Goal: Task Accomplishment & Management: Complete application form

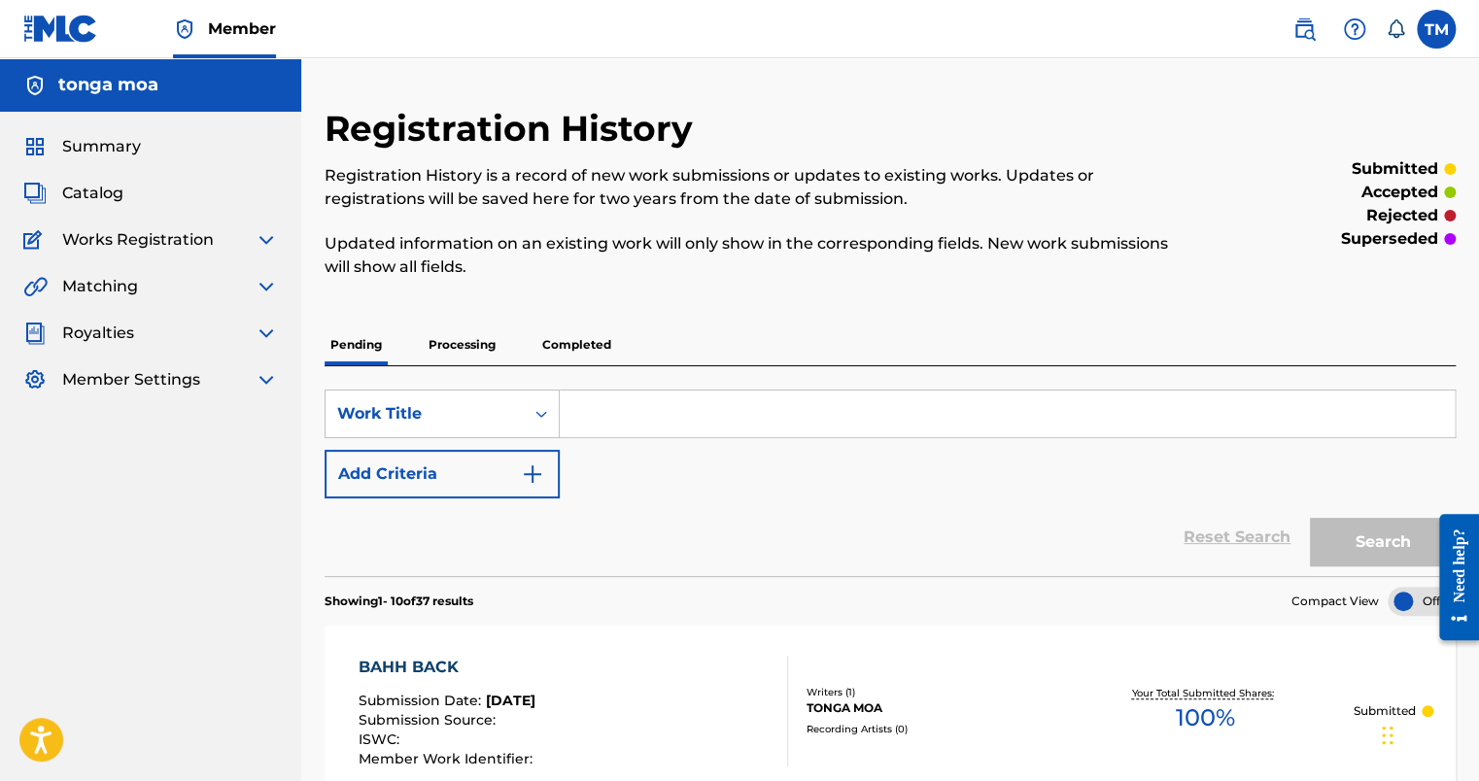
click at [599, 417] on input "Search Form" at bounding box center [1007, 414] width 895 height 47
click at [78, 194] on span "Catalog" at bounding box center [92, 193] width 61 height 23
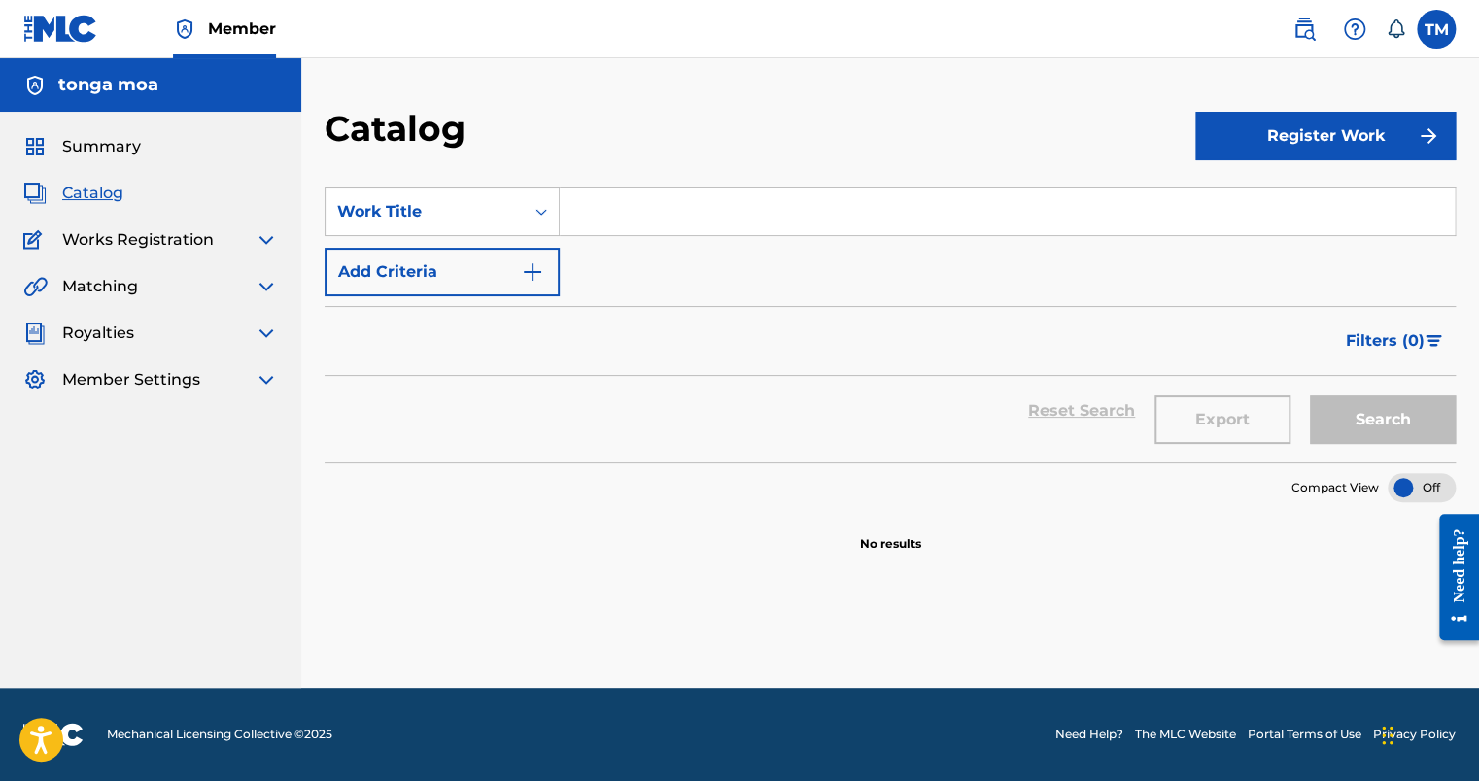
click at [609, 217] on input "Search Form" at bounding box center [1007, 212] width 895 height 47
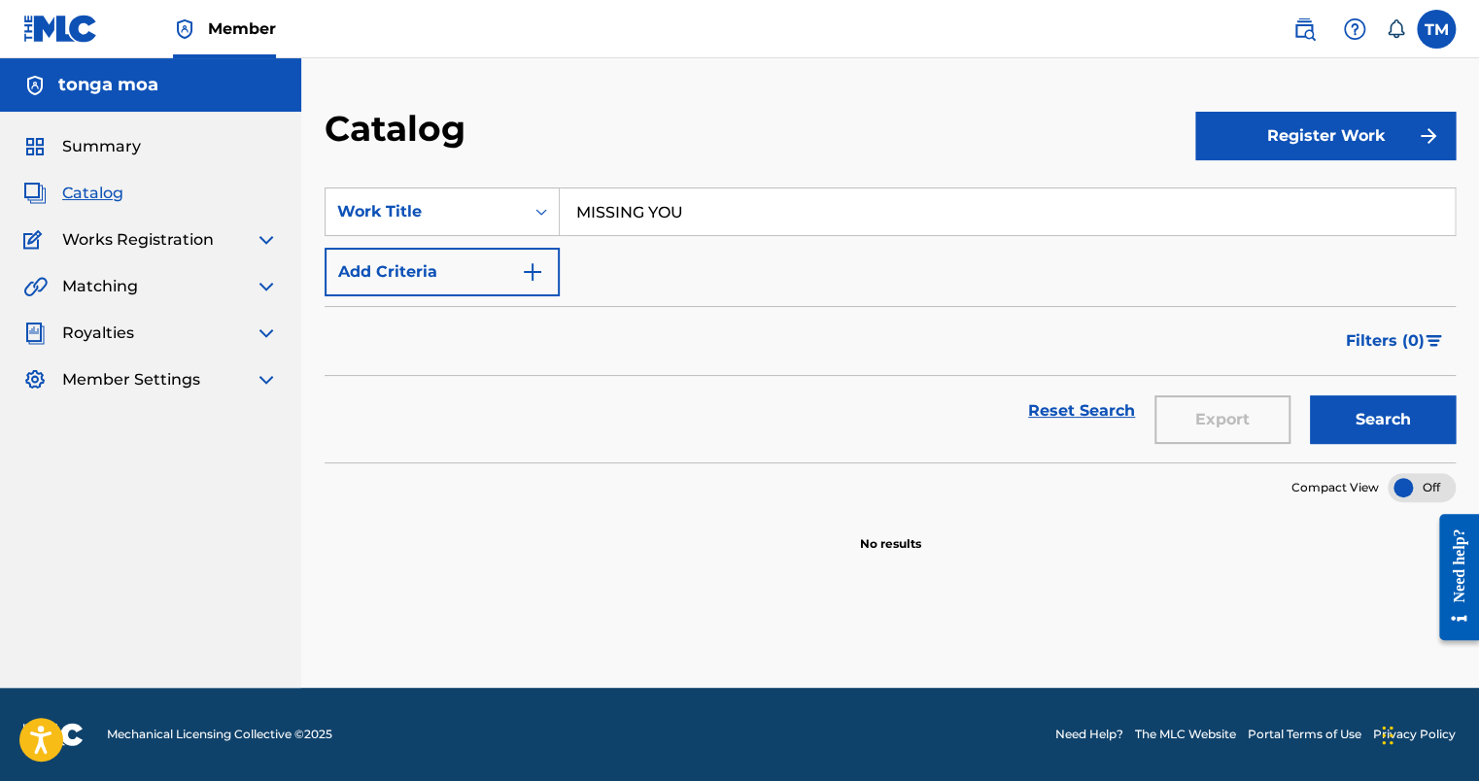
type input "MISSING YOU"
click at [750, 218] on input "MISSING YOU" at bounding box center [1007, 212] width 895 height 47
click at [1324, 140] on button "Register Work" at bounding box center [1326, 136] width 260 height 49
click at [1297, 201] on link "Individual" at bounding box center [1326, 199] width 260 height 47
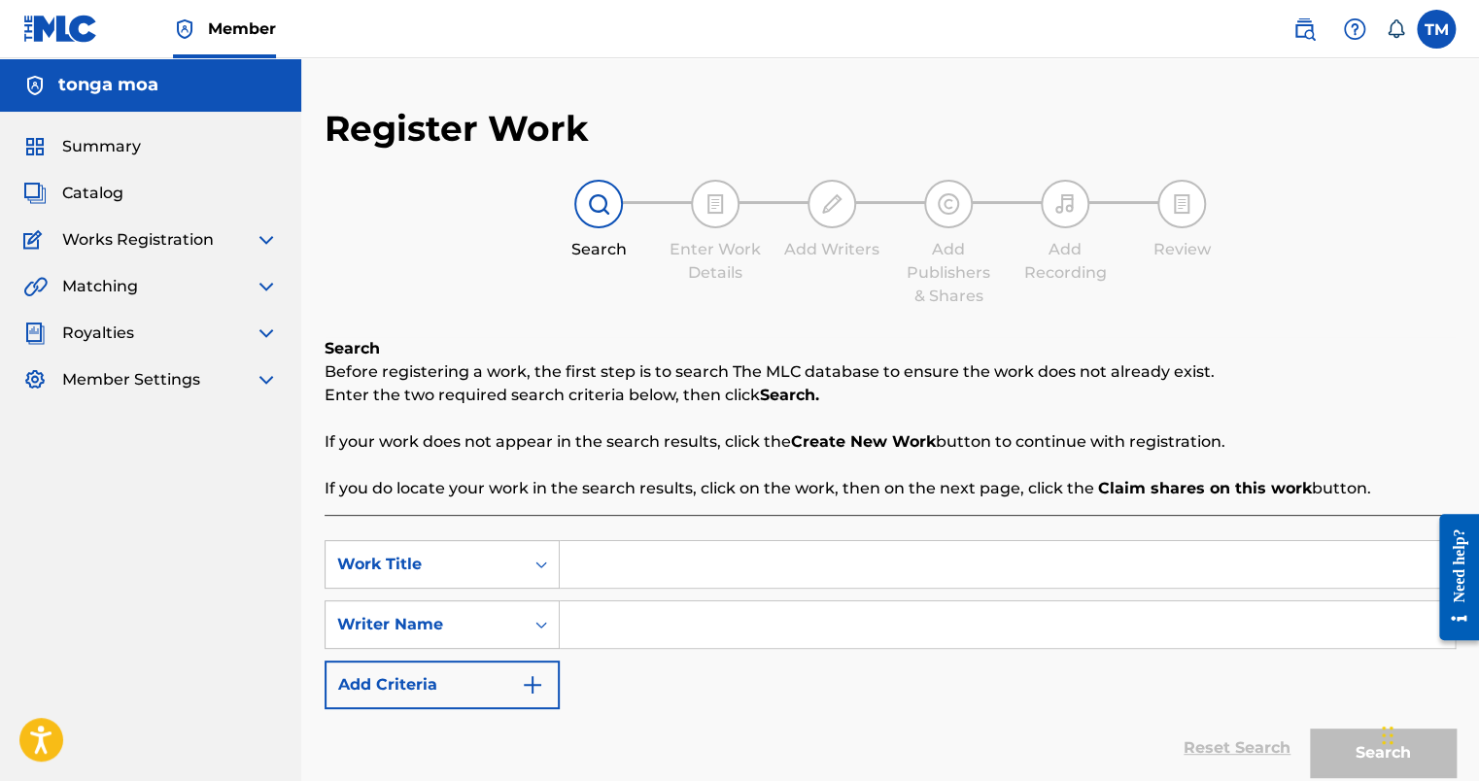
click at [677, 574] on input "Search Form" at bounding box center [1007, 564] width 895 height 47
type input "MISSING YOU"
click at [678, 623] on input "Search Form" at bounding box center [1007, 625] width 895 height 47
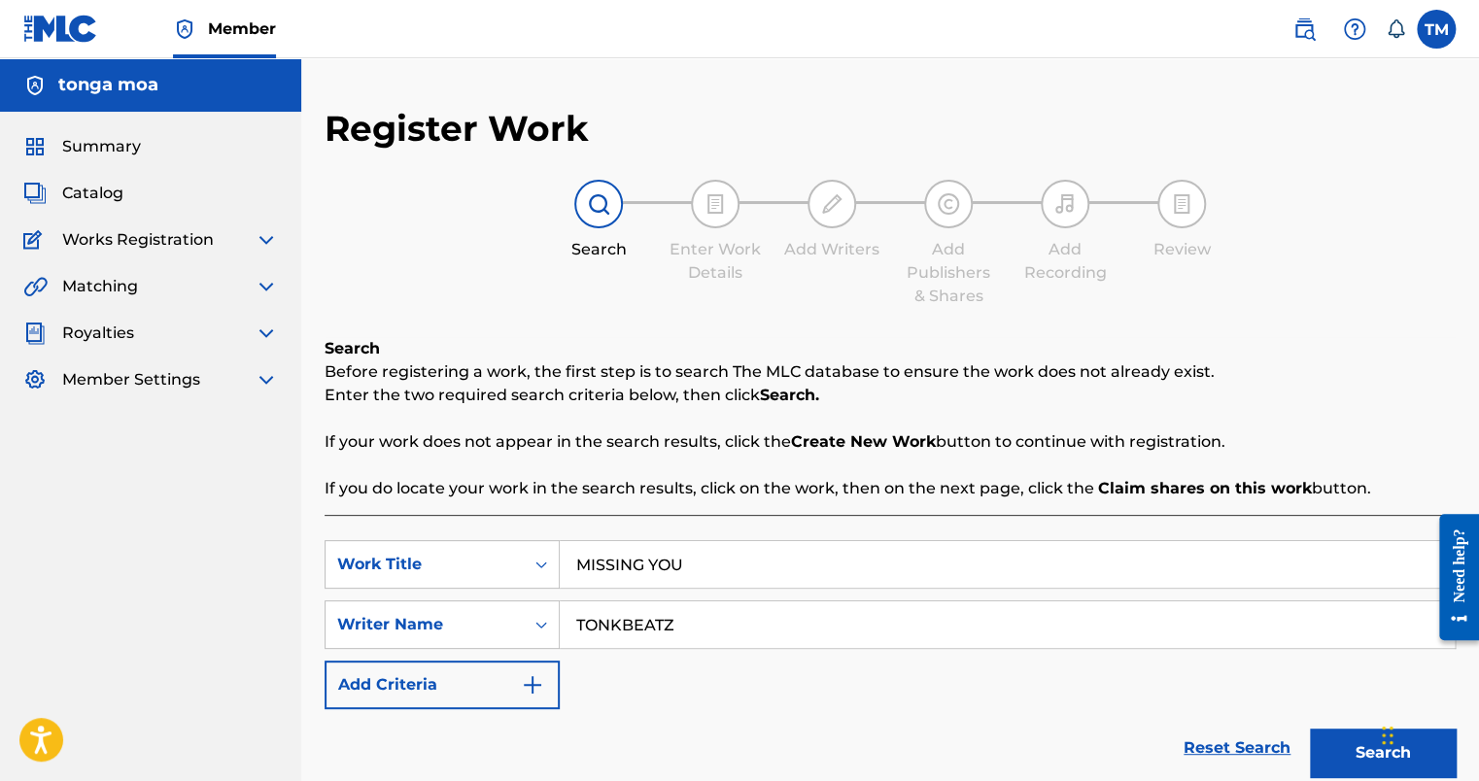
type input "TONKBEATZ"
click at [1330, 752] on button "Search" at bounding box center [1383, 753] width 146 height 49
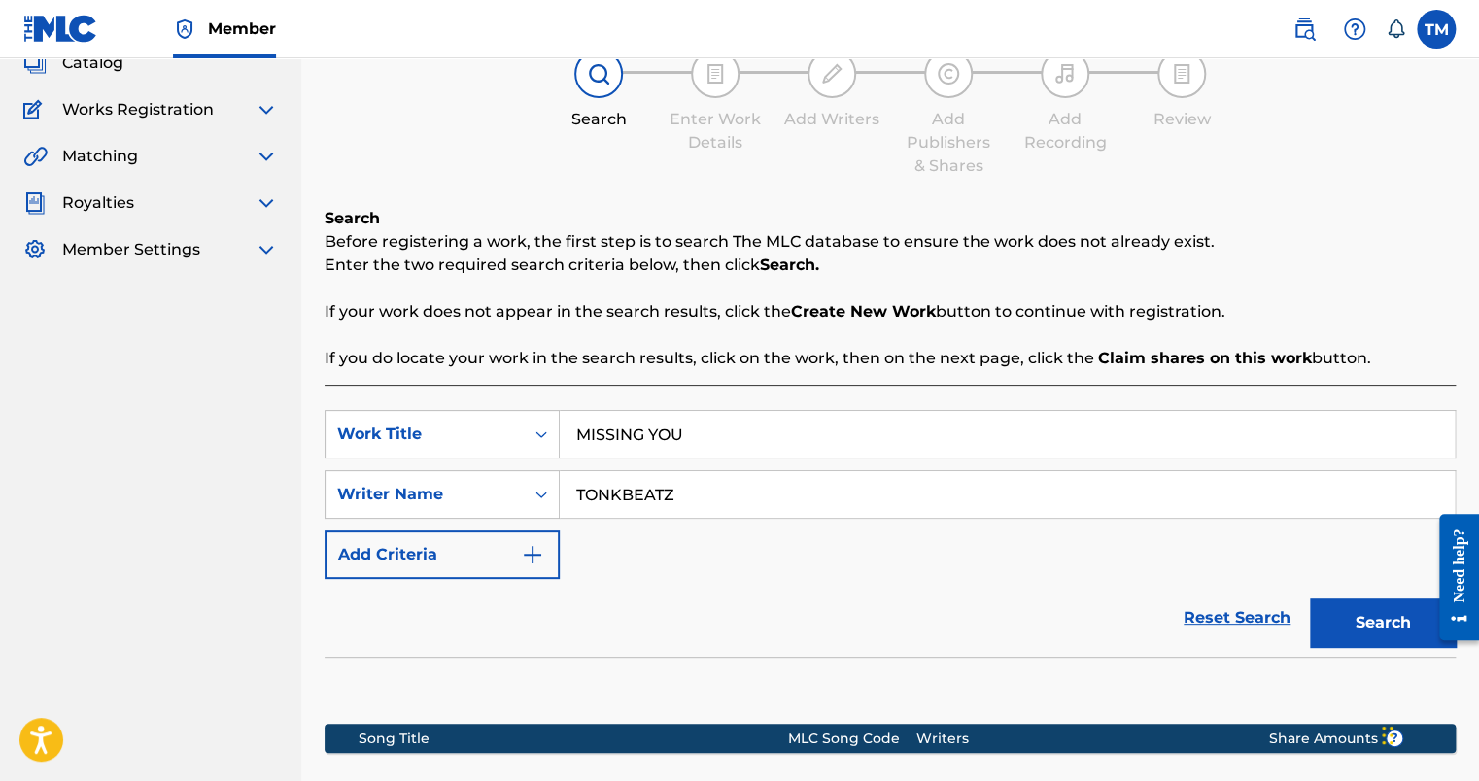
scroll to position [389, 0]
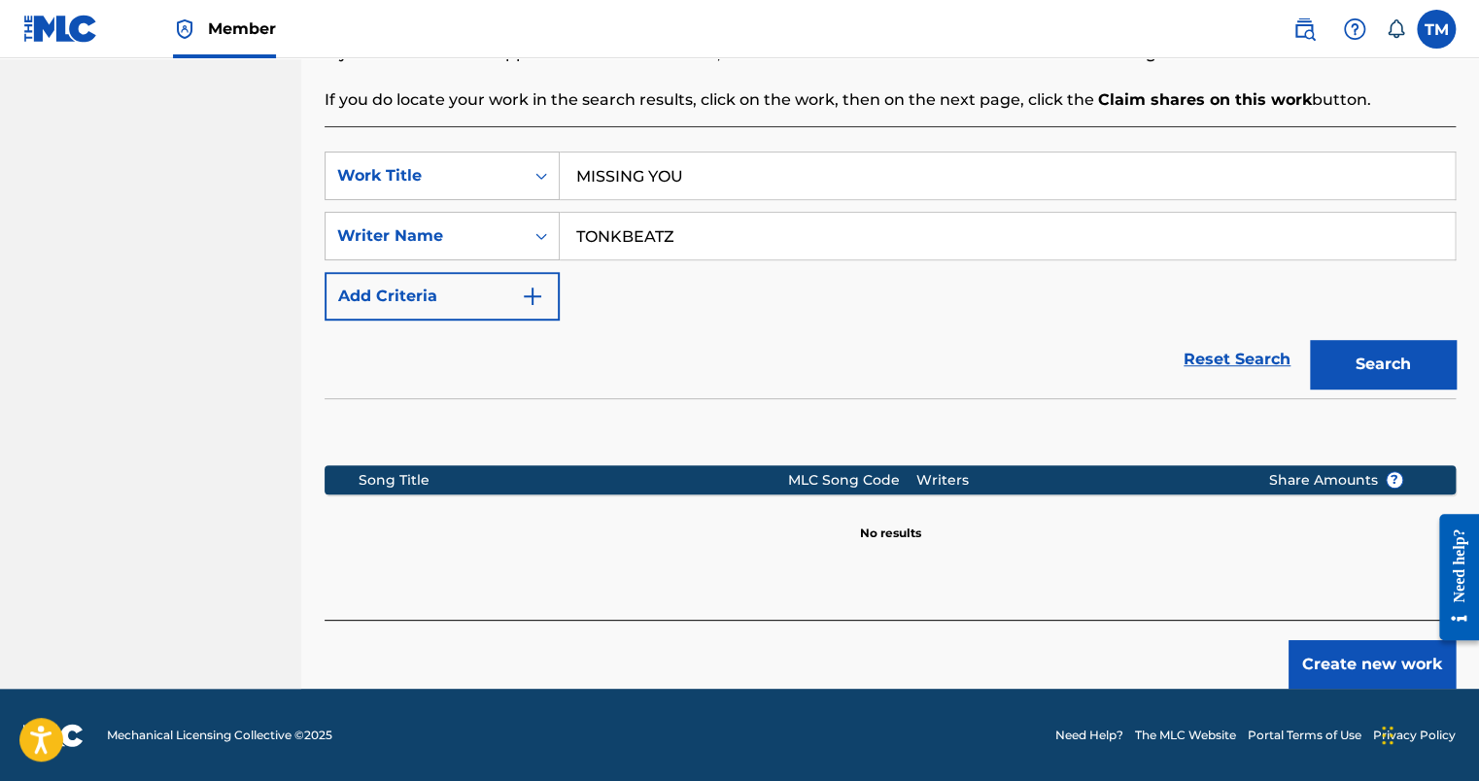
click at [1371, 674] on button "Create new work" at bounding box center [1372, 665] width 167 height 49
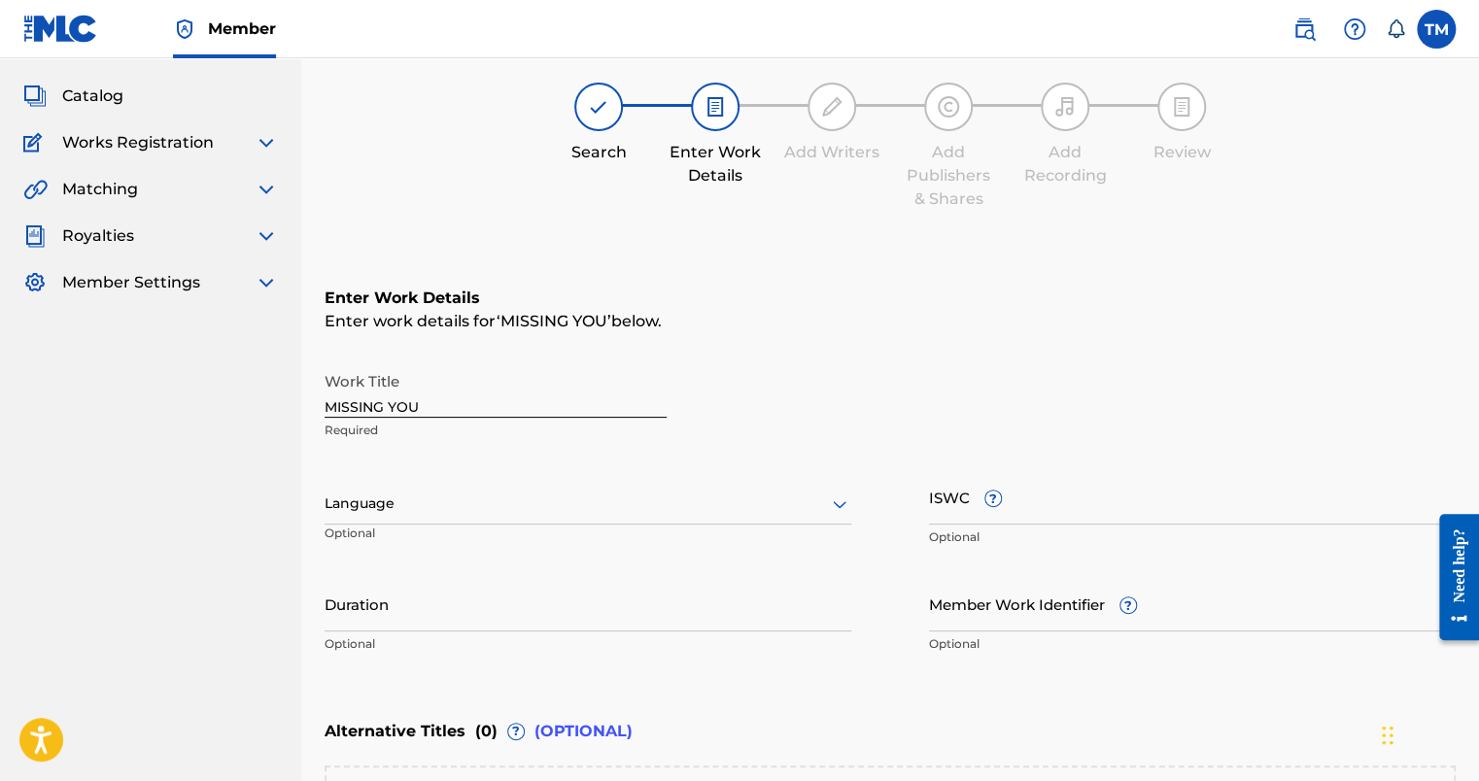
click at [468, 494] on div "Language" at bounding box center [588, 504] width 527 height 41
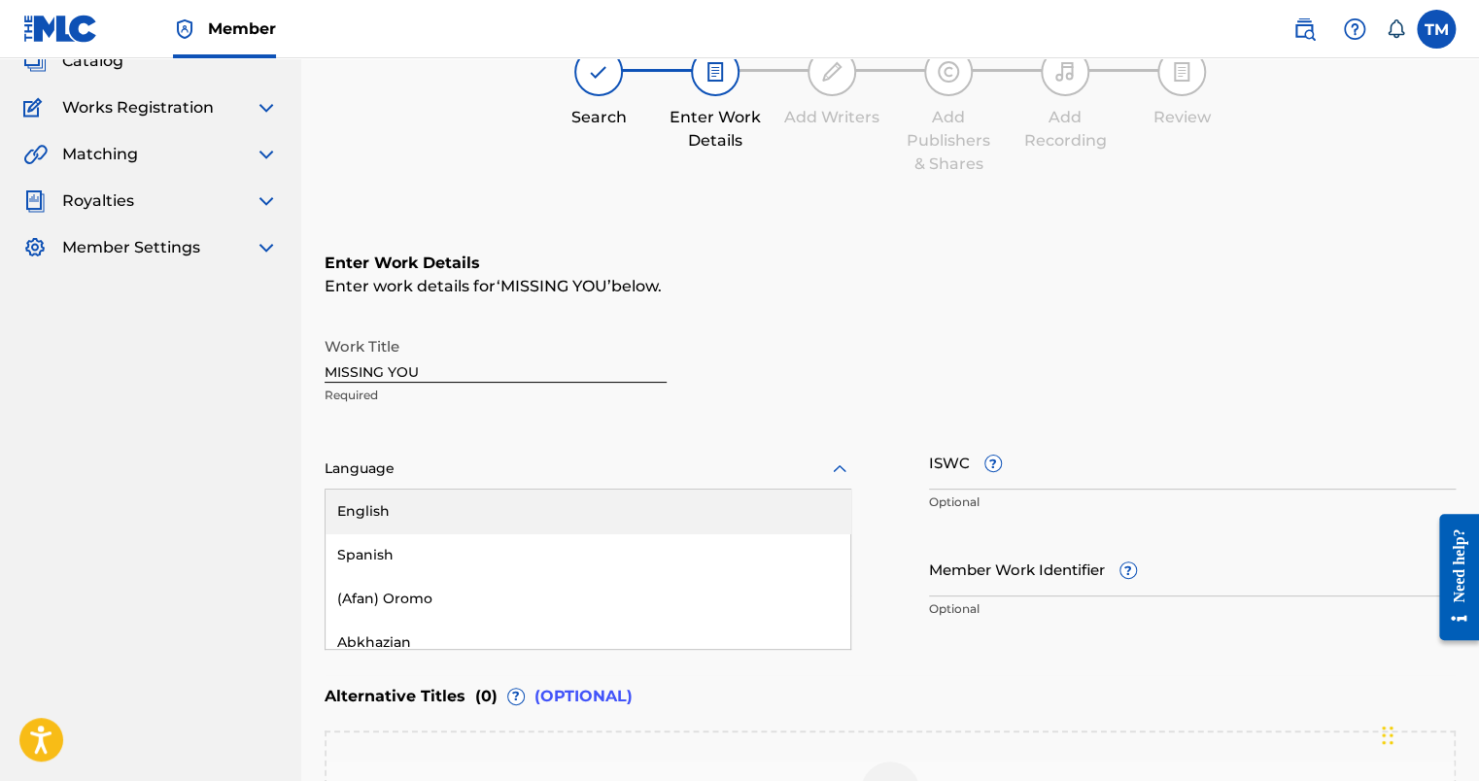
click at [460, 505] on div "English" at bounding box center [588, 512] width 525 height 44
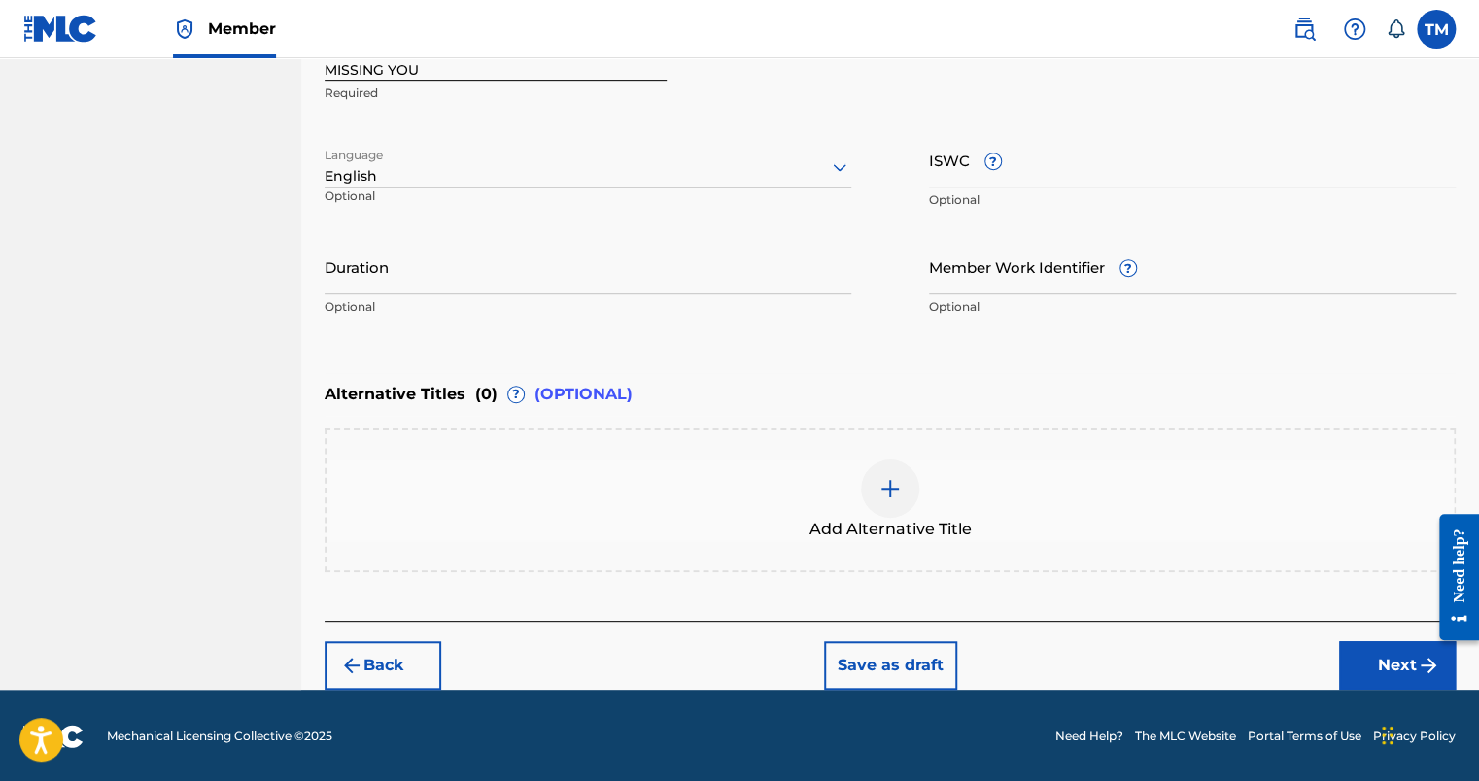
click at [1375, 658] on button "Next" at bounding box center [1397, 666] width 117 height 49
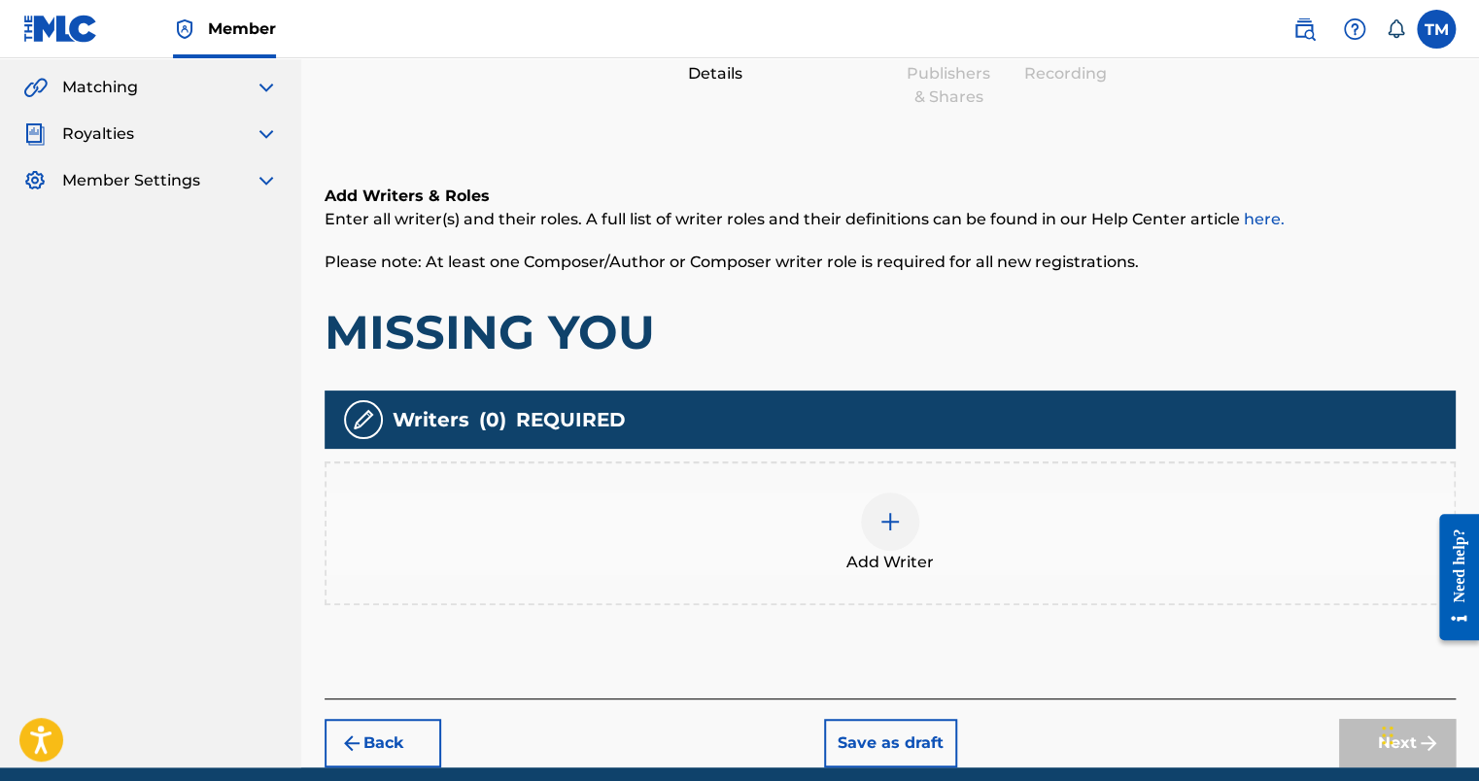
scroll to position [87, 0]
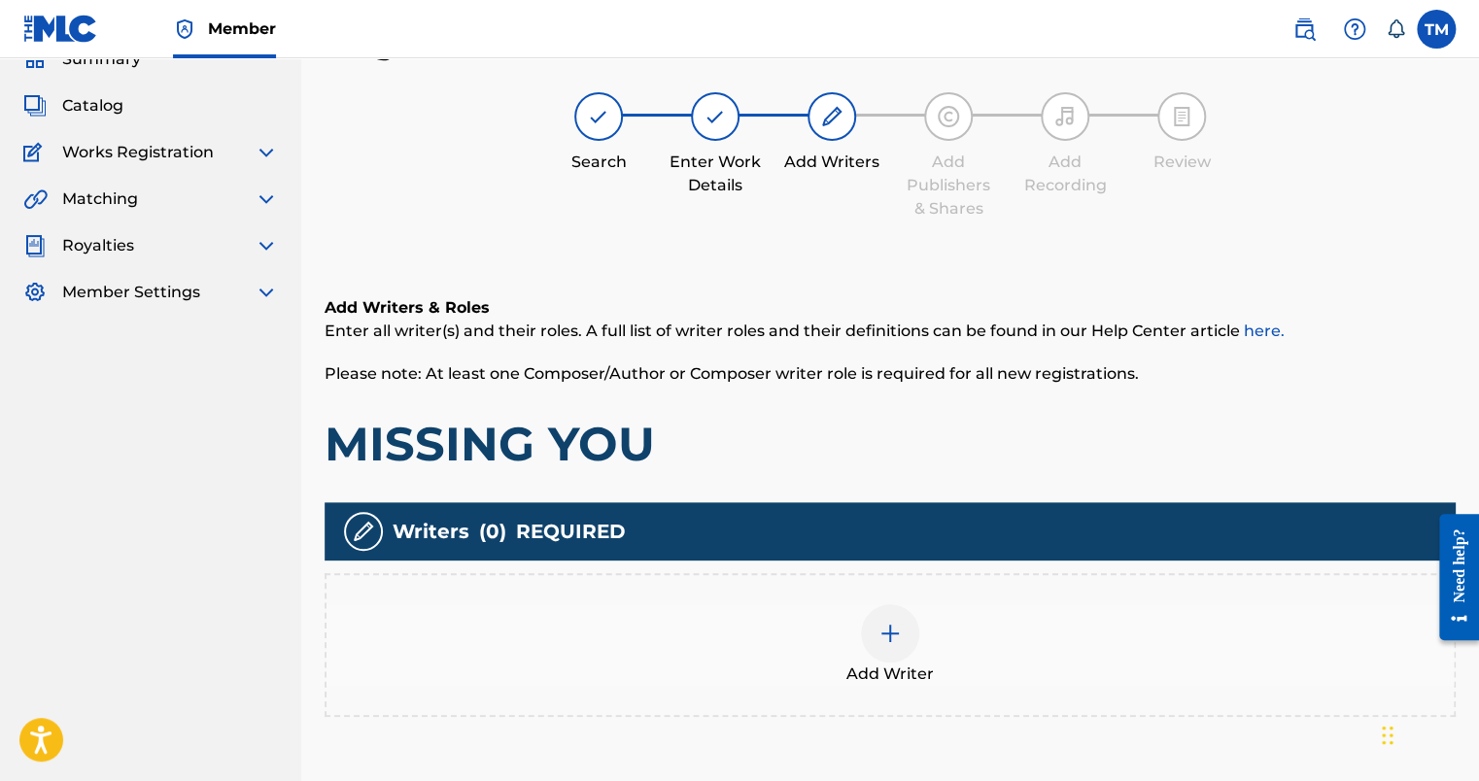
click at [910, 644] on div at bounding box center [890, 634] width 58 height 58
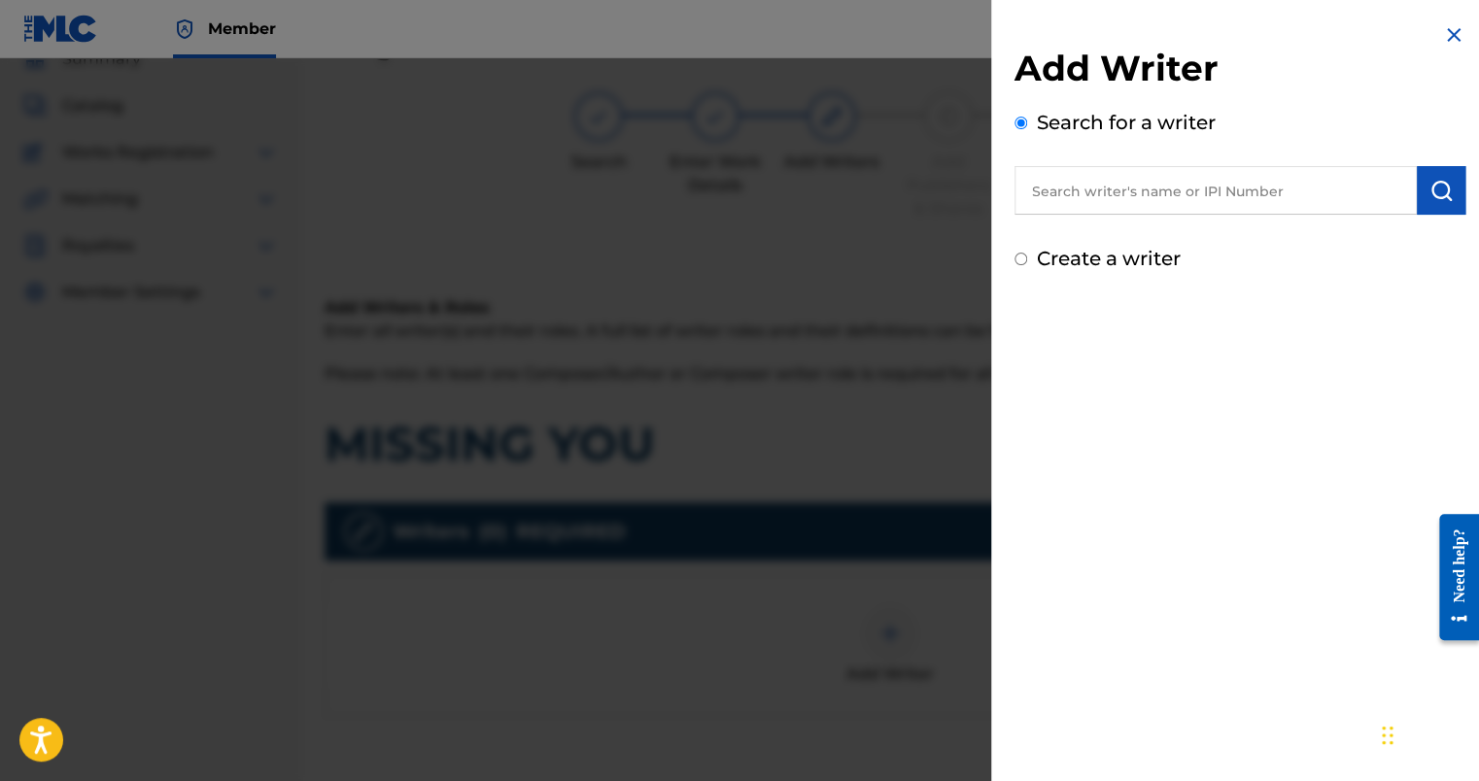
click at [1096, 261] on label "Create a writer" at bounding box center [1109, 258] width 144 height 23
radio input "true"
click at [1027, 261] on input "Create a writer" at bounding box center [1021, 259] width 13 height 13
radio input "false"
radio input "true"
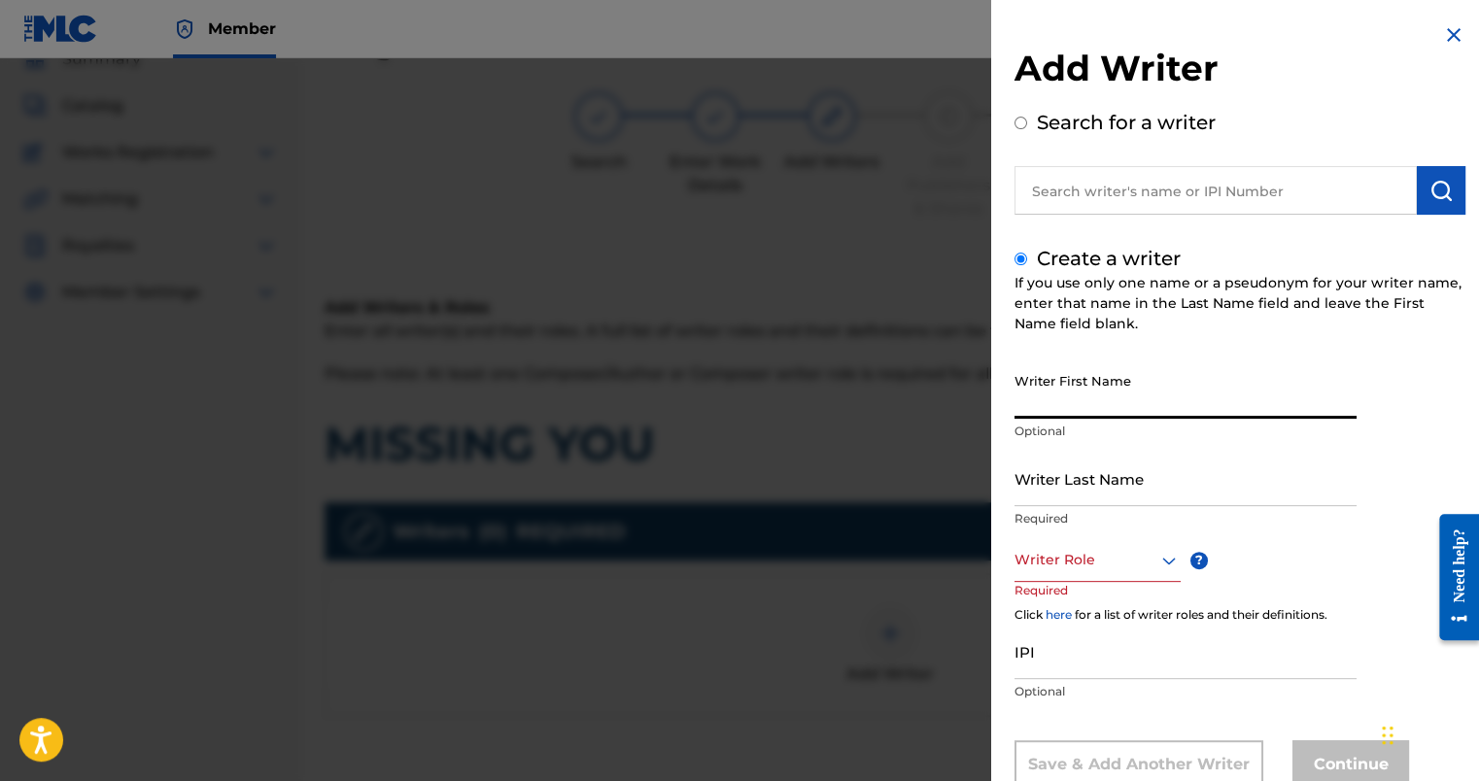
click at [1065, 399] on input "Writer First Name" at bounding box center [1186, 391] width 342 height 55
type input "[GEOGRAPHIC_DATA]"
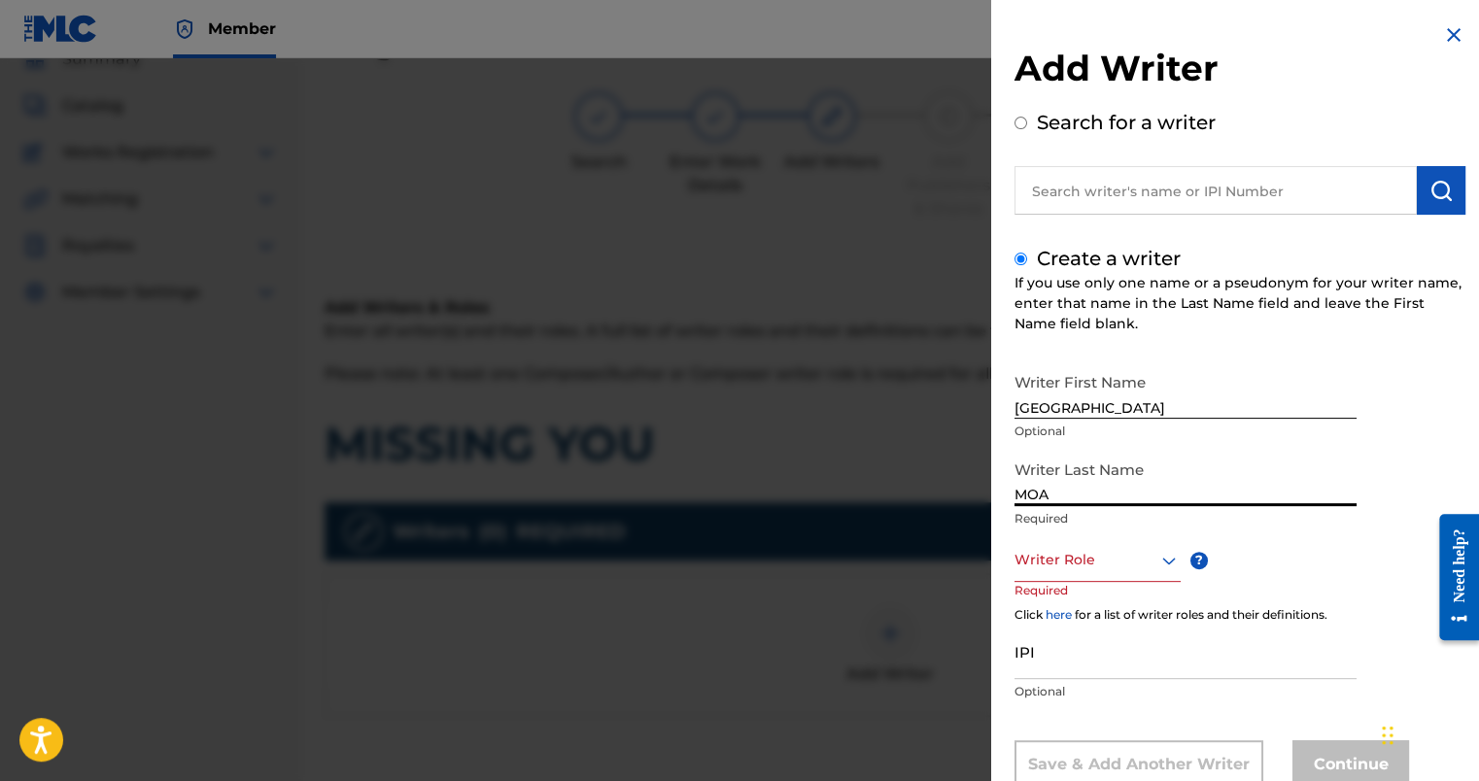
type input "MOA"
click at [1116, 554] on div "Writer Role" at bounding box center [1098, 560] width 166 height 44
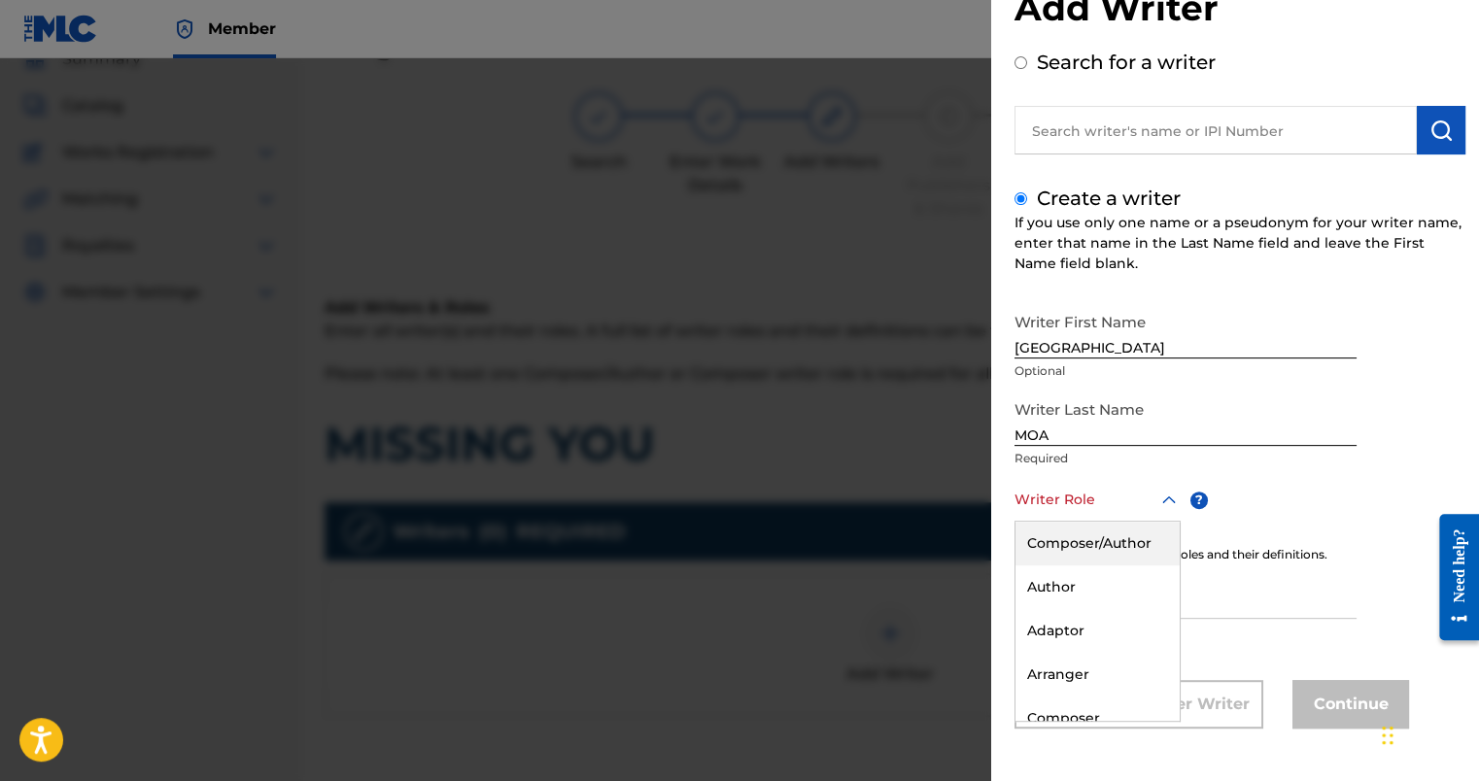
click at [1115, 552] on div "Composer/Author" at bounding box center [1098, 544] width 164 height 44
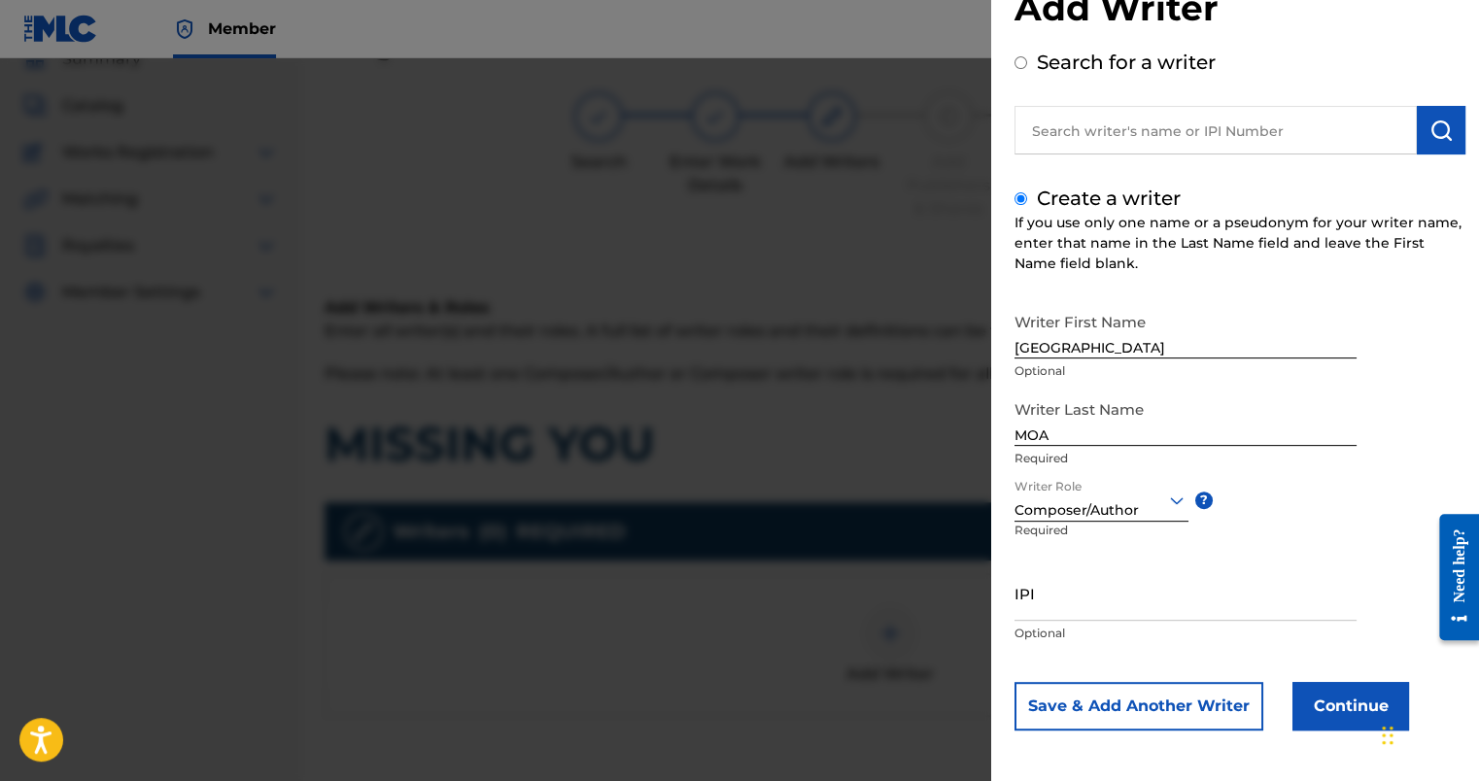
click at [1368, 709] on button "Continue" at bounding box center [1351, 706] width 117 height 49
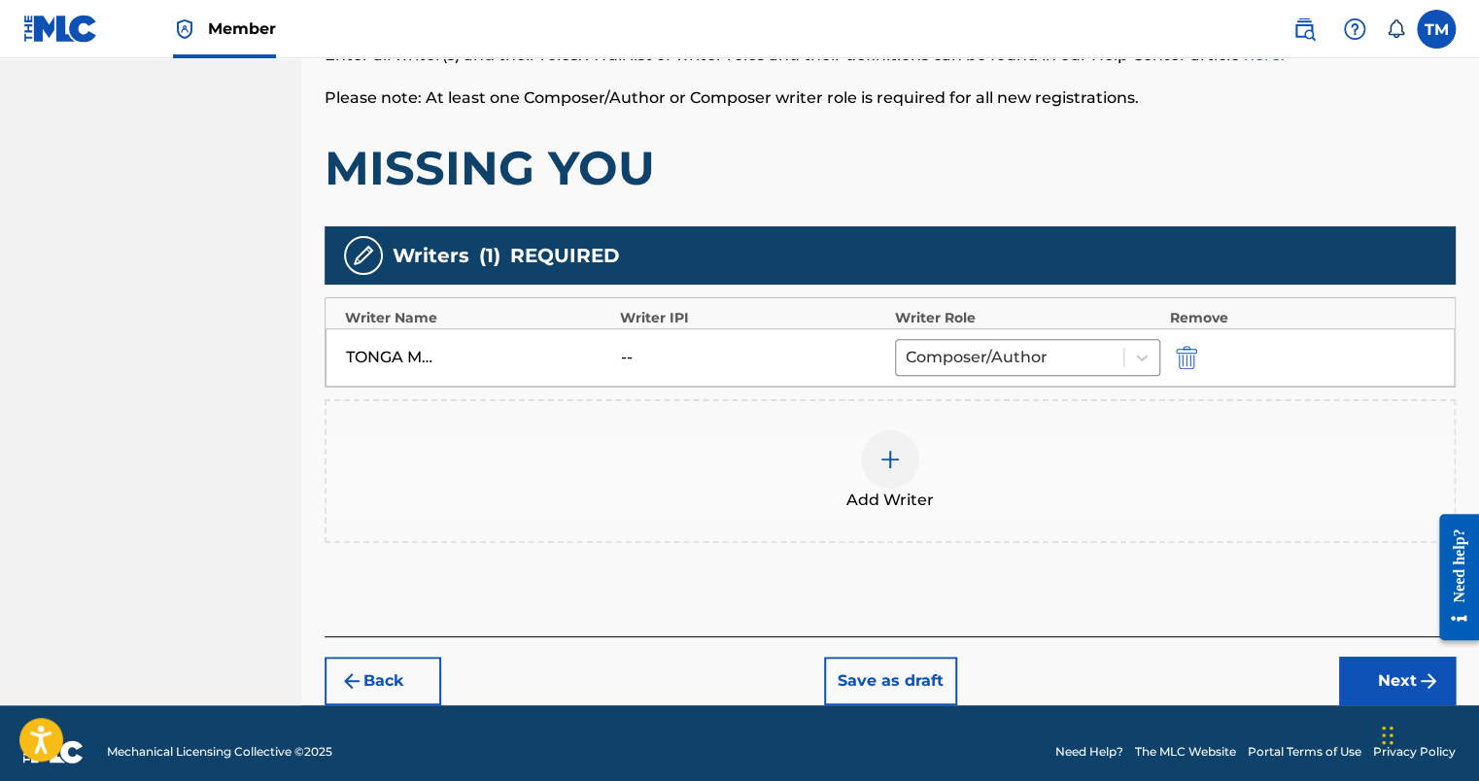
scroll to position [379, 0]
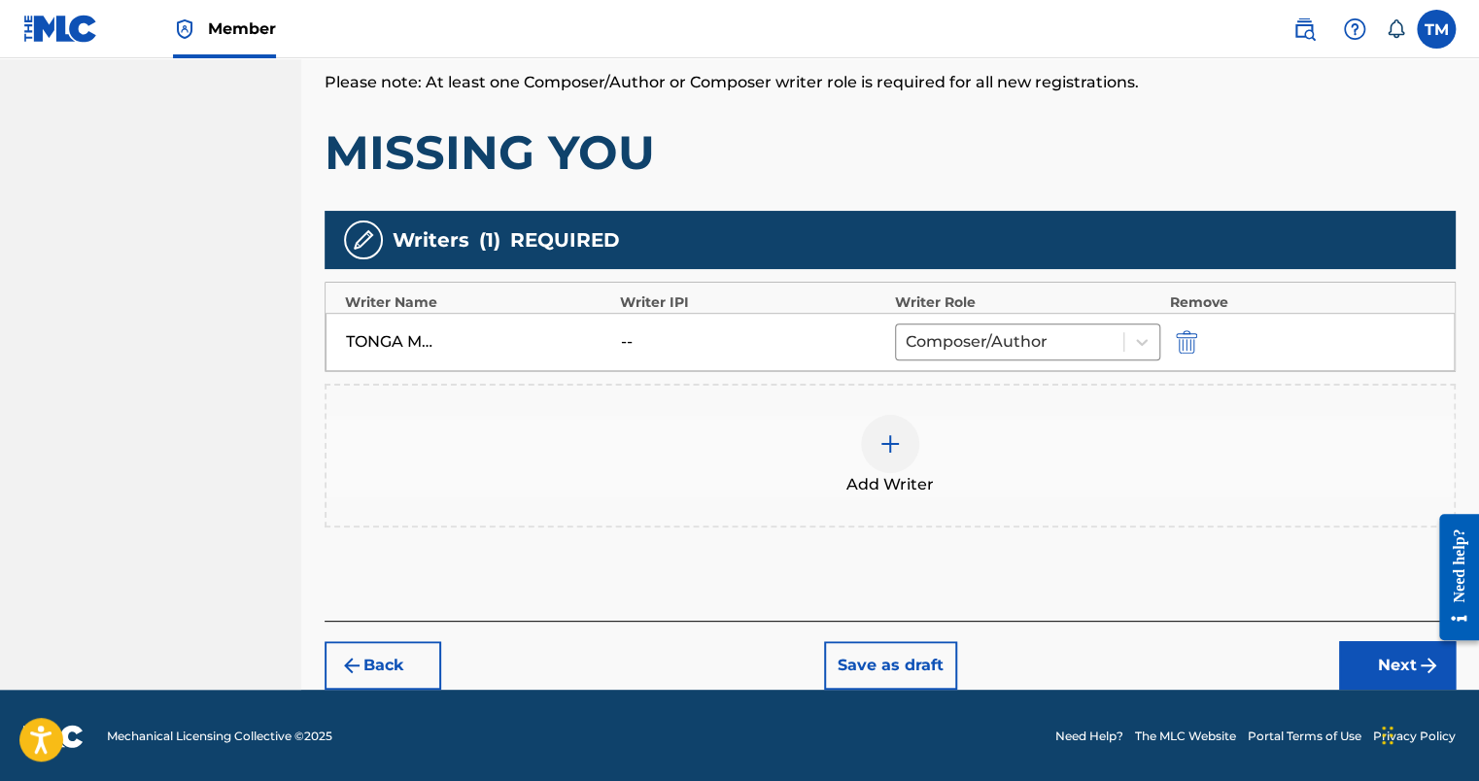
click at [1386, 661] on button "Next" at bounding box center [1397, 666] width 117 height 49
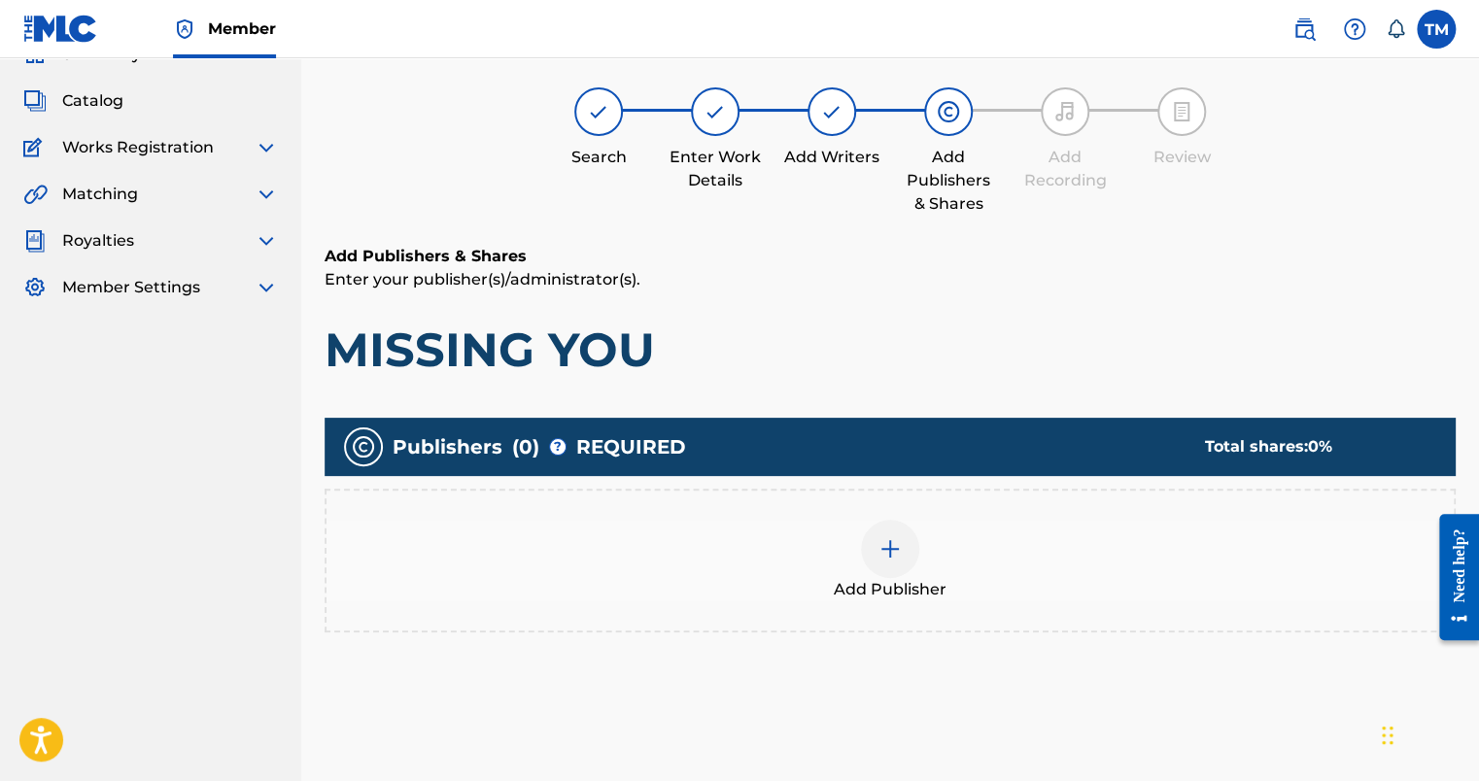
scroll to position [87, 0]
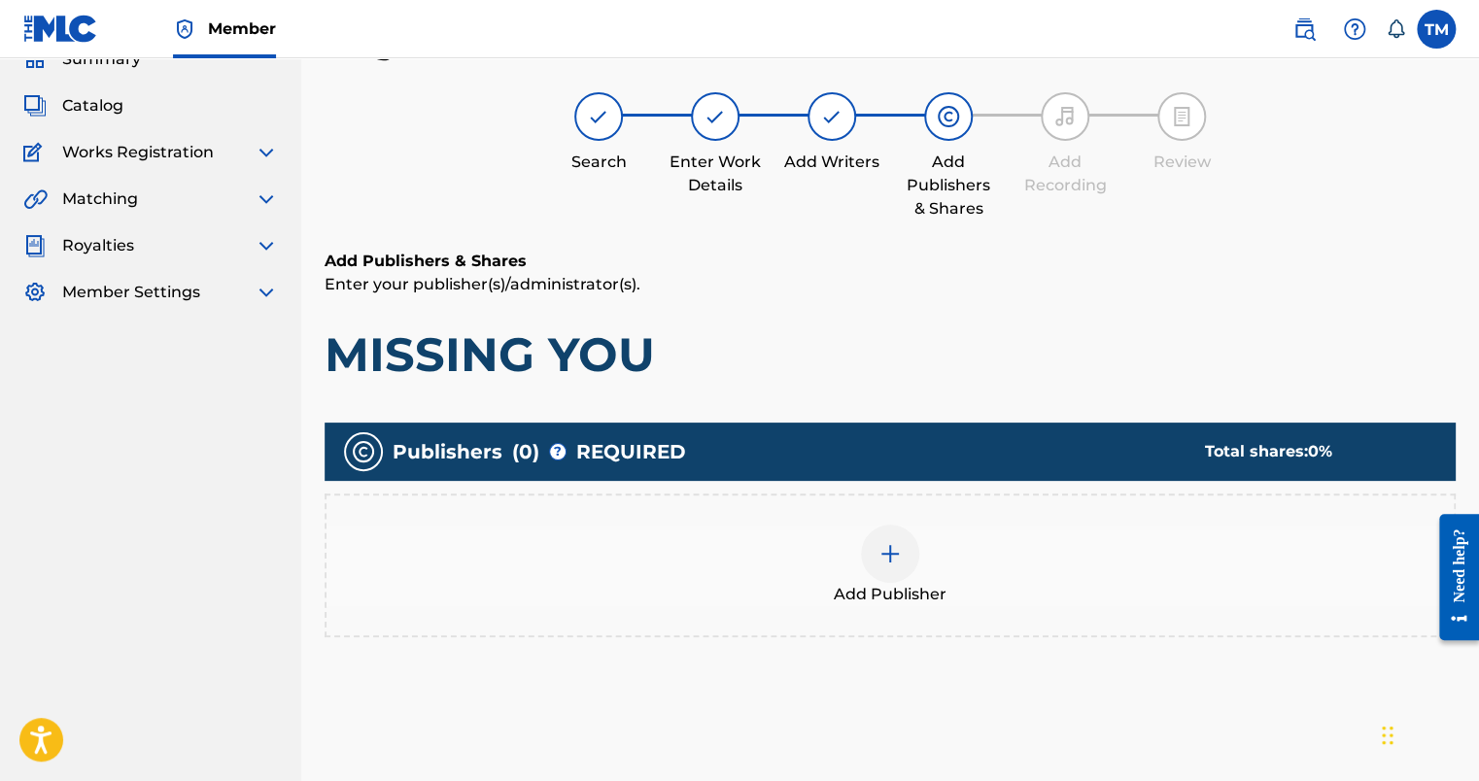
click at [906, 555] on div at bounding box center [890, 554] width 58 height 58
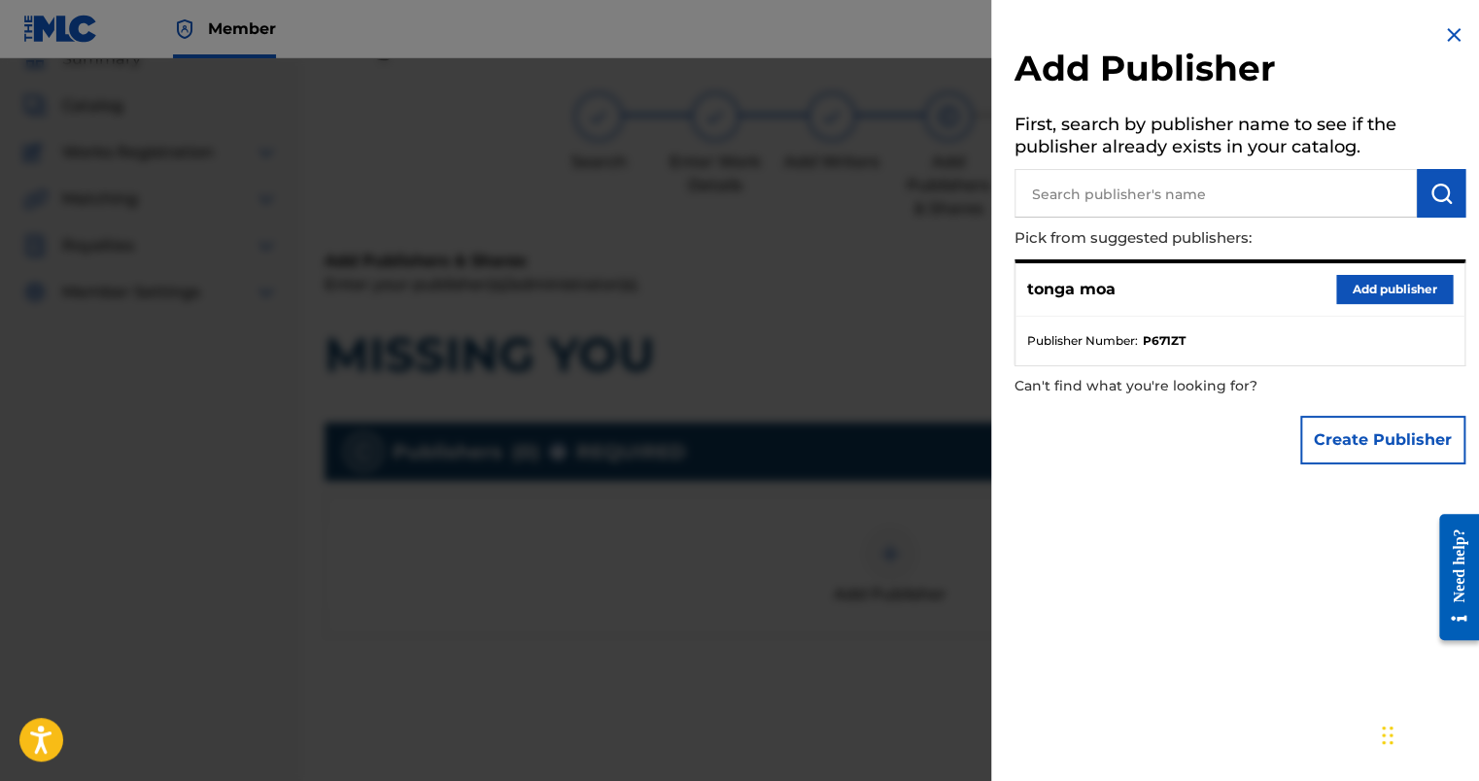
click at [1369, 293] on button "Add publisher" at bounding box center [1395, 289] width 117 height 29
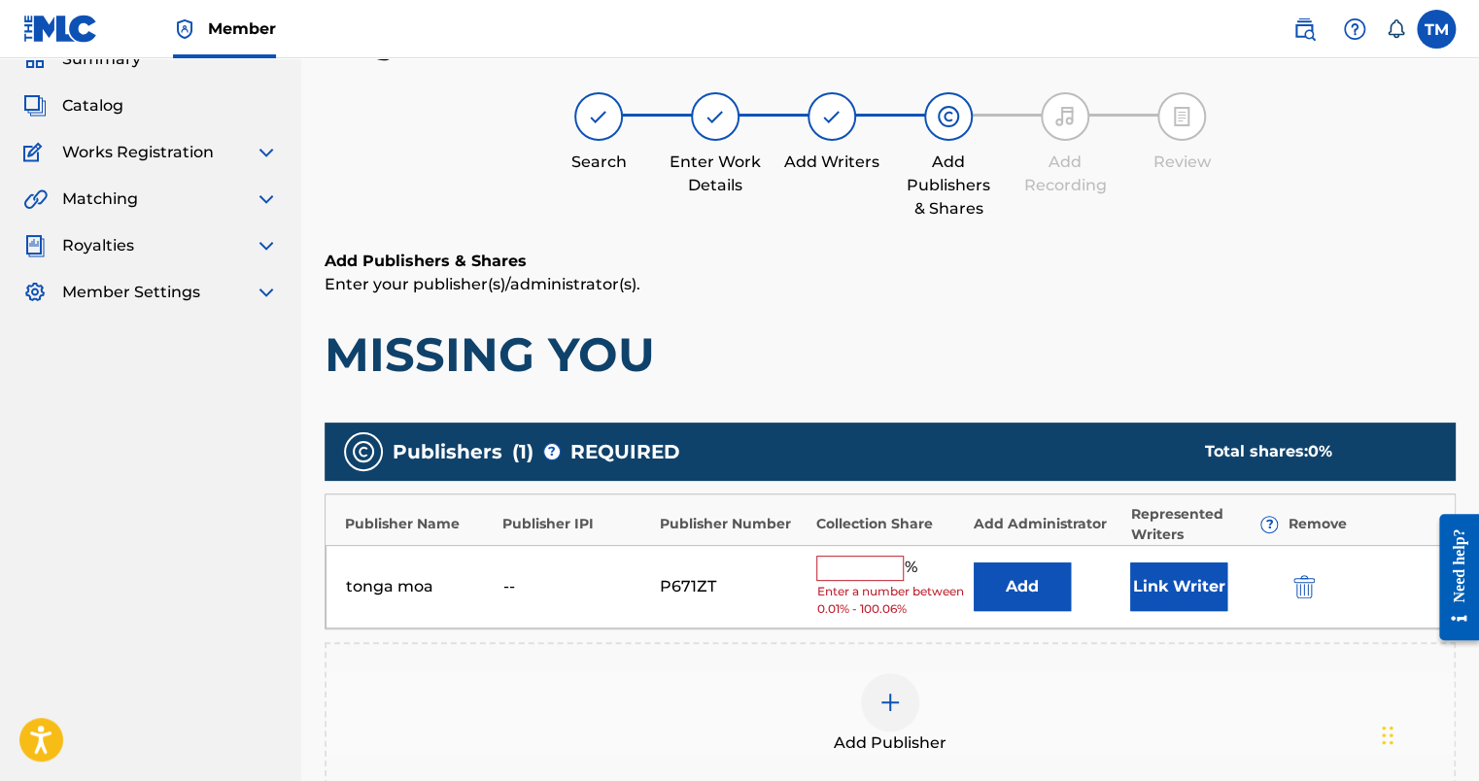
click at [885, 564] on input "text" at bounding box center [859, 568] width 87 height 25
type input "100"
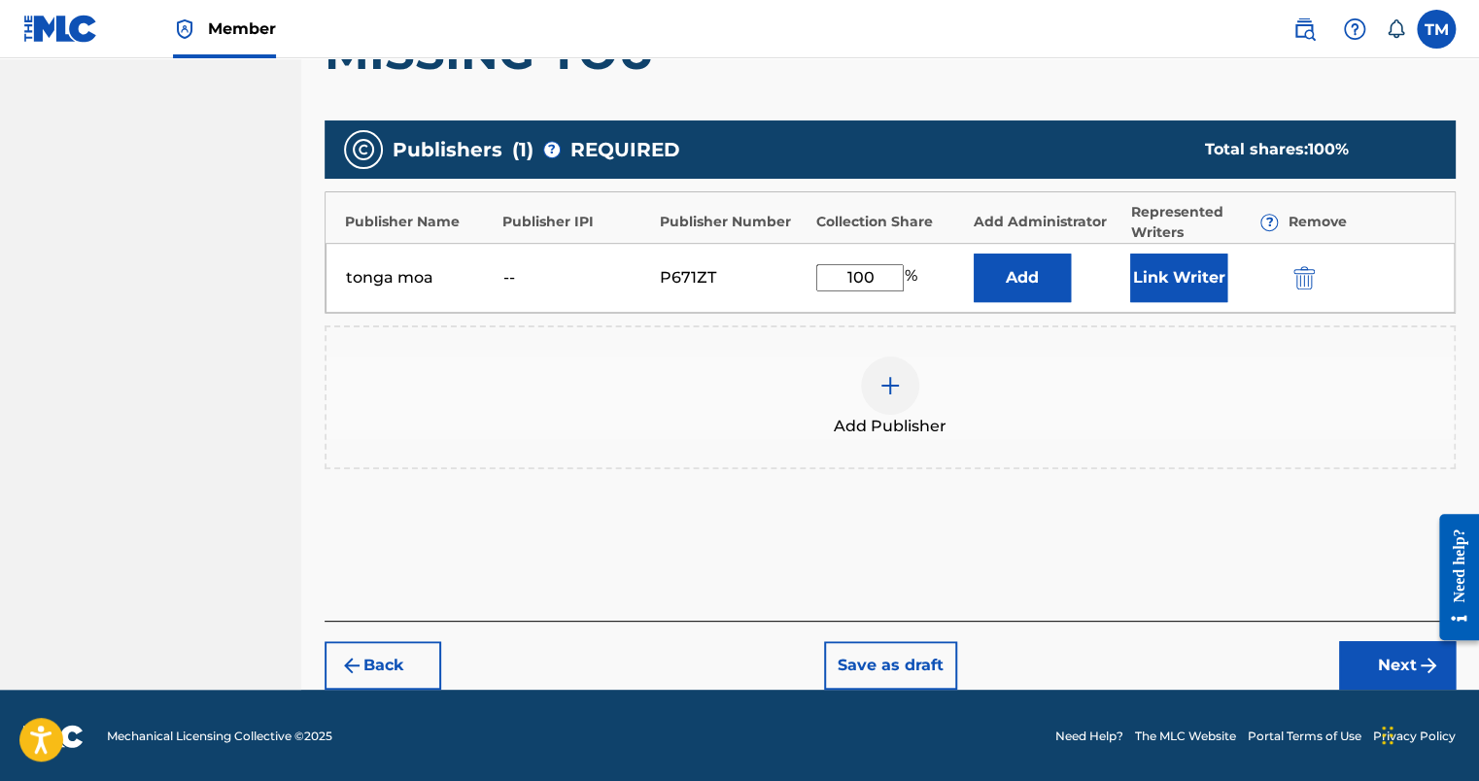
click at [1362, 664] on button "Next" at bounding box center [1397, 666] width 117 height 49
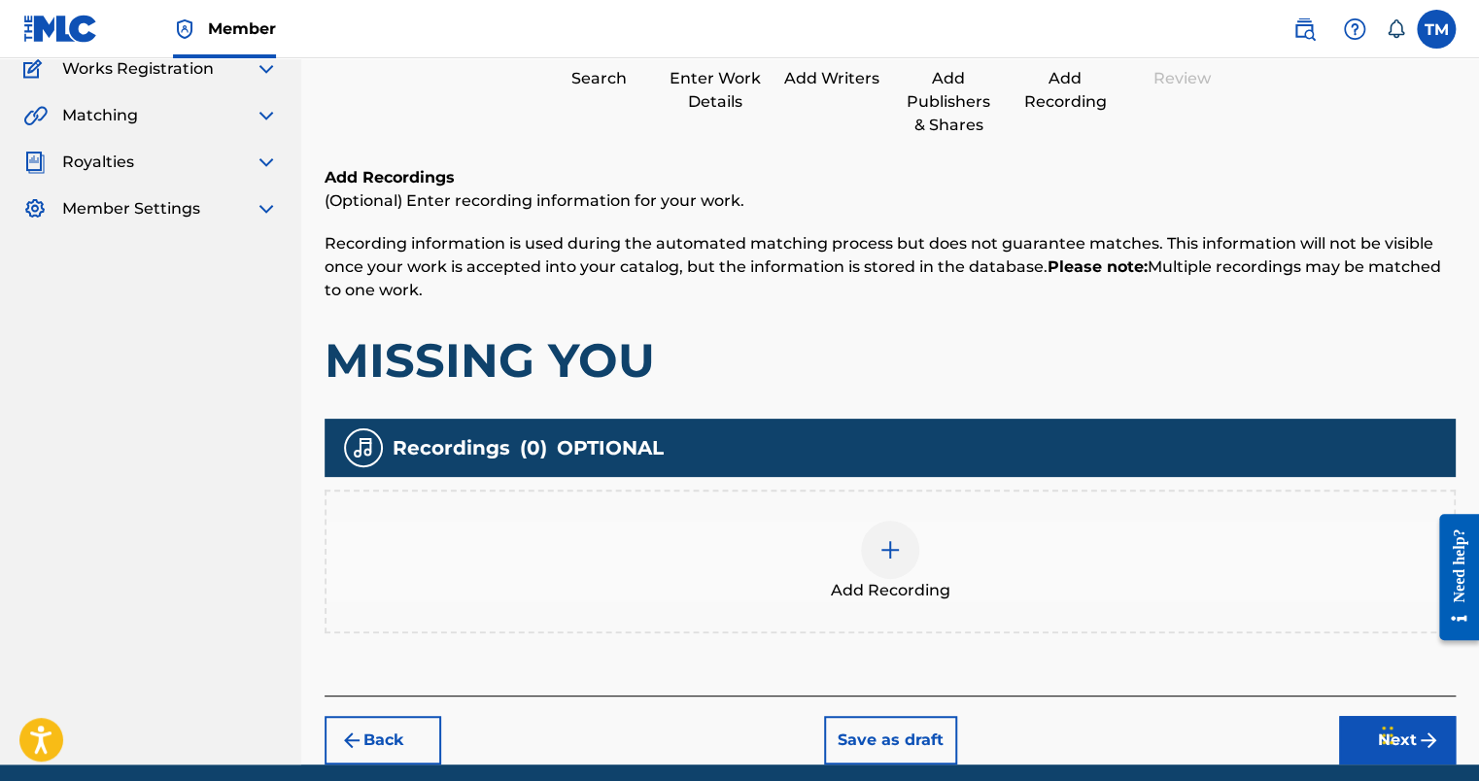
scroll to position [246, 0]
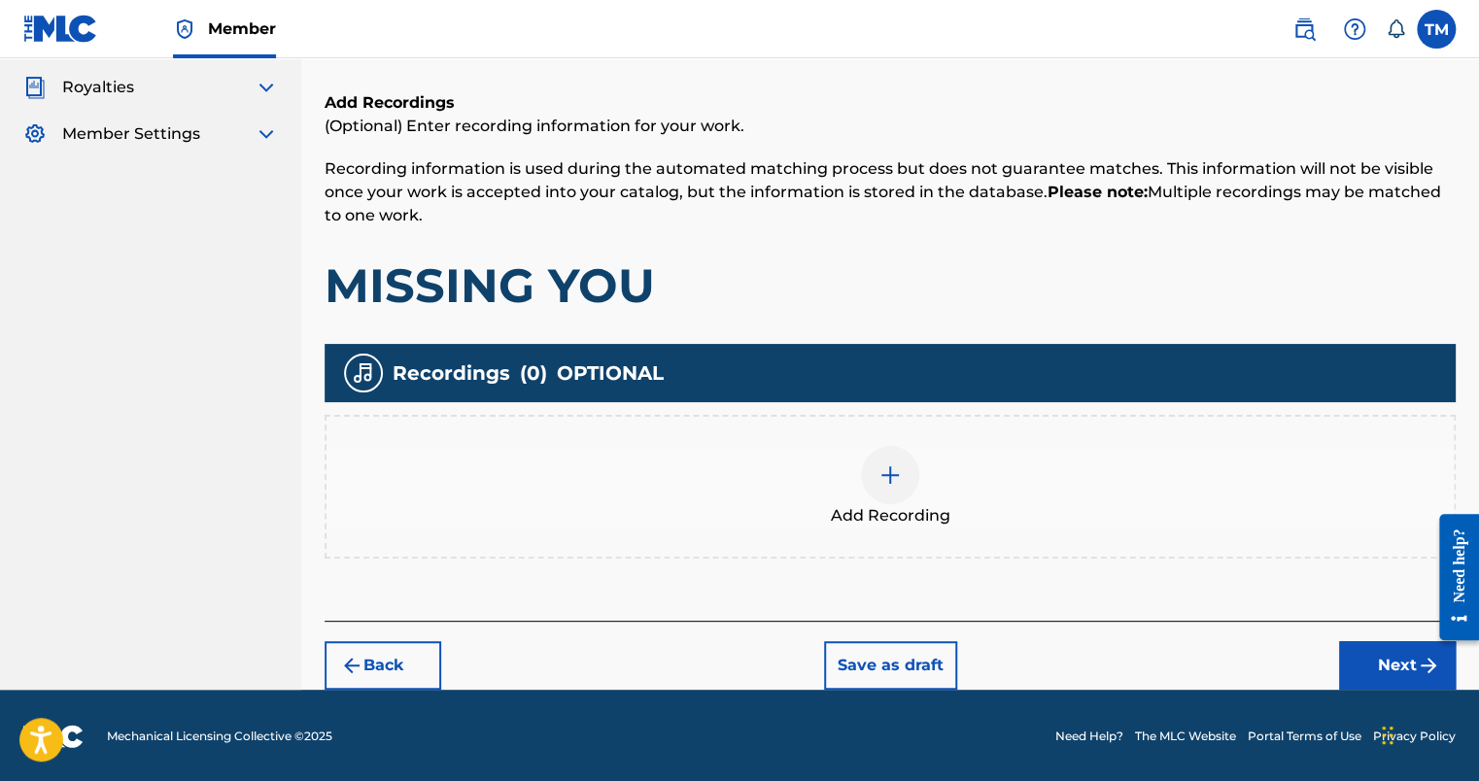
click at [1388, 653] on button "Next" at bounding box center [1397, 666] width 117 height 49
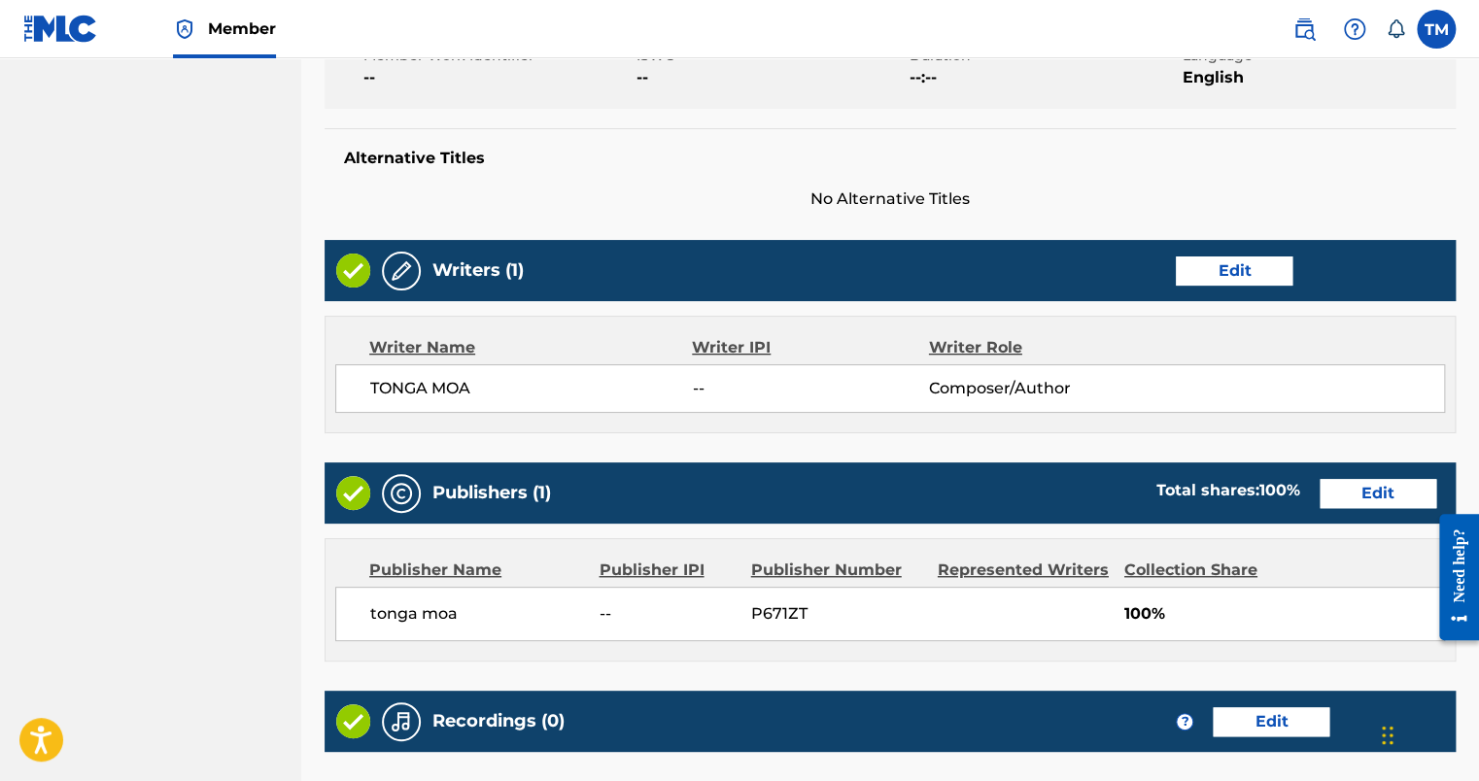
scroll to position [796, 0]
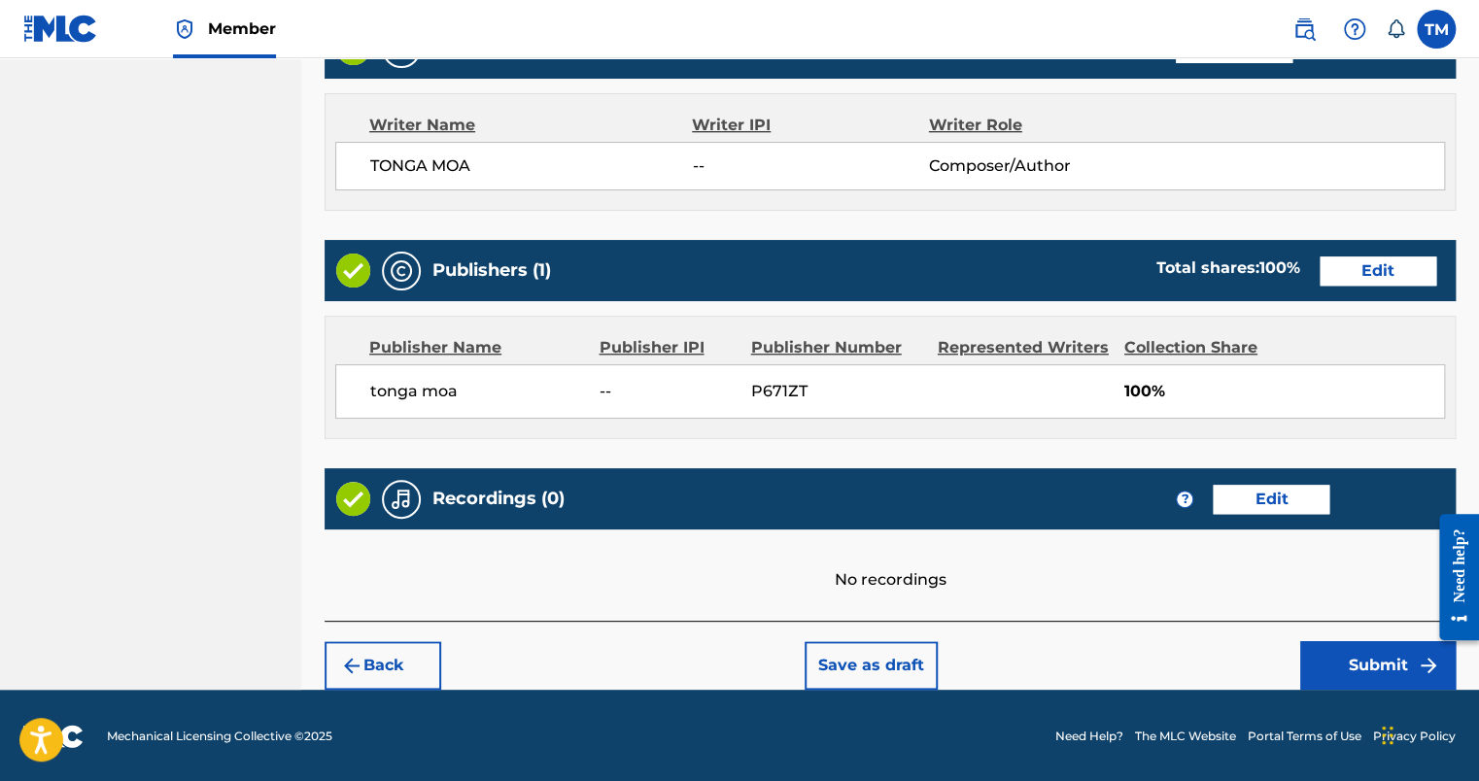
click at [1332, 657] on button "Submit" at bounding box center [1379, 666] width 156 height 49
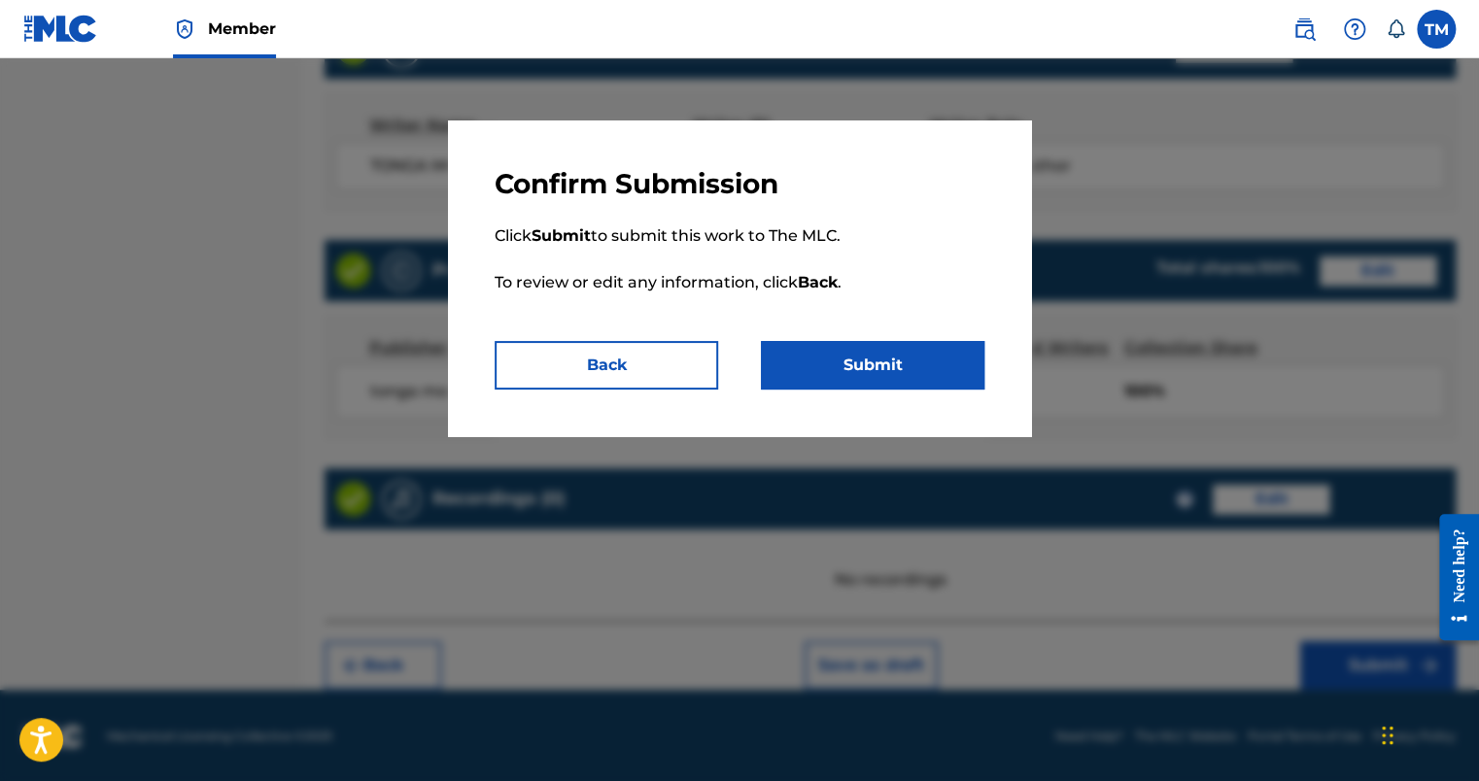
click at [853, 365] on button "Submit" at bounding box center [873, 365] width 224 height 49
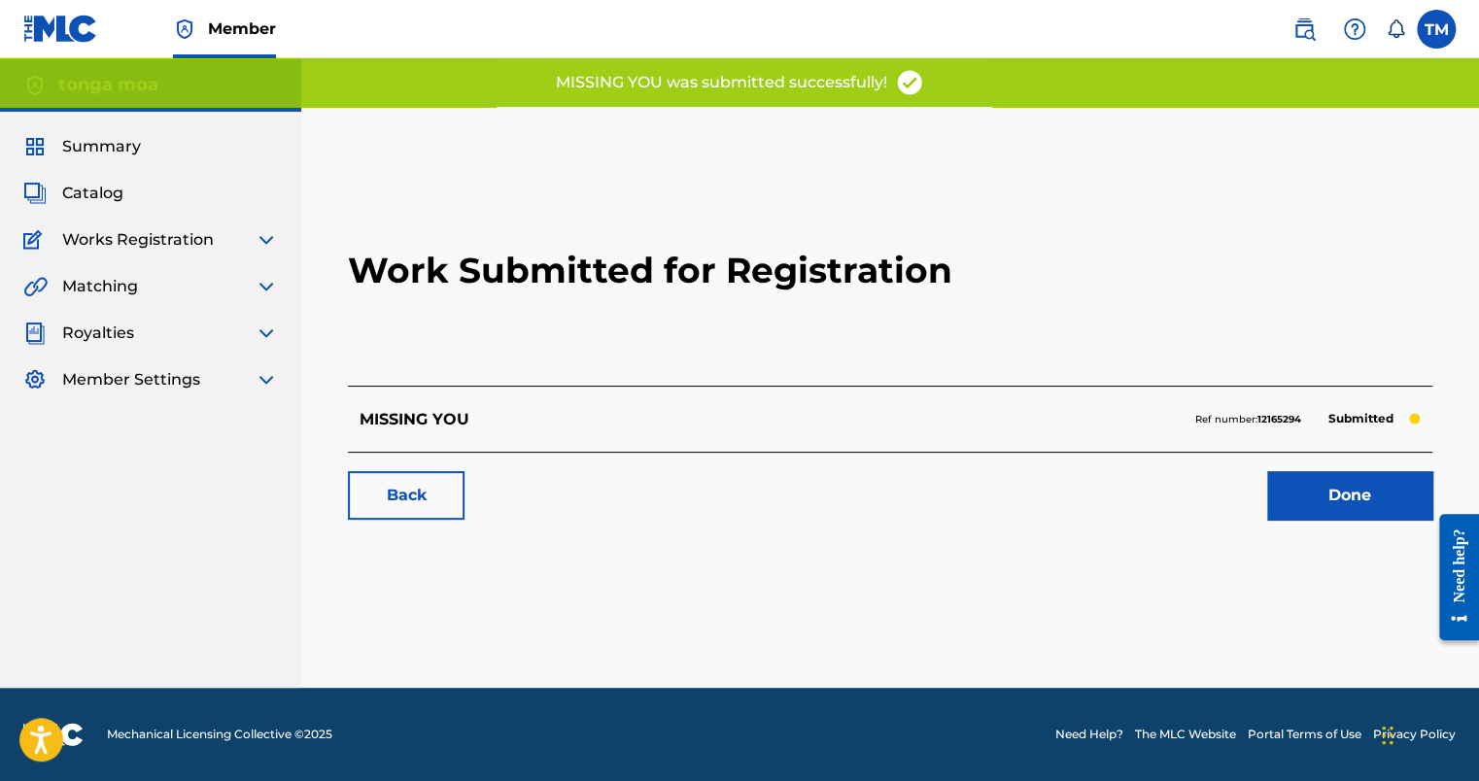
click at [1290, 488] on link "Done" at bounding box center [1349, 495] width 165 height 49
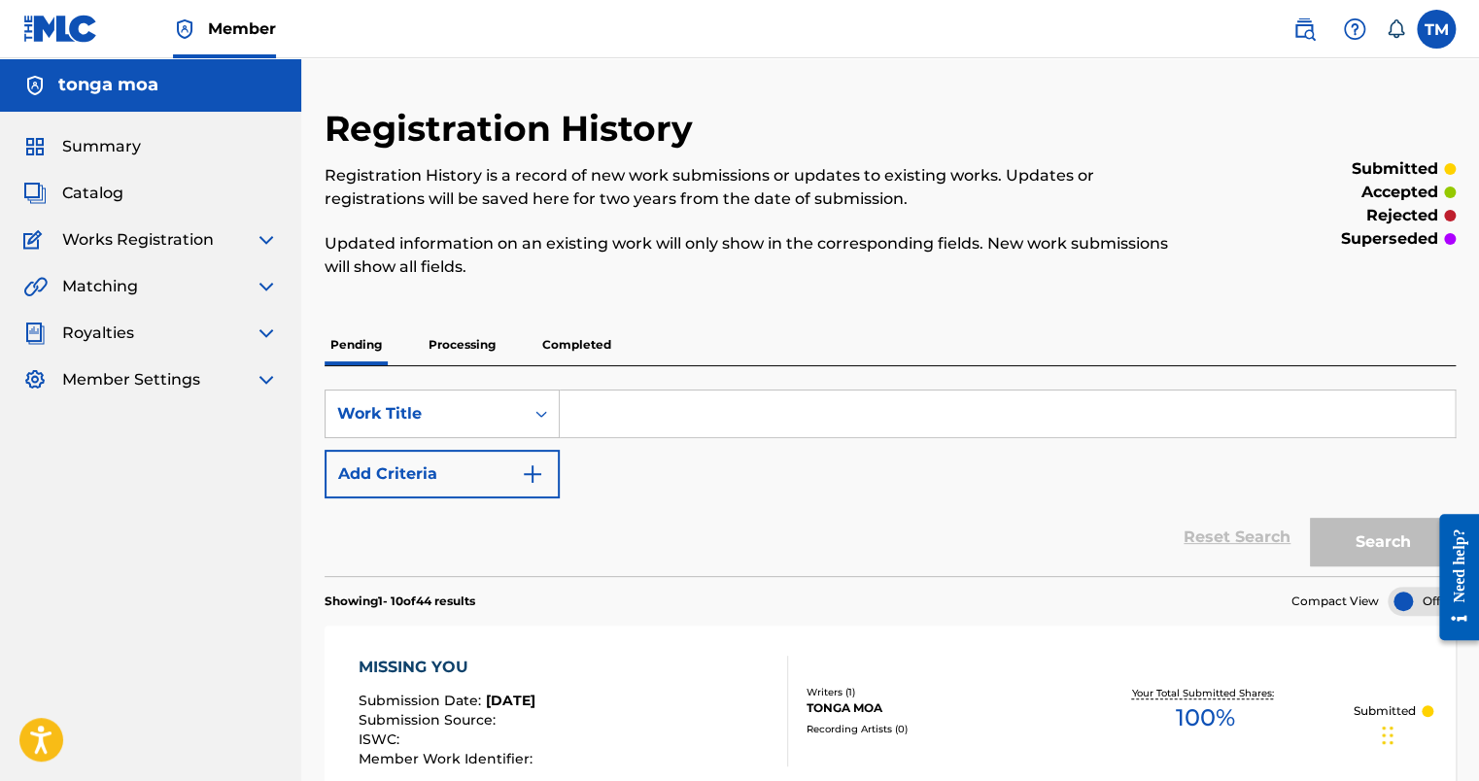
click at [102, 188] on span "Catalog" at bounding box center [92, 193] width 61 height 23
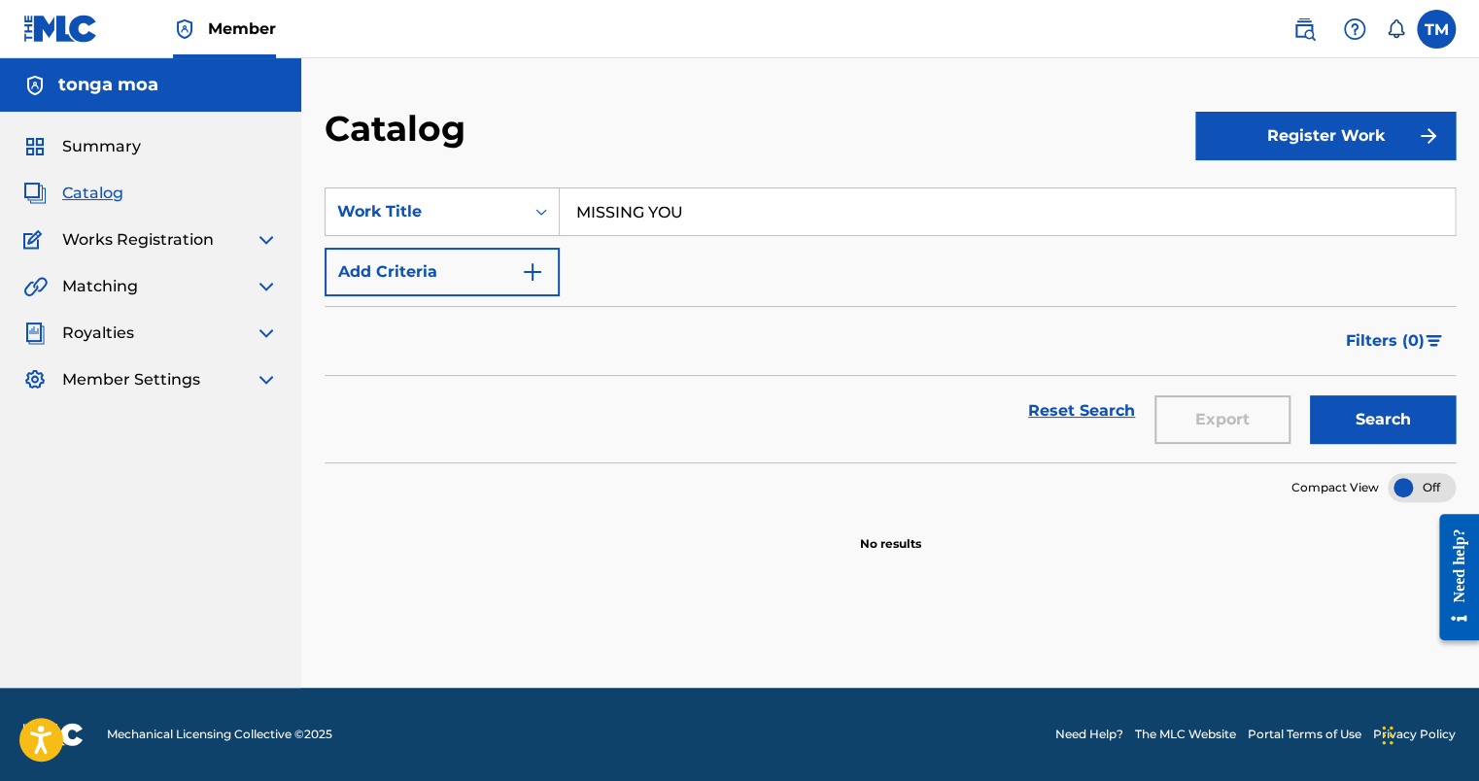
click at [1263, 144] on button "Register Work" at bounding box center [1326, 136] width 260 height 49
click at [1263, 187] on link "Individual" at bounding box center [1326, 199] width 260 height 47
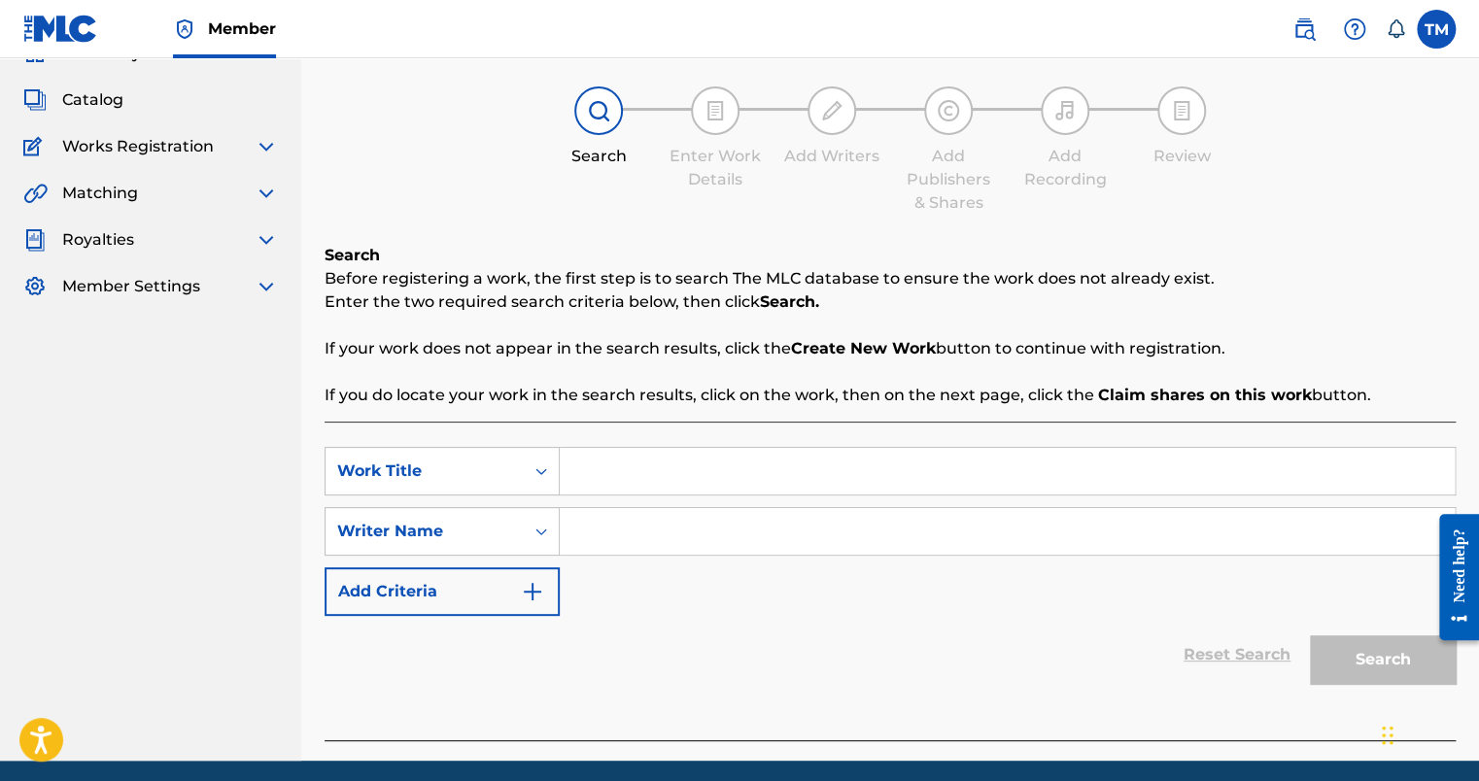
scroll to position [165, 0]
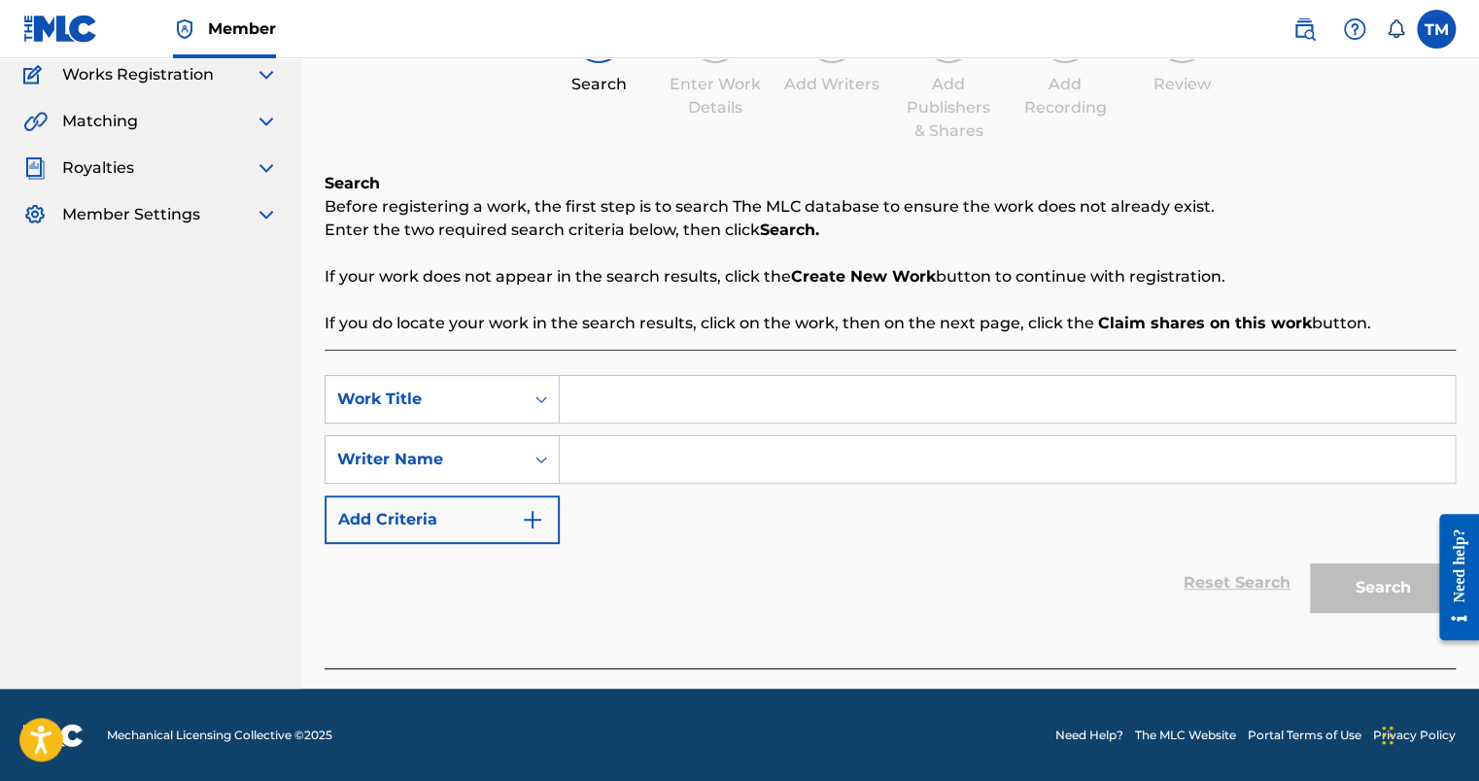
click at [684, 379] on input "Search Form" at bounding box center [1007, 399] width 895 height 47
type input "KILL IT"
click at [668, 437] on input "Search Form" at bounding box center [1007, 459] width 895 height 47
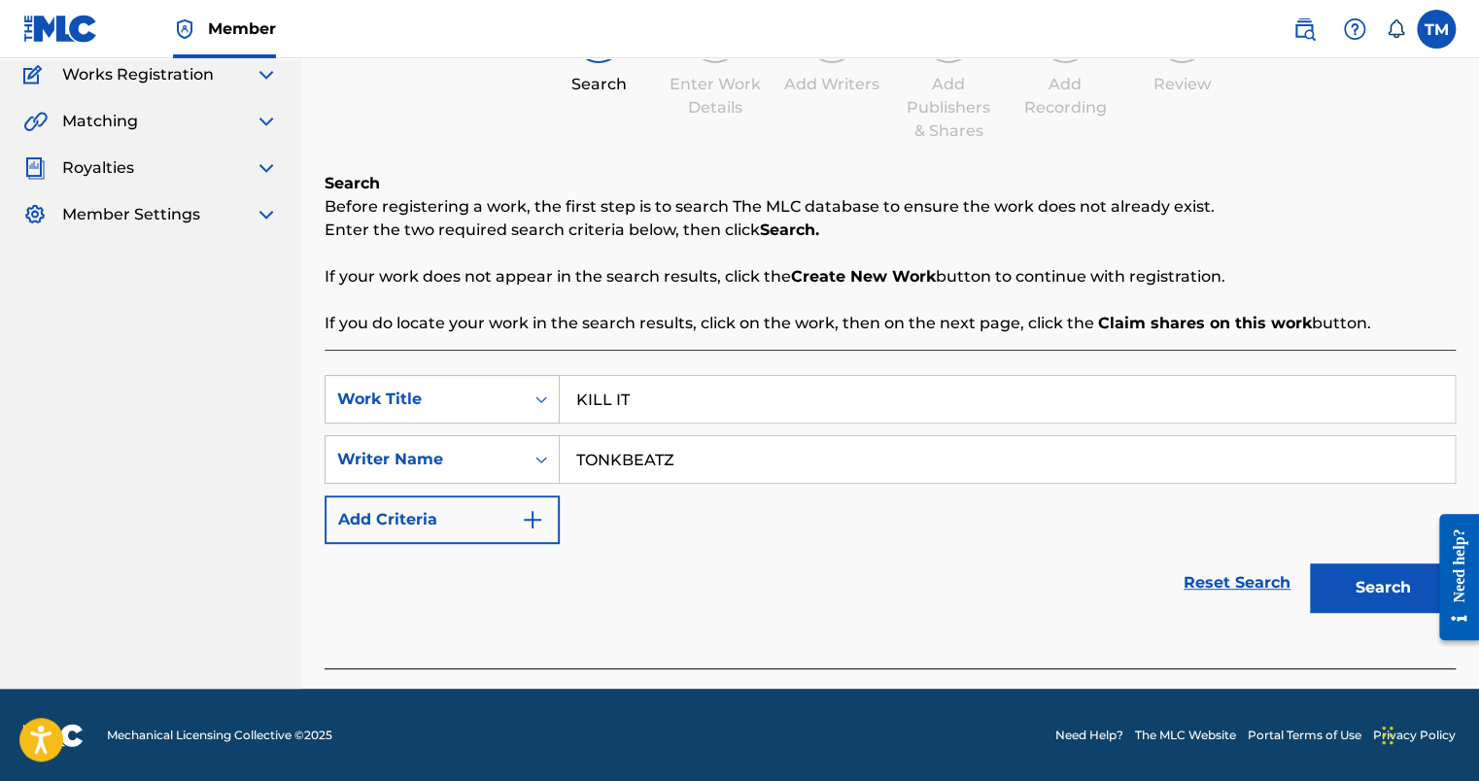
type input "TONKBEATZ"
click at [1397, 591] on button "Search" at bounding box center [1383, 588] width 146 height 49
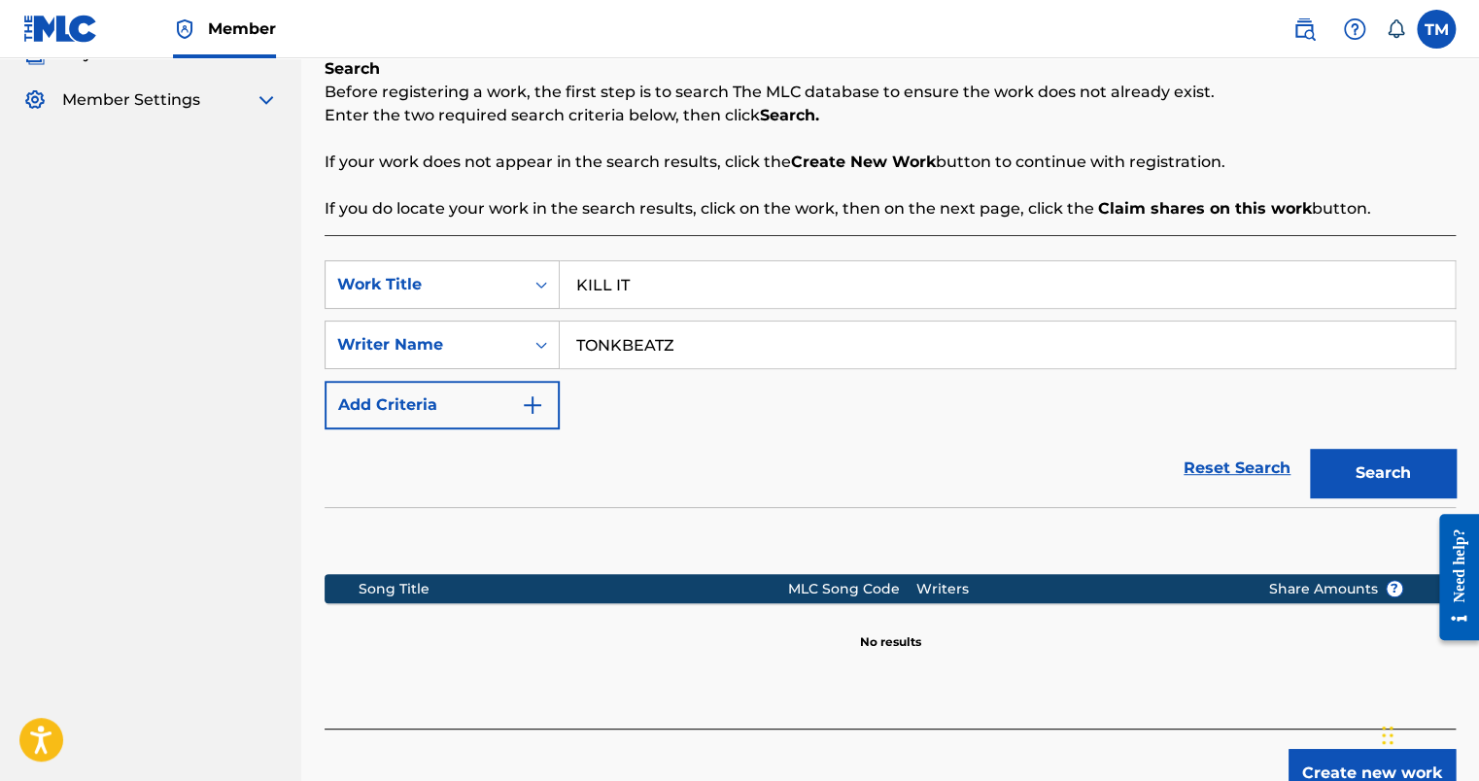
scroll to position [389, 0]
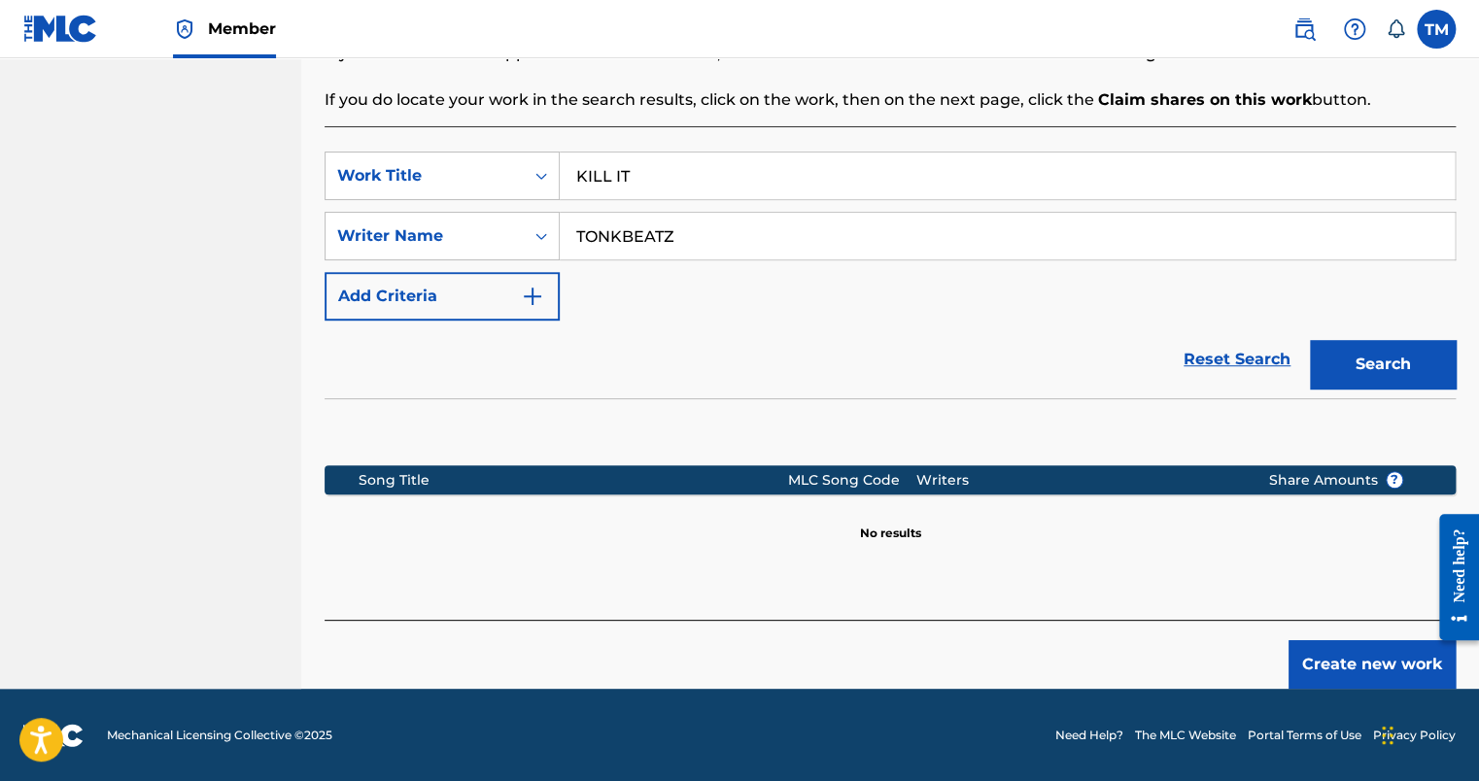
click at [1389, 687] on iframe "Chat Widget" at bounding box center [1424, 733] width 97 height 93
click at [1384, 672] on button "Create new work" at bounding box center [1372, 665] width 167 height 49
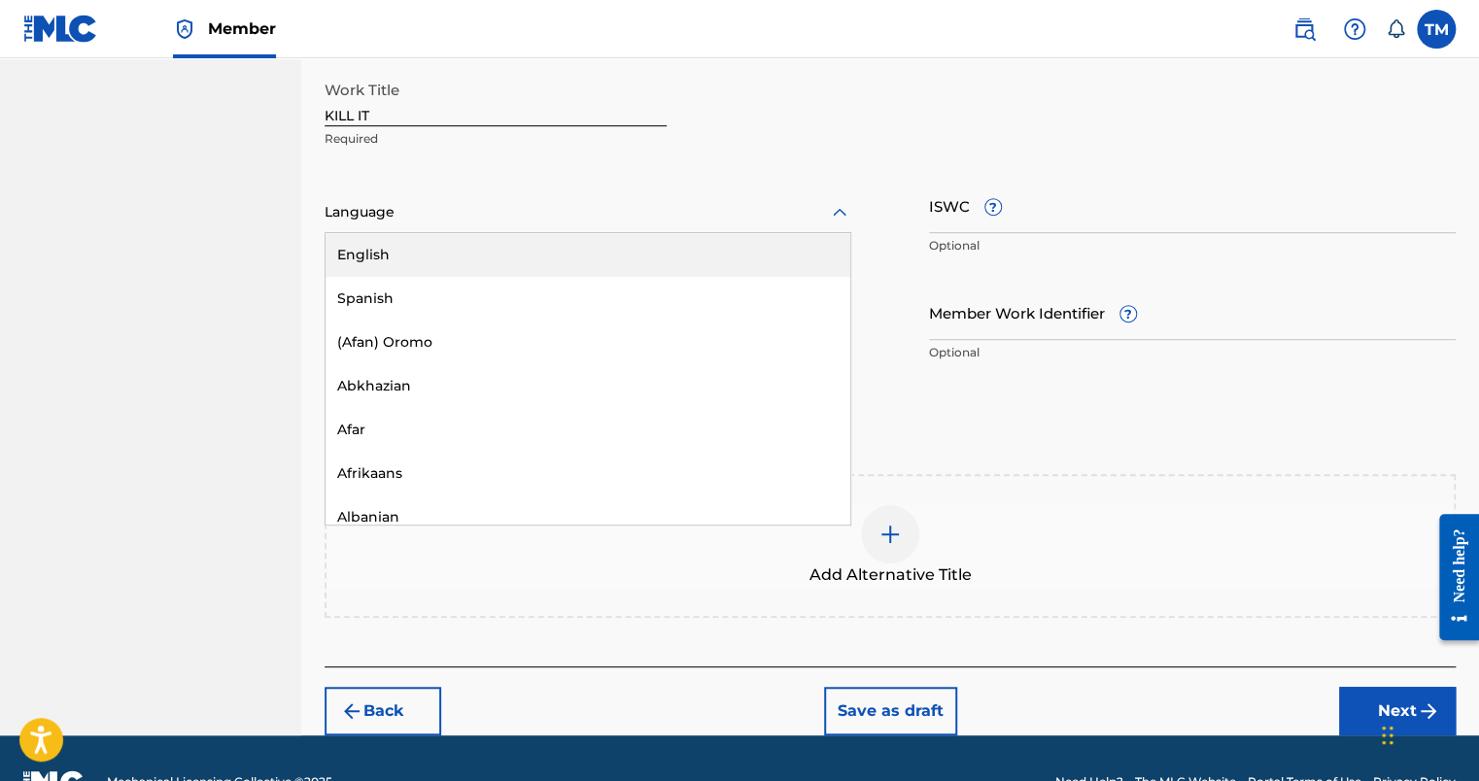
click at [478, 217] on div at bounding box center [588, 212] width 527 height 24
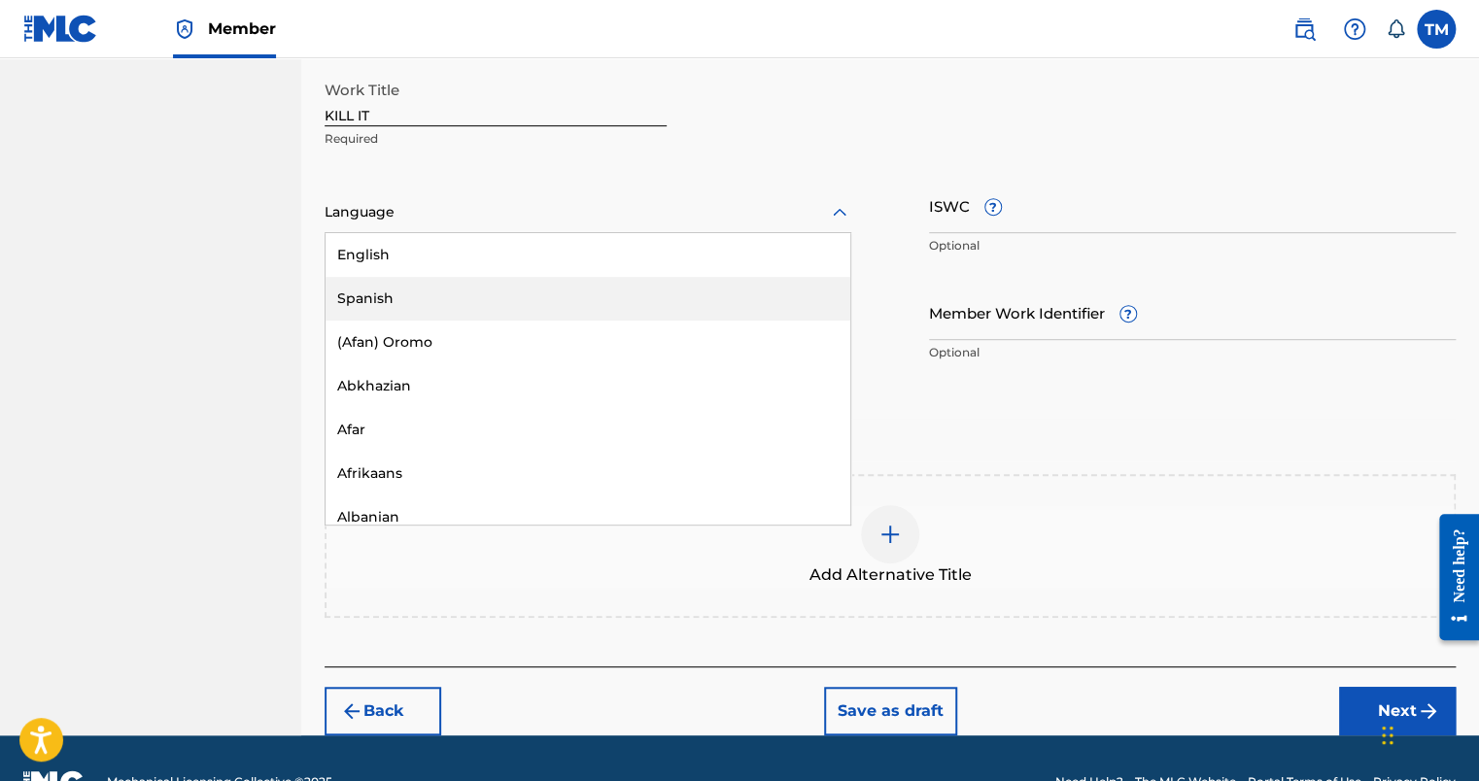
click at [480, 245] on div "English" at bounding box center [588, 255] width 525 height 44
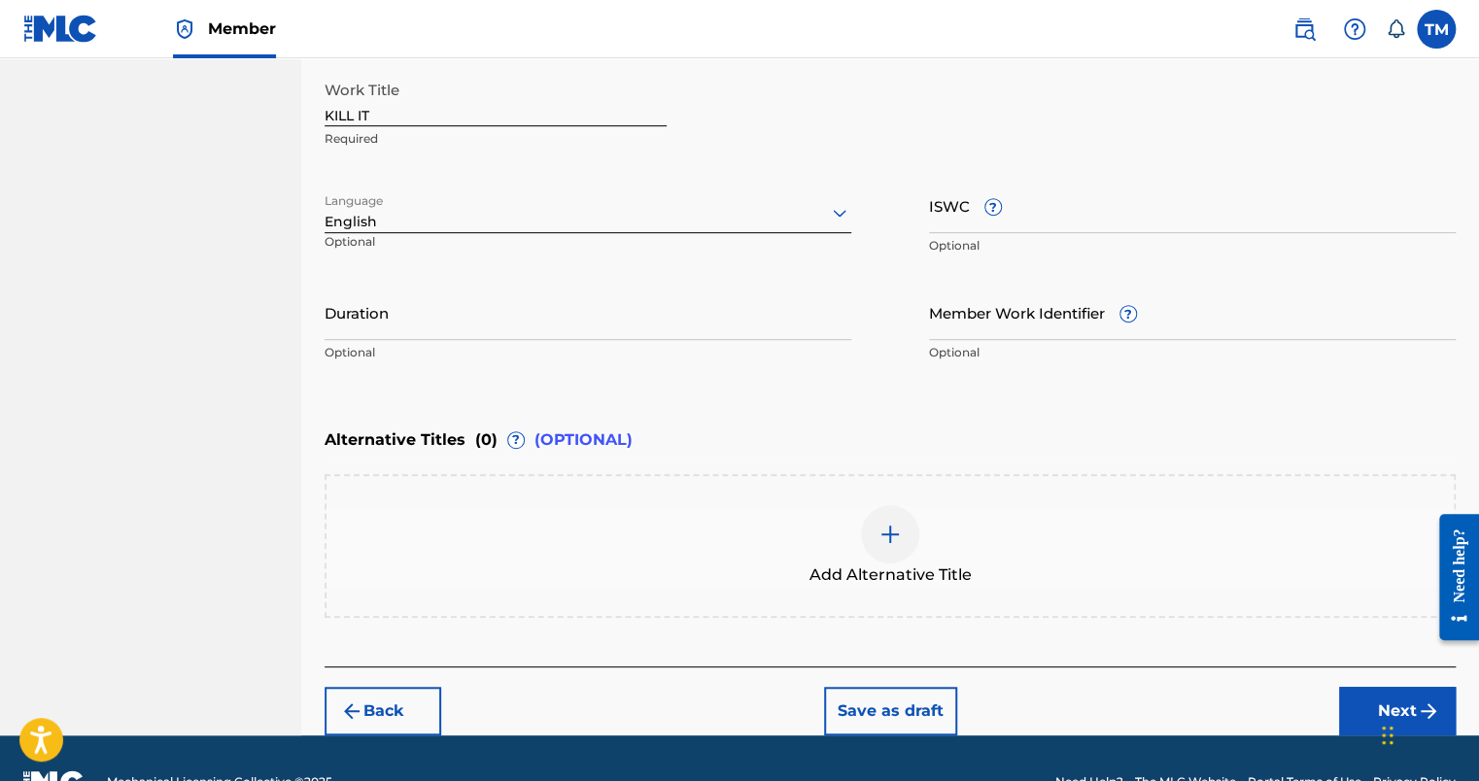
click at [1368, 710] on button "Next" at bounding box center [1397, 711] width 117 height 49
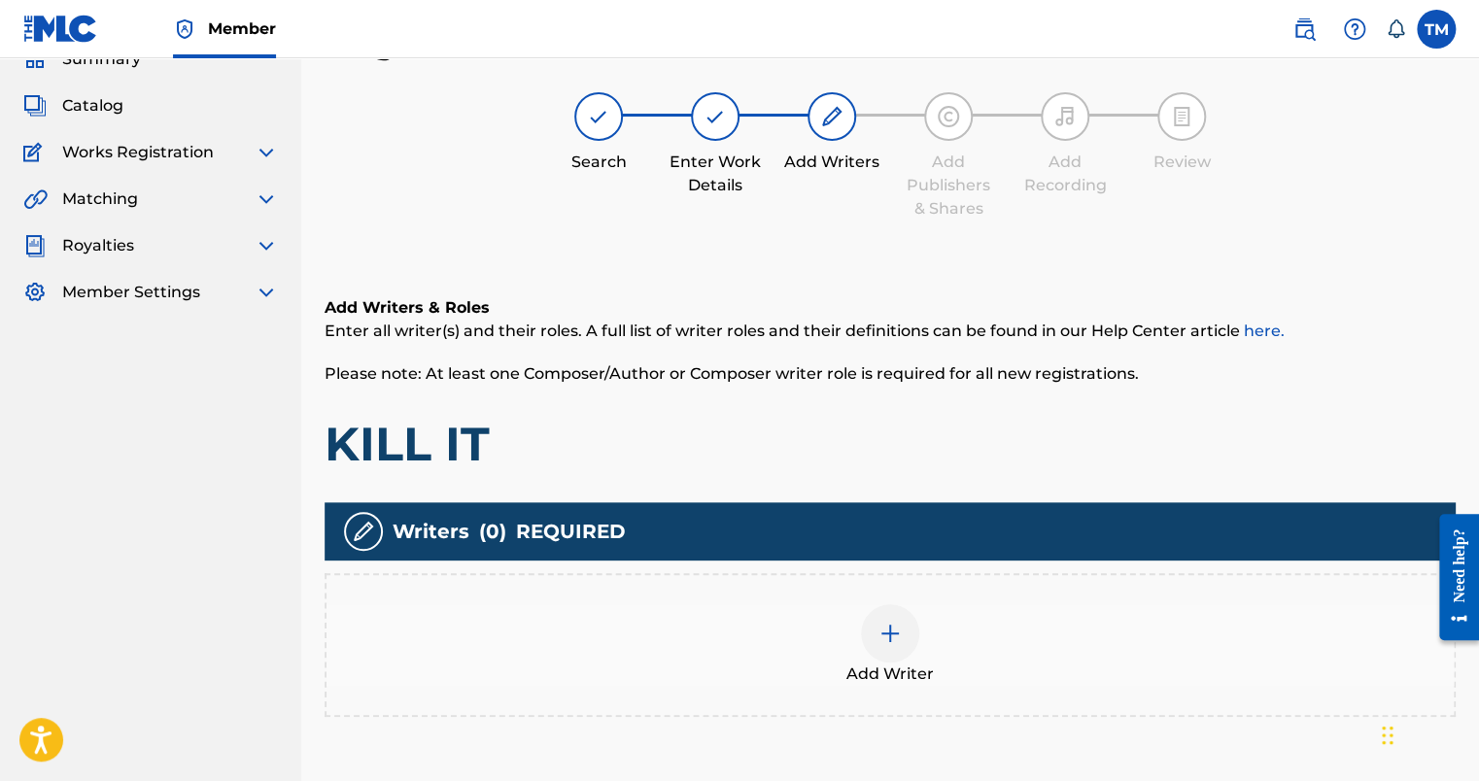
scroll to position [277, 0]
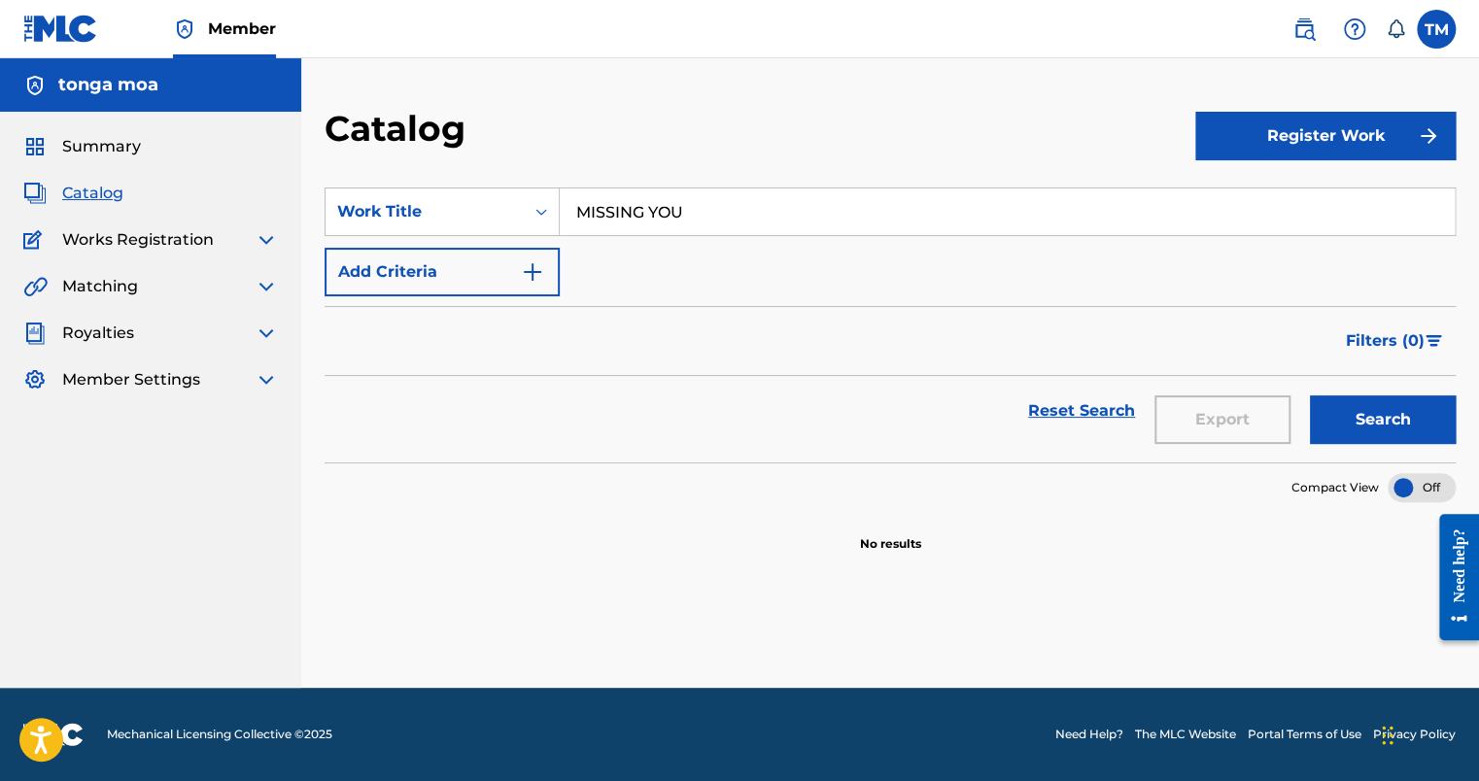
click at [1389, 137] on button "Register Work" at bounding box center [1326, 136] width 260 height 49
click at [1236, 206] on link "Individual" at bounding box center [1326, 199] width 260 height 47
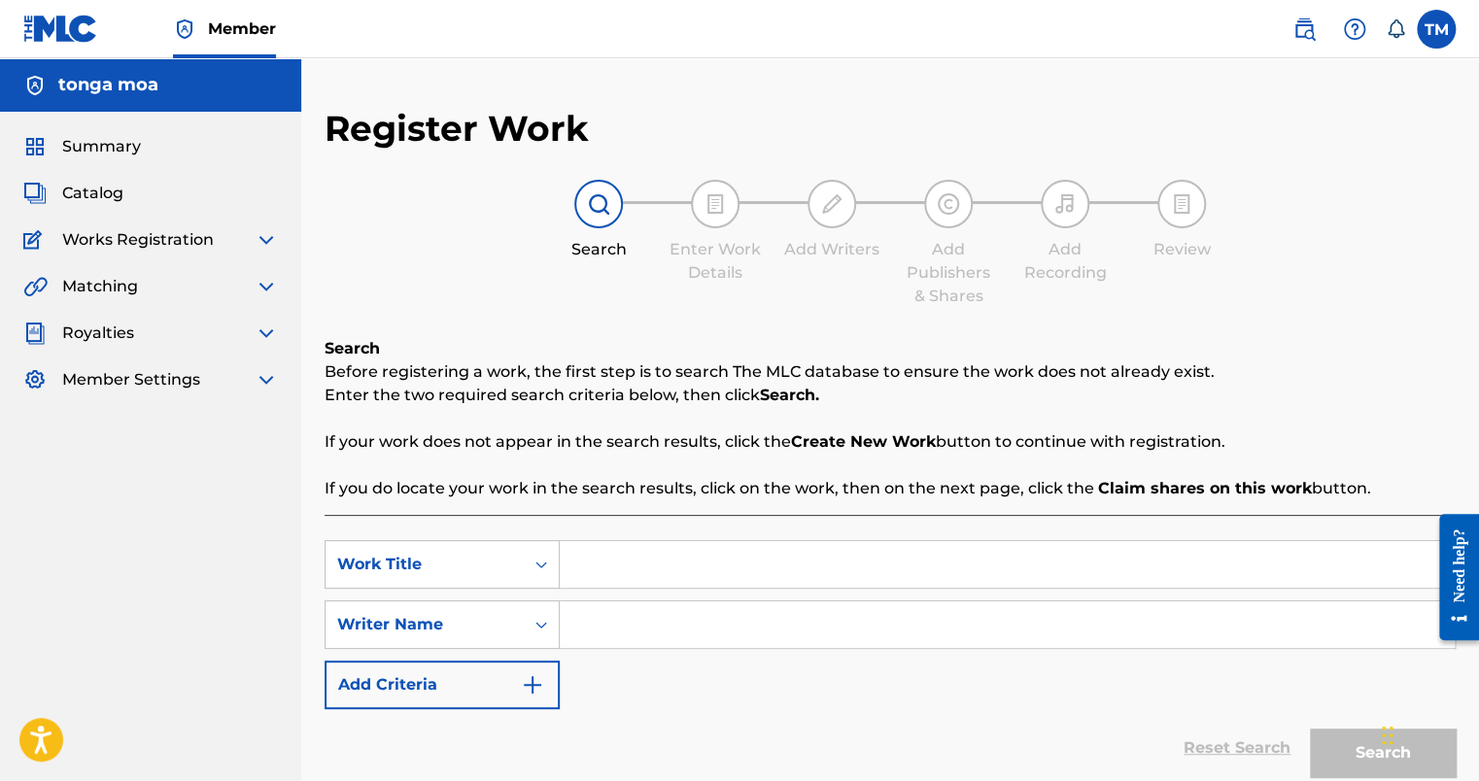
drag, startPoint x: 657, startPoint y: 578, endPoint x: 656, endPoint y: 566, distance: 12.7
click at [657, 575] on input "Search Form" at bounding box center [1007, 564] width 895 height 47
type input "KILL IT"
click at [590, 617] on input "Search Form" at bounding box center [1007, 625] width 895 height 47
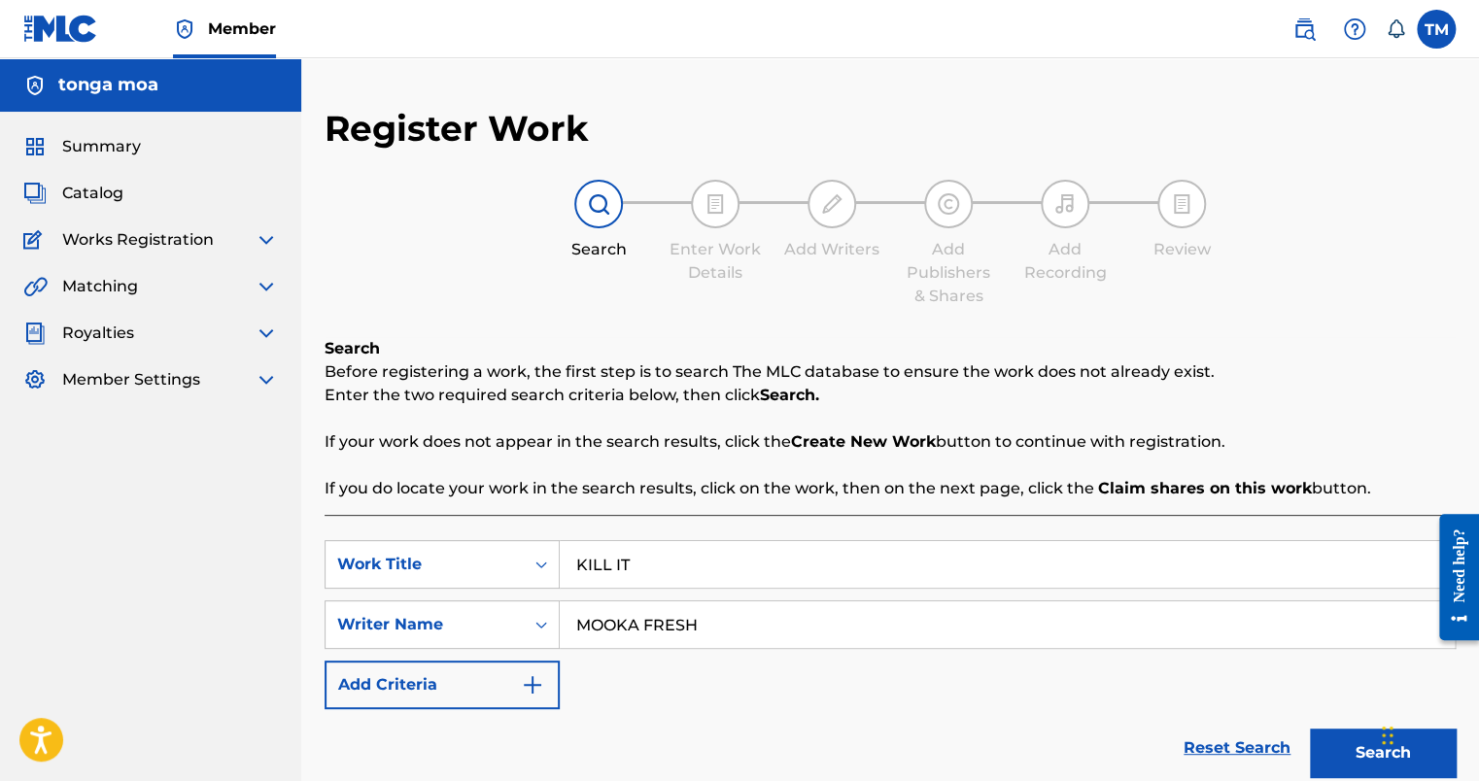
type input "MOOKA FRESH"
drag, startPoint x: 1372, startPoint y: 754, endPoint x: 1333, endPoint y: 753, distance: 39.9
click at [1372, 753] on button "Search" at bounding box center [1383, 753] width 146 height 49
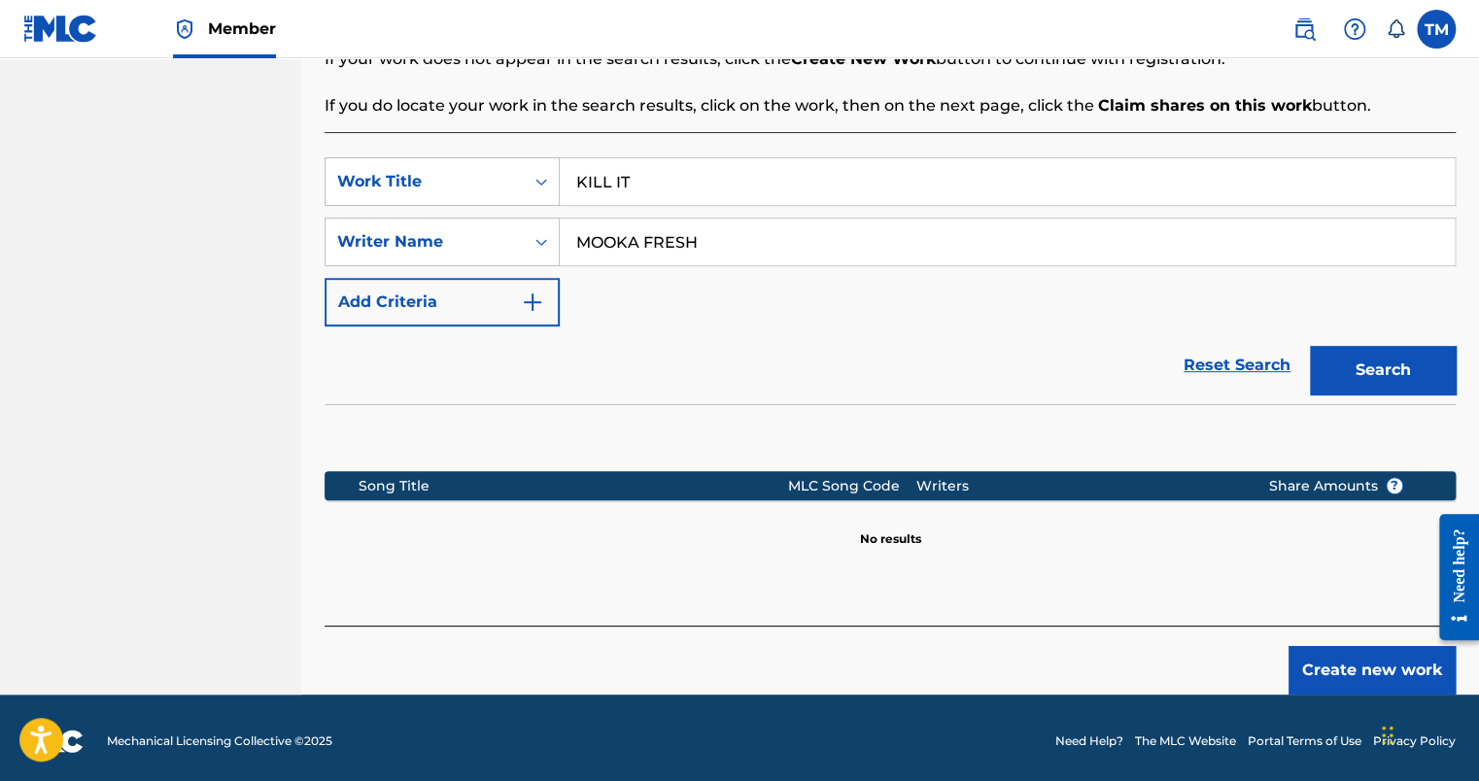
scroll to position [389, 0]
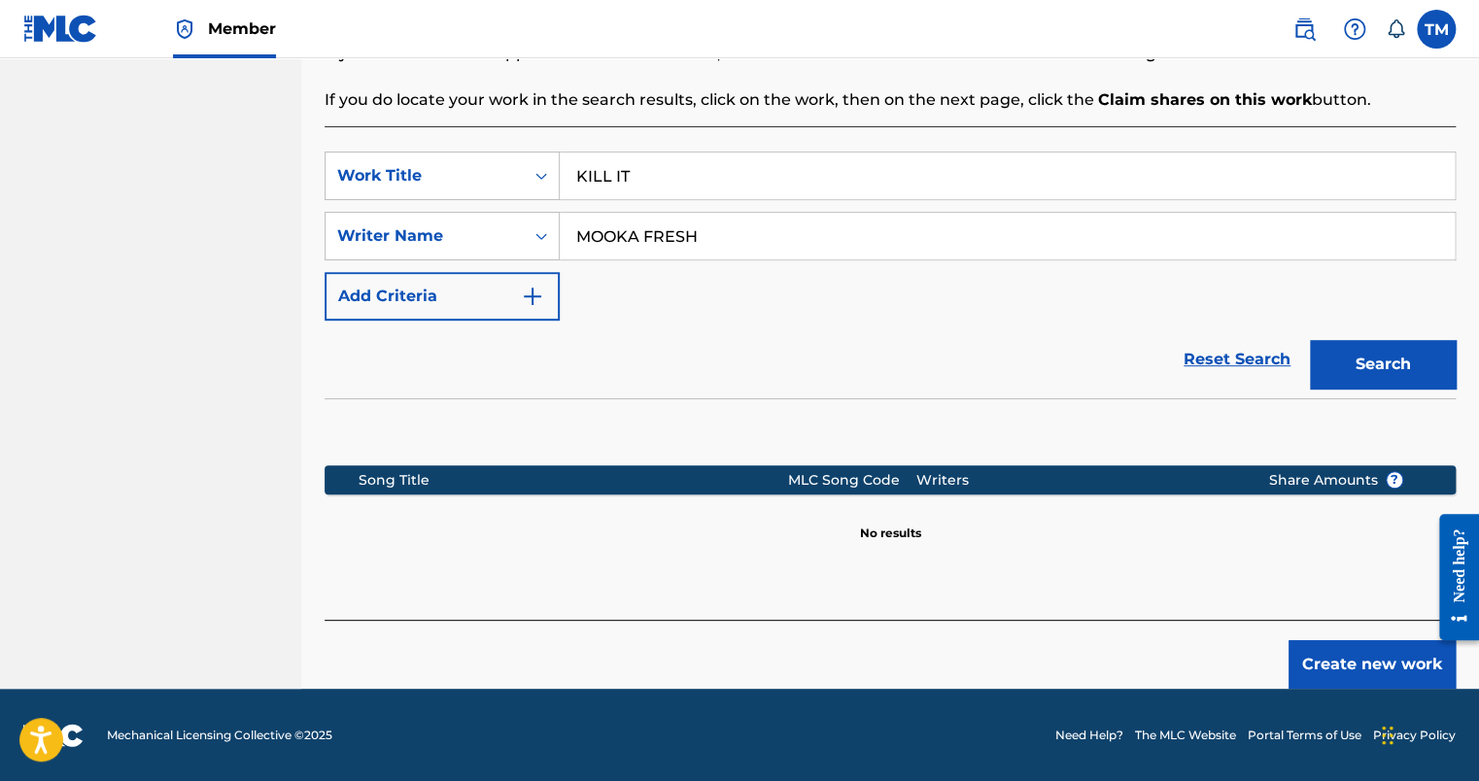
click at [1358, 643] on button "Create new work" at bounding box center [1372, 665] width 167 height 49
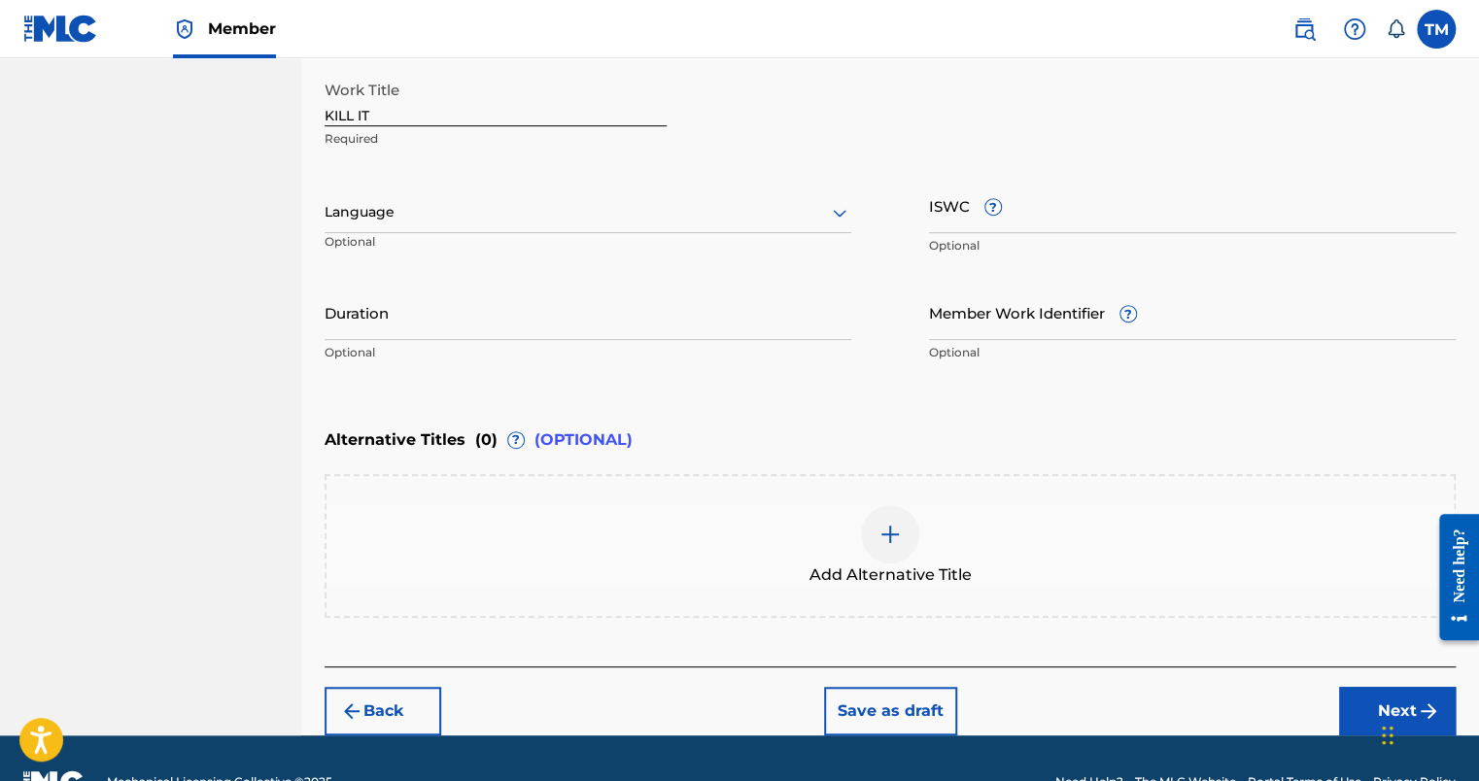
click at [568, 225] on div "Language" at bounding box center [588, 212] width 527 height 41
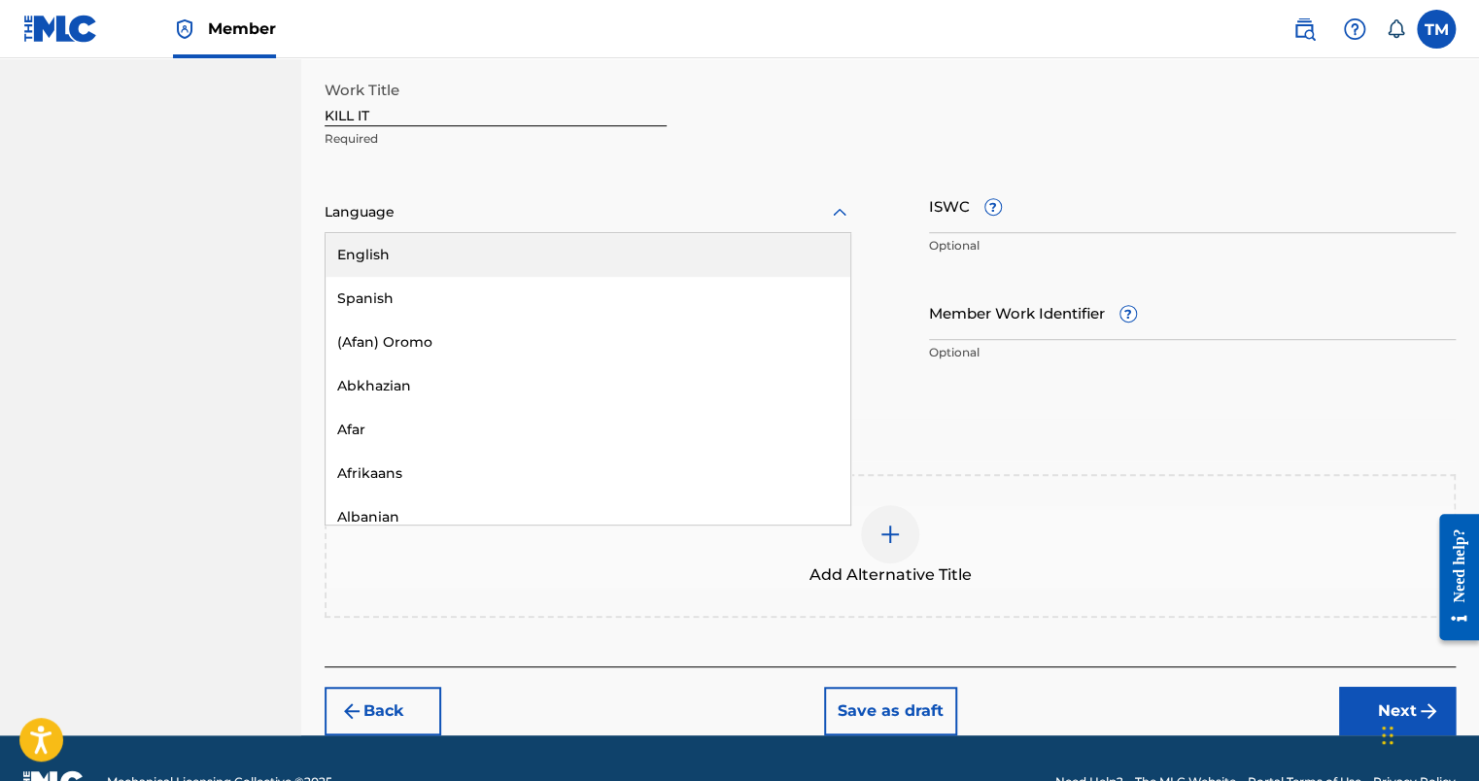
click at [541, 266] on div "English" at bounding box center [588, 255] width 525 height 44
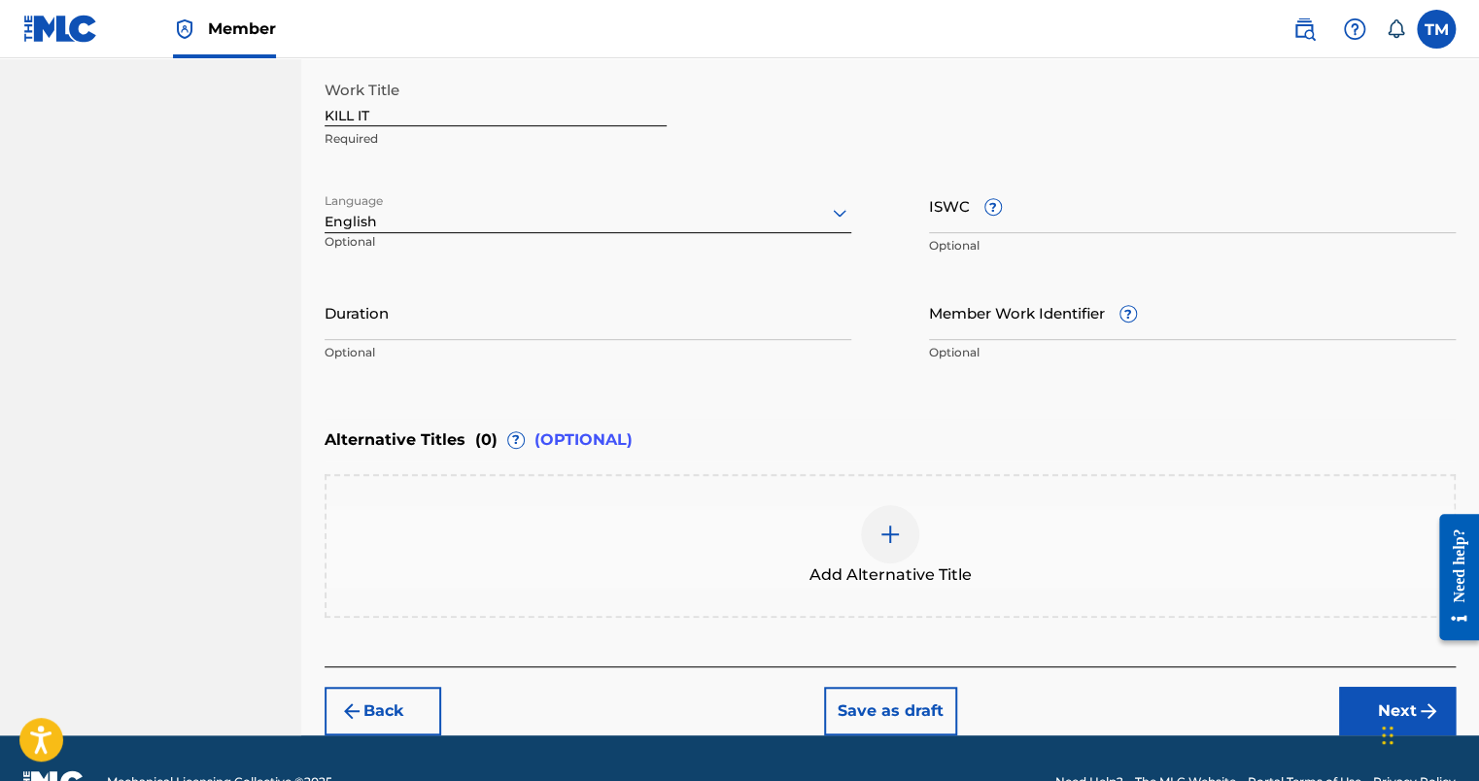
click at [1373, 705] on button "Next" at bounding box center [1397, 711] width 117 height 49
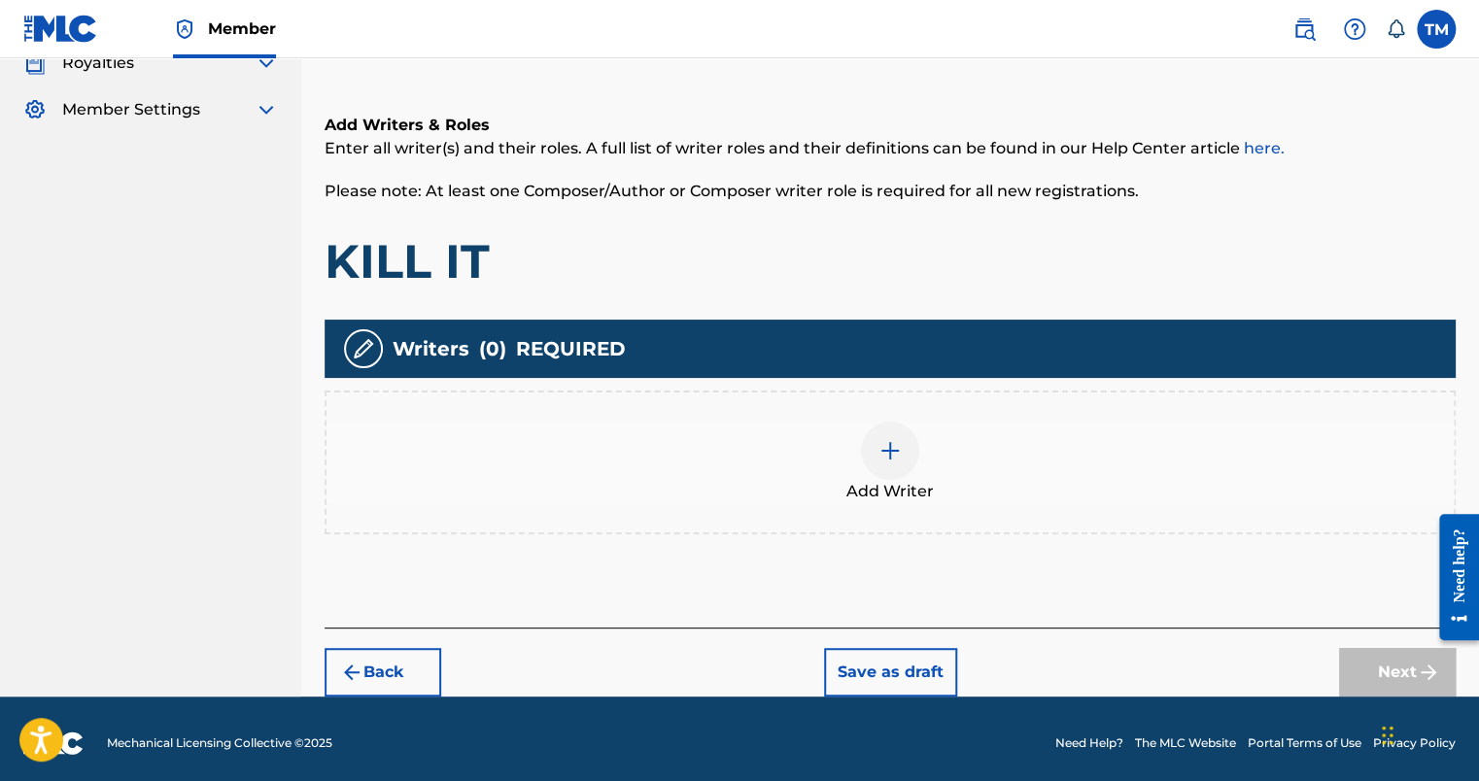
scroll to position [277, 0]
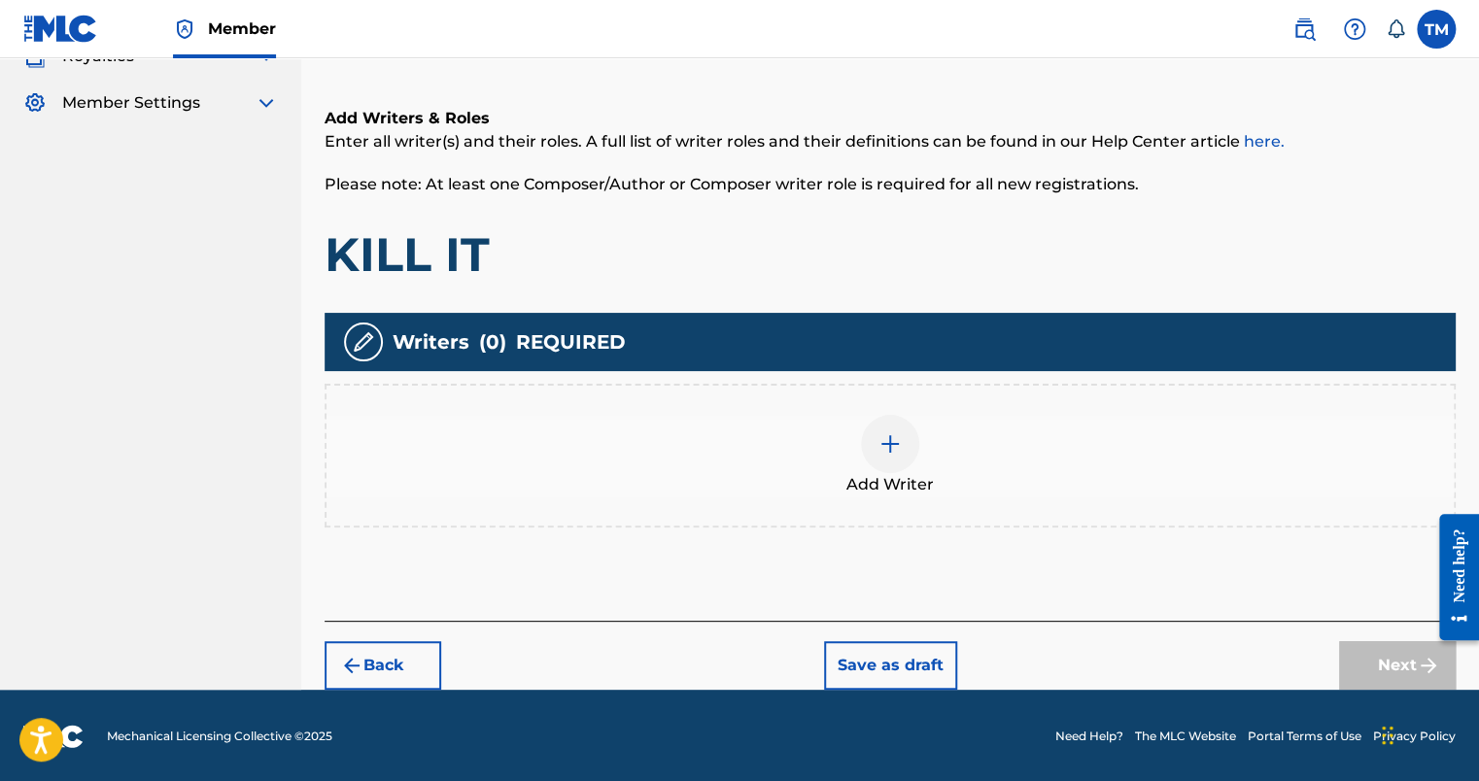
click at [881, 444] on img at bounding box center [890, 444] width 23 height 23
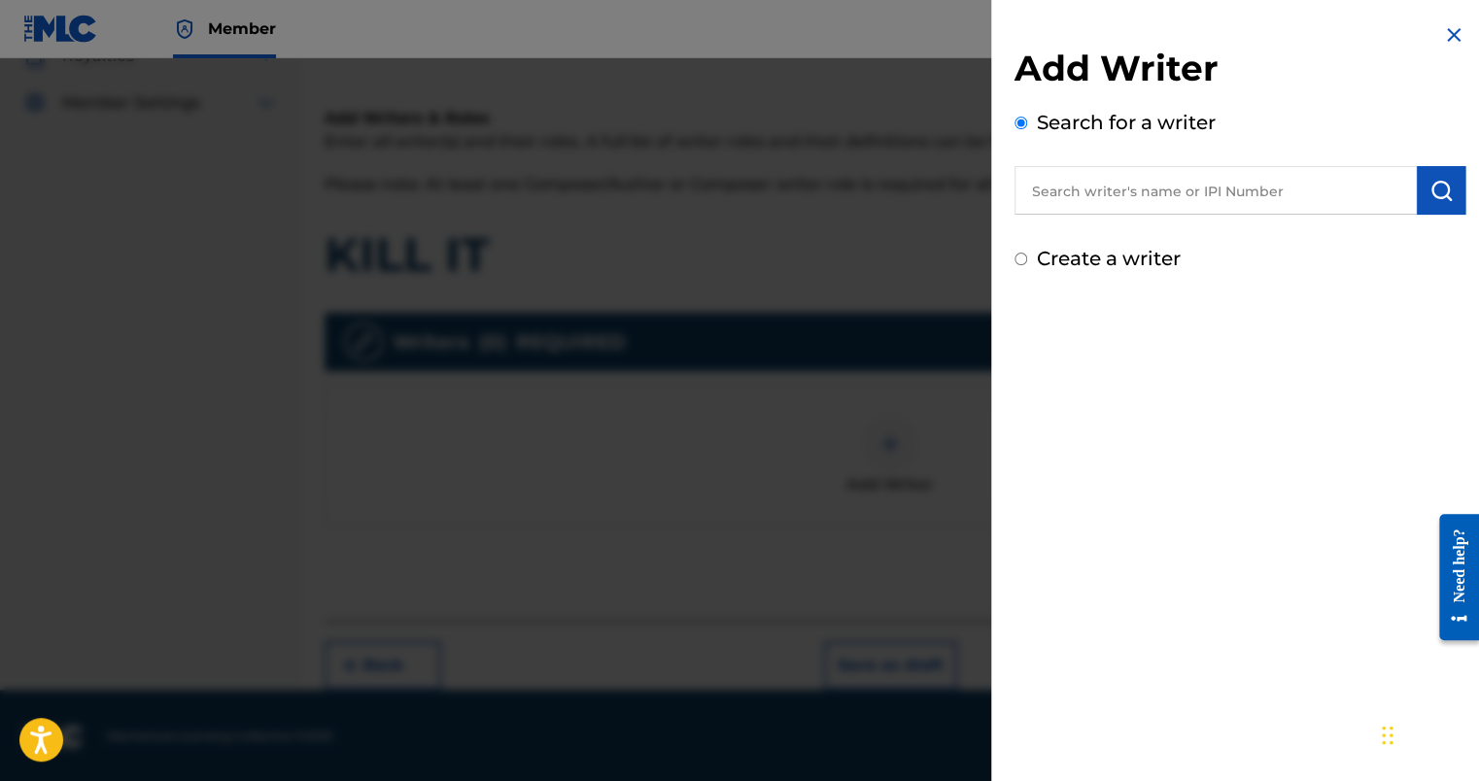
click at [1031, 257] on div "Create a writer" at bounding box center [1240, 258] width 451 height 29
click at [1015, 258] on input "Create a writer" at bounding box center [1021, 259] width 13 height 13
radio input "false"
radio input "true"
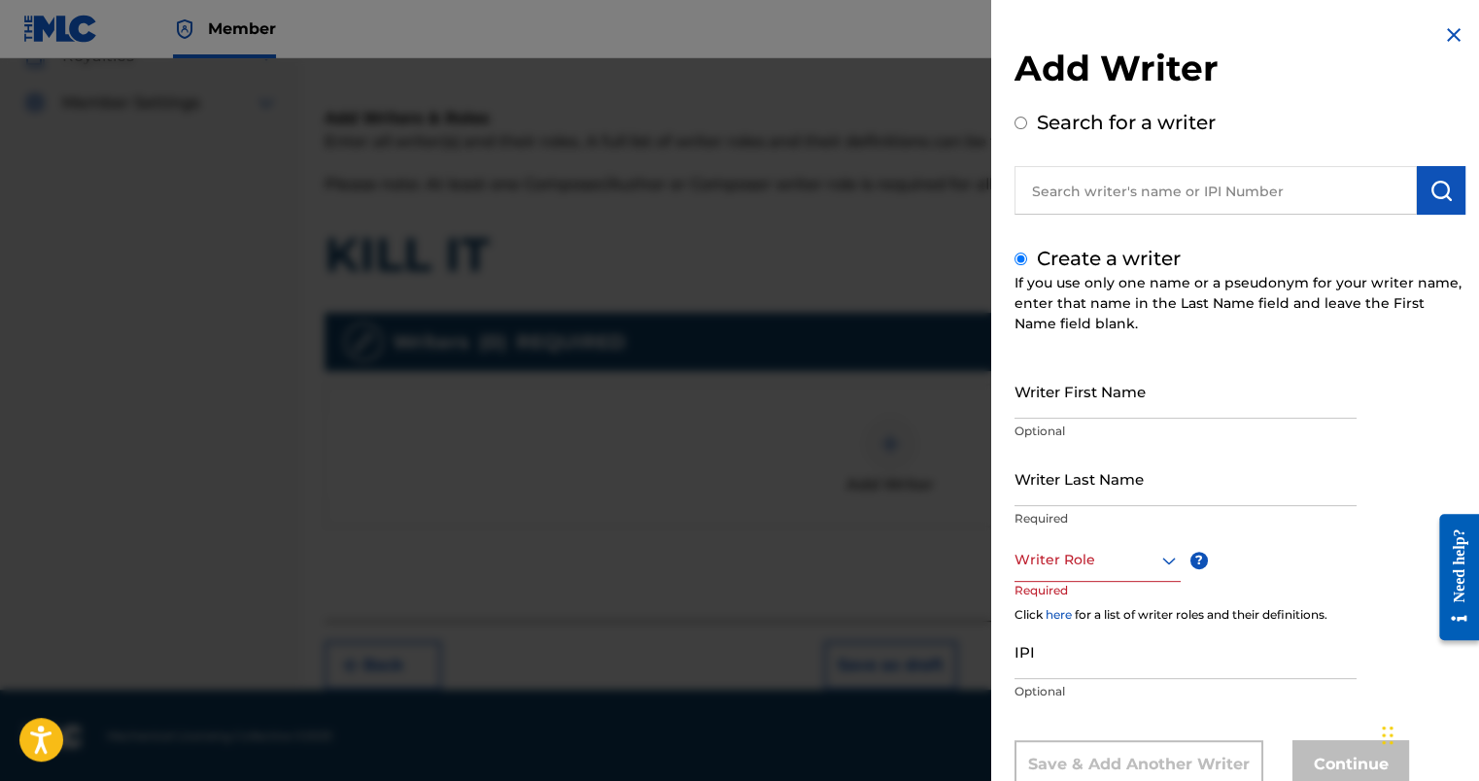
click at [1110, 394] on input "Writer First Name" at bounding box center [1186, 391] width 342 height 55
type input "MOOKA FRESH"
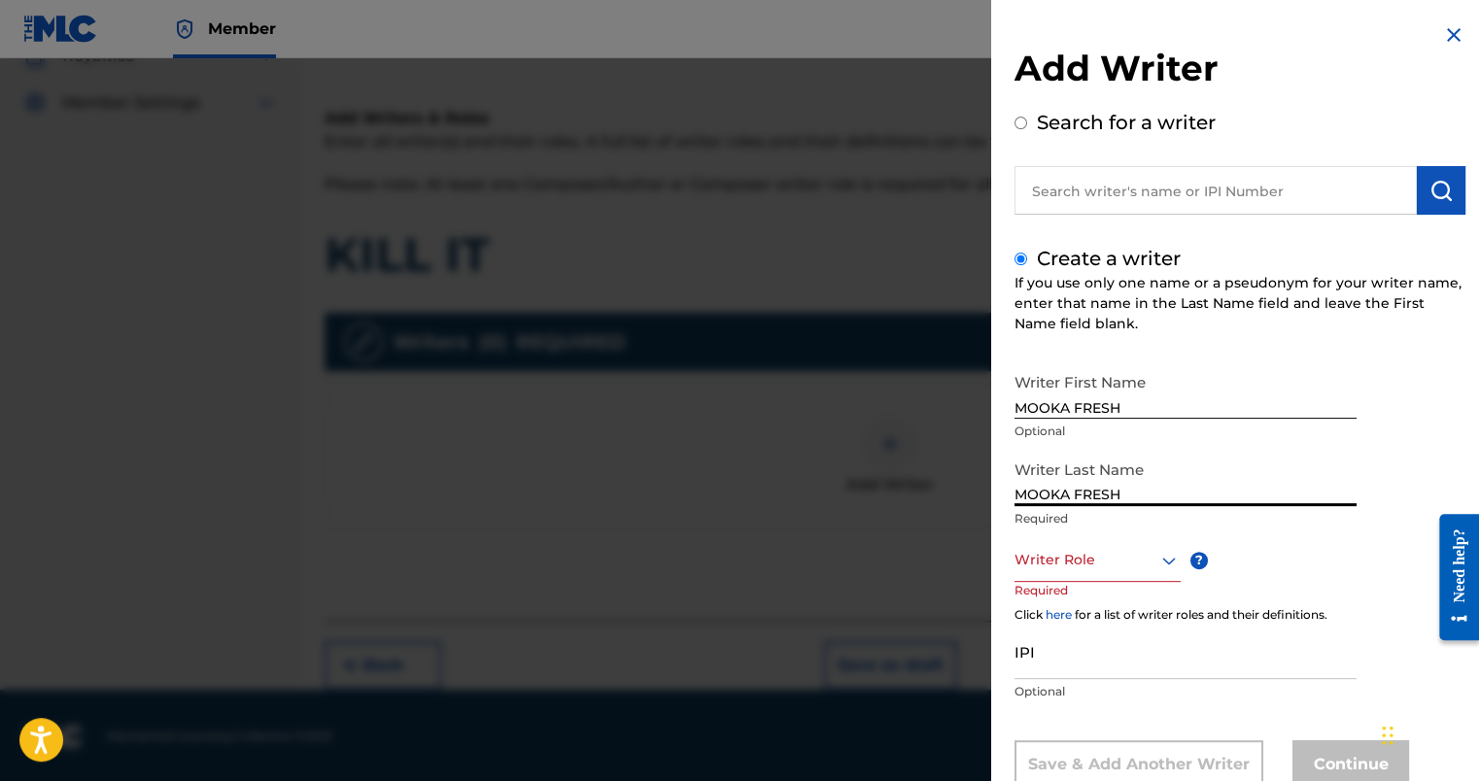
type input "MOOKA FRESH"
click at [1094, 567] on div "Writer Role" at bounding box center [1098, 560] width 166 height 44
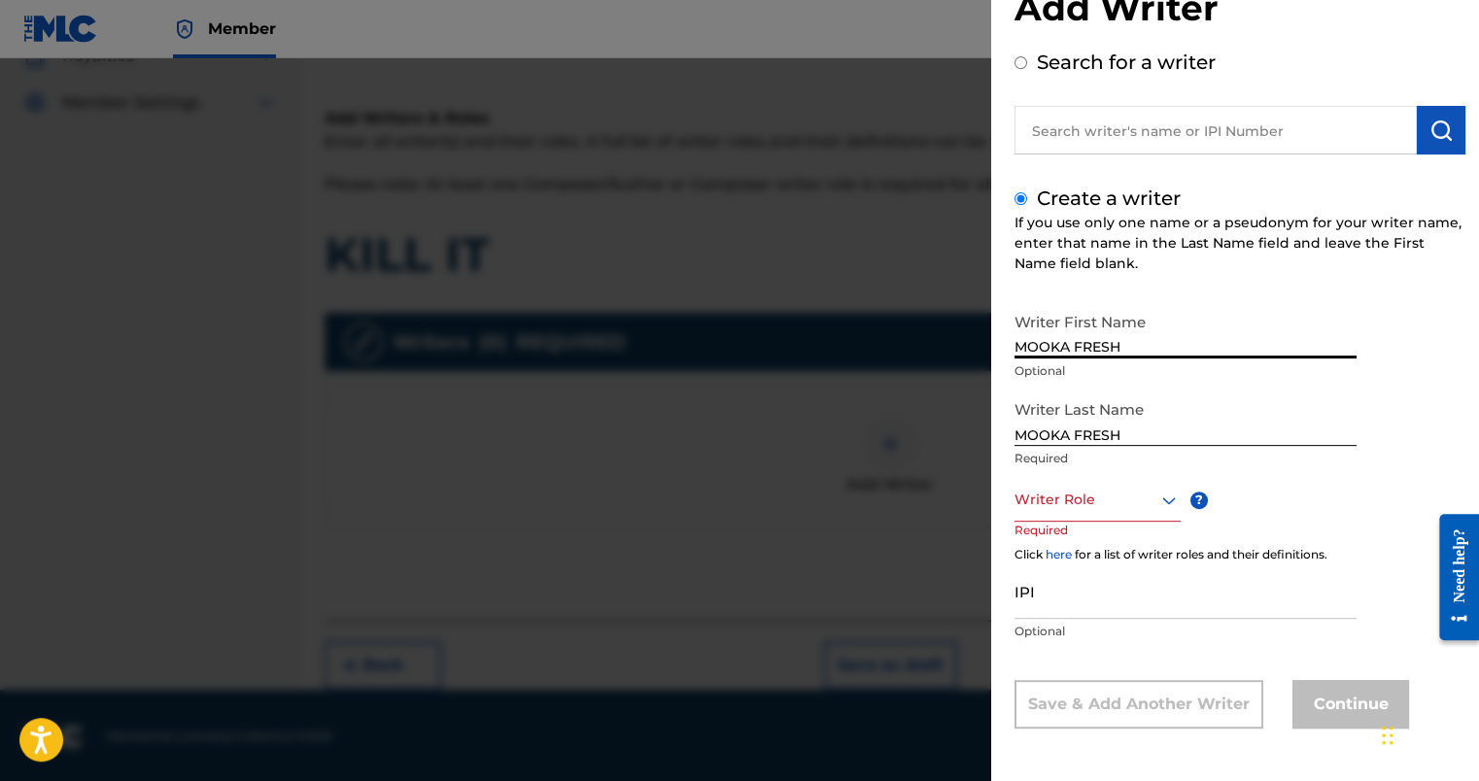
drag, startPoint x: 1191, startPoint y: 352, endPoint x: 907, endPoint y: 376, distance: 284.9
click at [907, 376] on div "Add Writer Search for a writer Create a writer If you use only one name or a ps…" at bounding box center [739, 419] width 1479 height 723
drag, startPoint x: 1163, startPoint y: 419, endPoint x: 955, endPoint y: 436, distance: 208.7
click at [955, 436] on div "Add Writer Search for a writer Create a writer If you use only one name or a ps…" at bounding box center [739, 419] width 1479 height 723
drag, startPoint x: 1201, startPoint y: 364, endPoint x: 1185, endPoint y: 364, distance: 16.5
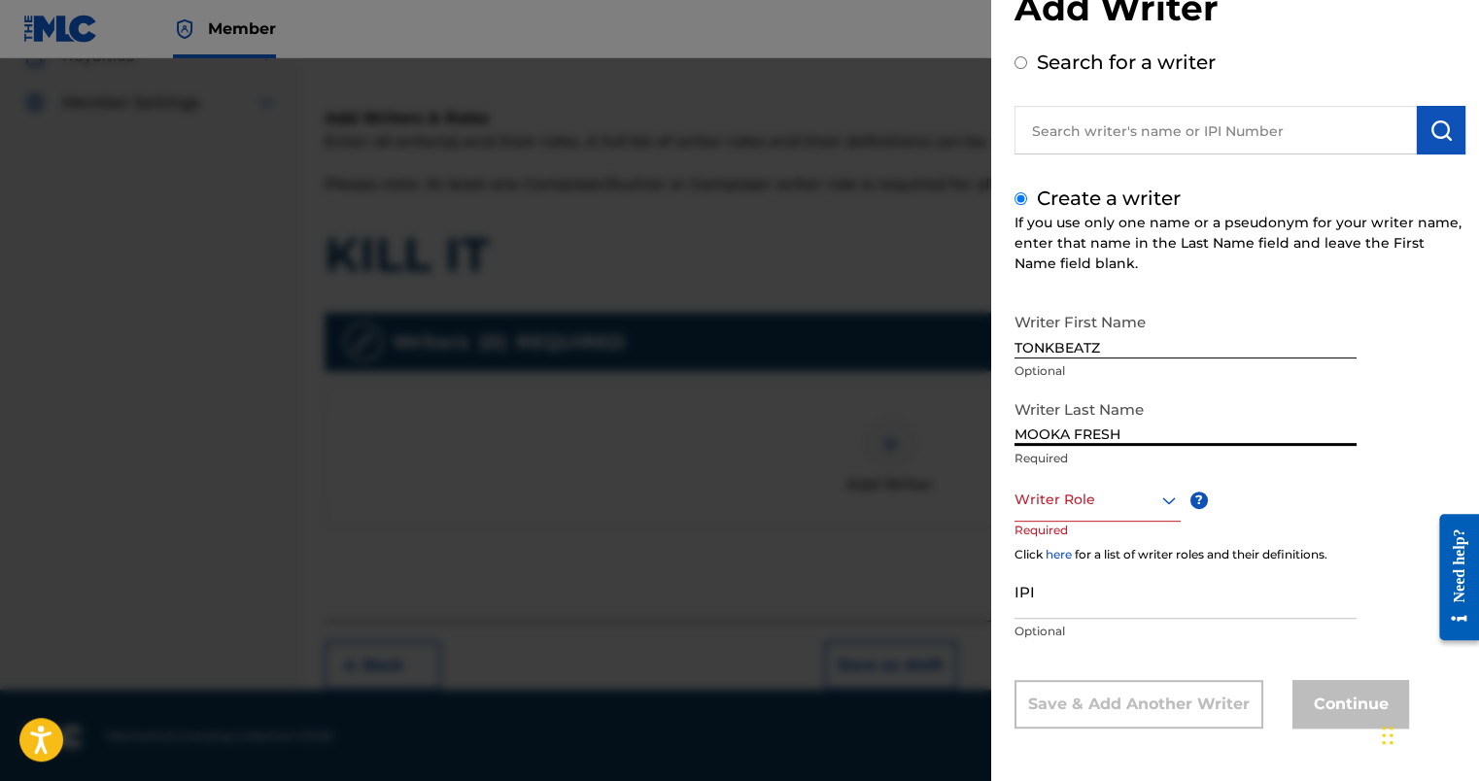
click at [1187, 365] on p "Optional" at bounding box center [1186, 371] width 342 height 17
drag, startPoint x: 1132, startPoint y: 335, endPoint x: 923, endPoint y: 365, distance: 211.1
click at [923, 365] on div "Add Writer Search for a writer Create a writer If you use only one name or a ps…" at bounding box center [739, 419] width 1479 height 723
type input "[GEOGRAPHIC_DATA]"
type input "MOA"
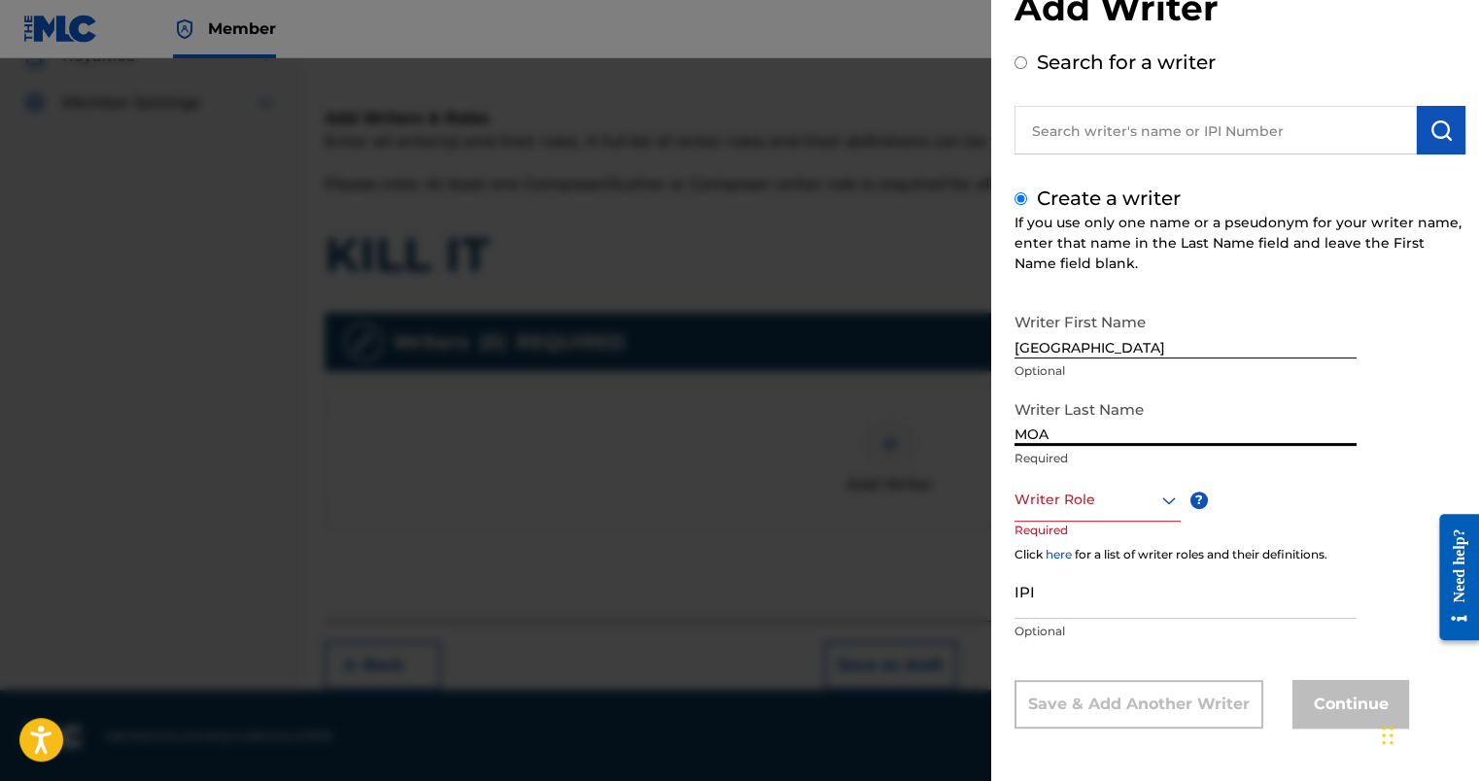
click at [1090, 480] on div "Writer Role" at bounding box center [1098, 500] width 166 height 44
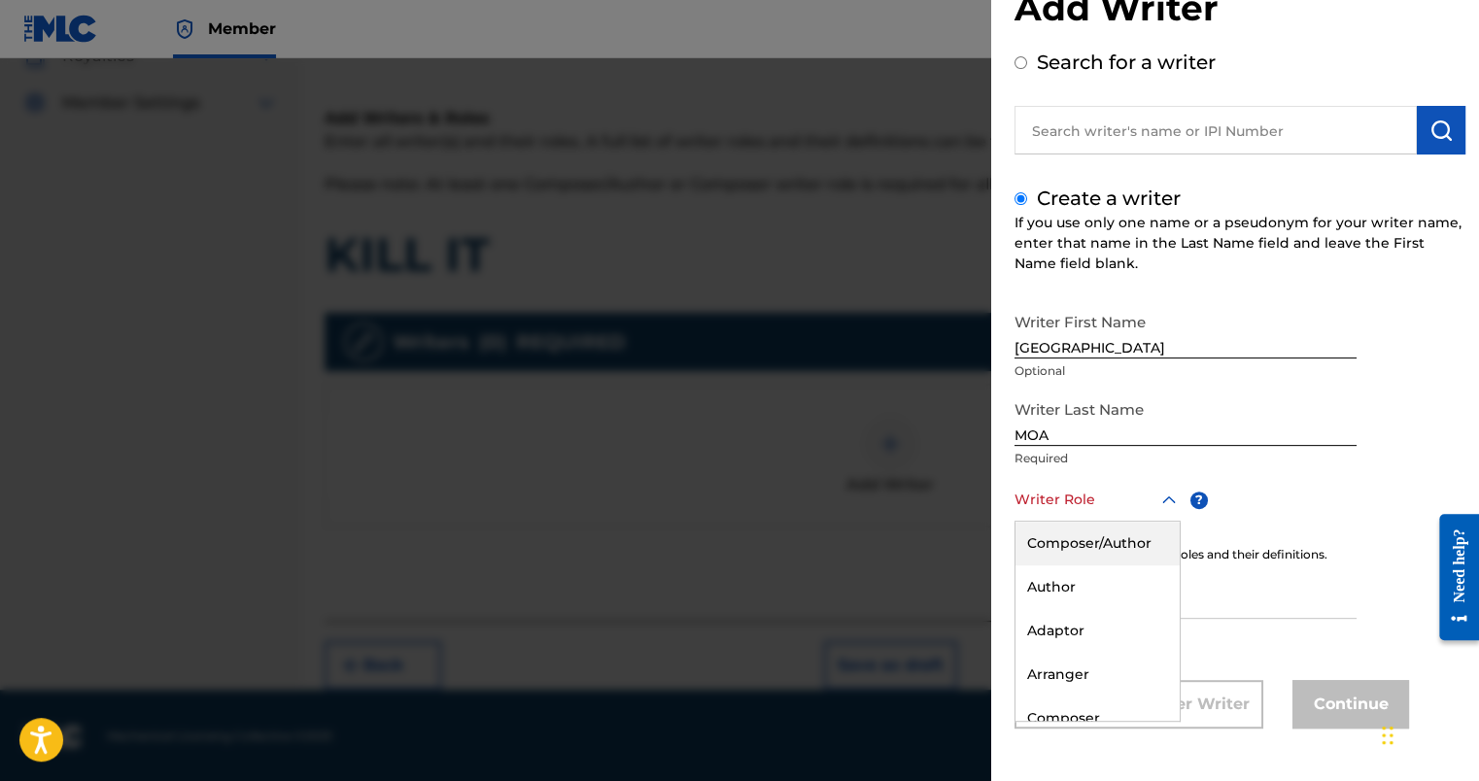
click at [1092, 542] on div "Composer/Author" at bounding box center [1098, 544] width 164 height 44
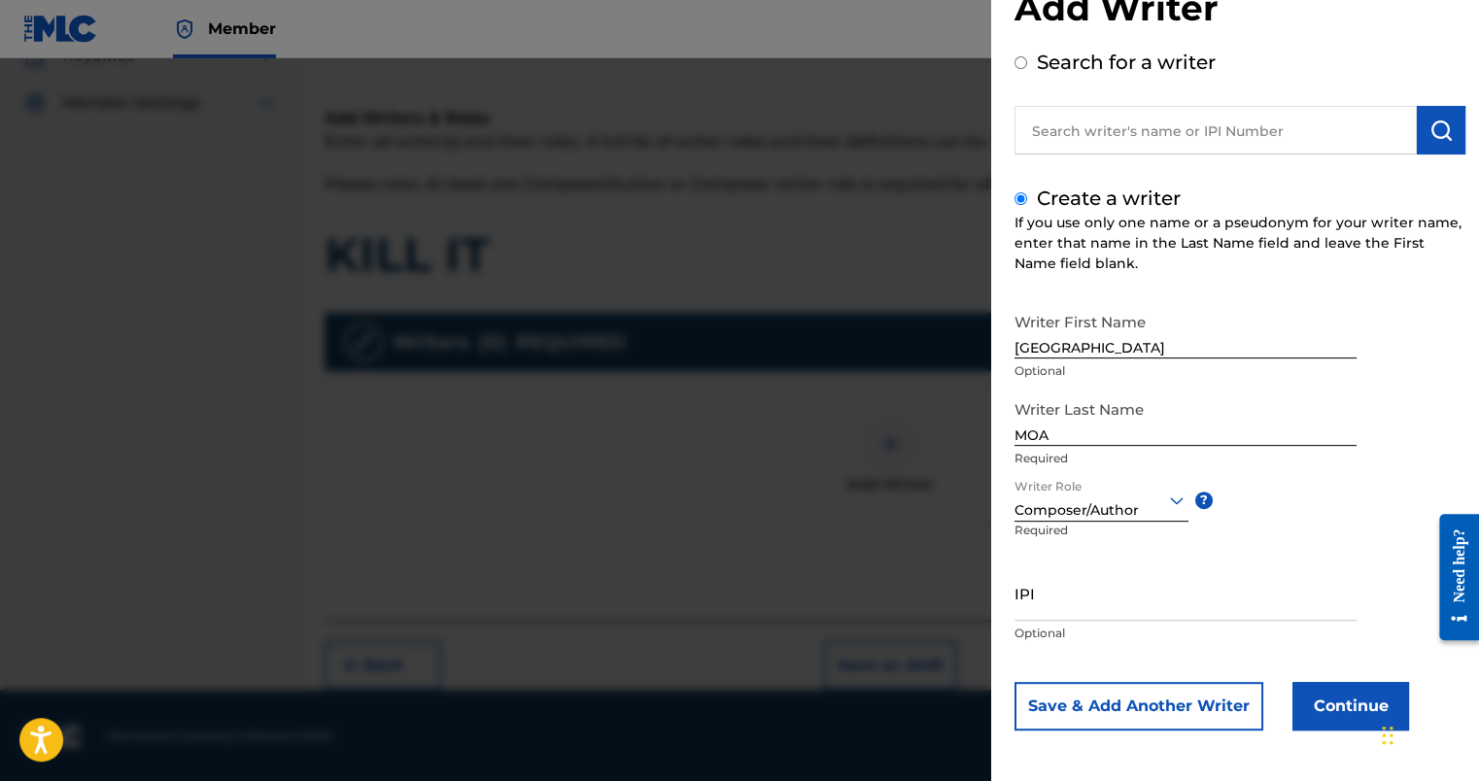
scroll to position [62, 0]
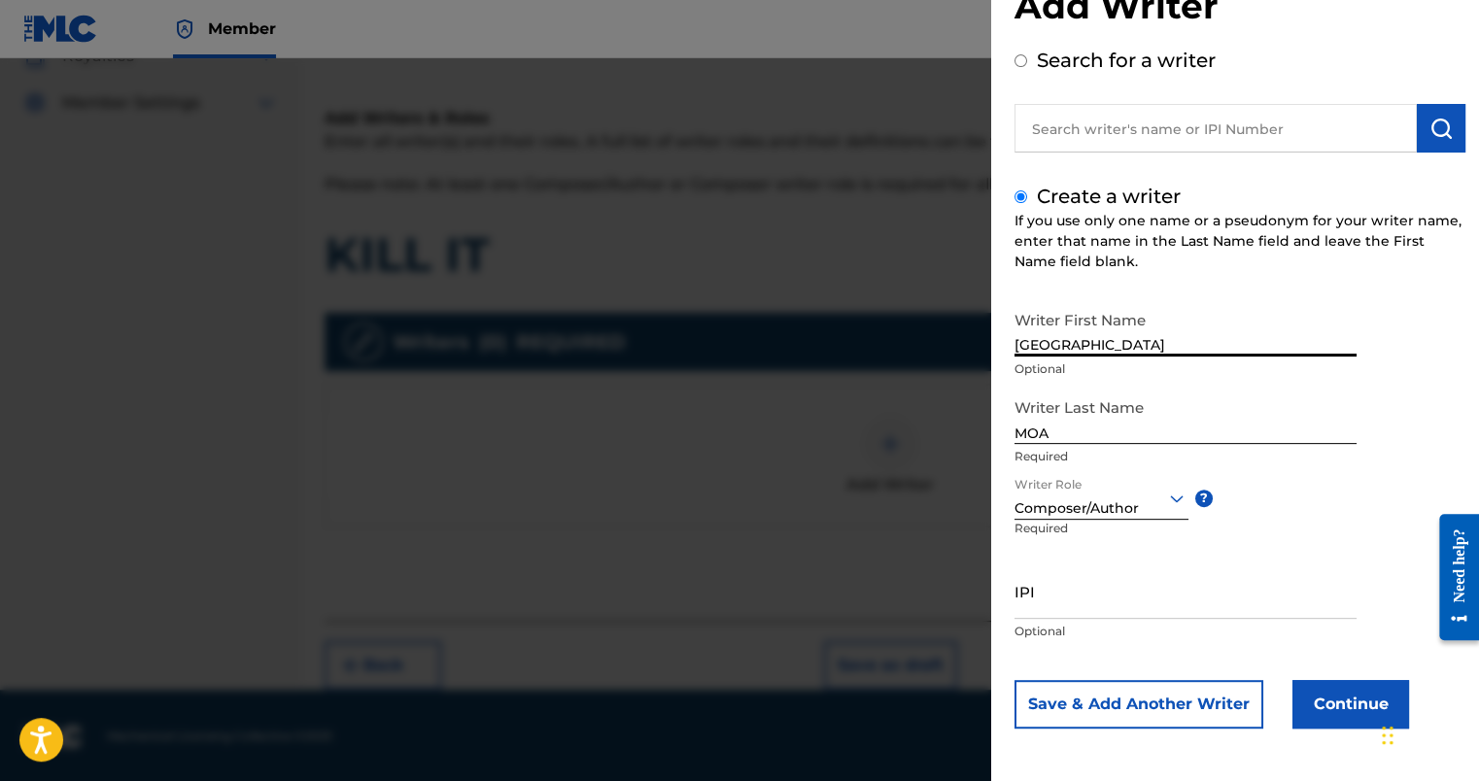
drag, startPoint x: 1092, startPoint y: 341, endPoint x: 989, endPoint y: 351, distance: 102.5
click at [989, 350] on div "Add Writer Search for a writer Create a writer If you use only one name or a ps…" at bounding box center [739, 419] width 1479 height 723
type input "MOOKA FRESH"
drag, startPoint x: 1129, startPoint y: 429, endPoint x: 946, endPoint y: 446, distance: 184.5
click at [946, 446] on div "Add Writer Search for a writer Create a writer If you use only one name or a ps…" at bounding box center [739, 419] width 1479 height 723
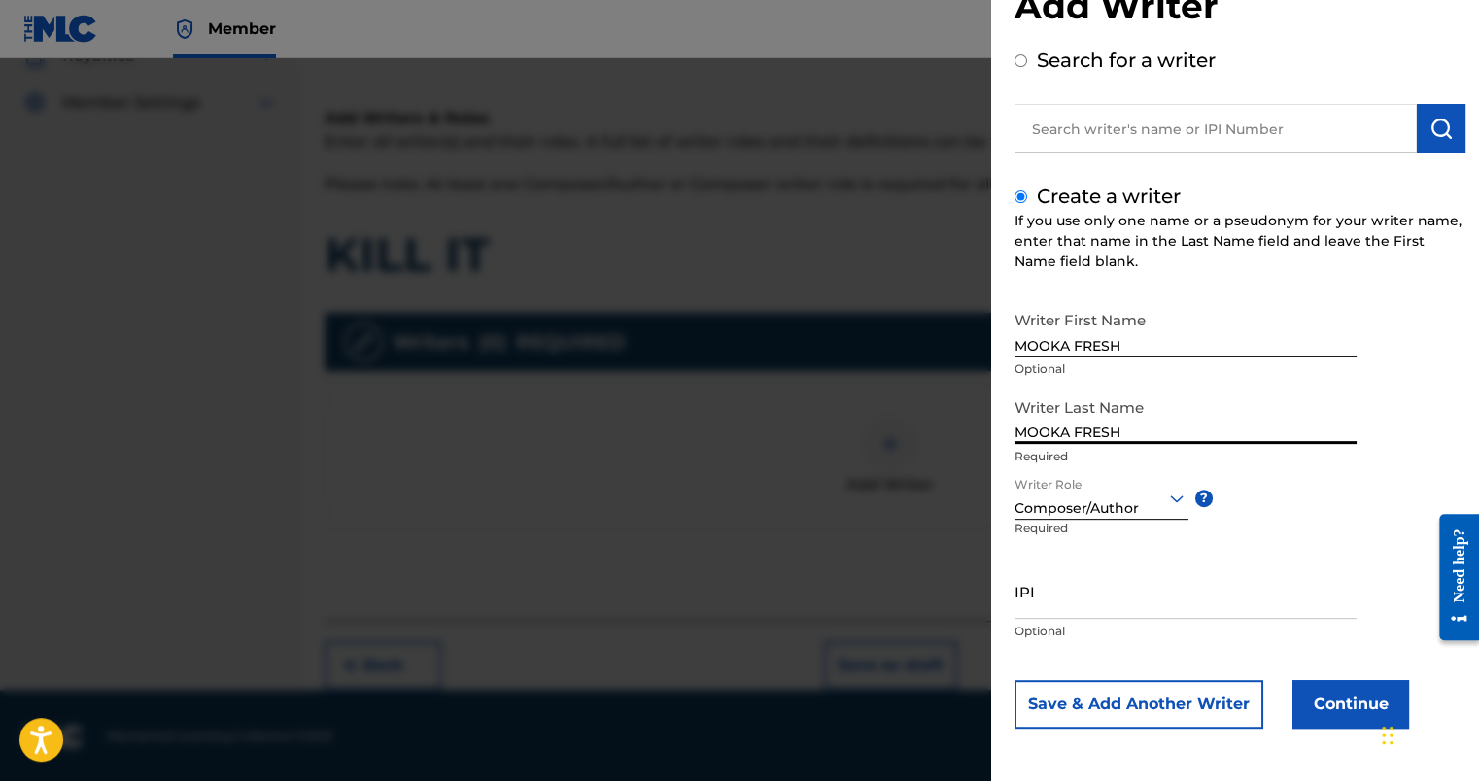
type input "MOOKA FRESH"
click at [1100, 494] on div at bounding box center [1102, 498] width 174 height 24
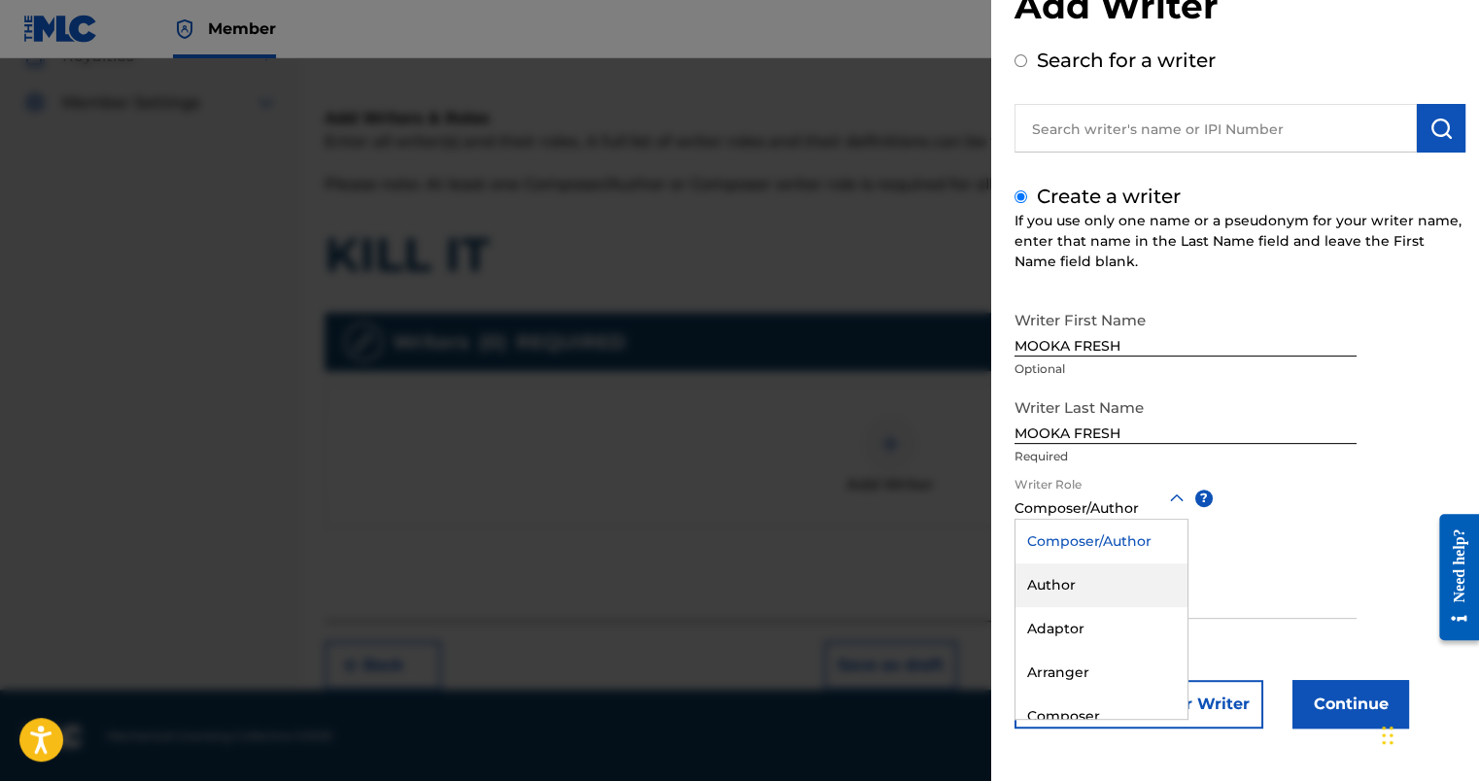
click at [1093, 590] on div "Author" at bounding box center [1102, 586] width 172 height 44
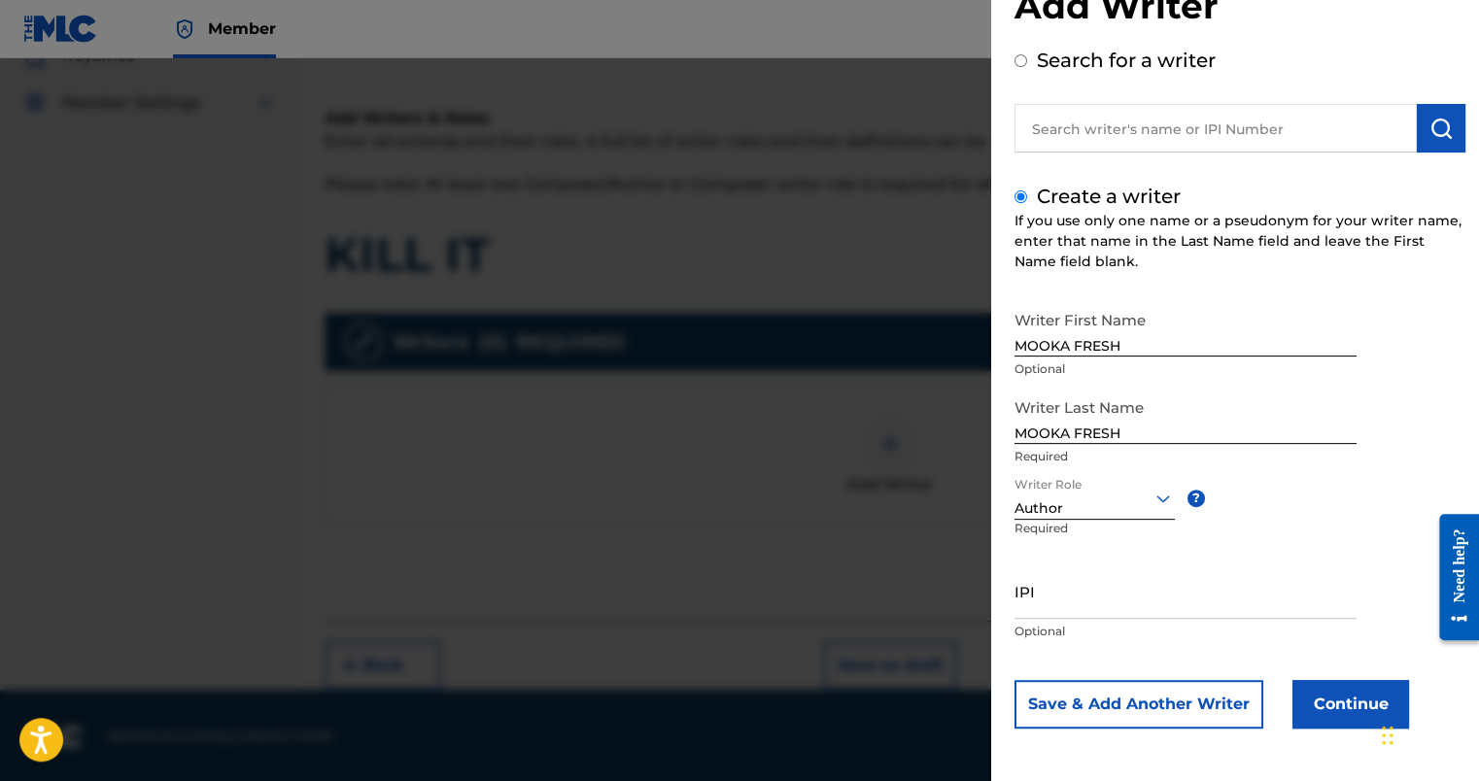
click at [1326, 703] on button "Continue" at bounding box center [1351, 704] width 117 height 49
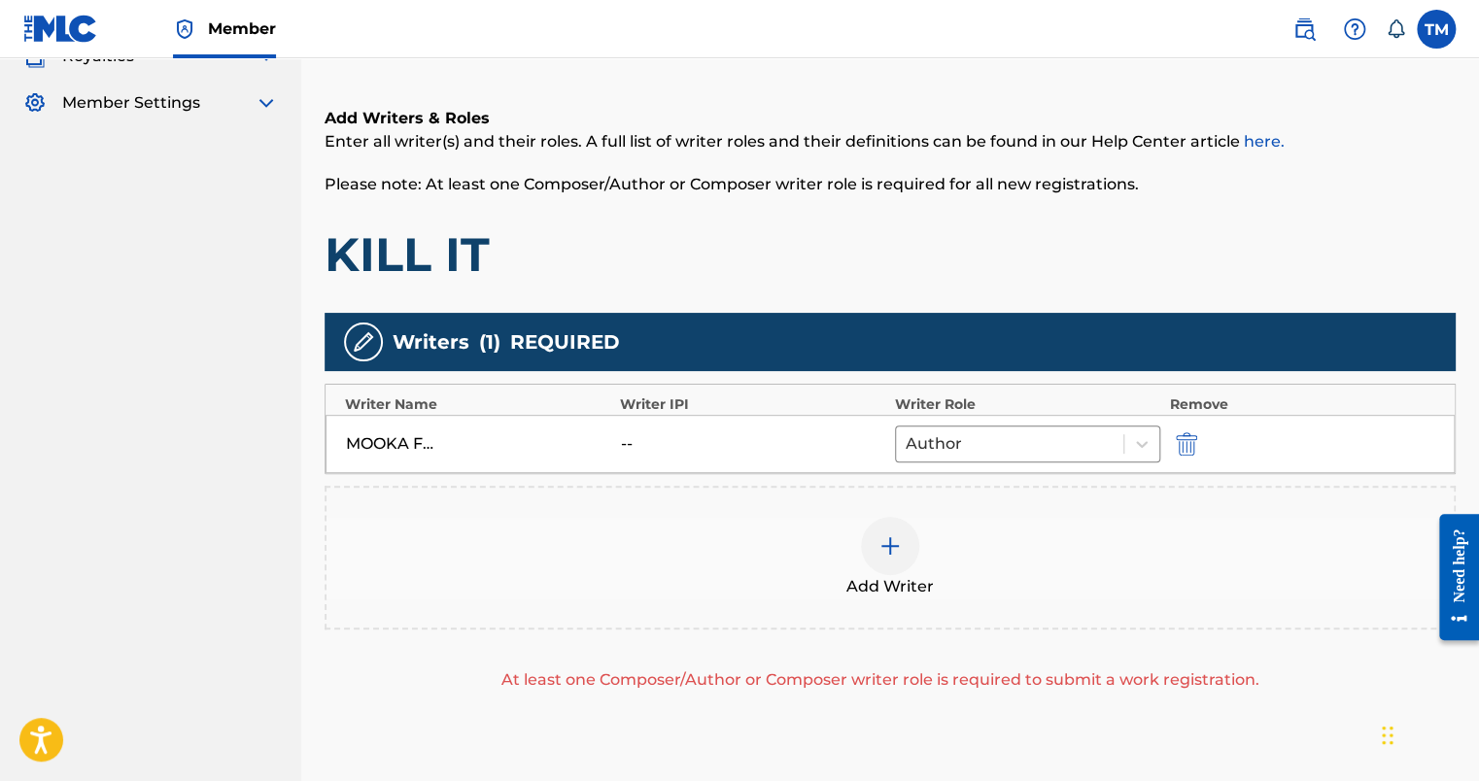
click at [887, 544] on img at bounding box center [890, 546] width 23 height 23
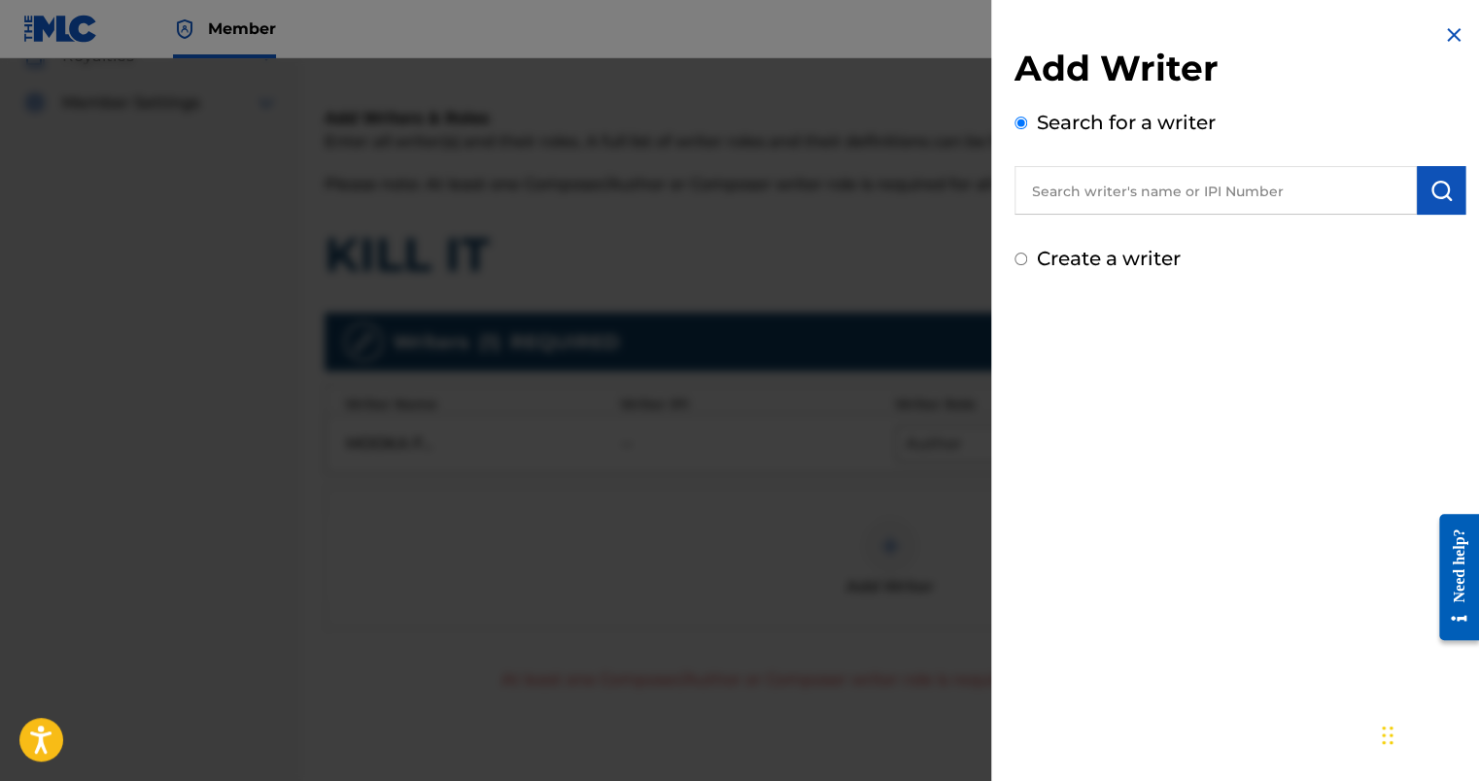
click at [1075, 264] on label "Create a writer" at bounding box center [1109, 258] width 144 height 23
radio input "true"
click at [1027, 264] on input "Create a writer" at bounding box center [1021, 259] width 13 height 13
radio input "false"
radio input "true"
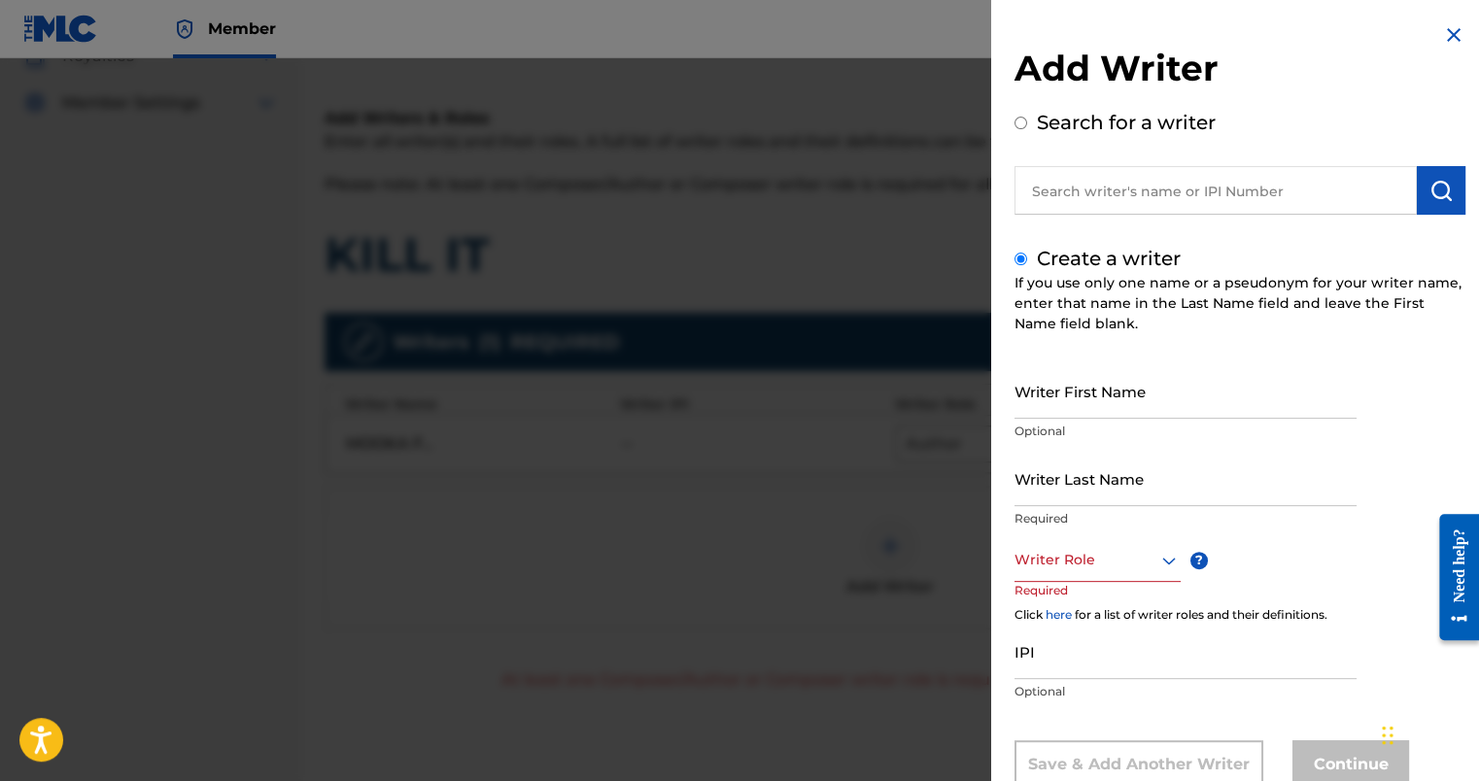
click at [1093, 486] on input "Writer Last Name" at bounding box center [1186, 478] width 342 height 55
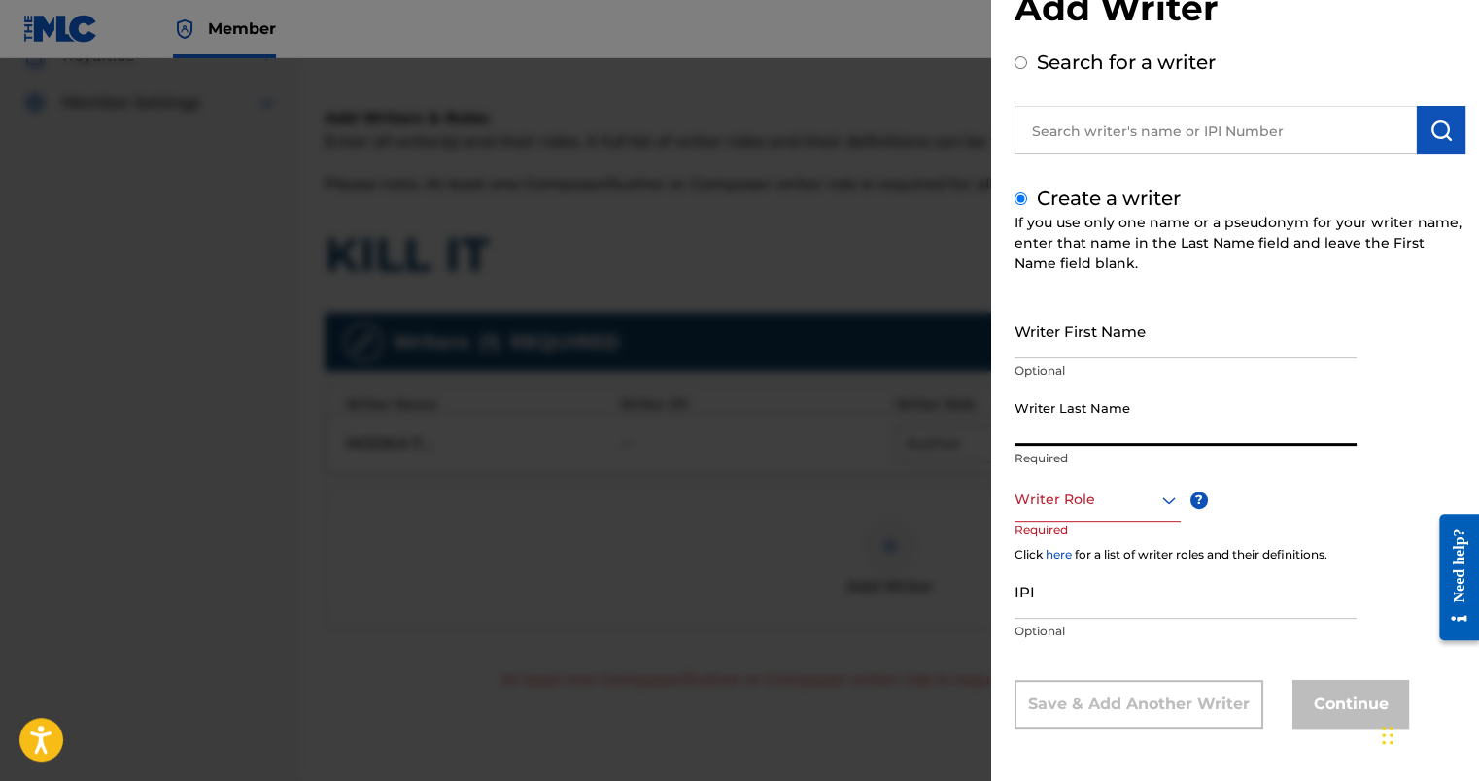
click at [1061, 522] on div "Writer Role" at bounding box center [1098, 500] width 166 height 44
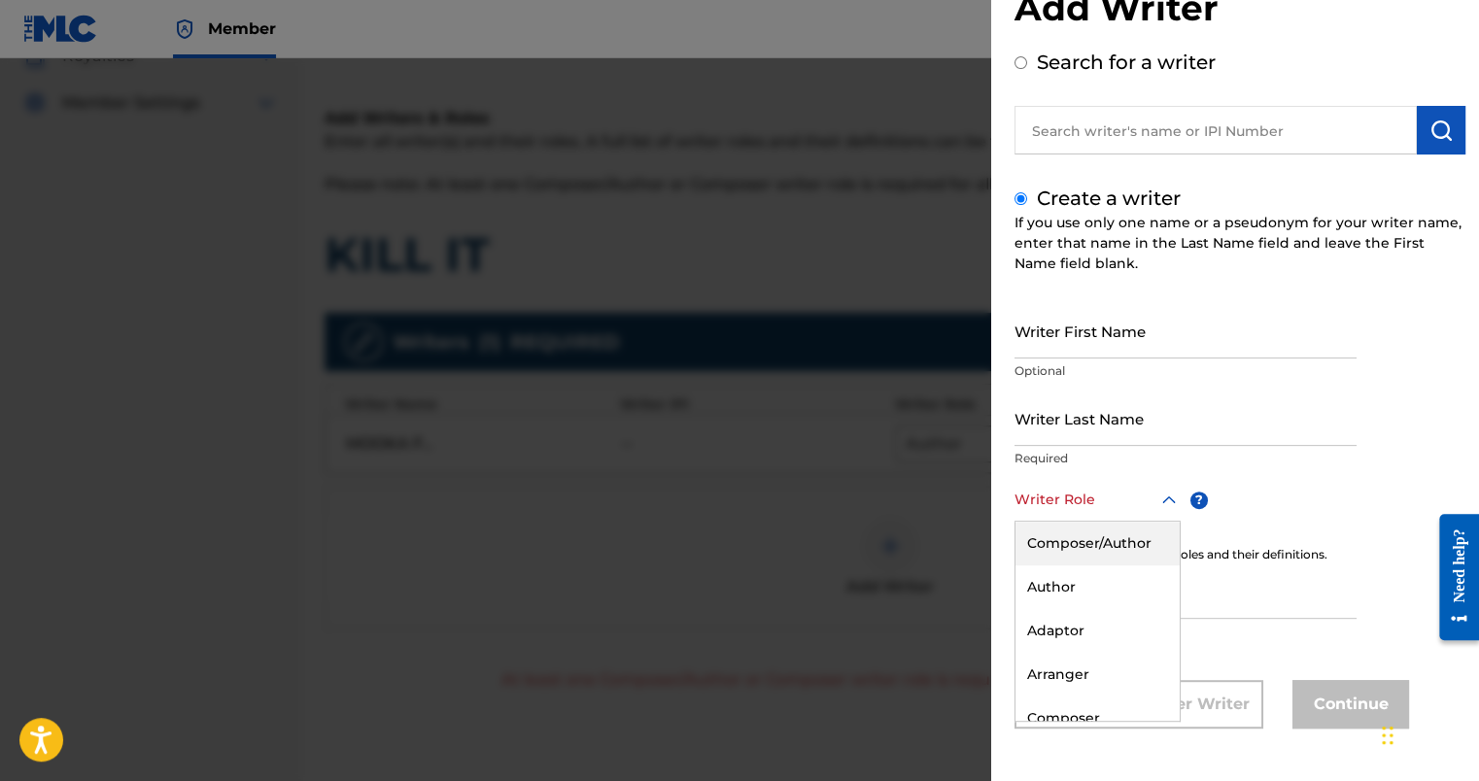
click at [1116, 544] on div "Composer/Author" at bounding box center [1098, 544] width 164 height 44
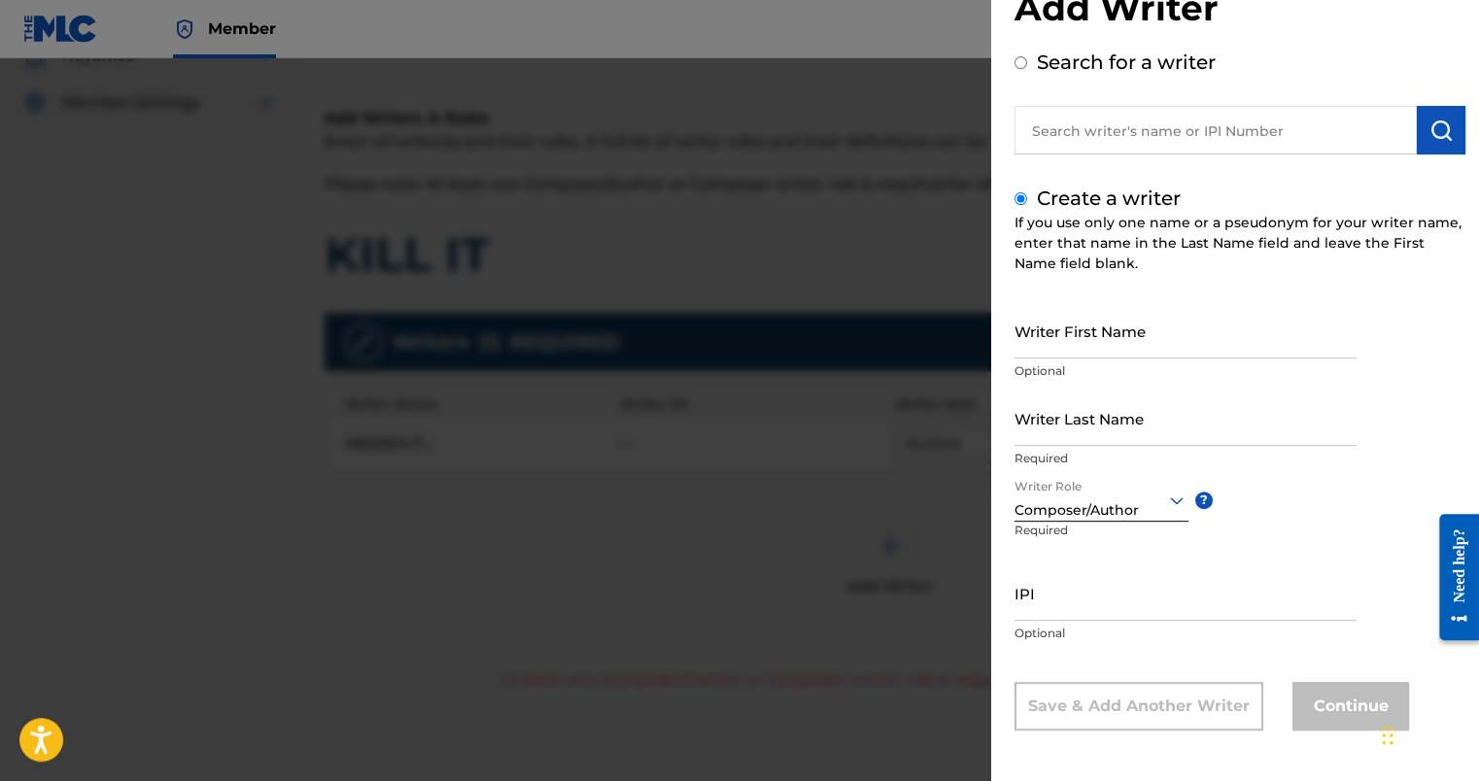
click at [1072, 347] on input "Writer First Name" at bounding box center [1186, 330] width 342 height 55
type input "[GEOGRAPHIC_DATA]"
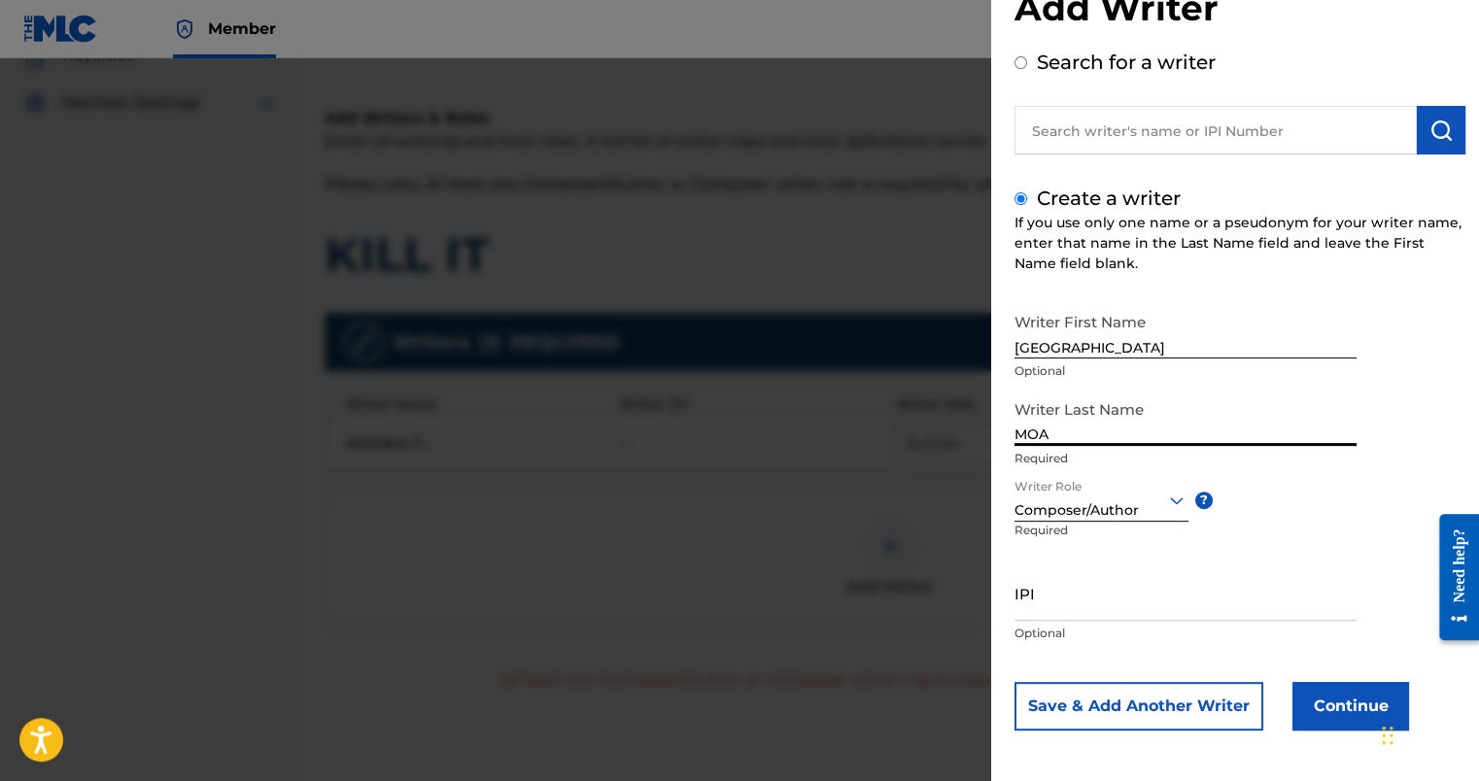
type input "MOA"
click at [1313, 723] on button "Continue" at bounding box center [1351, 706] width 117 height 49
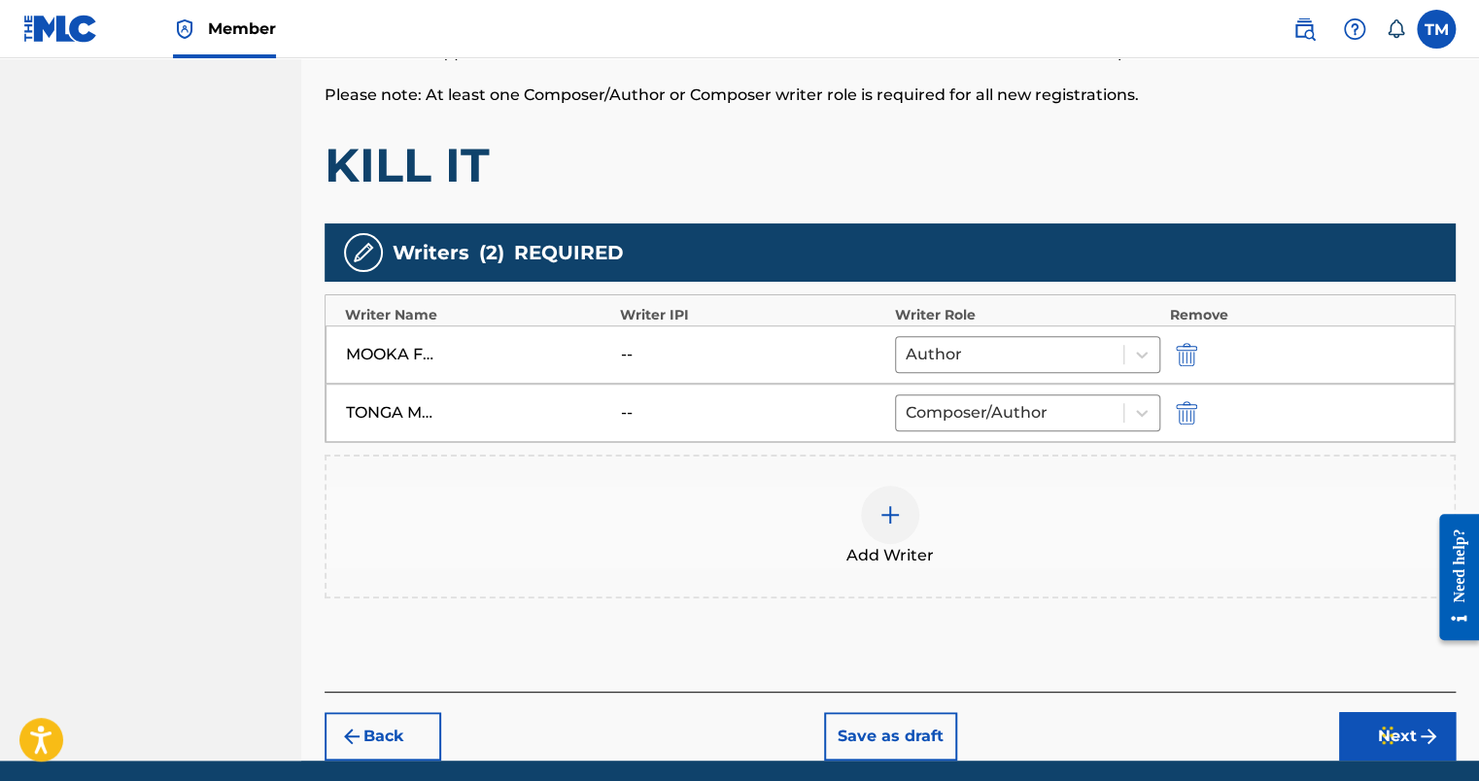
scroll to position [436, 0]
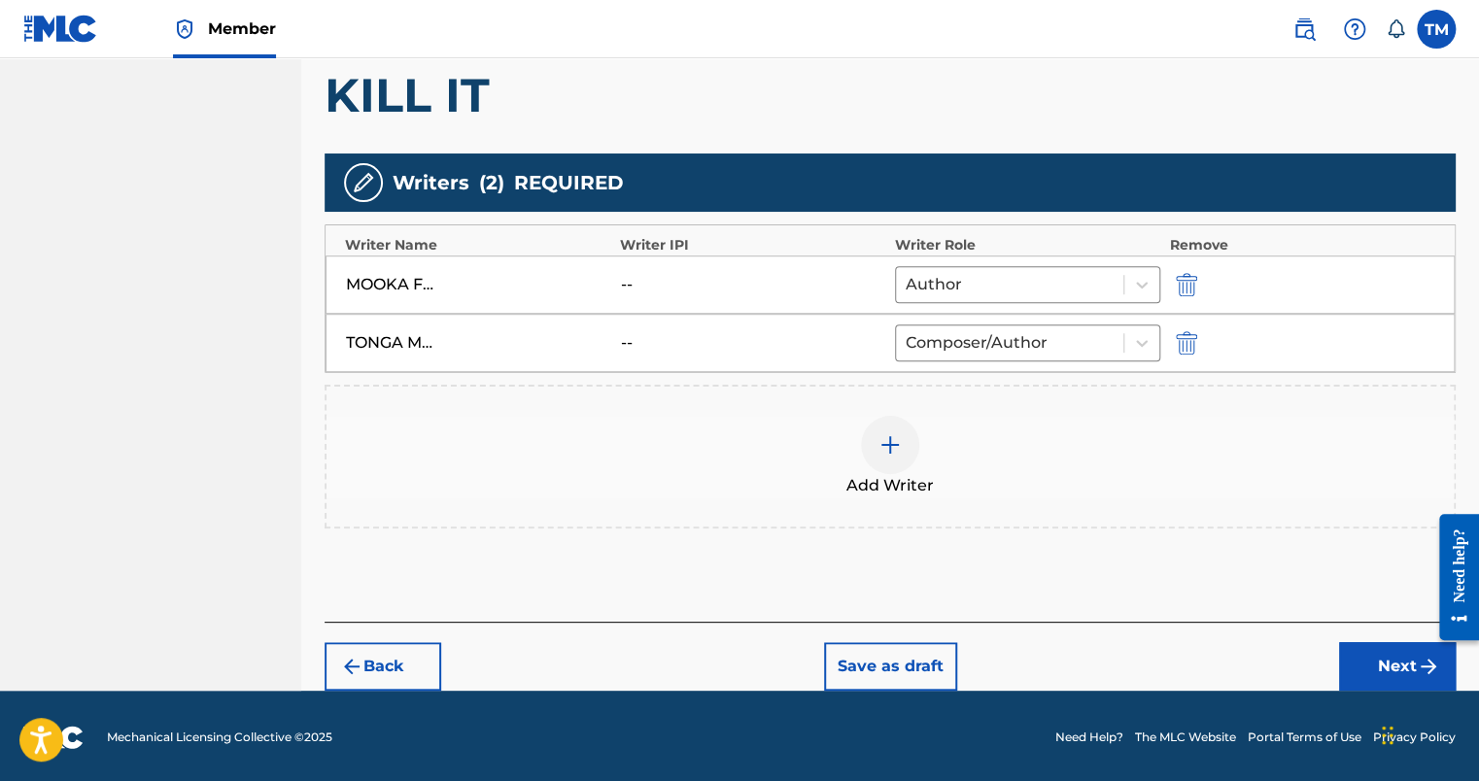
click at [1366, 669] on button "Next" at bounding box center [1397, 666] width 117 height 49
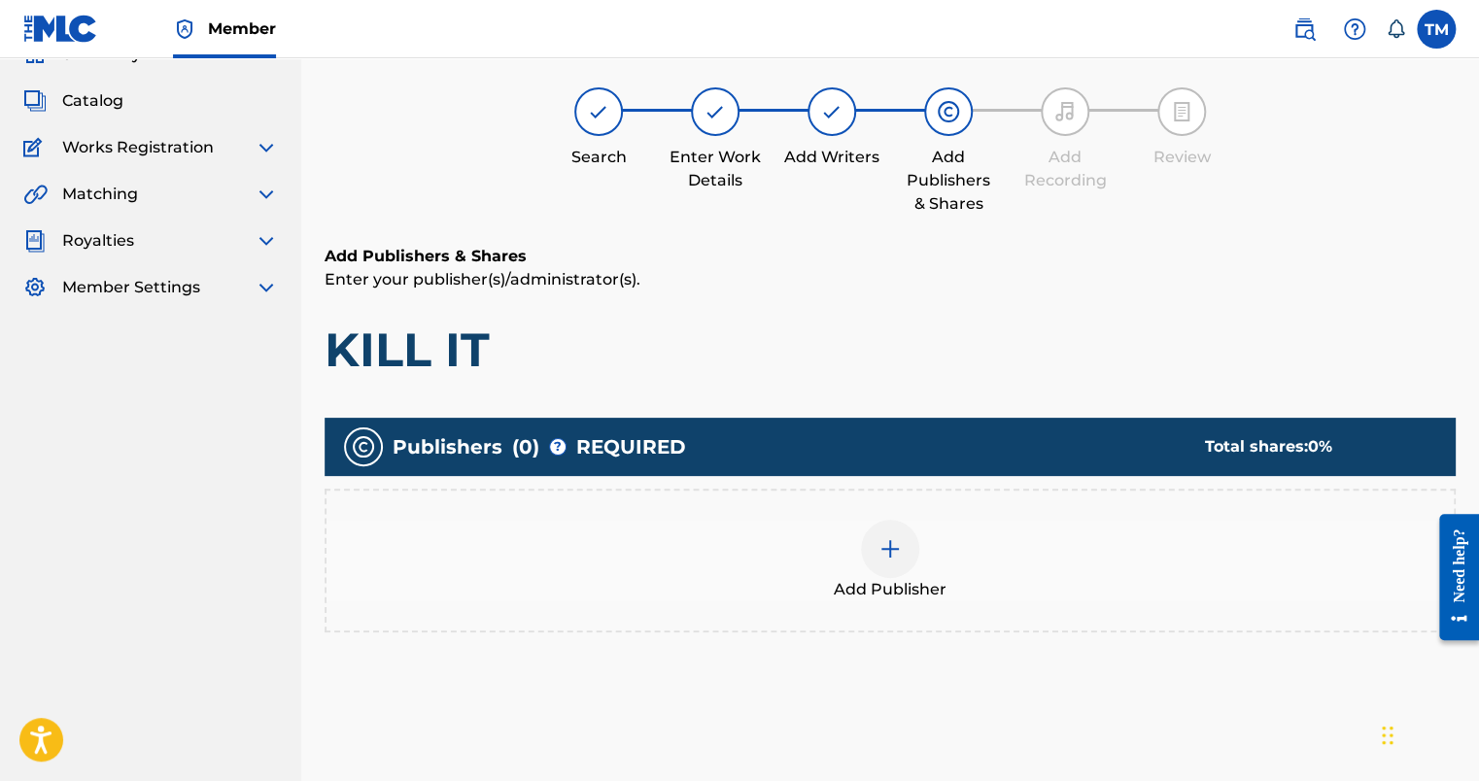
scroll to position [87, 0]
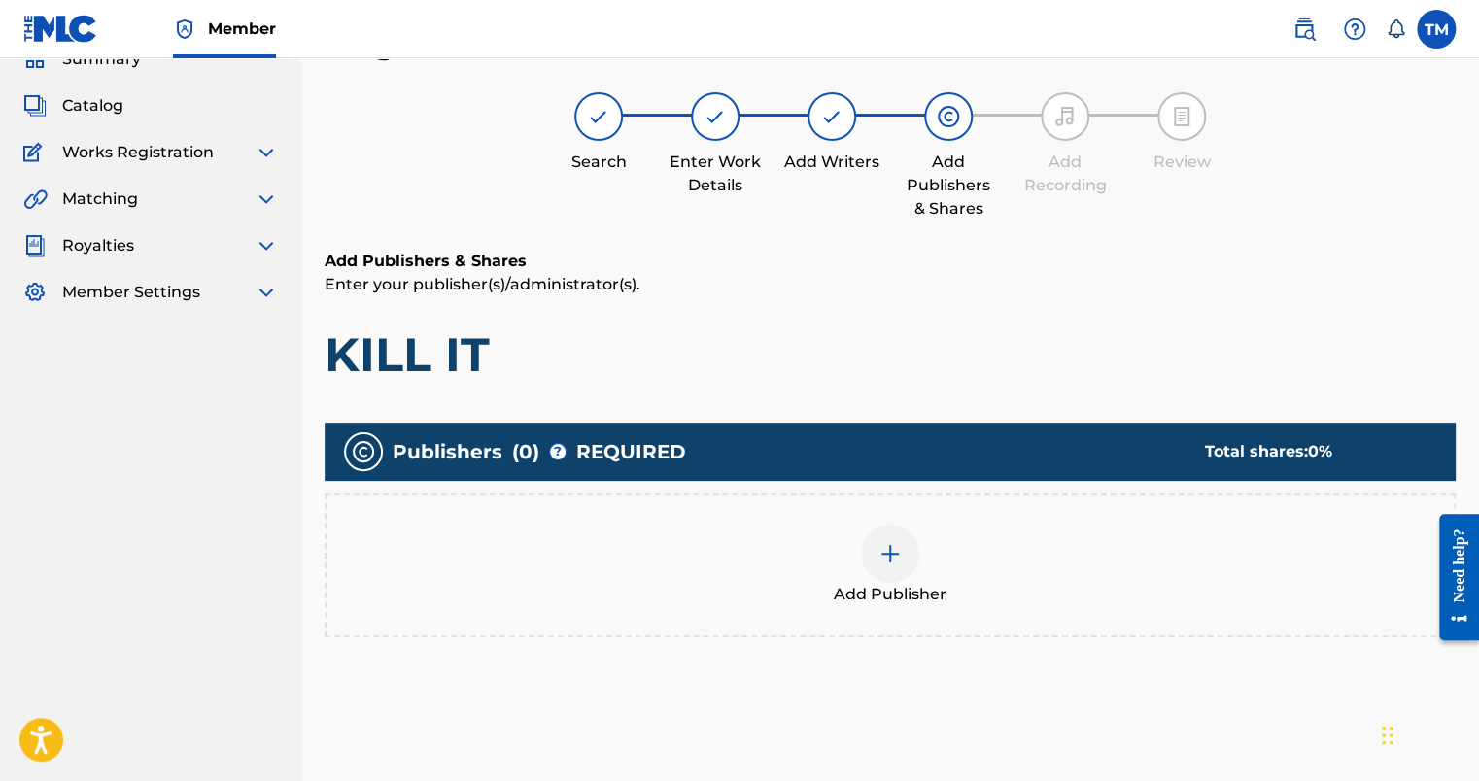
click at [928, 576] on div "Add Publisher" at bounding box center [891, 566] width 1128 height 82
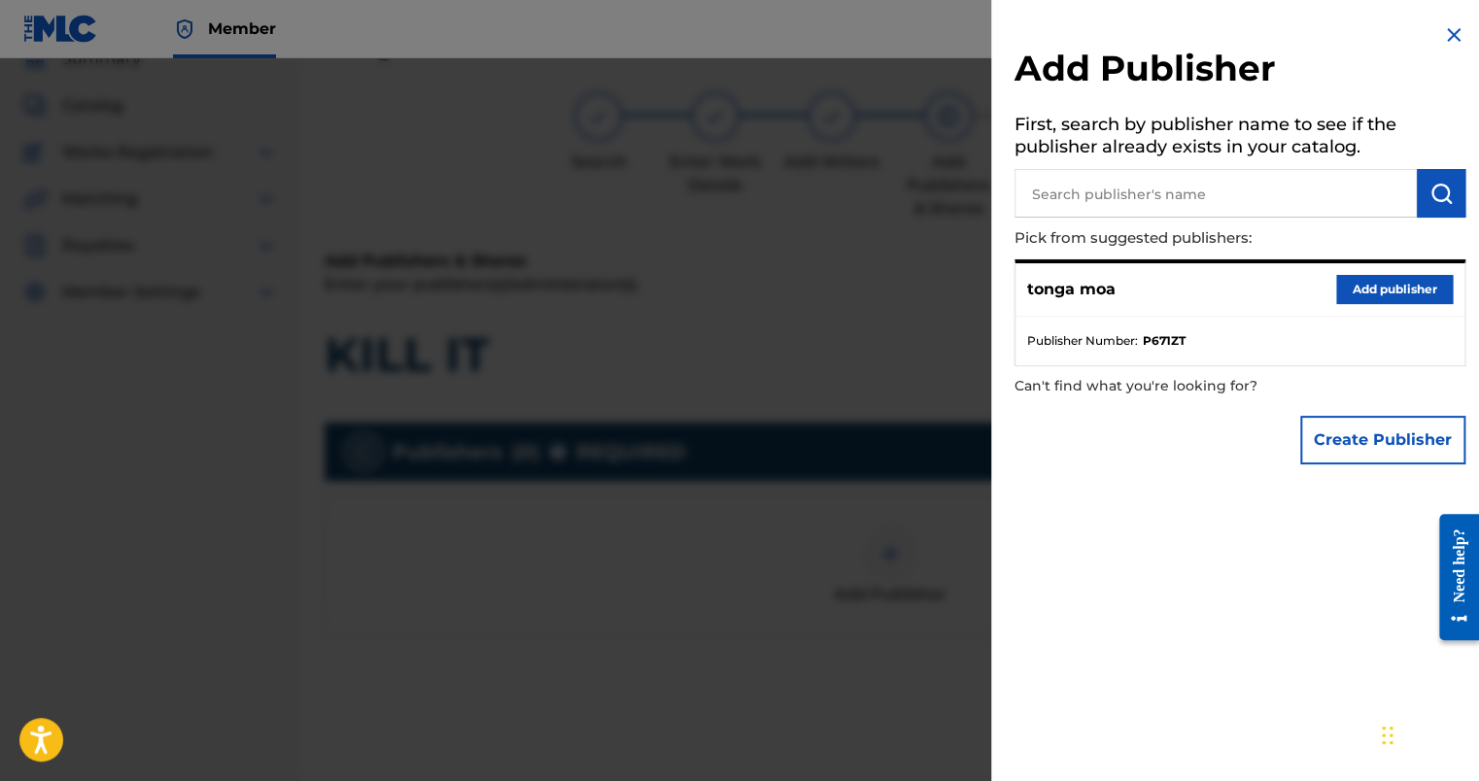
click at [1391, 290] on button "Add publisher" at bounding box center [1395, 289] width 117 height 29
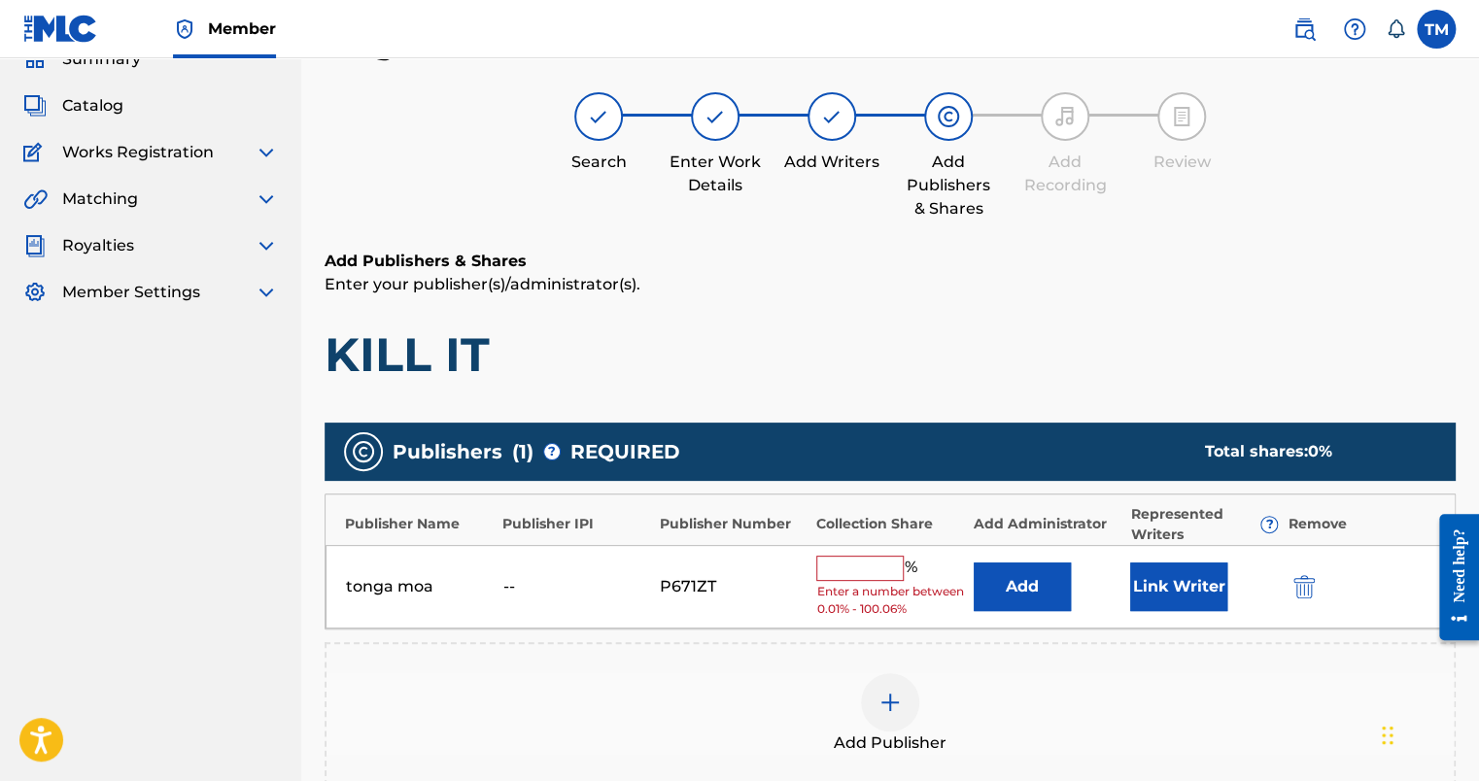
click at [822, 573] on input "text" at bounding box center [859, 568] width 87 height 25
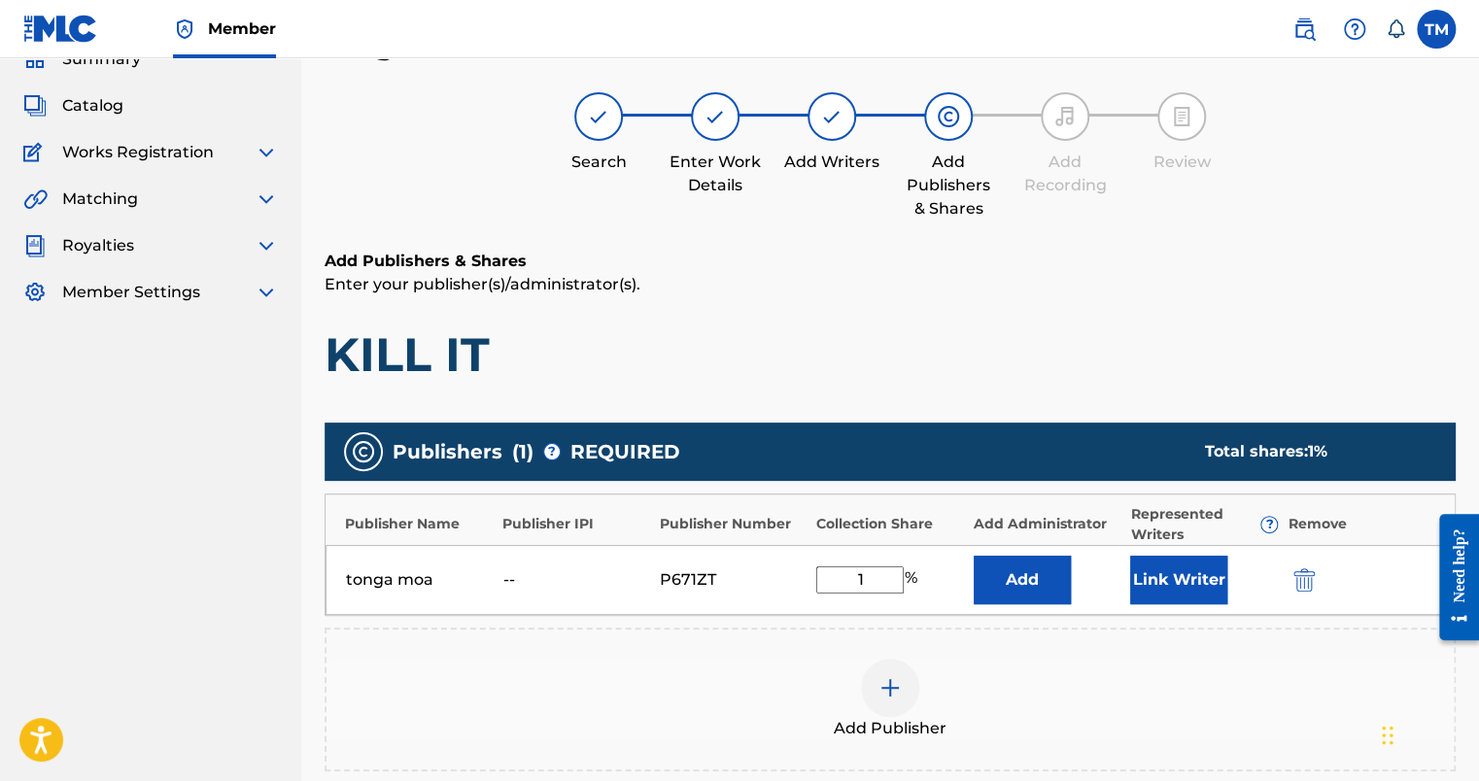
type input "100"
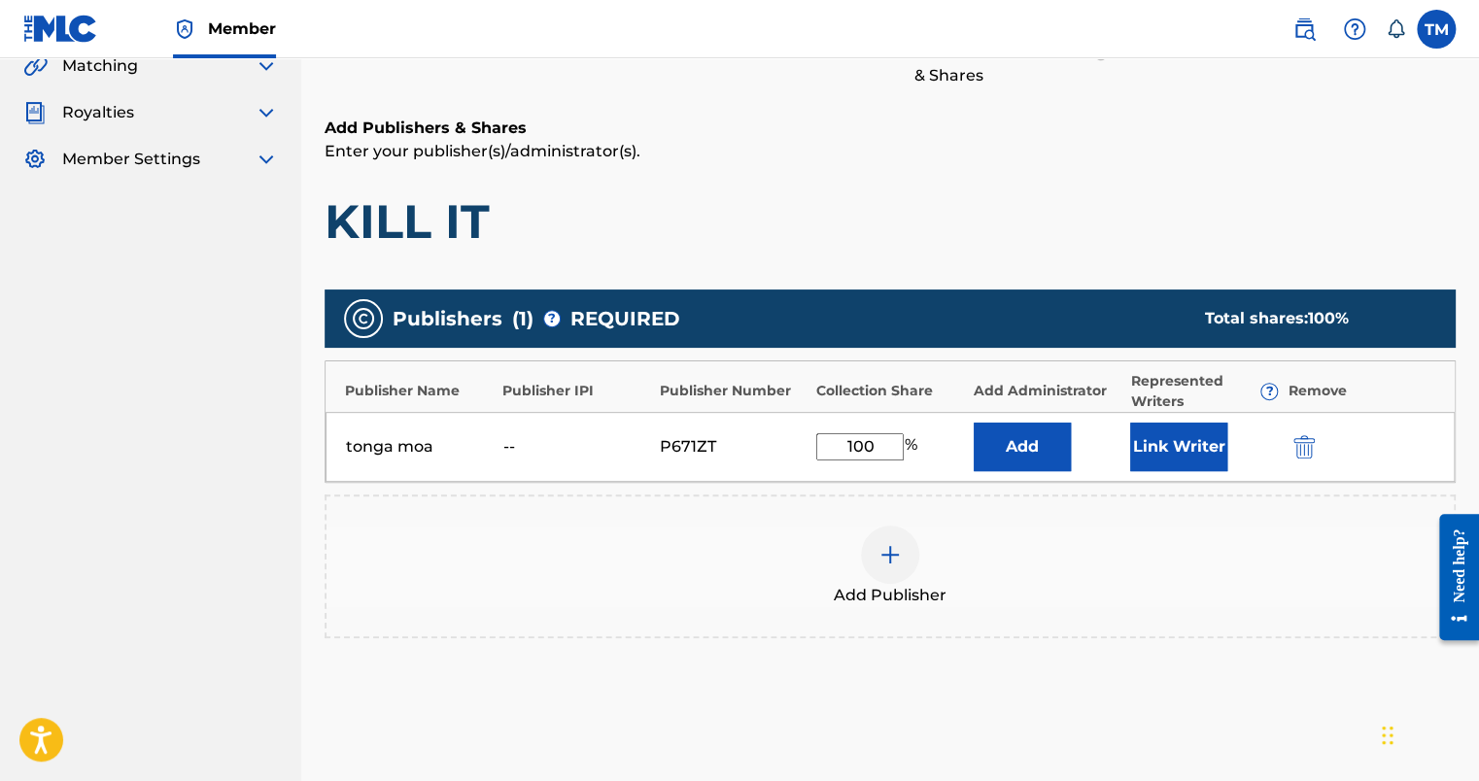
scroll to position [282, 0]
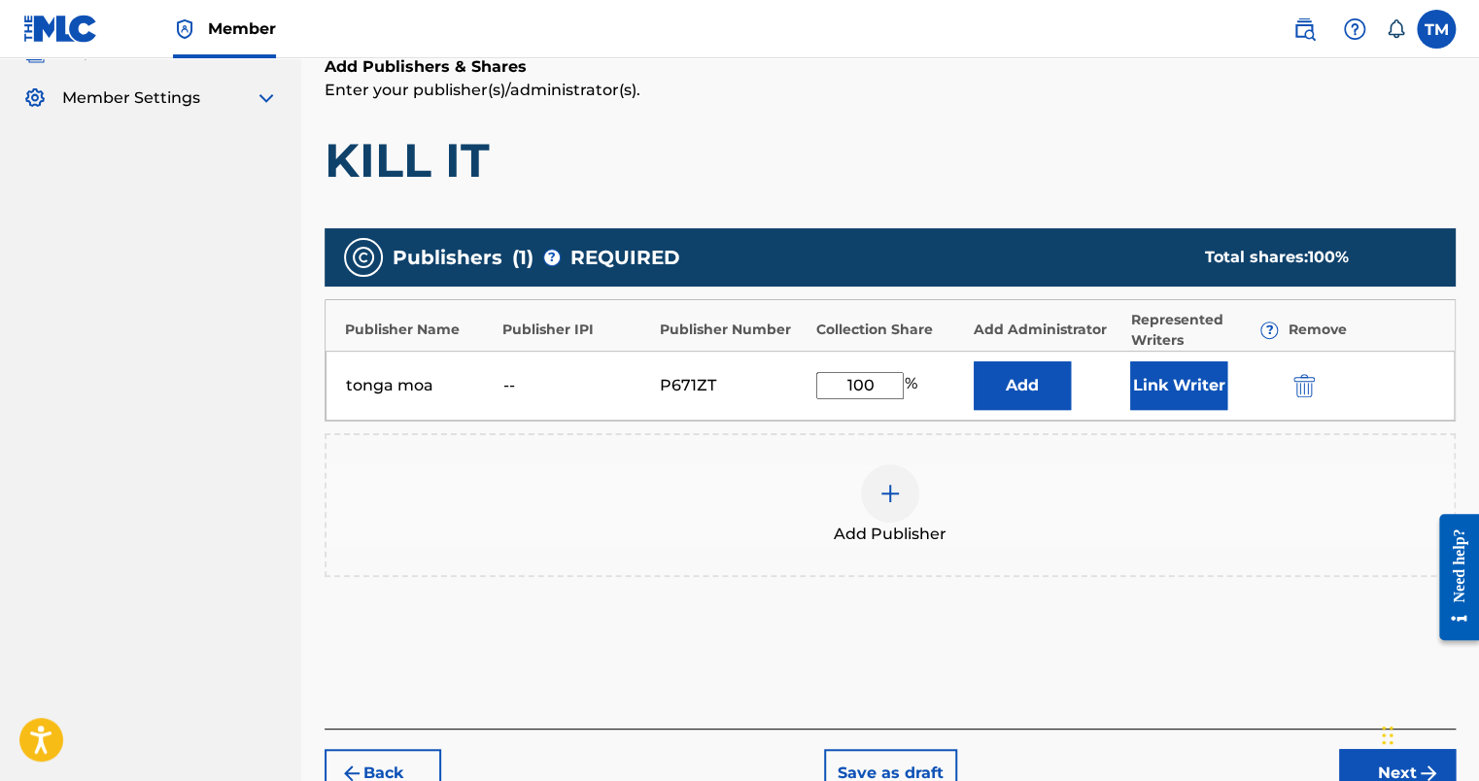
click at [1376, 761] on iframe "Chat Widget" at bounding box center [1424, 733] width 97 height 93
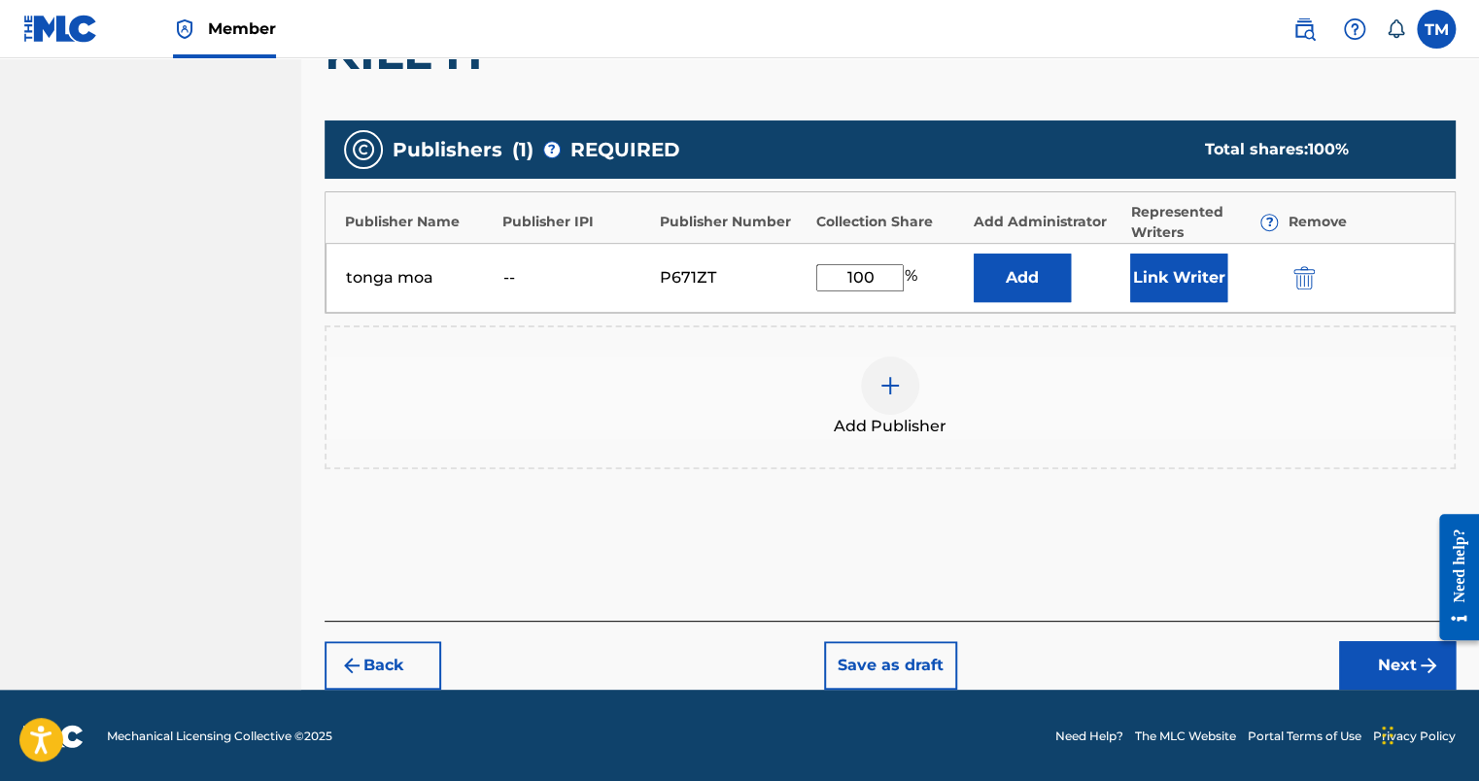
click at [1397, 665] on button "Next" at bounding box center [1397, 666] width 117 height 49
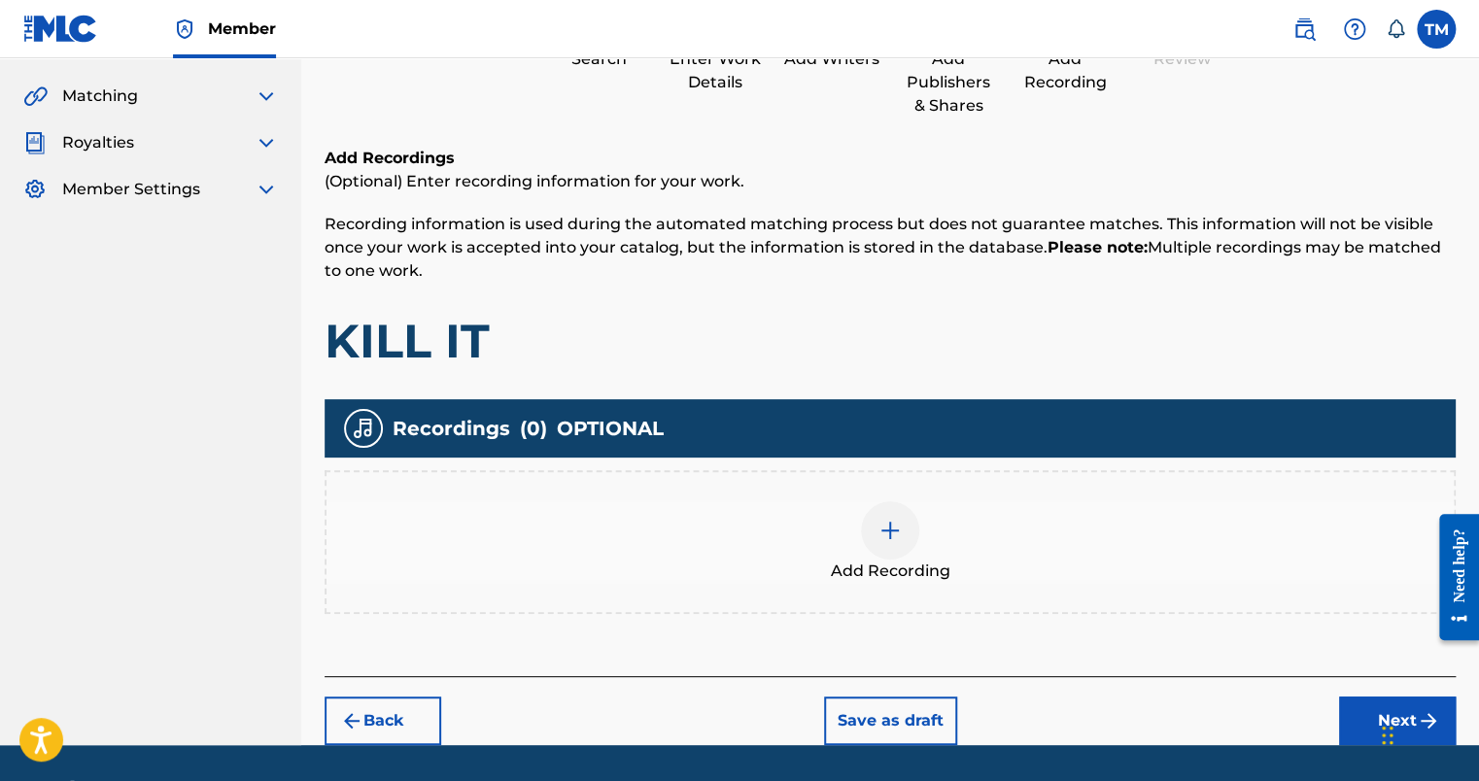
scroll to position [246, 0]
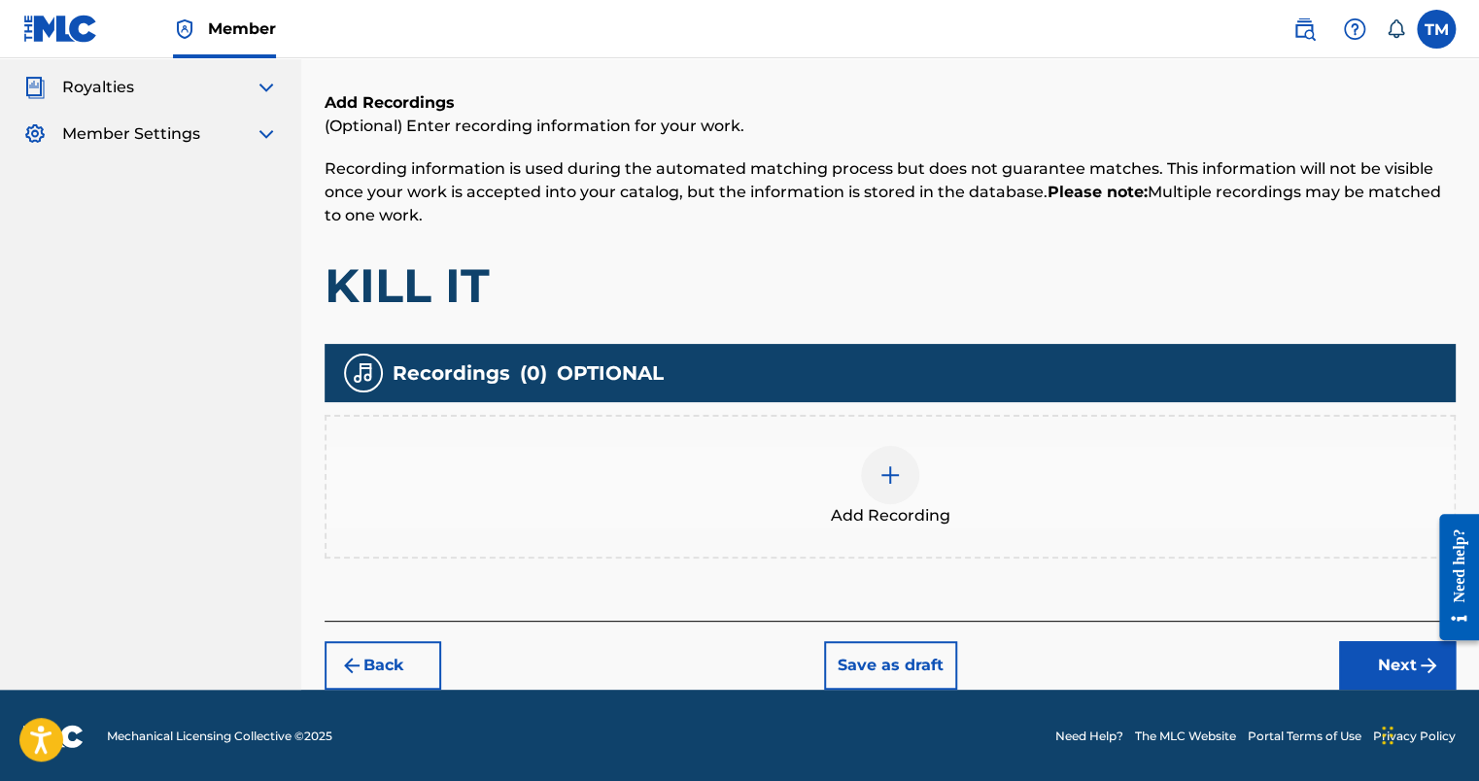
click at [1339, 648] on button "Next" at bounding box center [1397, 666] width 117 height 49
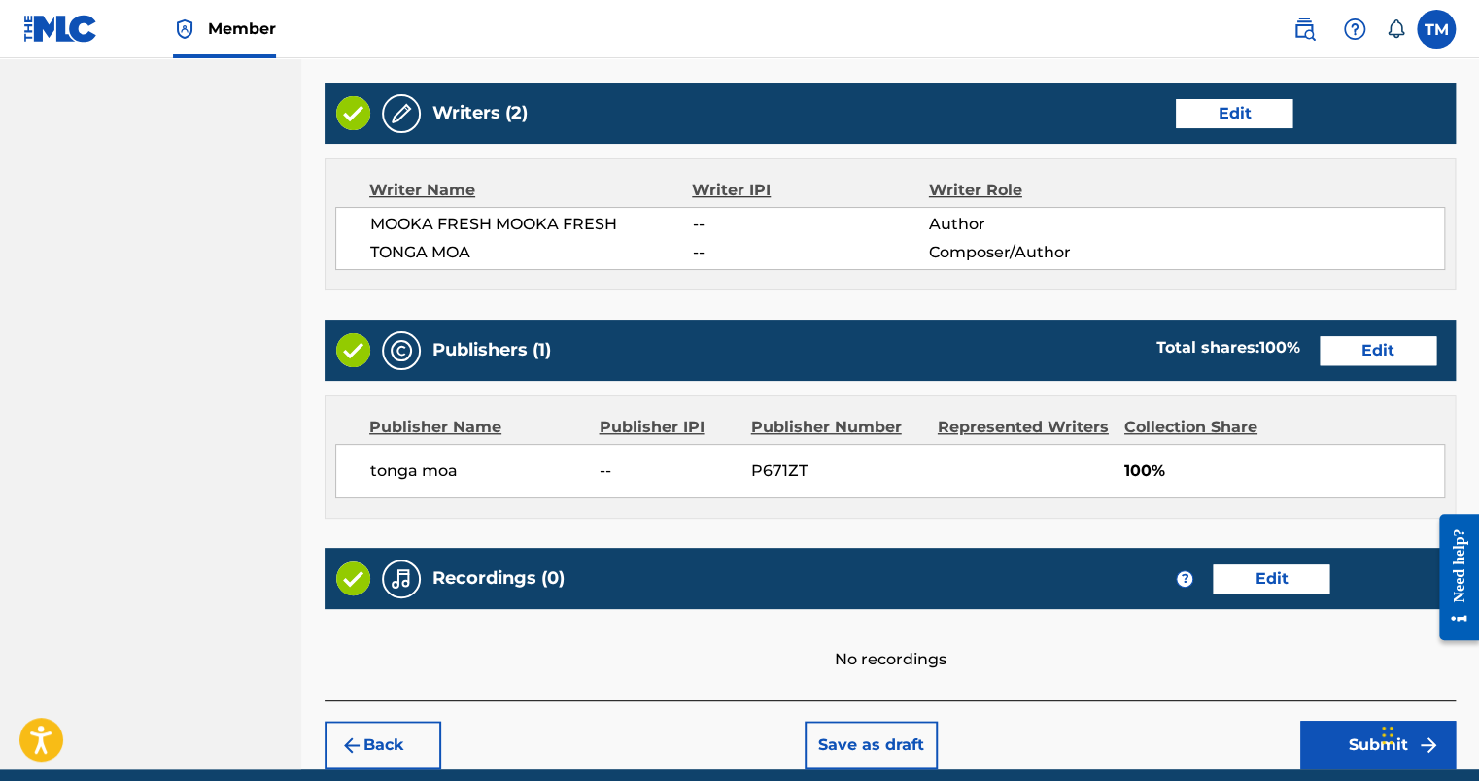
scroll to position [811, 0]
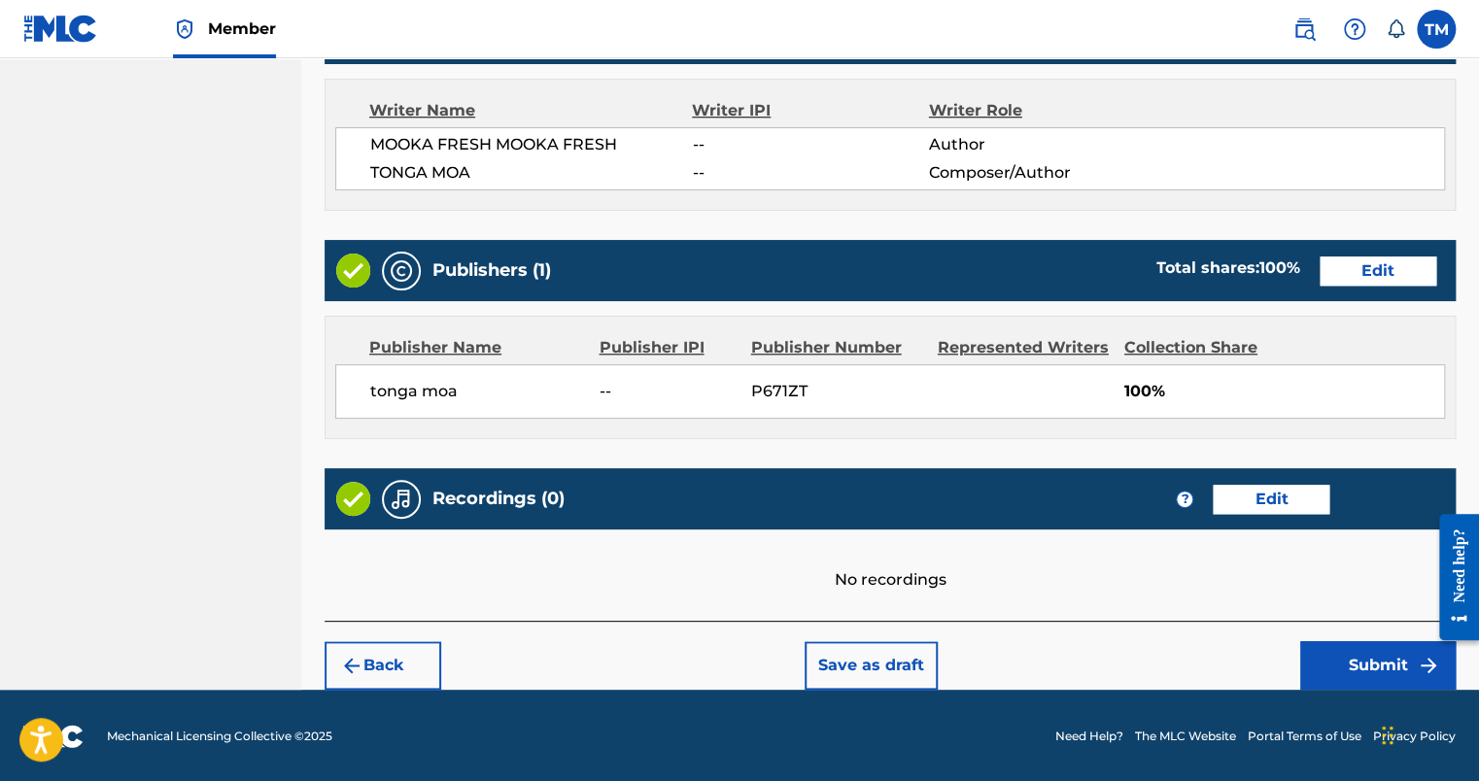
click at [1387, 661] on button "Submit" at bounding box center [1379, 666] width 156 height 49
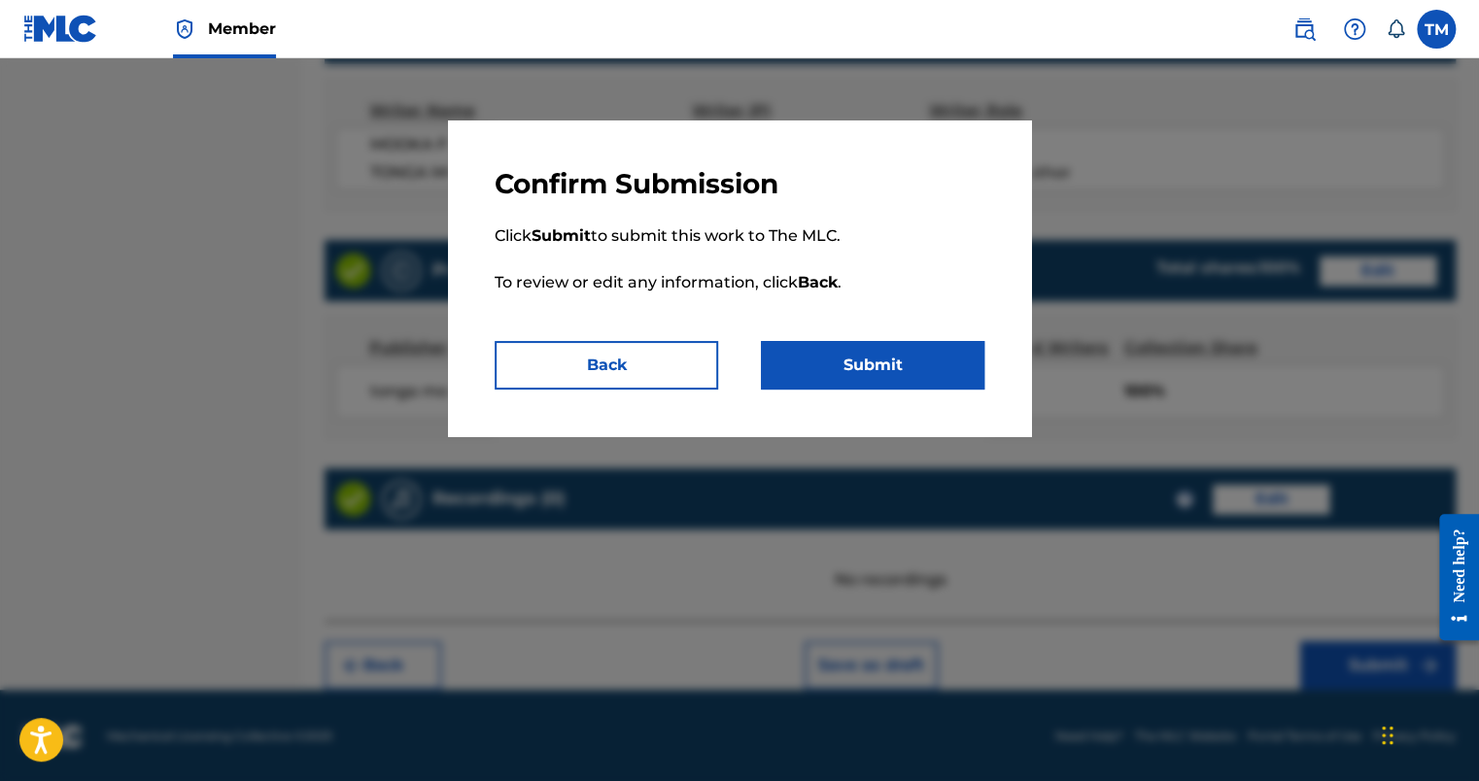
click at [921, 369] on button "Submit" at bounding box center [873, 365] width 224 height 49
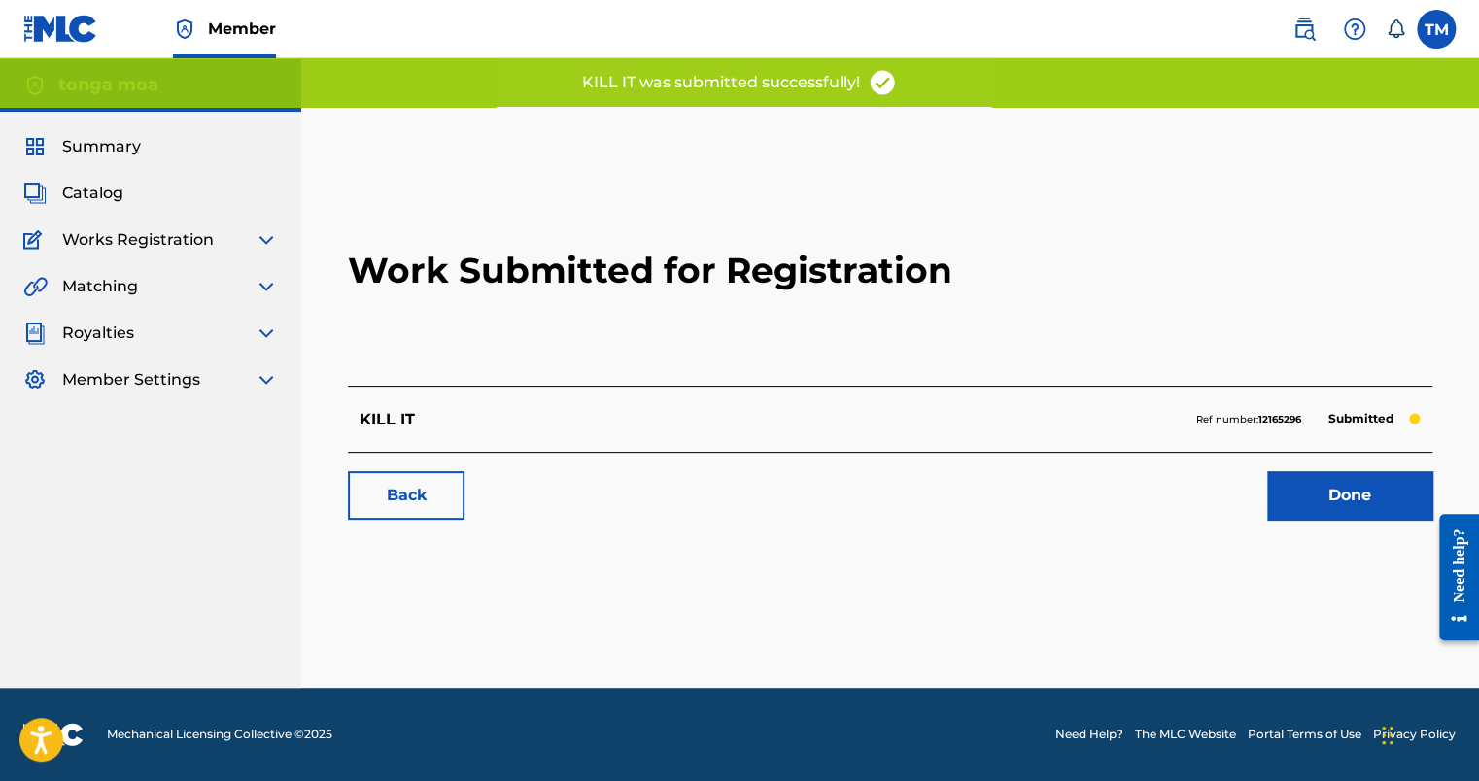
click at [1337, 481] on link "Done" at bounding box center [1349, 495] width 165 height 49
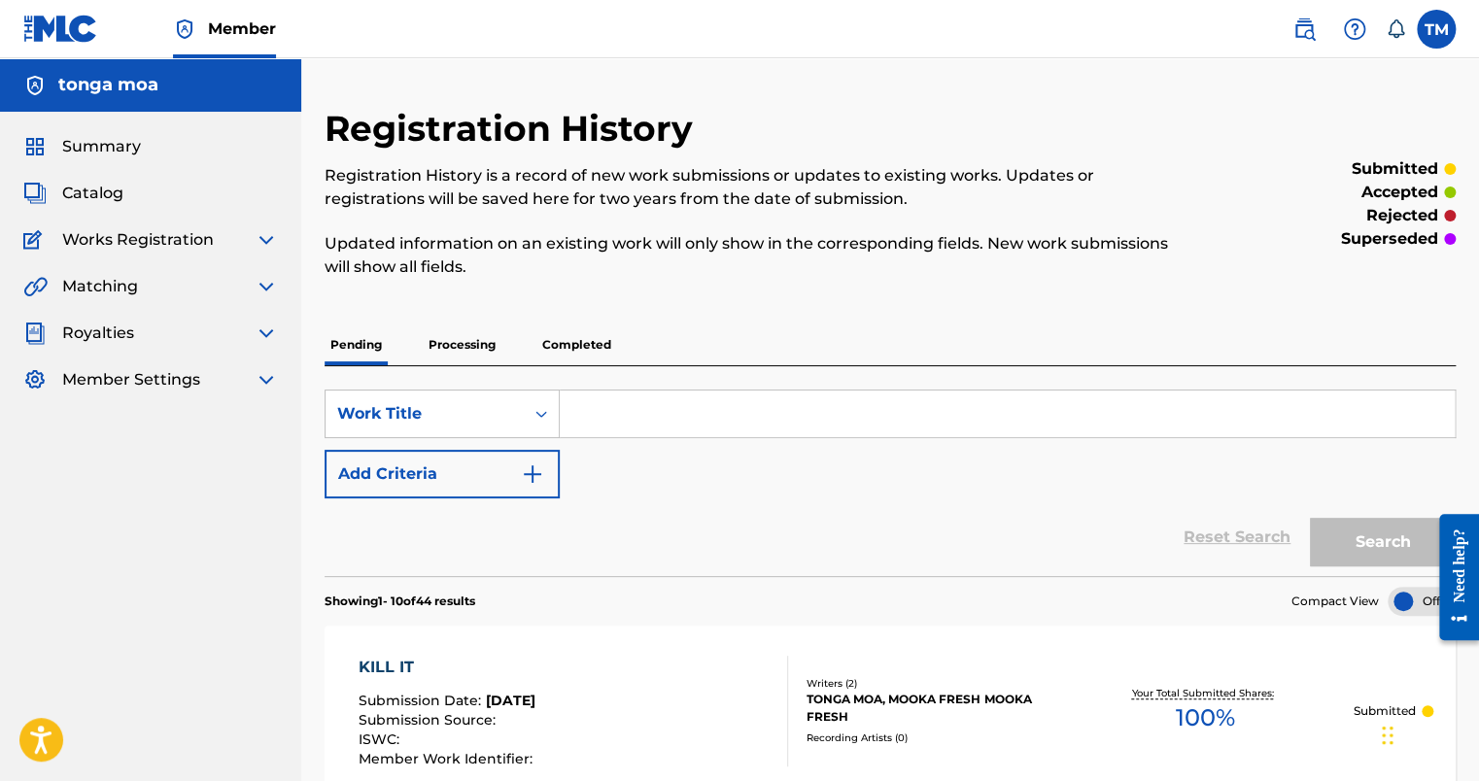
click at [119, 191] on span "Catalog" at bounding box center [92, 193] width 61 height 23
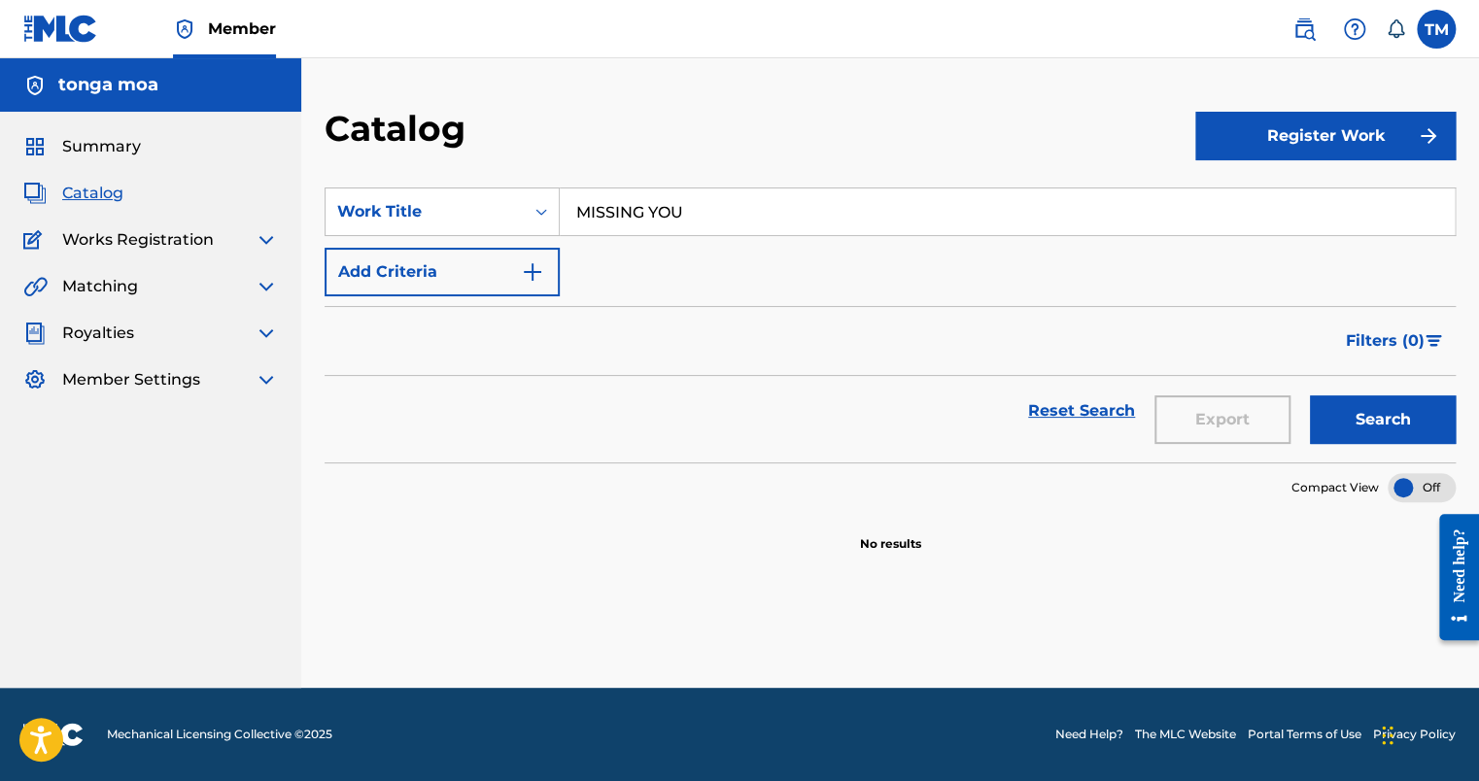
click at [450, 208] on div "SearchWithCriteria73aef479-d417-4f5d-b6b6-4f5cbd2ebb6f Work Title MISSING YOU" at bounding box center [890, 212] width 1131 height 49
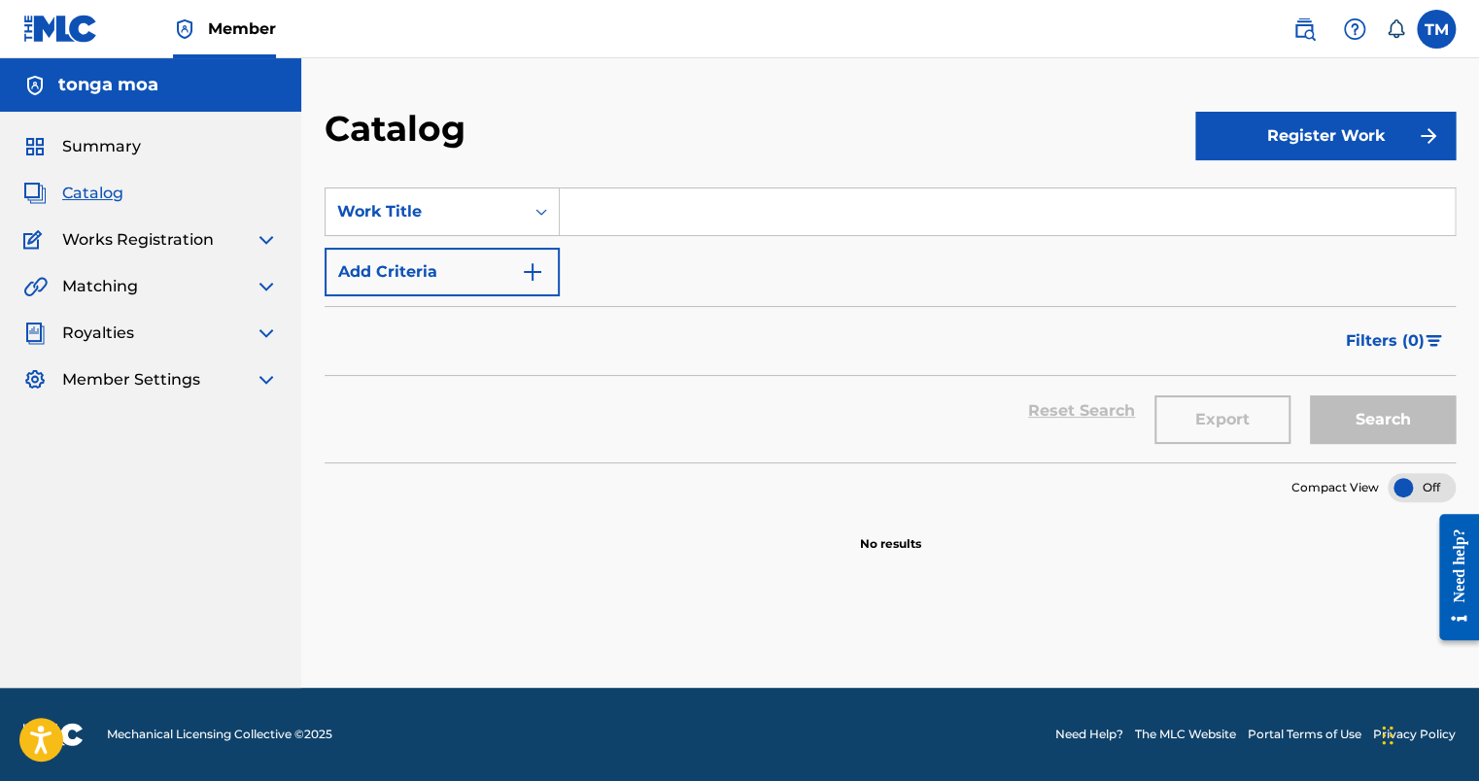
click at [1382, 136] on button "Register Work" at bounding box center [1326, 136] width 260 height 49
click at [1241, 211] on link "Individual" at bounding box center [1326, 199] width 260 height 47
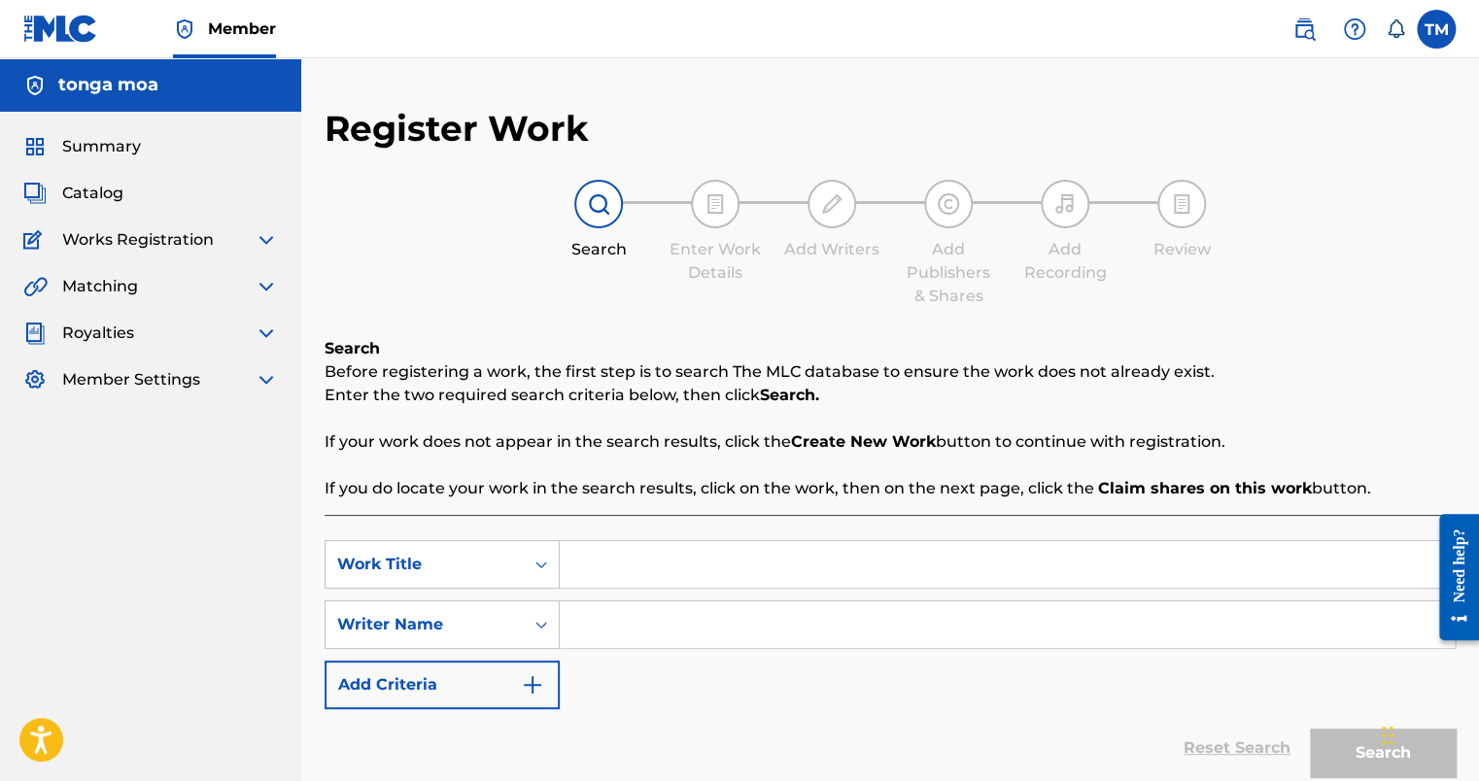
click at [609, 552] on input "Search Form" at bounding box center [1007, 564] width 895 height 47
type input "FLAWS"
click at [697, 630] on input "Search Form" at bounding box center [1007, 625] width 895 height 47
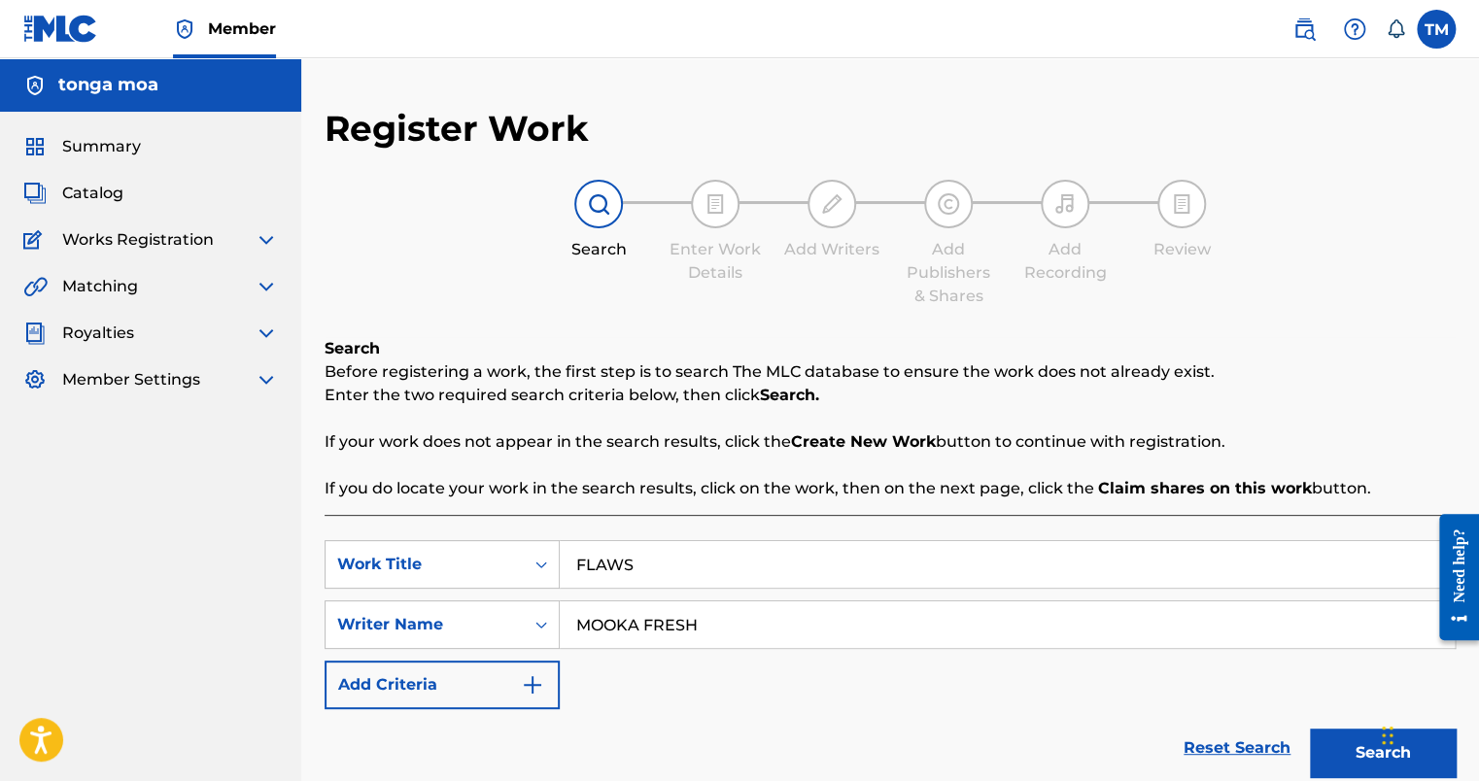
type input "MOOKA FRESH"
click at [1339, 744] on button "Search" at bounding box center [1383, 753] width 146 height 49
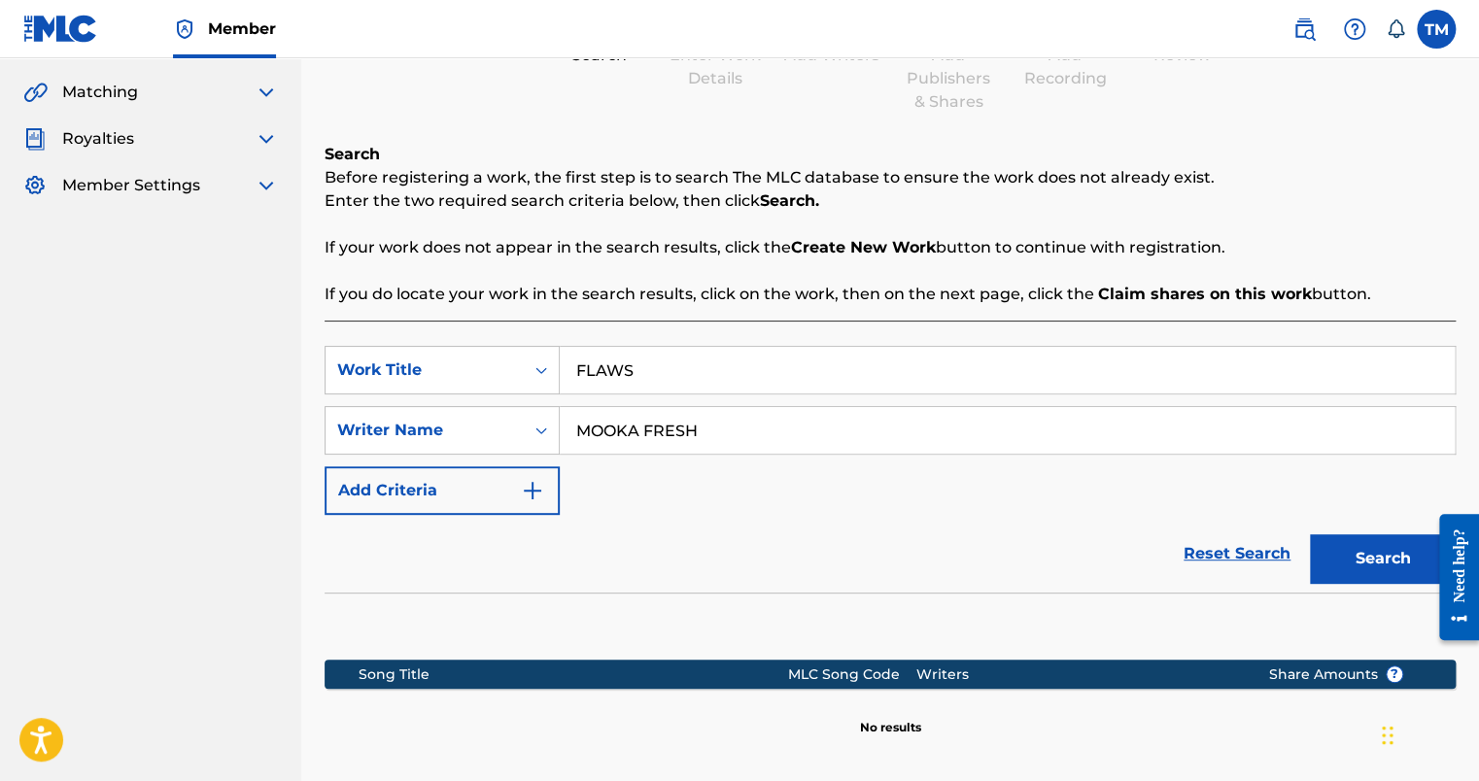
click at [1357, 569] on button "Search" at bounding box center [1383, 559] width 146 height 49
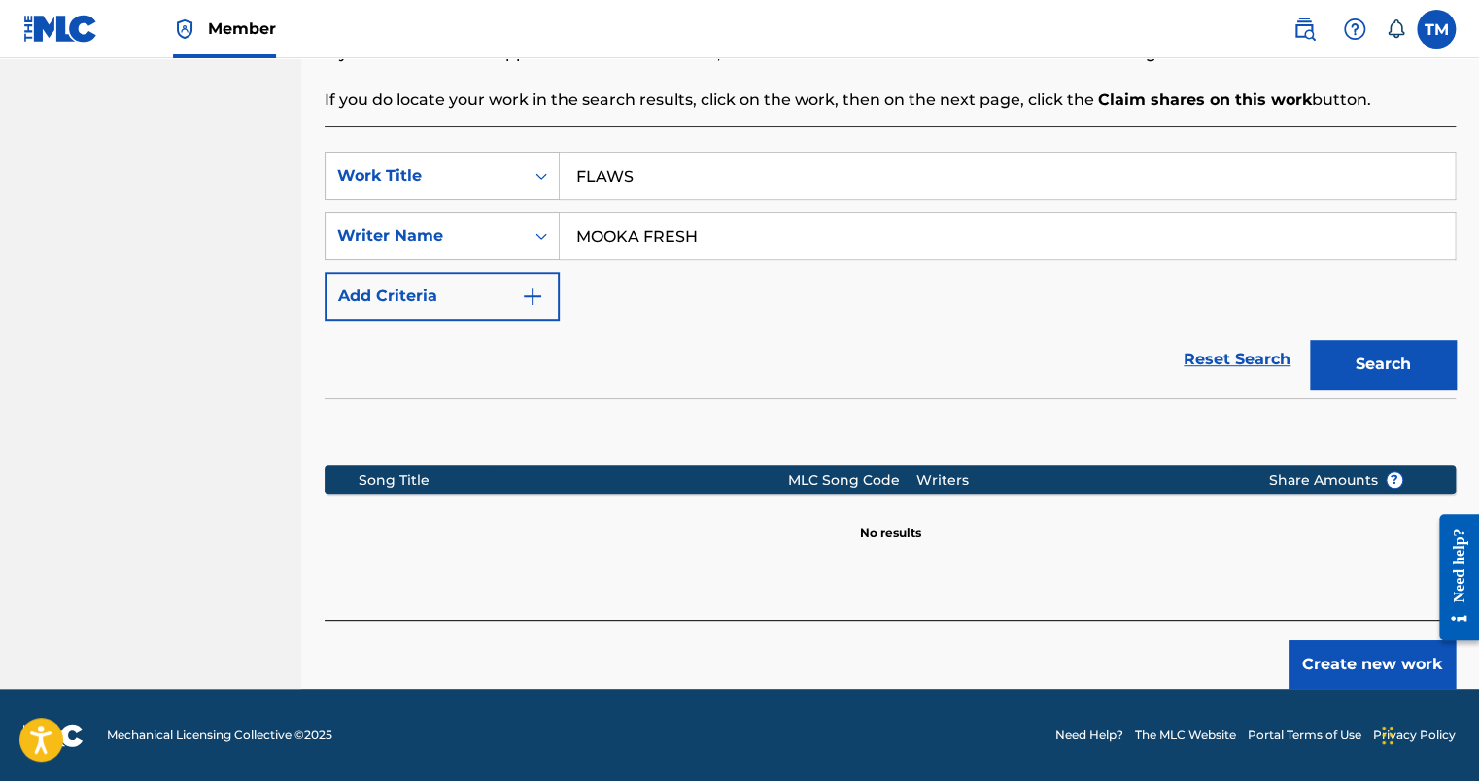
click at [1333, 667] on button "Create new work" at bounding box center [1372, 665] width 167 height 49
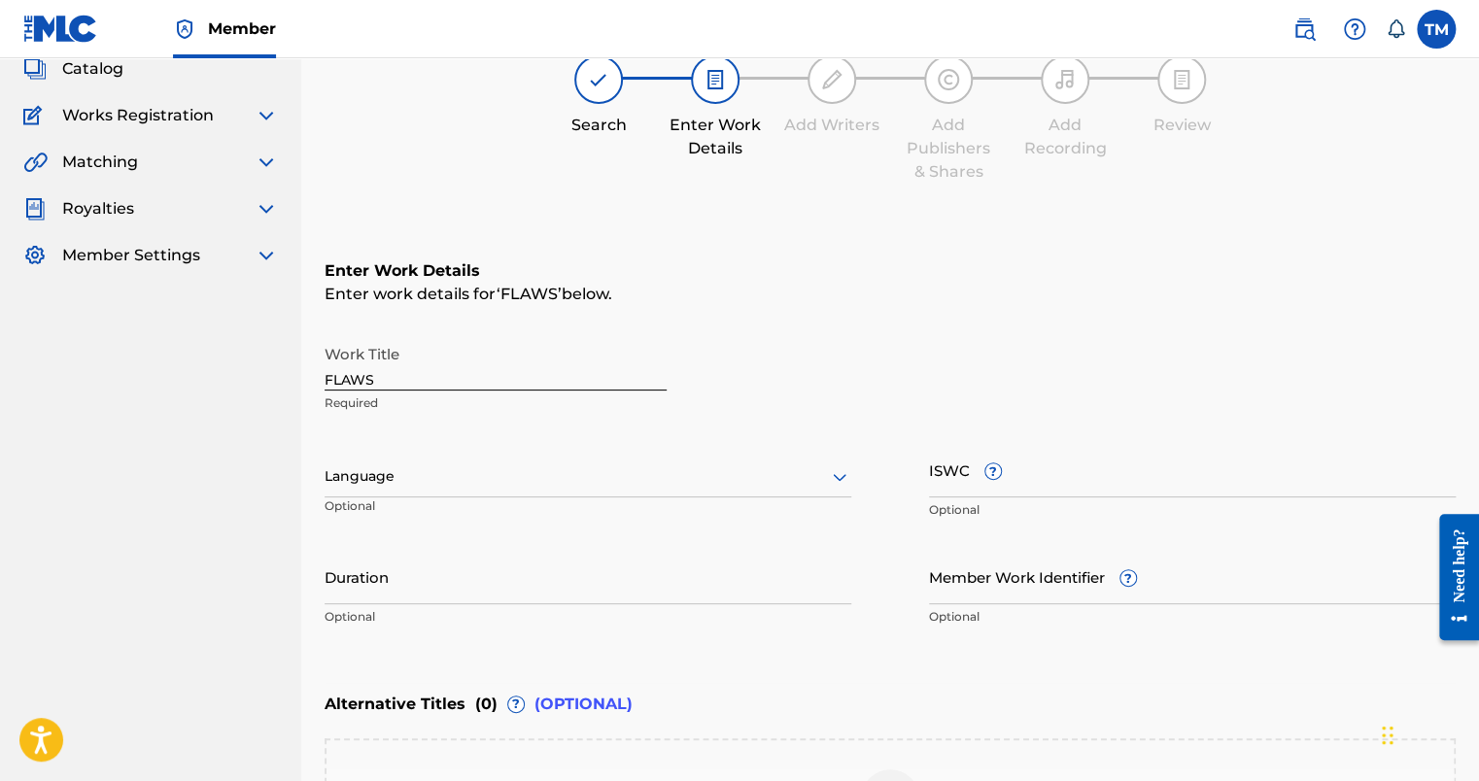
click at [438, 493] on div "Language" at bounding box center [588, 477] width 527 height 41
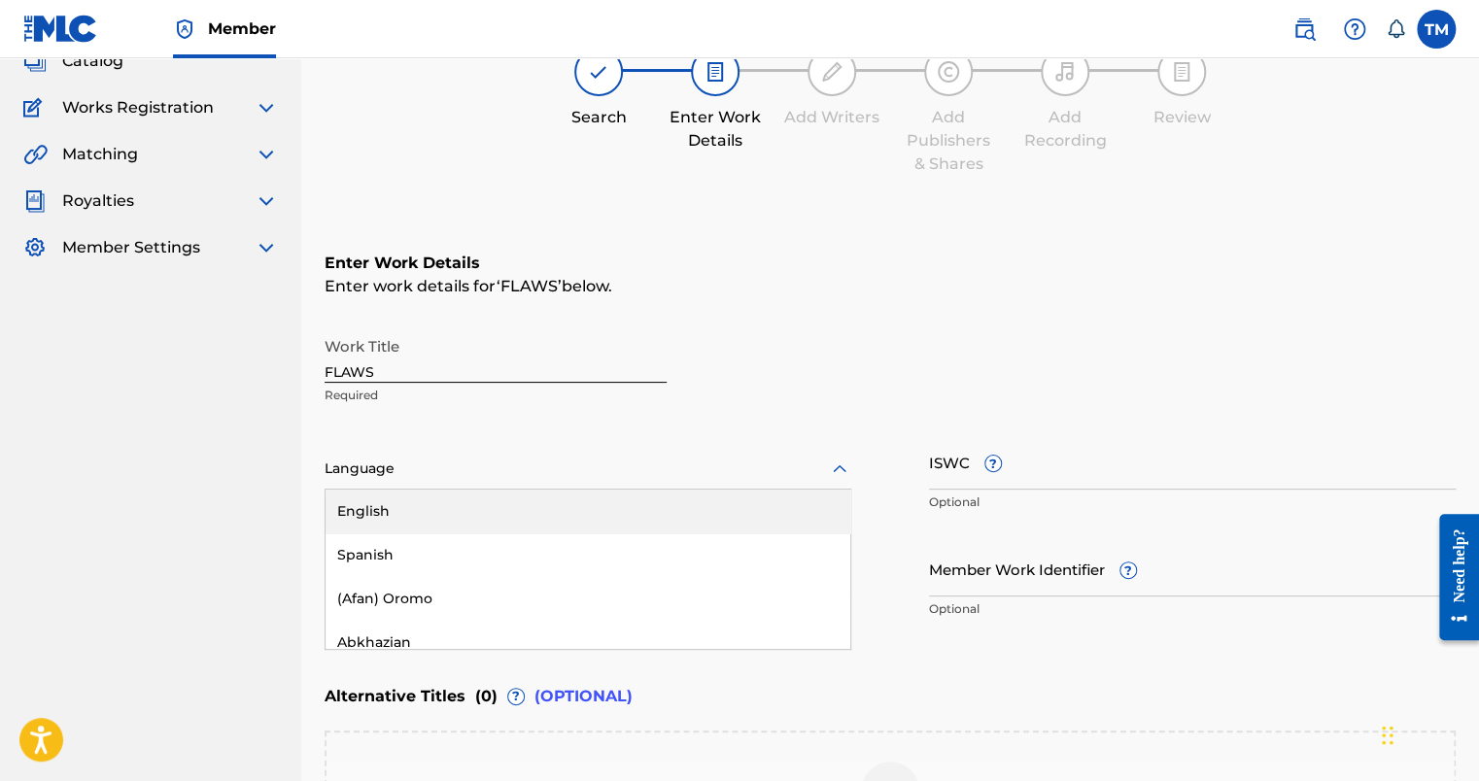
click at [439, 515] on div "English" at bounding box center [588, 512] width 525 height 44
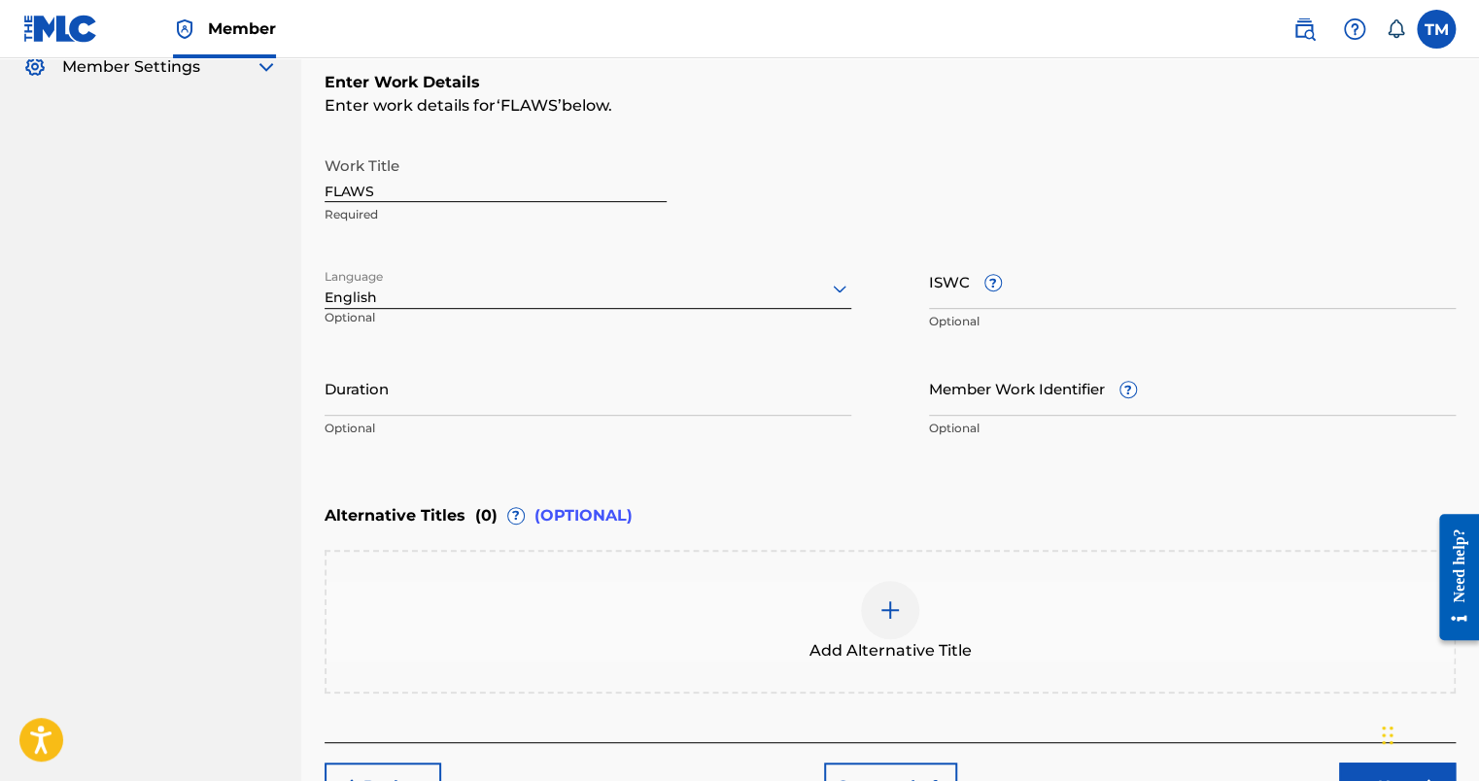
scroll to position [434, 0]
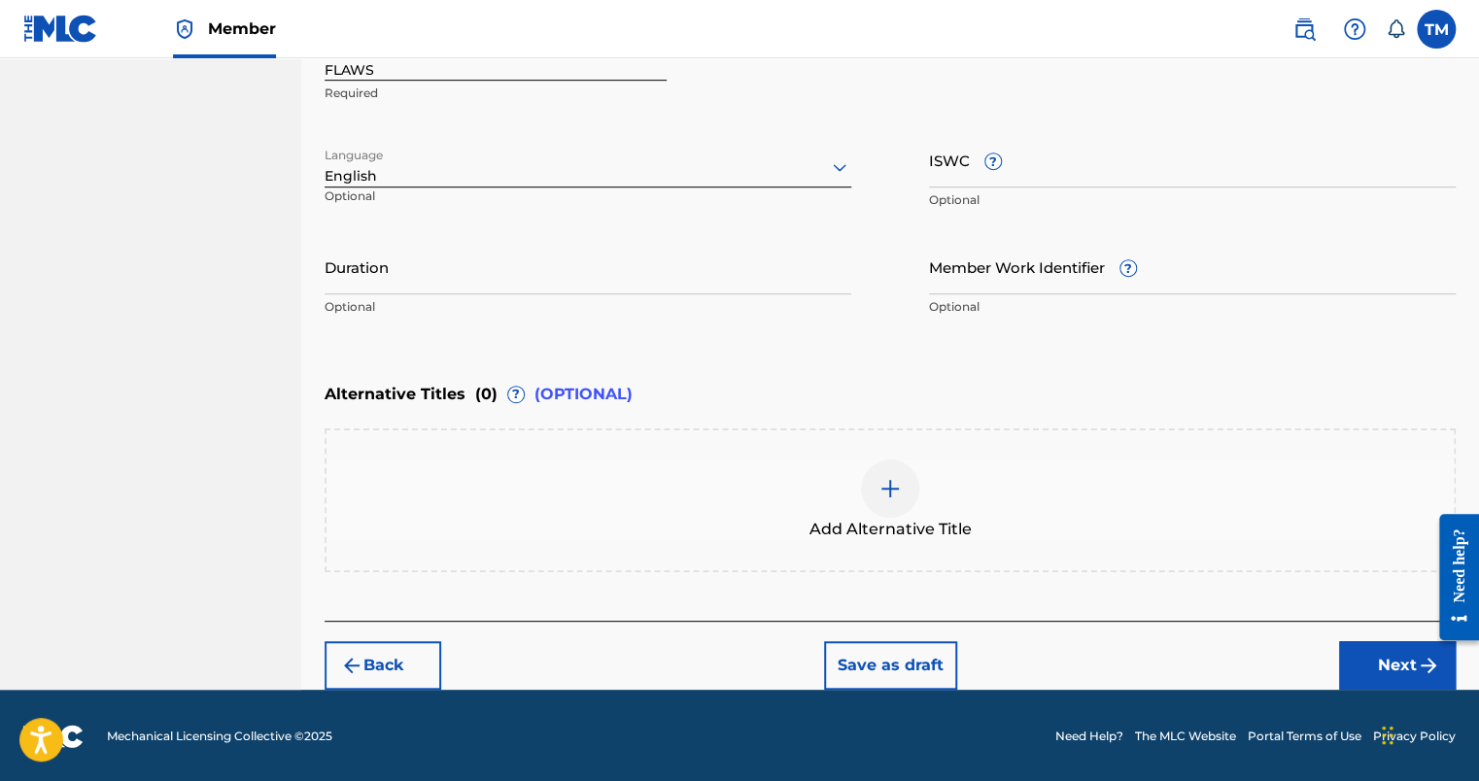
click at [1388, 658] on button "Next" at bounding box center [1397, 666] width 117 height 49
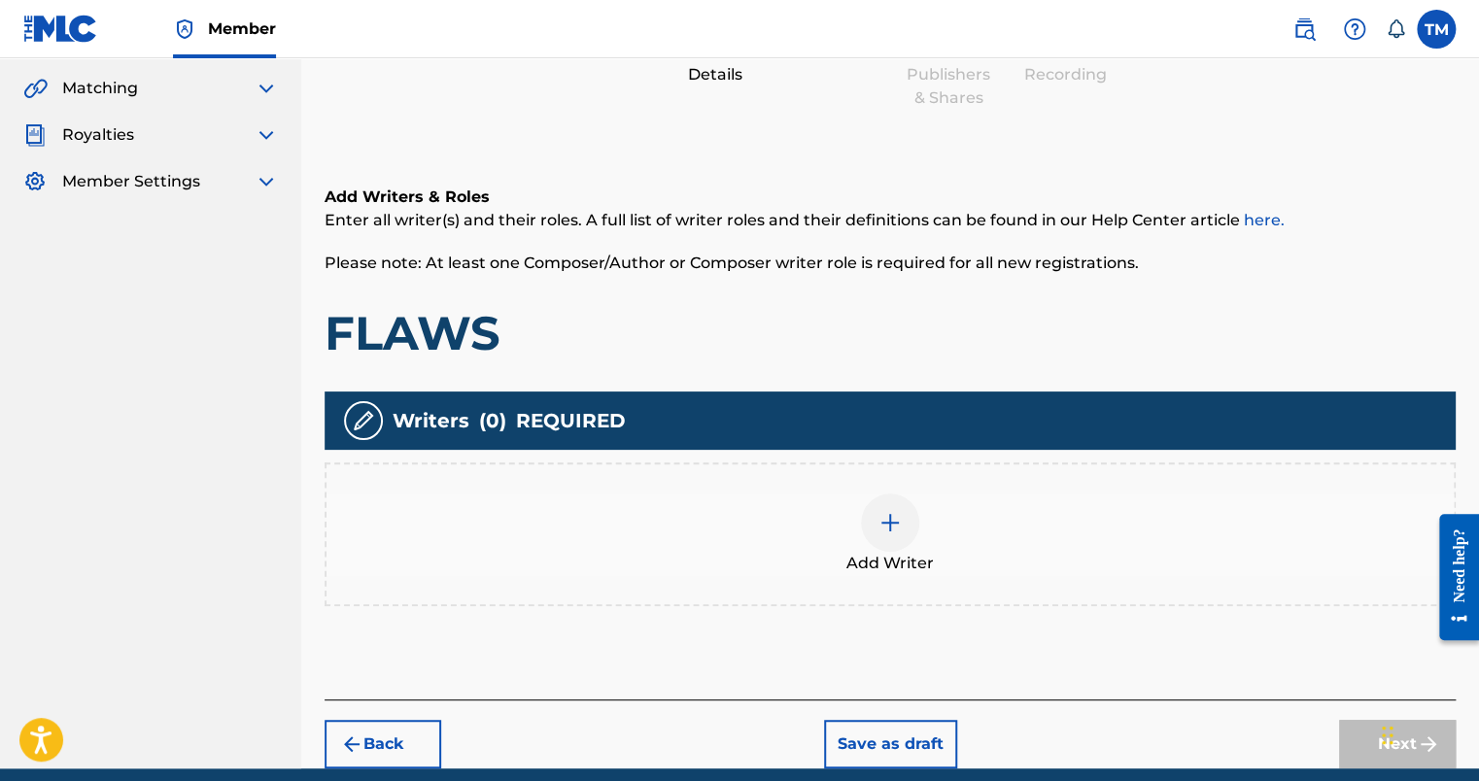
scroll to position [277, 0]
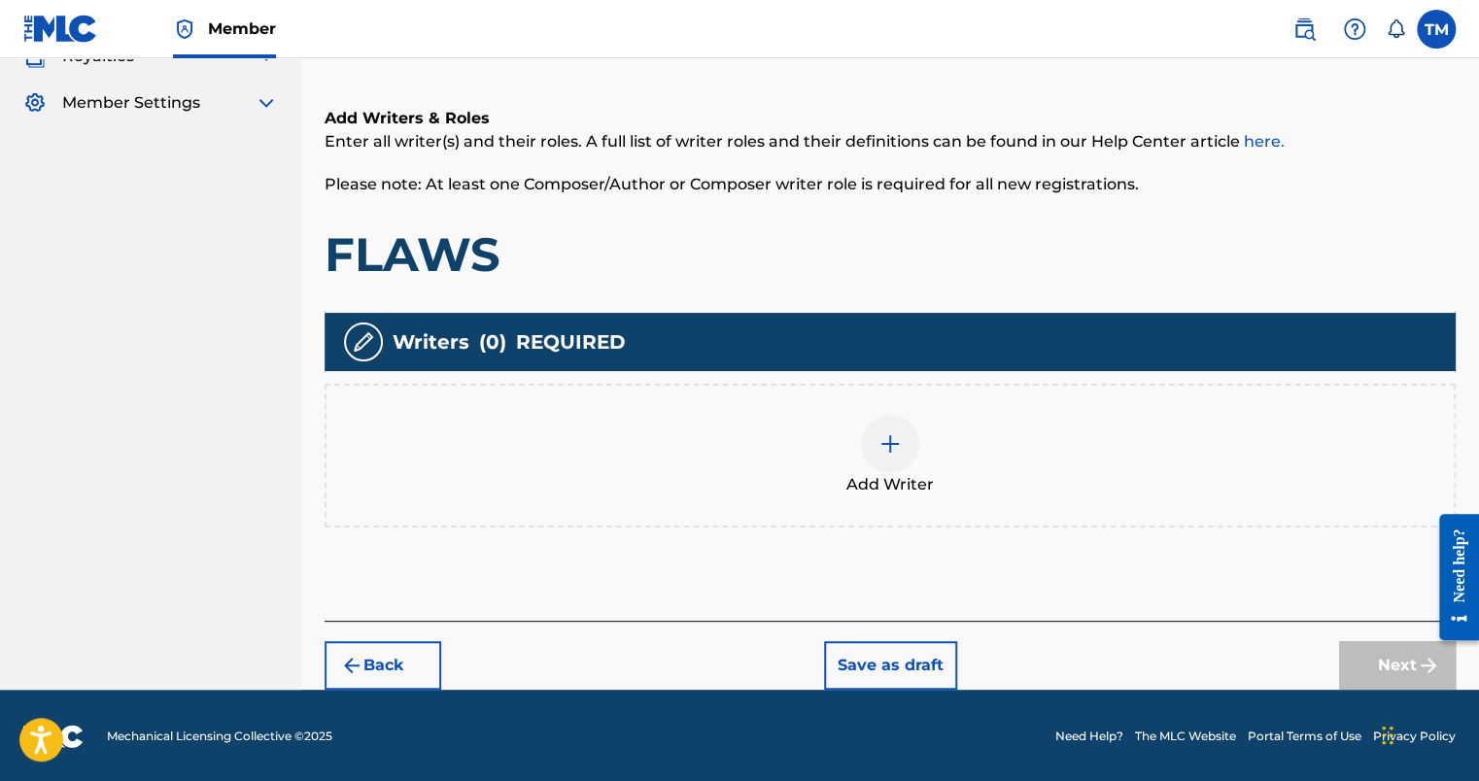
click at [907, 459] on div at bounding box center [890, 444] width 58 height 58
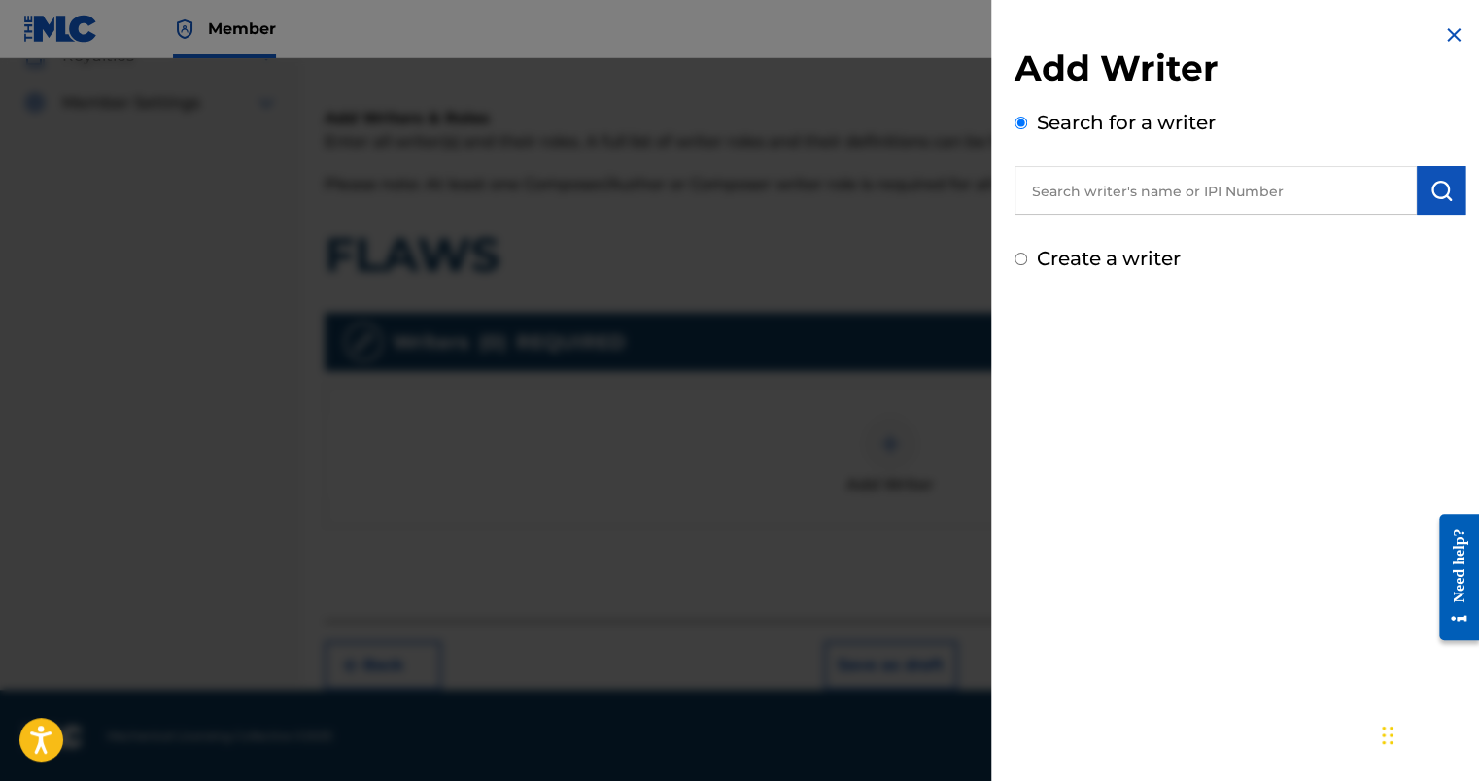
click at [1062, 260] on label "Create a writer" at bounding box center [1109, 258] width 144 height 23
radio input "true"
click at [1027, 260] on input "Create a writer" at bounding box center [1021, 259] width 13 height 13
radio input "false"
radio input "true"
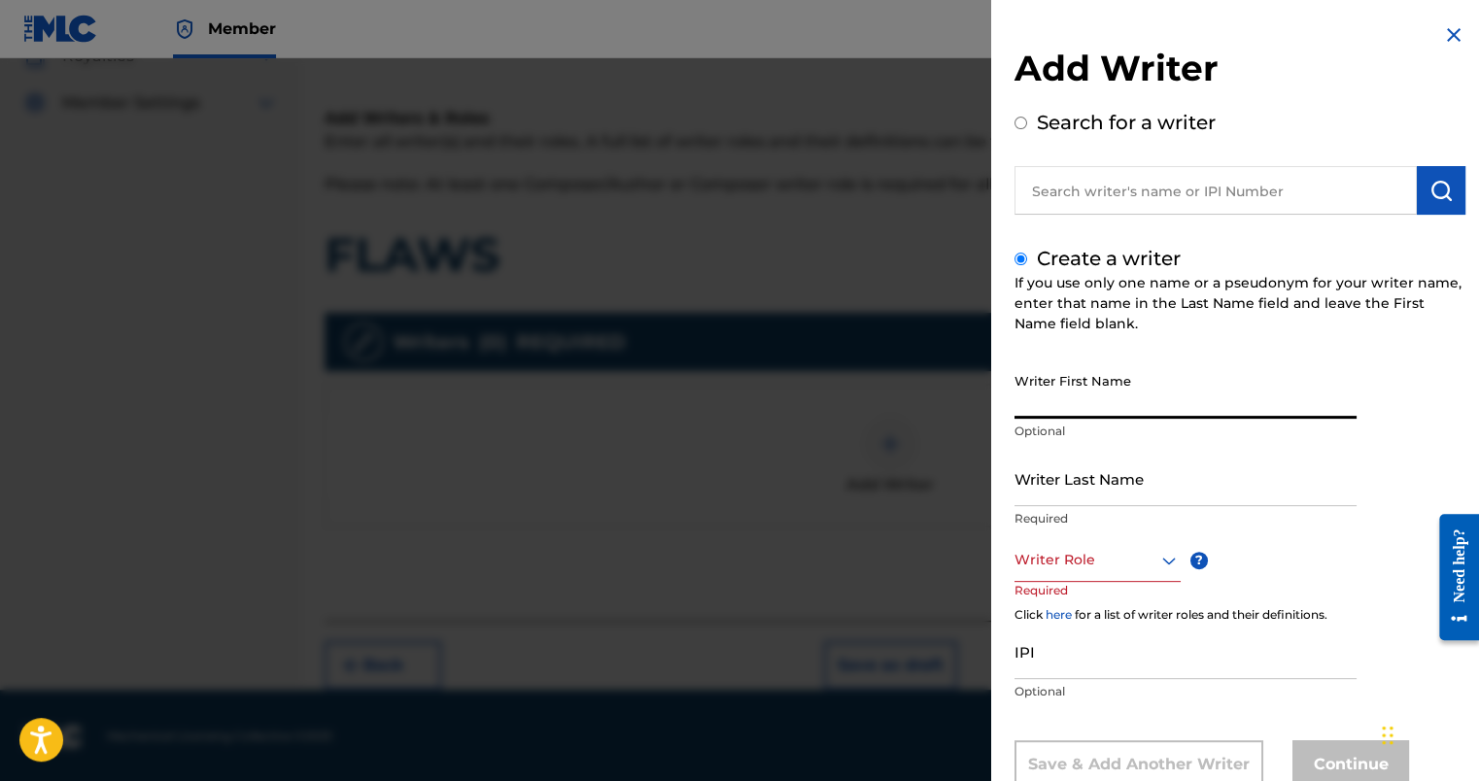
click at [1091, 373] on input "Writer First Name" at bounding box center [1186, 391] width 342 height 55
type input "MOOKA FRESH"
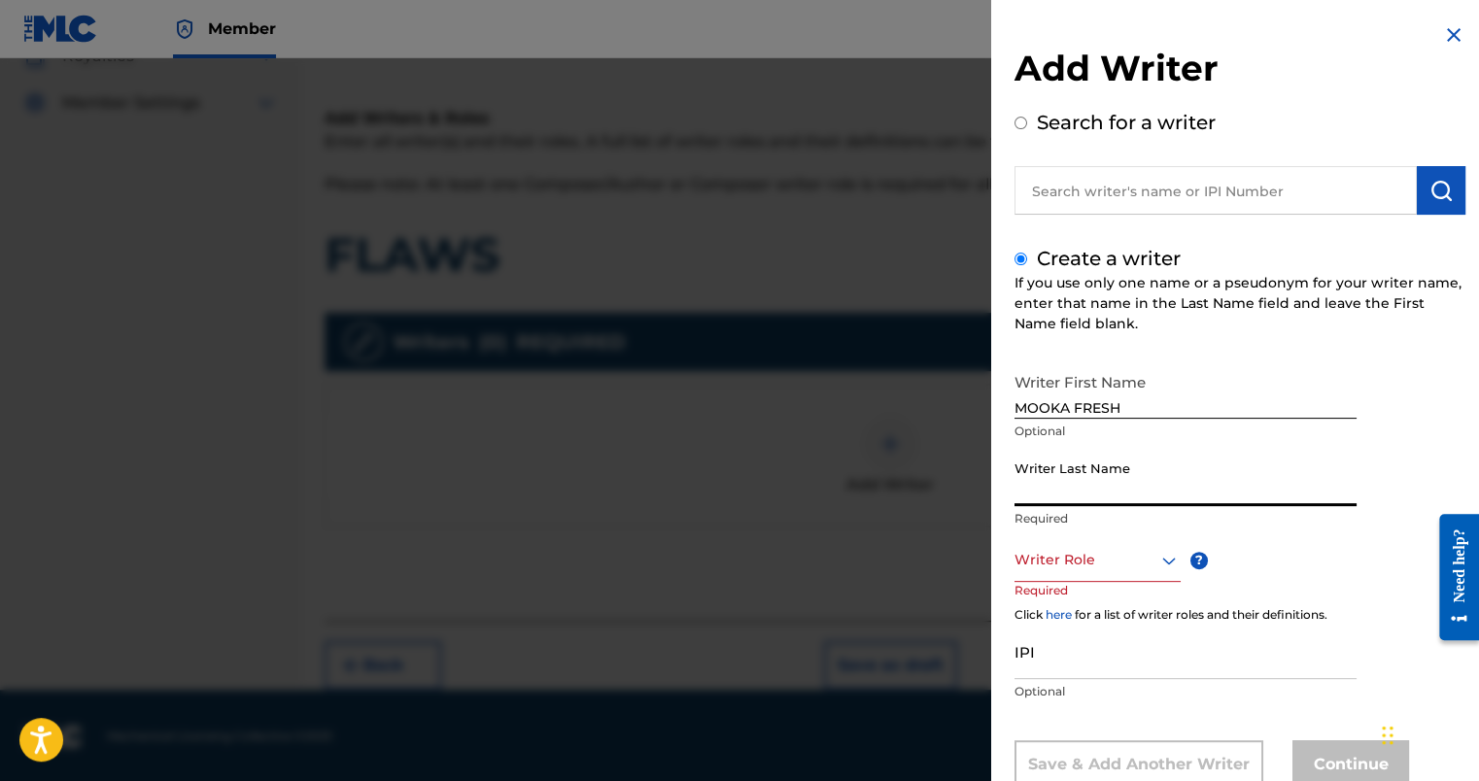
click at [1079, 500] on input "Writer Last Name" at bounding box center [1186, 478] width 342 height 55
type input "MOOKA FRESH"
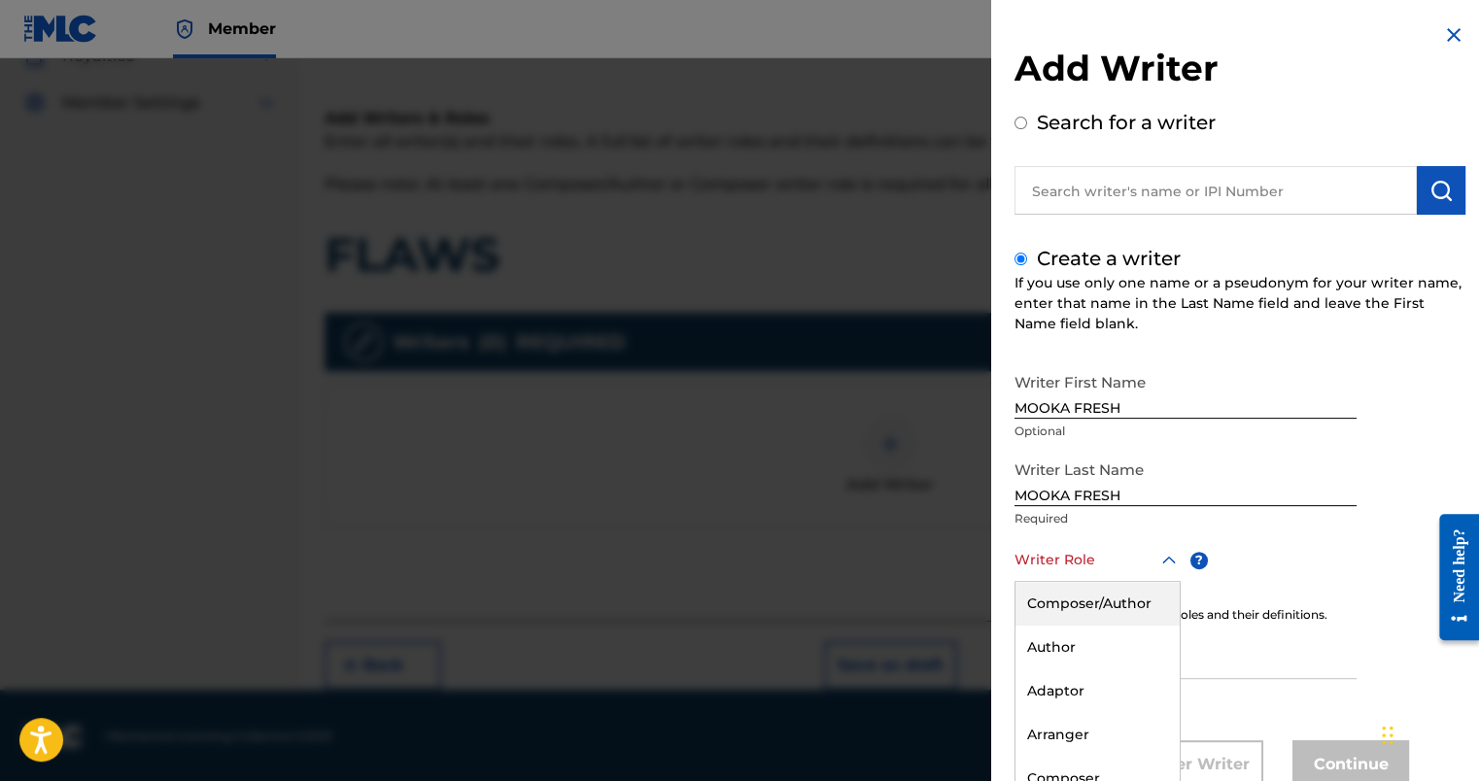
scroll to position [60, 0]
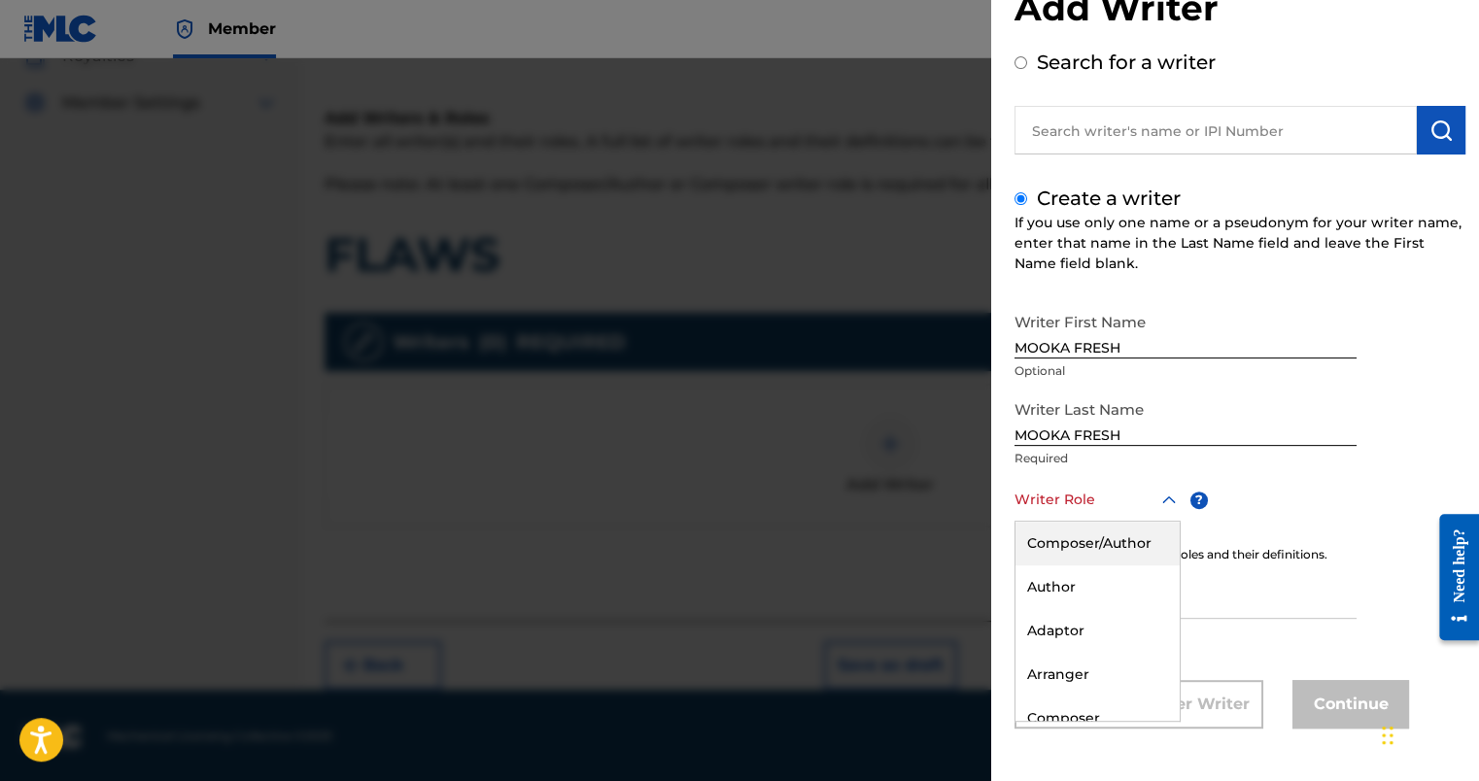
click at [1132, 522] on div "8 results available. Use Up and Down to choose options, press Enter to select t…" at bounding box center [1098, 500] width 166 height 44
click at [1112, 586] on div "Author" at bounding box center [1098, 588] width 164 height 44
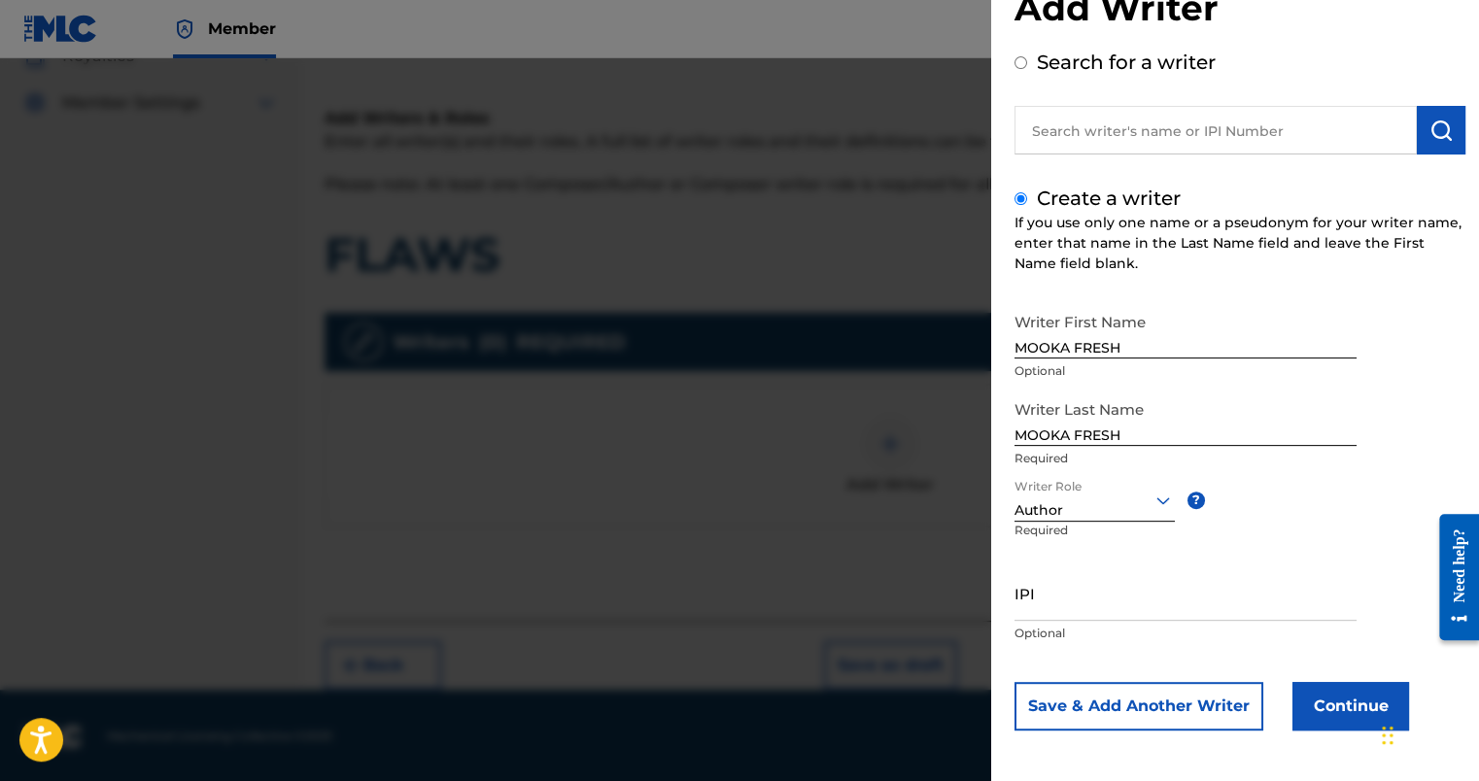
click at [1349, 731] on div "Add Writer Search for a writer Create a writer If you use only one name or a ps…" at bounding box center [1240, 362] width 498 height 844
click at [1347, 720] on button "Continue" at bounding box center [1351, 706] width 117 height 49
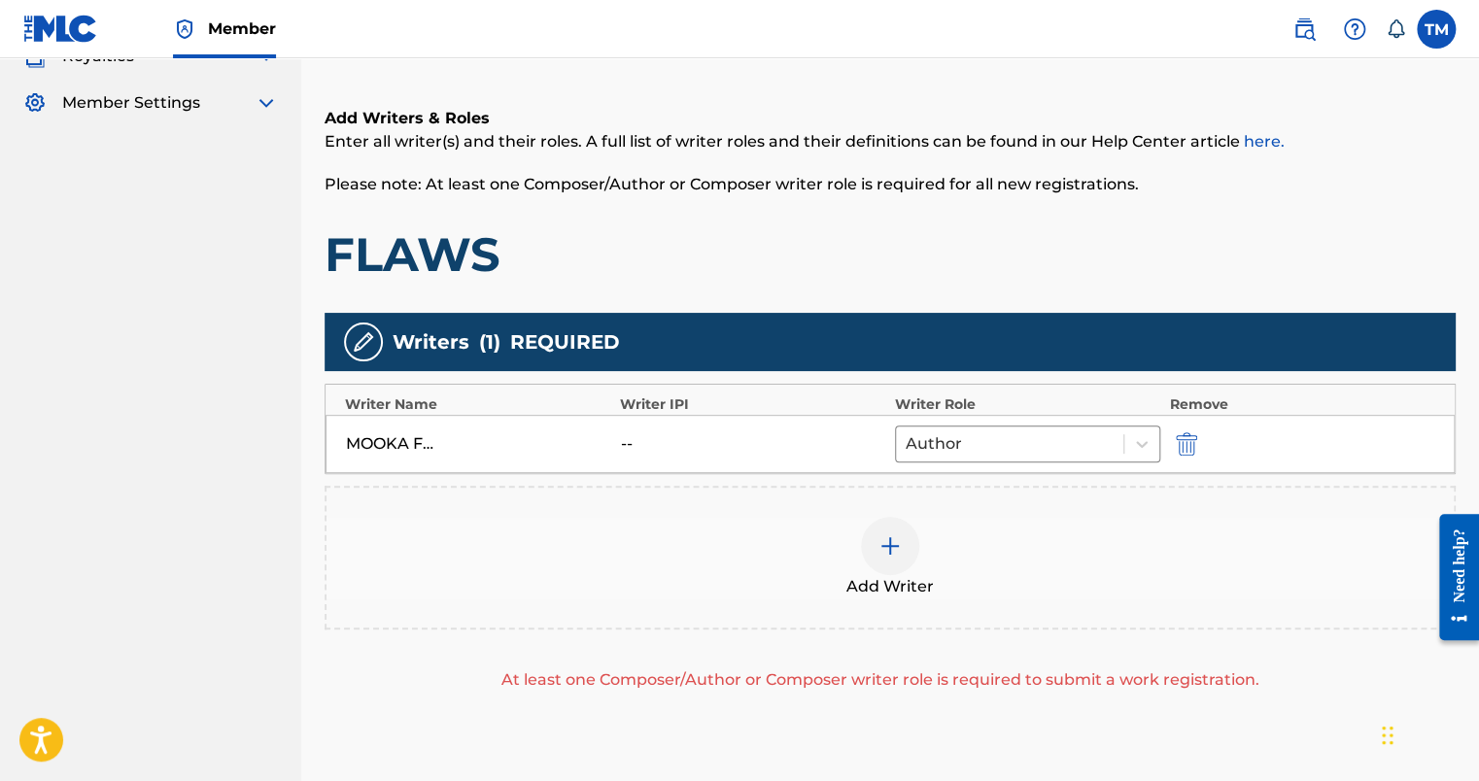
click at [964, 442] on div at bounding box center [1010, 444] width 208 height 27
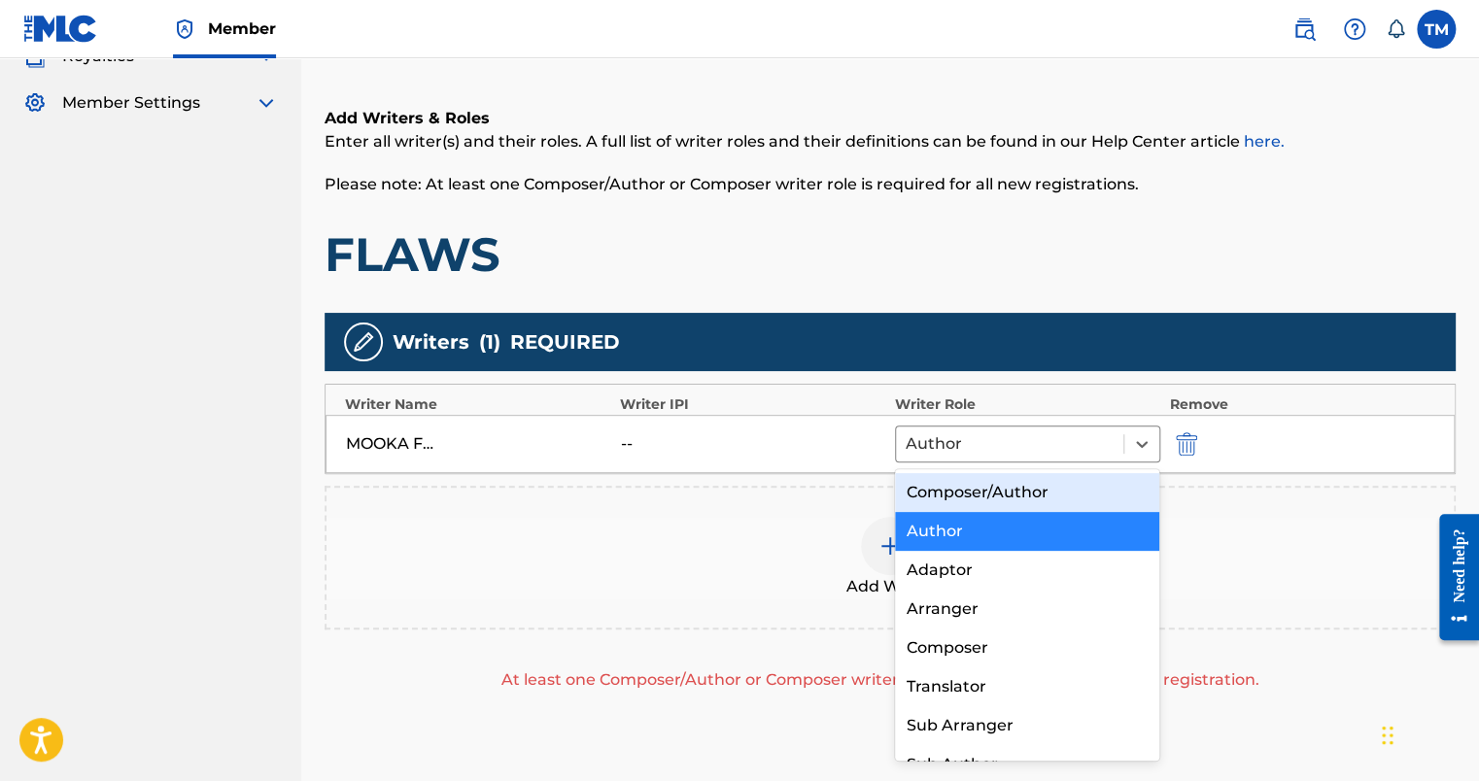
click at [669, 511] on div "Add Writer" at bounding box center [890, 558] width 1131 height 144
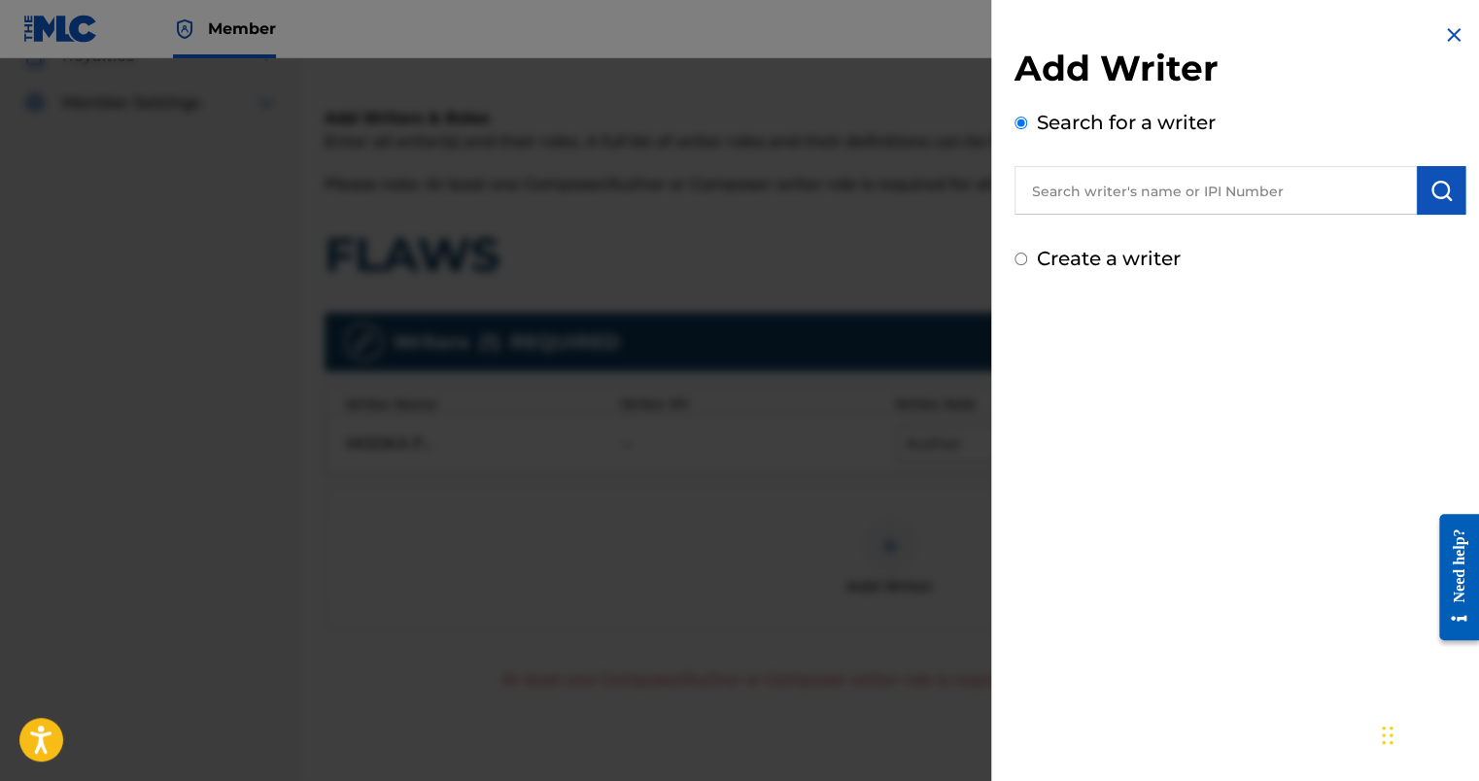
click at [793, 547] on div at bounding box center [739, 448] width 1479 height 781
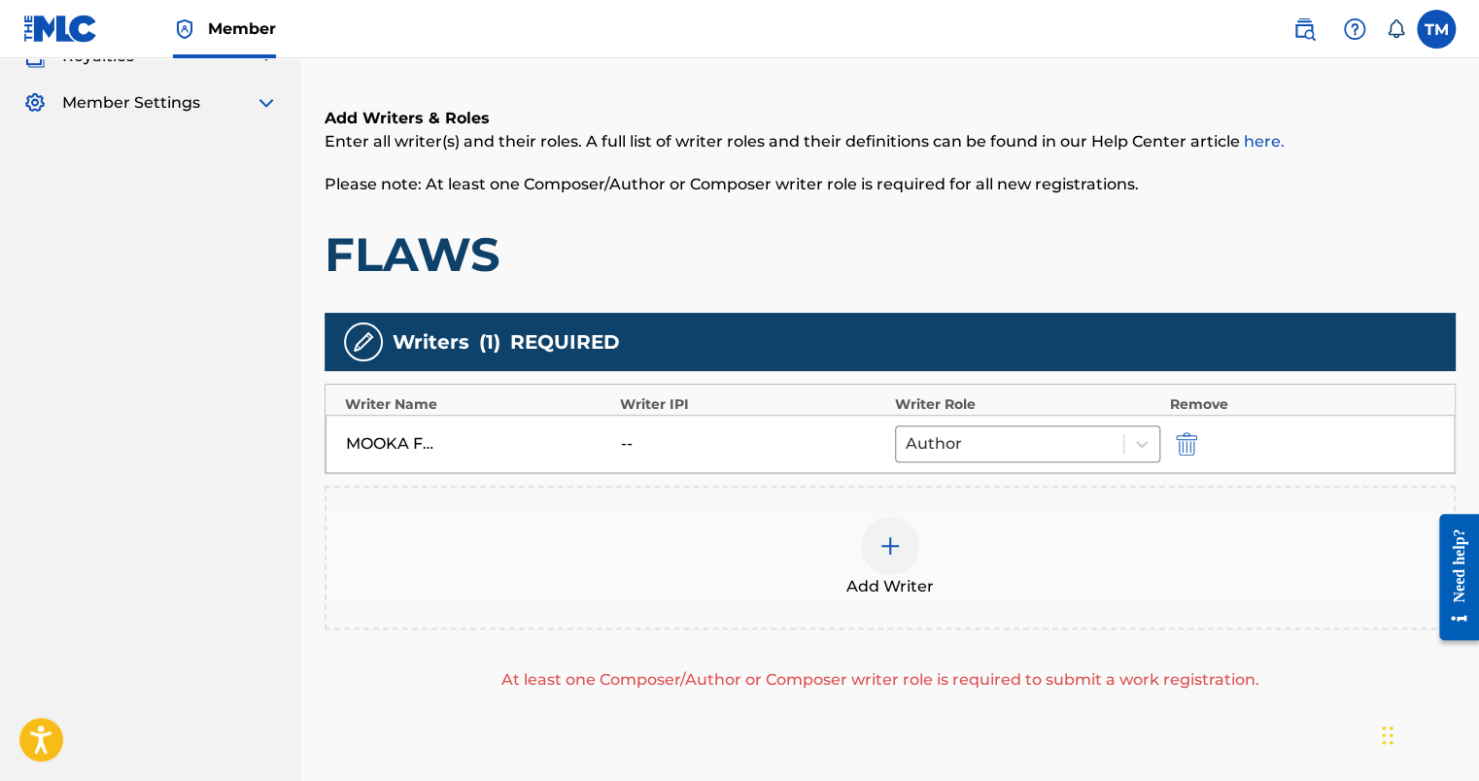
click at [888, 546] on img at bounding box center [890, 546] width 23 height 23
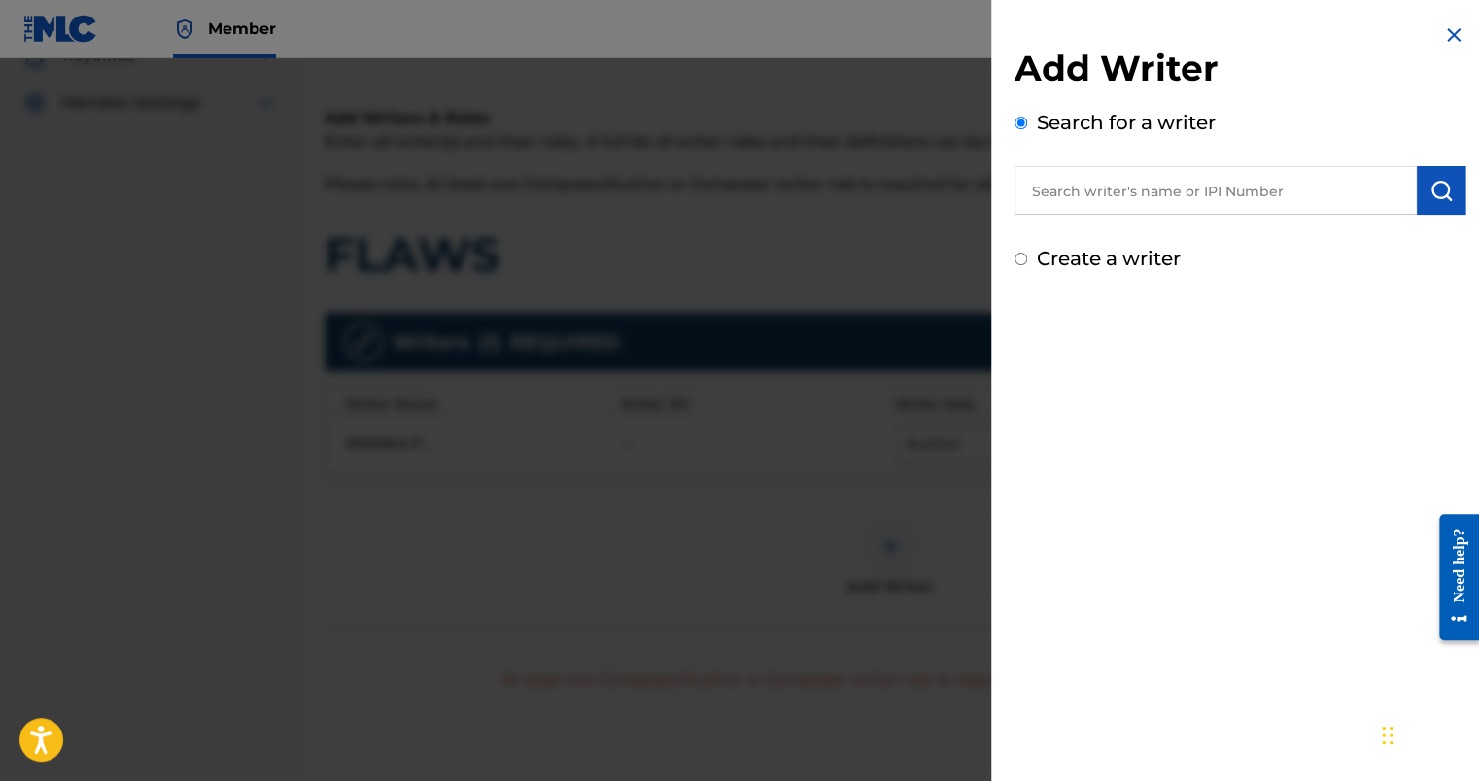
click at [1103, 263] on label "Create a writer" at bounding box center [1109, 258] width 144 height 23
radio input "true"
click at [1027, 263] on input "Create a writer" at bounding box center [1021, 259] width 13 height 13
radio input "false"
radio input "true"
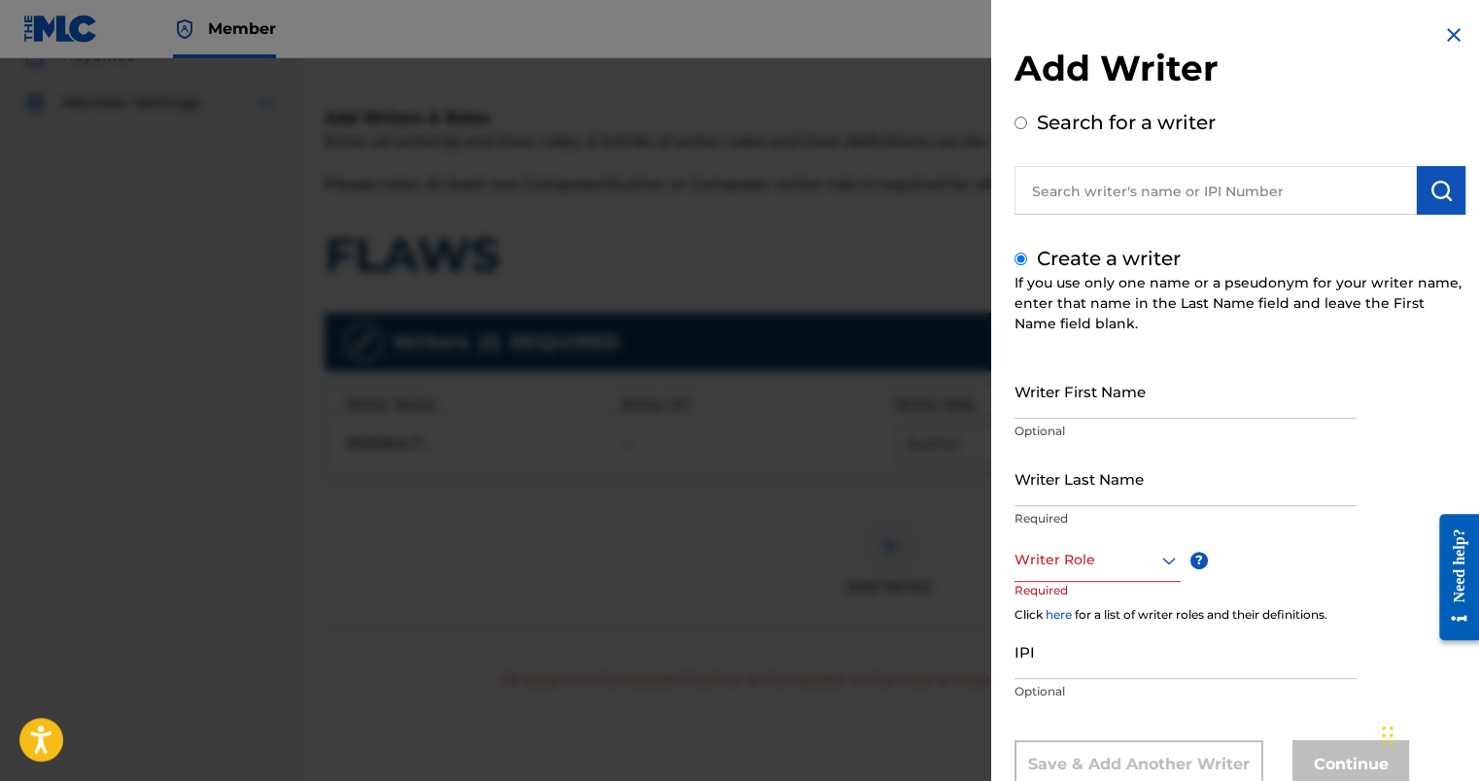
click at [1105, 486] on input "Writer Last Name" at bounding box center [1186, 478] width 342 height 55
click at [1095, 547] on div "Writer Role" at bounding box center [1098, 560] width 166 height 44
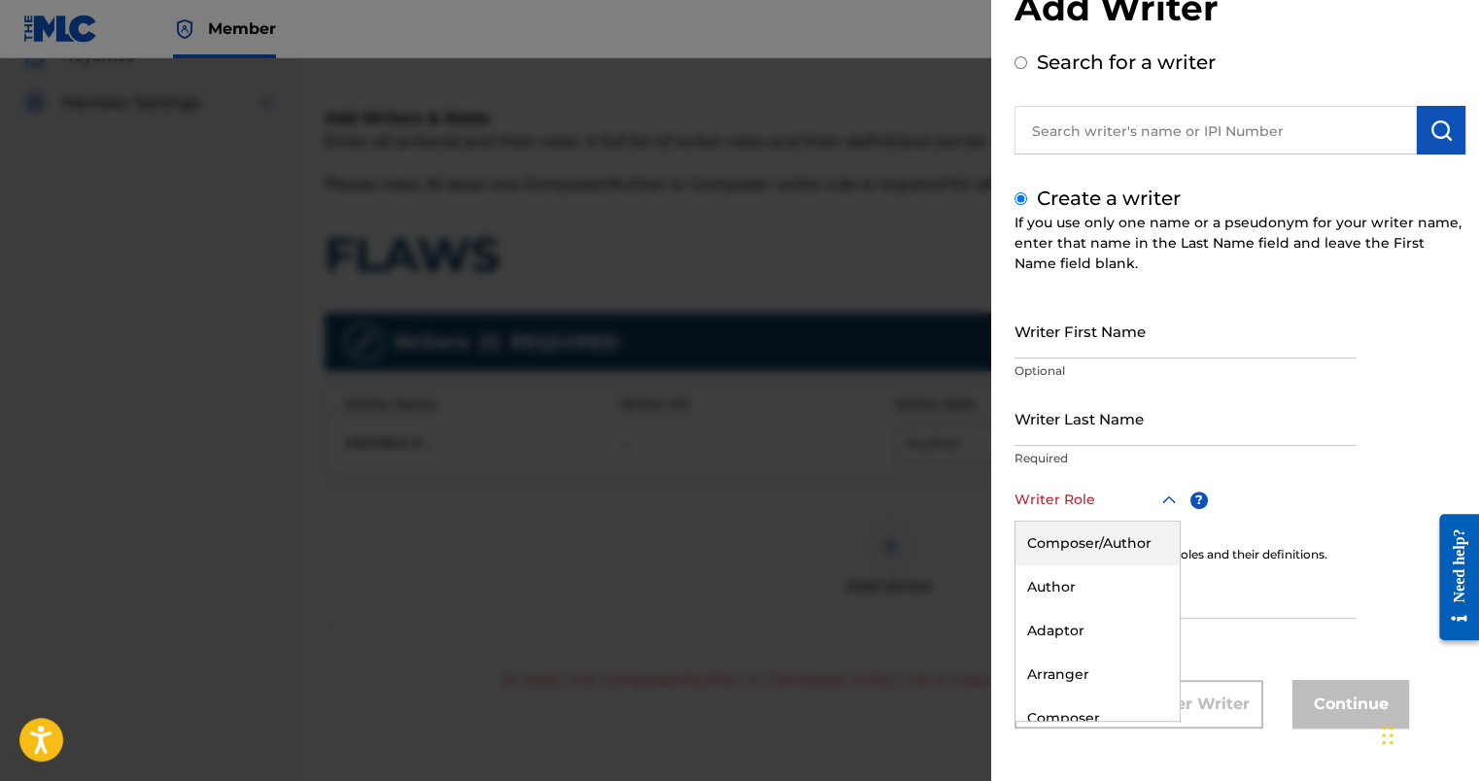
click at [1093, 545] on div "Composer/Author" at bounding box center [1098, 544] width 164 height 44
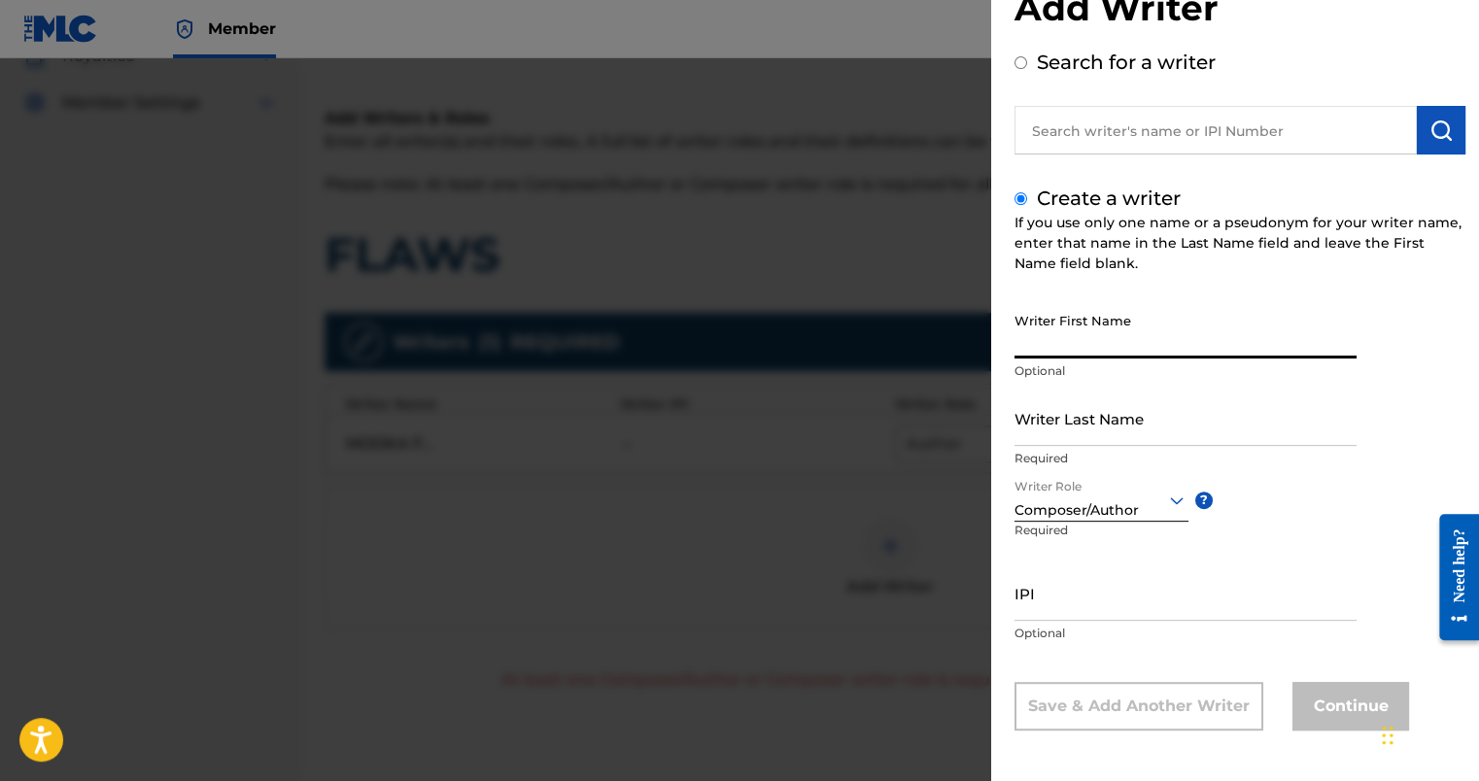
click at [1093, 349] on input "Writer First Name" at bounding box center [1186, 330] width 342 height 55
type input "[GEOGRAPHIC_DATA]"
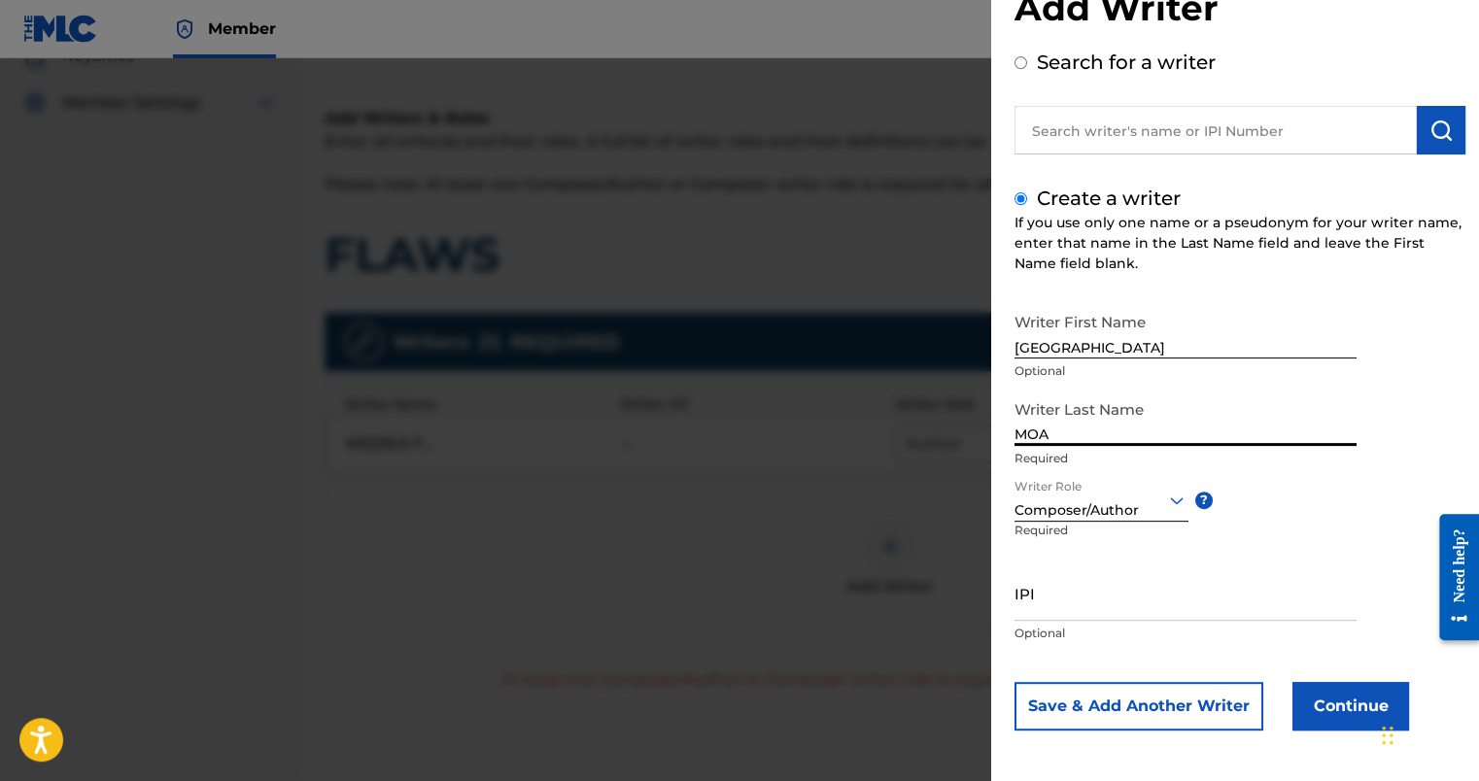
type input "MOA"
click at [1341, 700] on button "Continue" at bounding box center [1351, 706] width 117 height 49
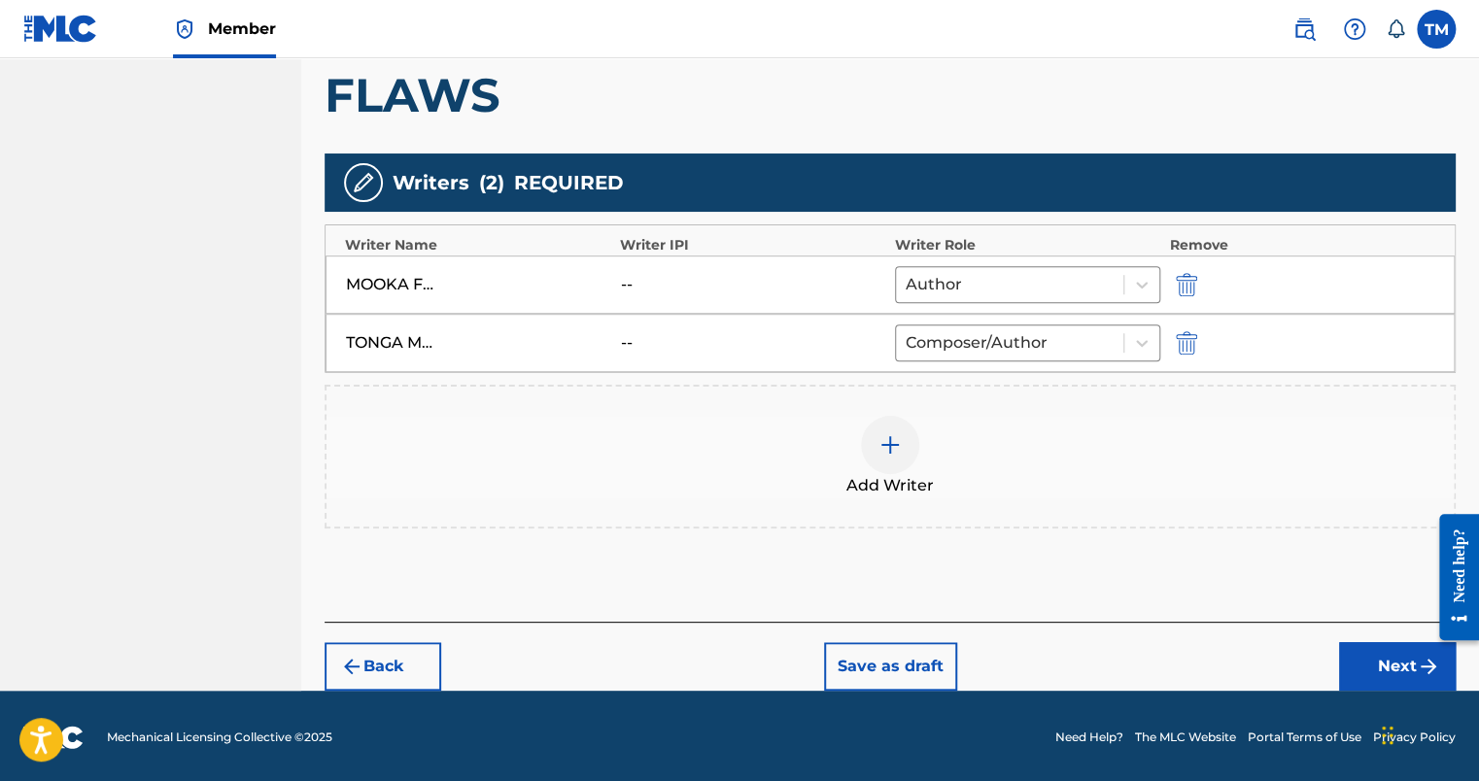
click at [1384, 680] on button "Next" at bounding box center [1397, 666] width 117 height 49
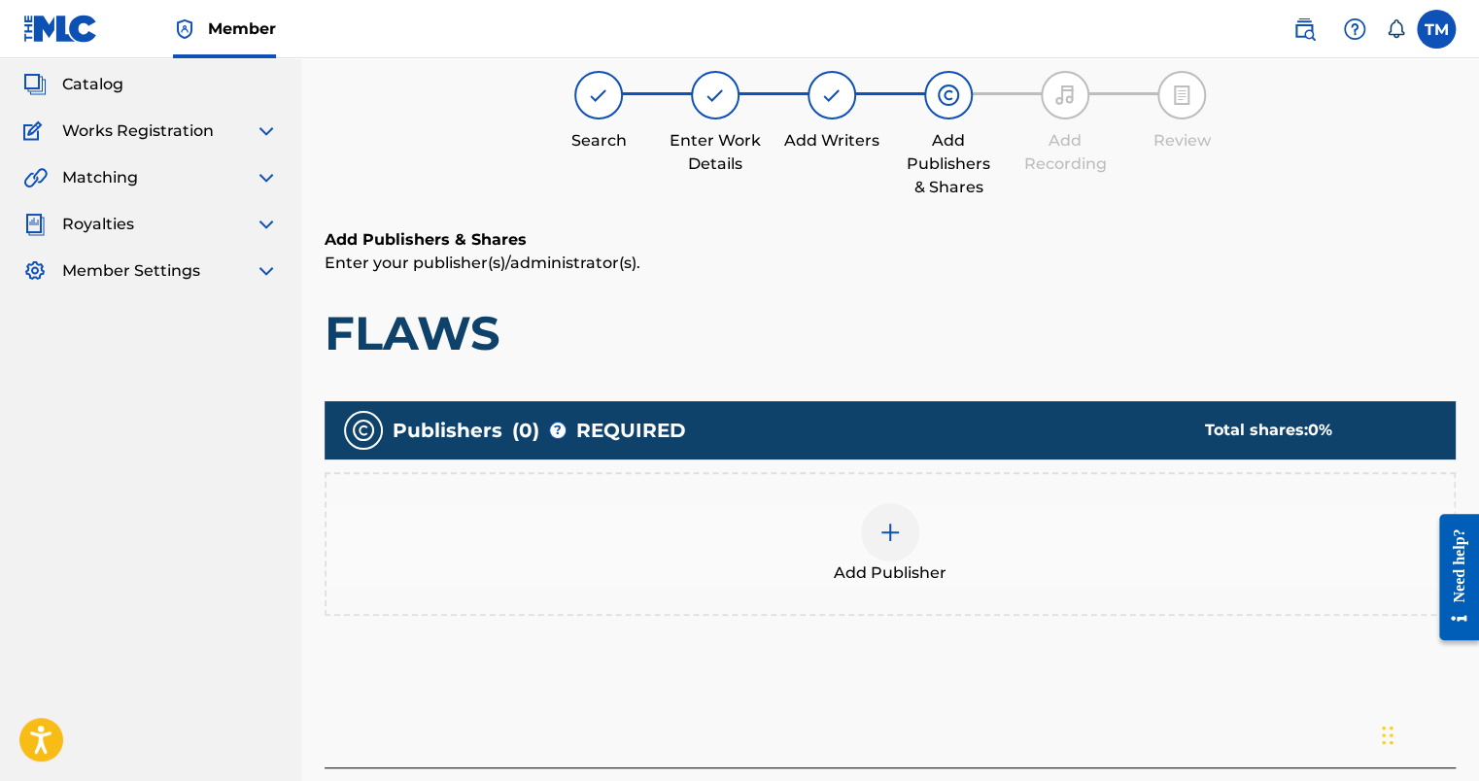
scroll to position [87, 0]
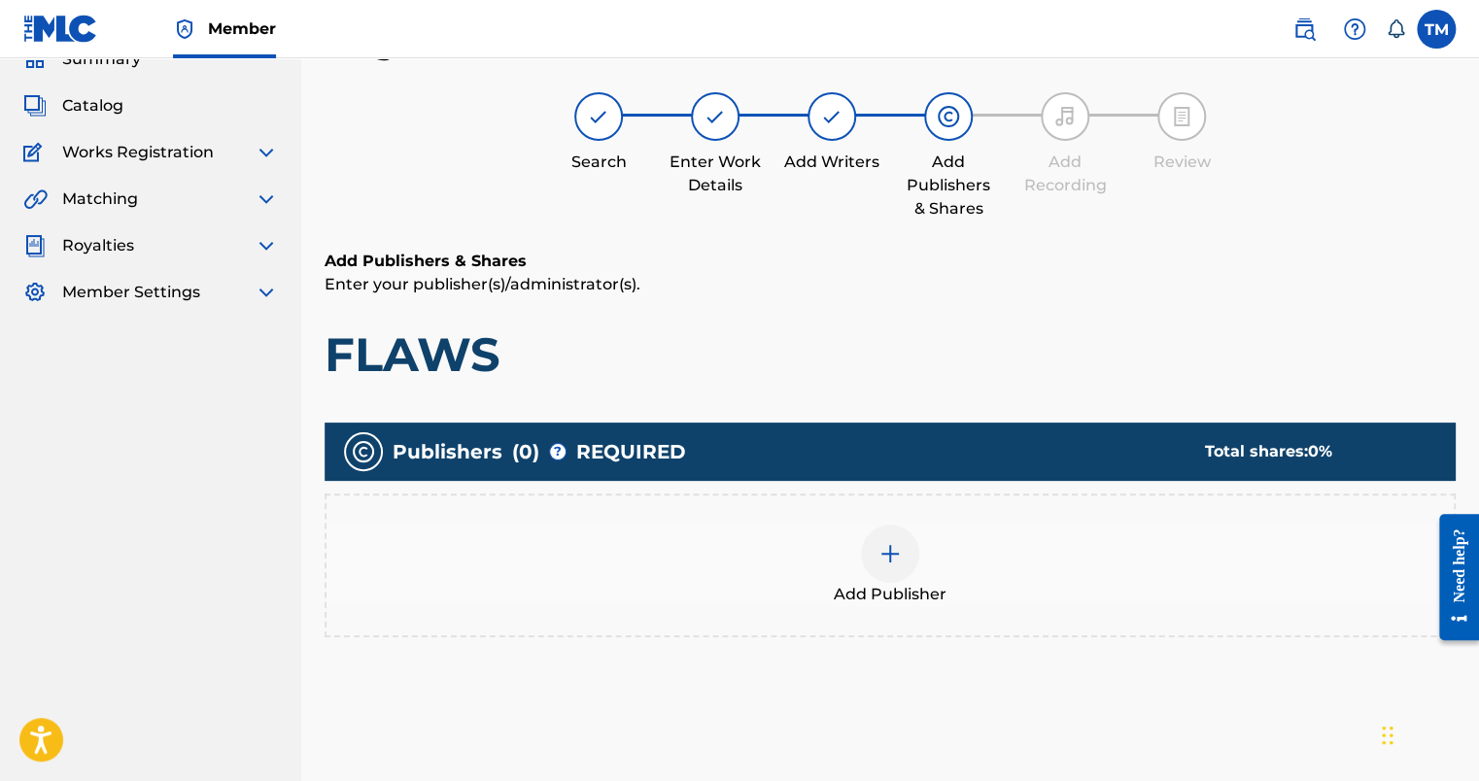
click at [888, 551] on img at bounding box center [890, 553] width 23 height 23
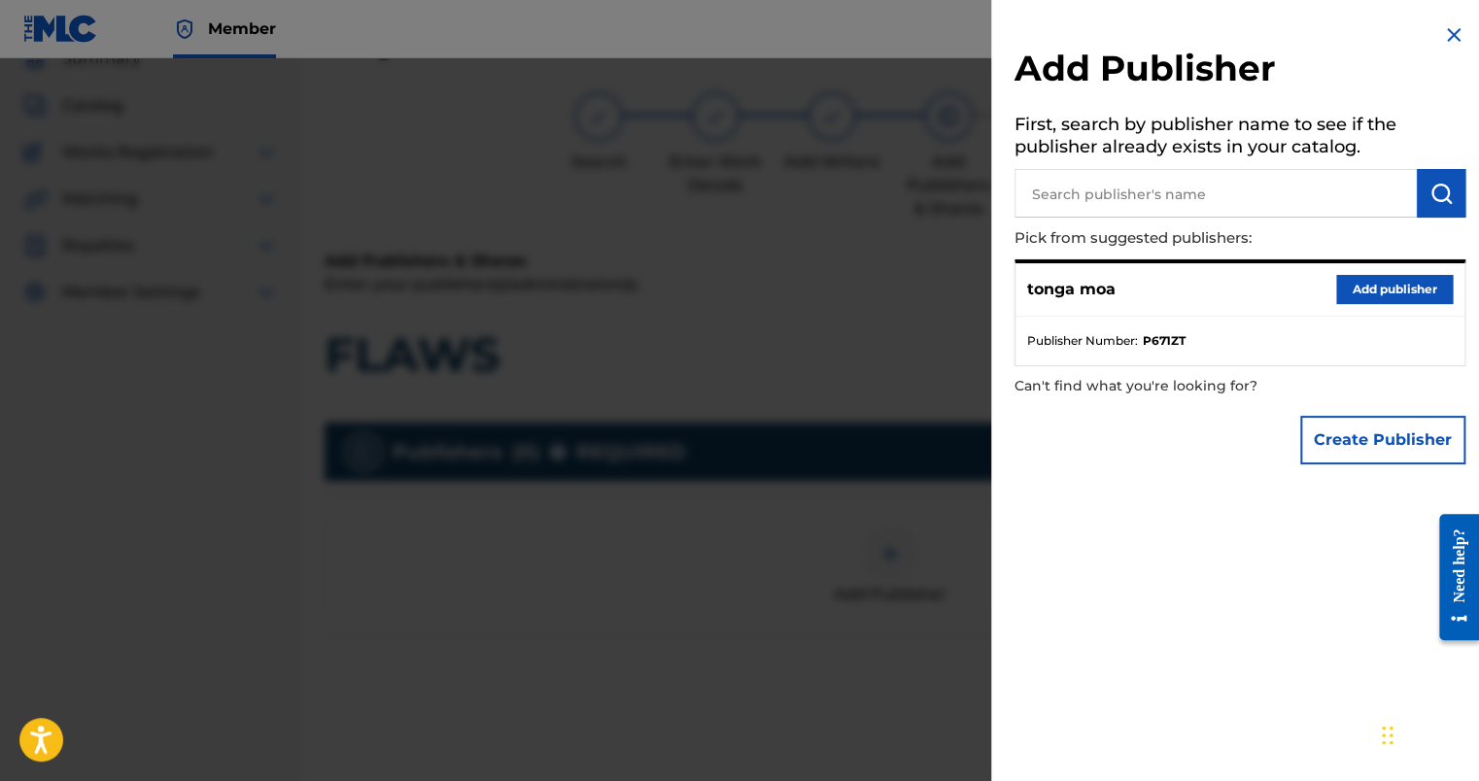
click at [1423, 288] on button "Add publisher" at bounding box center [1395, 289] width 117 height 29
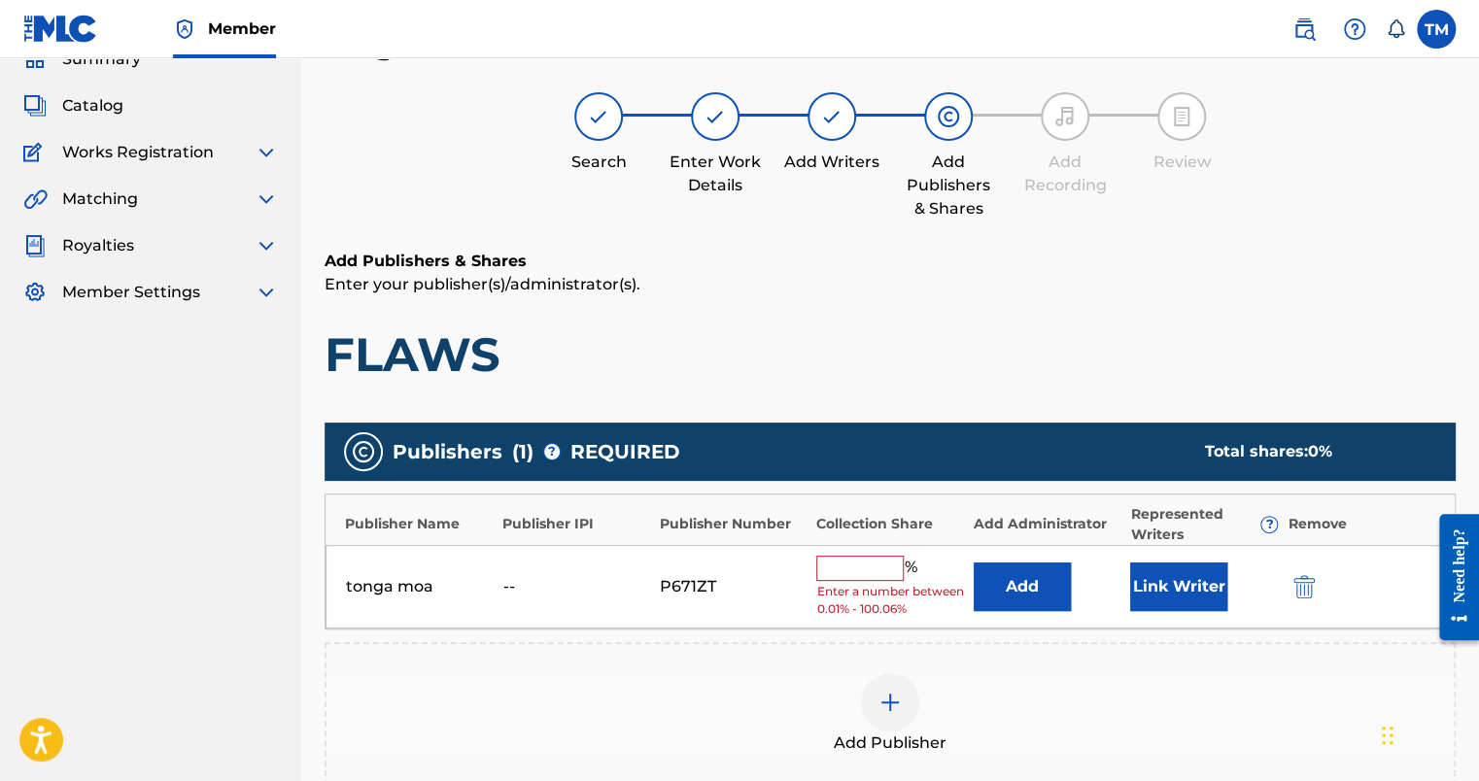
click at [862, 560] on input "text" at bounding box center [859, 568] width 87 height 25
type input "100"
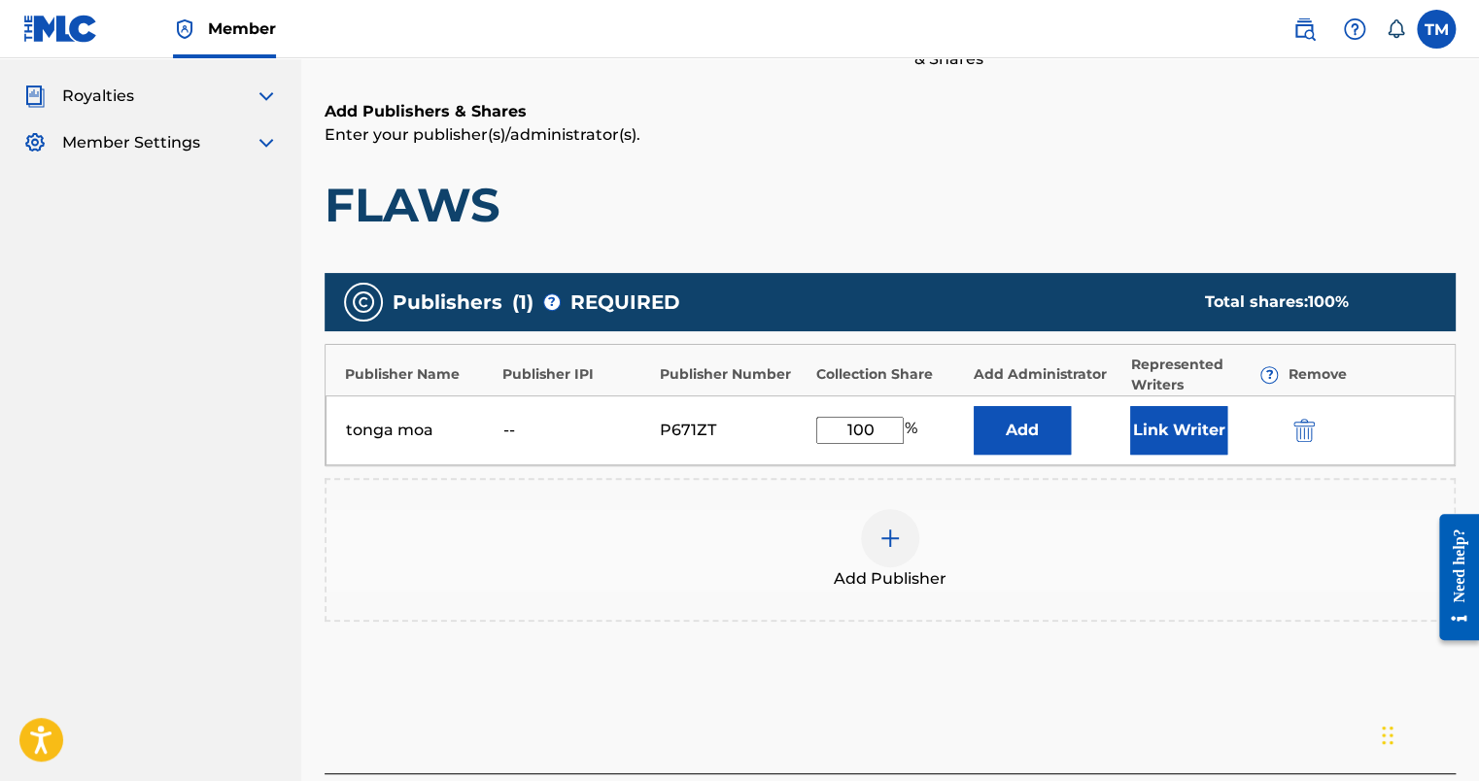
scroll to position [390, 0]
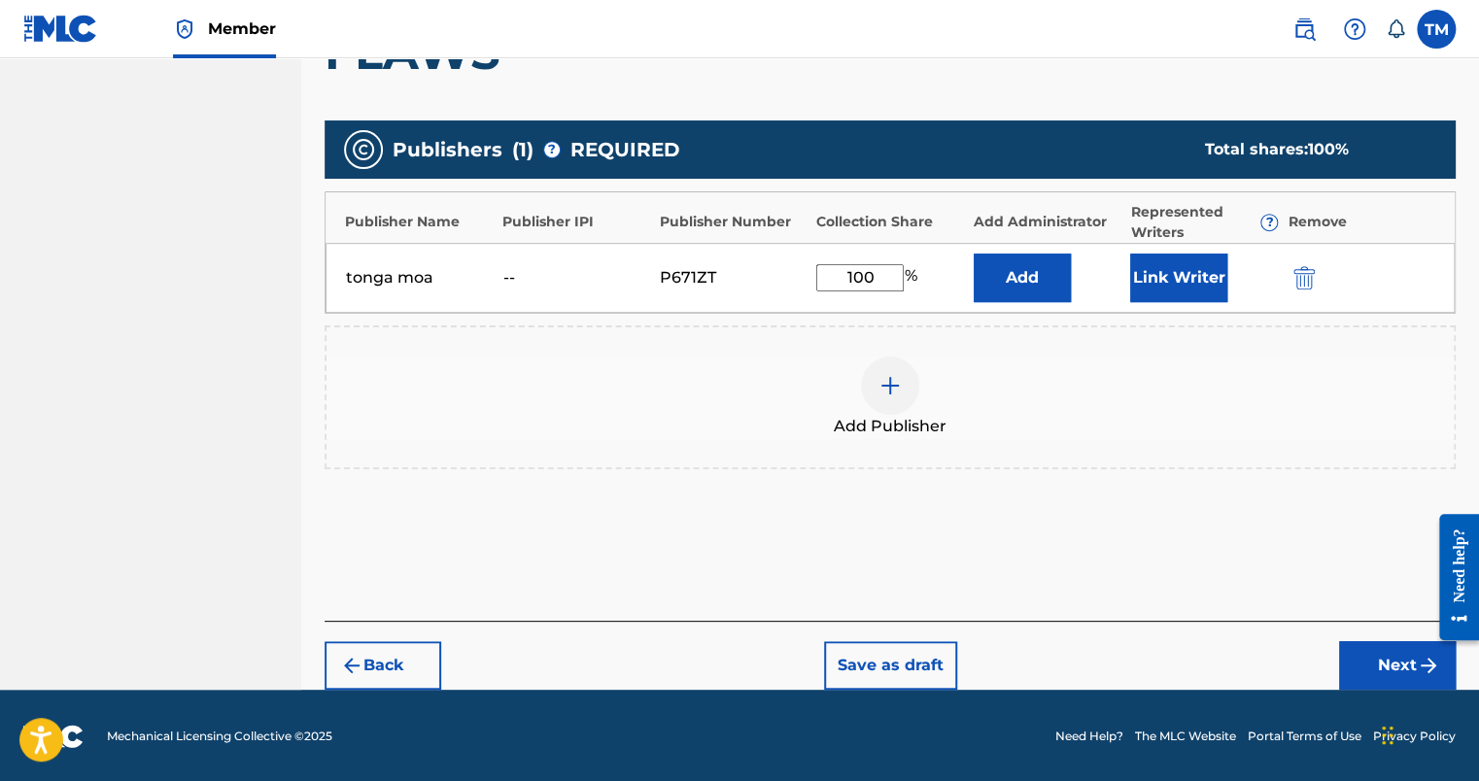
click at [1383, 675] on button "Next" at bounding box center [1397, 666] width 117 height 49
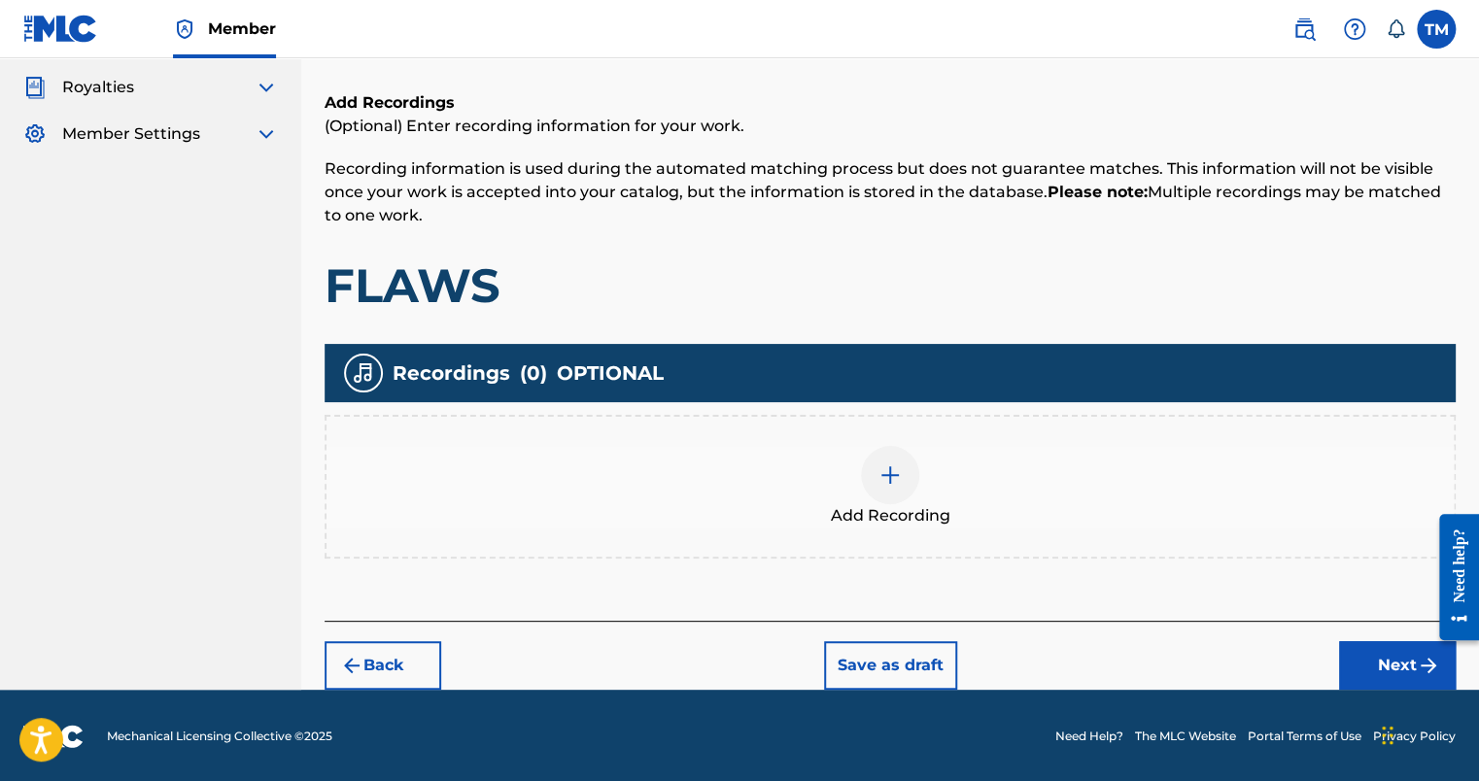
click at [1349, 655] on button "Next" at bounding box center [1397, 666] width 117 height 49
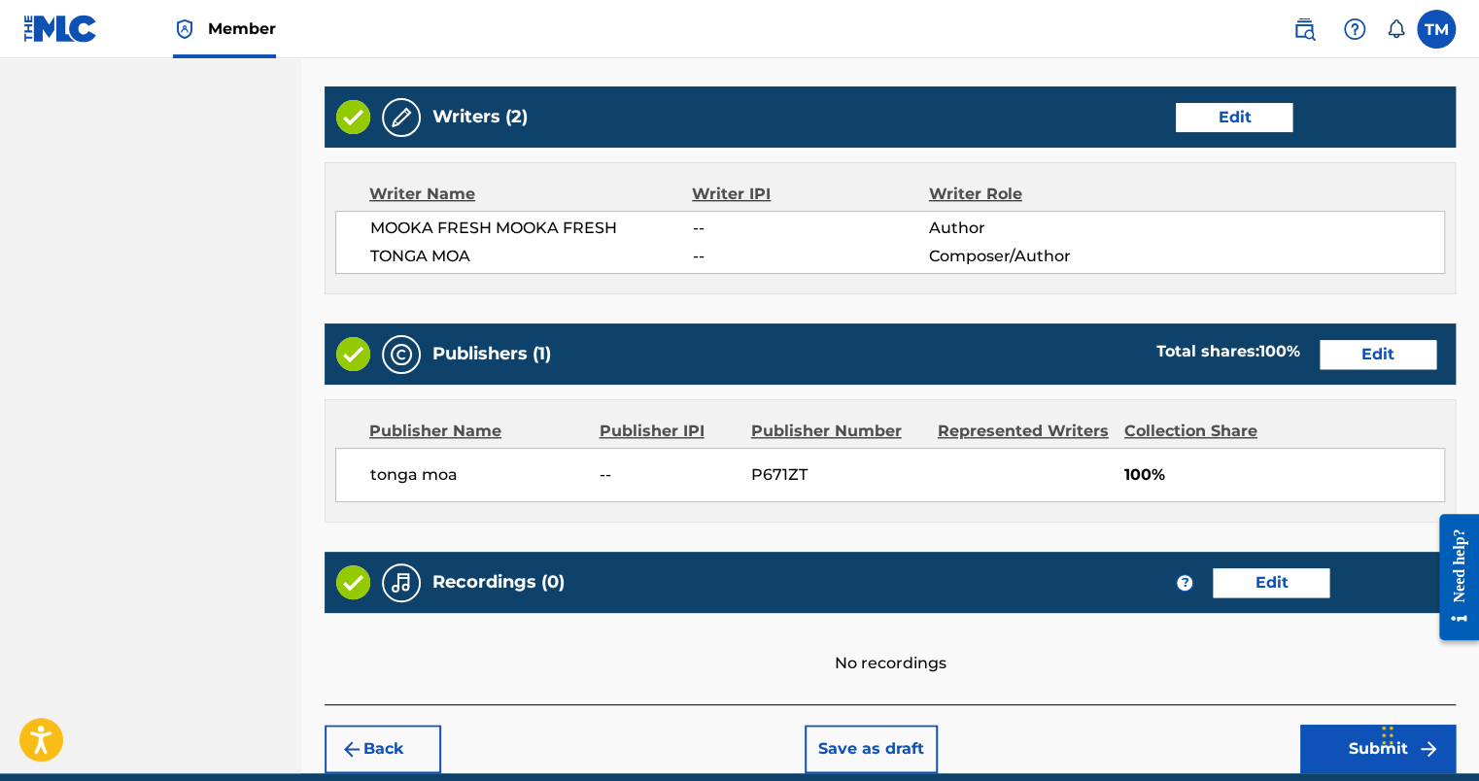
scroll to position [811, 0]
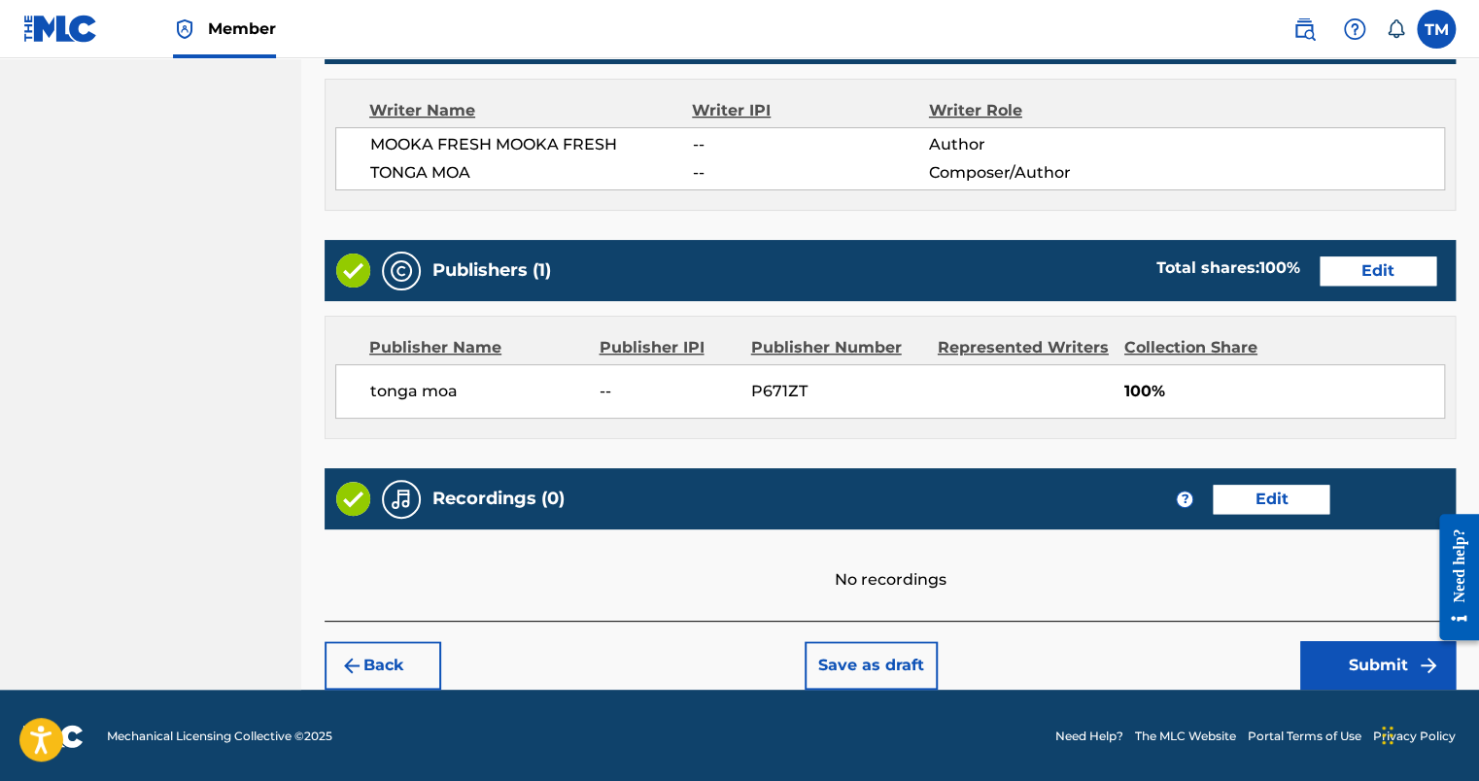
click at [1337, 655] on button "Submit" at bounding box center [1379, 666] width 156 height 49
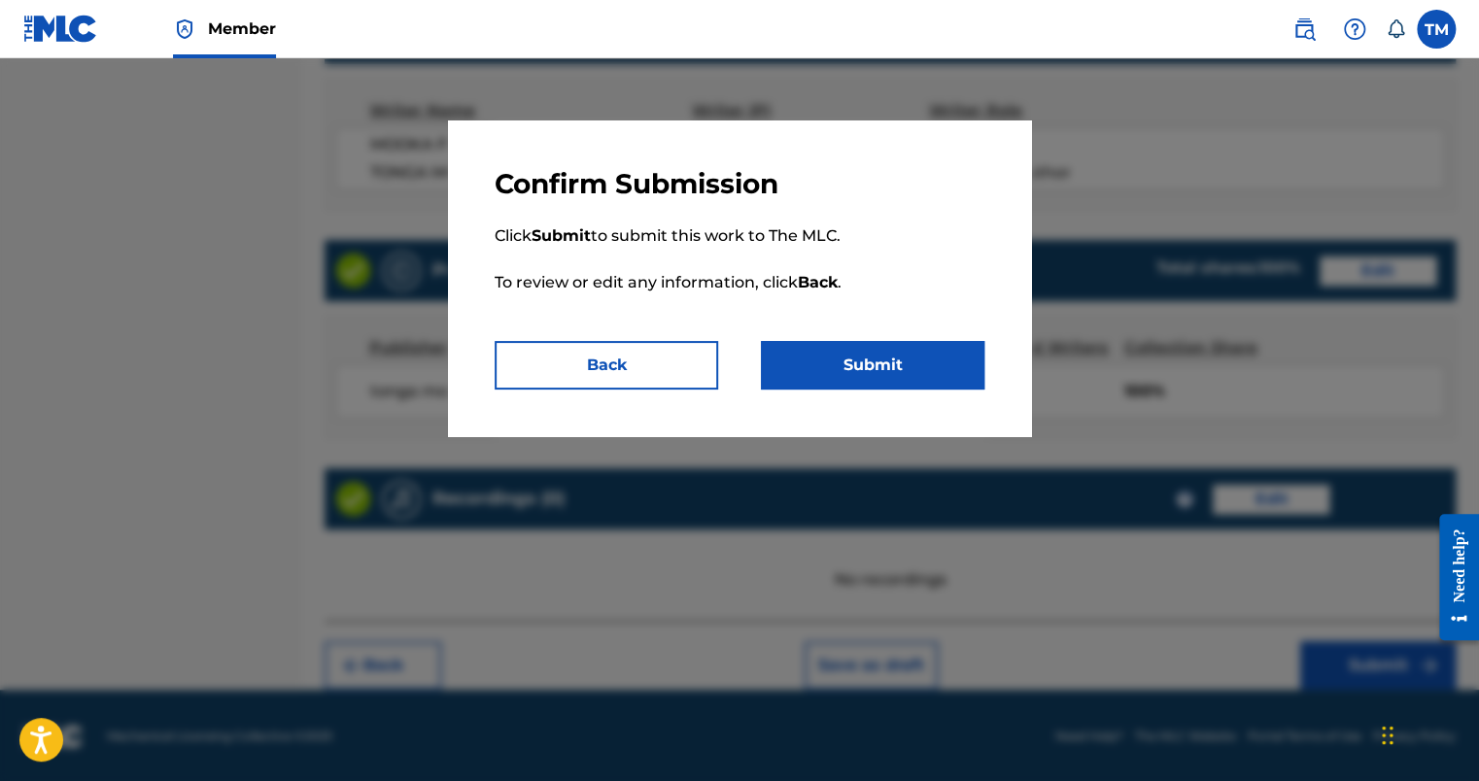
click at [968, 373] on button "Submit" at bounding box center [873, 365] width 224 height 49
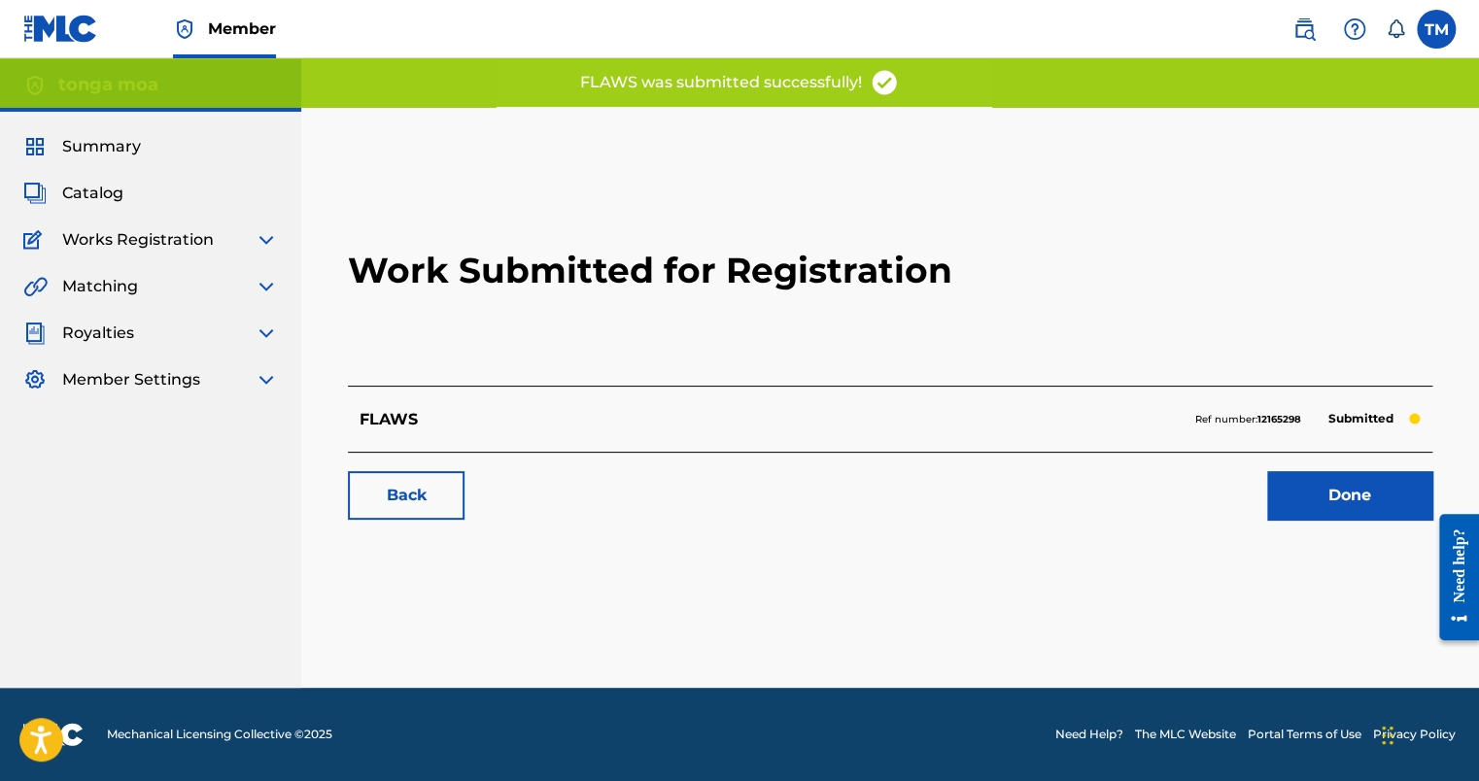
click at [1293, 489] on link "Done" at bounding box center [1349, 495] width 165 height 49
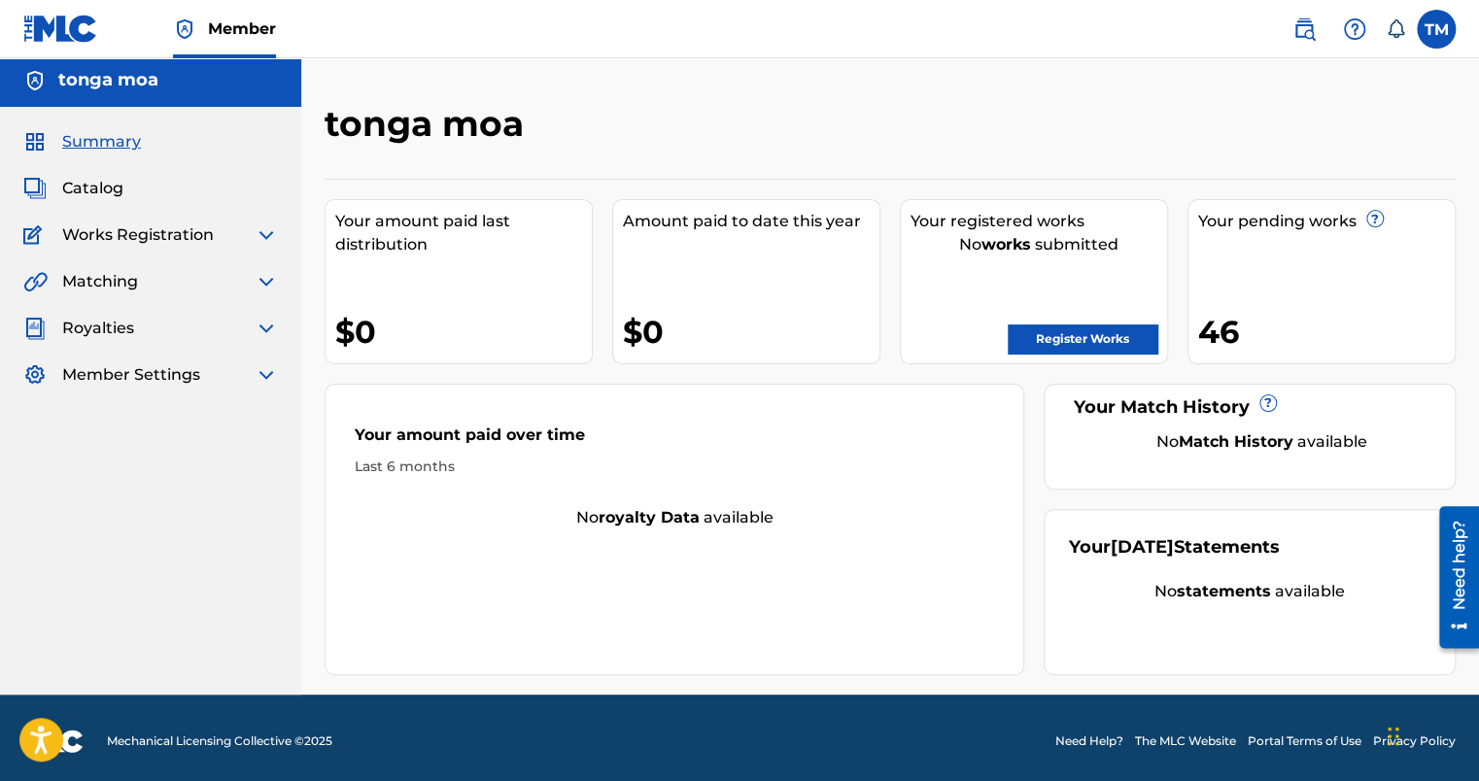
scroll to position [11, 0]
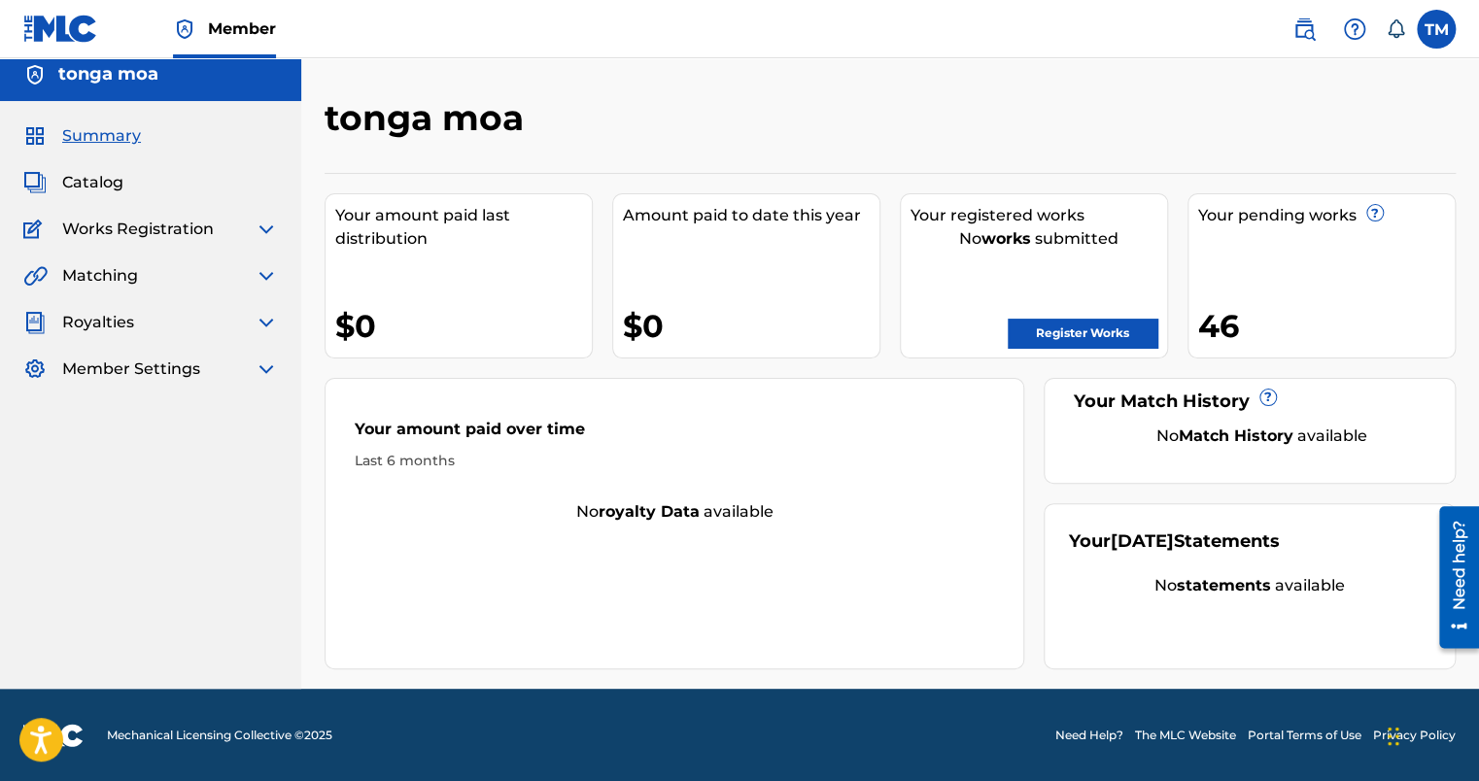
click at [93, 187] on span "Catalog" at bounding box center [92, 182] width 61 height 23
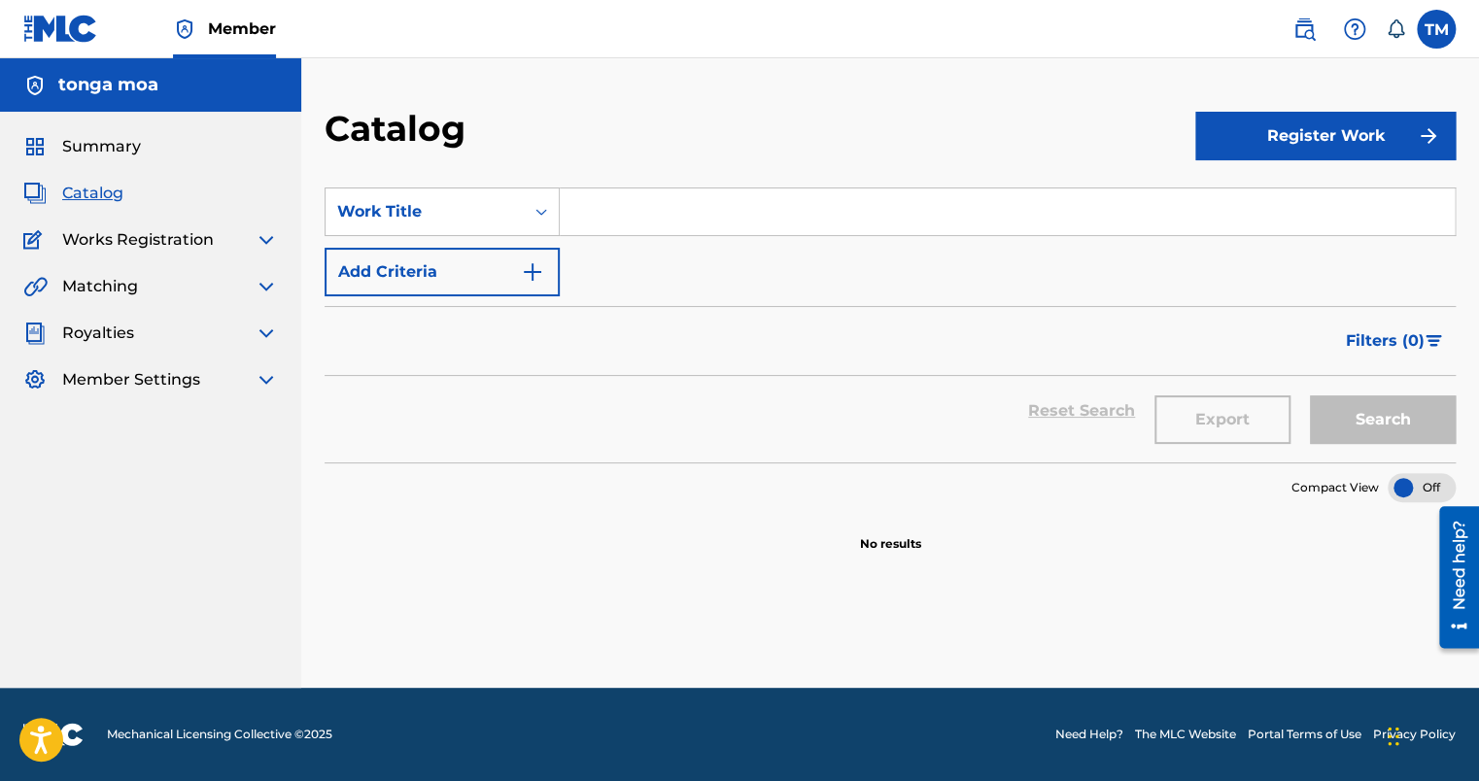
click at [1300, 149] on button "Register Work" at bounding box center [1326, 136] width 260 height 49
click at [1223, 210] on link "Individual" at bounding box center [1326, 199] width 260 height 47
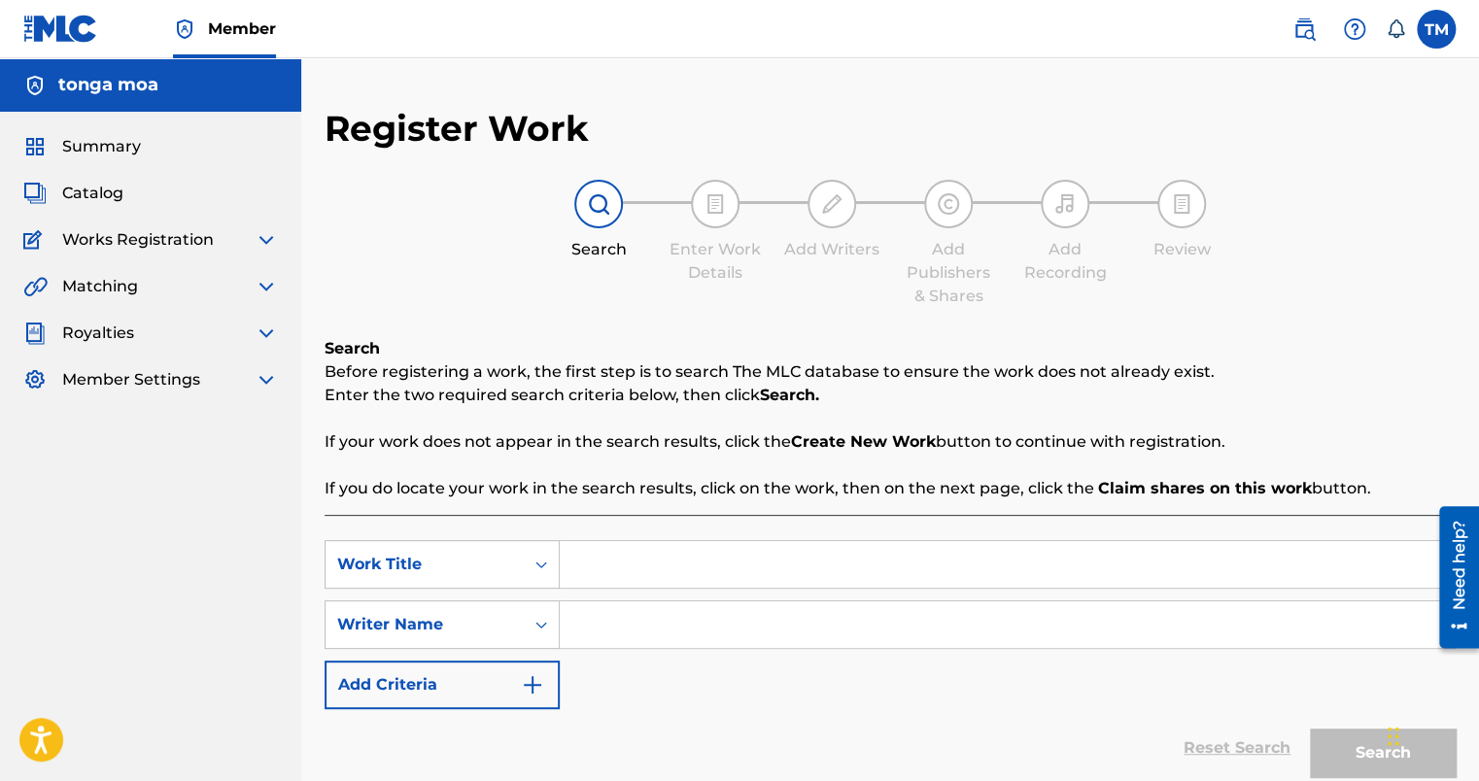
click at [641, 579] on input "Search Form" at bounding box center [1007, 564] width 895 height 47
type input "THEY CALL ME"
click at [639, 625] on input "Search Form" at bounding box center [1007, 625] width 895 height 47
drag, startPoint x: 731, startPoint y: 567, endPoint x: 714, endPoint y: 564, distance: 16.8
click at [714, 564] on input "THEY CALL ME" at bounding box center [1007, 564] width 895 height 47
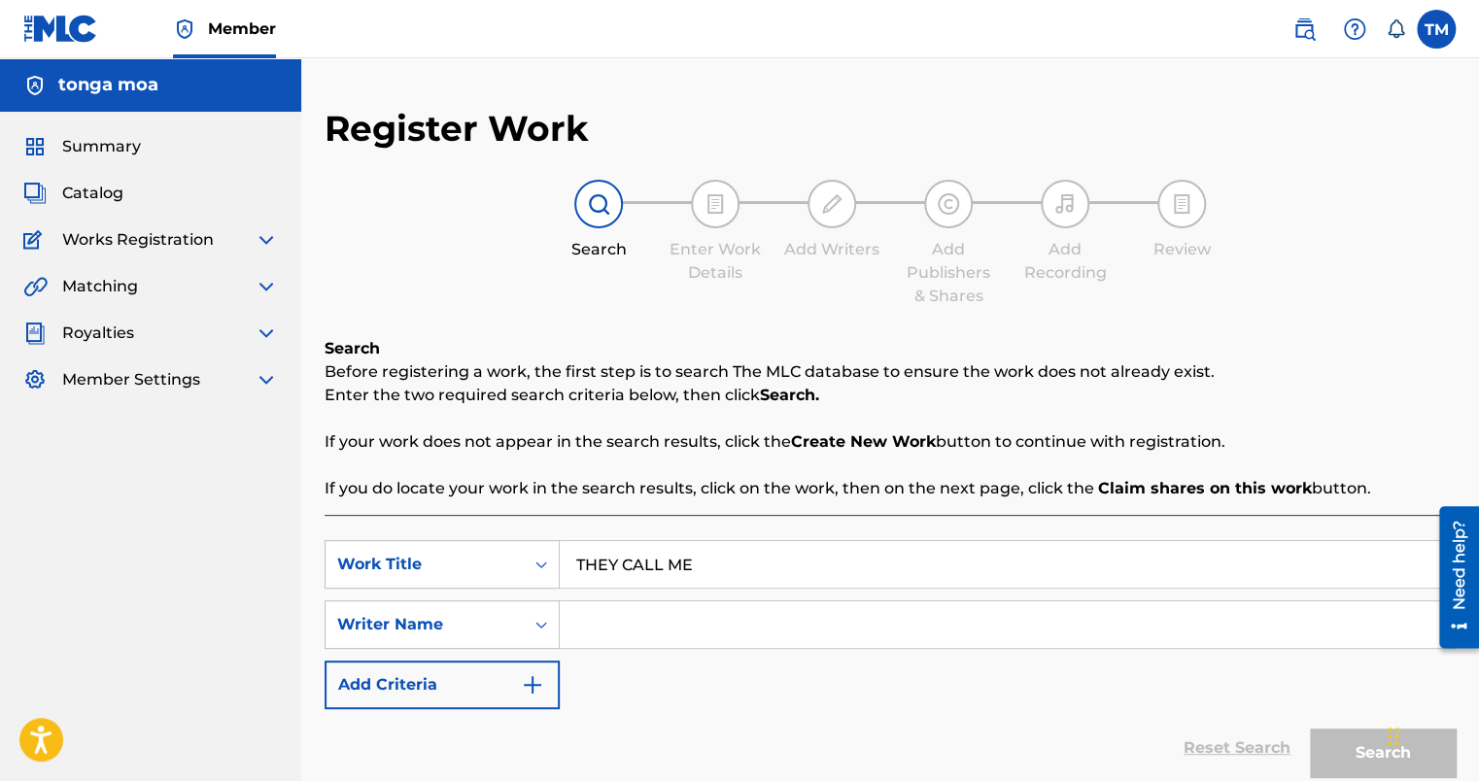
click at [637, 620] on input "Search Form" at bounding box center [1007, 625] width 895 height 47
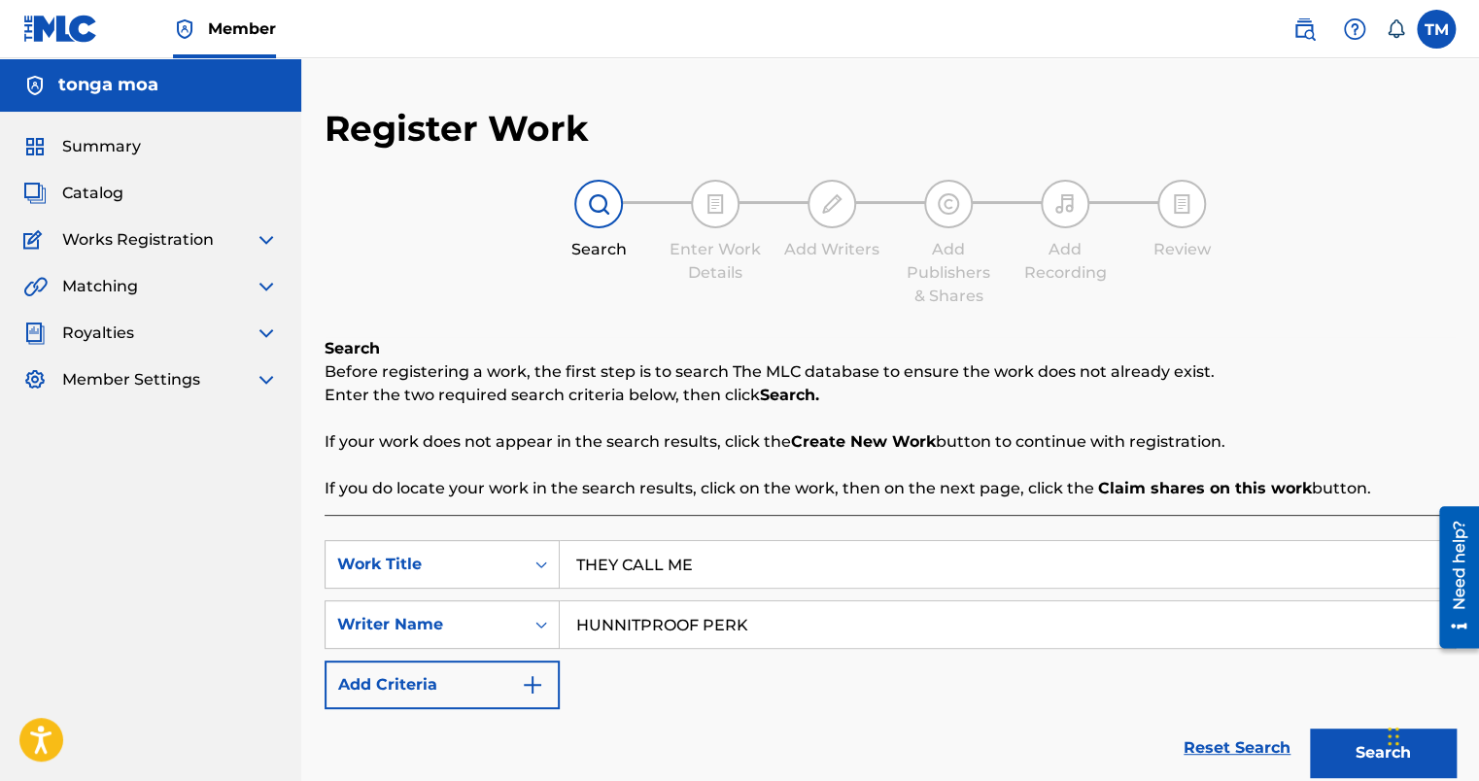
type input "HUNNITPROOF PERK"
click at [895, 706] on div "SearchWithCriteria77fd923a-ca9c-489a-9643-cfad2e7e9fc4 Work Title THEY CALL ME …" at bounding box center [890, 624] width 1131 height 169
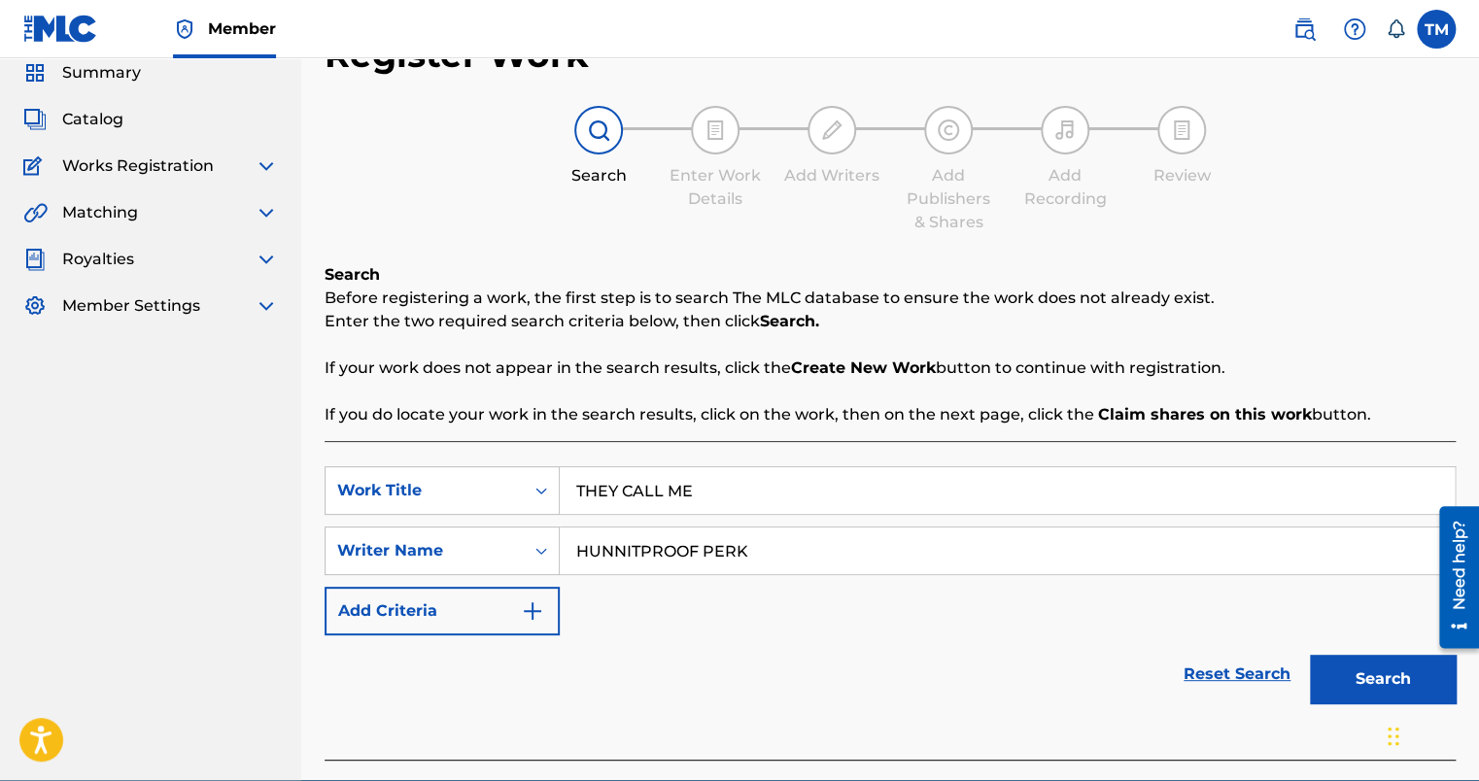
scroll to position [165, 0]
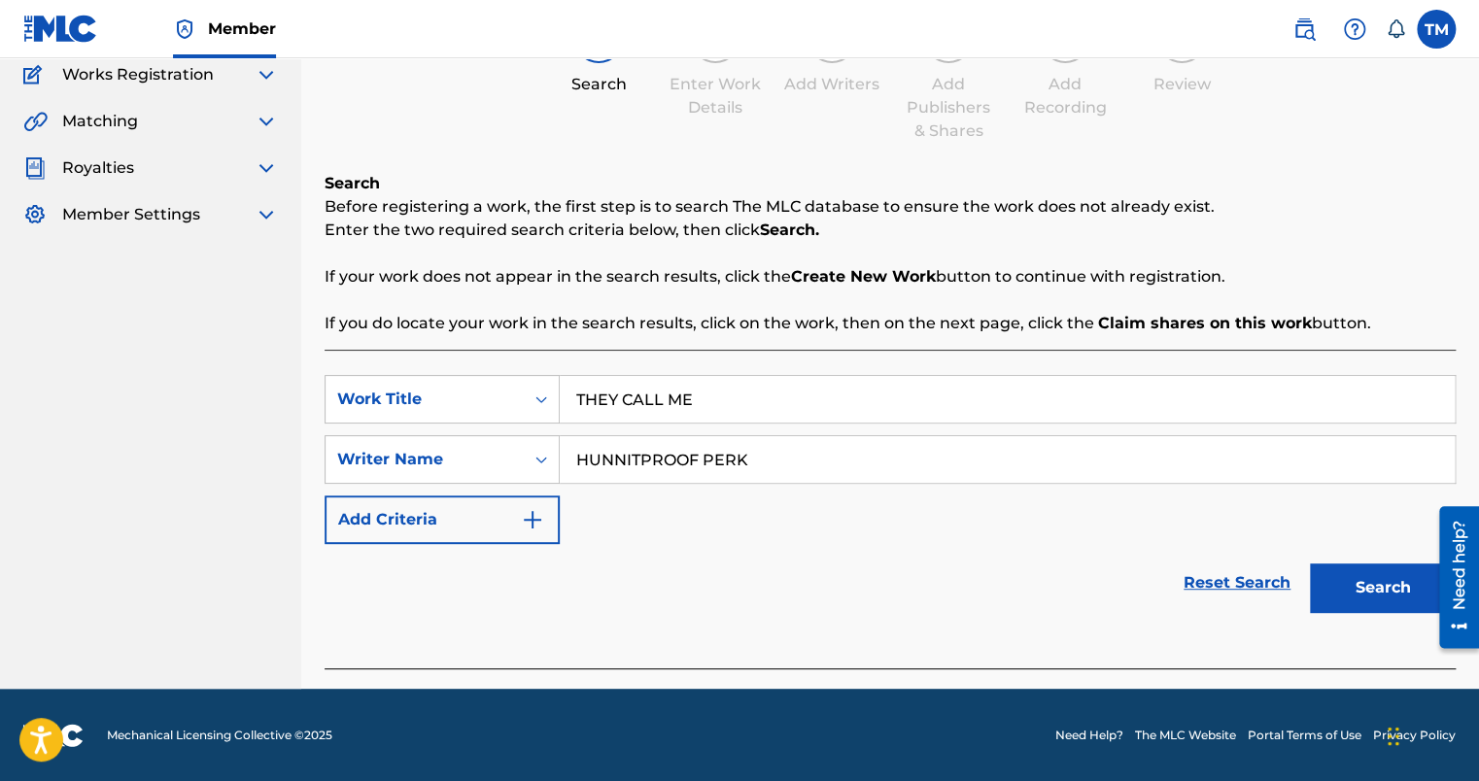
click at [1365, 591] on button "Search" at bounding box center [1383, 588] width 146 height 49
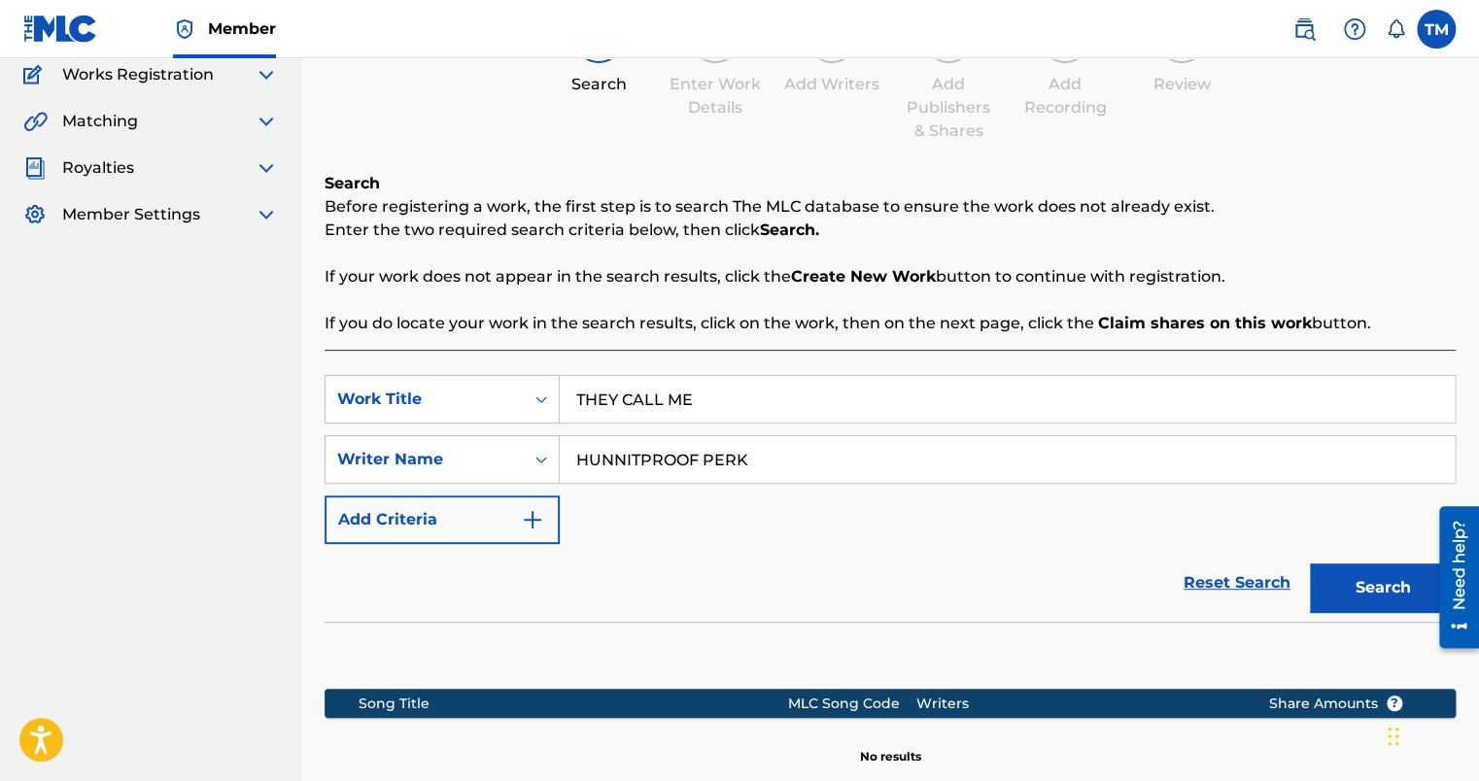
scroll to position [389, 0]
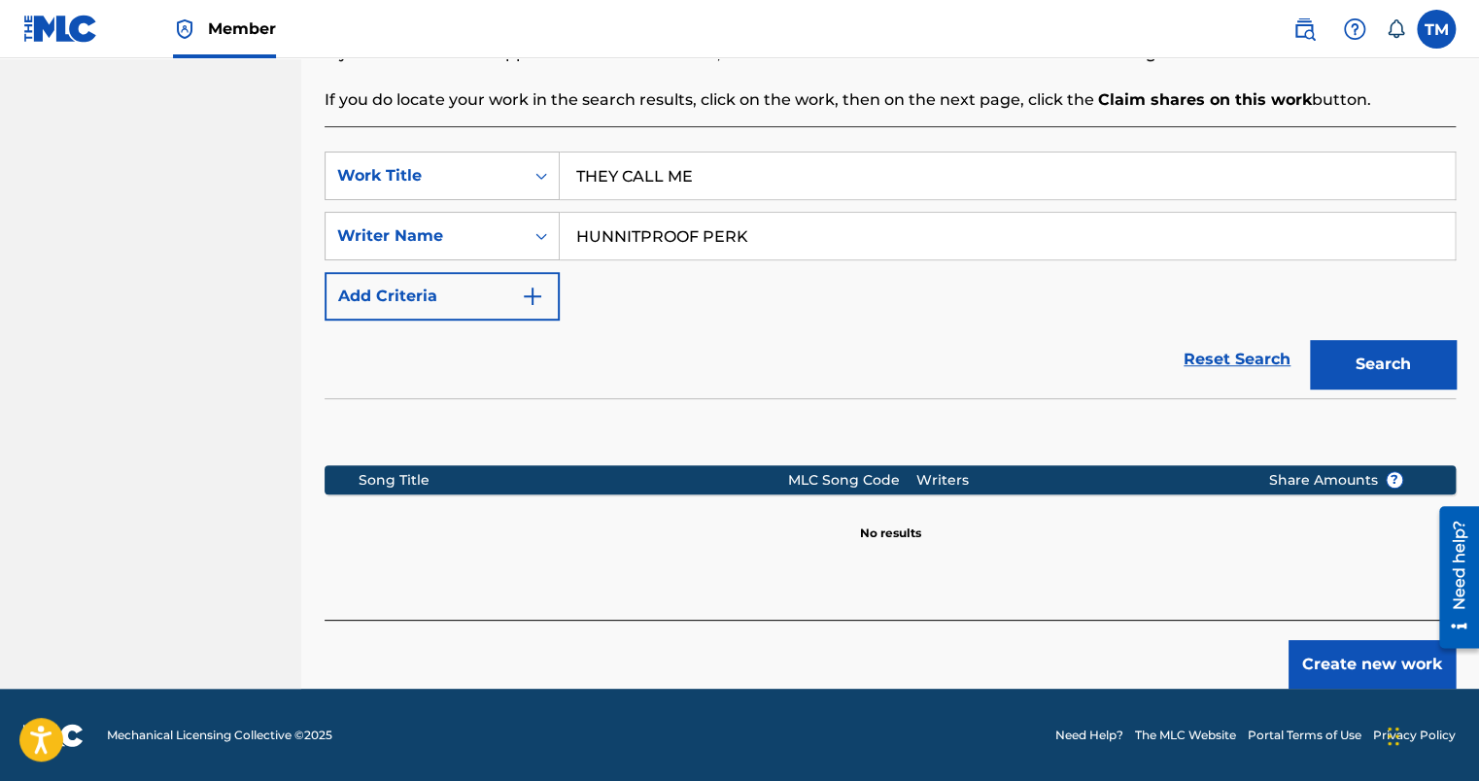
click at [1345, 656] on button "Create new work" at bounding box center [1372, 665] width 167 height 49
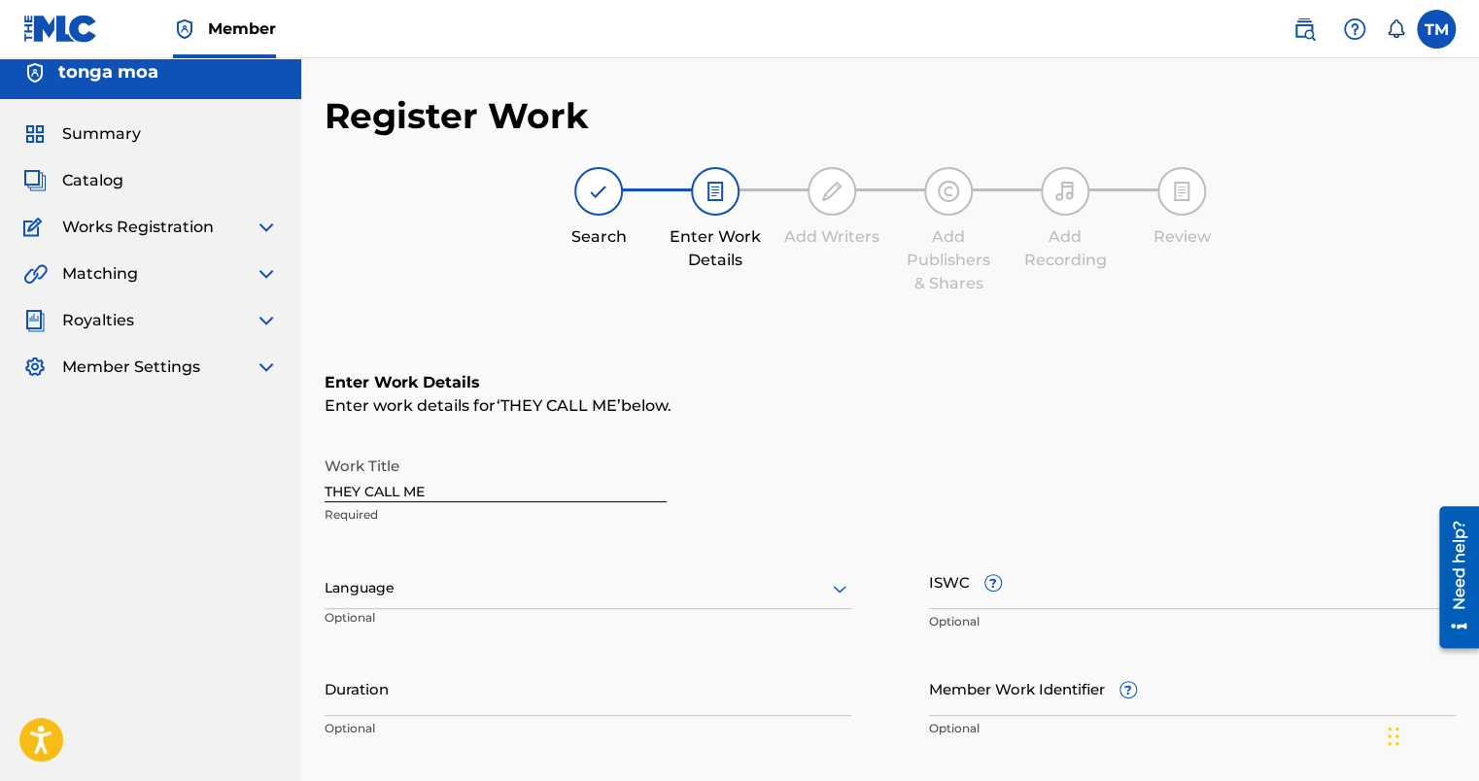
scroll to position [0, 0]
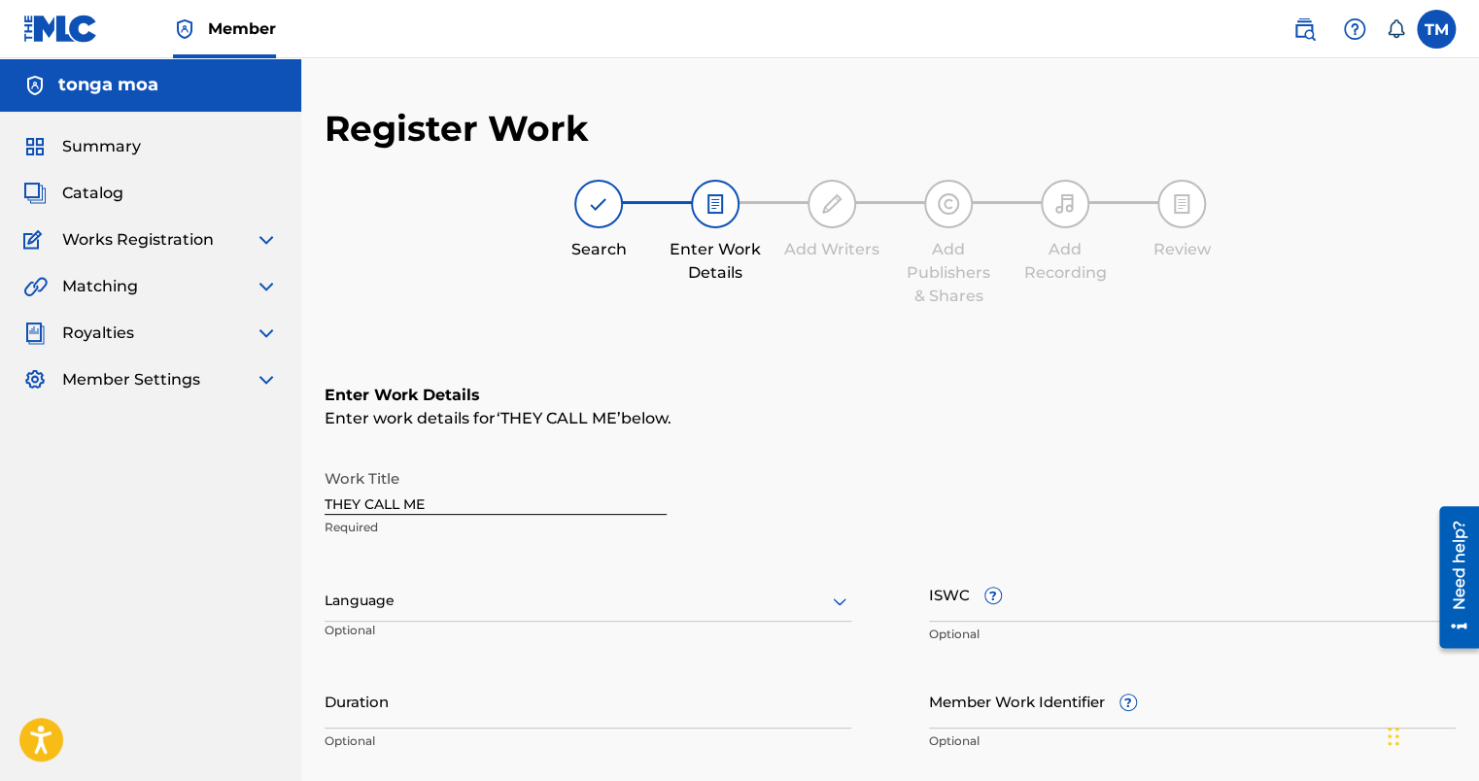
click at [533, 602] on div "Language" at bounding box center [588, 601] width 527 height 41
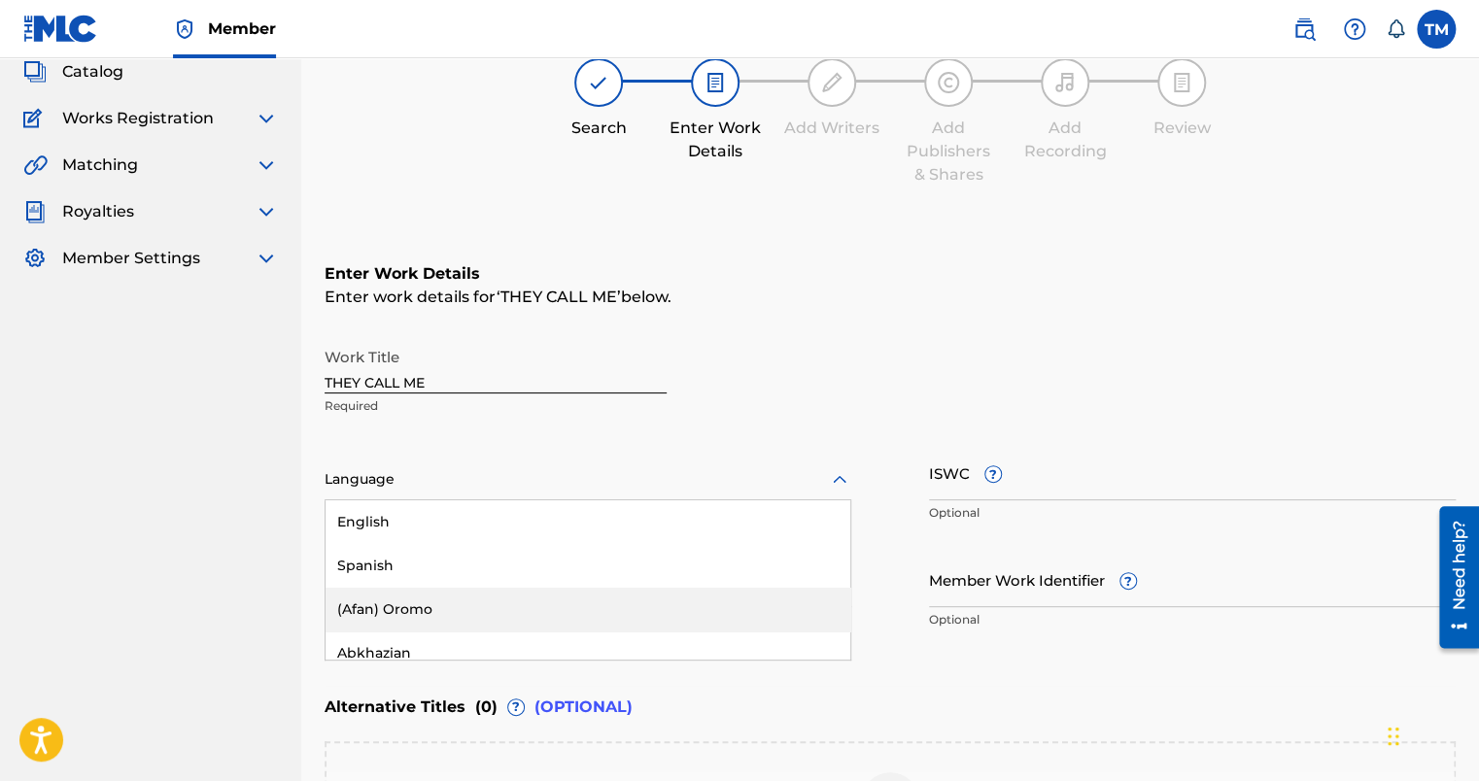
scroll to position [132, 0]
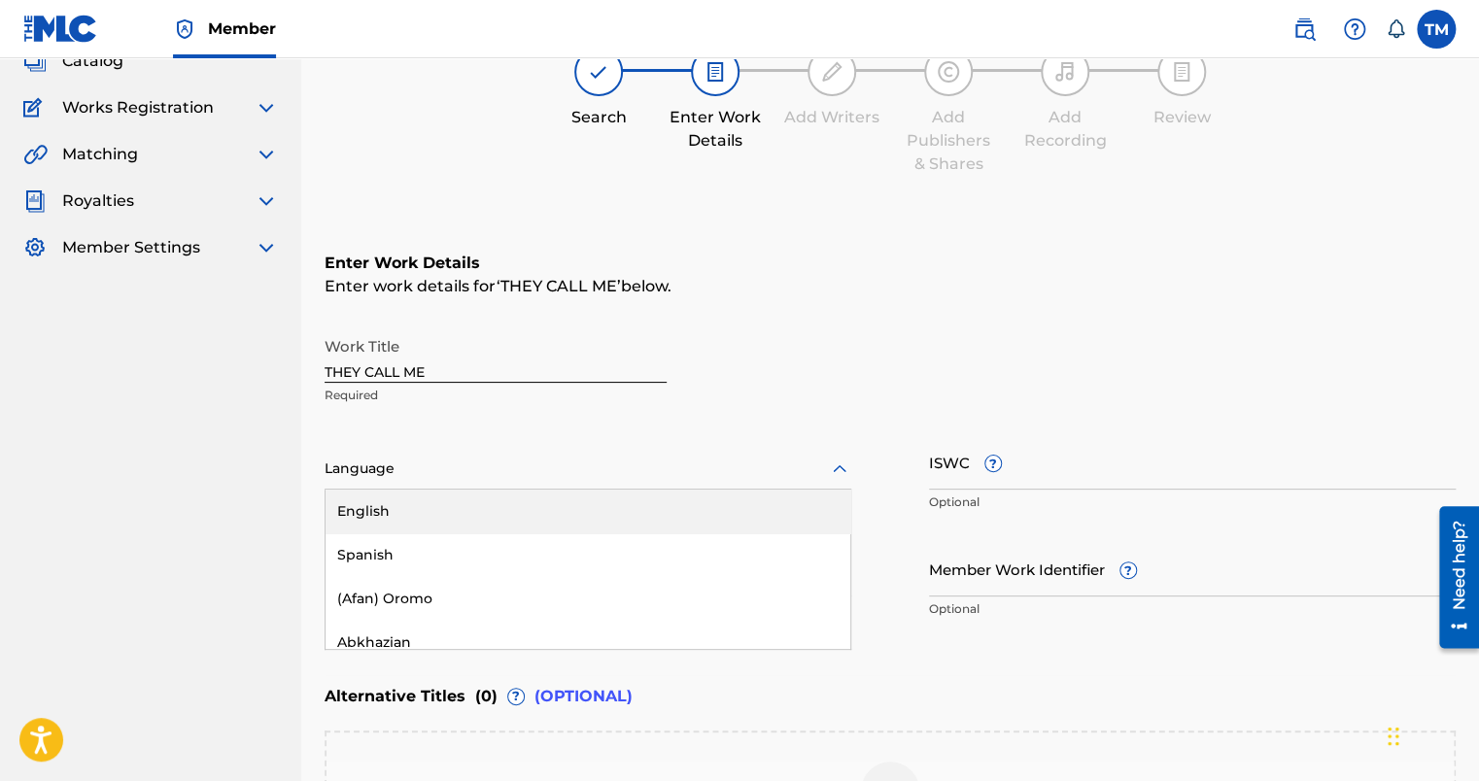
click at [435, 510] on div "English" at bounding box center [588, 512] width 525 height 44
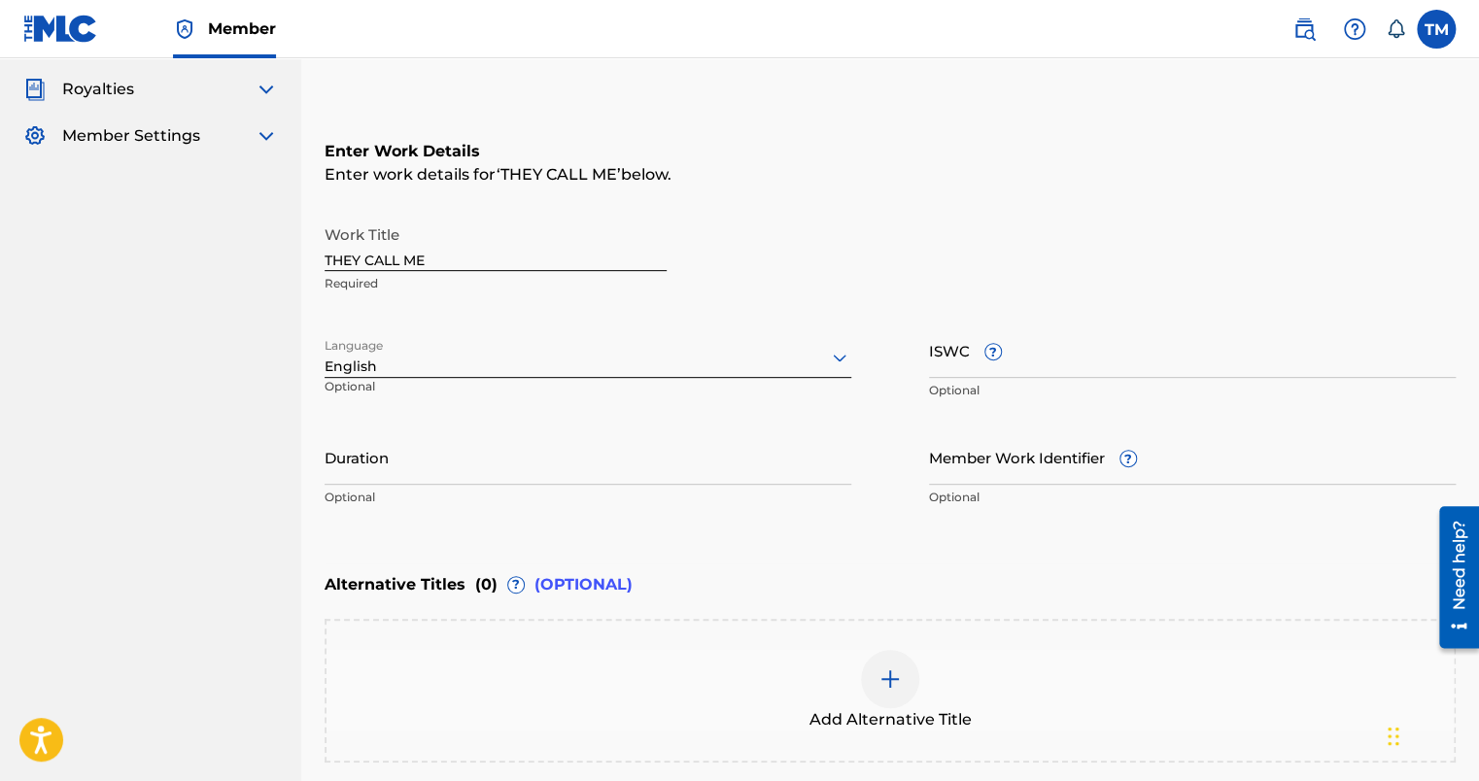
scroll to position [434, 0]
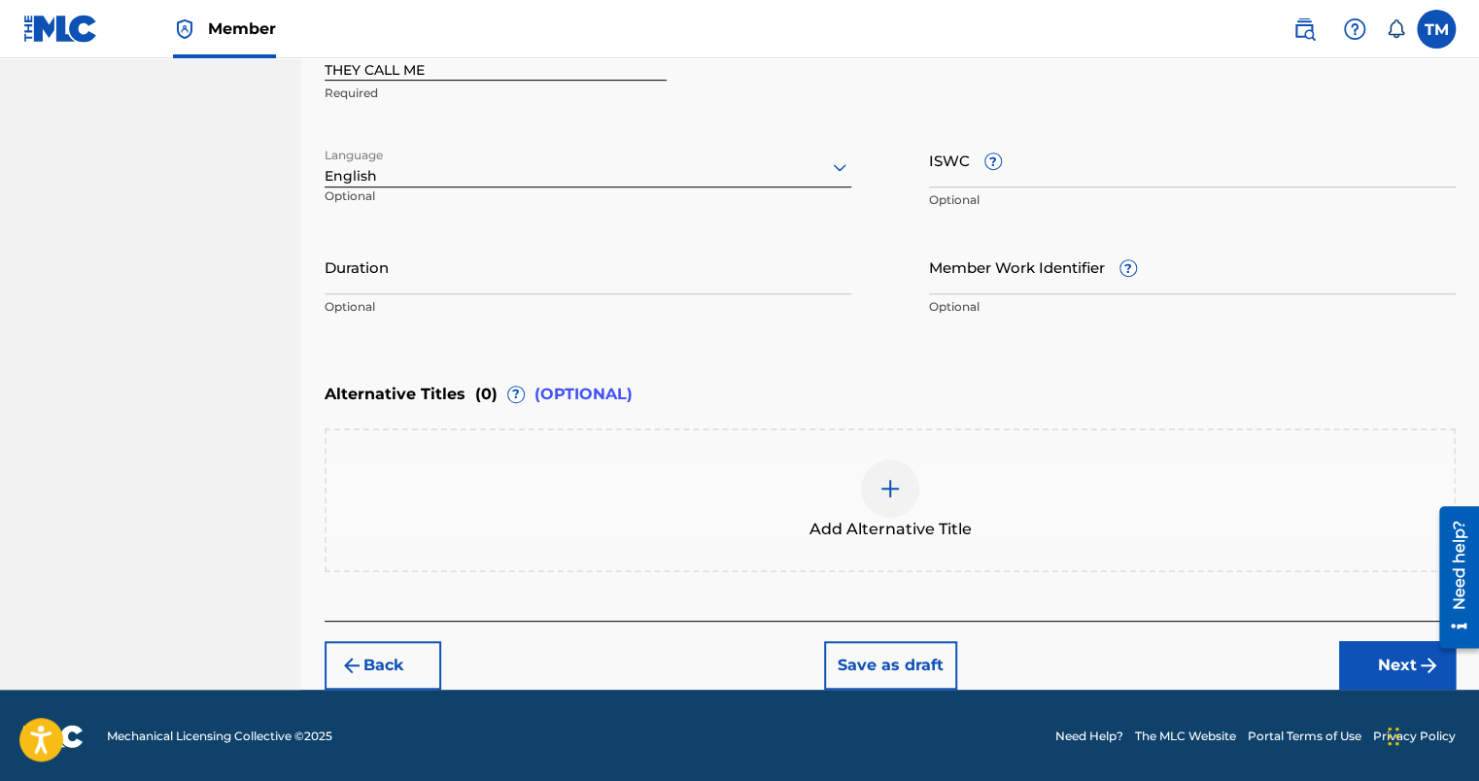
click at [1349, 658] on button "Next" at bounding box center [1397, 666] width 117 height 49
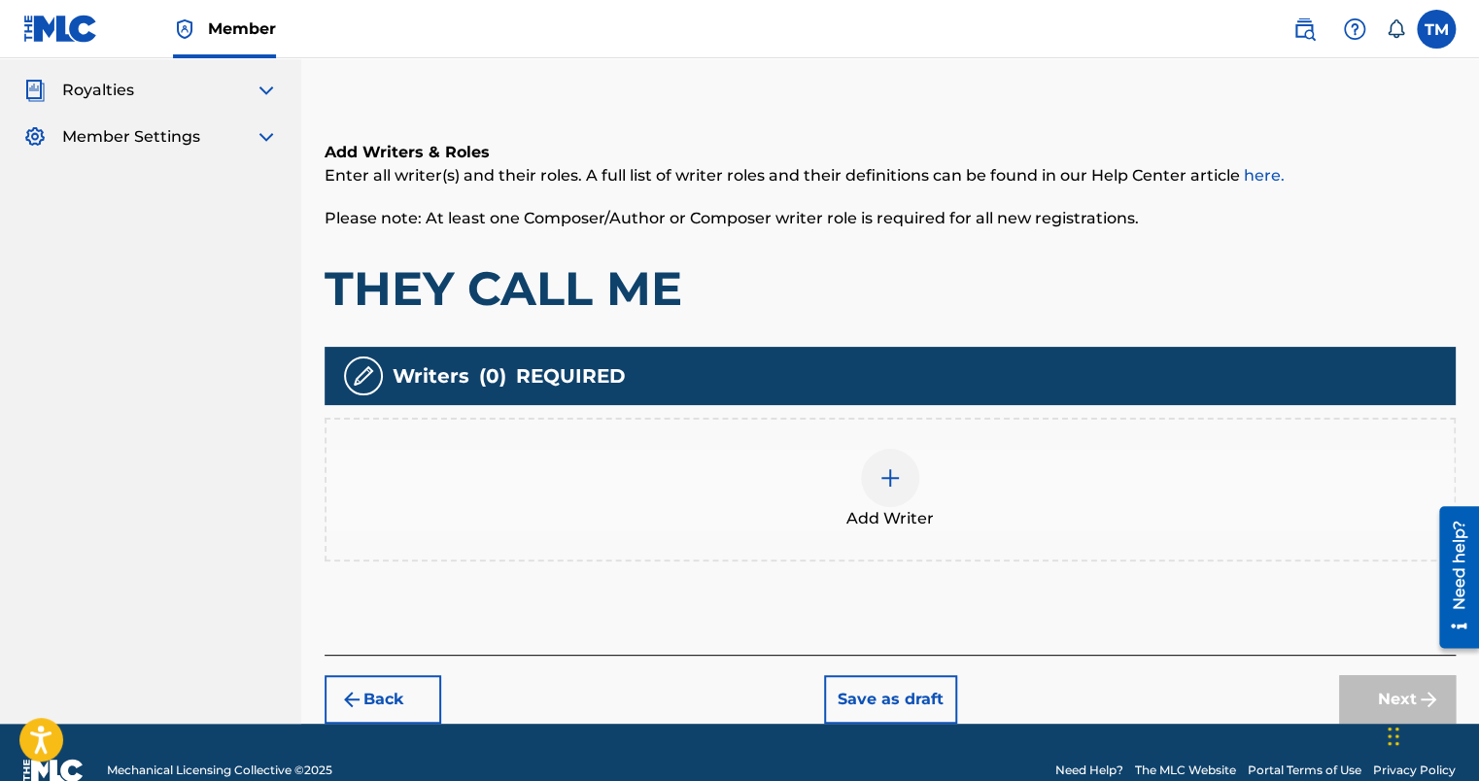
scroll to position [277, 0]
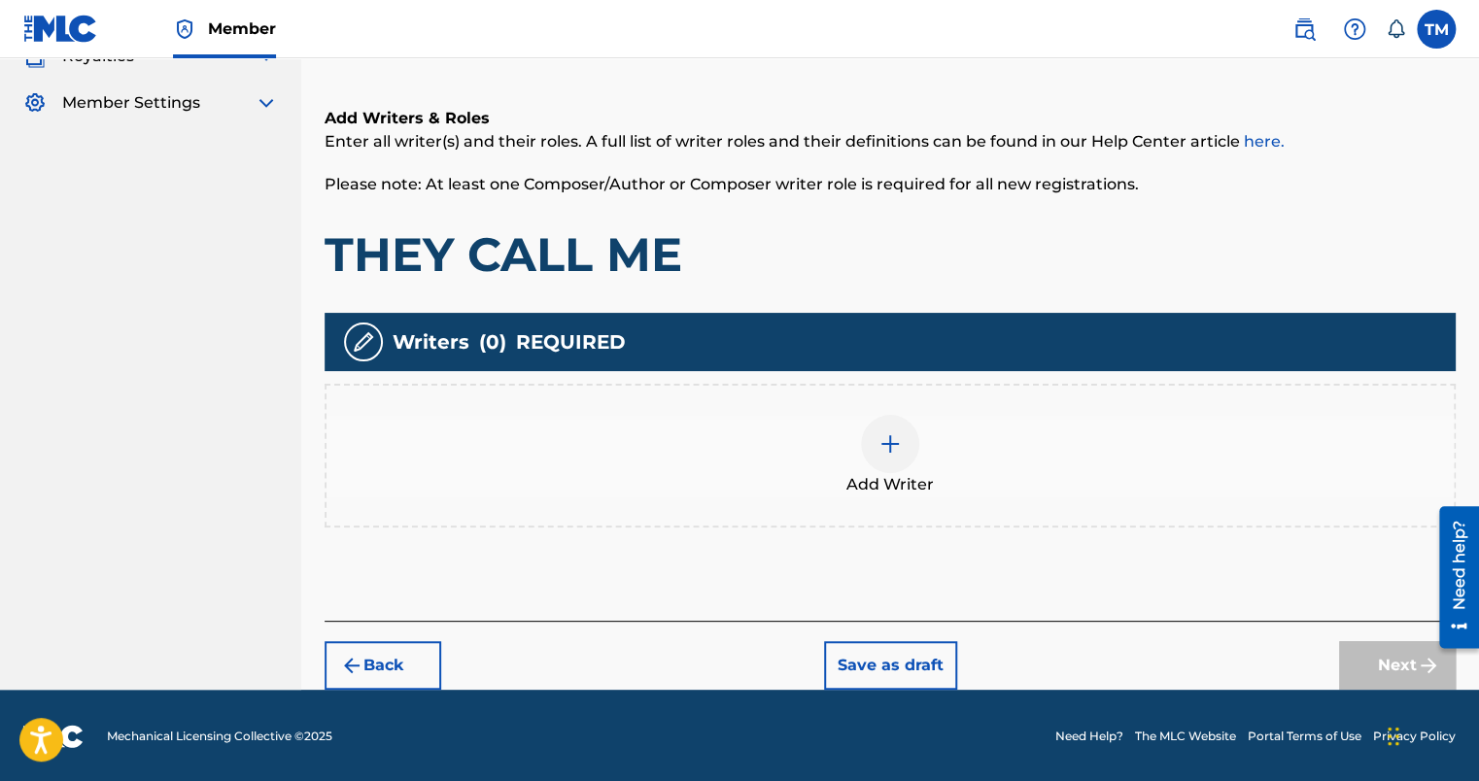
click at [871, 455] on div at bounding box center [890, 444] width 58 height 58
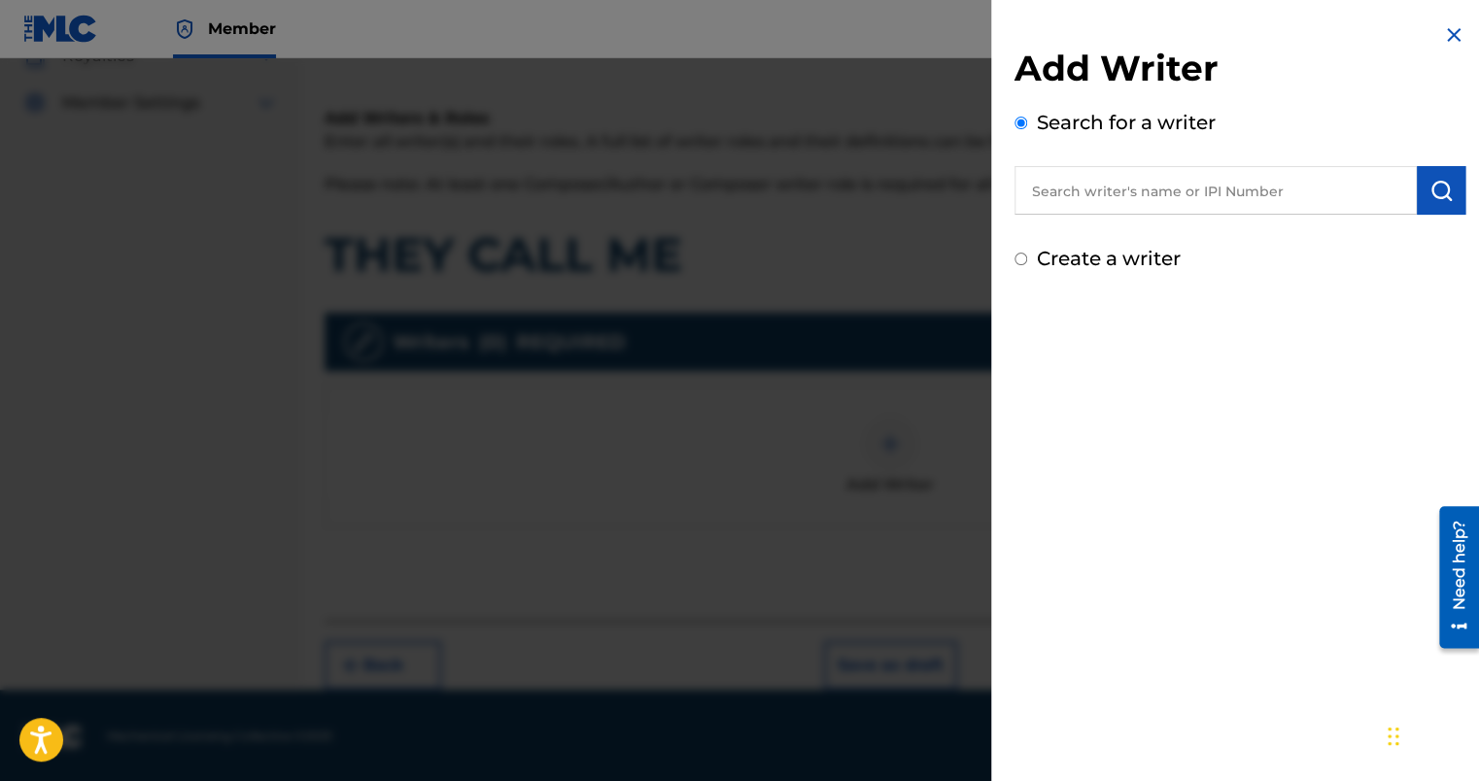
click at [1061, 260] on label "Create a writer" at bounding box center [1109, 258] width 144 height 23
radio input "true"
click at [1027, 260] on input "Create a writer" at bounding box center [1021, 259] width 13 height 13
radio input "false"
radio input "true"
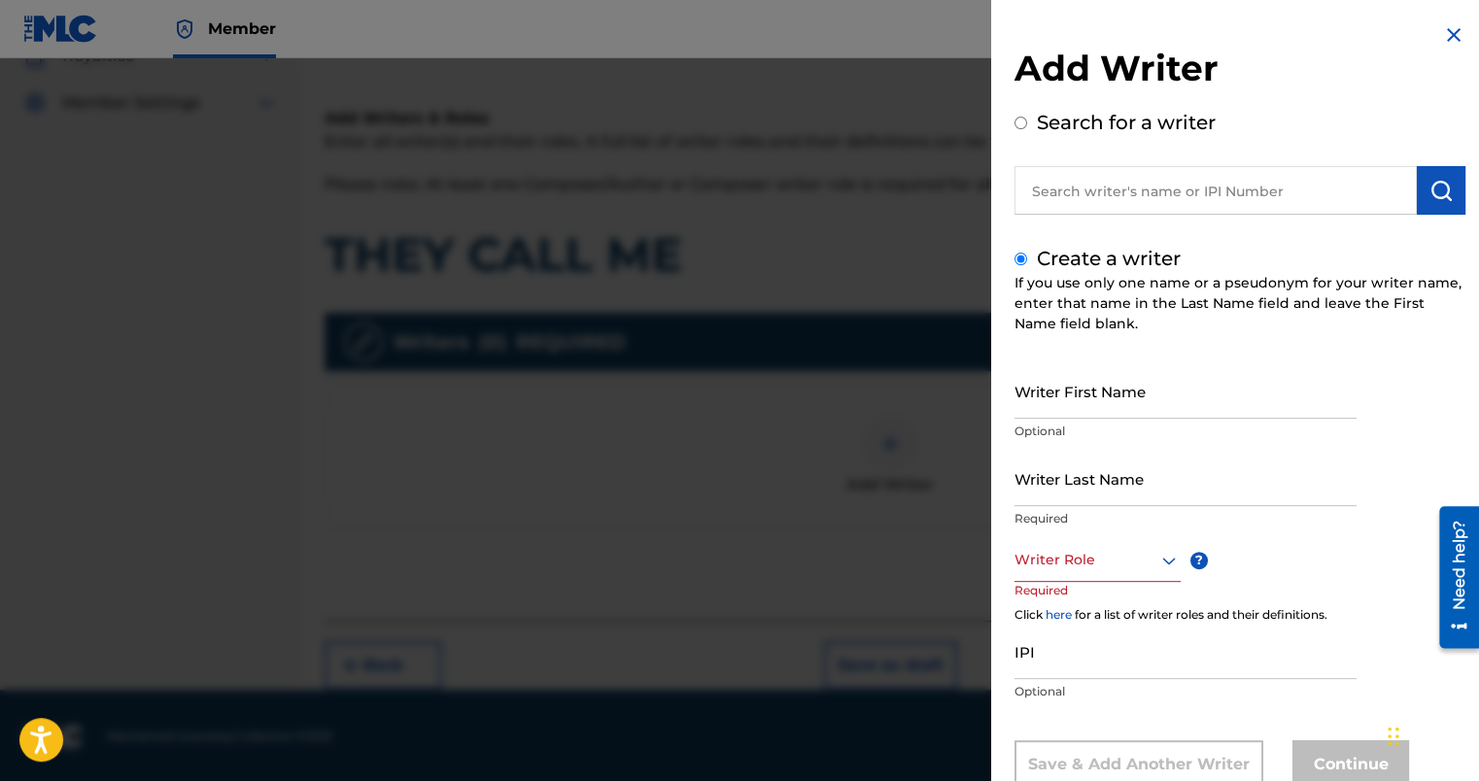
click at [1060, 380] on input "Writer First Name" at bounding box center [1186, 391] width 342 height 55
type input "HUNNIT PROOF"
click at [1138, 499] on input "Writer Last Name" at bounding box center [1186, 478] width 342 height 55
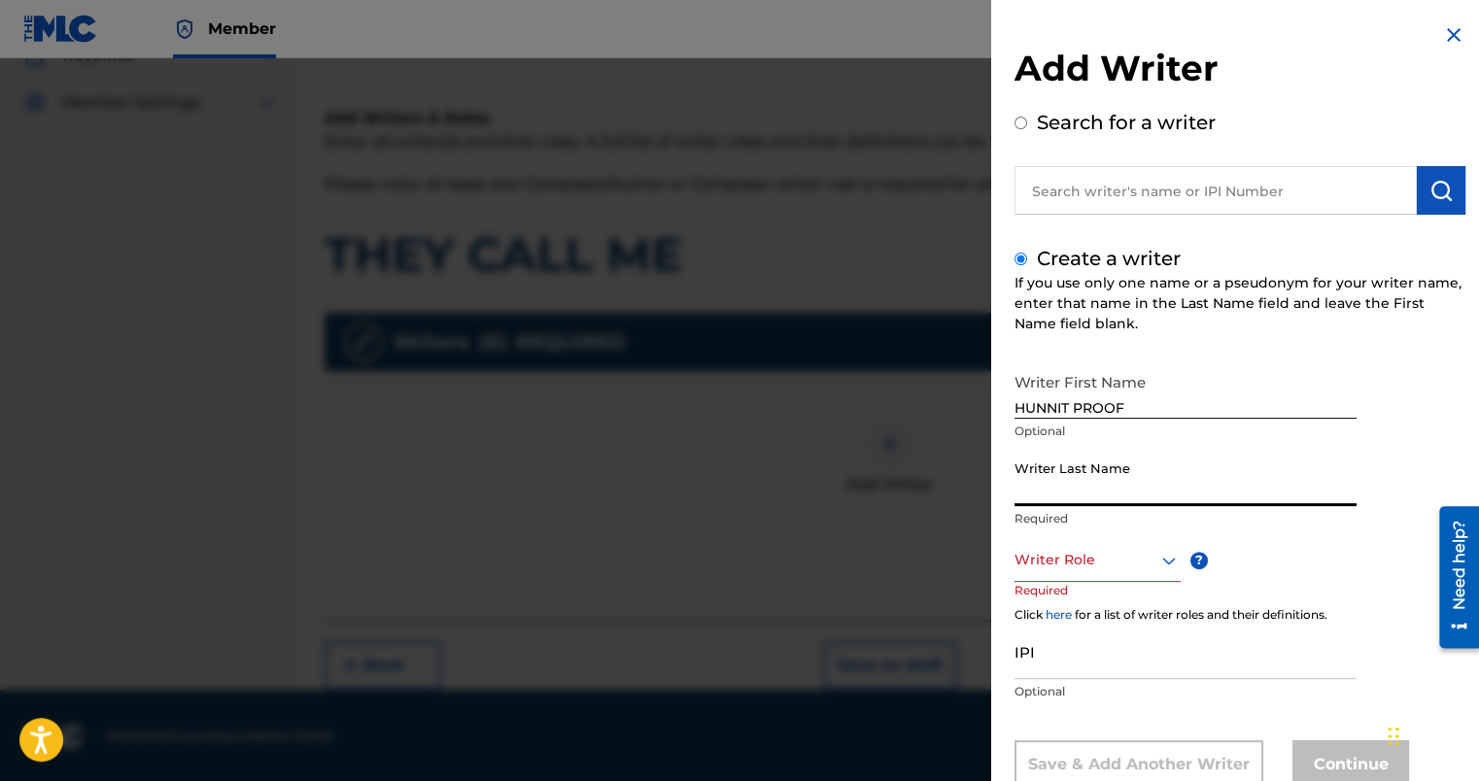
click at [1138, 499] on input "Writer Last Name" at bounding box center [1186, 478] width 342 height 55
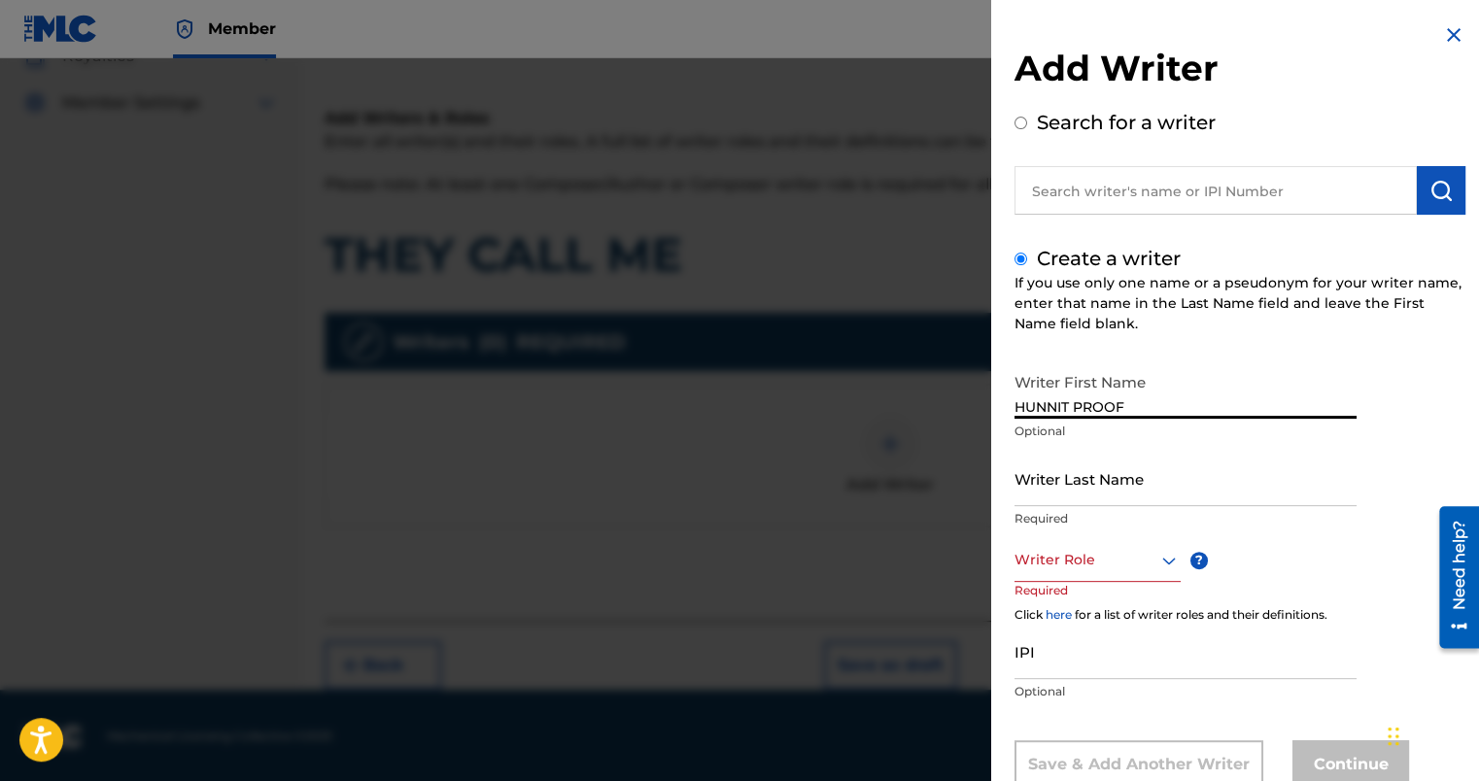
drag, startPoint x: 1163, startPoint y: 400, endPoint x: 987, endPoint y: 405, distance: 176.0
click at [987, 405] on div "Add Writer Search for a writer Create a writer If you use only one name or a ps…" at bounding box center [739, 419] width 1479 height 723
type input "PATRICK"
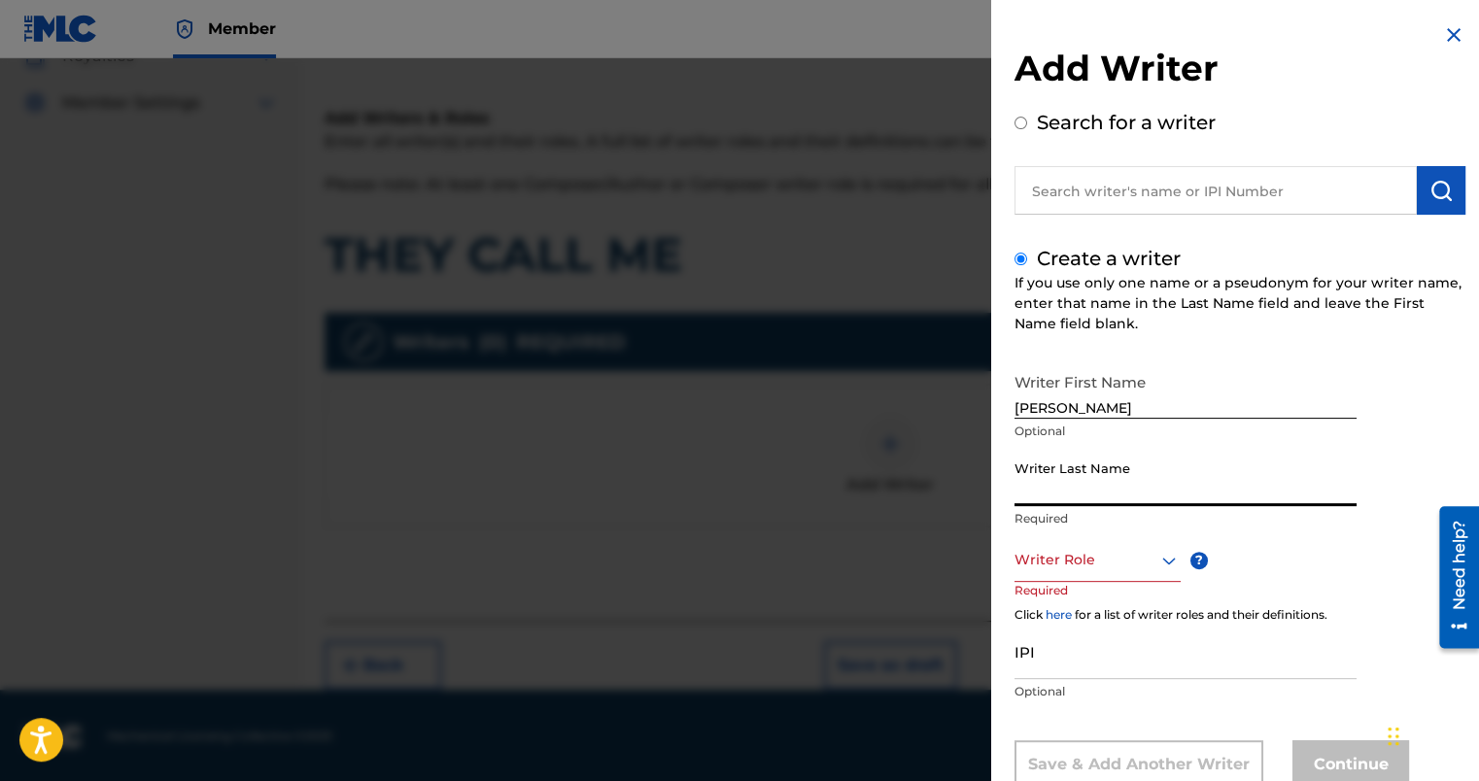
click at [1147, 486] on input "Writer Last Name" at bounding box center [1186, 478] width 342 height 55
type input "HARRIS"
click at [1309, 532] on div "Writer Last Name HARRIS Required" at bounding box center [1186, 494] width 342 height 87
click at [1159, 490] on input "HARRIS" at bounding box center [1186, 478] width 342 height 55
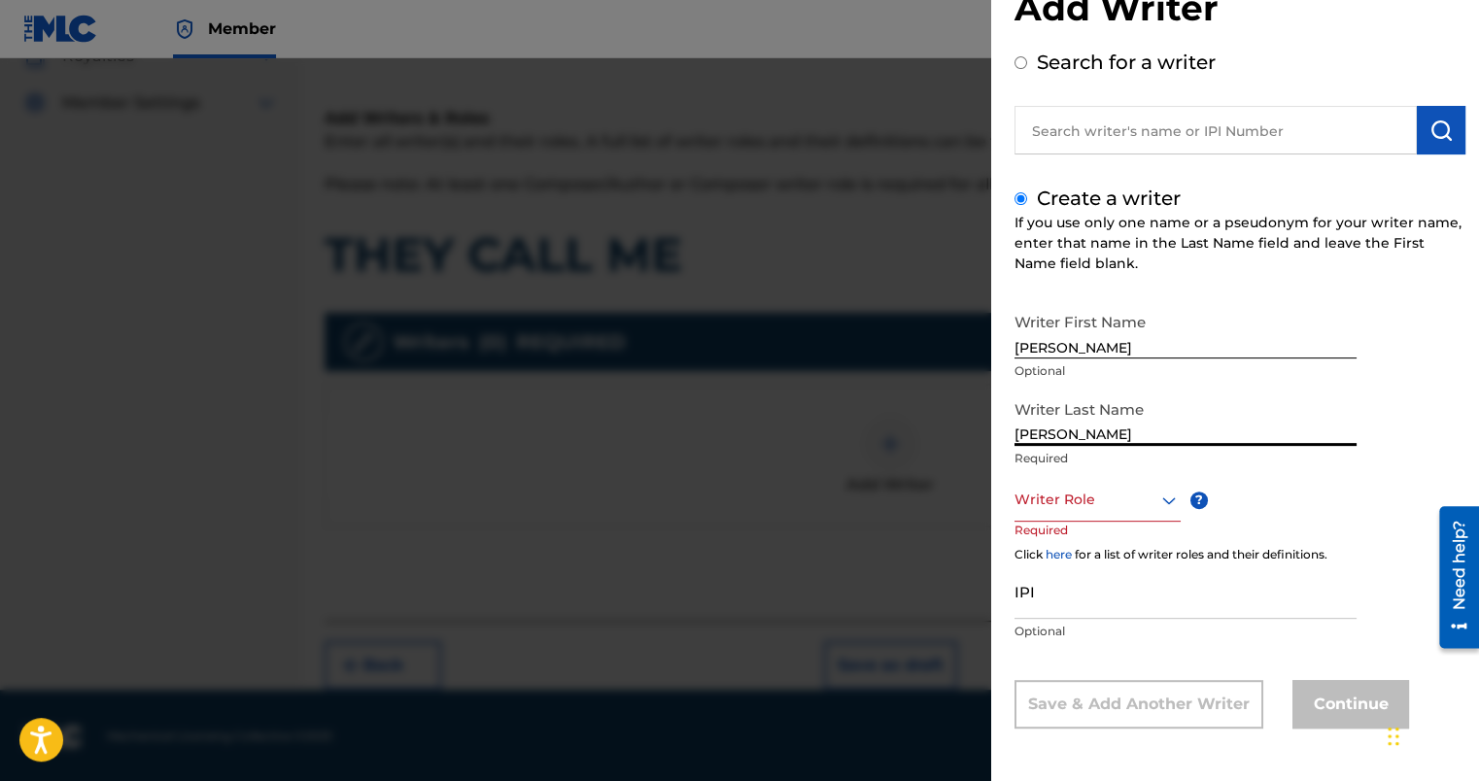
click at [1049, 522] on div "Writer Role" at bounding box center [1098, 500] width 166 height 44
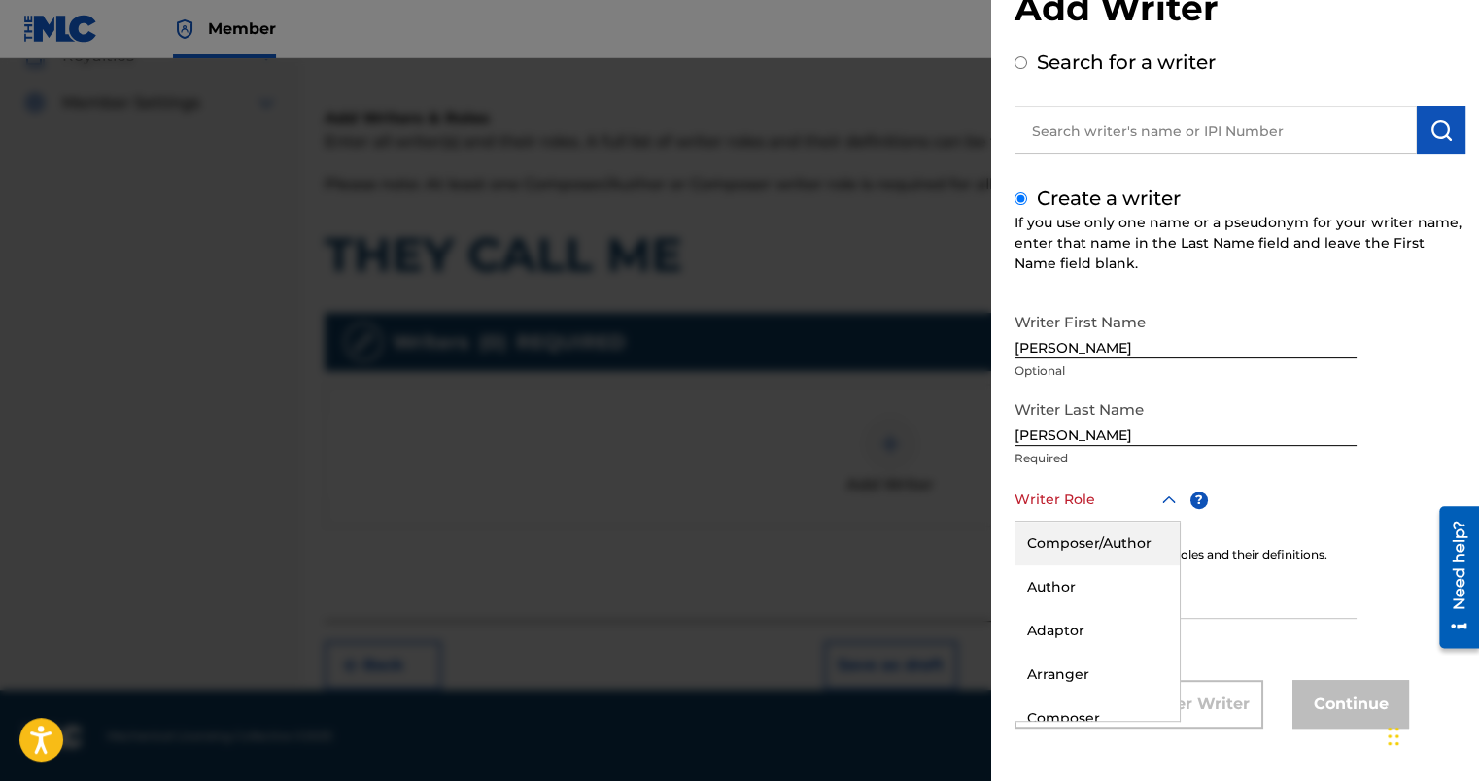
click at [1109, 559] on div "Composer/Author" at bounding box center [1098, 544] width 164 height 44
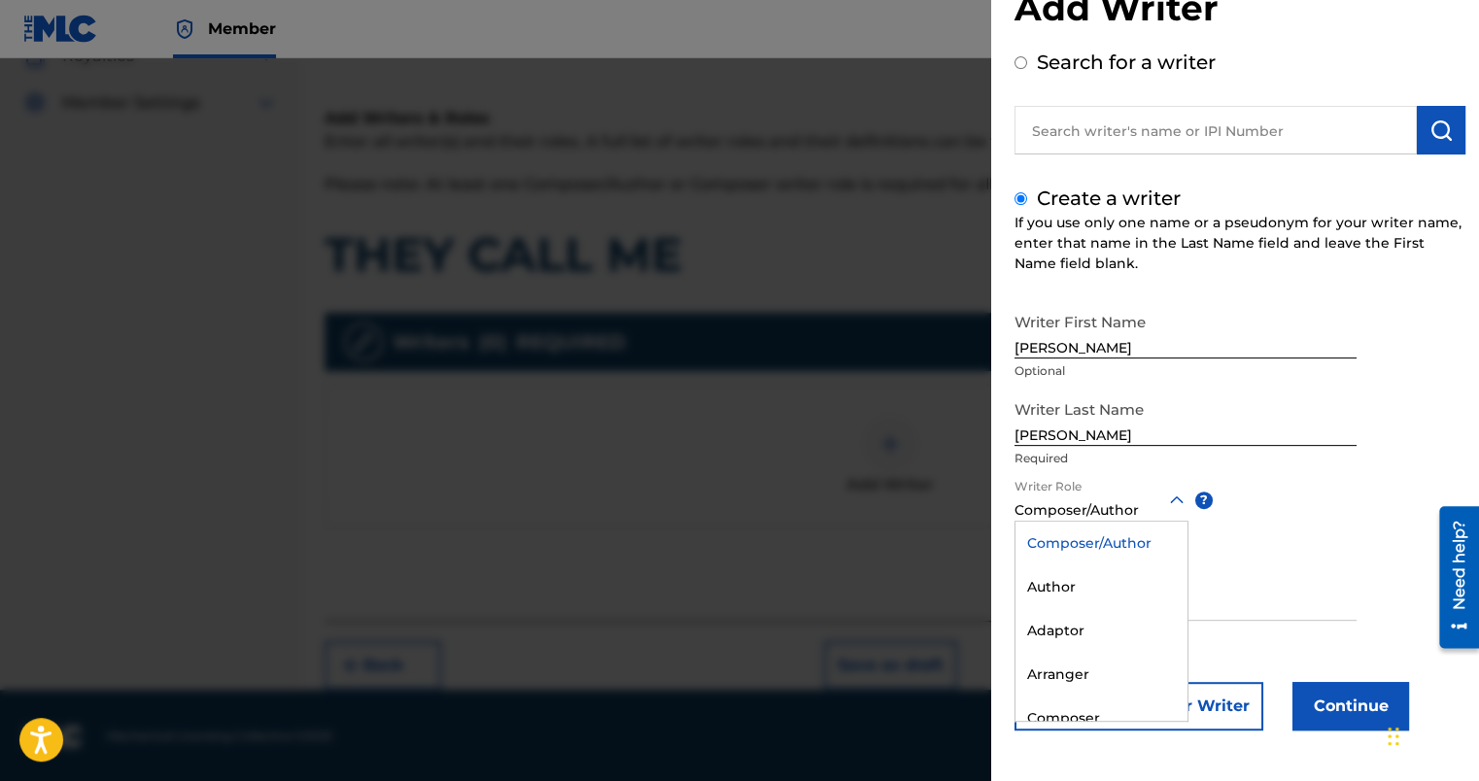
scroll to position [62, 0]
click at [1147, 511] on div "Composer/Author" at bounding box center [1102, 509] width 174 height 20
click at [1091, 594] on div "Author" at bounding box center [1102, 586] width 172 height 44
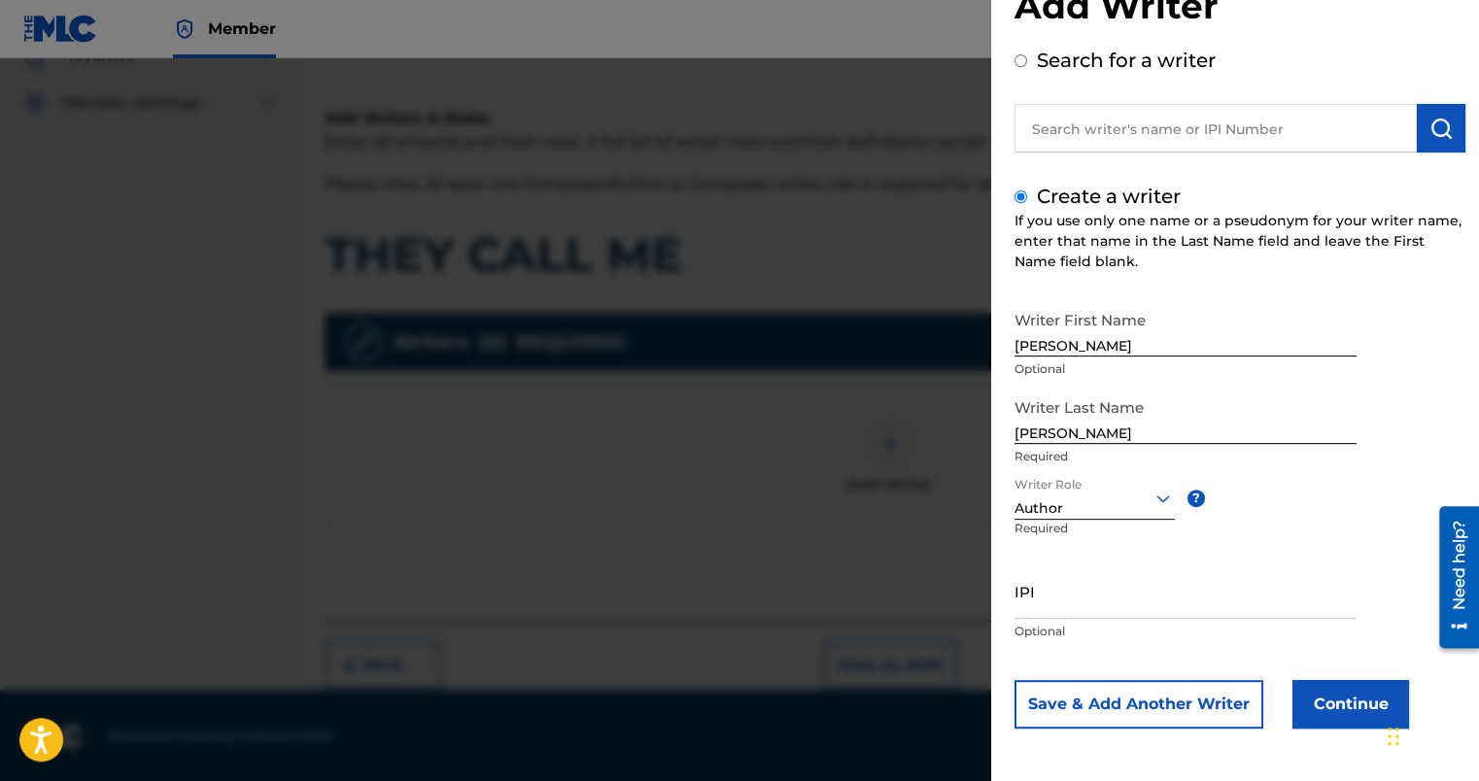
click at [1338, 708] on button "Continue" at bounding box center [1351, 704] width 117 height 49
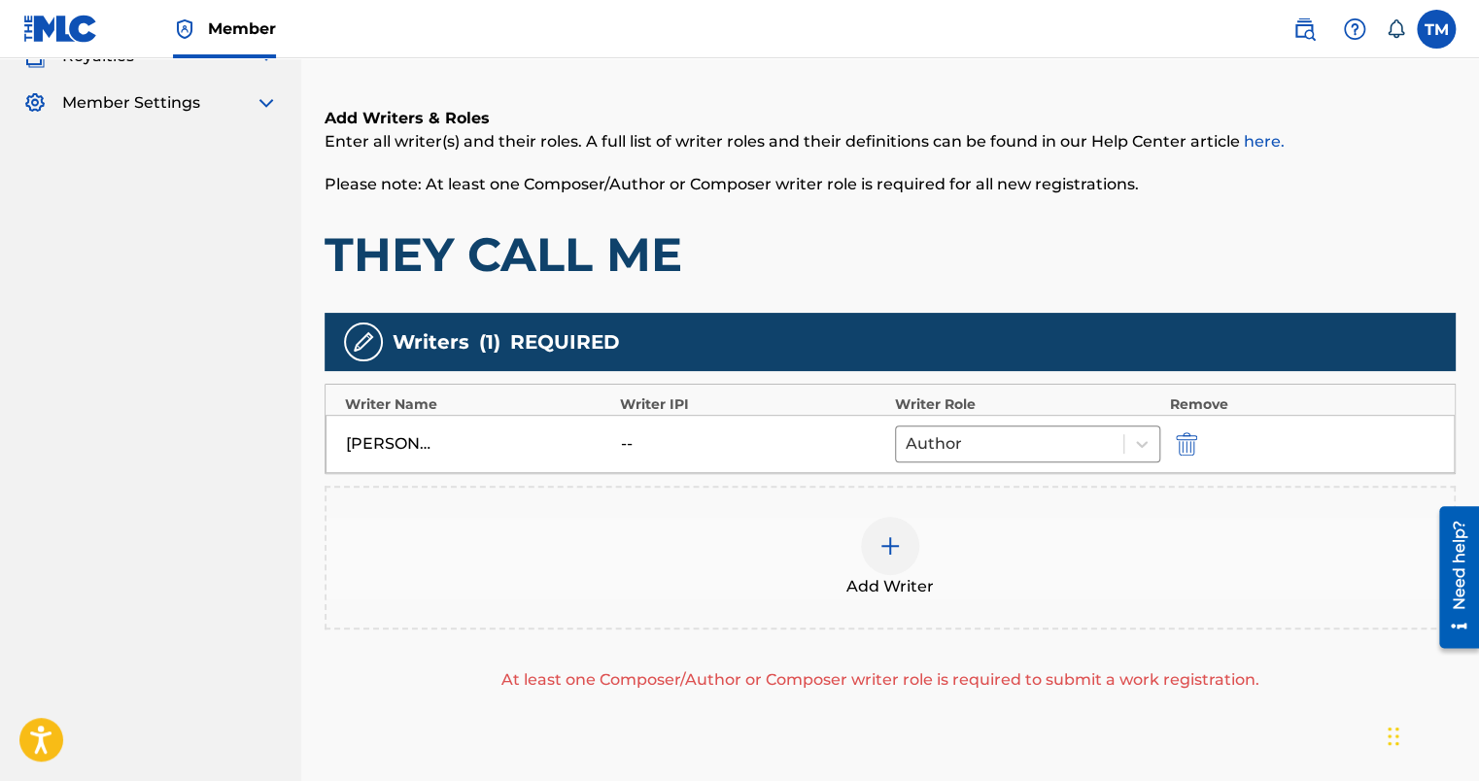
click at [894, 544] on img at bounding box center [890, 546] width 23 height 23
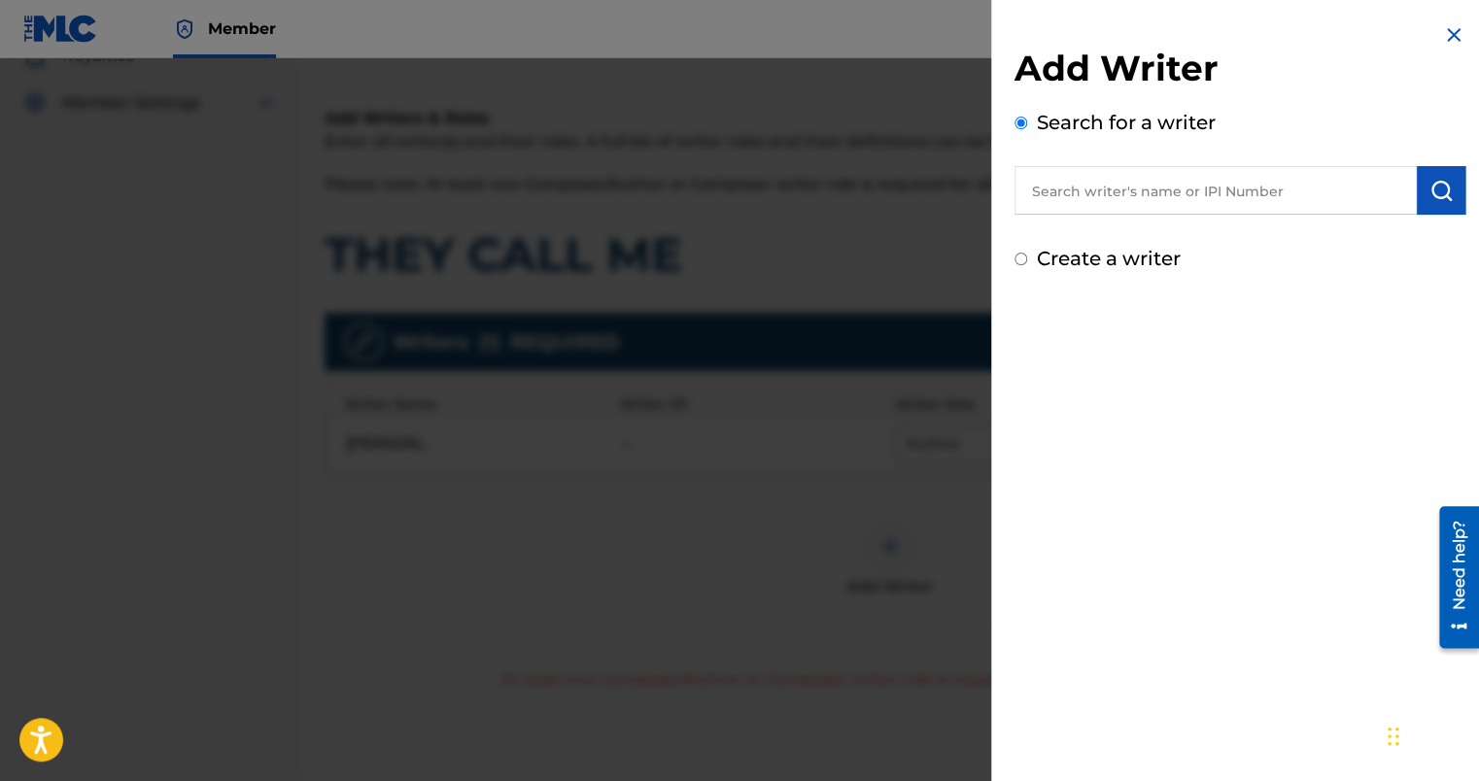
click at [1122, 261] on label "Create a writer" at bounding box center [1109, 258] width 144 height 23
radio input "true"
click at [1027, 261] on input "Create a writer" at bounding box center [1021, 259] width 13 height 13
radio input "false"
radio input "true"
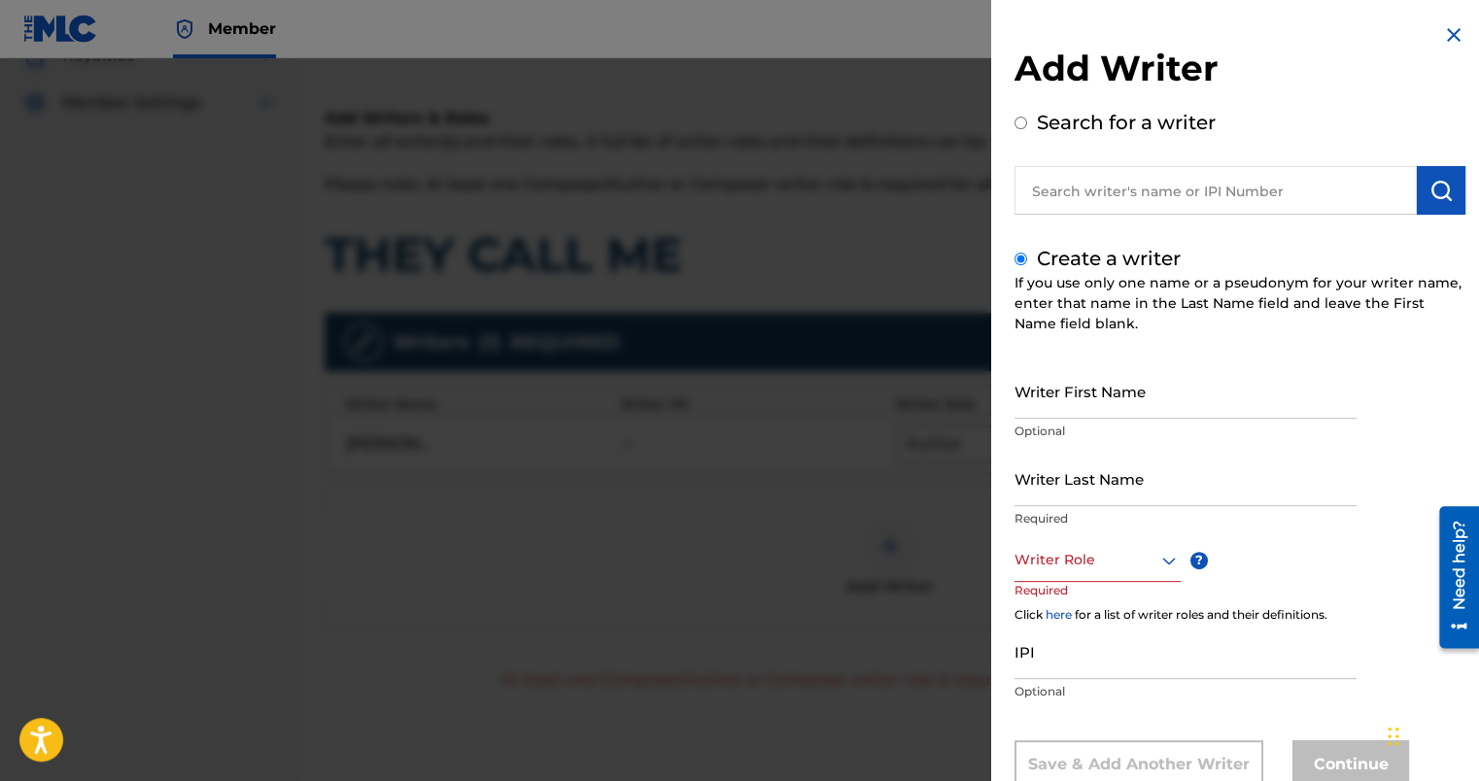
click at [1085, 393] on input "Writer First Name" at bounding box center [1186, 391] width 342 height 55
type input "[GEOGRAPHIC_DATA]"
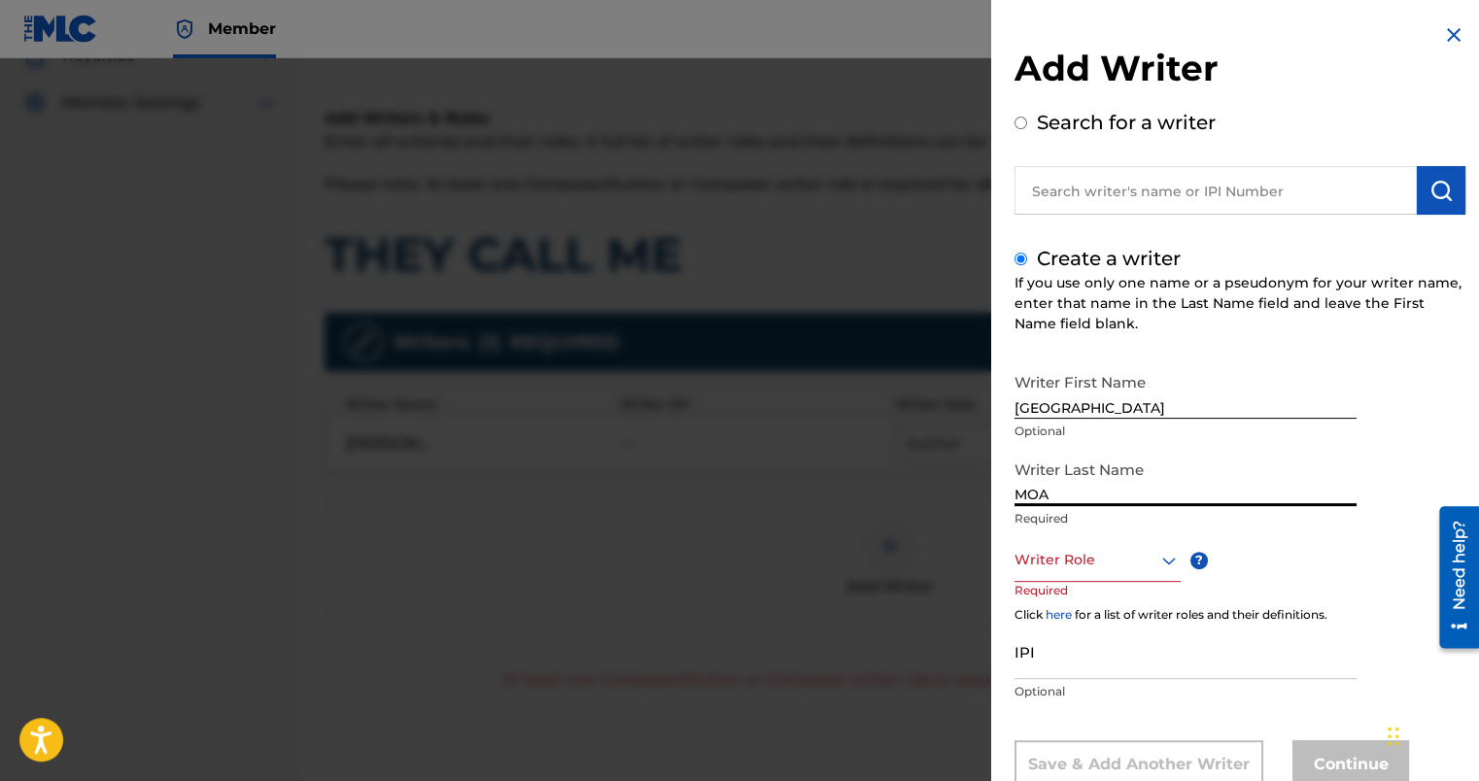
type input "MOA"
click at [1096, 566] on div "Writer Role" at bounding box center [1098, 560] width 166 height 44
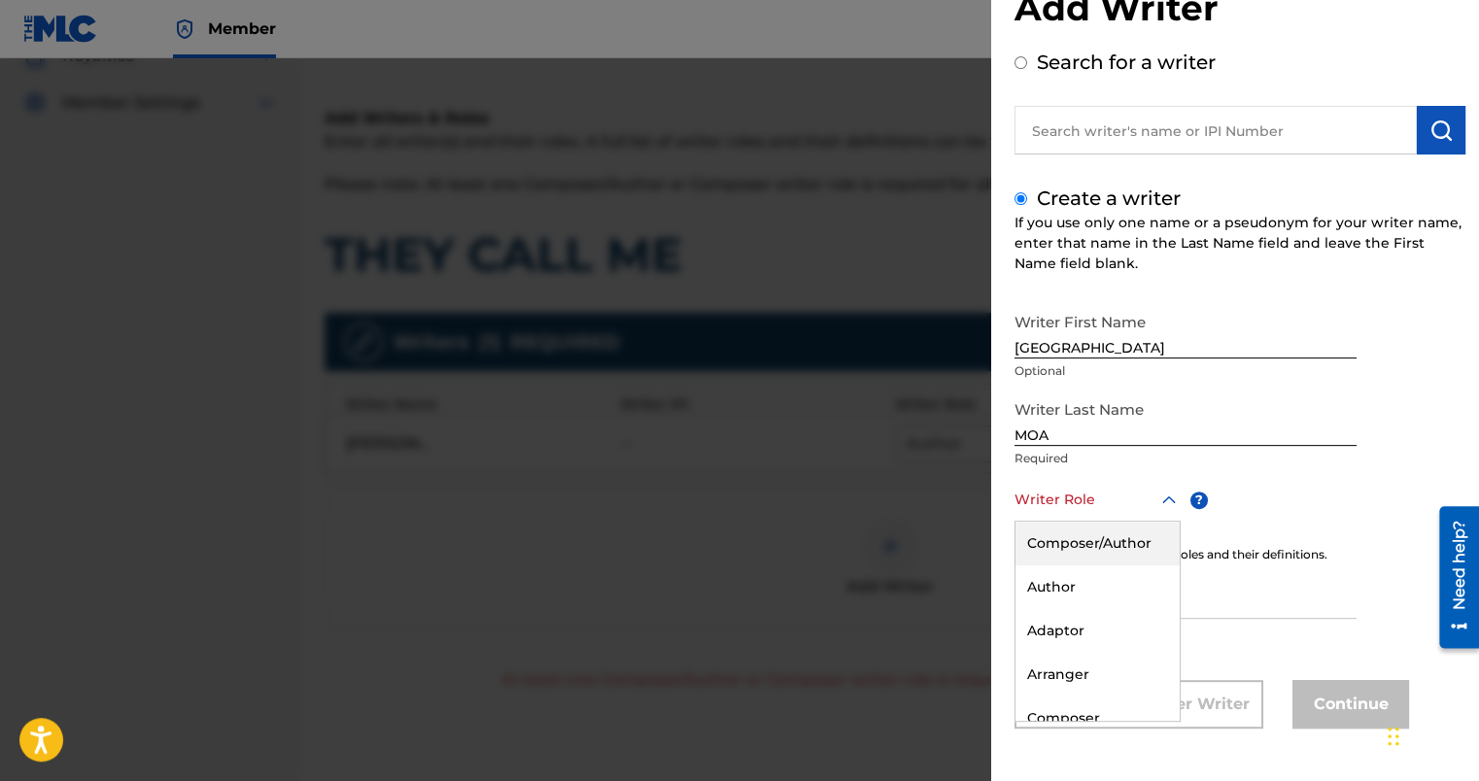
click at [1101, 548] on div "Composer/Author" at bounding box center [1098, 544] width 164 height 44
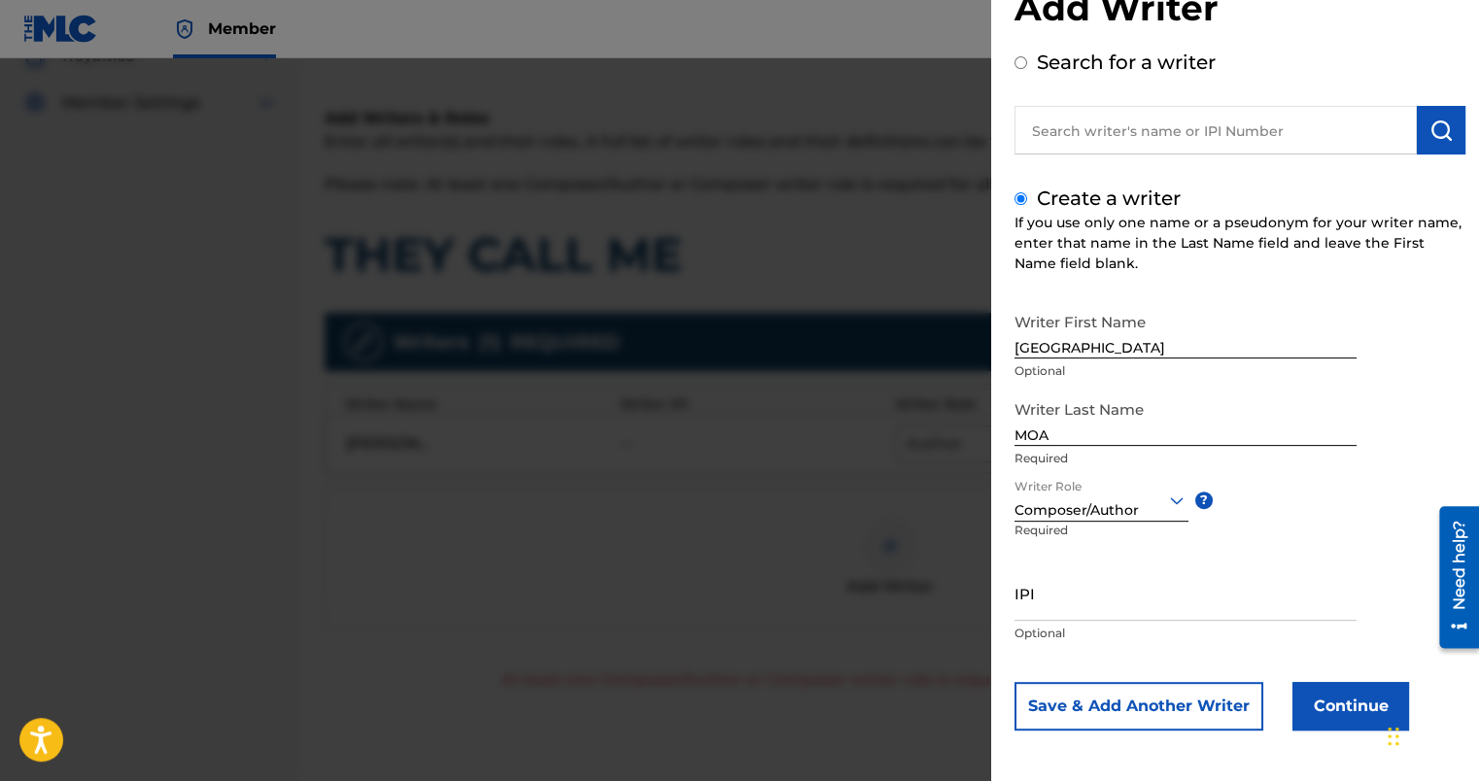
click at [1330, 707] on button "Continue" at bounding box center [1351, 706] width 117 height 49
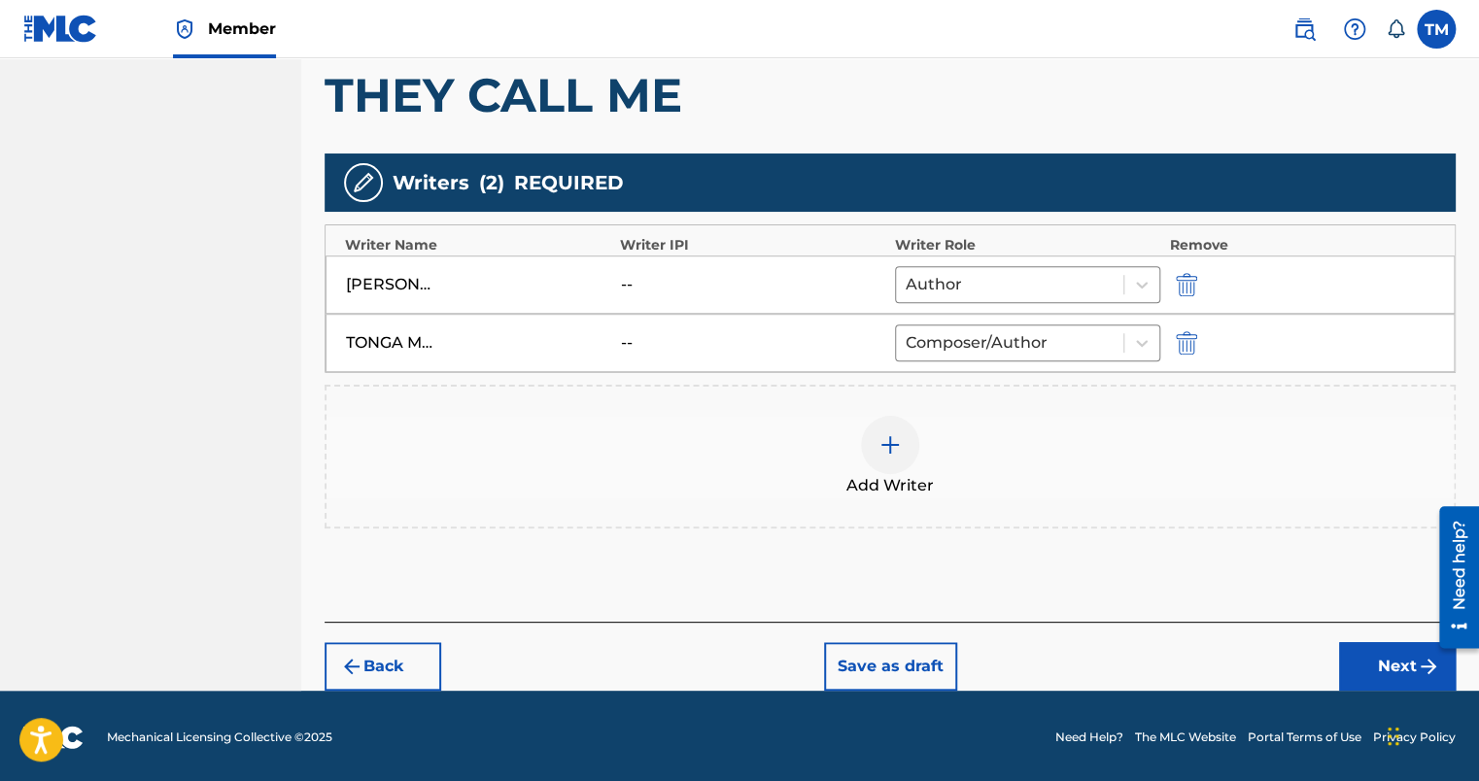
click at [1378, 662] on button "Next" at bounding box center [1397, 666] width 117 height 49
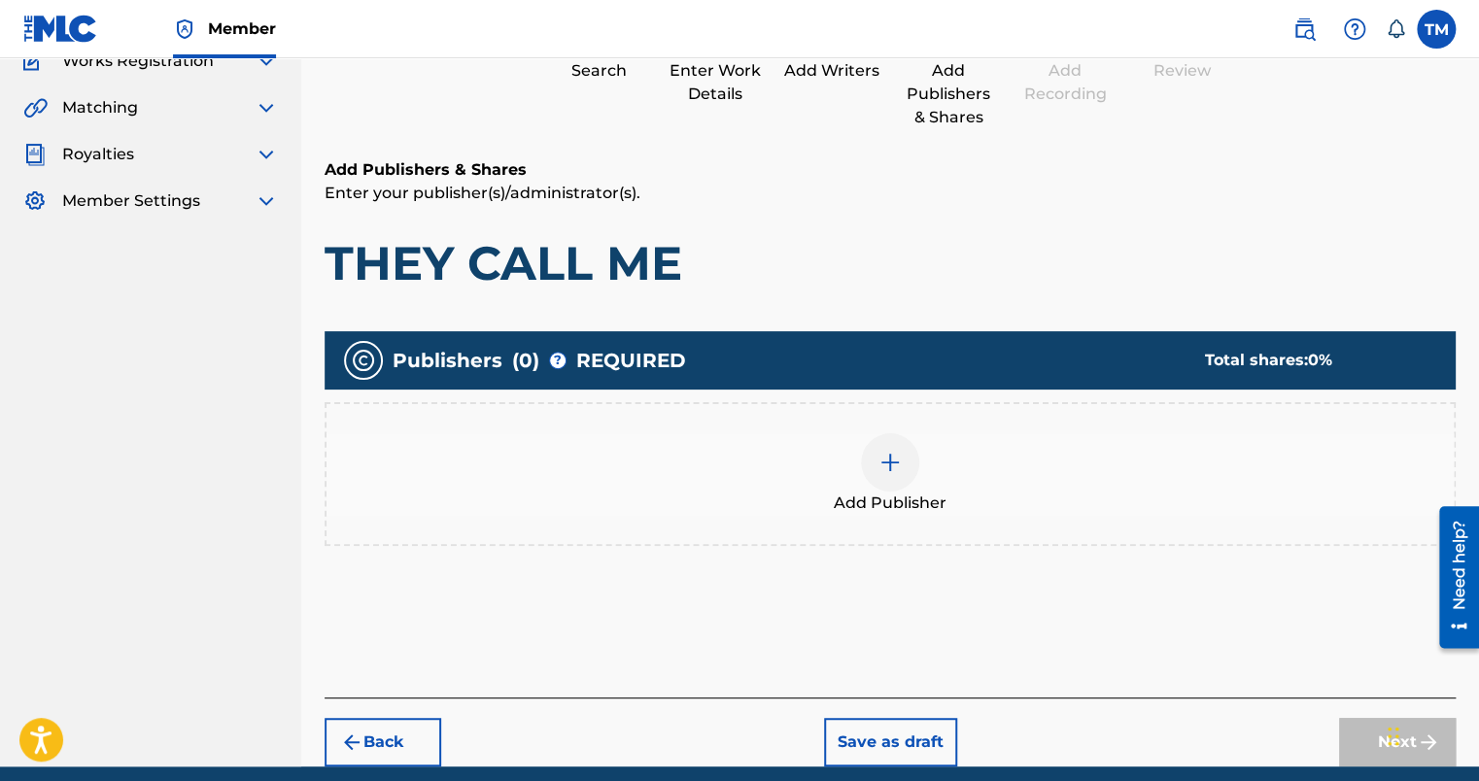
scroll to position [256, 0]
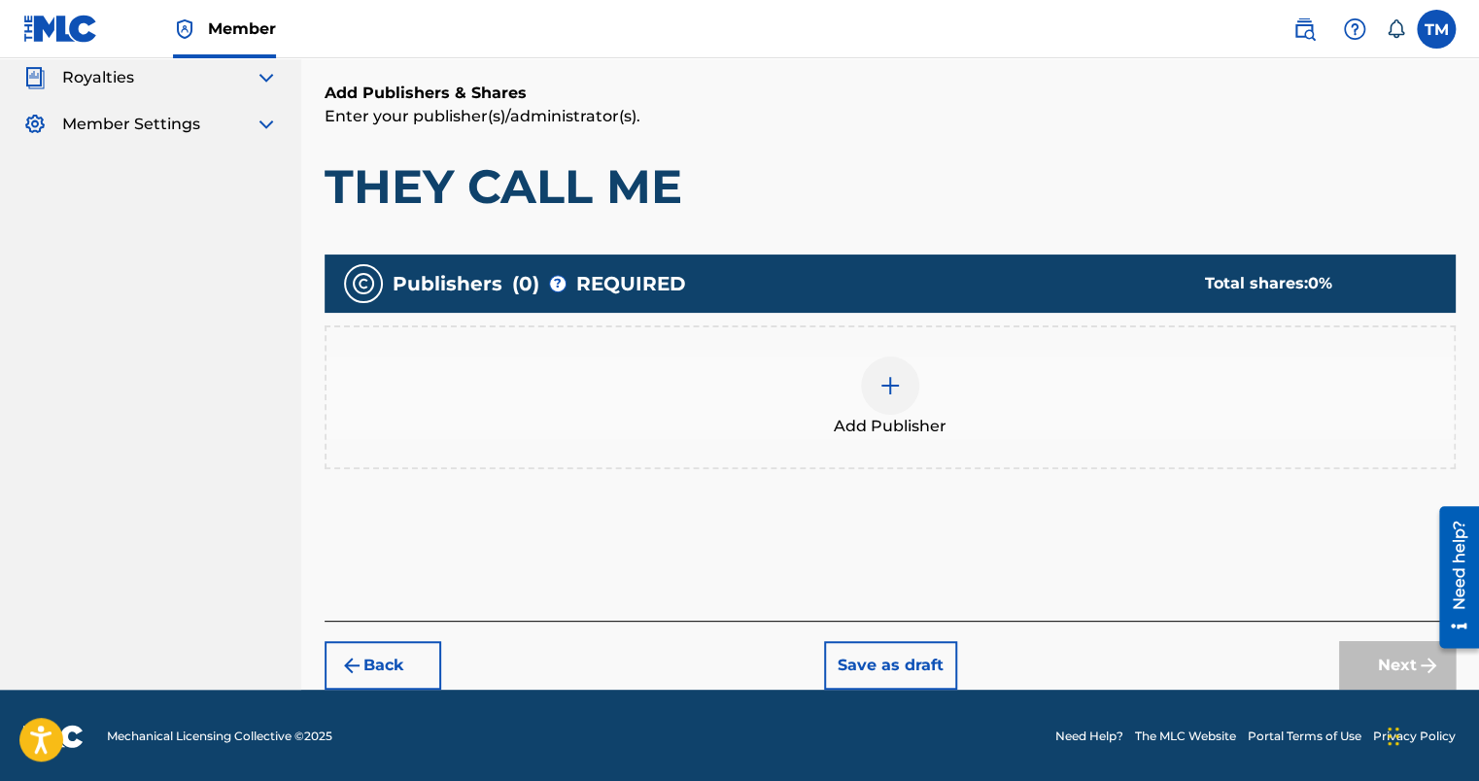
click at [882, 390] on img at bounding box center [890, 385] width 23 height 23
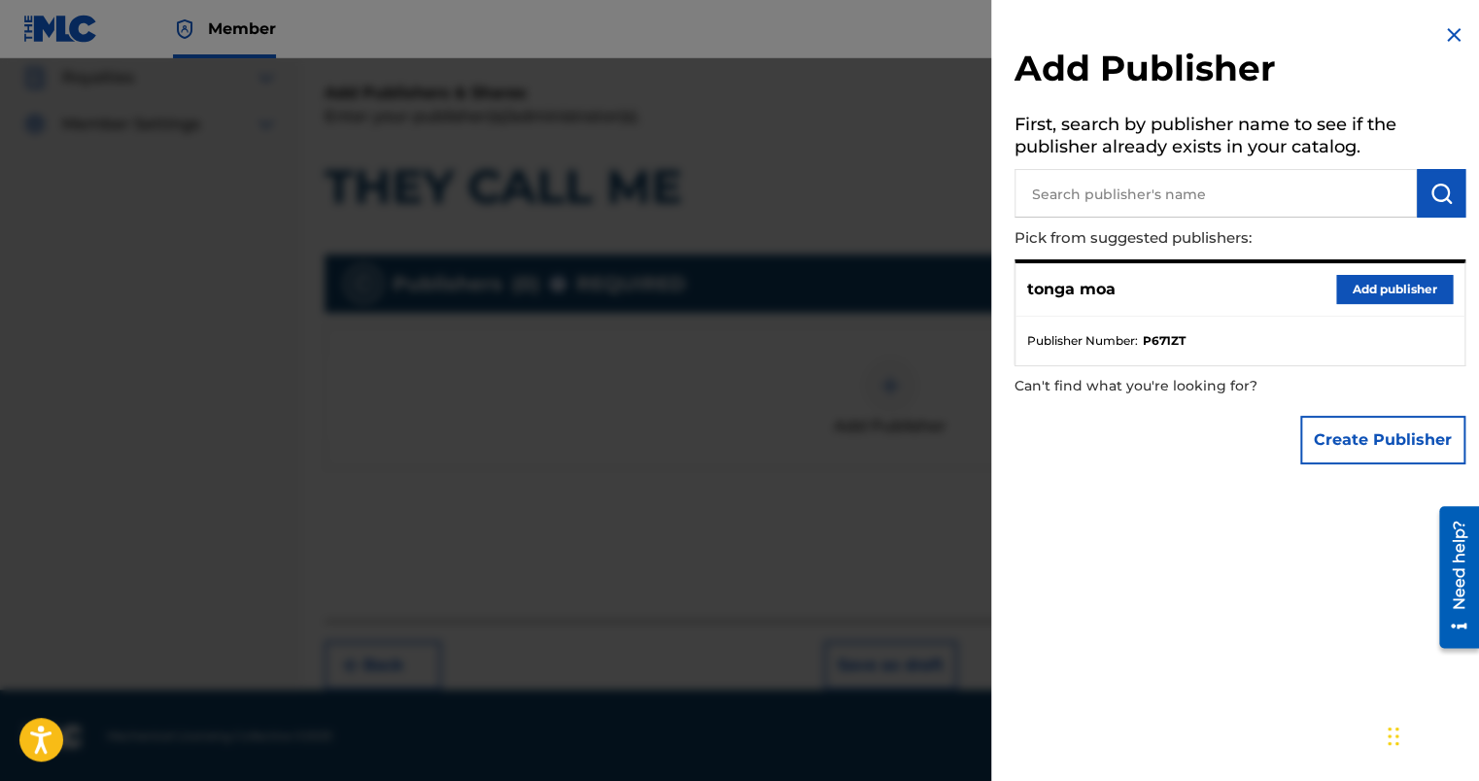
click at [1369, 296] on button "Add publisher" at bounding box center [1395, 289] width 117 height 29
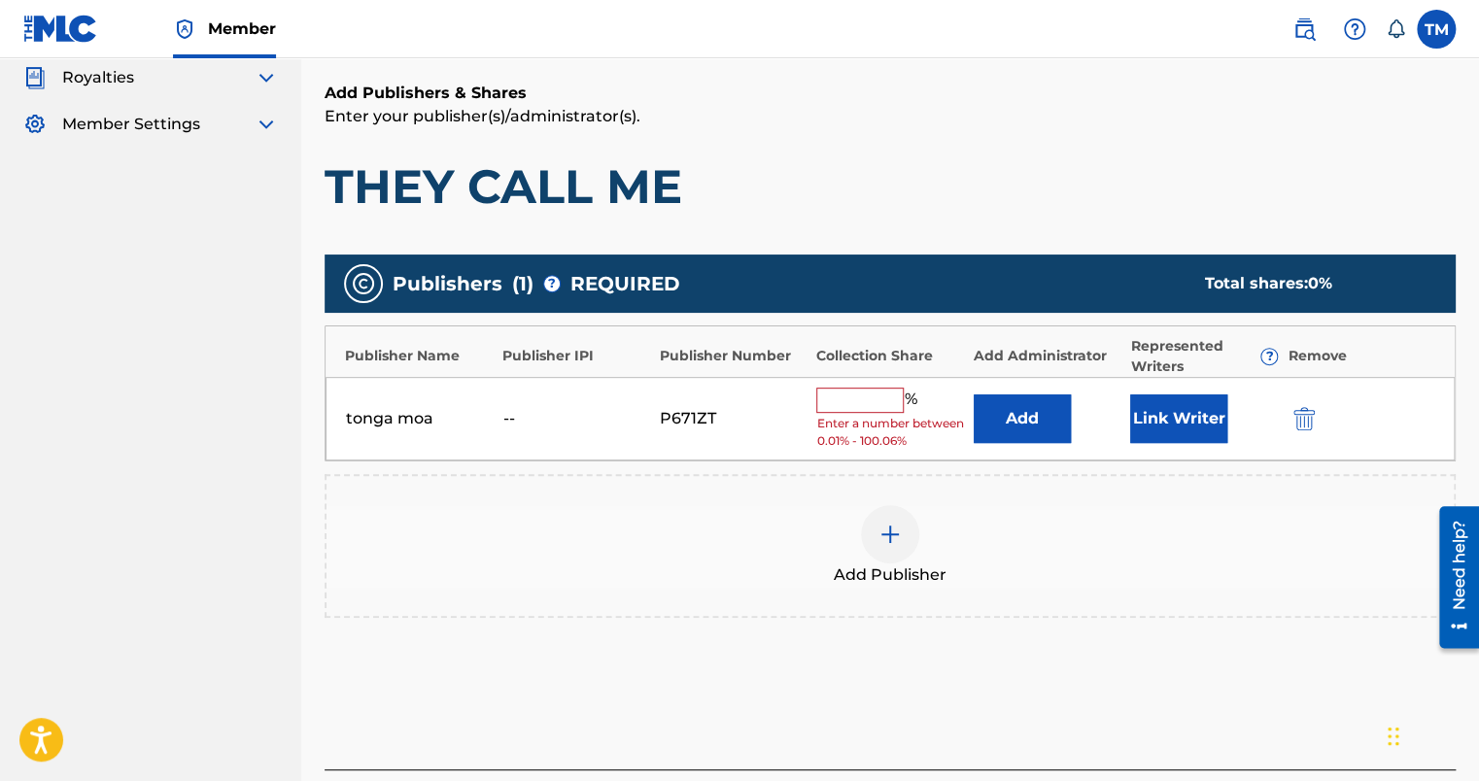
click at [873, 385] on div "tonga moa -- P671ZT % Enter a number between 0.01% - 100.06% Add Link Writer" at bounding box center [890, 419] width 1129 height 85
click at [872, 399] on input "text" at bounding box center [859, 400] width 87 height 25
type input "100"
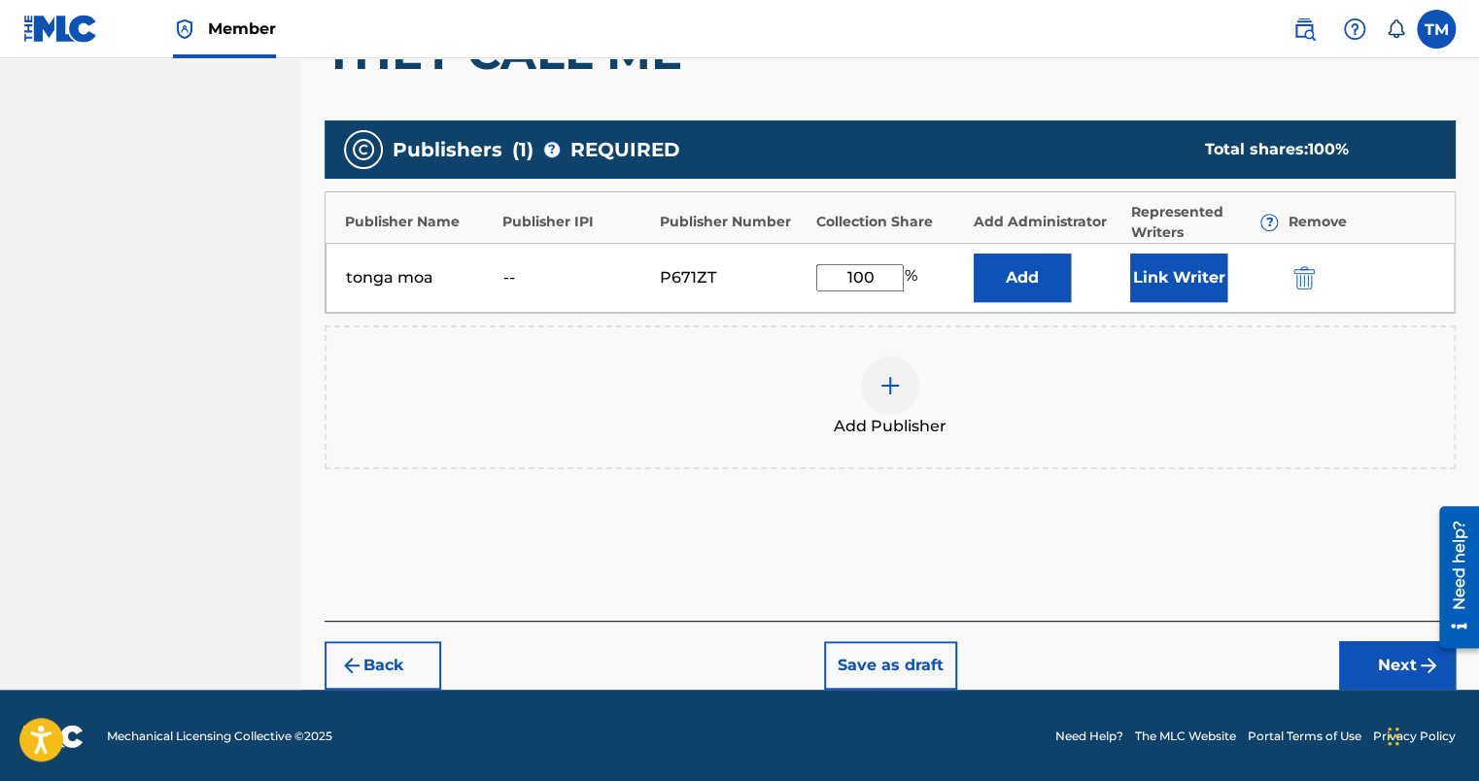
click at [1389, 665] on button "Next" at bounding box center [1397, 666] width 117 height 49
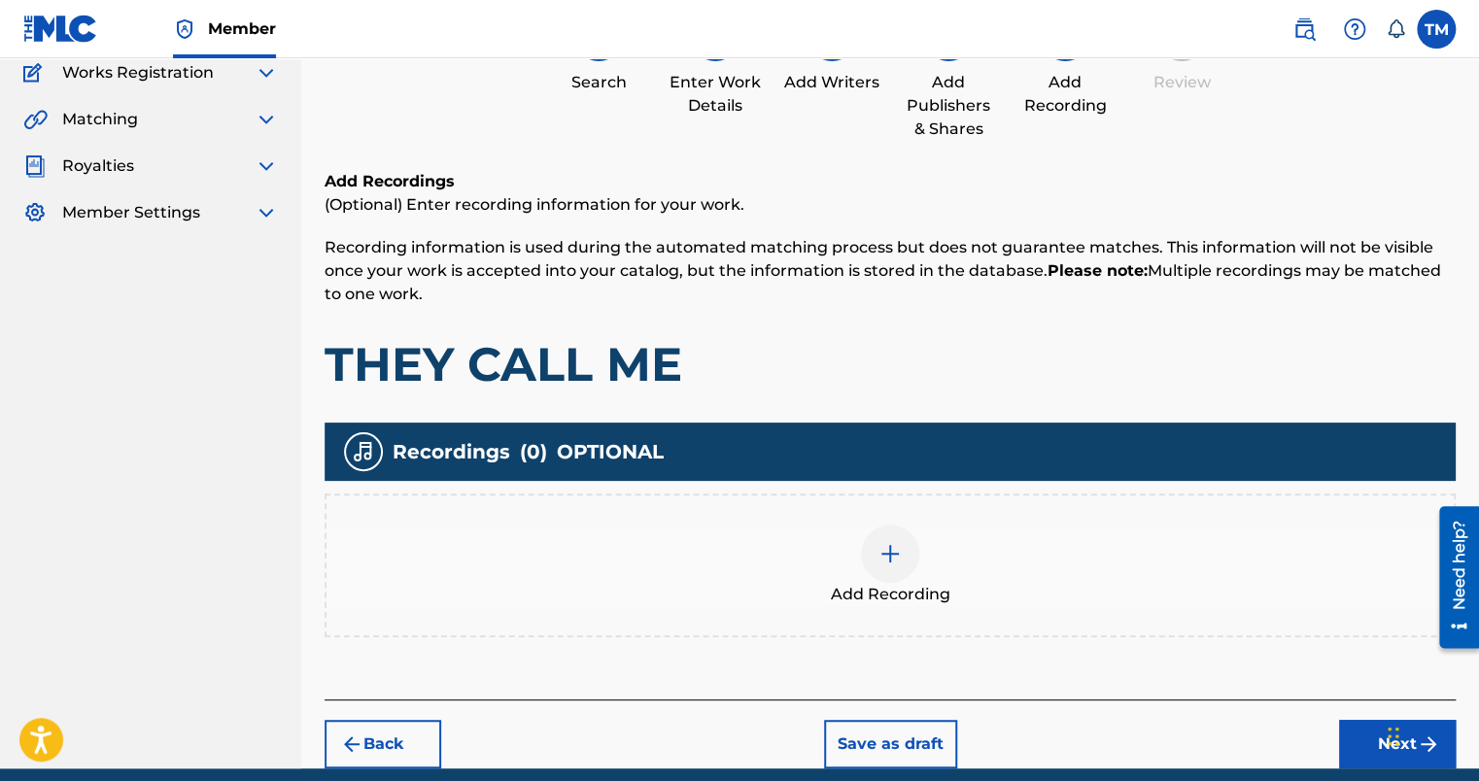
scroll to position [246, 0]
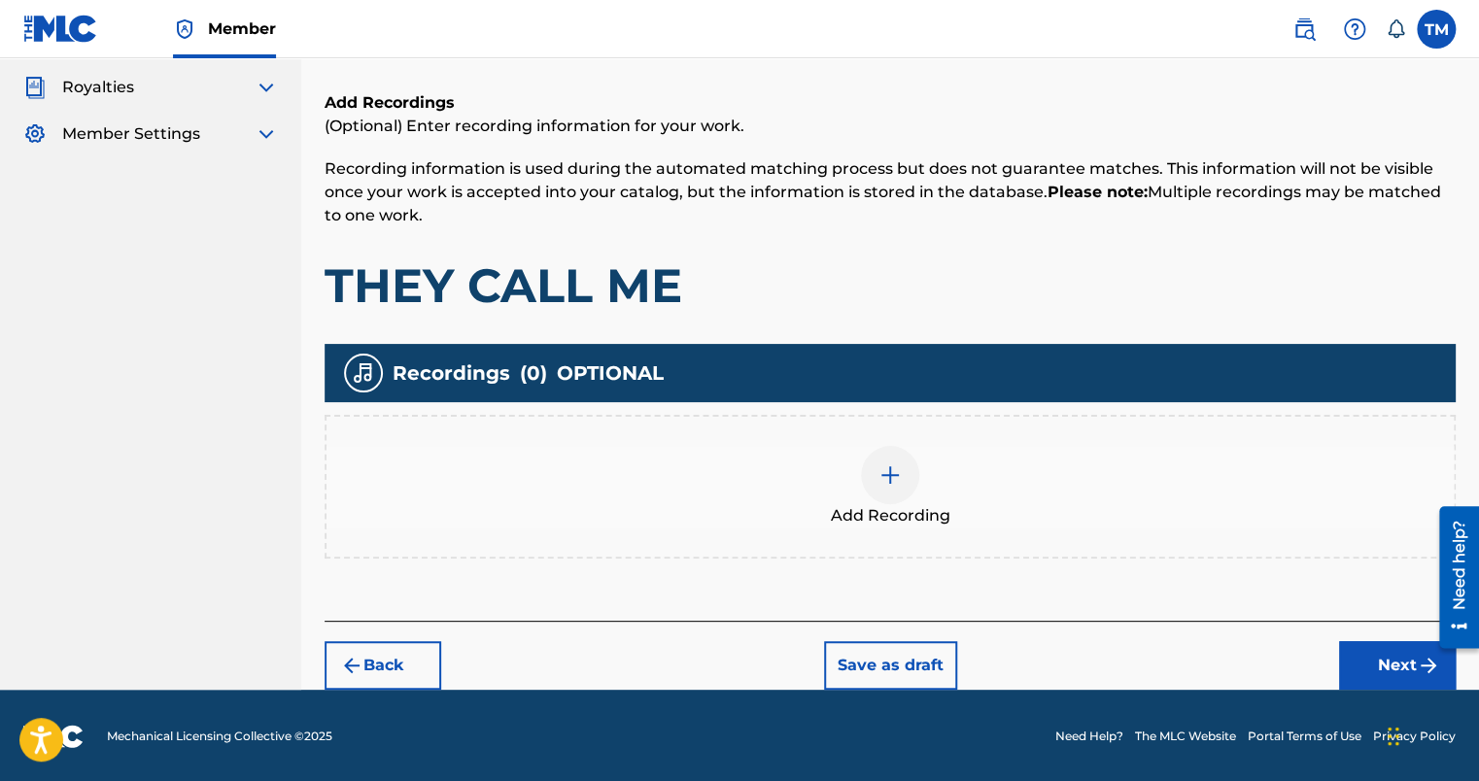
click at [1407, 657] on button "Next" at bounding box center [1397, 666] width 117 height 49
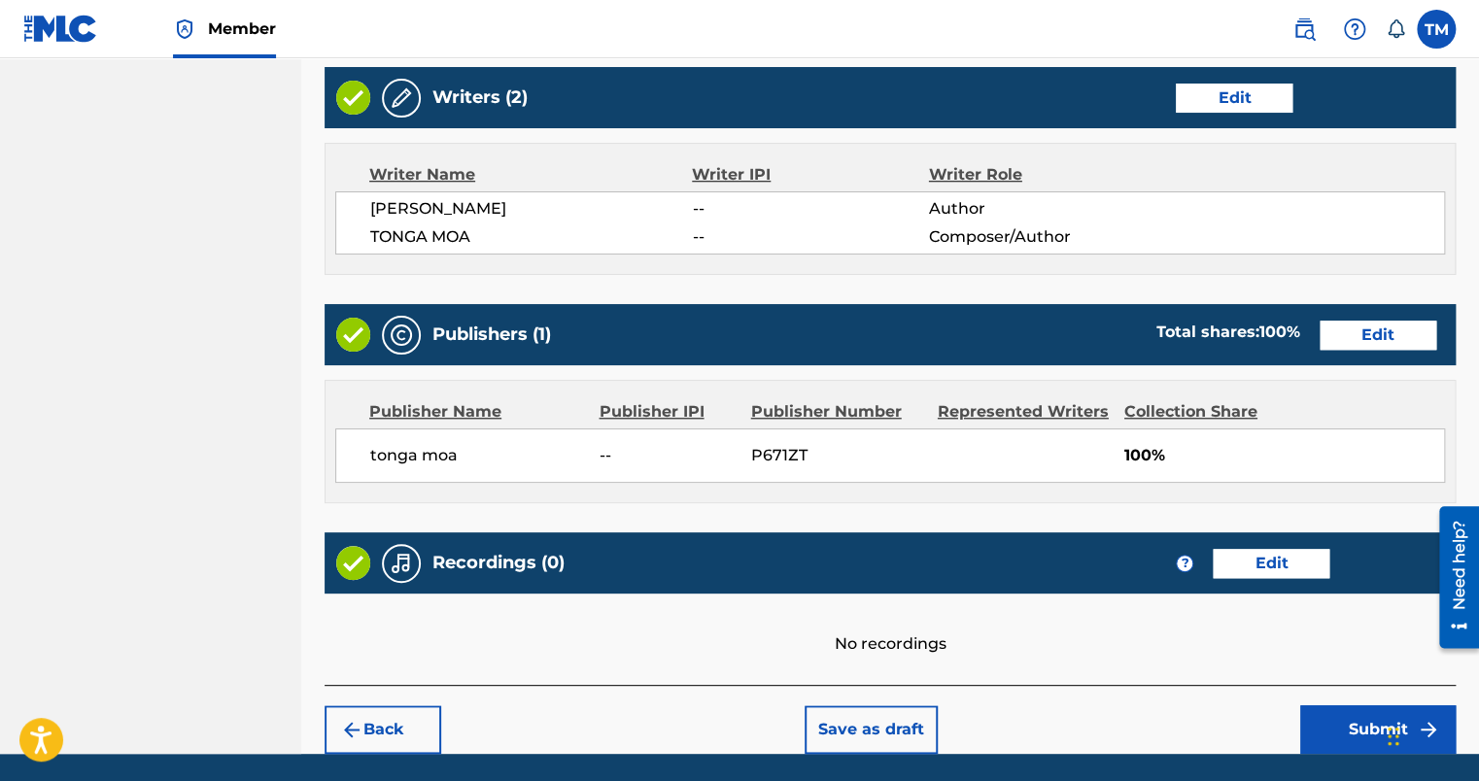
scroll to position [811, 0]
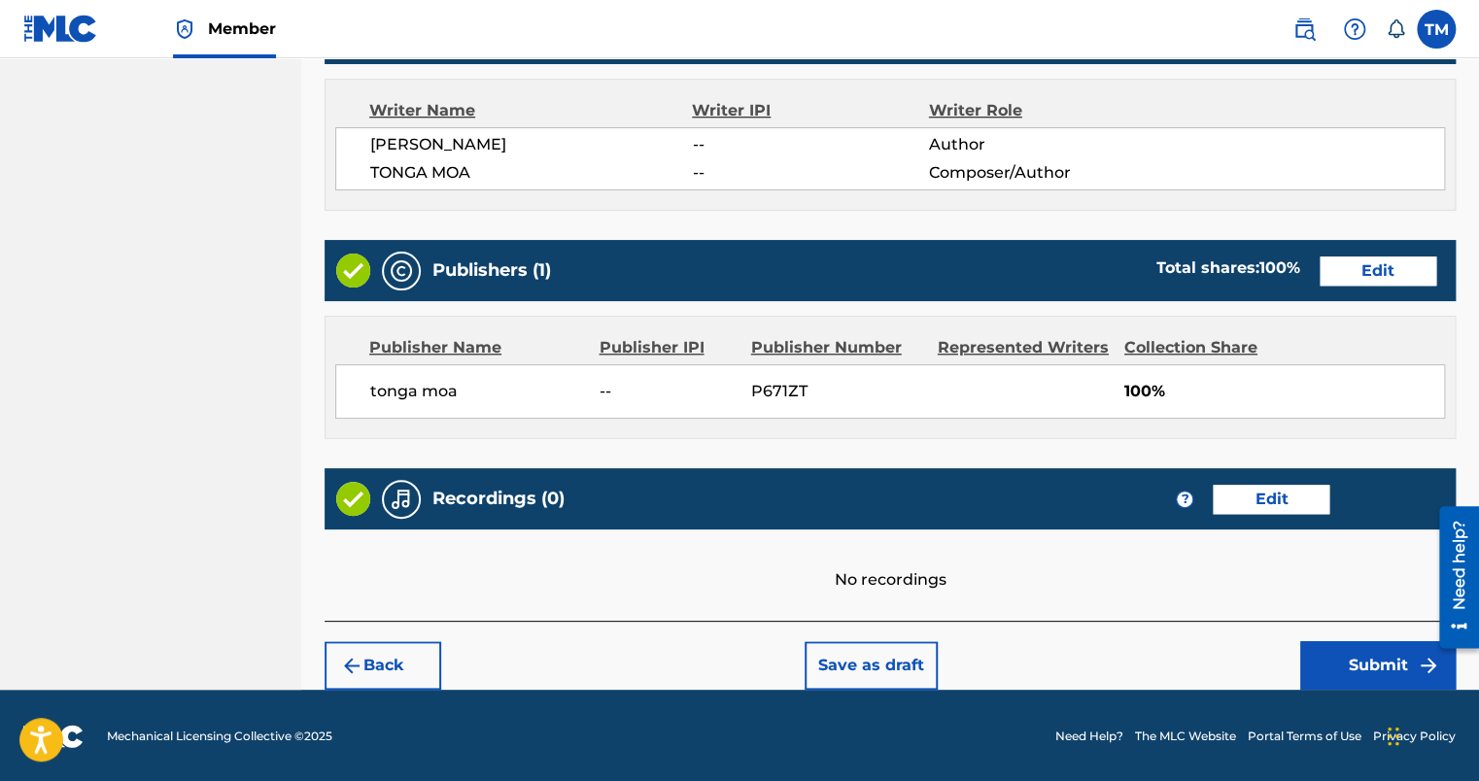
click at [1385, 677] on button "Submit" at bounding box center [1379, 666] width 156 height 49
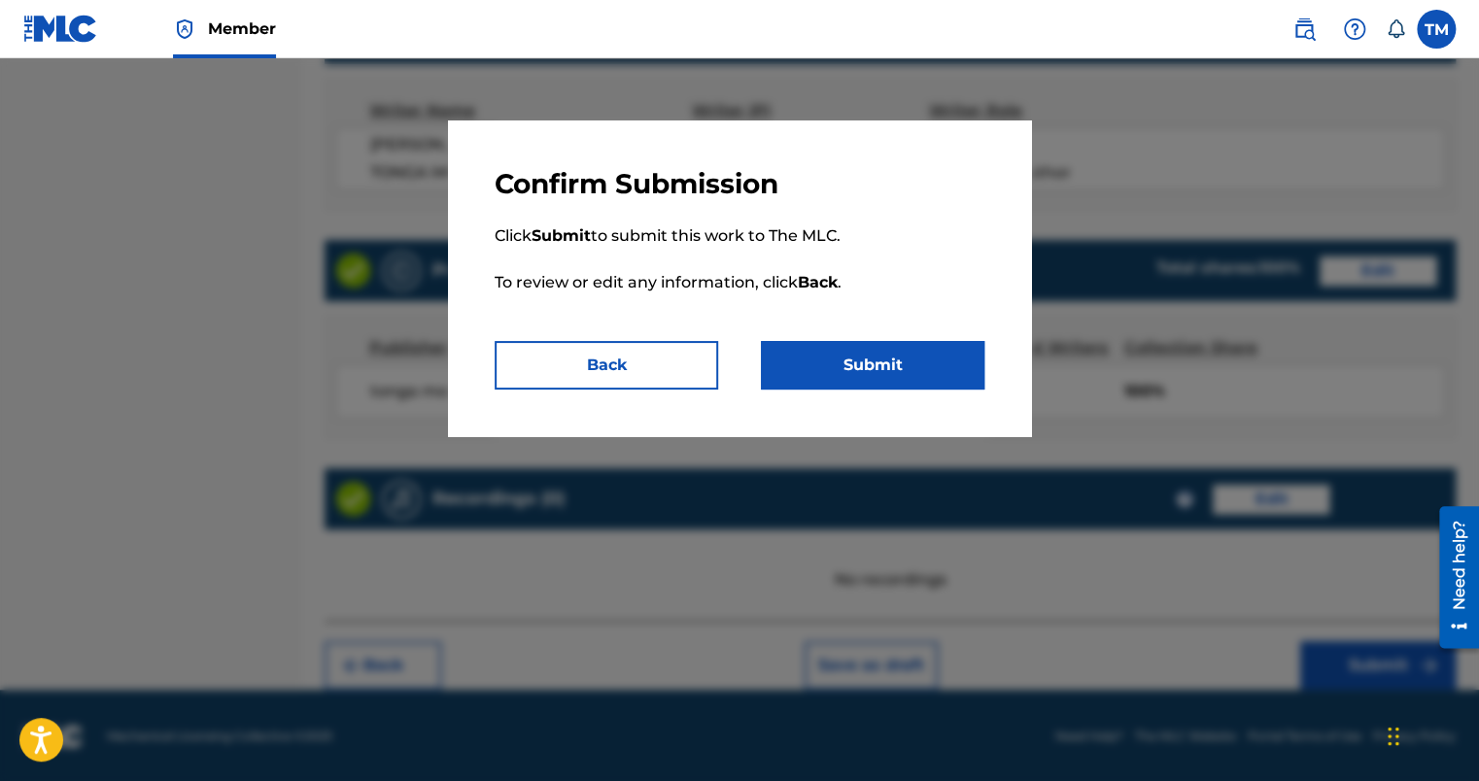
click at [825, 347] on button "Submit" at bounding box center [873, 365] width 224 height 49
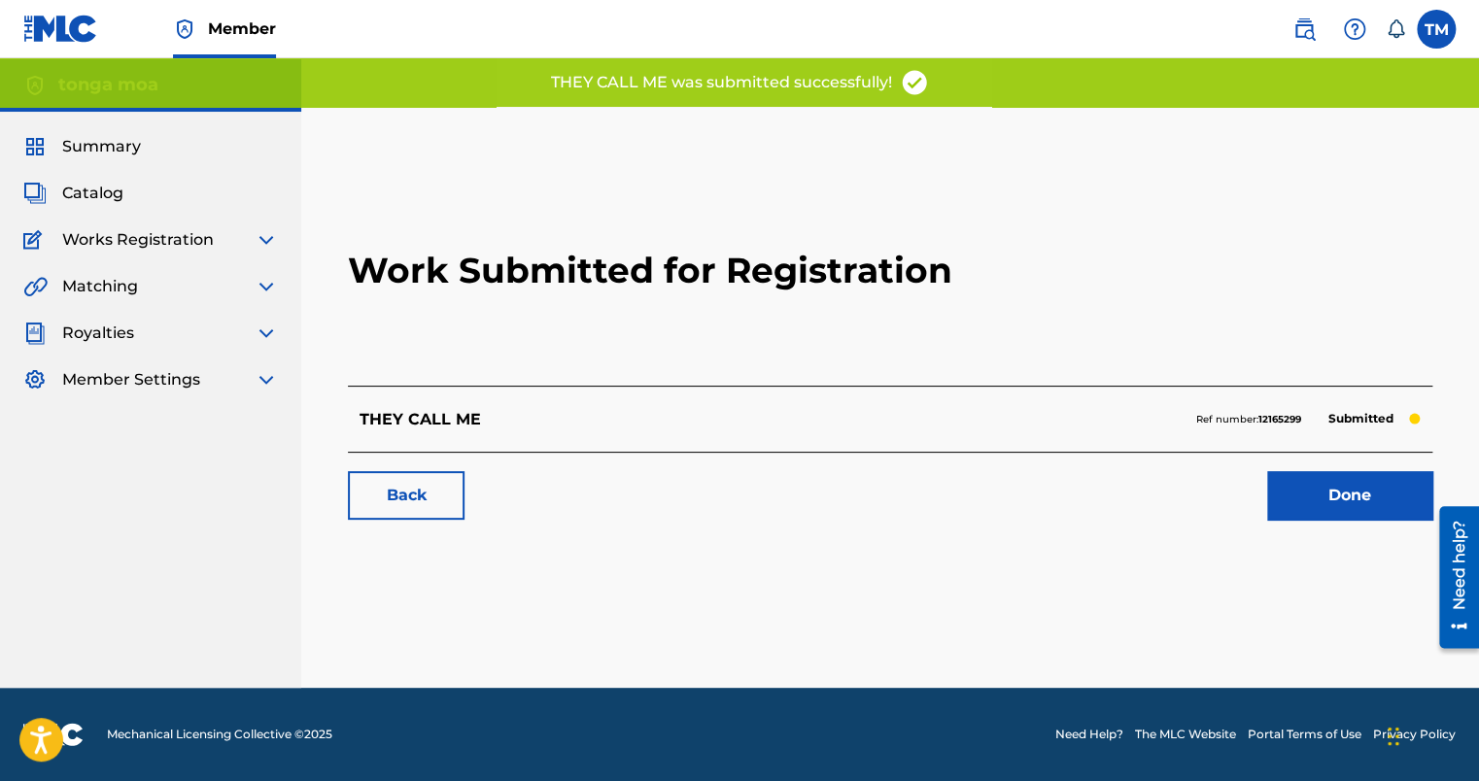
click at [1321, 508] on link "Done" at bounding box center [1349, 495] width 165 height 49
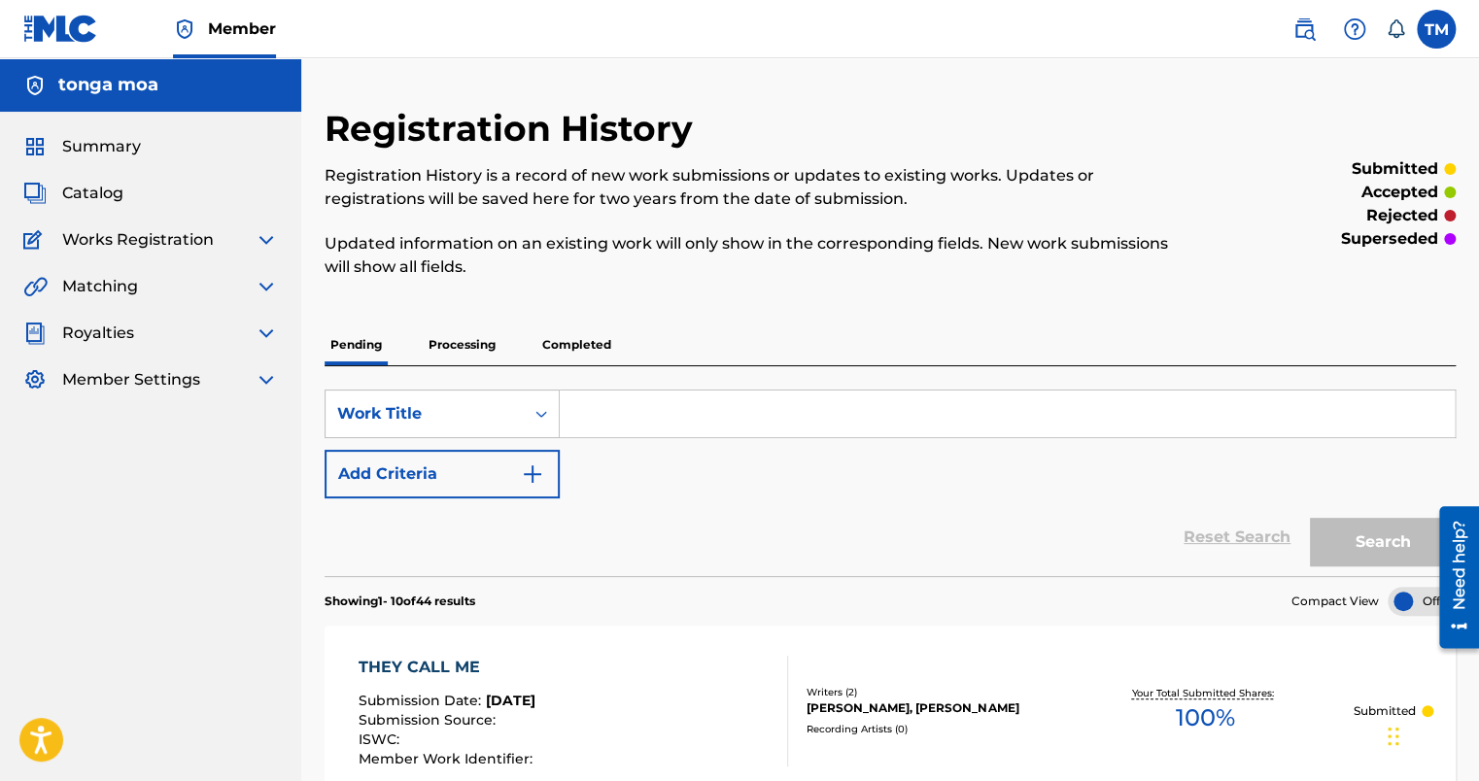
click at [93, 204] on span "Catalog" at bounding box center [92, 193] width 61 height 23
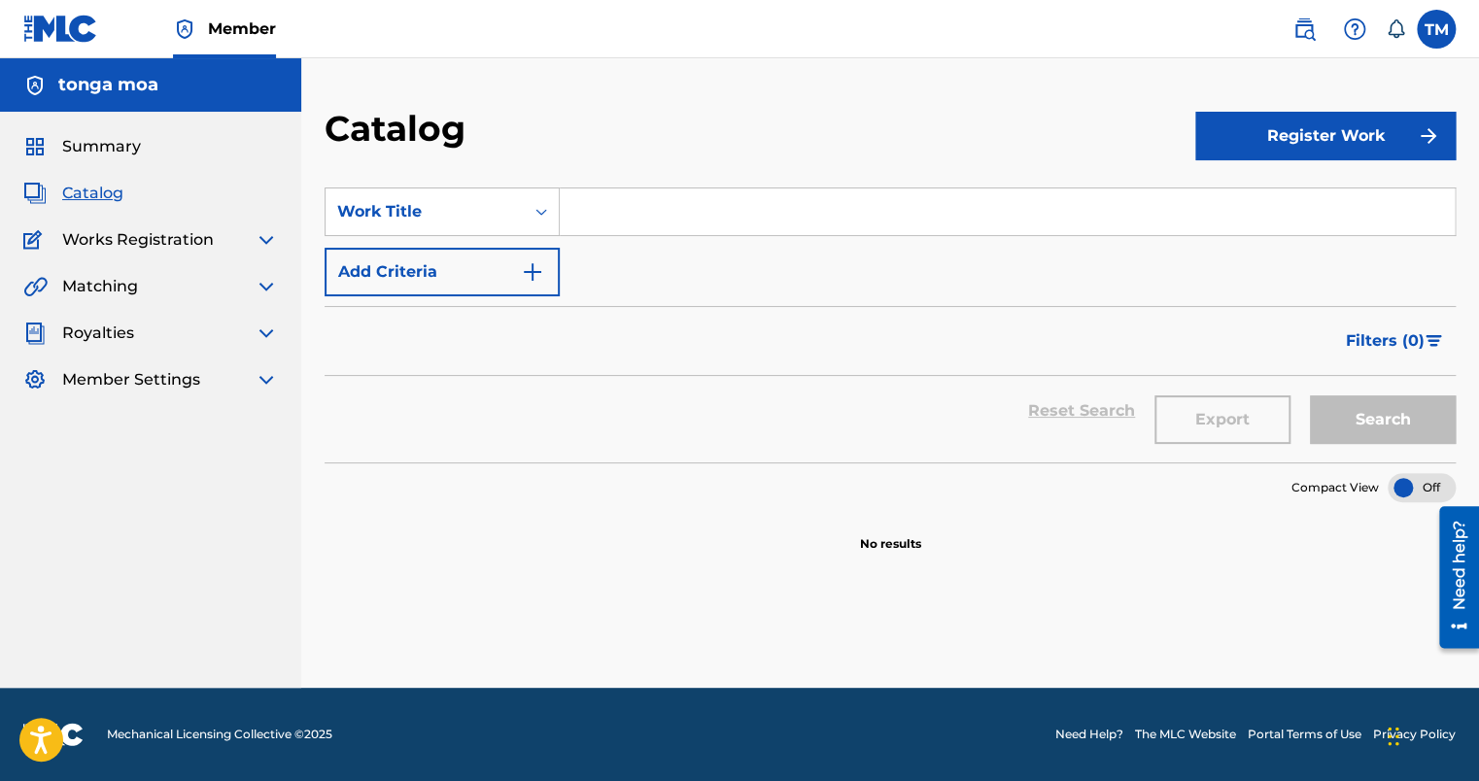
click at [1289, 128] on button "Register Work" at bounding box center [1326, 136] width 260 height 49
click at [1273, 187] on link "Individual" at bounding box center [1326, 199] width 260 height 47
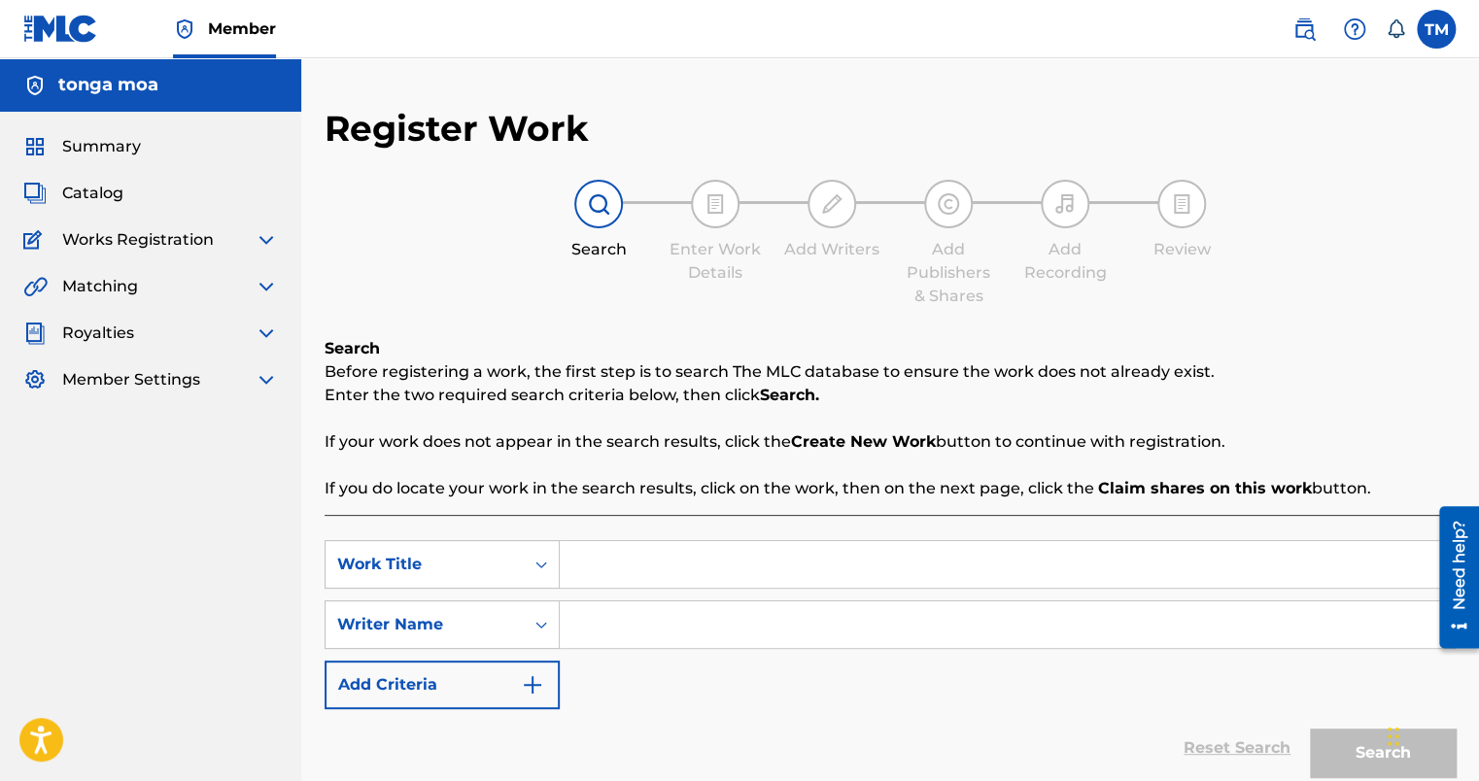
click at [571, 564] on input "Search Form" at bounding box center [1007, 564] width 895 height 47
type input "SIDEWAYZ"
click at [617, 618] on input "Search Form" at bounding box center [1007, 625] width 895 height 47
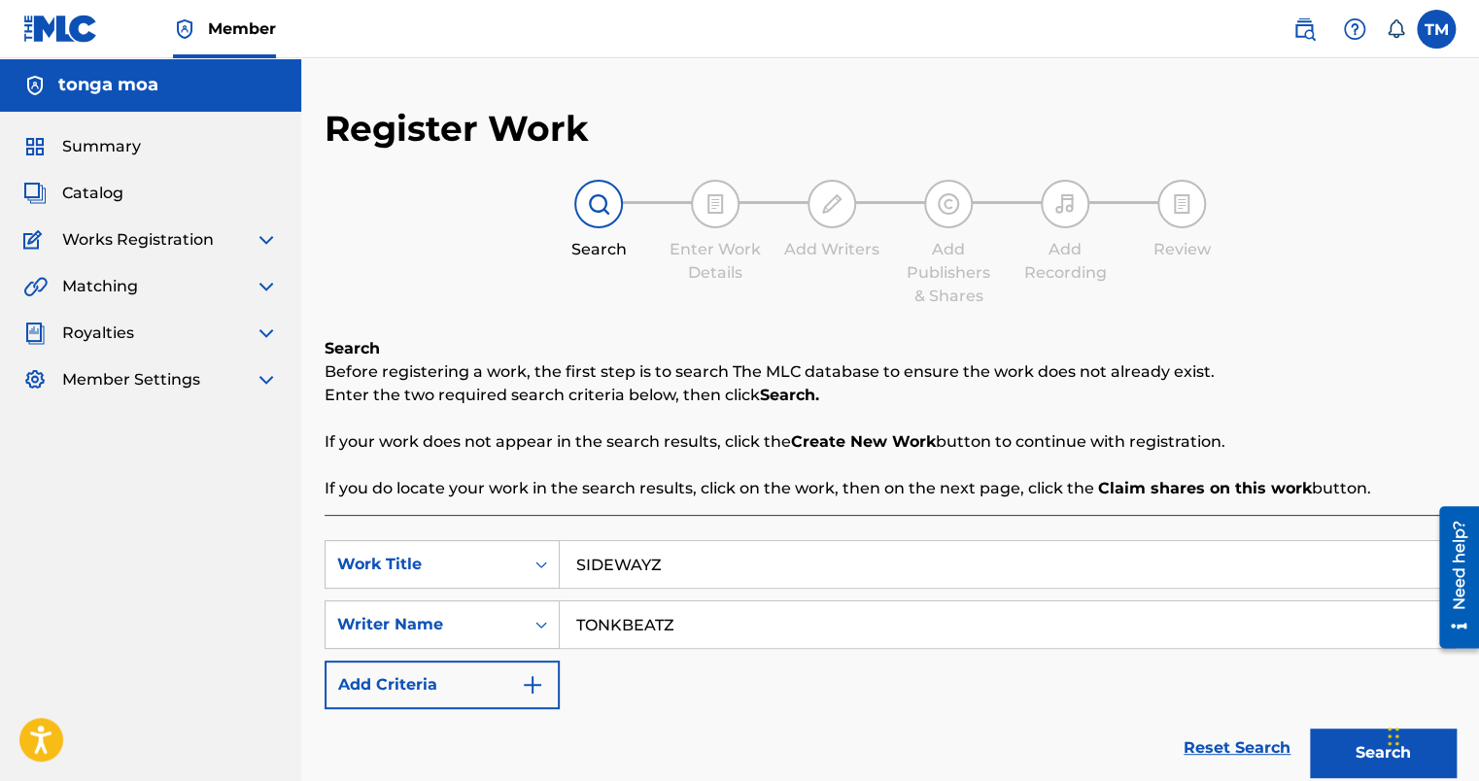
type input "TONKBEATZ"
click at [1346, 752] on button "Search" at bounding box center [1383, 753] width 146 height 49
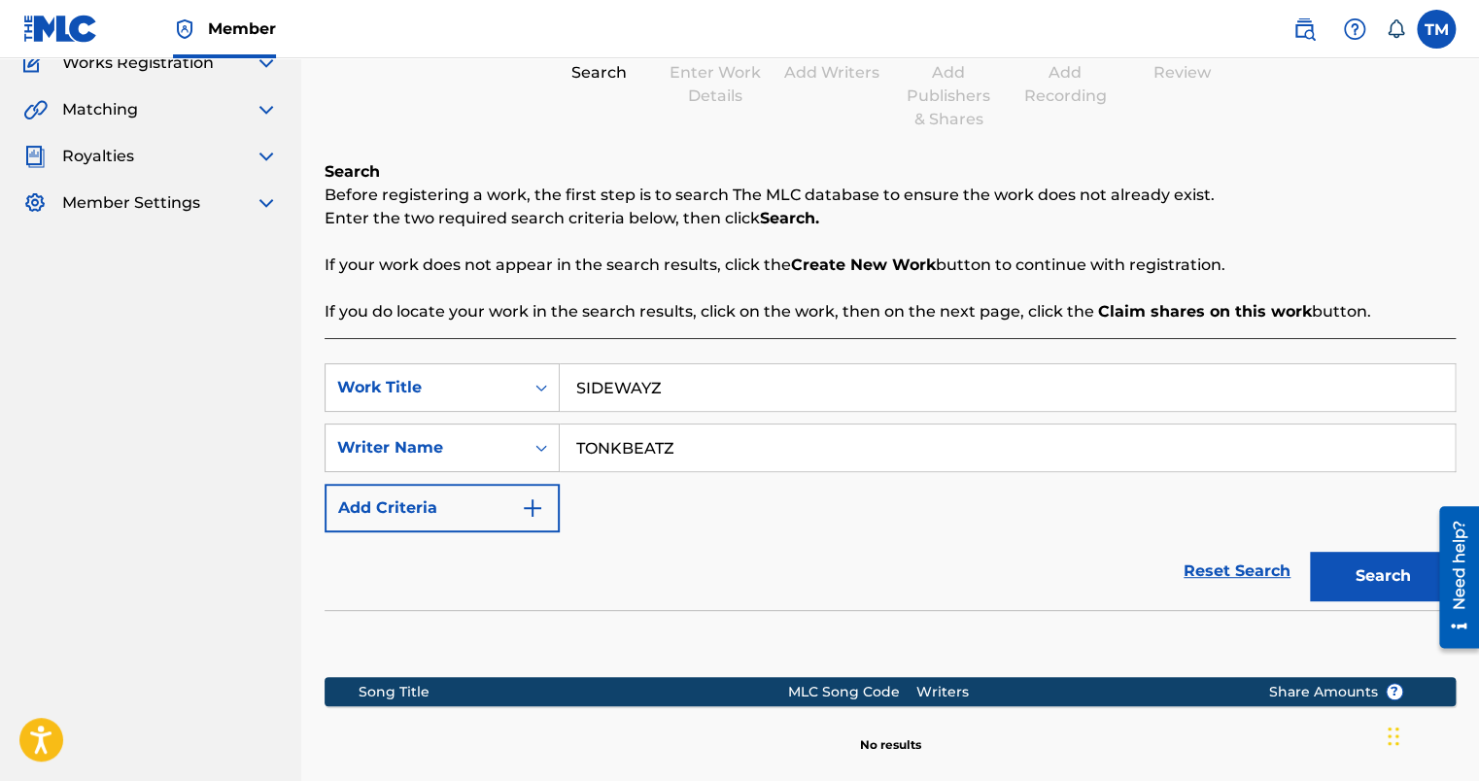
scroll to position [389, 0]
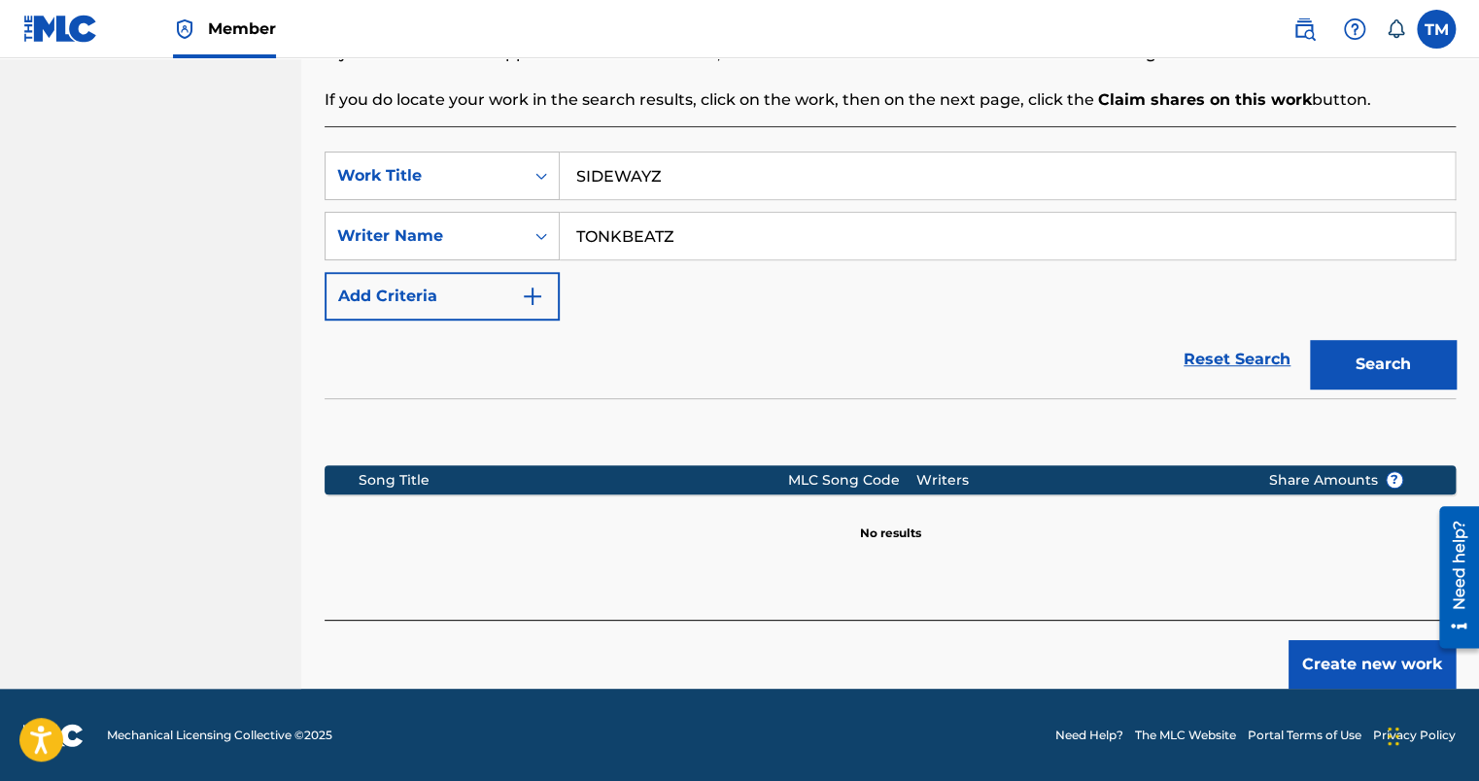
click at [1341, 666] on button "Create new work" at bounding box center [1372, 665] width 167 height 49
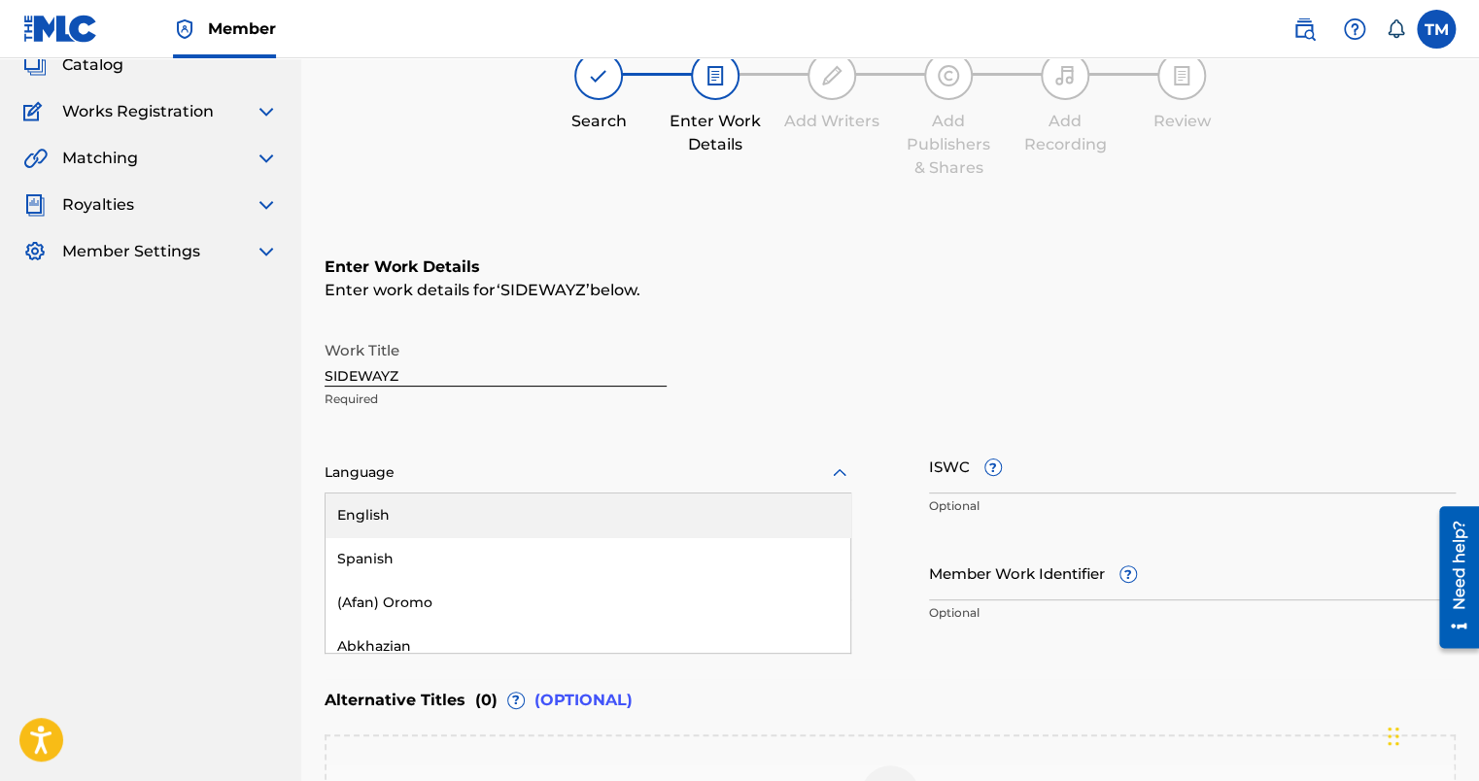
click at [405, 494] on div "153 results available. Use Up and Down to choose options, press Enter to select…" at bounding box center [588, 473] width 527 height 41
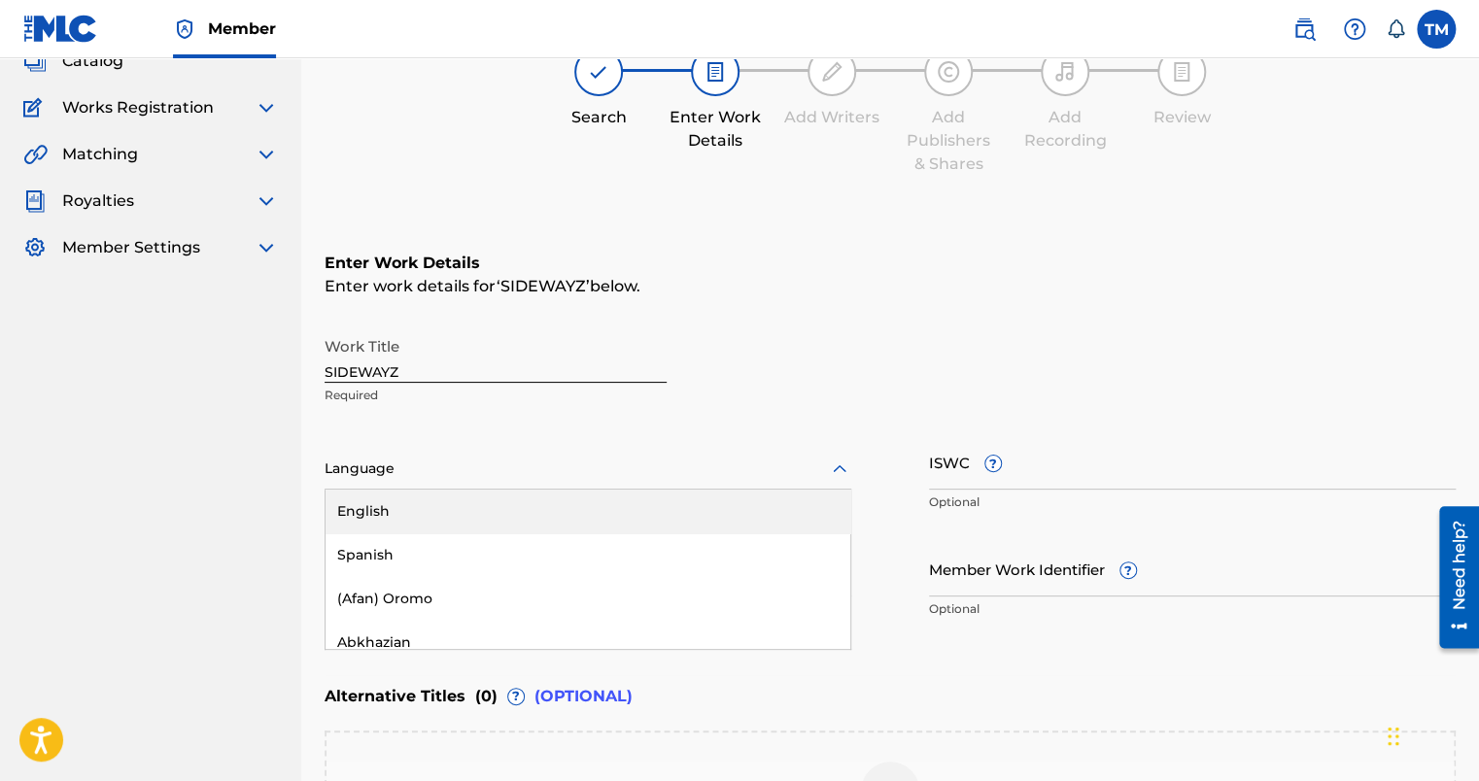
click at [414, 513] on div "English" at bounding box center [588, 512] width 525 height 44
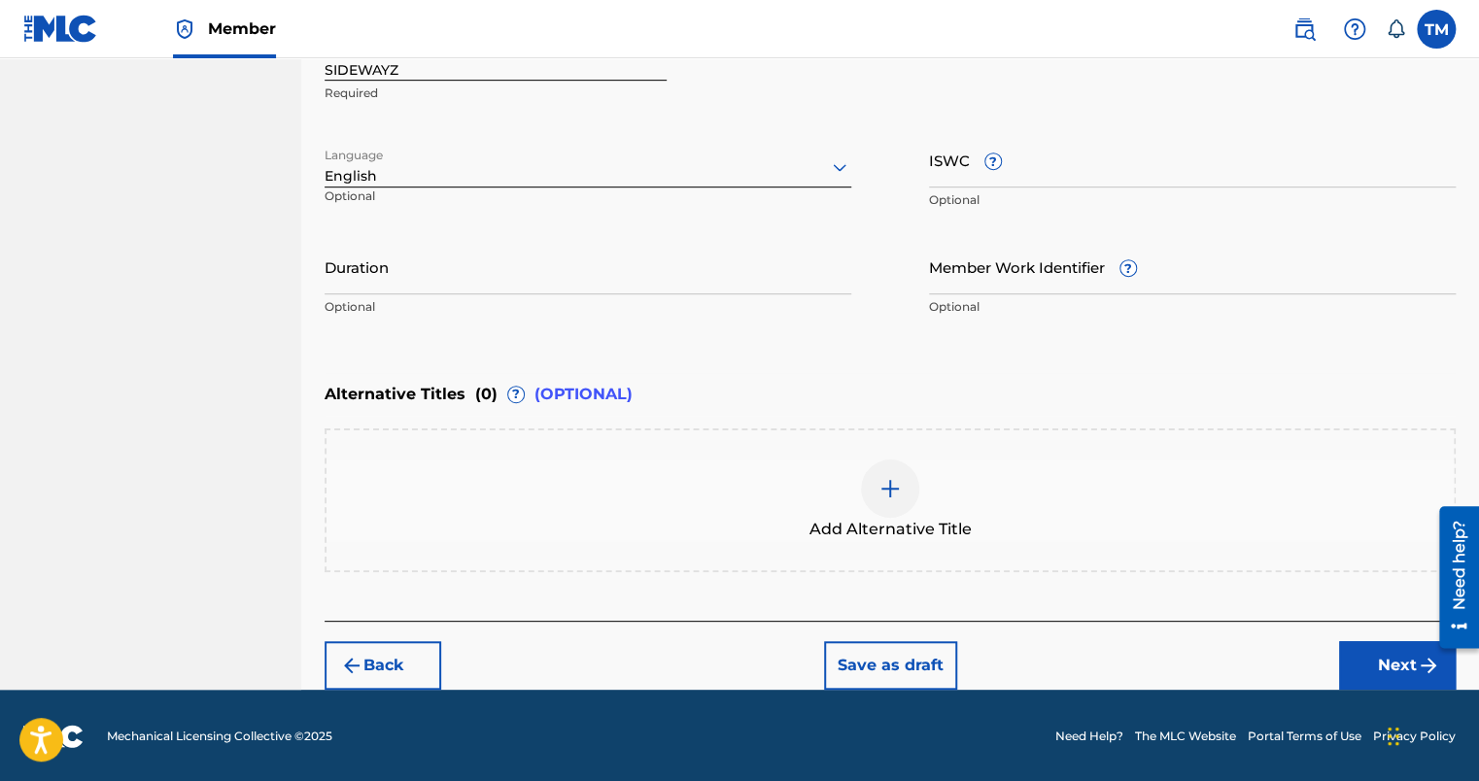
click at [1370, 661] on button "Next" at bounding box center [1397, 666] width 117 height 49
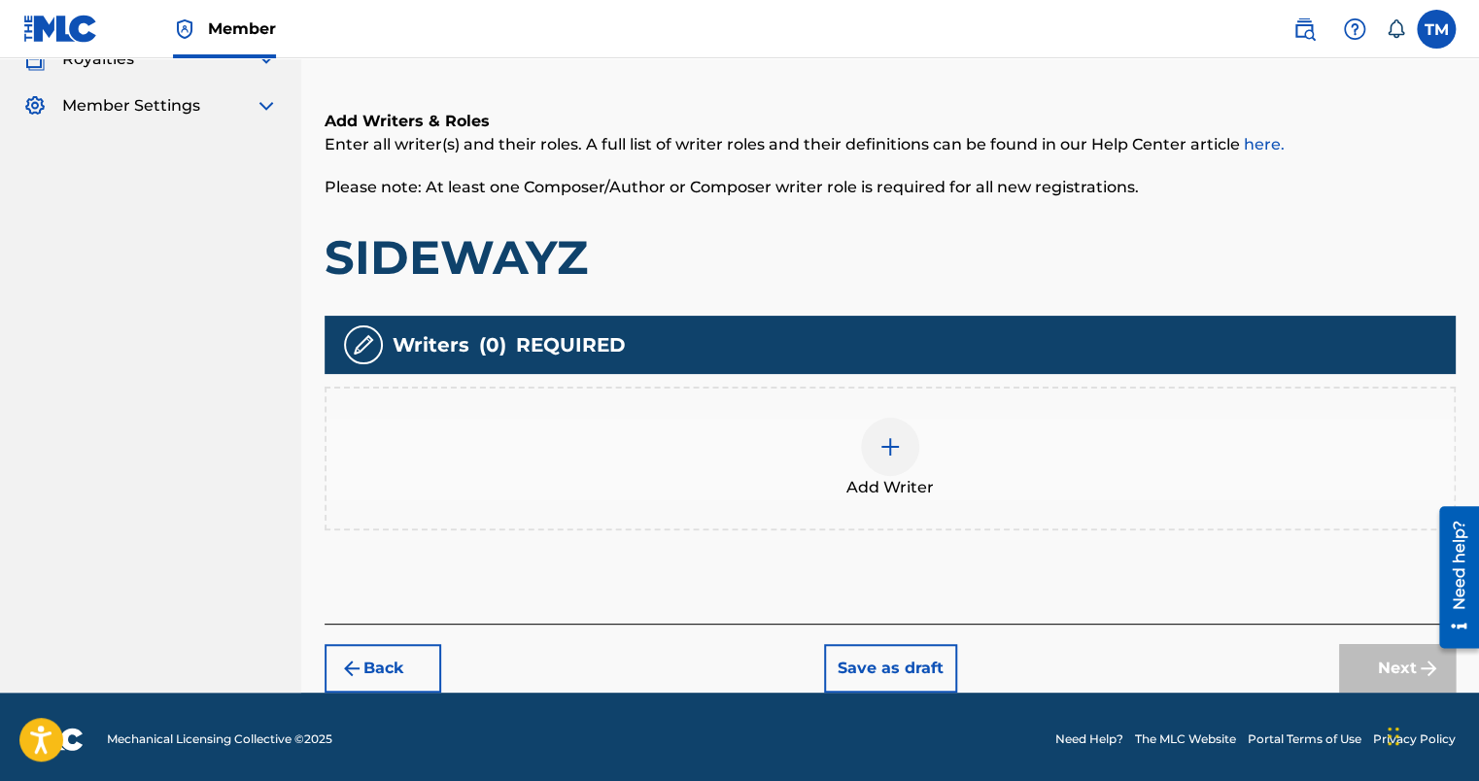
scroll to position [277, 0]
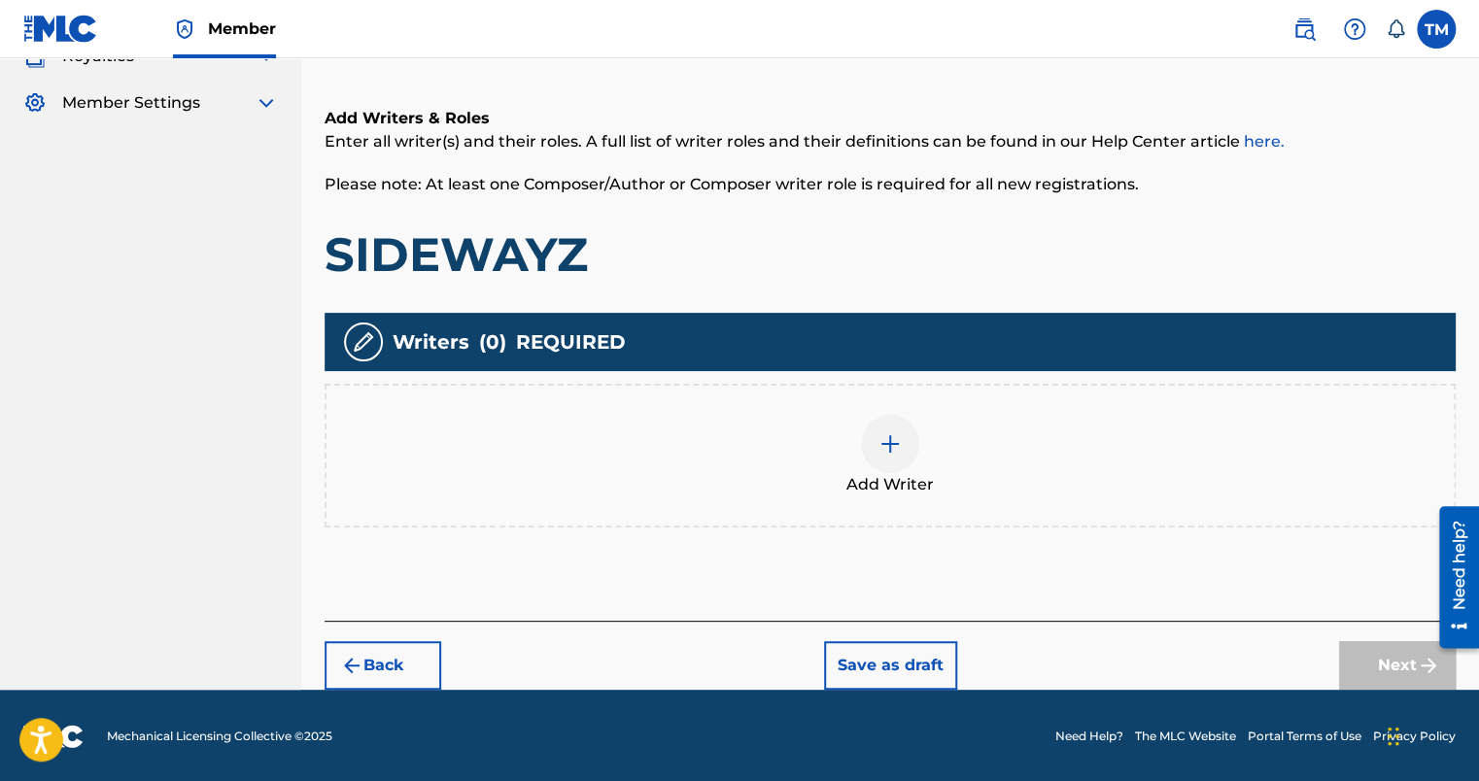
click at [894, 455] on div at bounding box center [890, 444] width 58 height 58
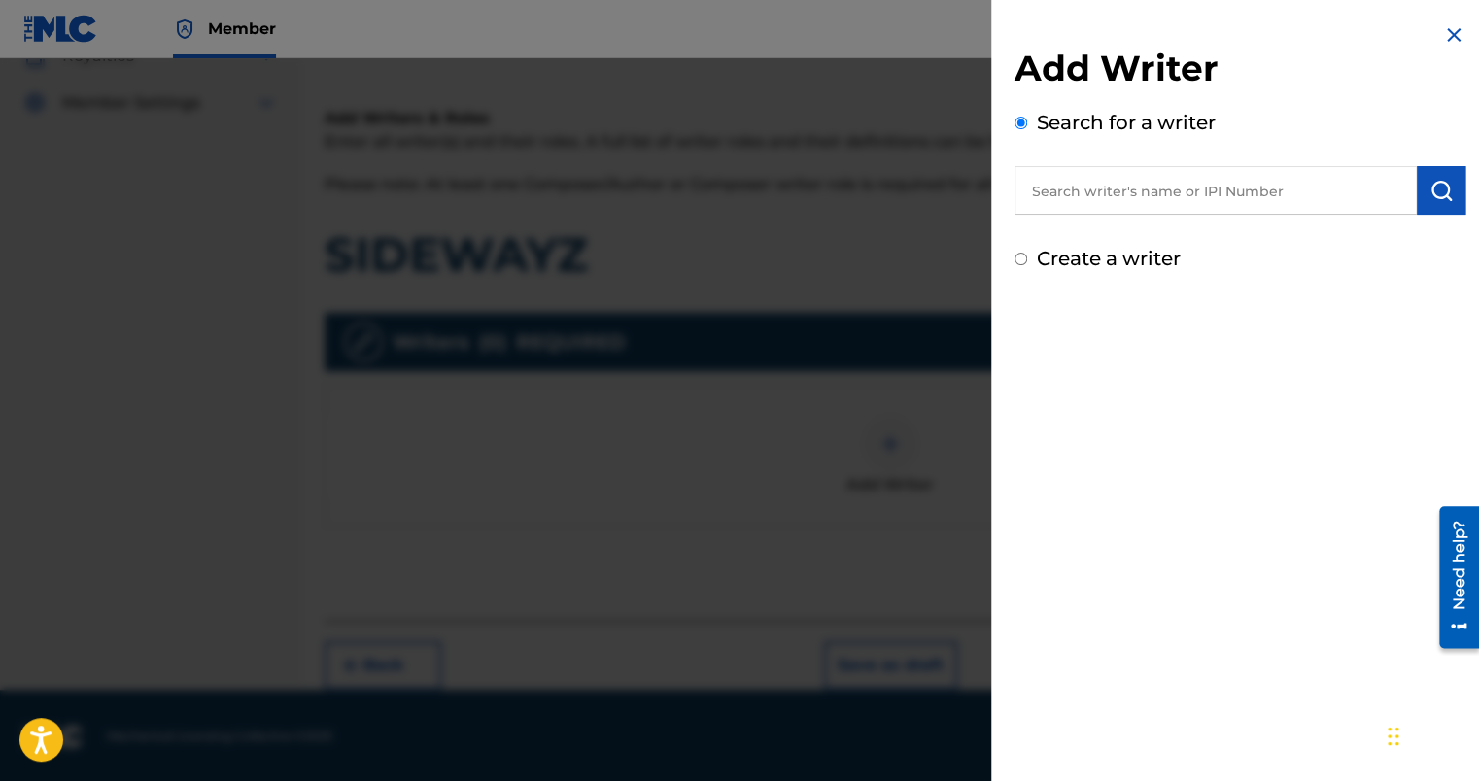
click at [1082, 258] on label "Create a writer" at bounding box center [1109, 258] width 144 height 23
radio input "true"
click at [1027, 258] on input "Create a writer" at bounding box center [1021, 259] width 13 height 13
radio input "false"
radio input "true"
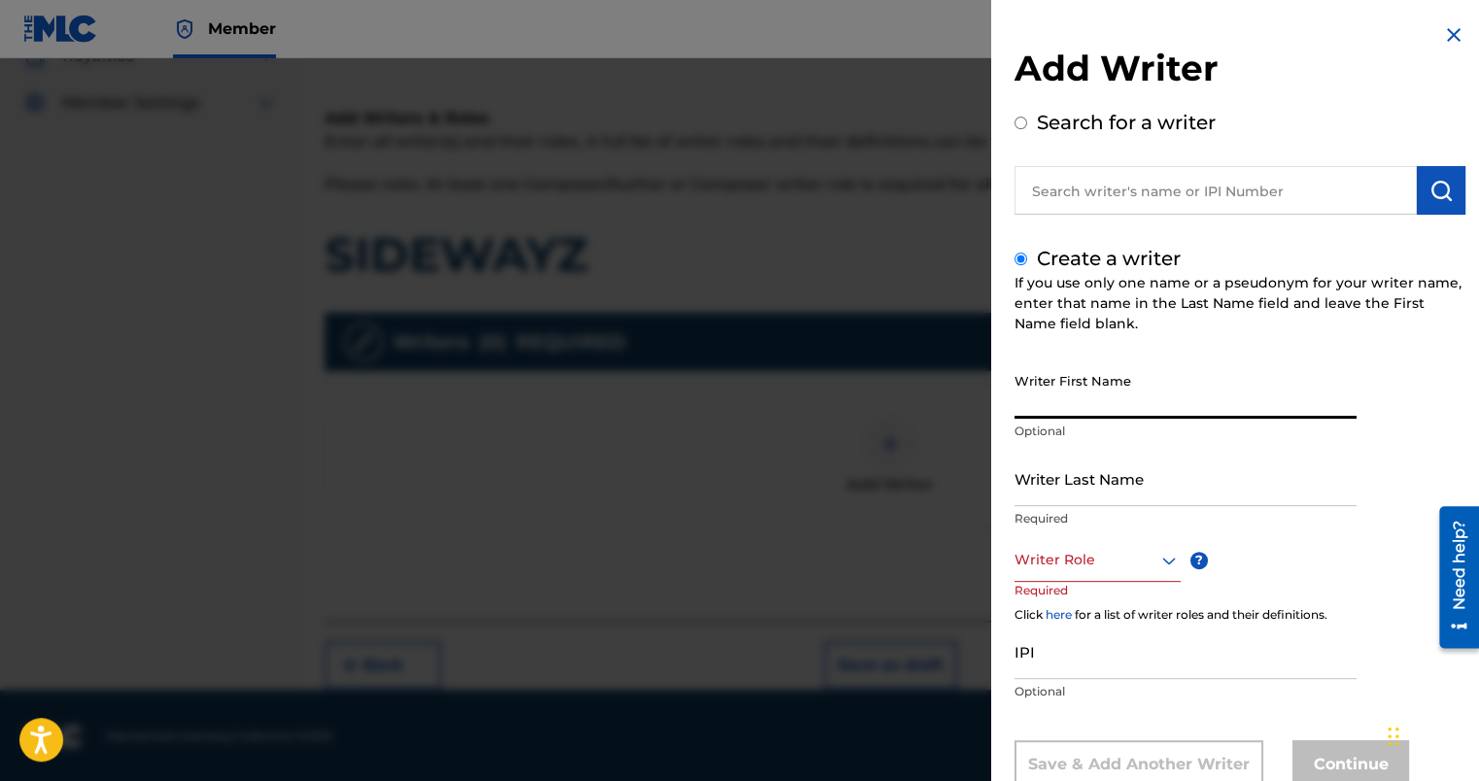
click at [1089, 404] on input "Writer First Name" at bounding box center [1186, 391] width 342 height 55
type input "[GEOGRAPHIC_DATA]"
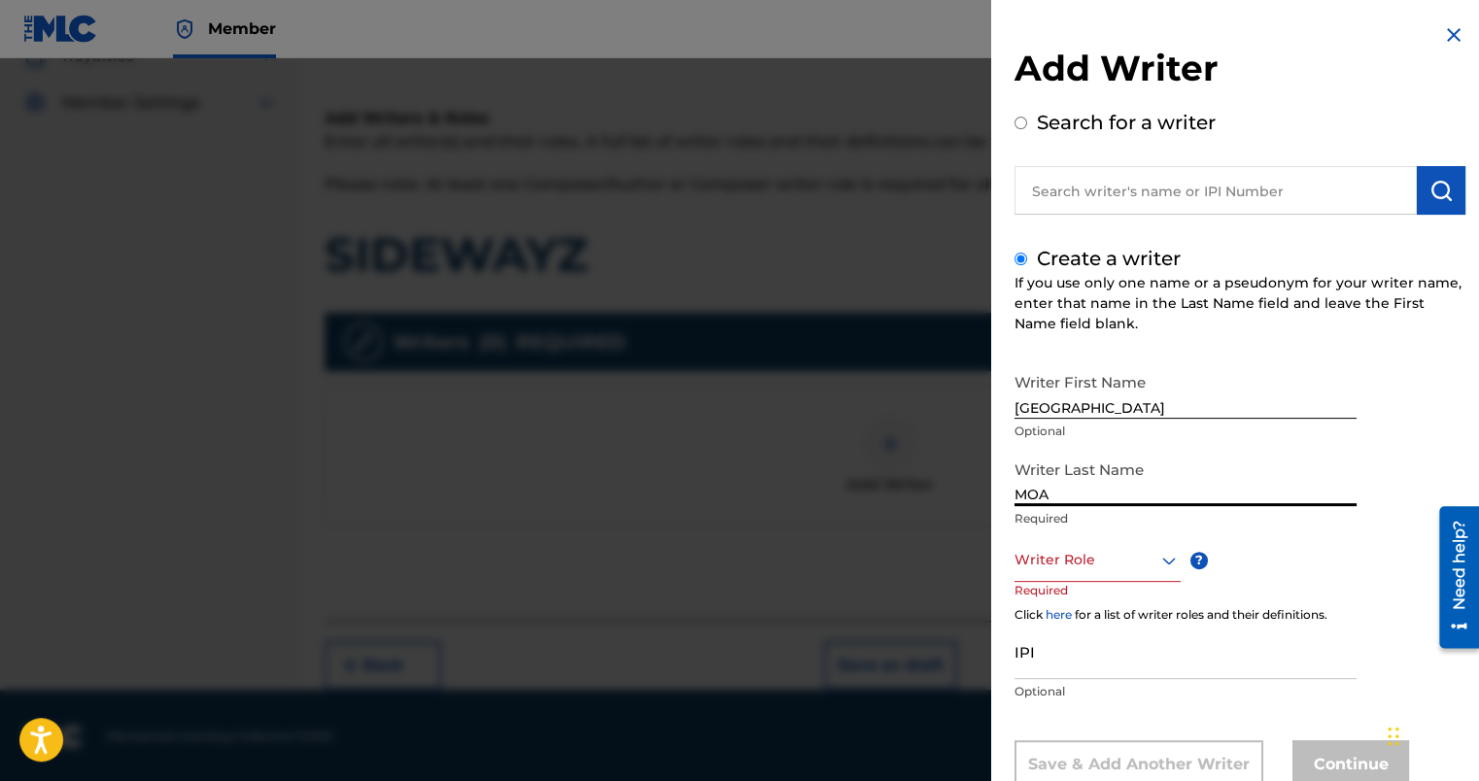
type input "MOA"
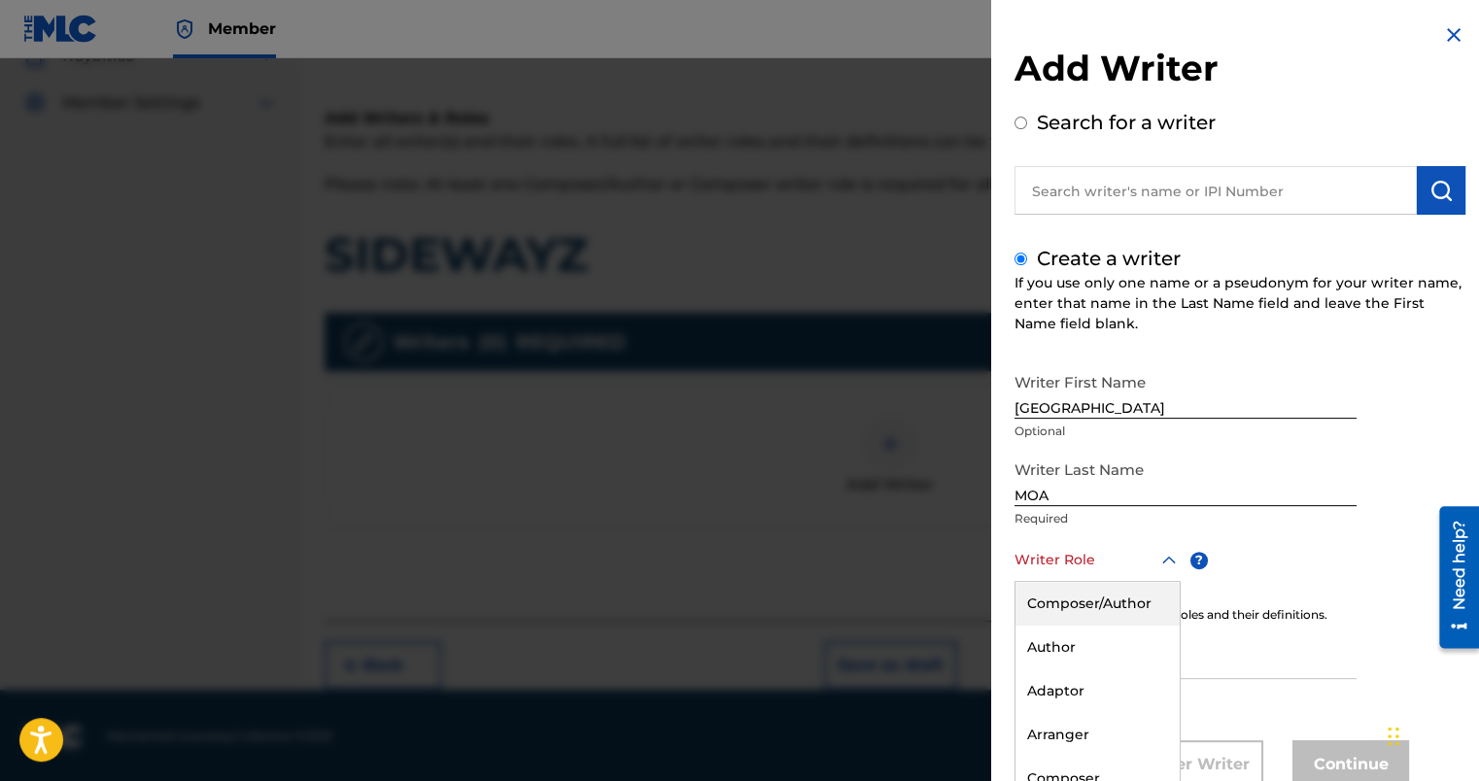
click at [1163, 560] on div "8 results available. Use Up and Down to choose options, press Enter to select t…" at bounding box center [1098, 560] width 166 height 44
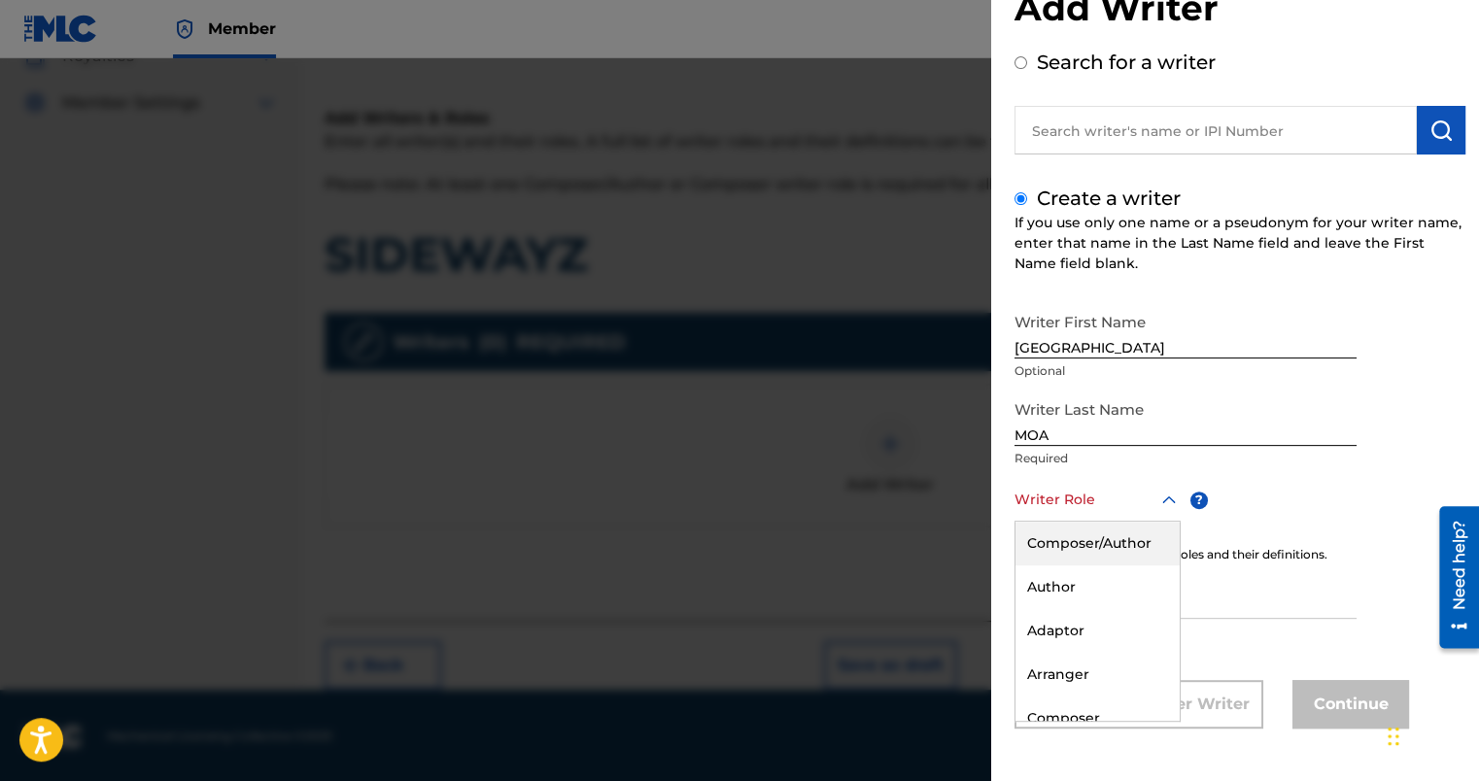
click at [1124, 549] on div "Composer/Author" at bounding box center [1098, 544] width 164 height 44
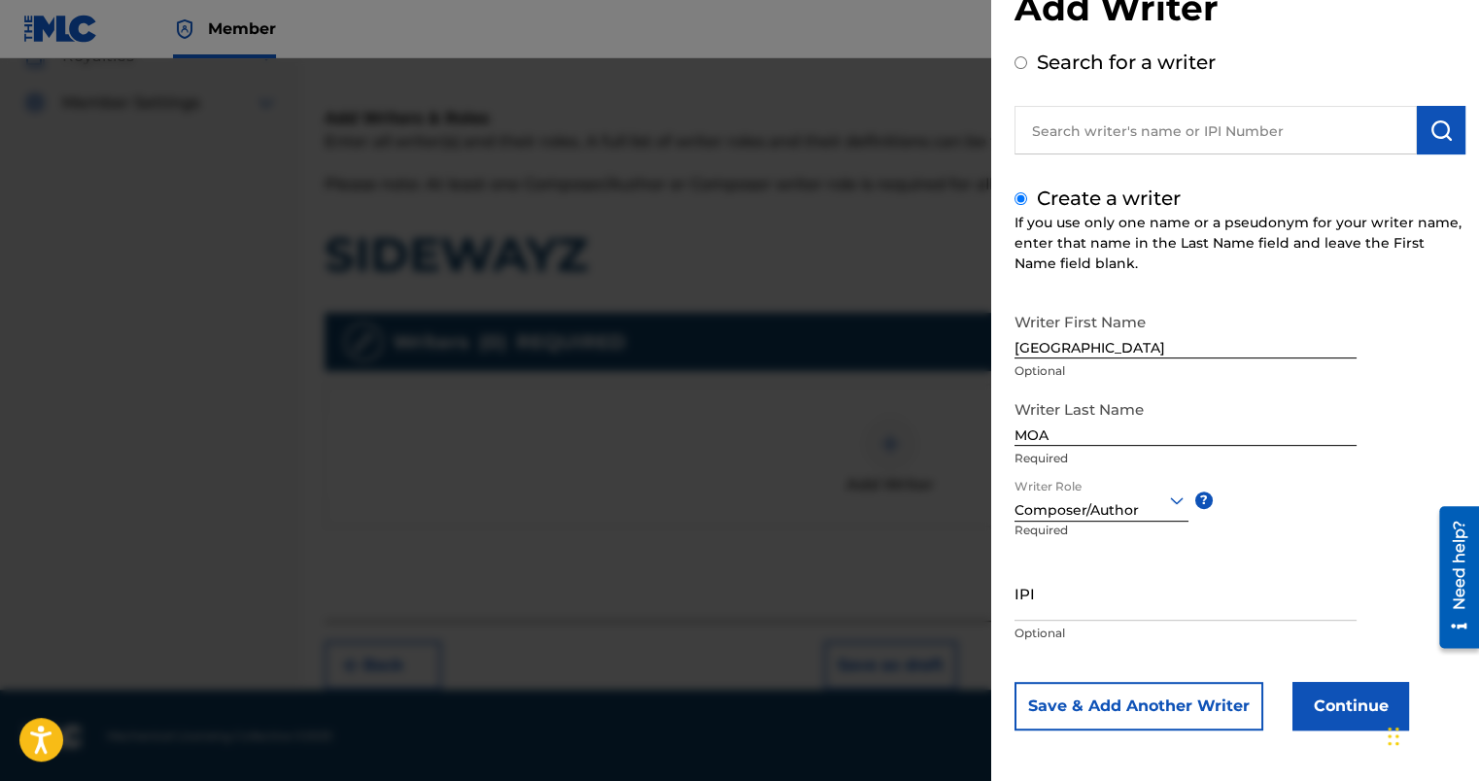
click at [1324, 709] on button "Continue" at bounding box center [1351, 706] width 117 height 49
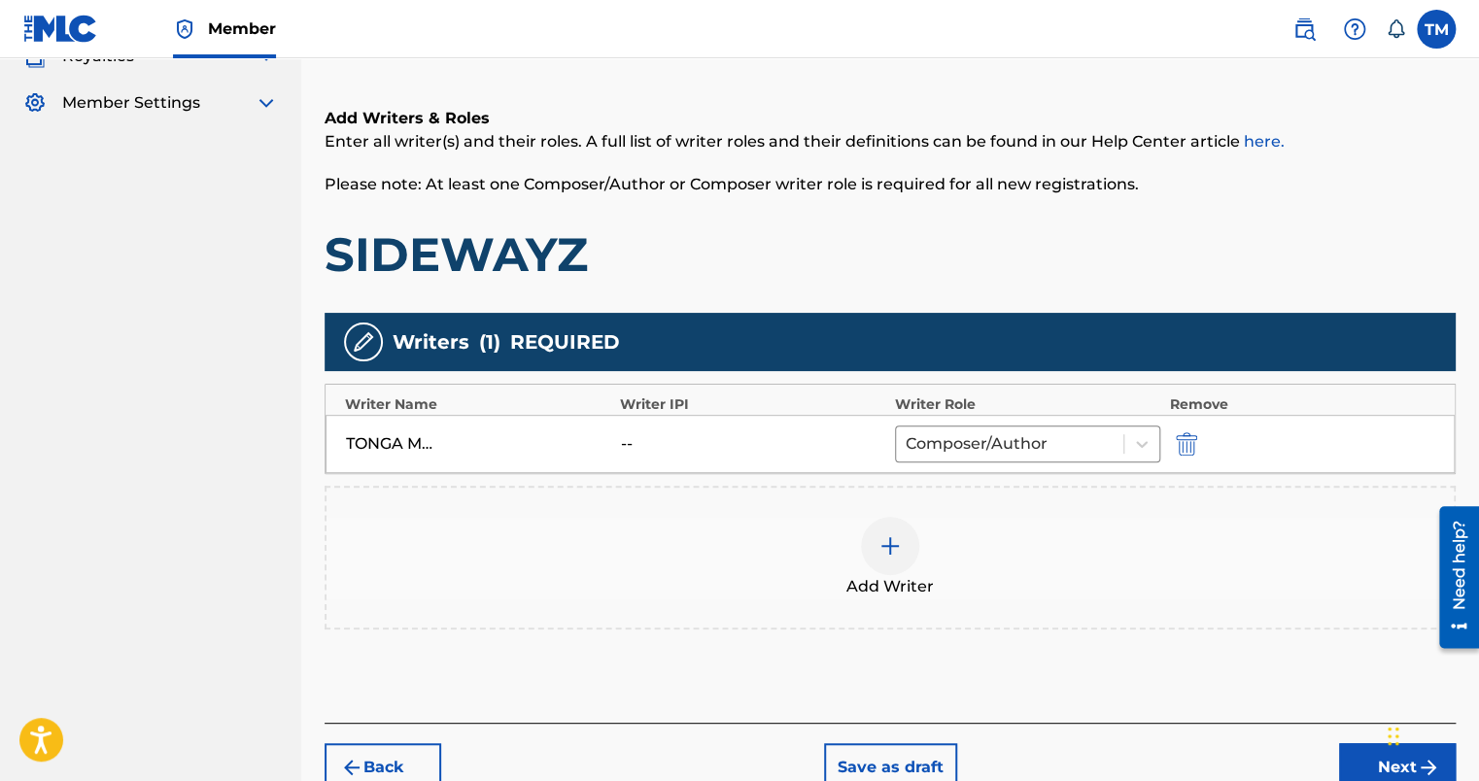
click at [1363, 754] on button "Next" at bounding box center [1397, 768] width 117 height 49
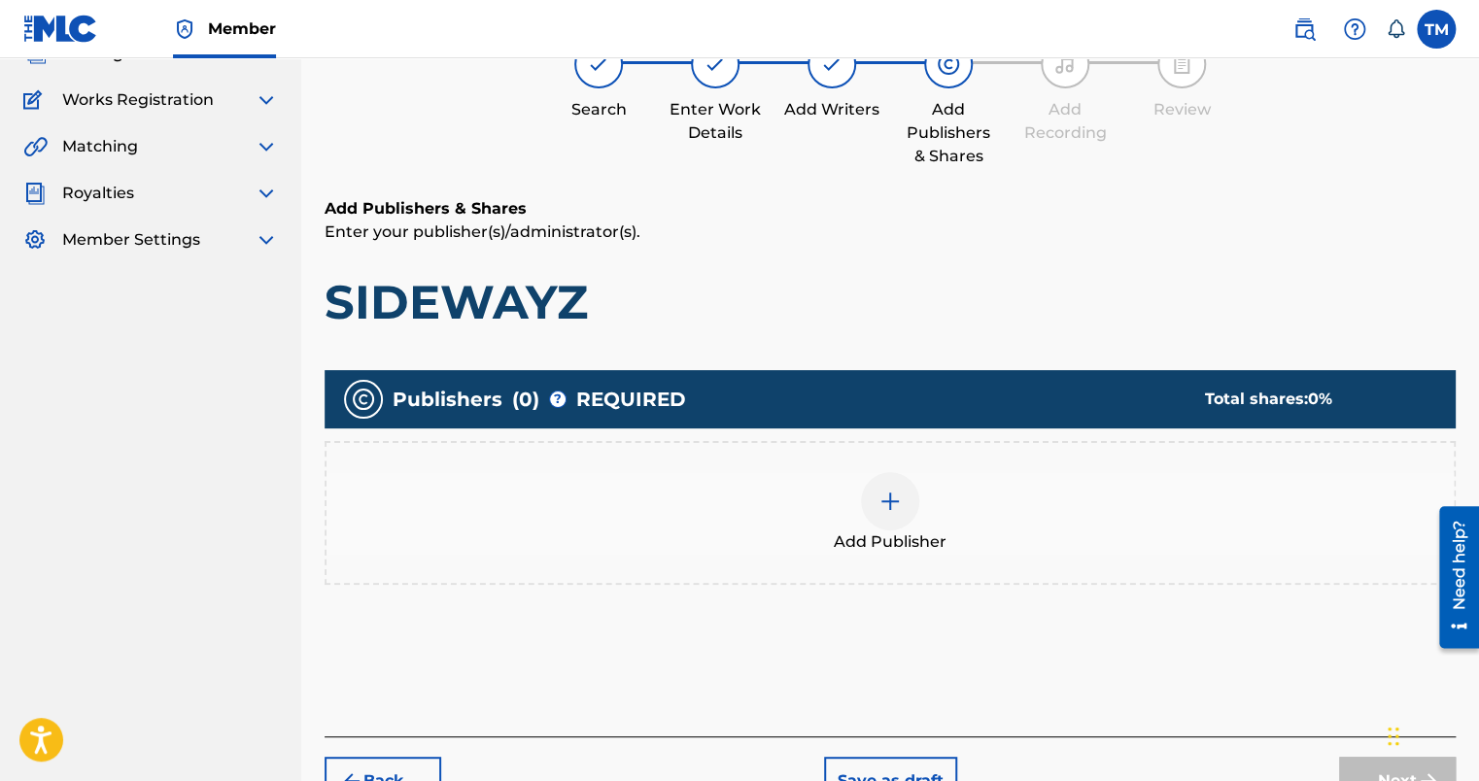
scroll to position [185, 0]
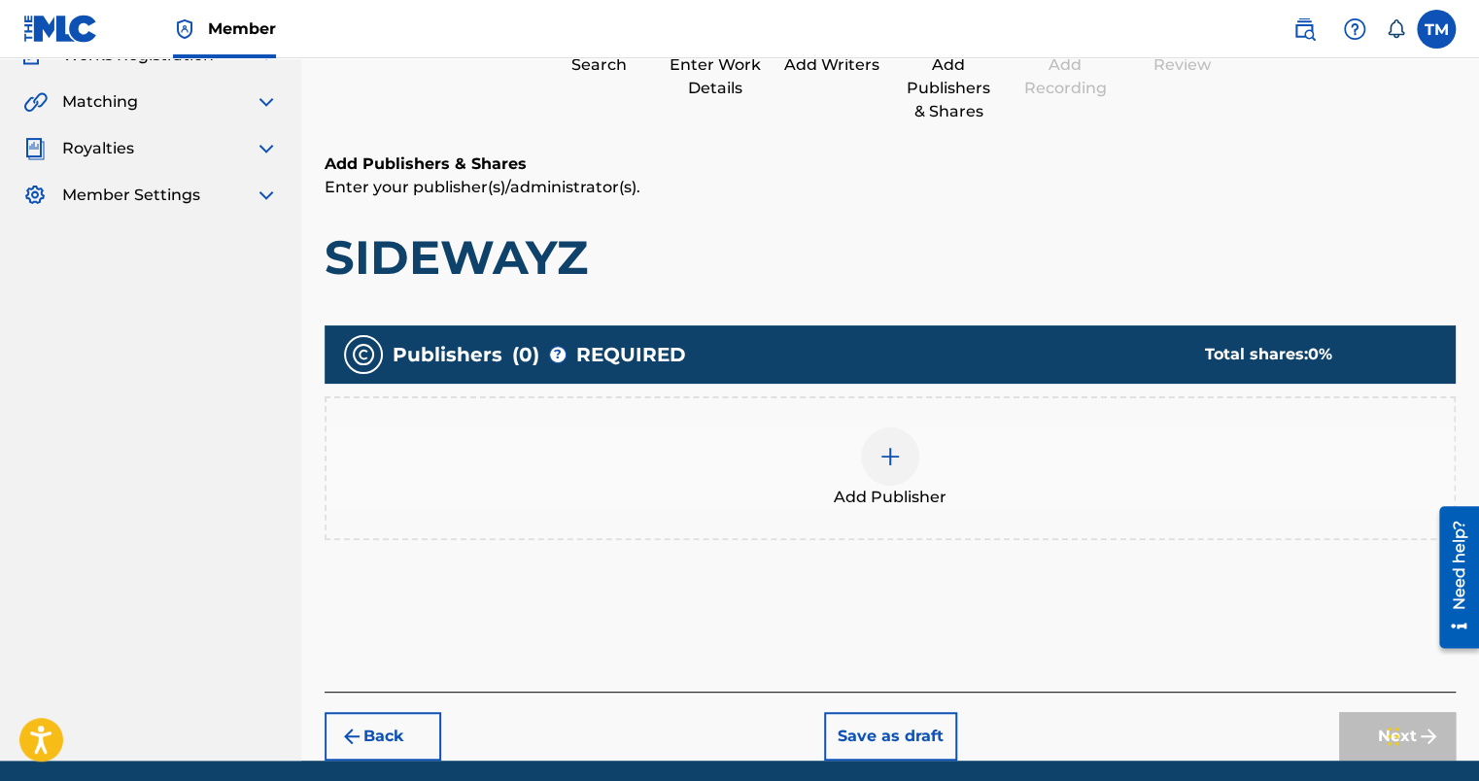
click at [894, 447] on img at bounding box center [890, 456] width 23 height 23
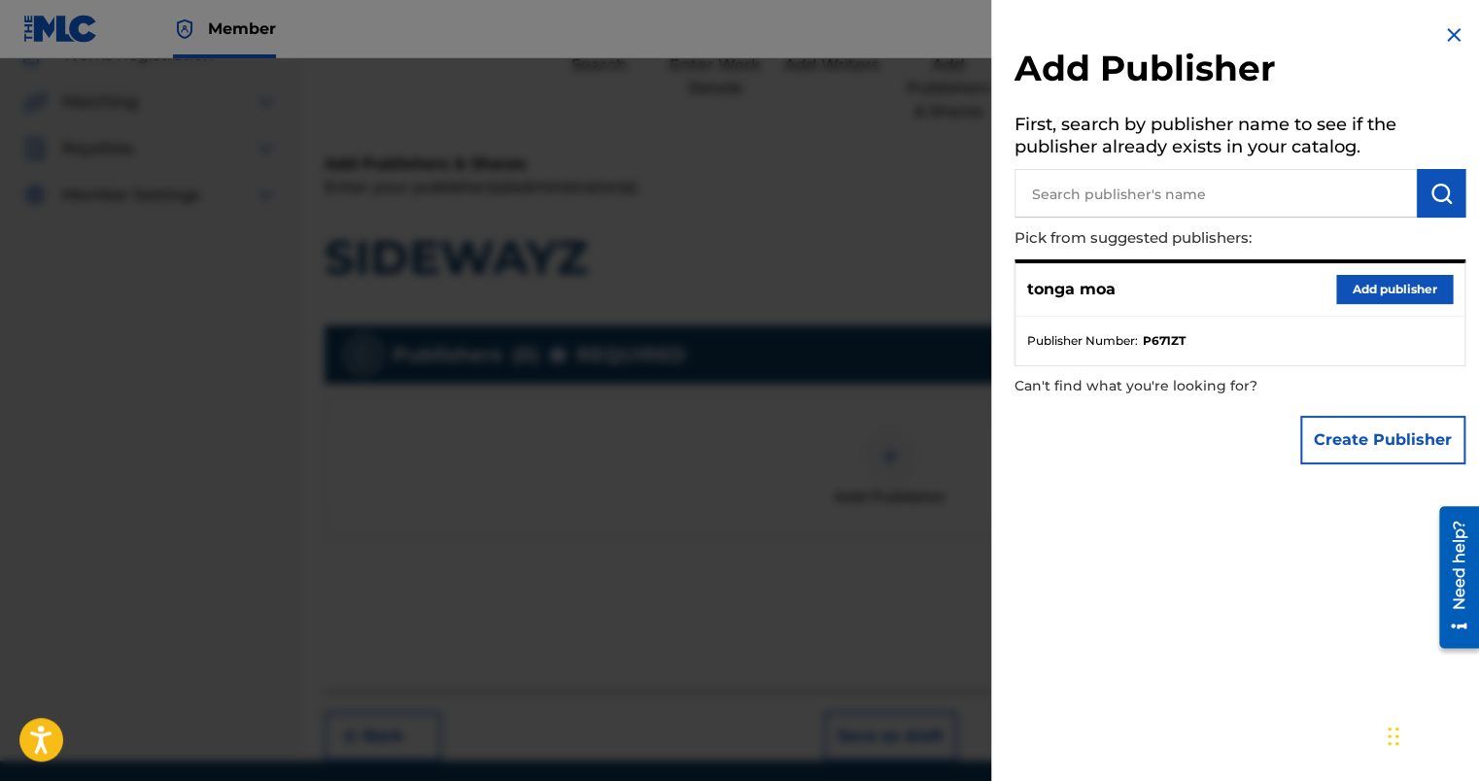
click at [1397, 295] on button "Add publisher" at bounding box center [1395, 289] width 117 height 29
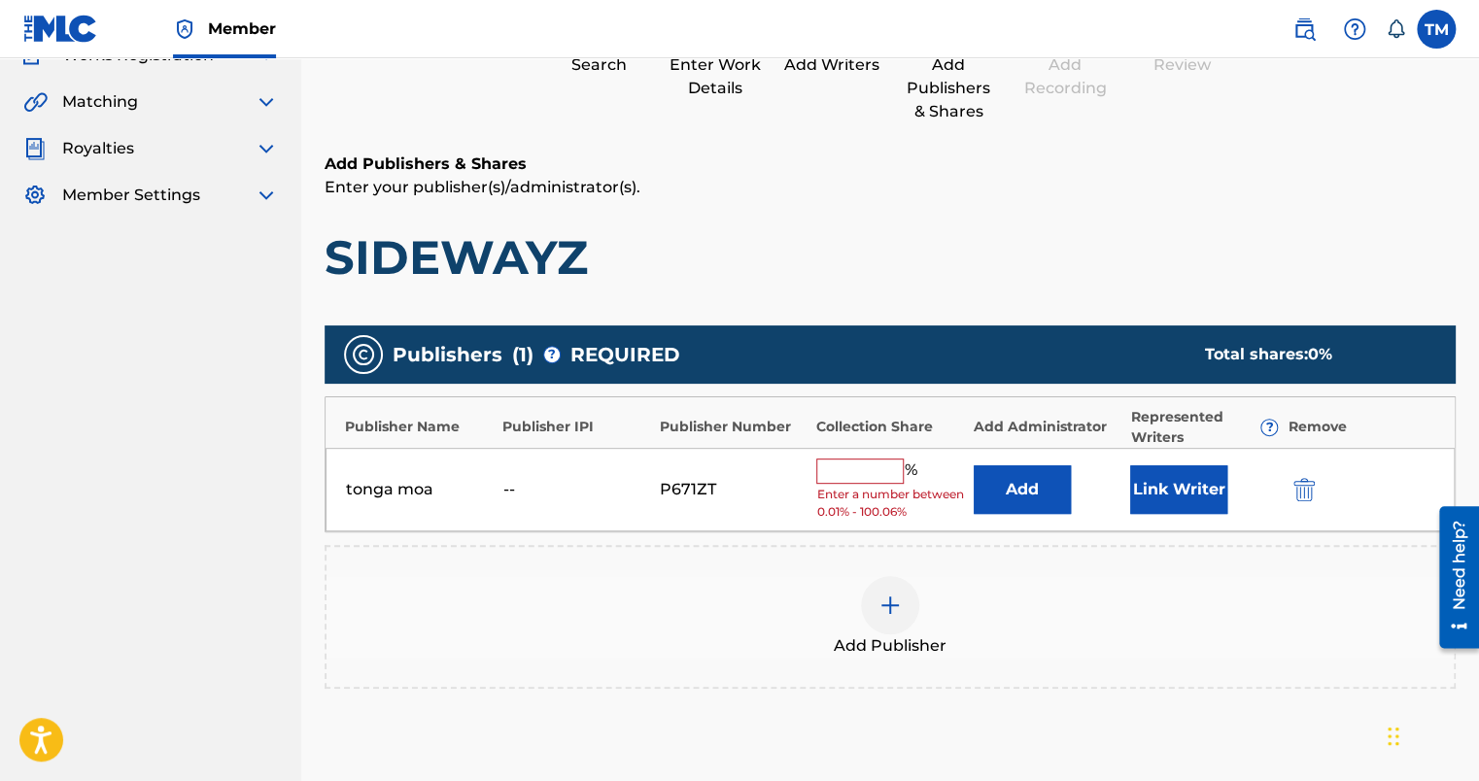
click at [841, 459] on input "text" at bounding box center [859, 471] width 87 height 25
type input "100"
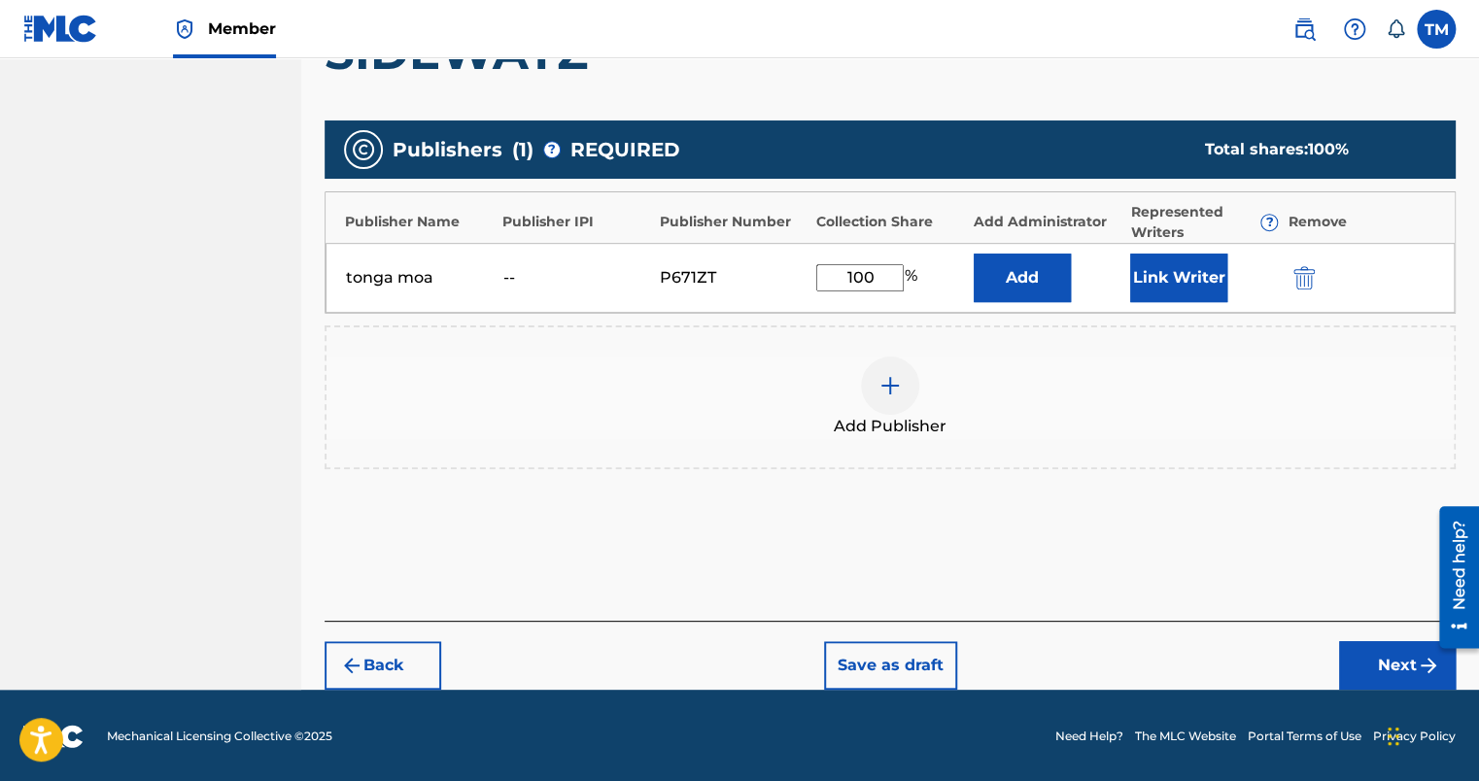
click at [1377, 650] on button "Next" at bounding box center [1397, 666] width 117 height 49
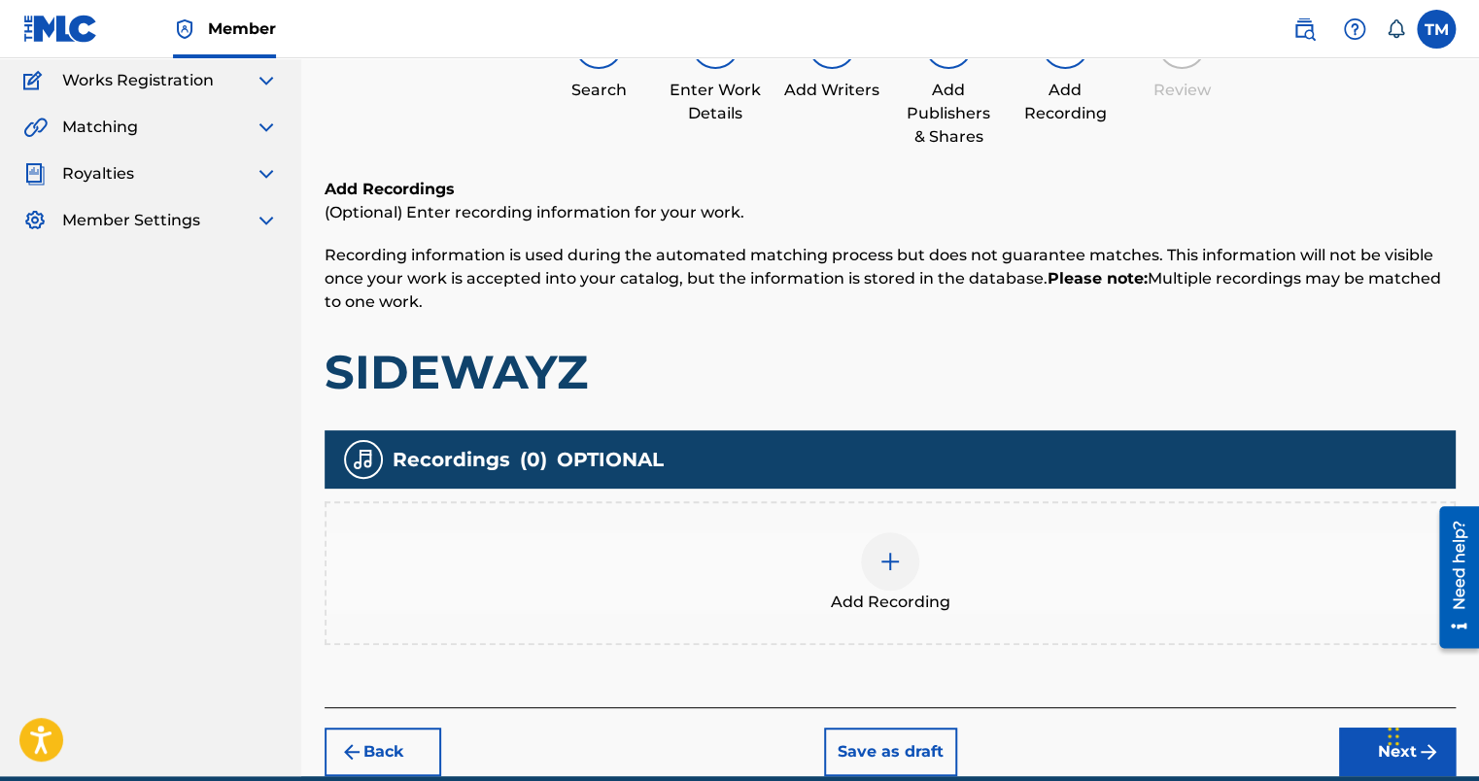
scroll to position [246, 0]
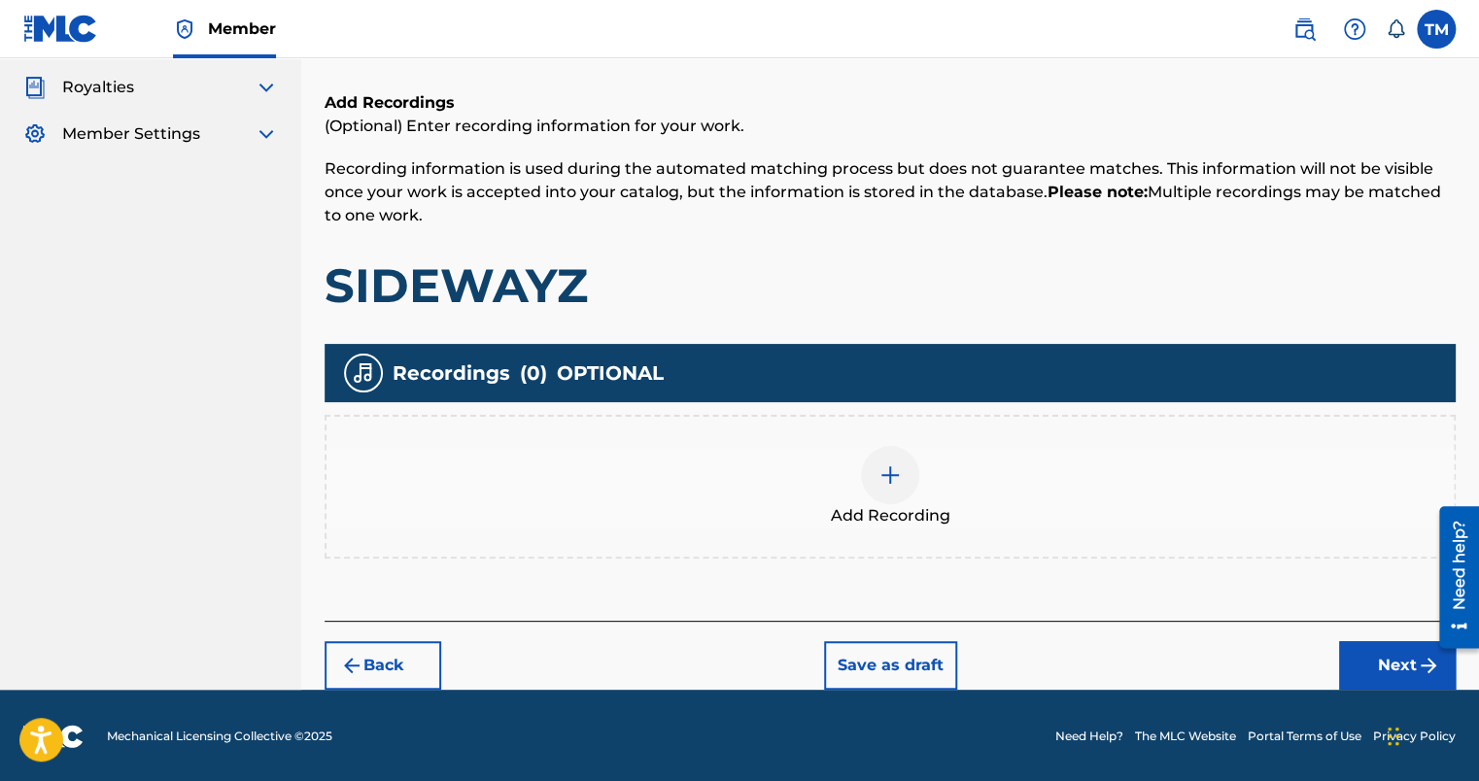
click at [1404, 657] on button "Next" at bounding box center [1397, 666] width 117 height 49
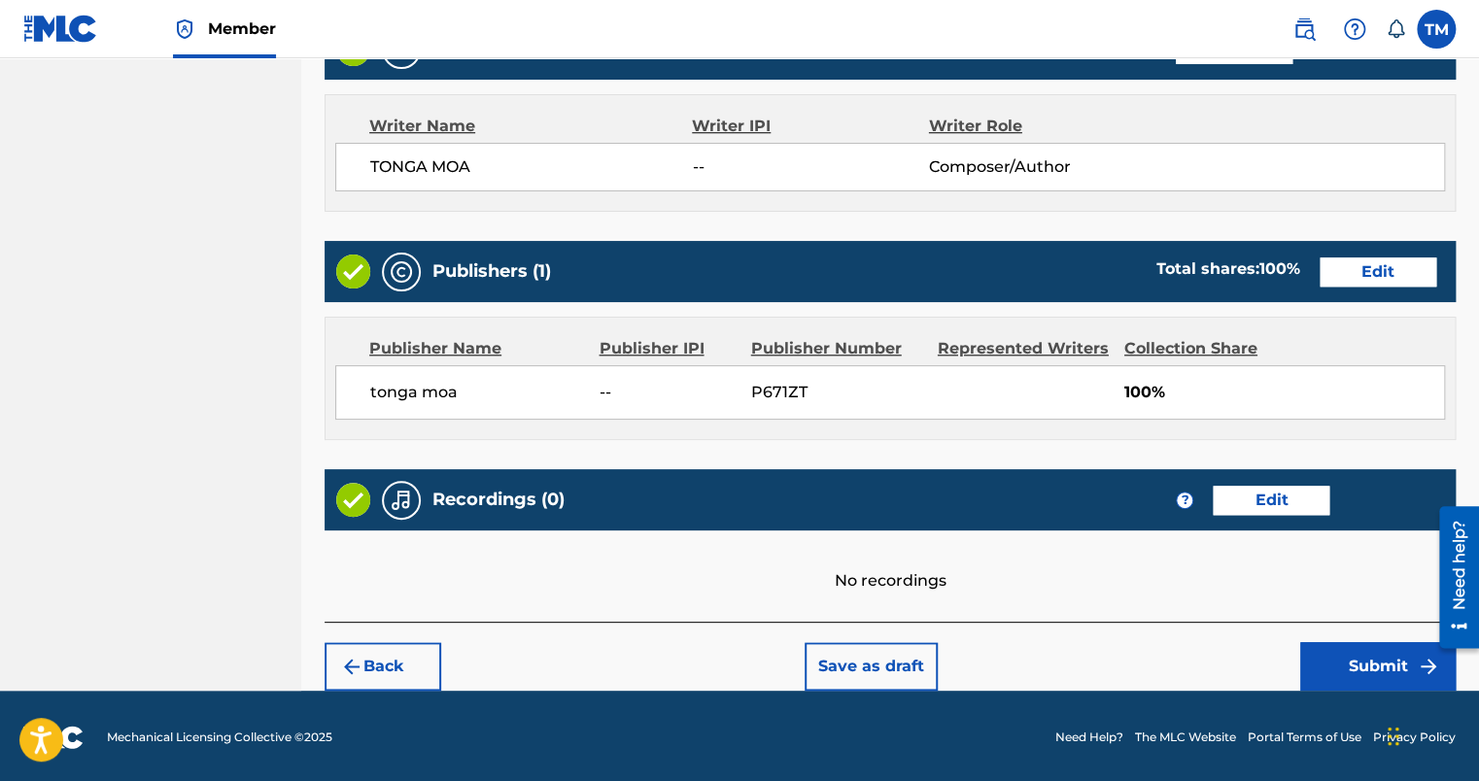
scroll to position [796, 0]
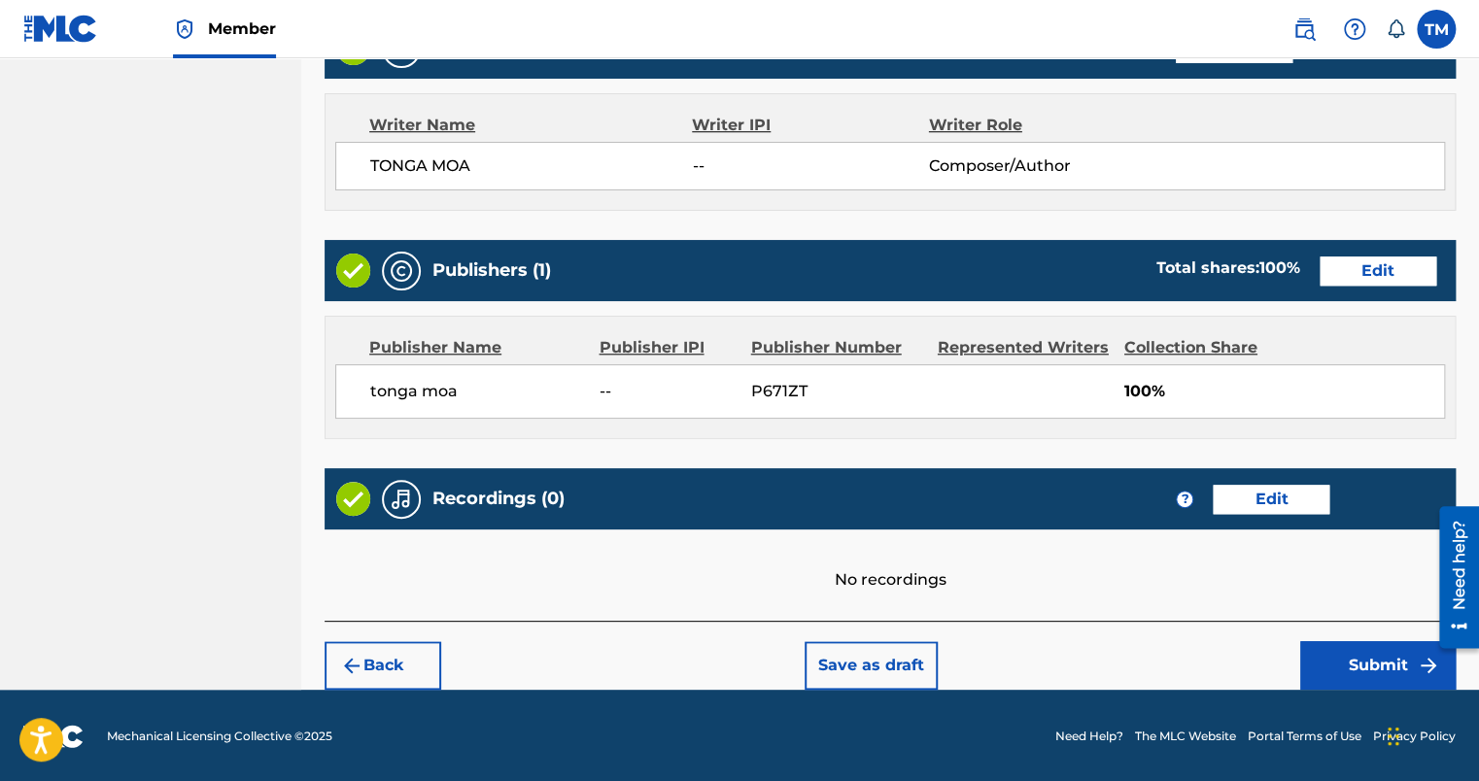
click at [1370, 648] on button "Submit" at bounding box center [1379, 666] width 156 height 49
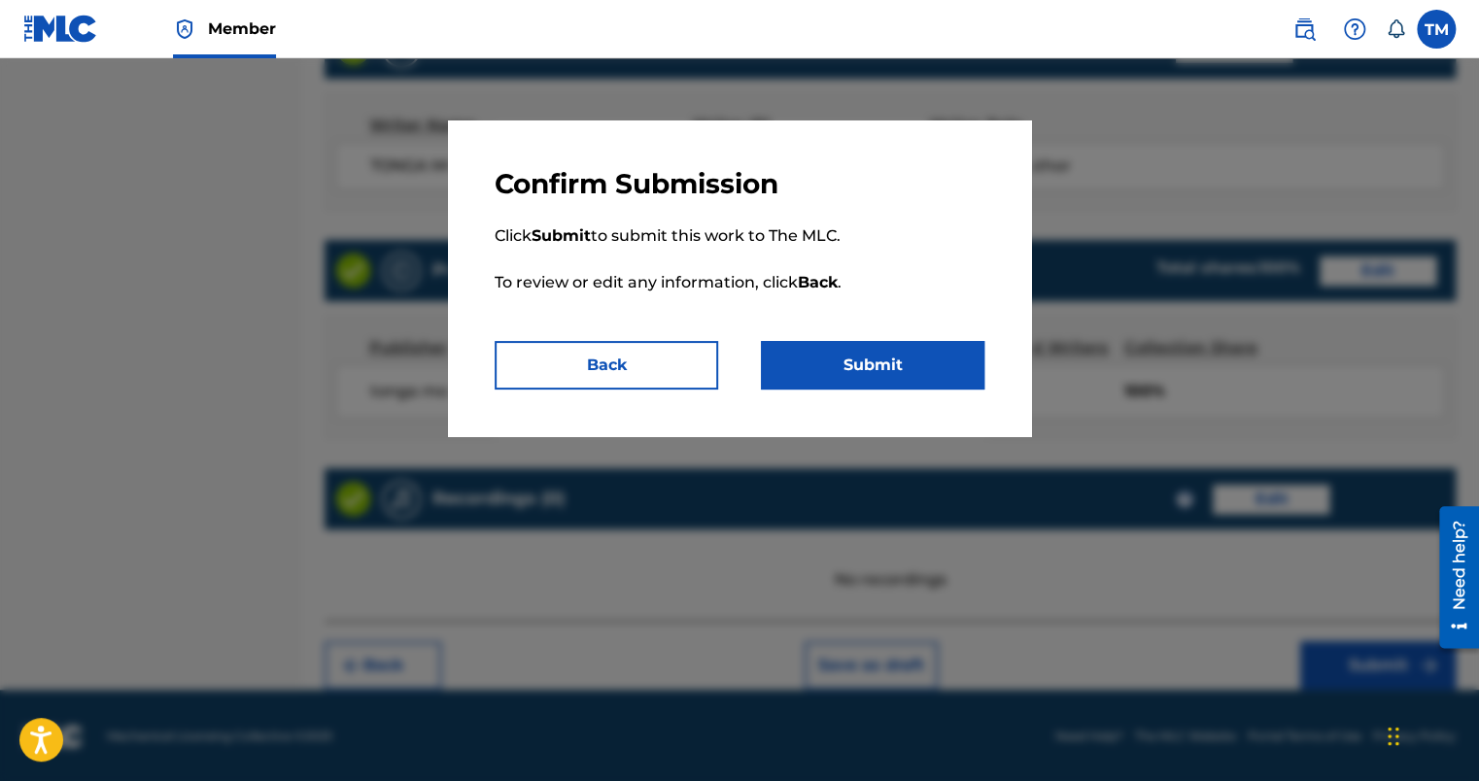
click at [891, 356] on button "Submit" at bounding box center [873, 365] width 224 height 49
click at [871, 369] on button "Submit" at bounding box center [873, 365] width 224 height 49
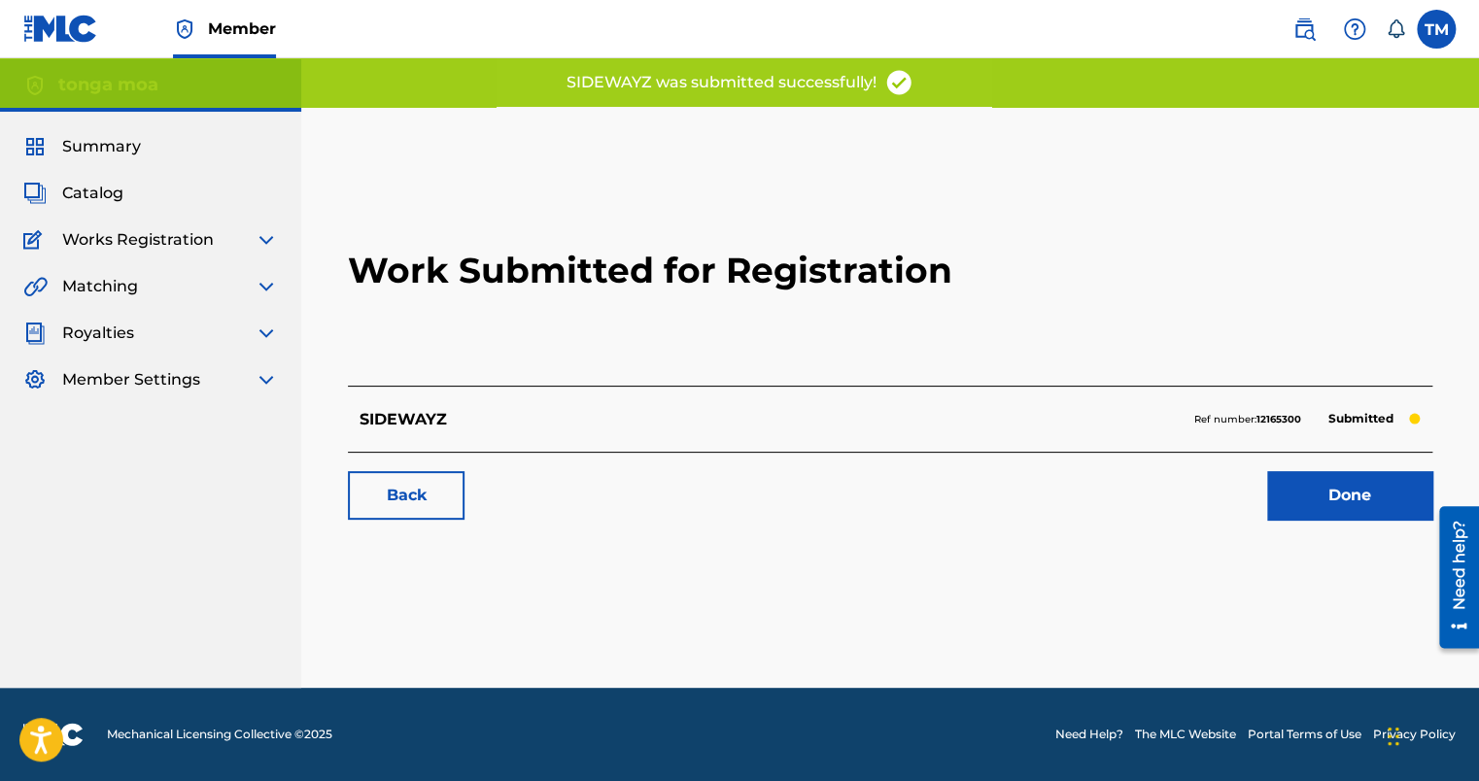
click at [1296, 496] on link "Done" at bounding box center [1349, 495] width 165 height 49
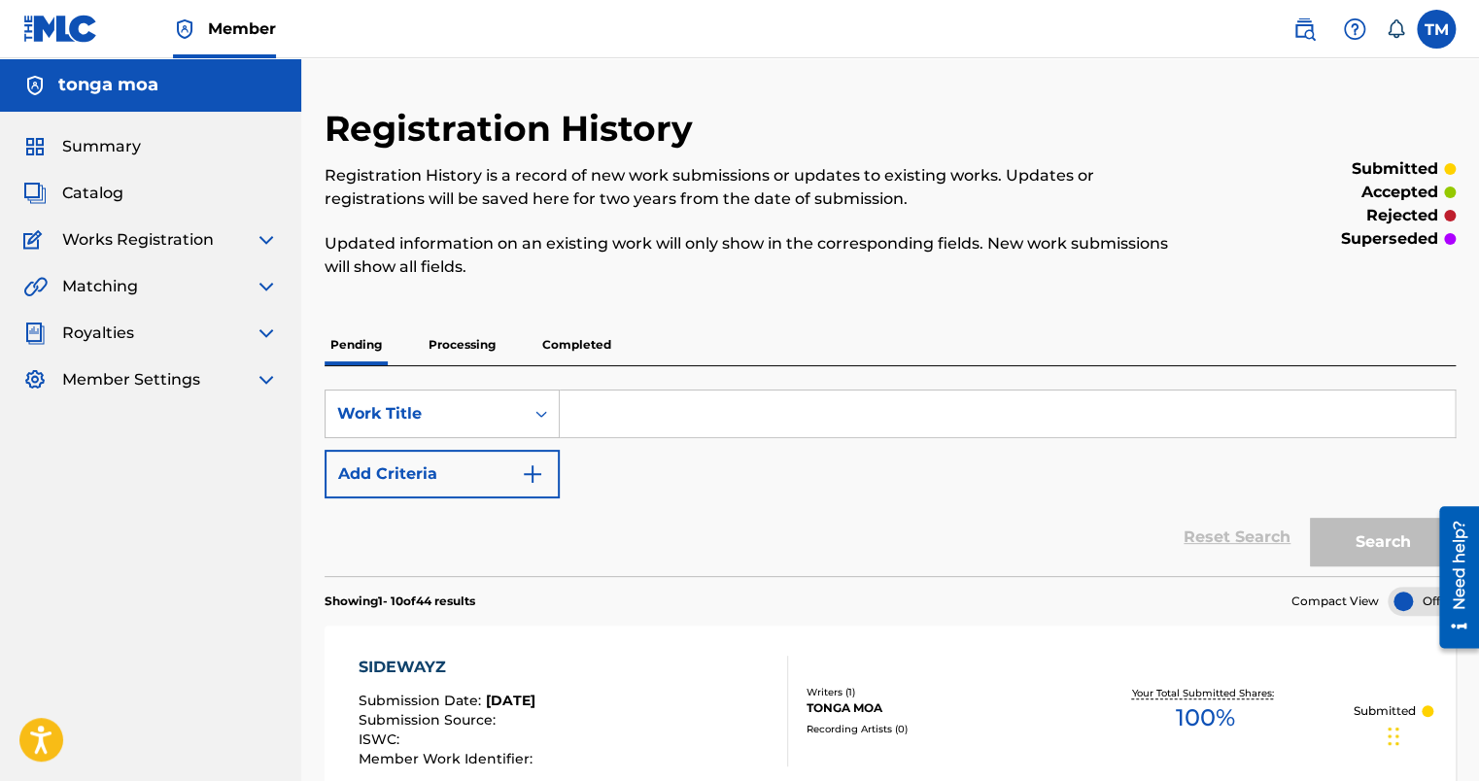
click at [643, 421] on input "Search Form" at bounding box center [1007, 414] width 895 height 47
click at [121, 194] on span "Catalog" at bounding box center [92, 193] width 61 height 23
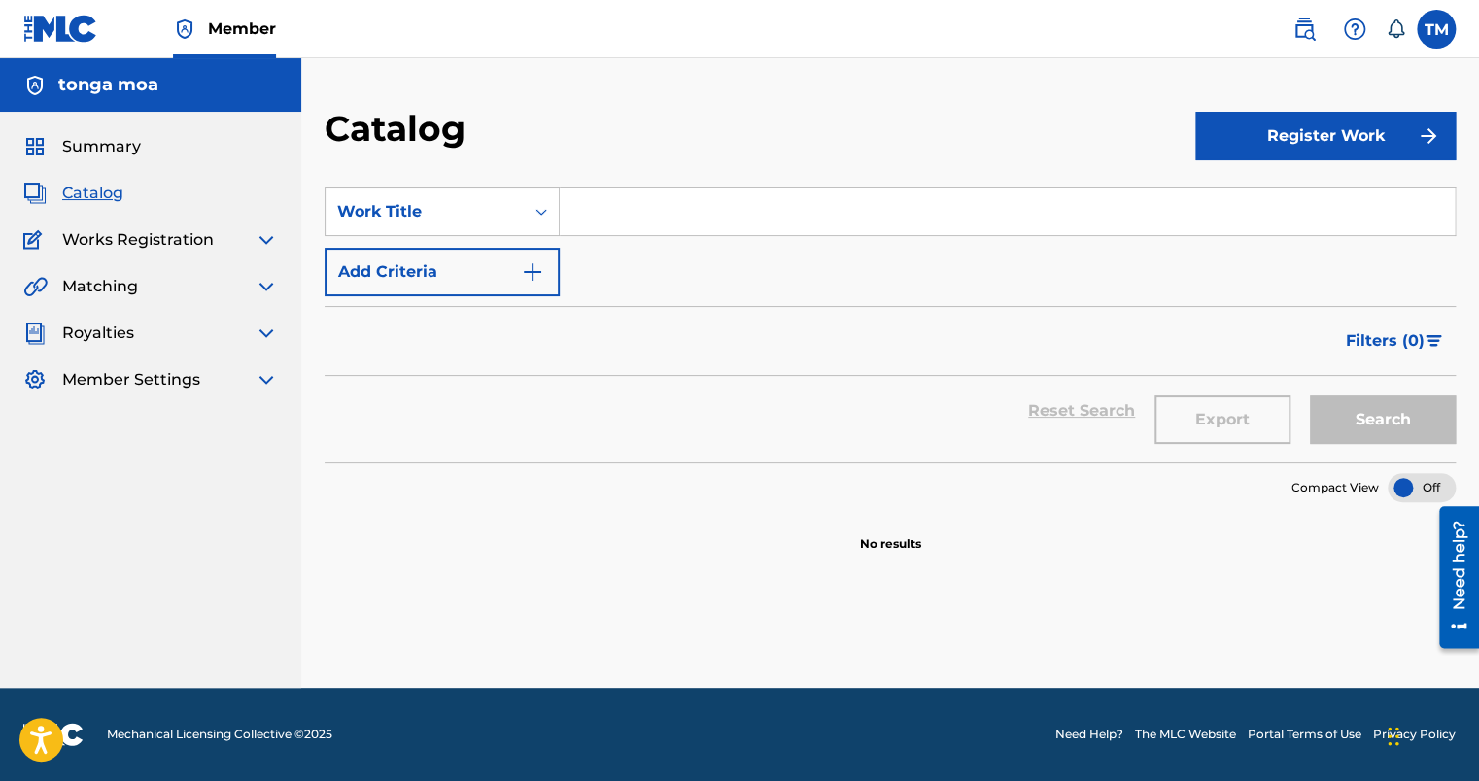
click at [1304, 131] on button "Register Work" at bounding box center [1326, 136] width 260 height 49
click at [1232, 206] on link "Individual" at bounding box center [1326, 199] width 260 height 47
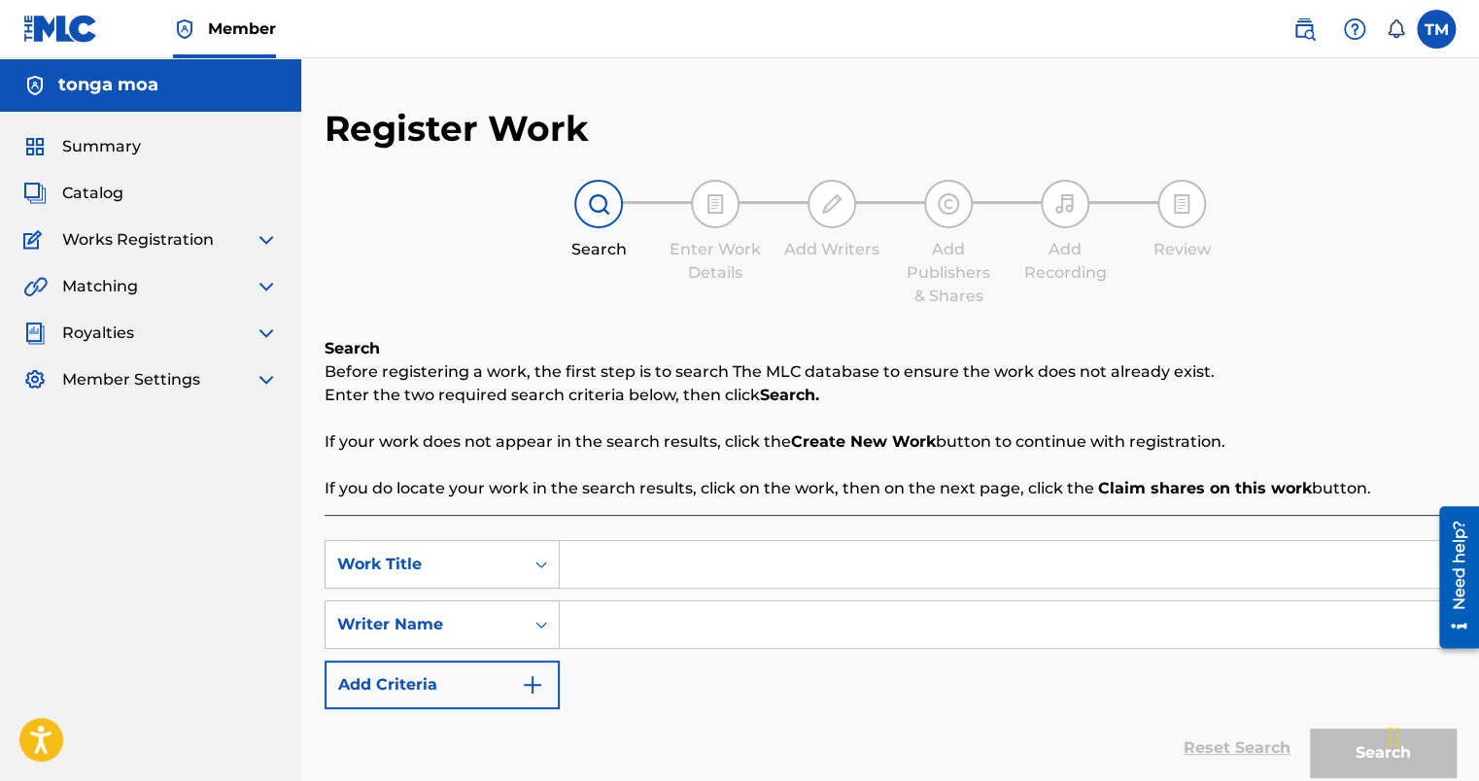
click at [705, 579] on input "Search Form" at bounding box center [1007, 564] width 895 height 47
click at [597, 566] on input "Search Form" at bounding box center [1007, 564] width 895 height 47
type input "CASHFLOW"
click at [637, 609] on input "Search Form" at bounding box center [1007, 625] width 895 height 47
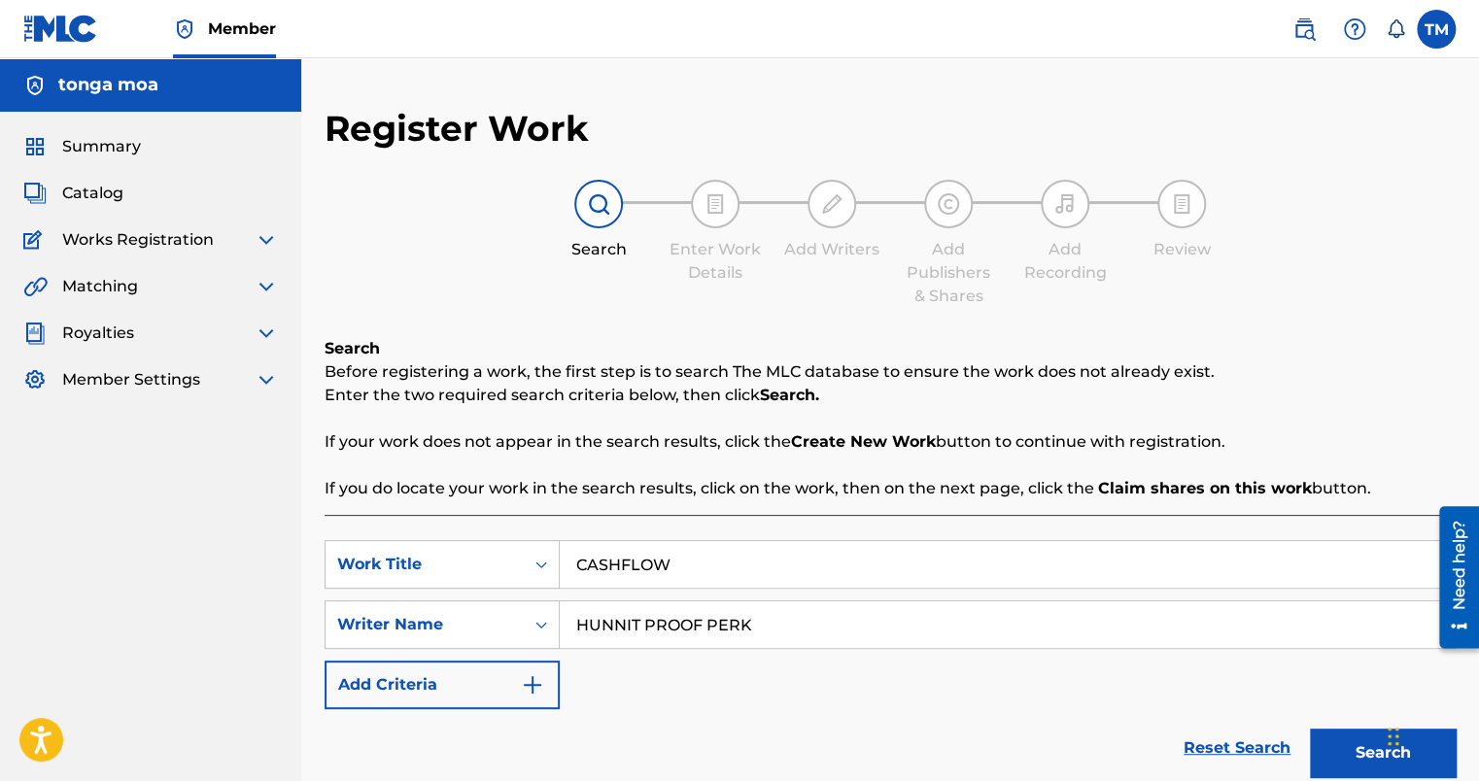
type input "HUNNIT PROOF PERK"
click at [1347, 752] on button "Search" at bounding box center [1383, 753] width 146 height 49
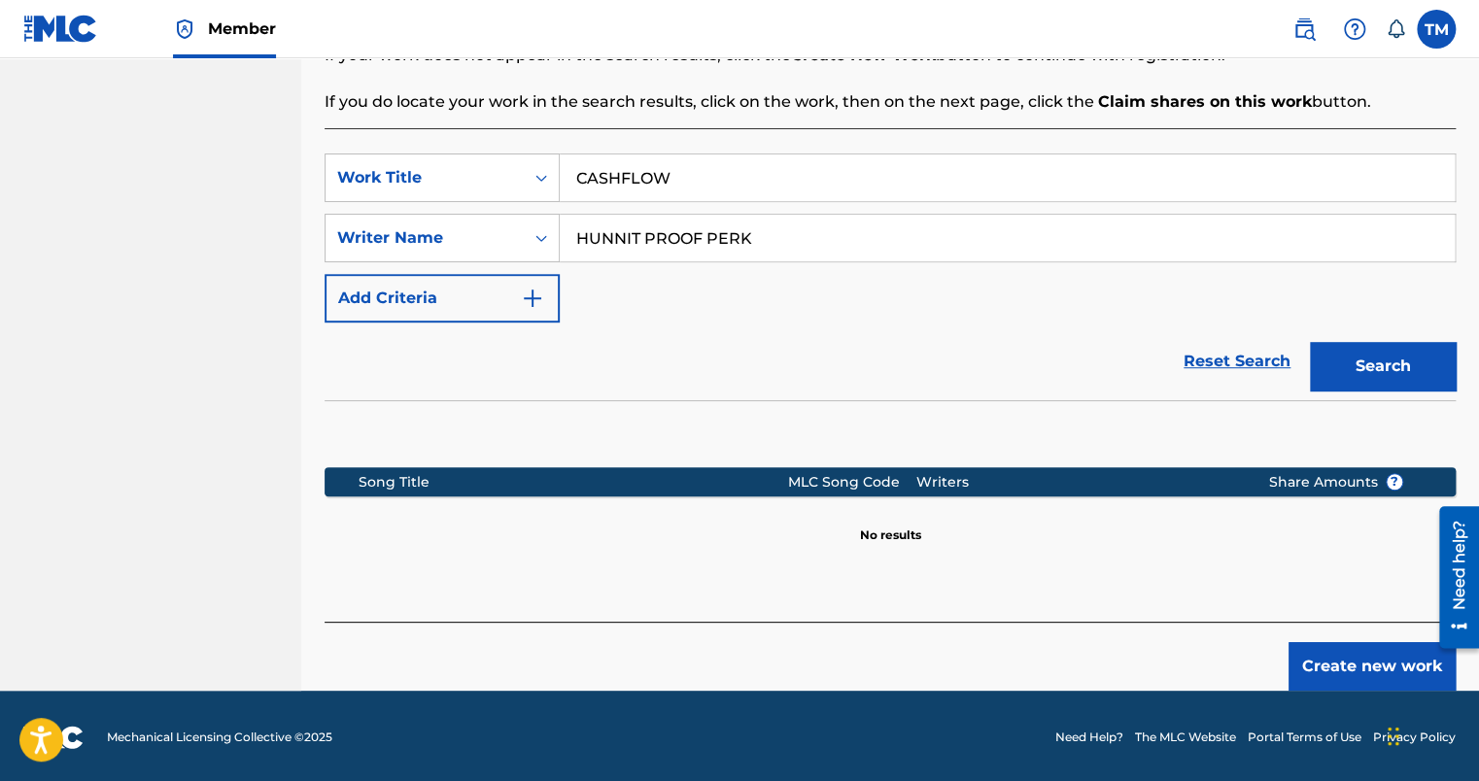
scroll to position [389, 0]
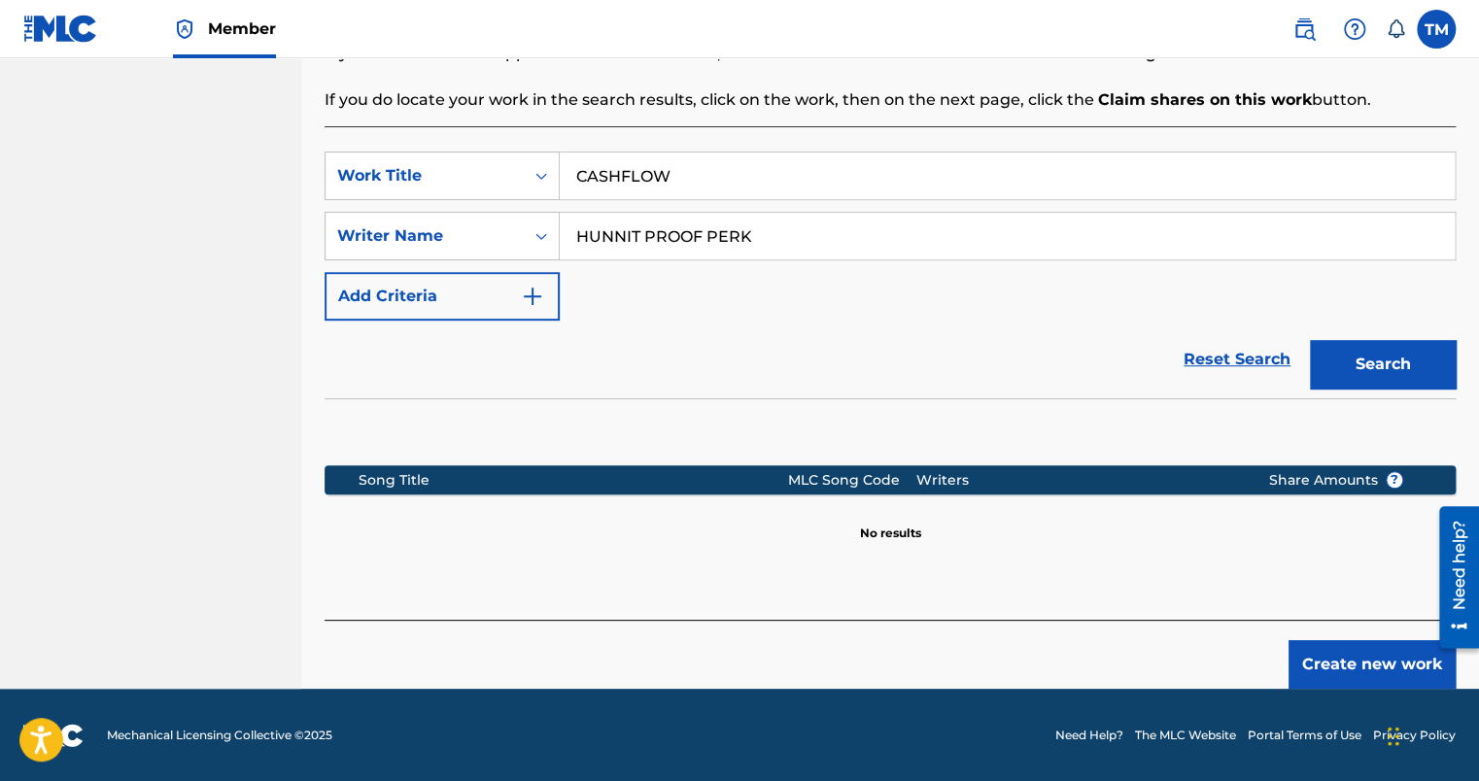
click at [1373, 665] on button "Create new work" at bounding box center [1372, 665] width 167 height 49
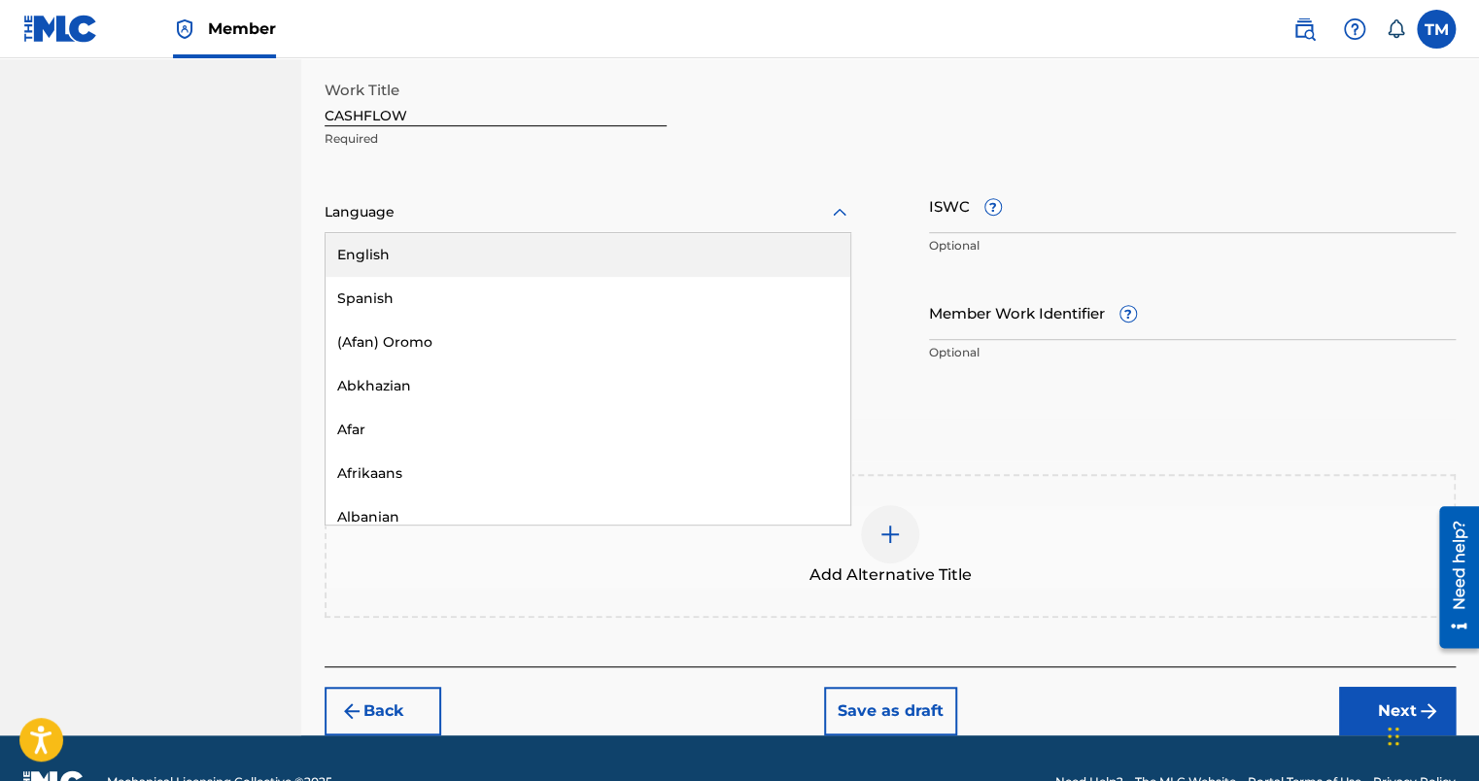
click at [432, 218] on div at bounding box center [588, 212] width 527 height 24
click at [445, 273] on div "English" at bounding box center [588, 255] width 525 height 44
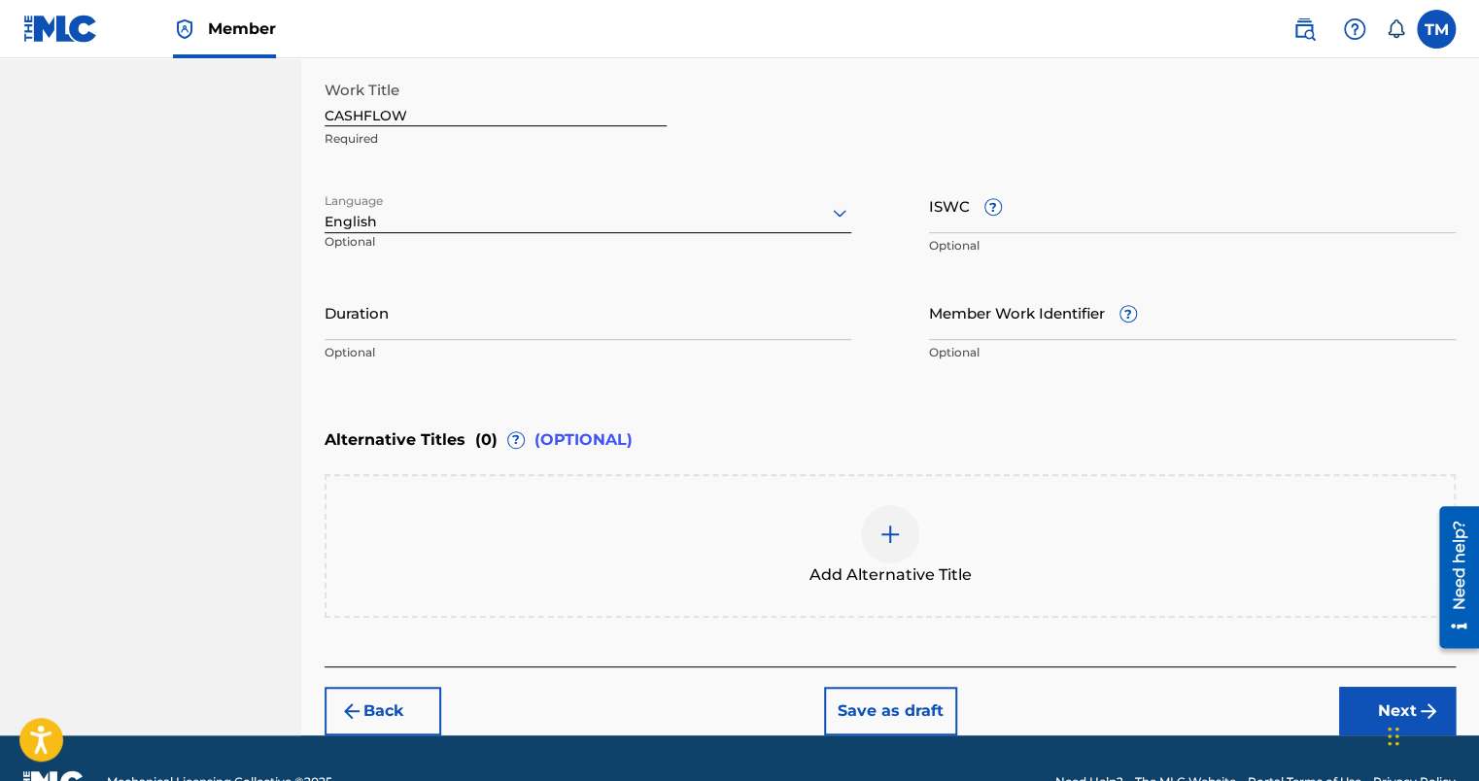
click at [1371, 715] on button "Next" at bounding box center [1397, 711] width 117 height 49
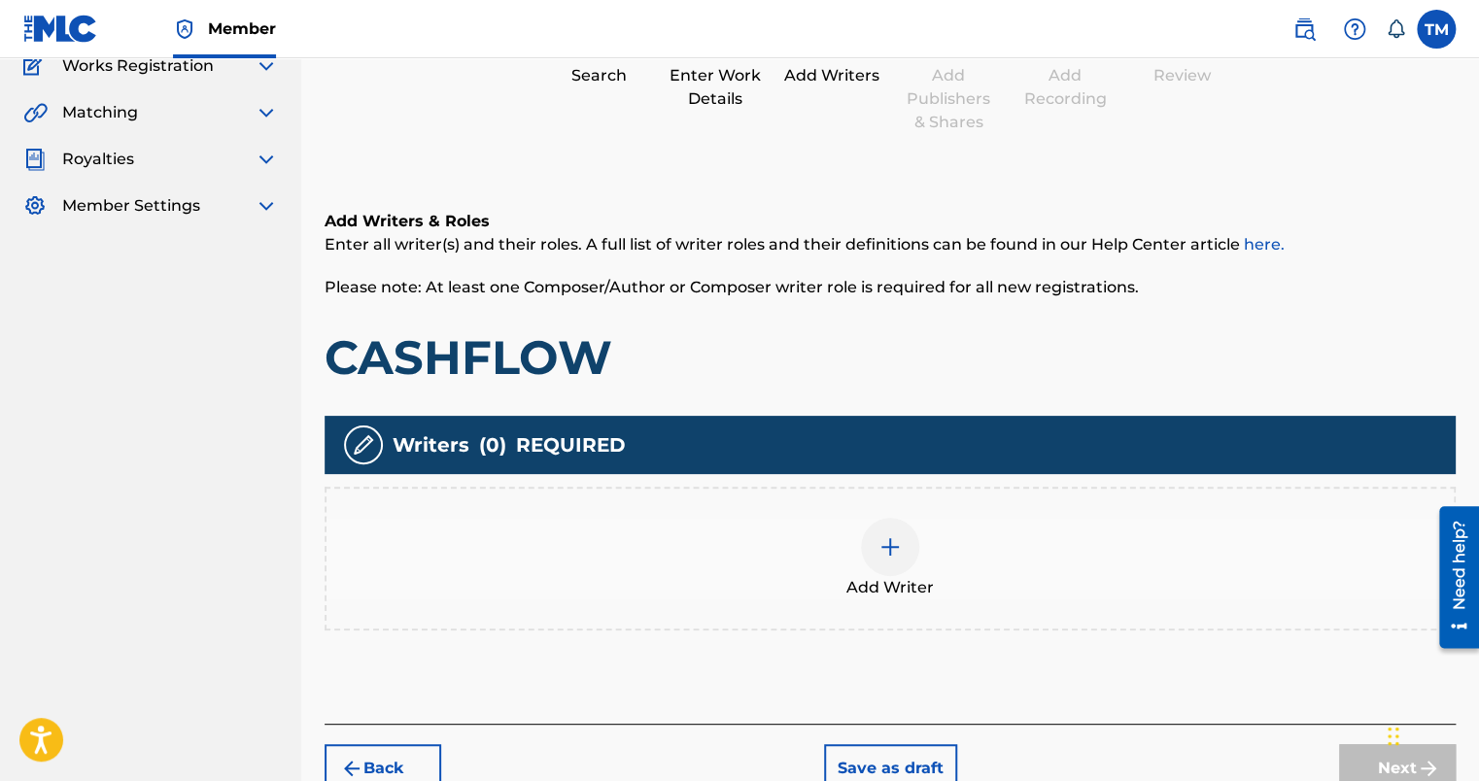
scroll to position [277, 0]
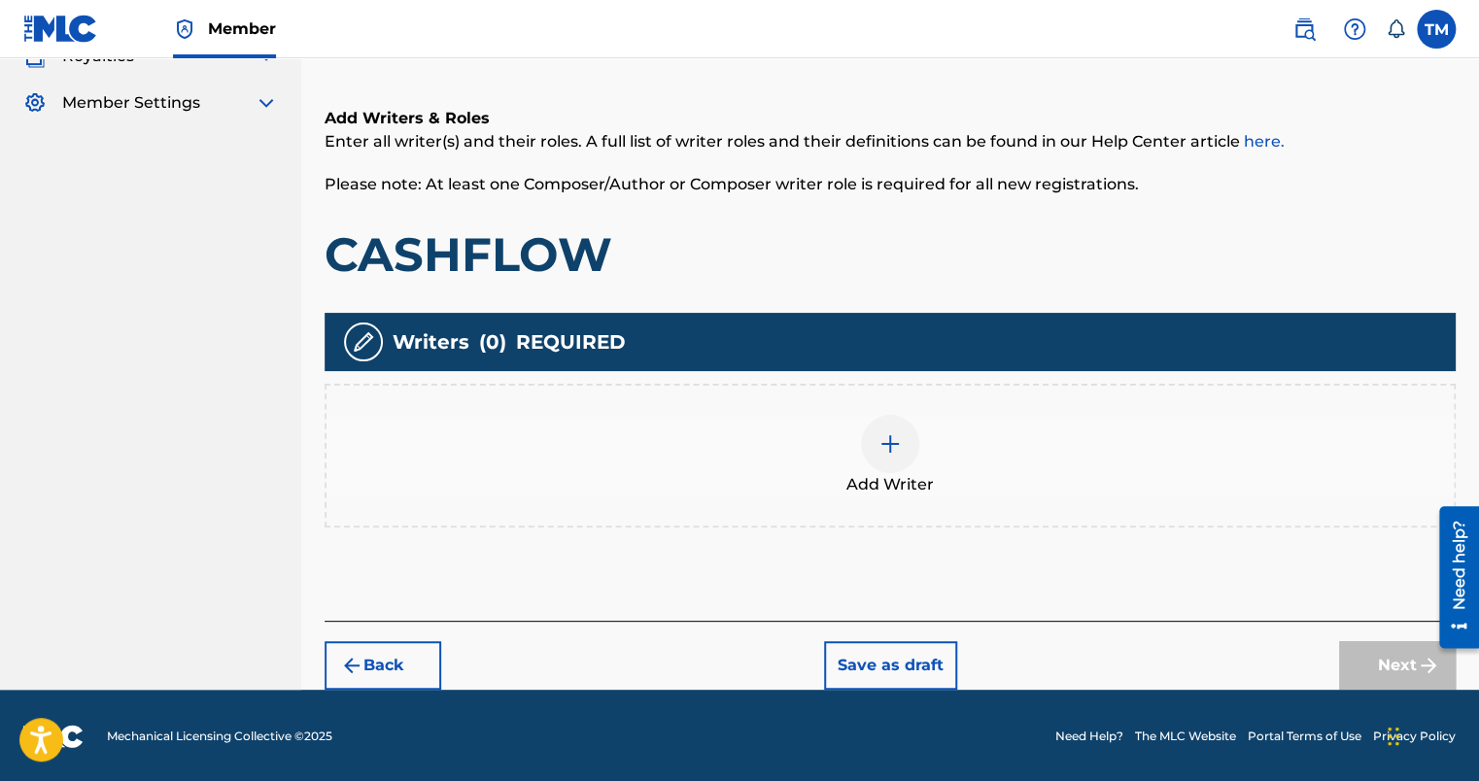
click at [885, 455] on div at bounding box center [890, 444] width 58 height 58
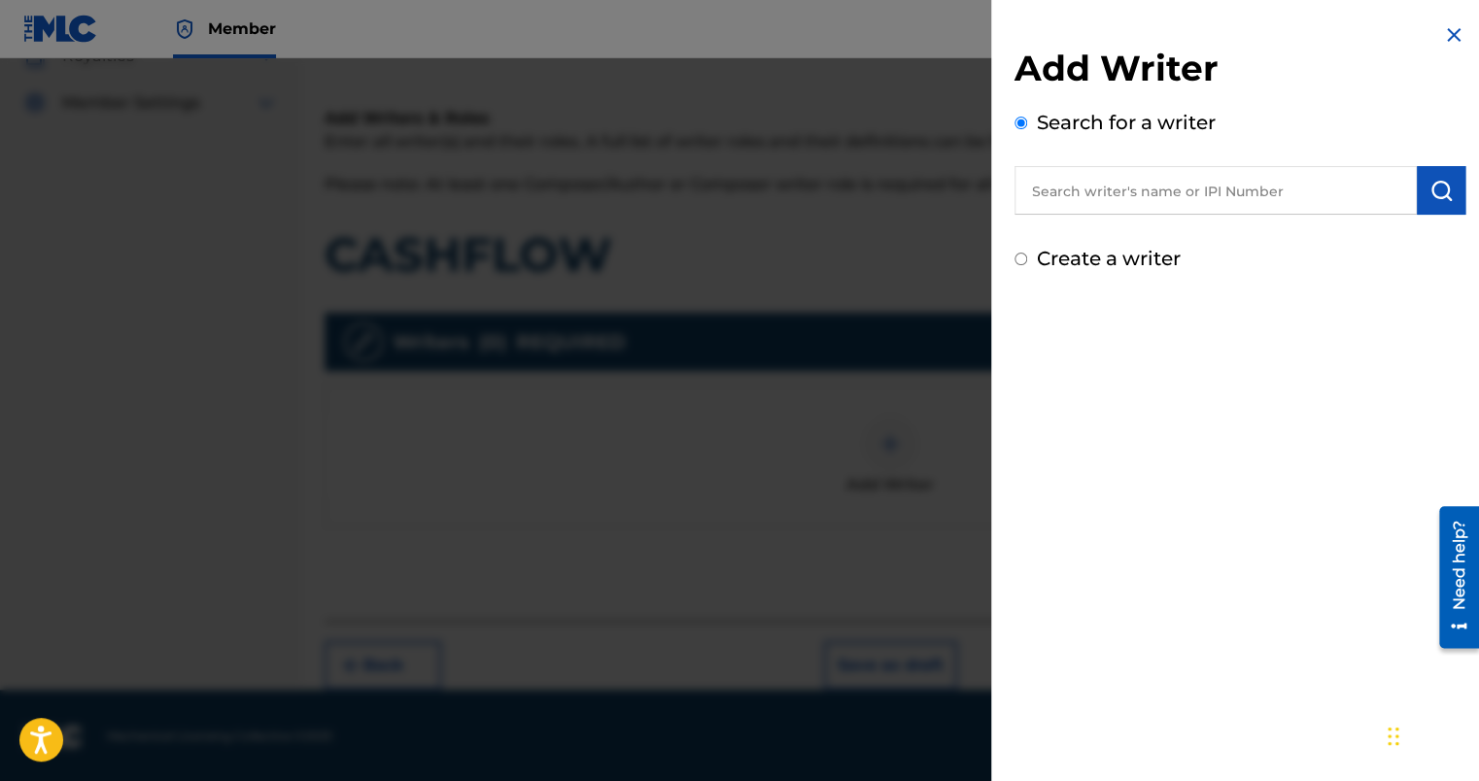
click at [1045, 265] on label "Create a writer" at bounding box center [1109, 258] width 144 height 23
radio input "true"
click at [1027, 265] on input "Create a writer" at bounding box center [1021, 259] width 13 height 13
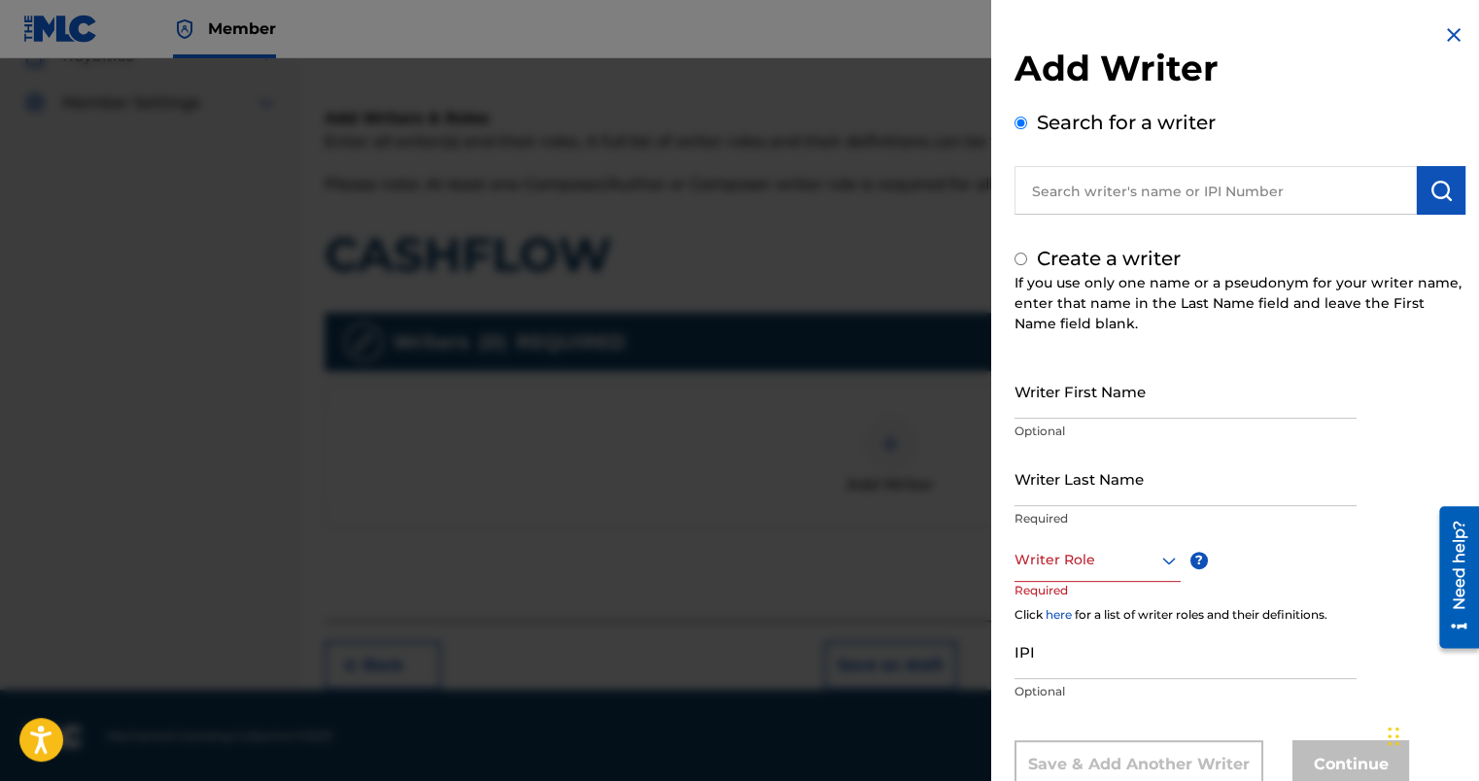
radio input "false"
radio input "true"
click at [1088, 412] on input "Writer First Name" at bounding box center [1186, 391] width 342 height 55
drag, startPoint x: 1157, startPoint y: 399, endPoint x: 963, endPoint y: 407, distance: 193.6
click at [963, 407] on div "Add Writer Search for a writer Create a writer If you use only one name or a ps…" at bounding box center [739, 419] width 1479 height 723
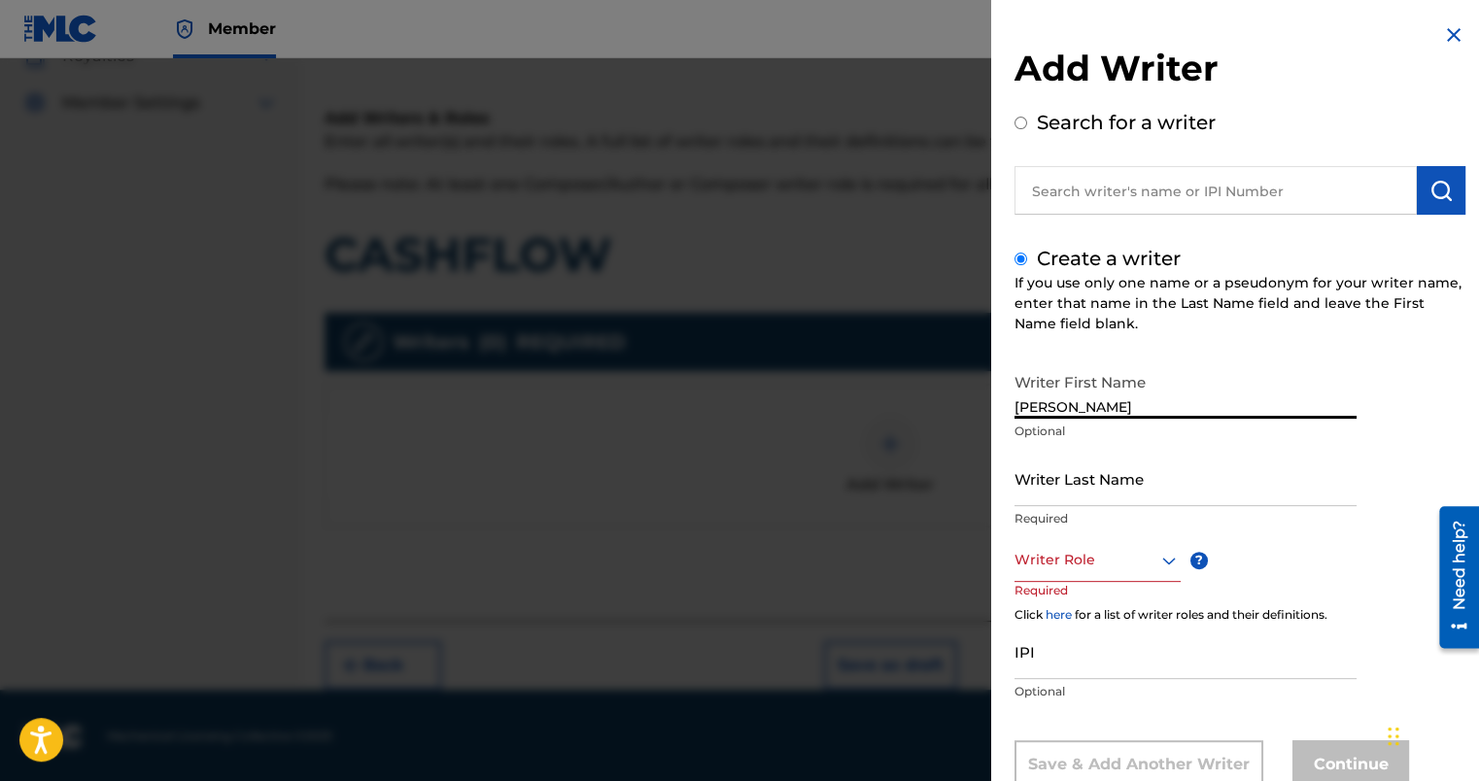
type input "PATRICKPATRICK"
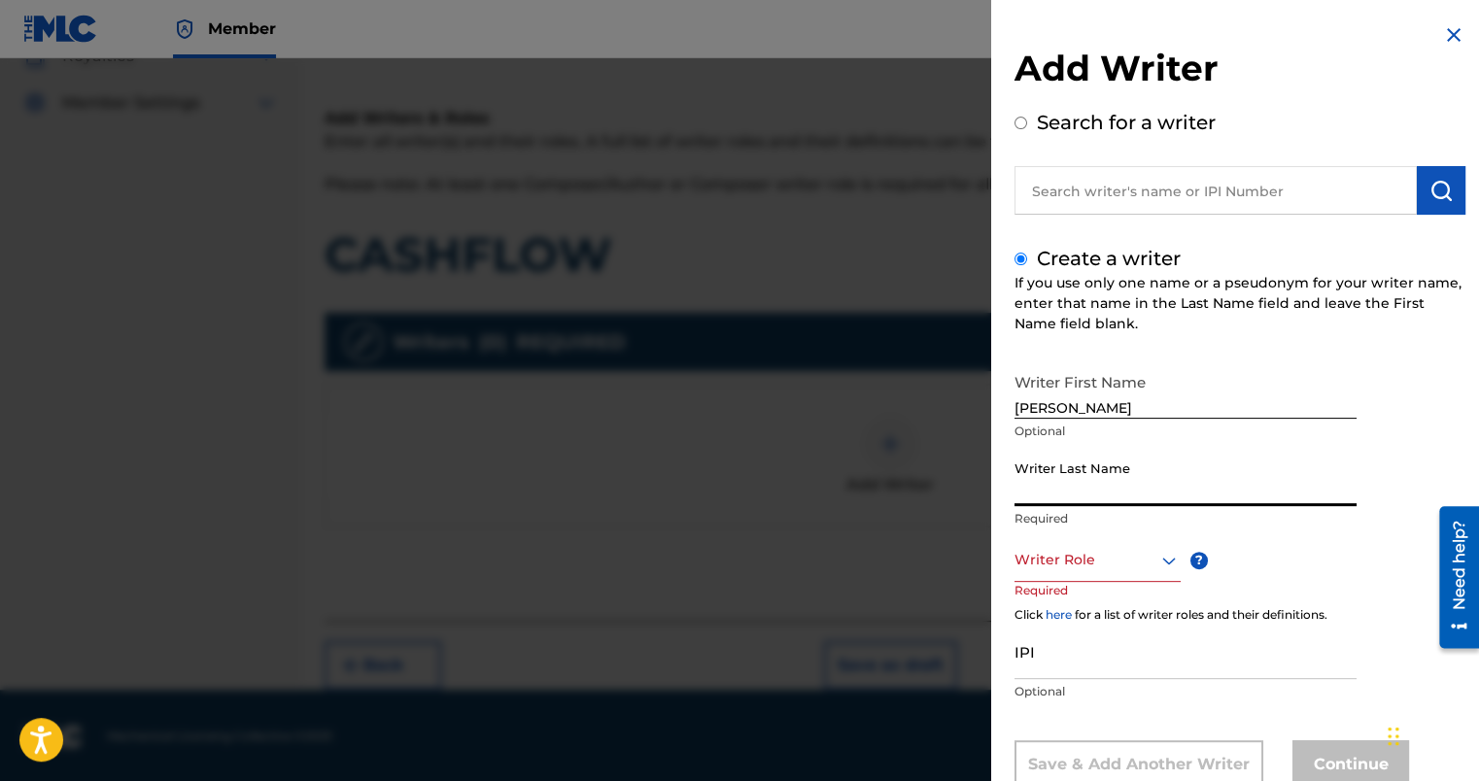
click at [1077, 493] on input "Writer Last Name" at bounding box center [1186, 478] width 342 height 55
type input "HARRIS"
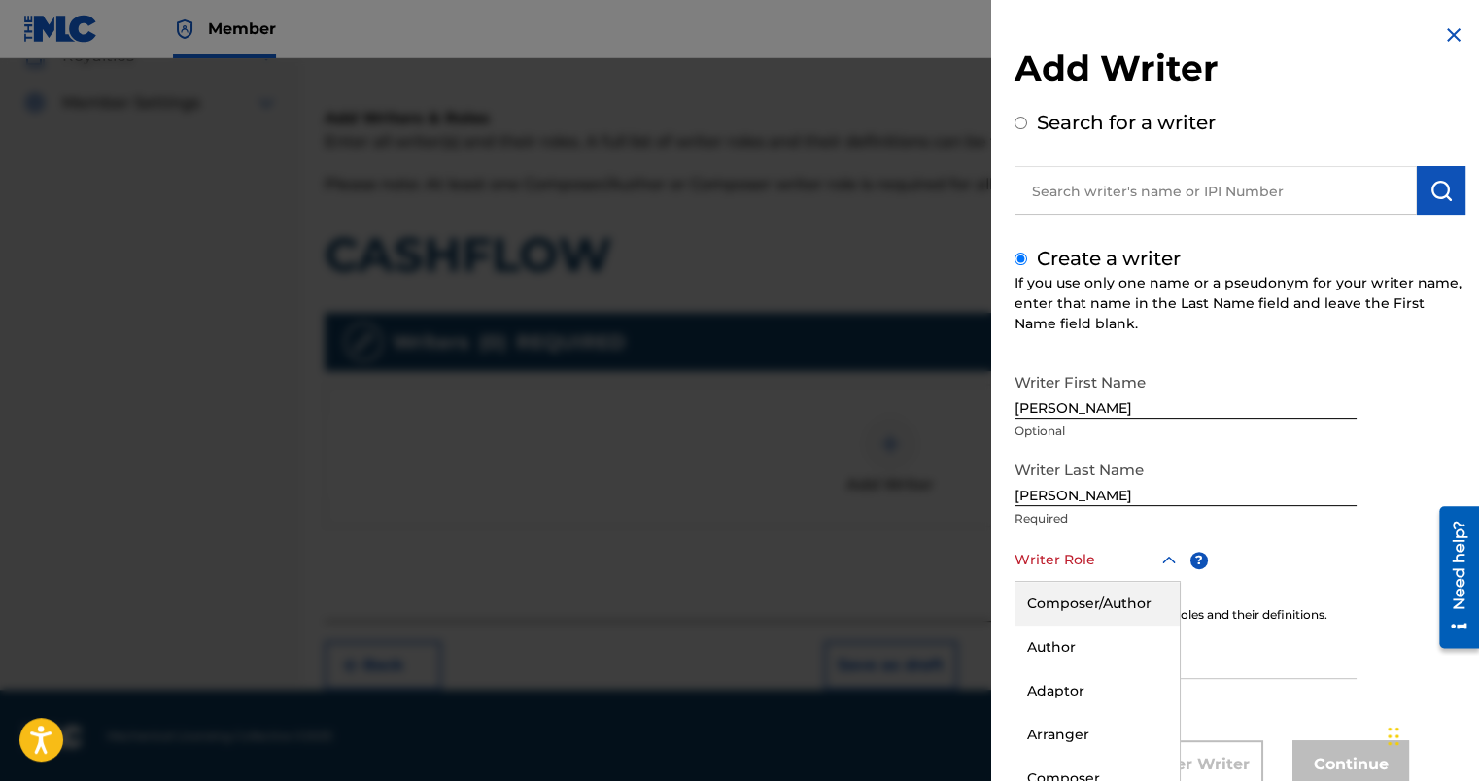
click at [1090, 576] on div "8 results available. Use Up and Down to choose options, press Enter to select t…" at bounding box center [1098, 560] width 166 height 44
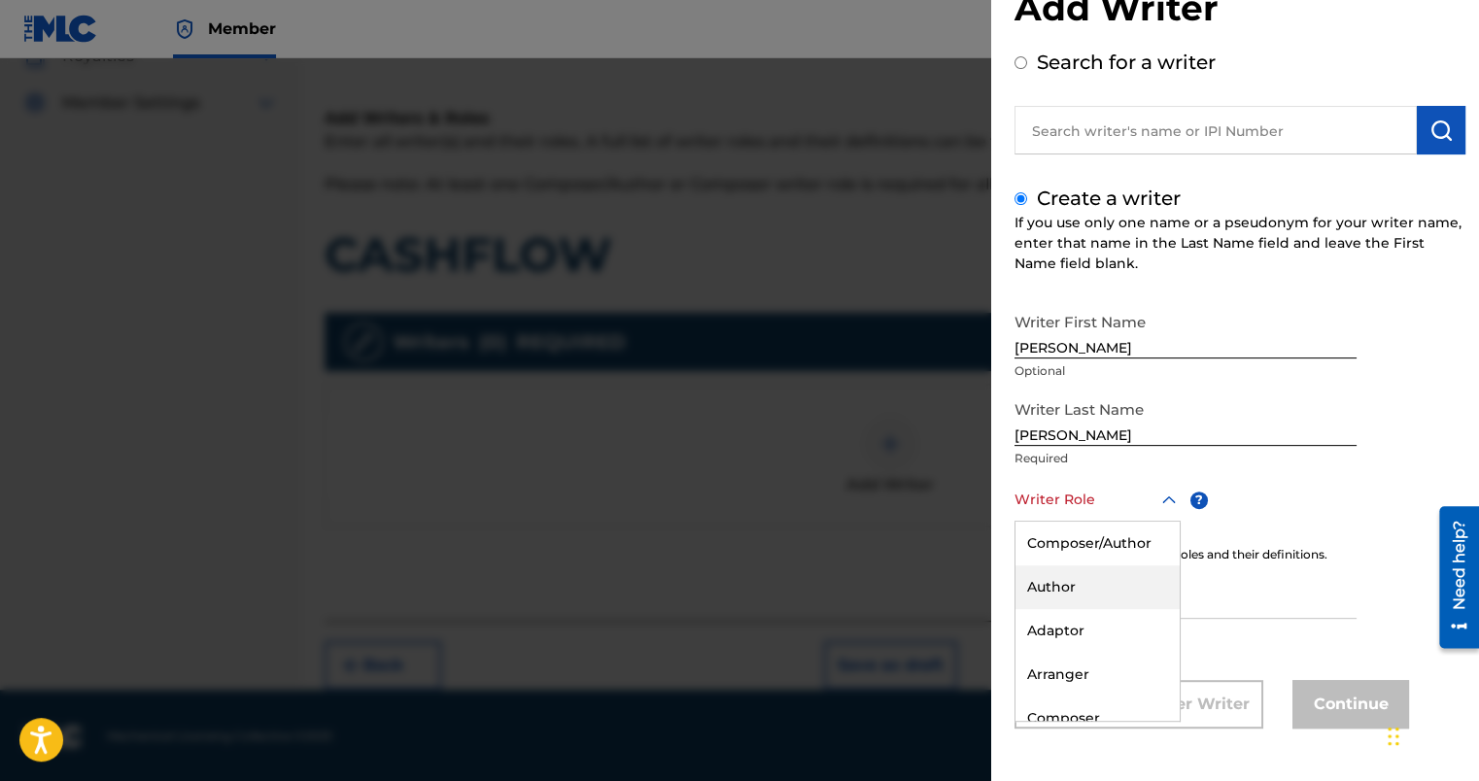
click at [1090, 575] on div "Author" at bounding box center [1098, 588] width 164 height 44
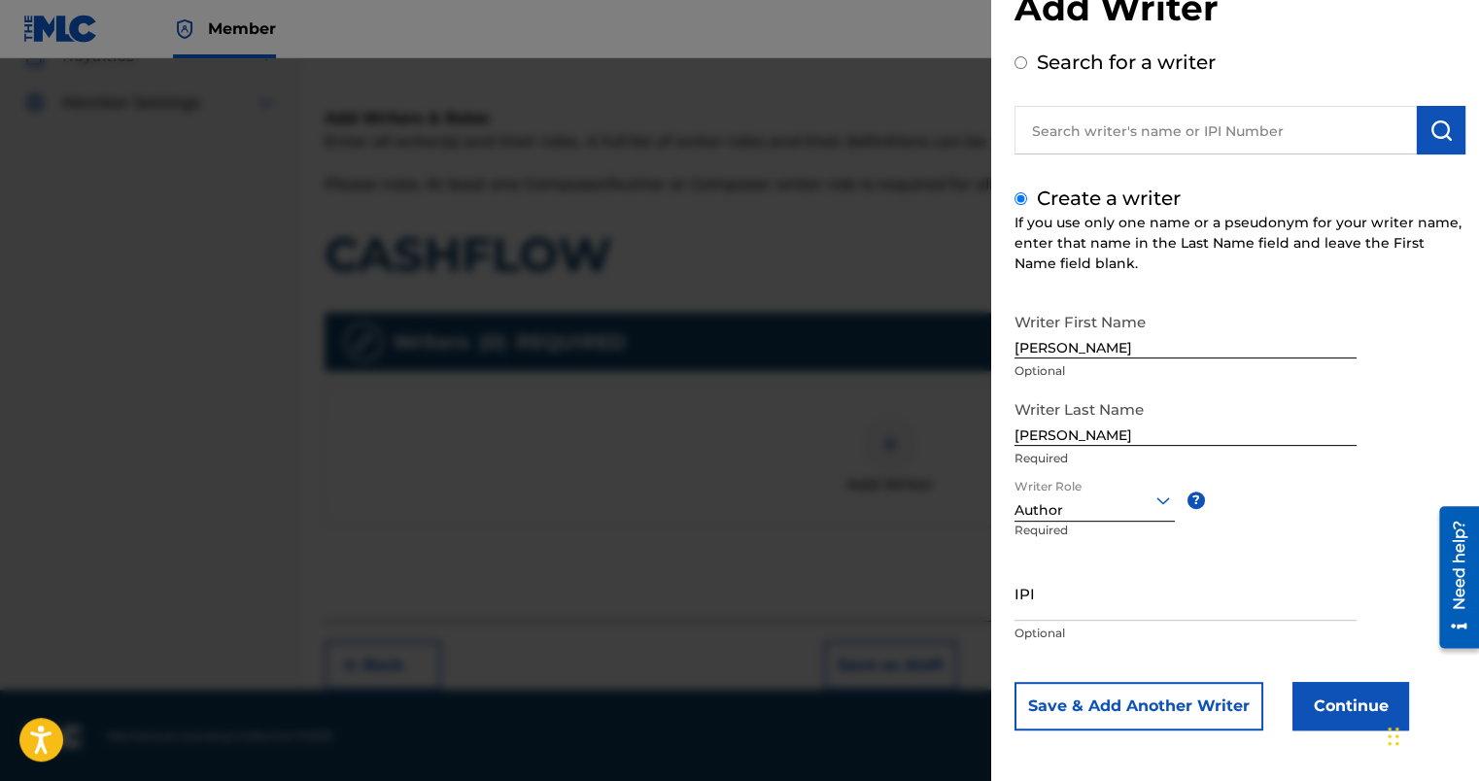
click at [1326, 698] on button "Continue" at bounding box center [1351, 706] width 117 height 49
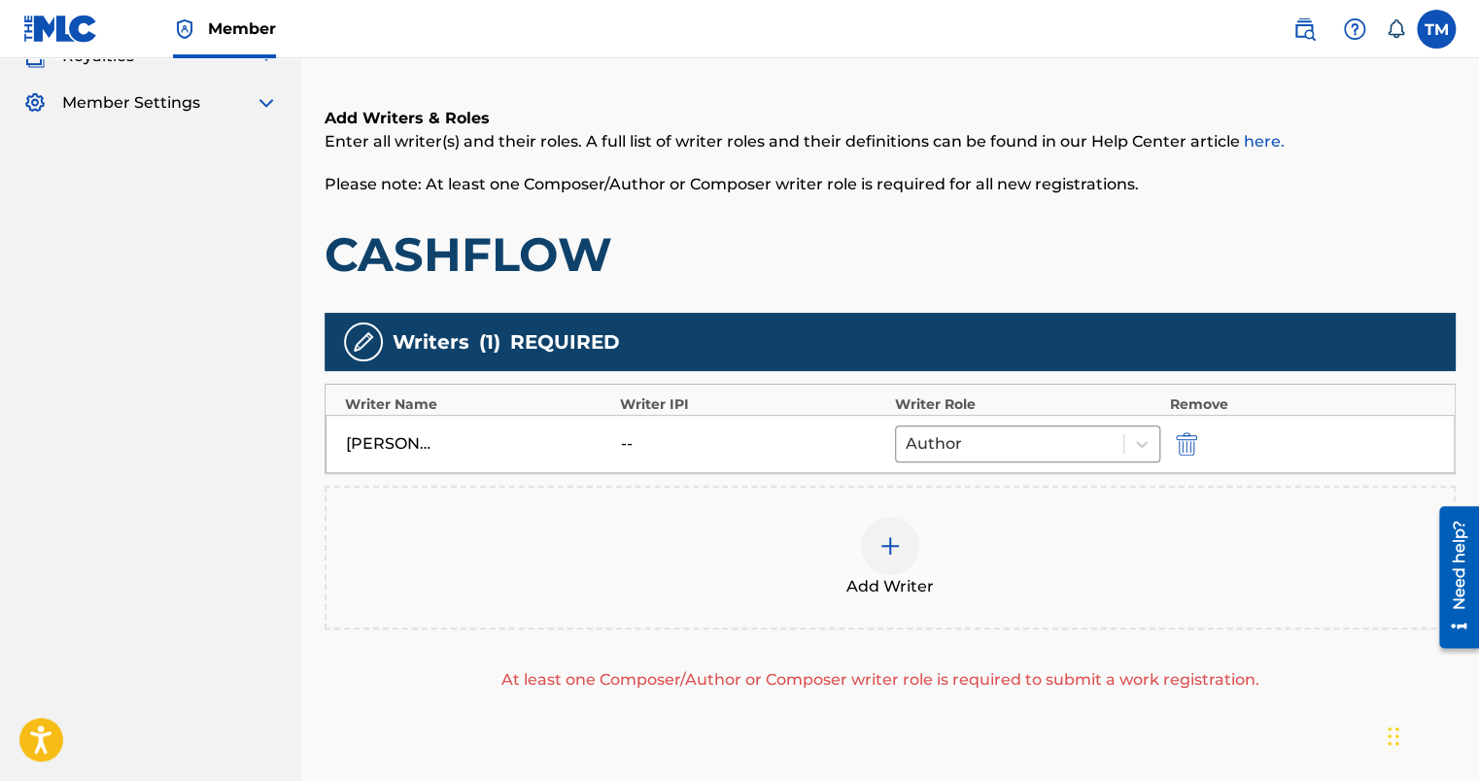
click at [885, 545] on img at bounding box center [890, 546] width 23 height 23
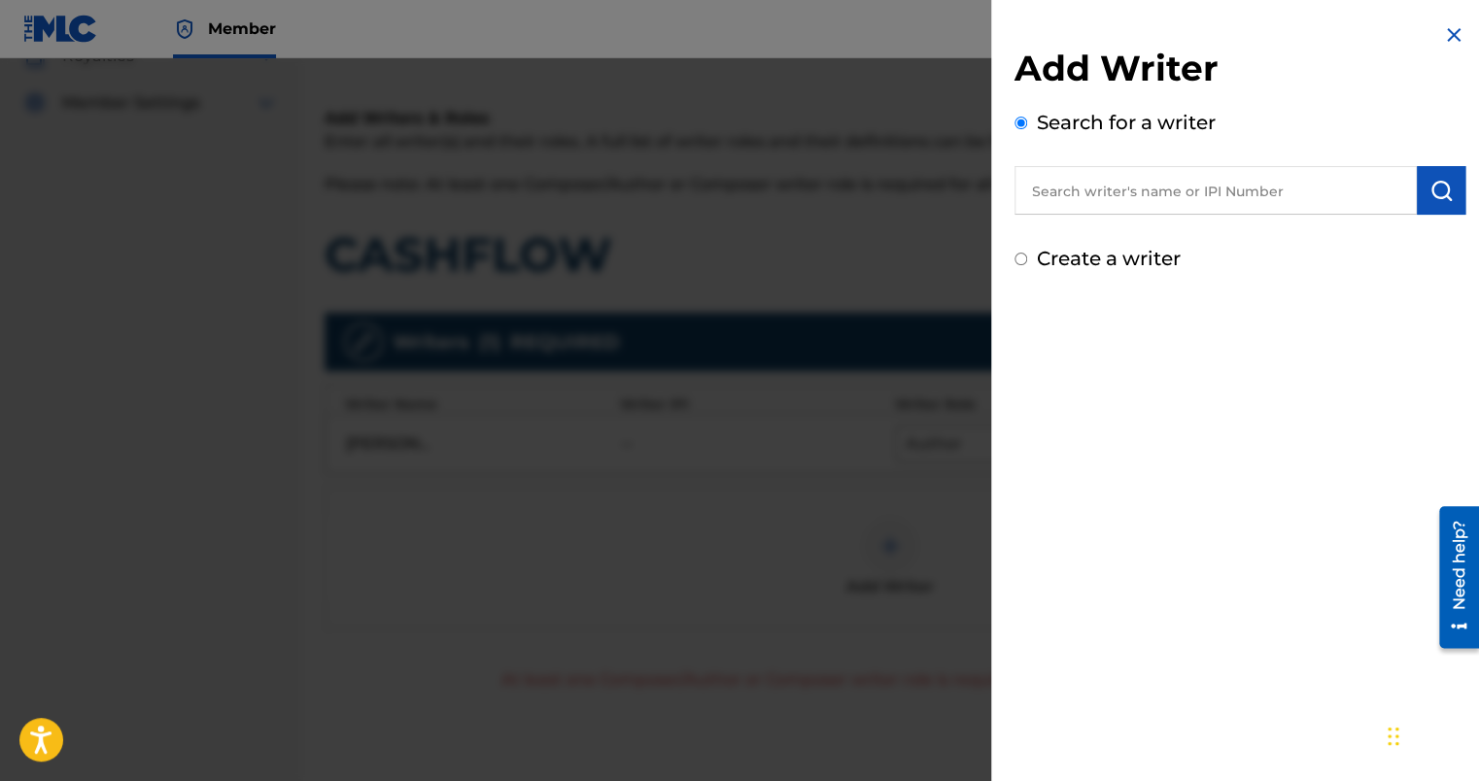
click at [1114, 261] on label "Create a writer" at bounding box center [1109, 258] width 144 height 23
radio input "true"
click at [1027, 261] on input "Create a writer" at bounding box center [1021, 259] width 13 height 13
radio input "false"
radio input "true"
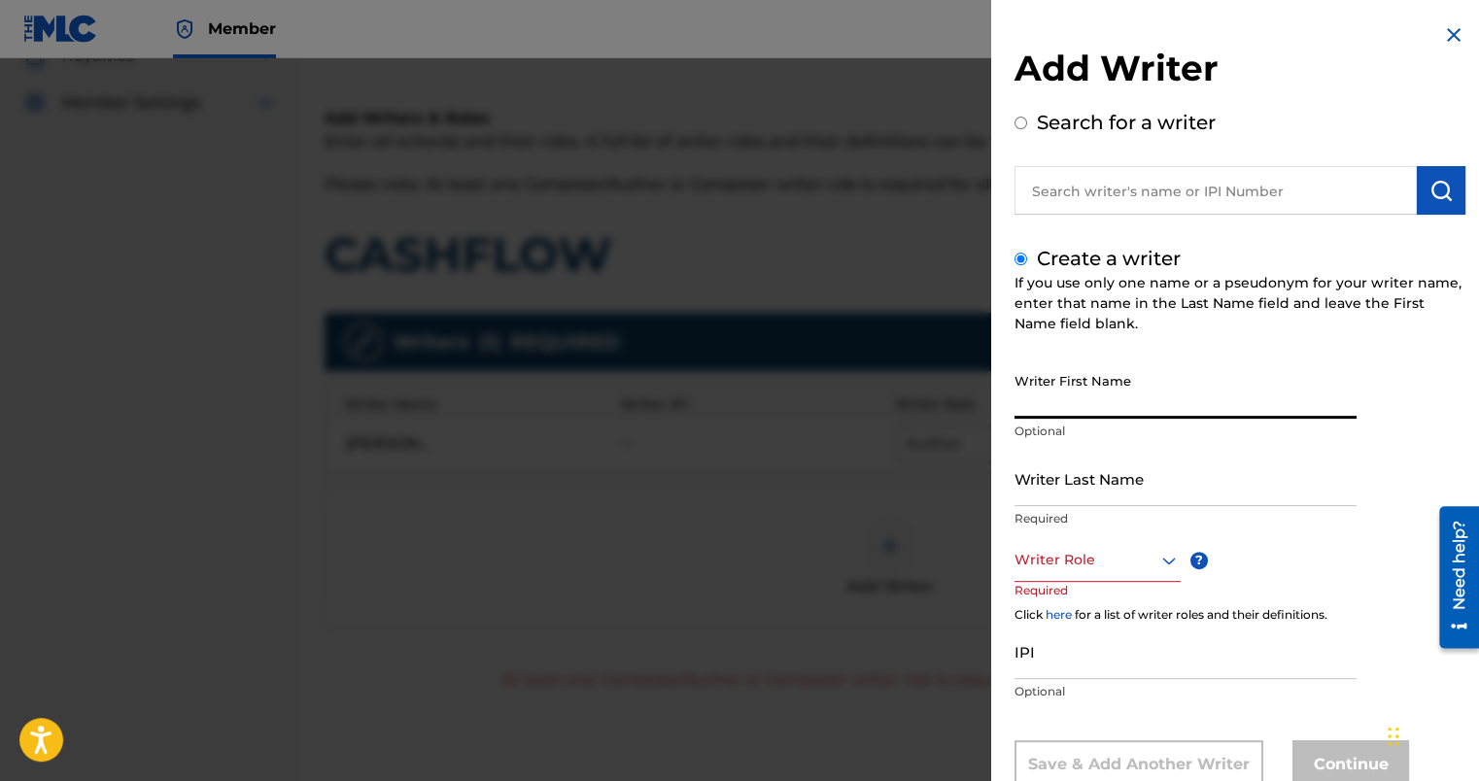
click at [1099, 402] on input "Writer First Name" at bounding box center [1186, 391] width 342 height 55
type input "[GEOGRAPHIC_DATA]"
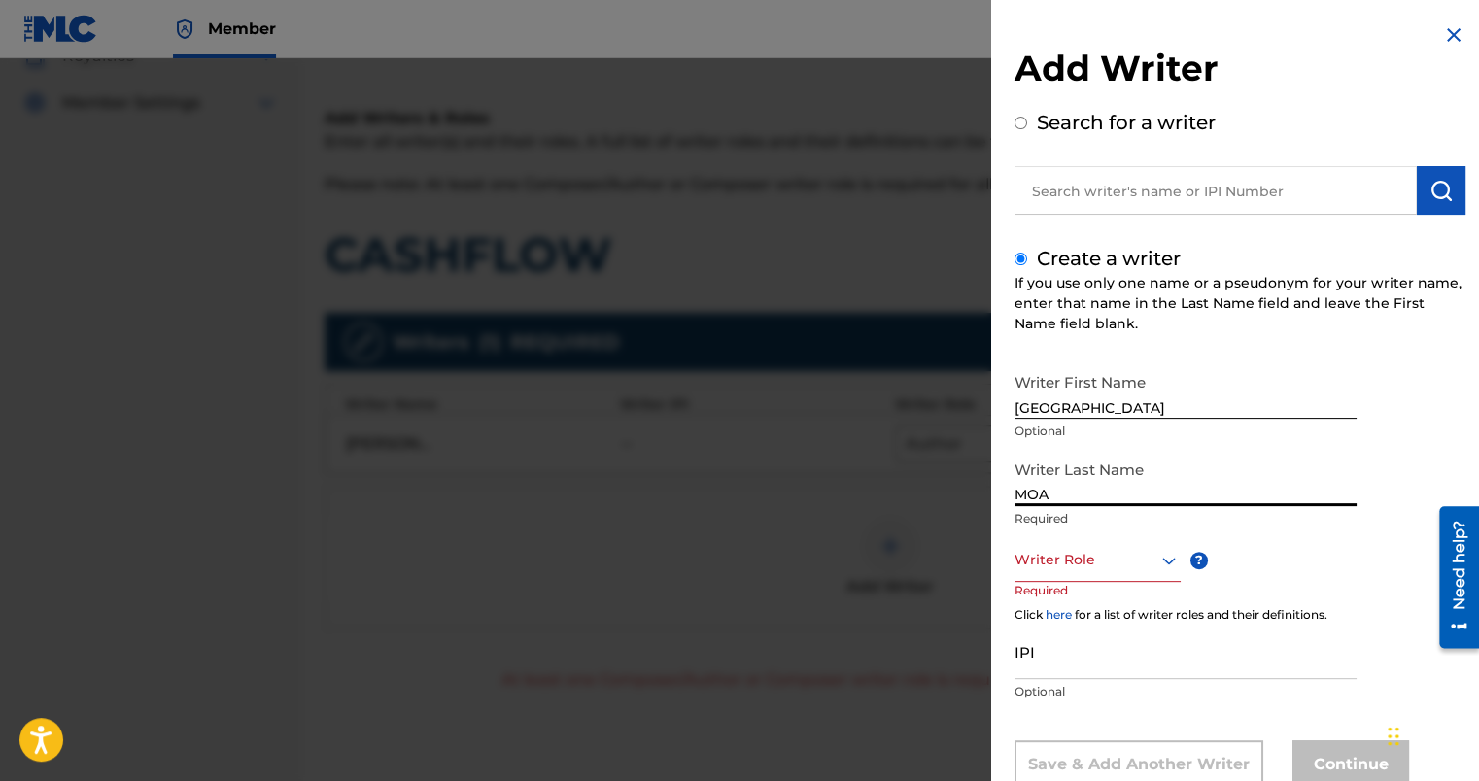
type input "MOA"
click at [1092, 567] on div "Writer Role" at bounding box center [1098, 560] width 166 height 44
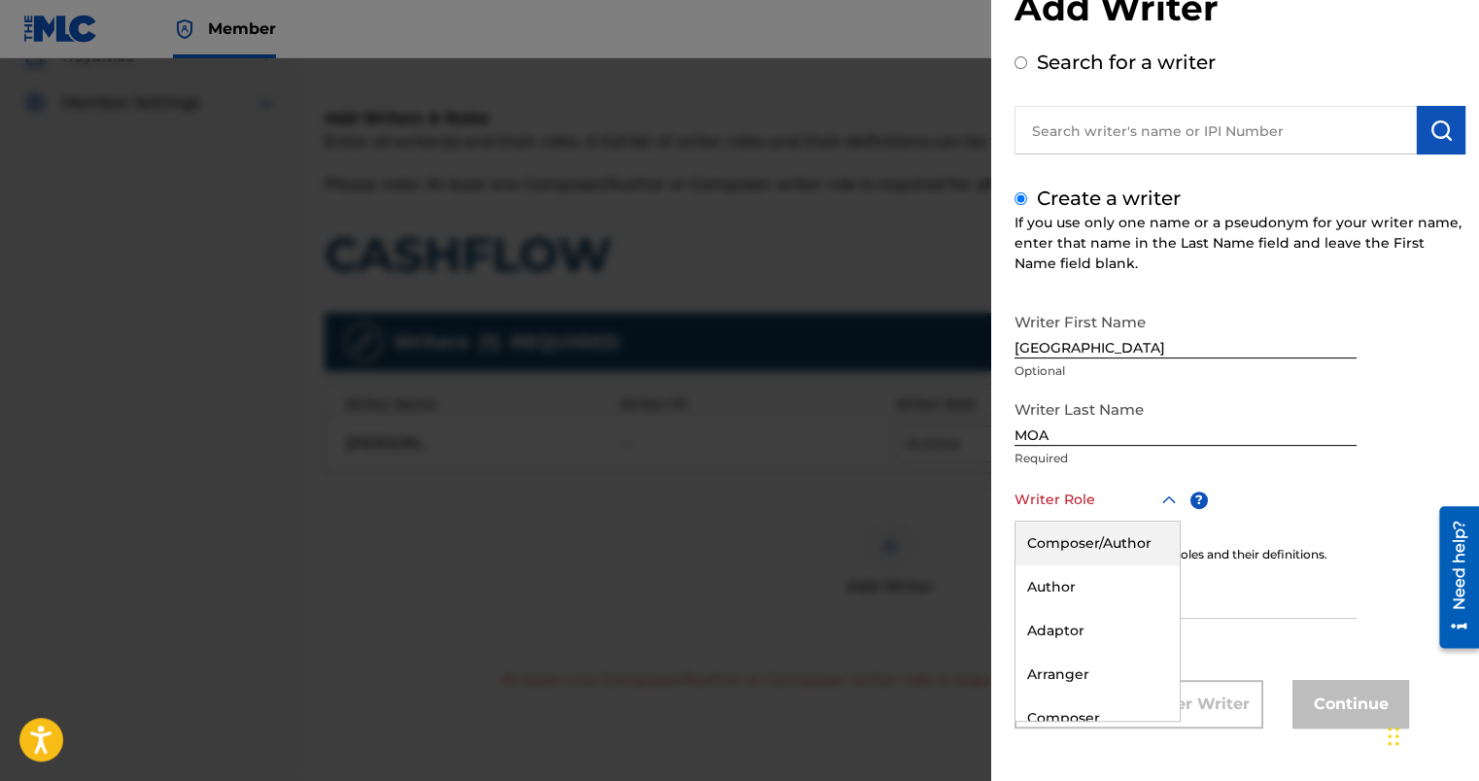
click at [1091, 550] on div "Composer/Author" at bounding box center [1098, 544] width 164 height 44
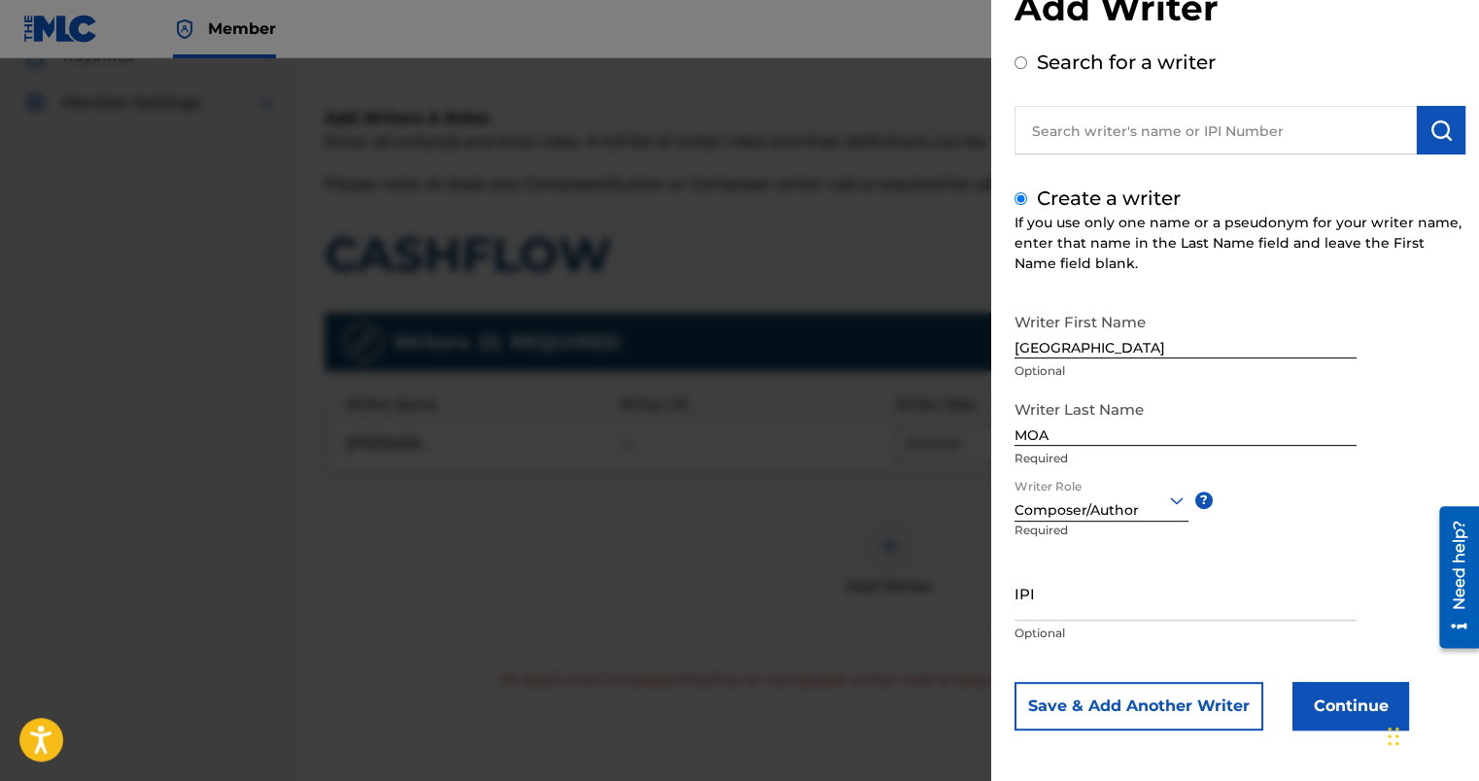
click at [1355, 708] on button "Continue" at bounding box center [1351, 706] width 117 height 49
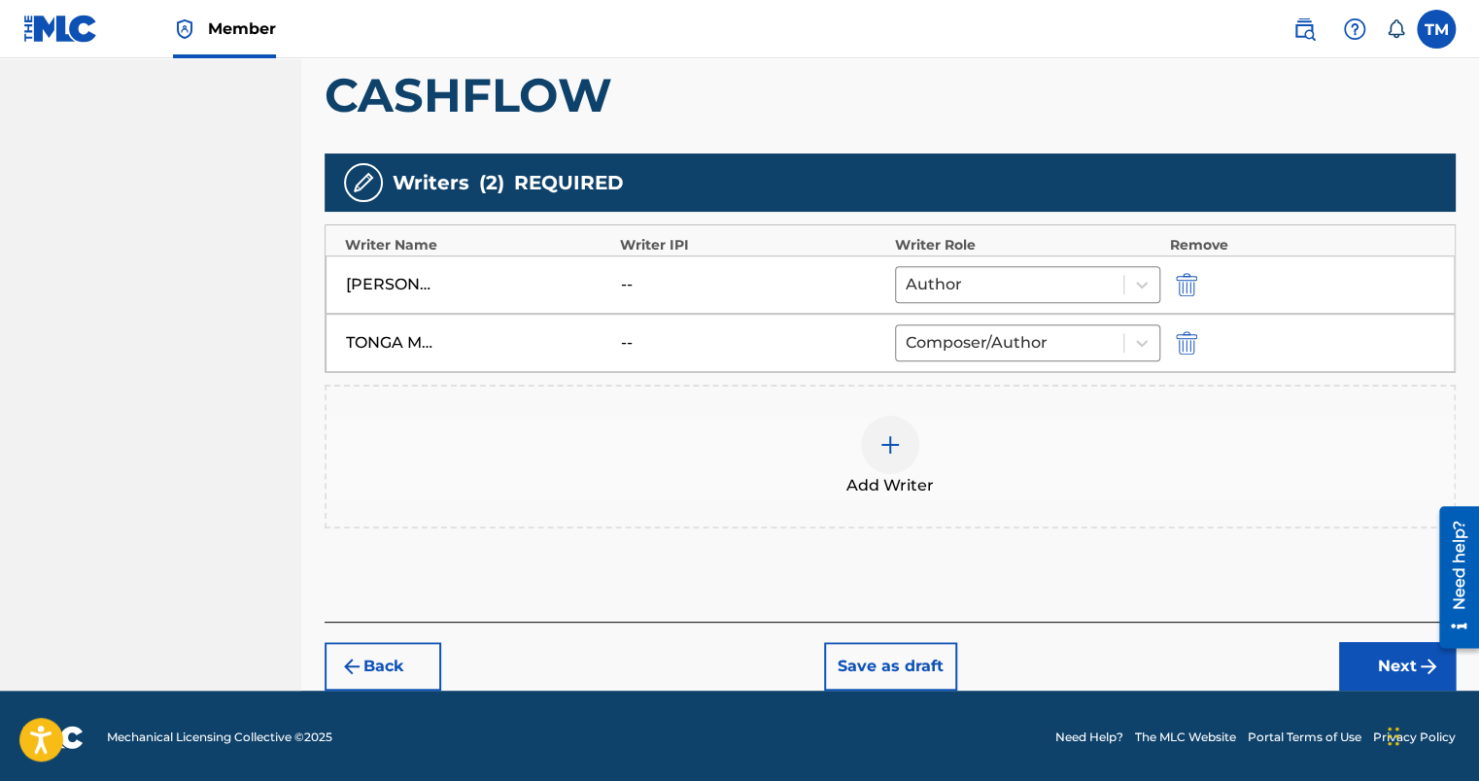
click at [1362, 682] on button "Next" at bounding box center [1397, 666] width 117 height 49
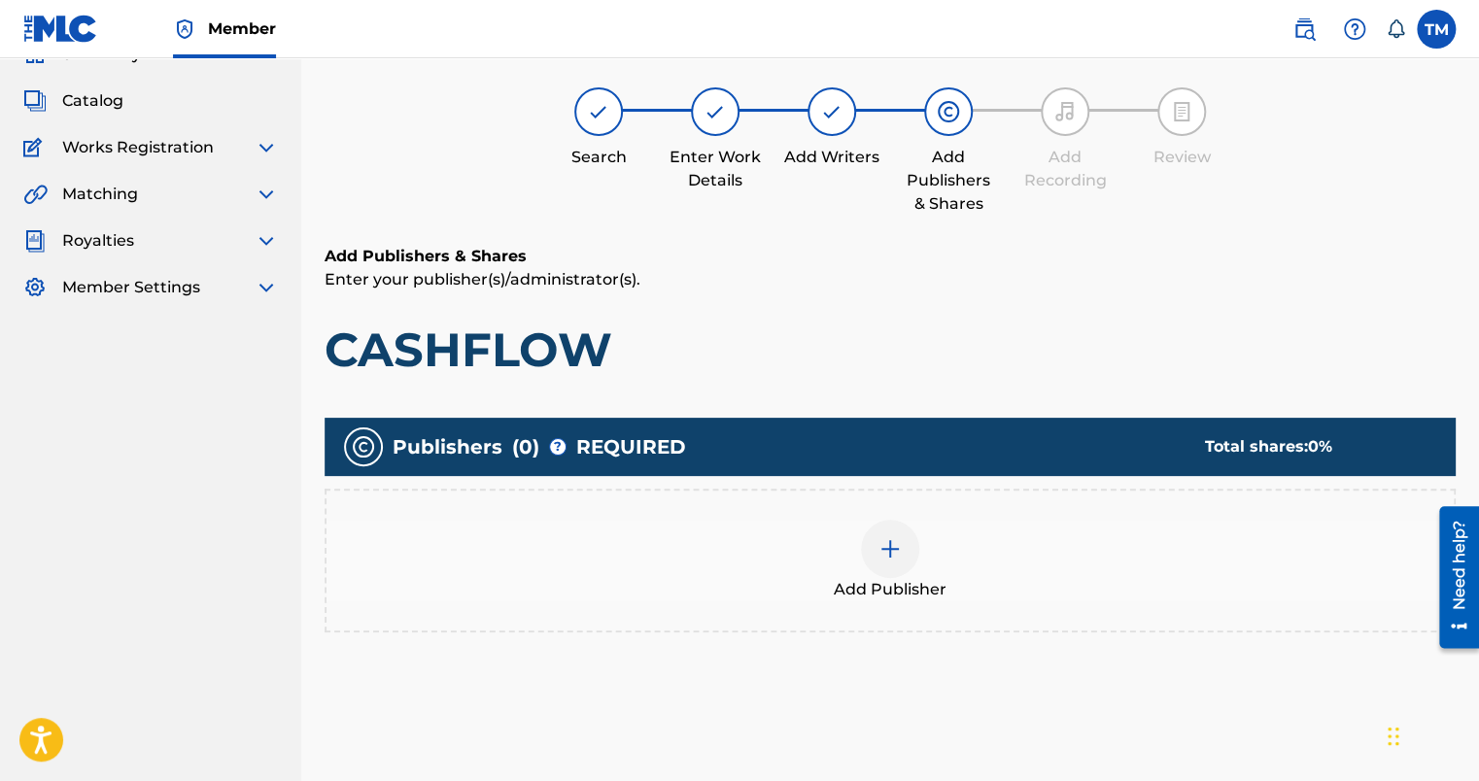
scroll to position [87, 0]
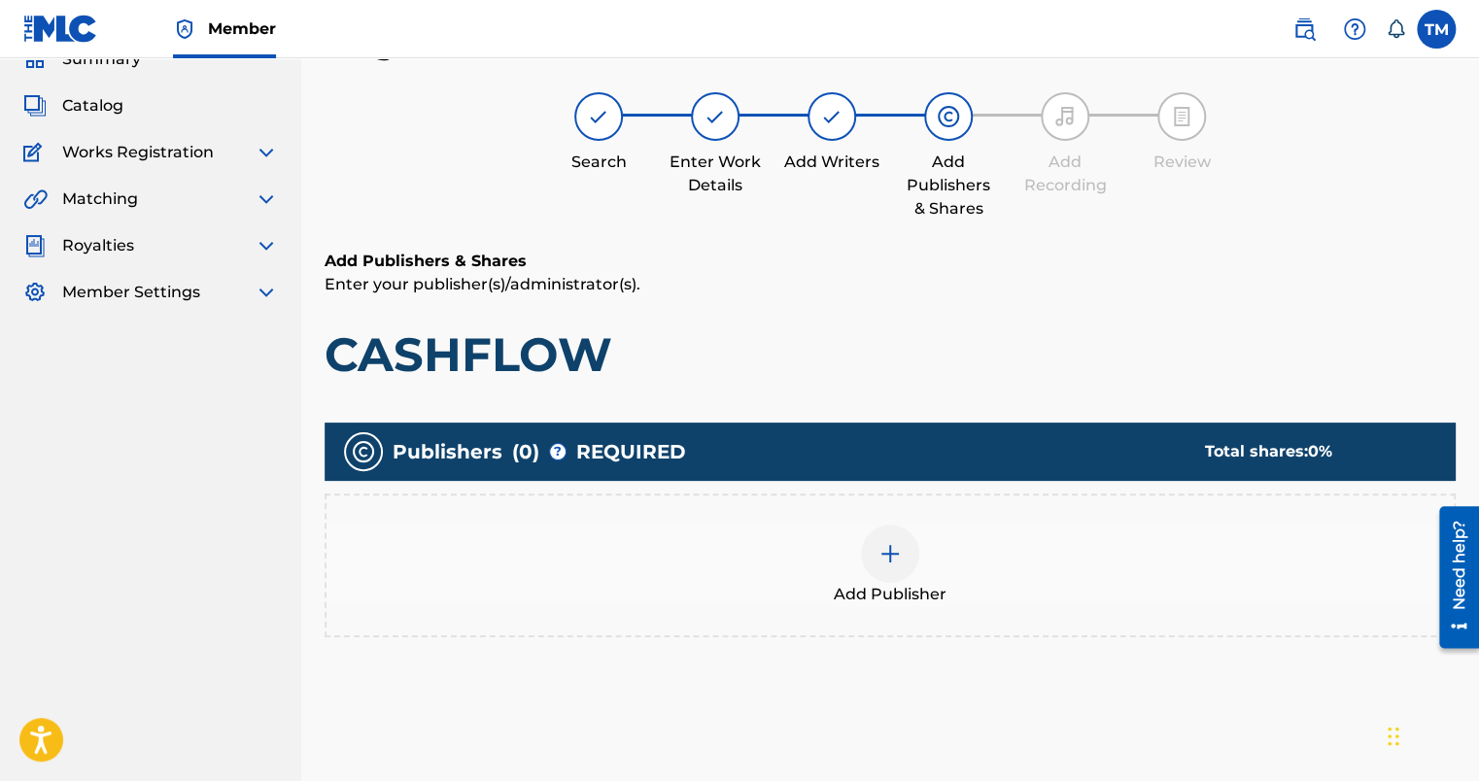
click at [880, 559] on img at bounding box center [890, 553] width 23 height 23
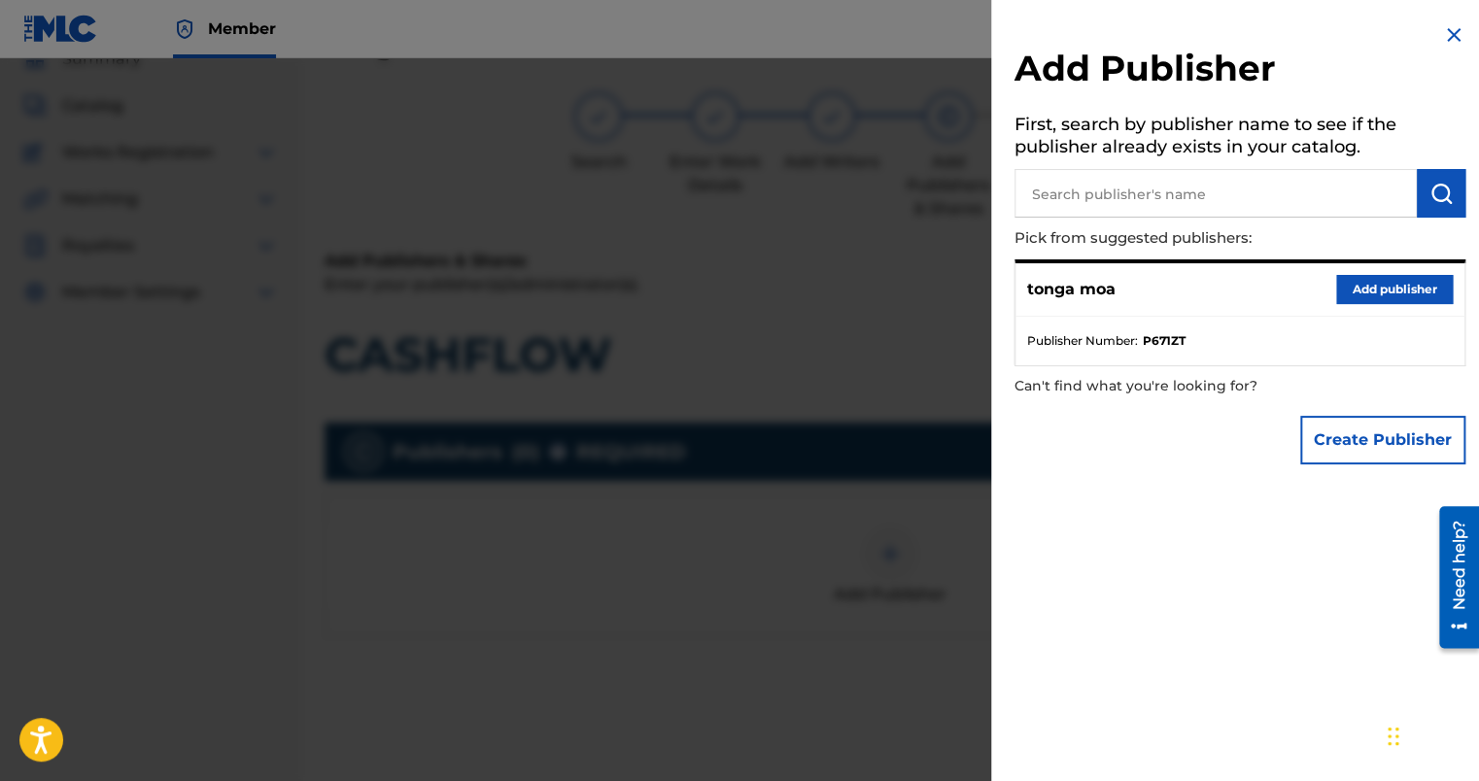
click at [1347, 282] on button "Add publisher" at bounding box center [1395, 289] width 117 height 29
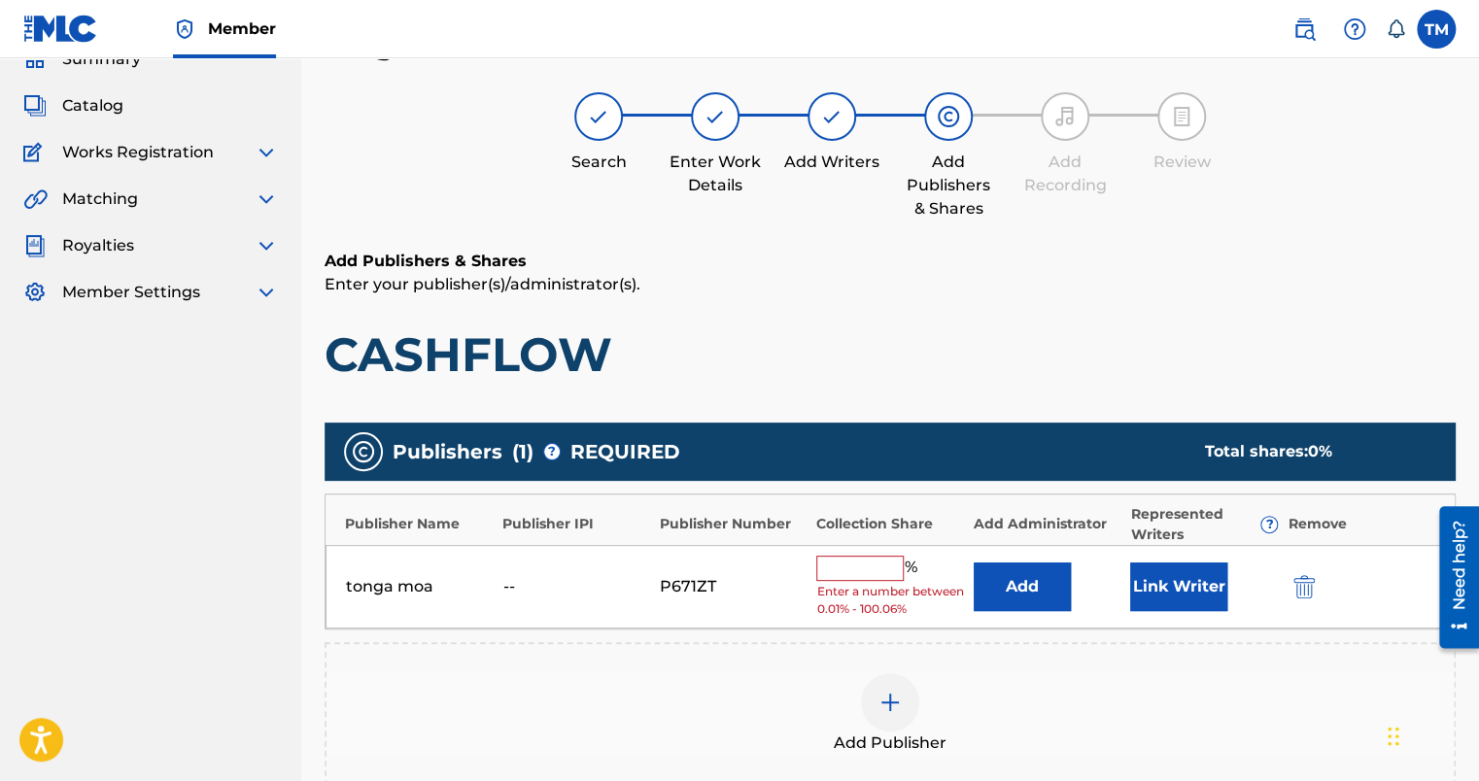
click at [886, 556] on input "text" at bounding box center [859, 568] width 87 height 25
type input "100"
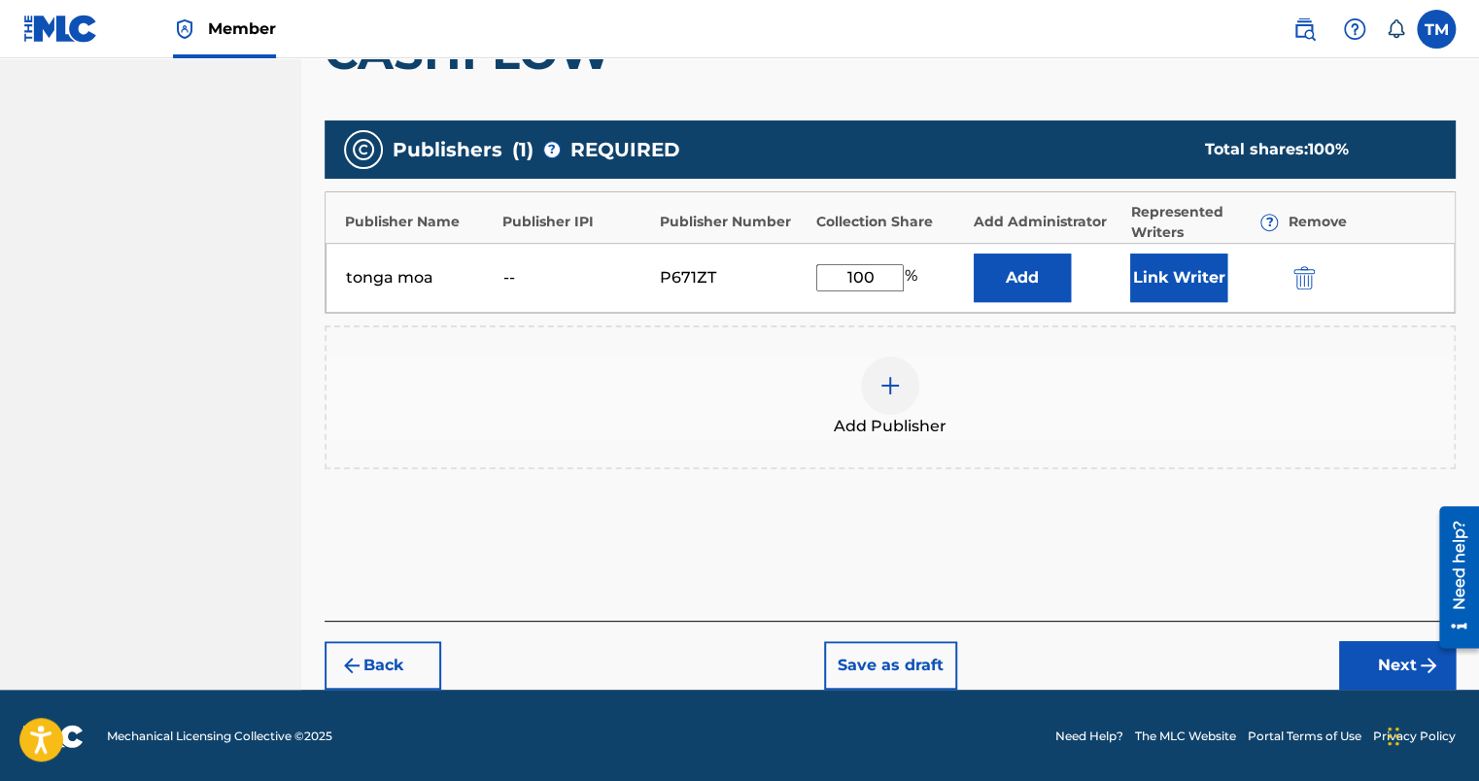
click at [1392, 673] on button "Next" at bounding box center [1397, 666] width 117 height 49
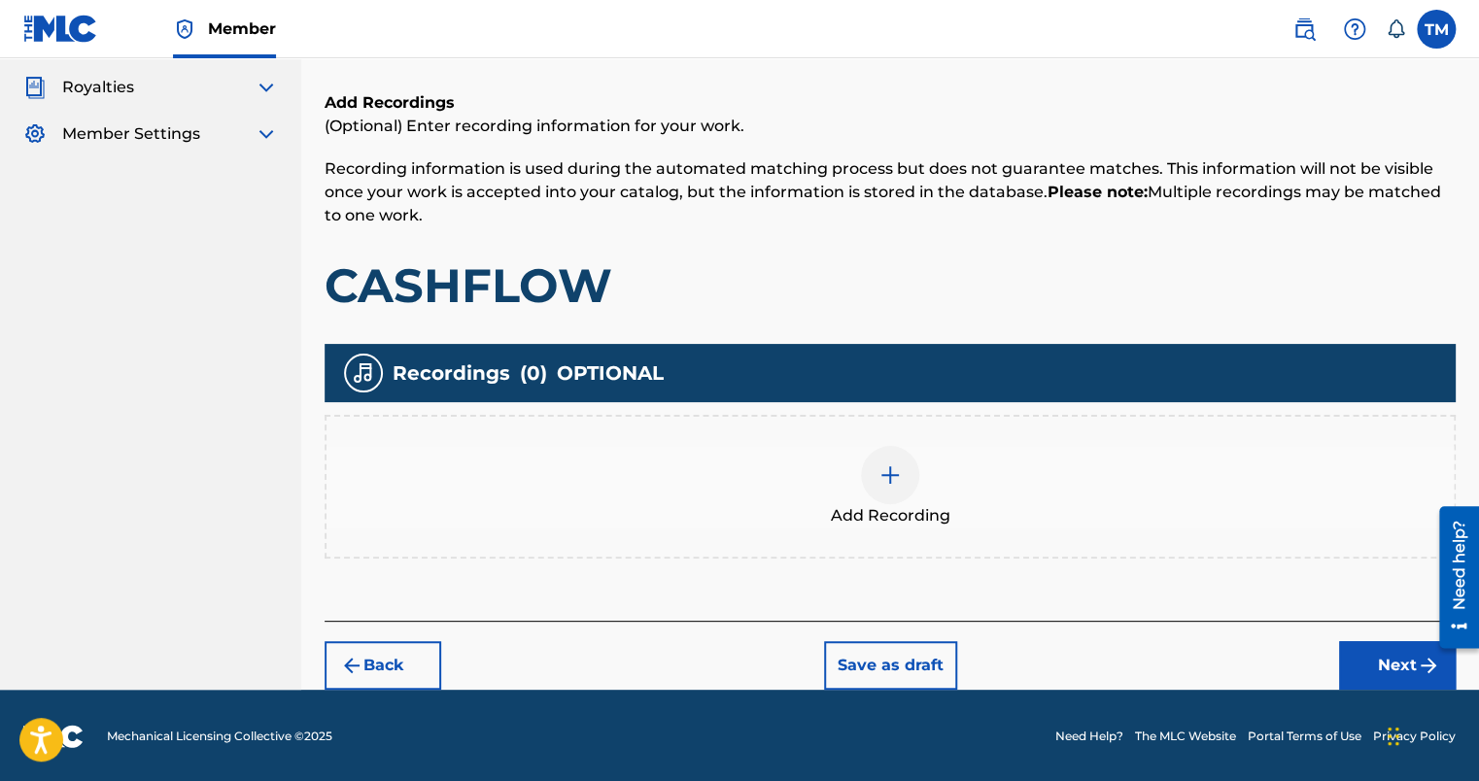
click at [1407, 661] on button "Next" at bounding box center [1397, 666] width 117 height 49
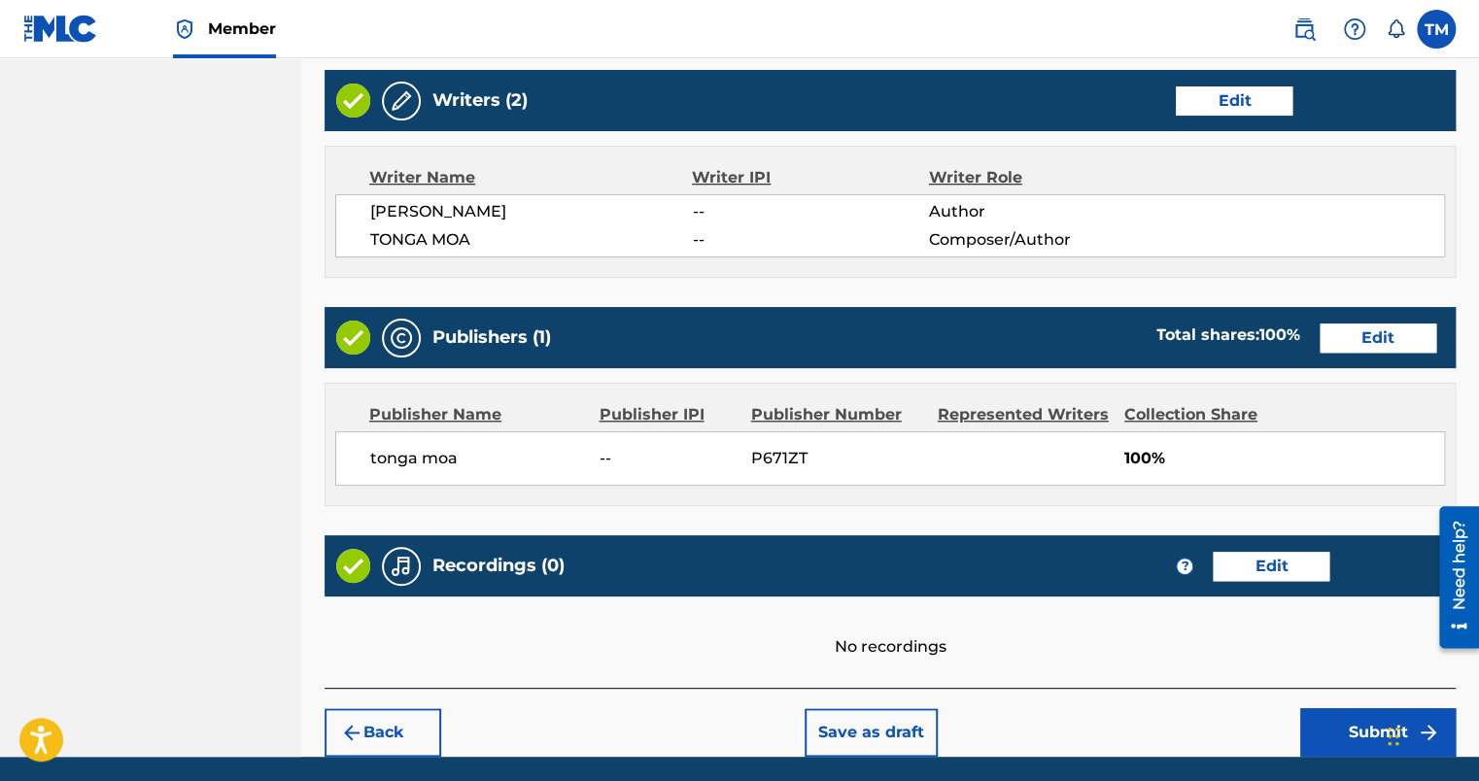
scroll to position [811, 0]
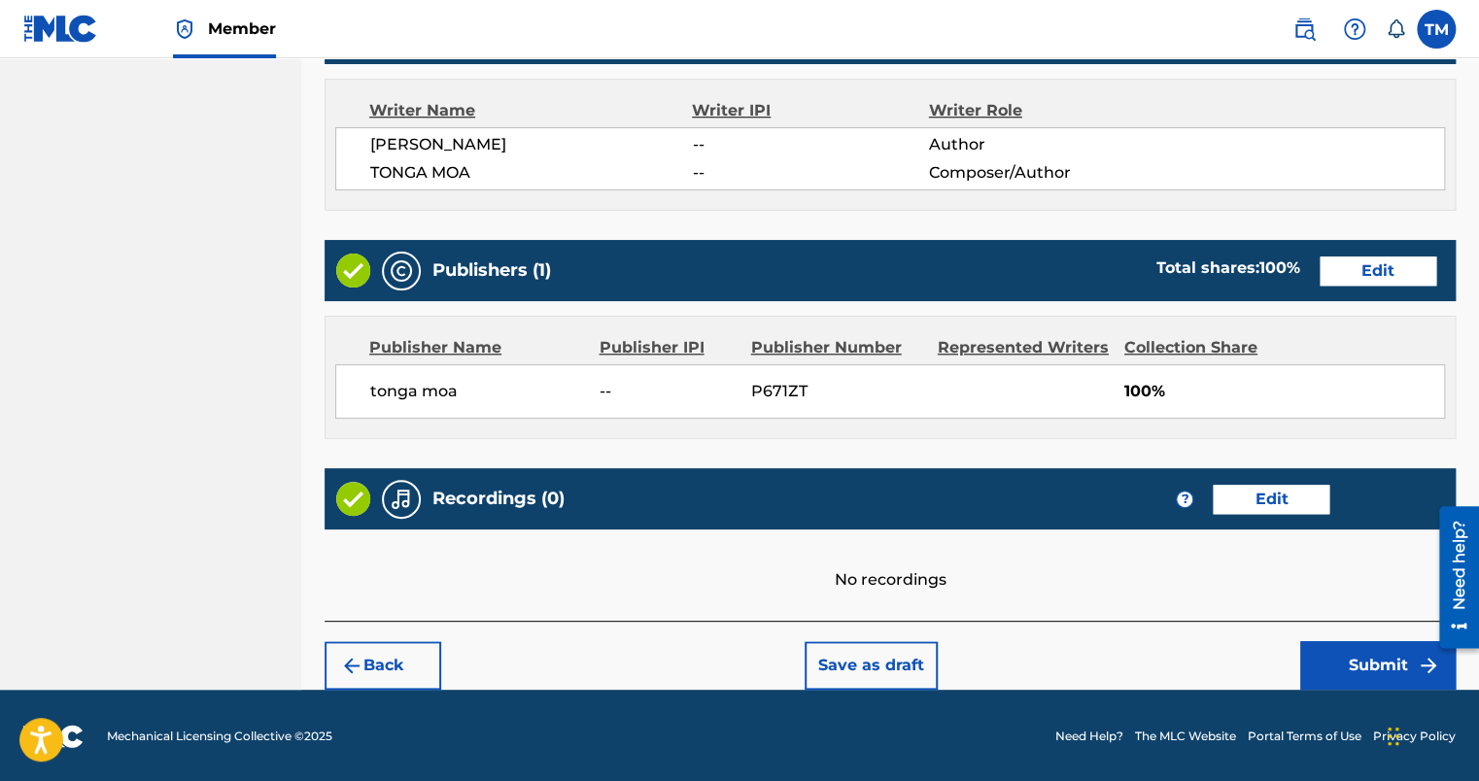
click at [1356, 668] on button "Submit" at bounding box center [1379, 666] width 156 height 49
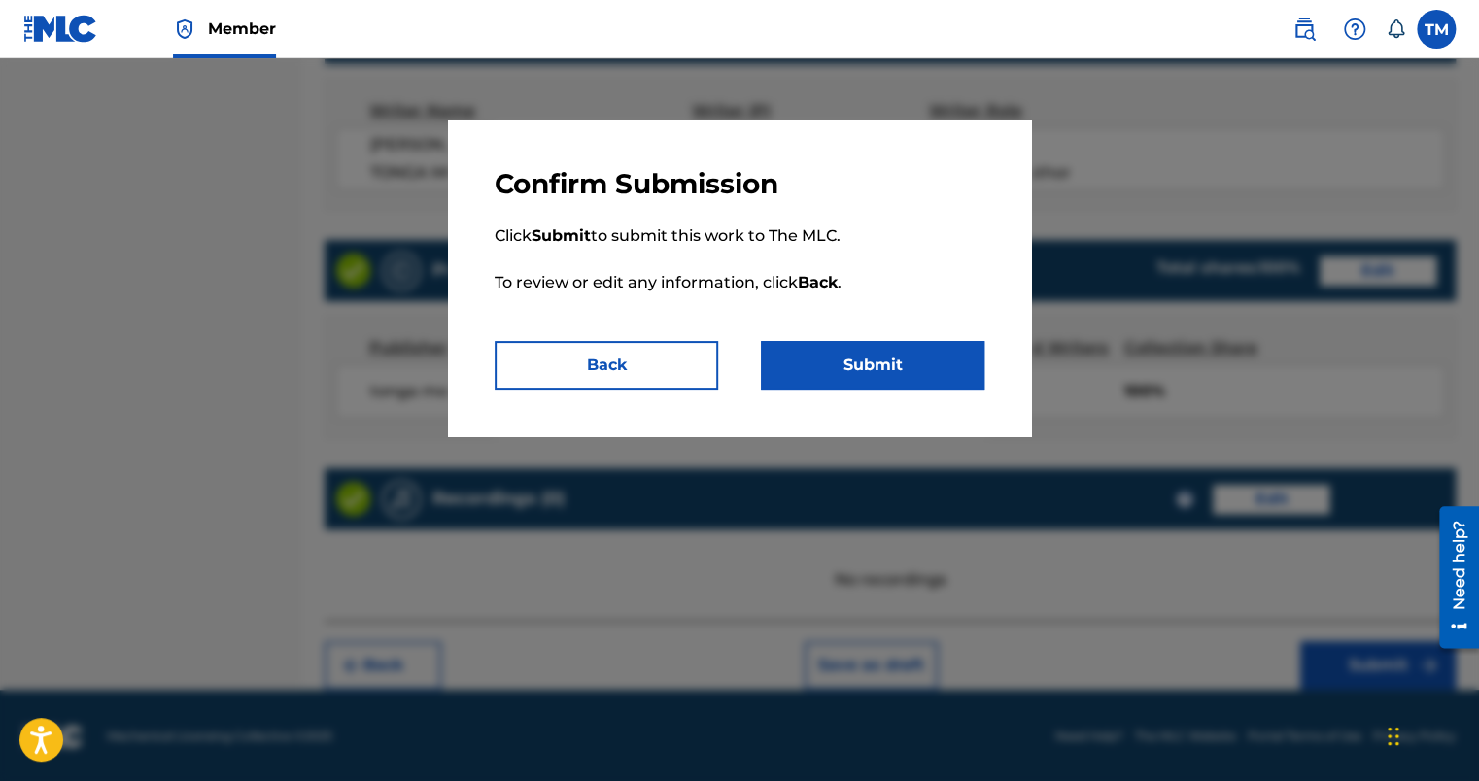
click at [868, 377] on button "Submit" at bounding box center [873, 365] width 224 height 49
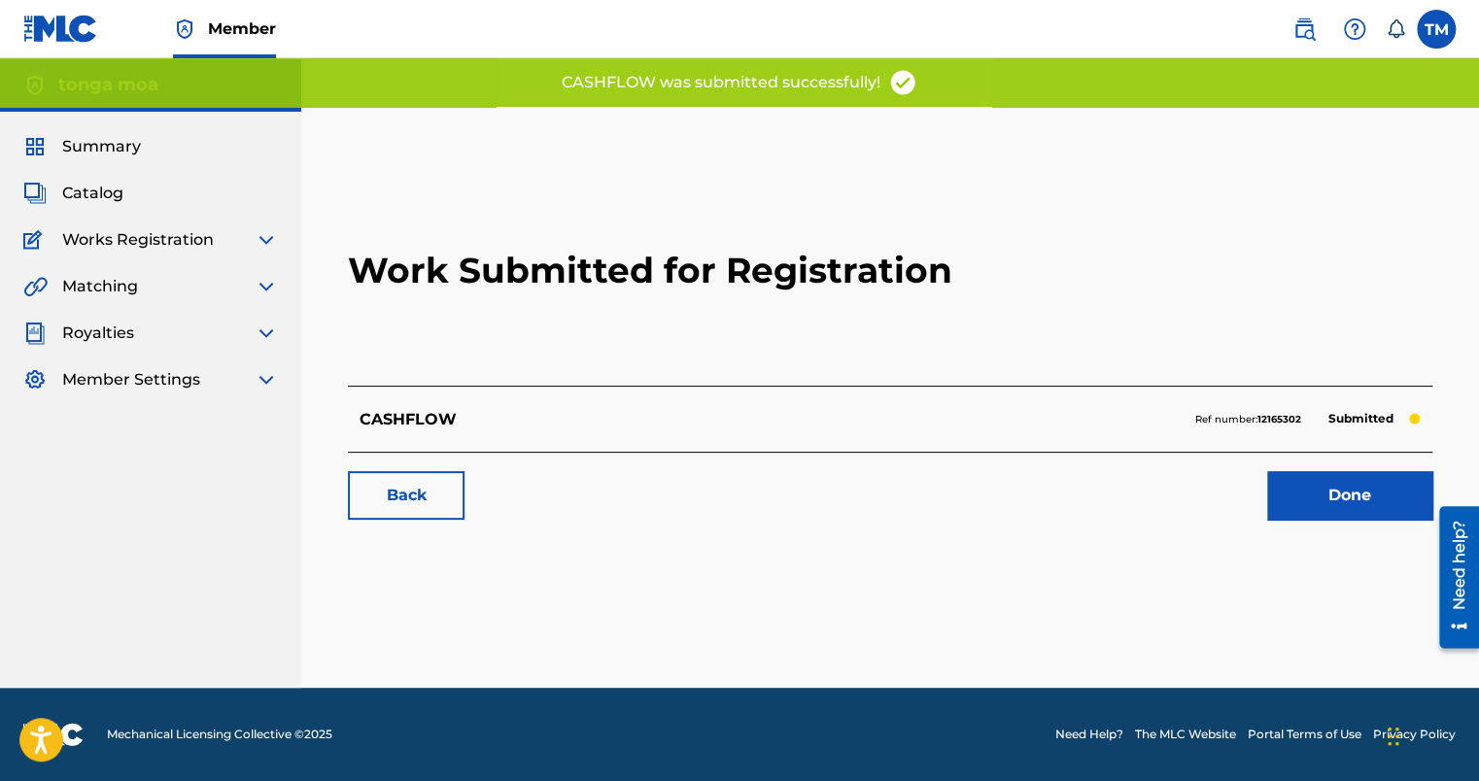
click at [1337, 477] on link "Done" at bounding box center [1349, 495] width 165 height 49
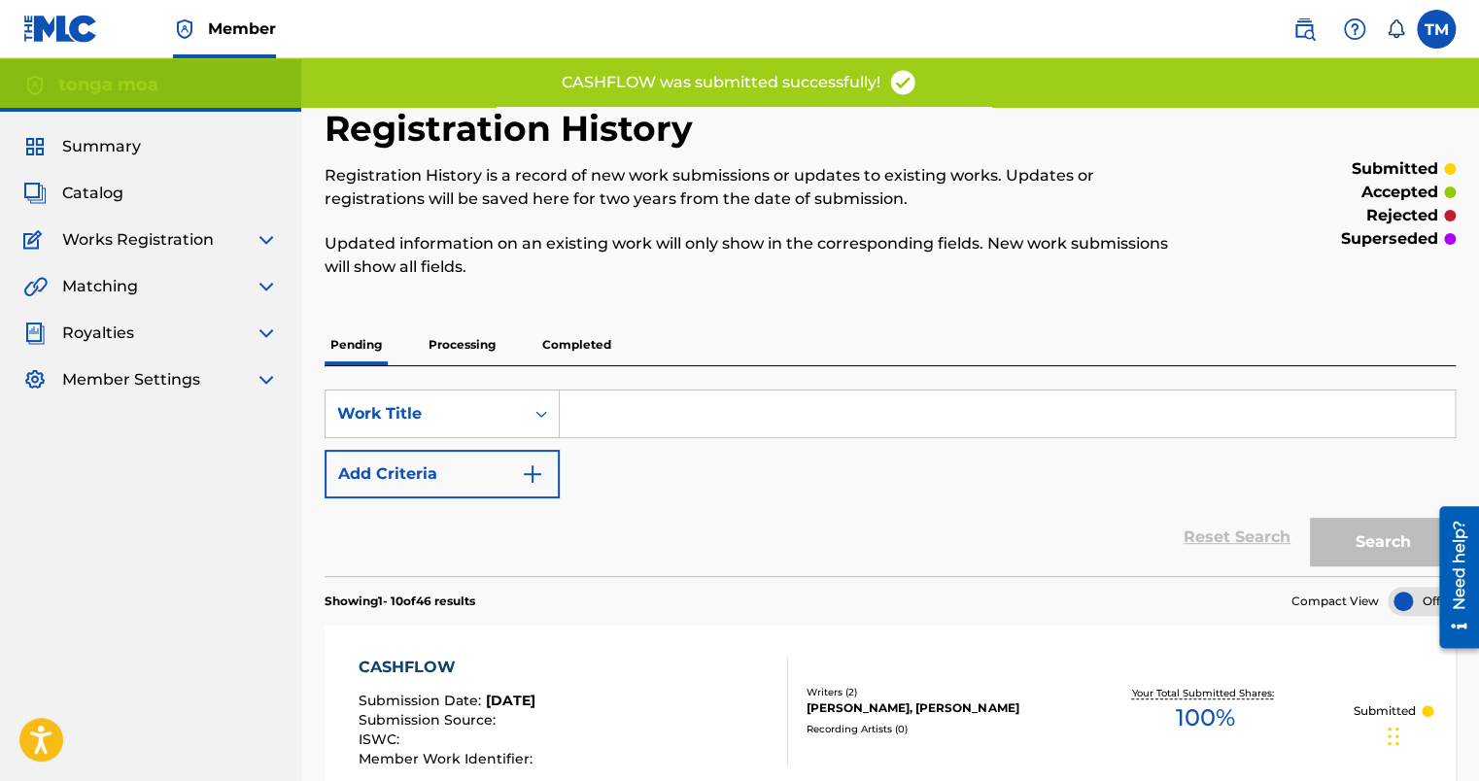
click at [97, 202] on span "Catalog" at bounding box center [92, 193] width 61 height 23
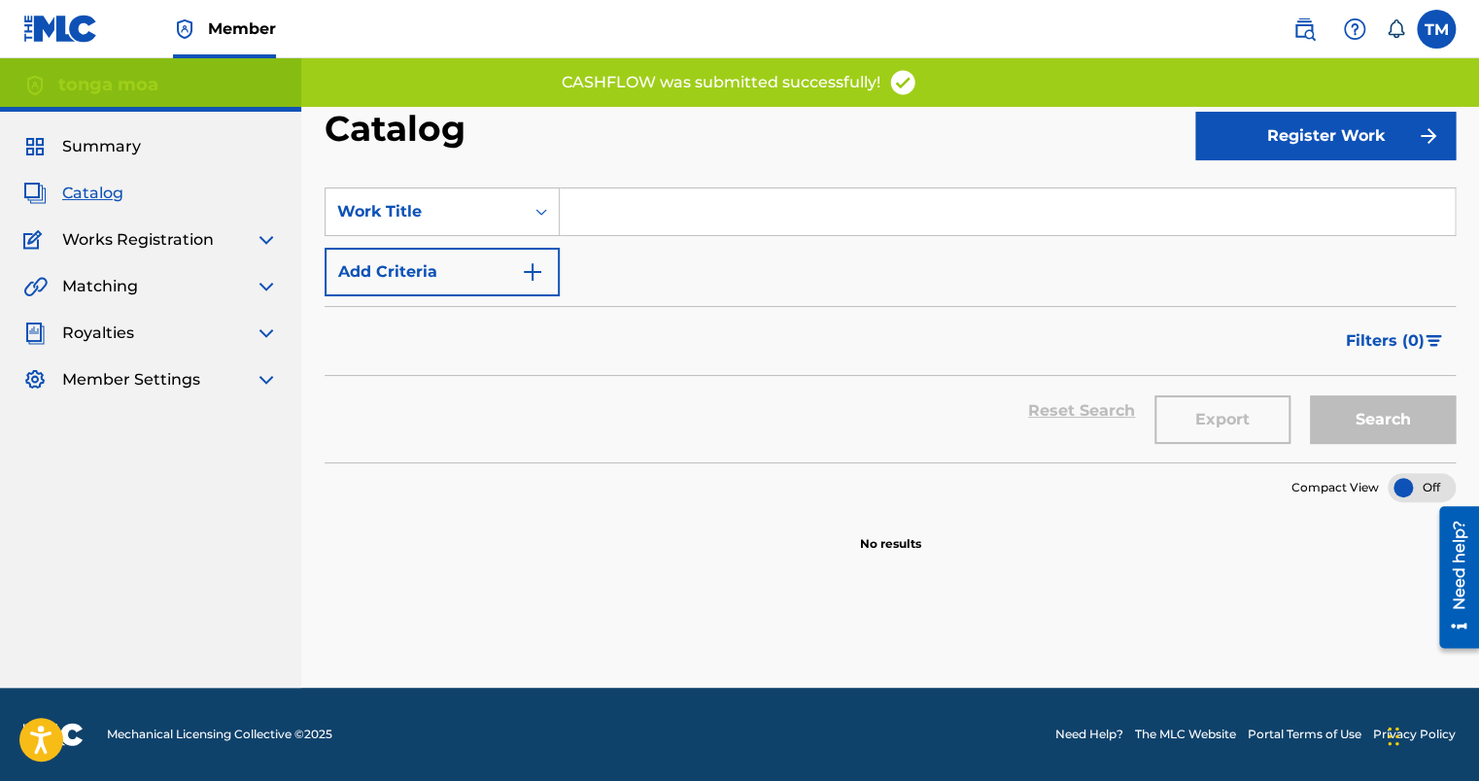
click at [1271, 148] on button "Register Work" at bounding box center [1326, 136] width 260 height 49
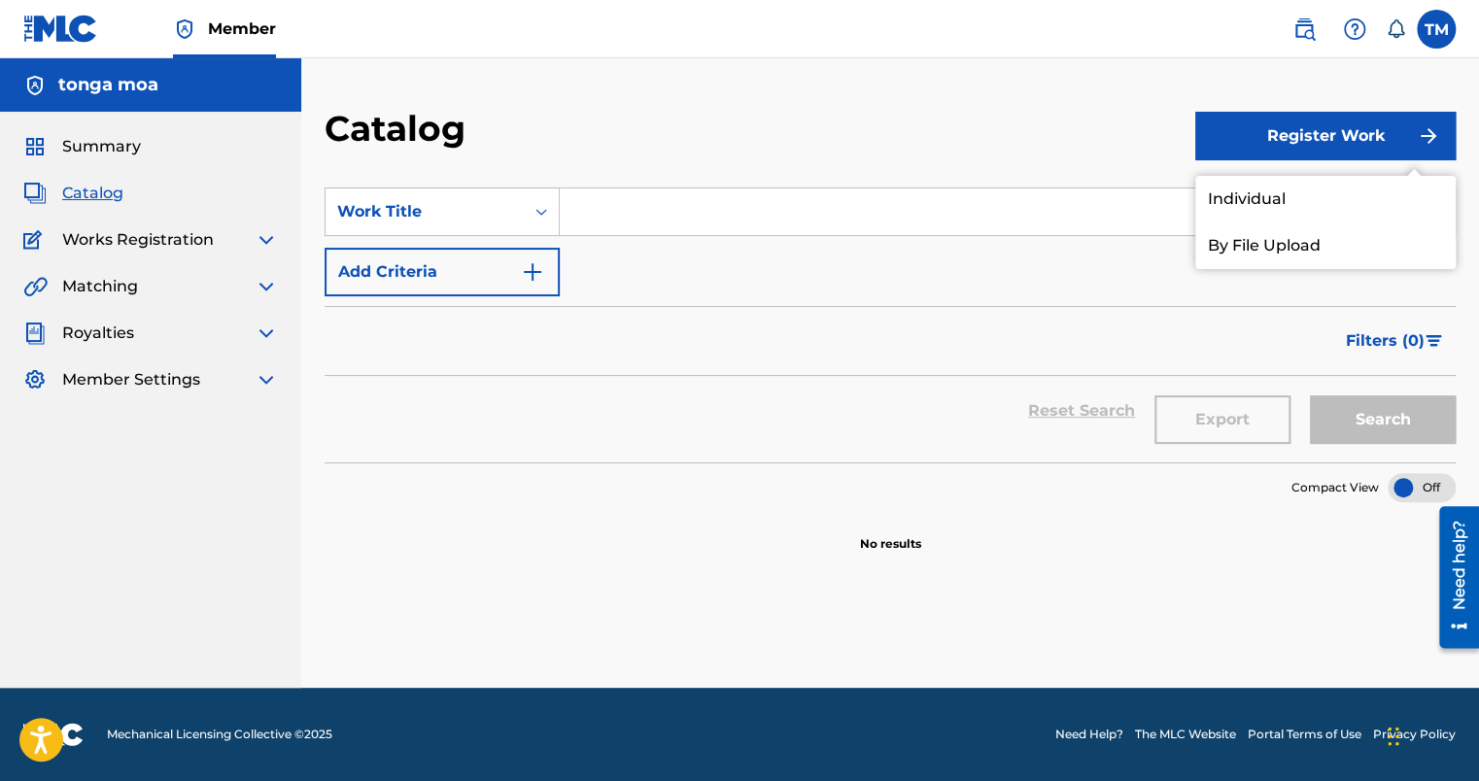
click at [1322, 208] on link "Individual" at bounding box center [1326, 199] width 260 height 47
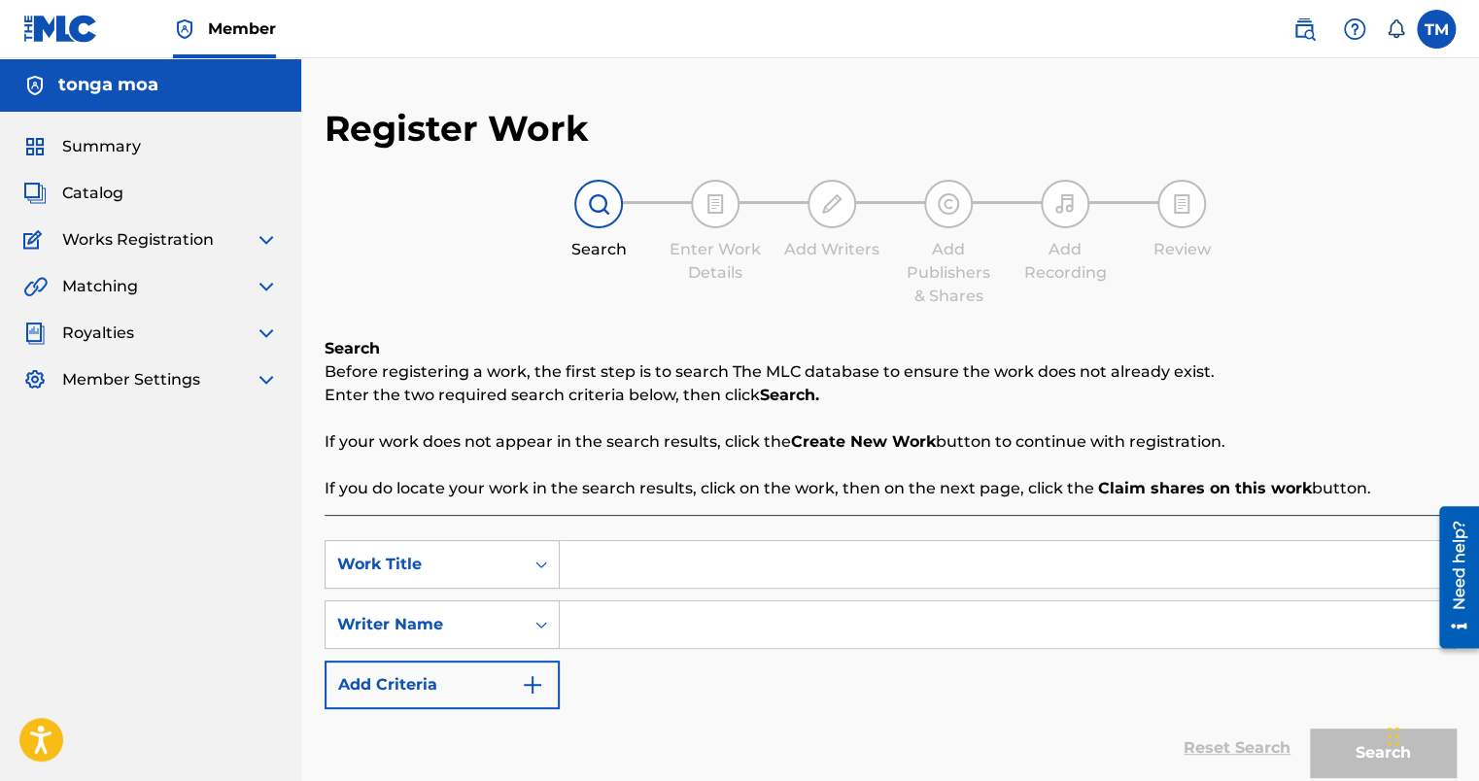
click at [604, 548] on input "Search Form" at bounding box center [1007, 564] width 895 height 47
type input "FONK SEASON"
click at [576, 612] on input "Search Form" at bounding box center [1007, 625] width 895 height 47
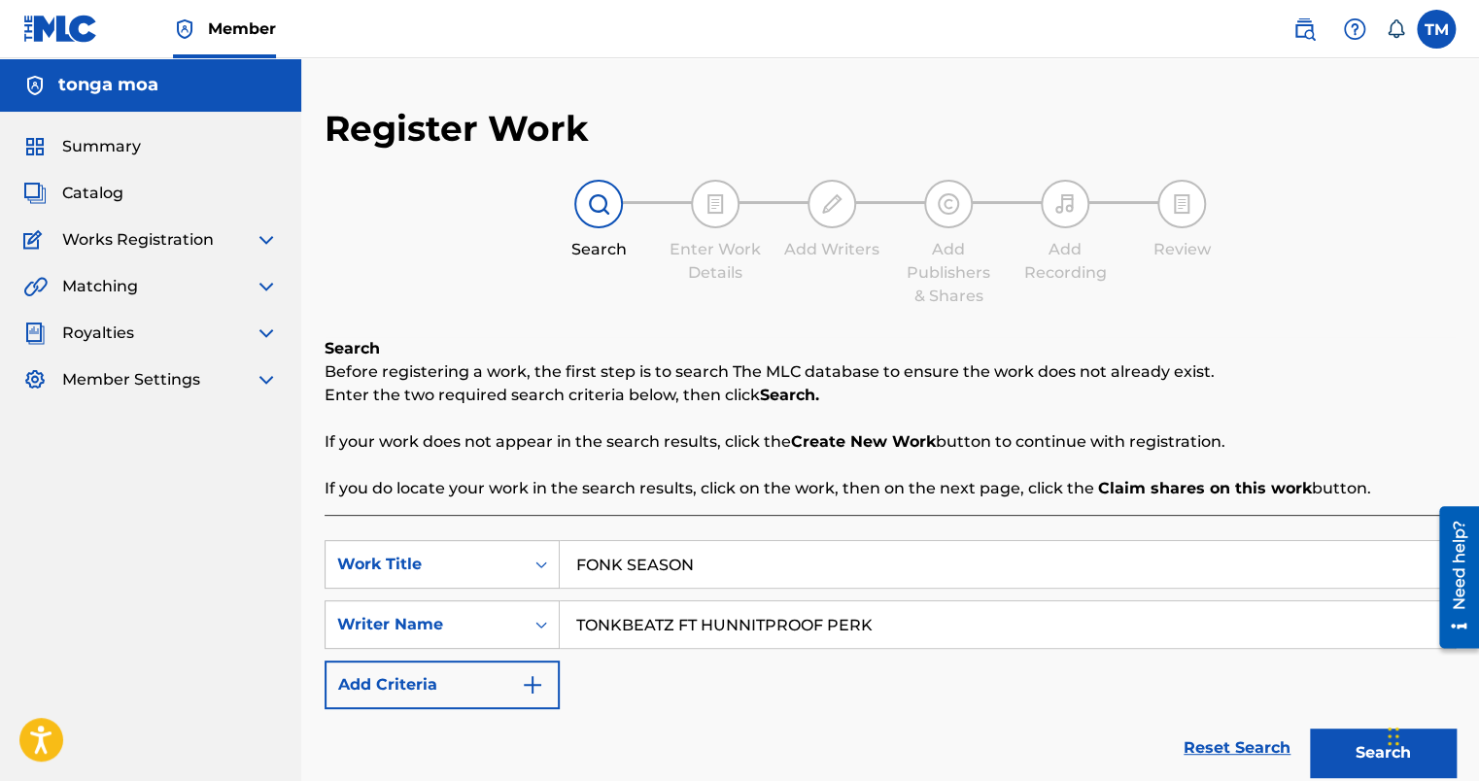
type input "TONKBEATZ FT HUNNITPROOF PERK"
click at [1365, 751] on button "Search" at bounding box center [1383, 753] width 146 height 49
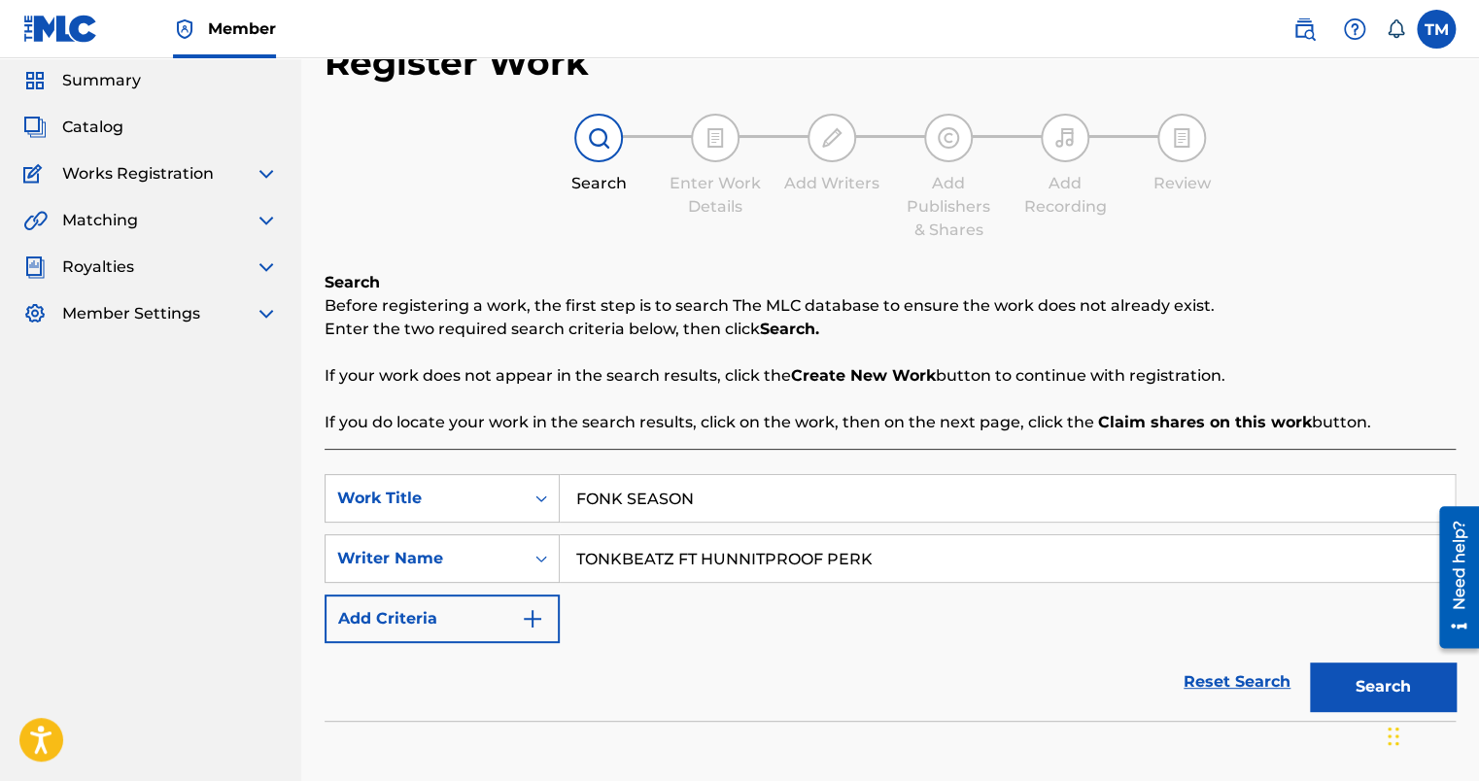
scroll to position [389, 0]
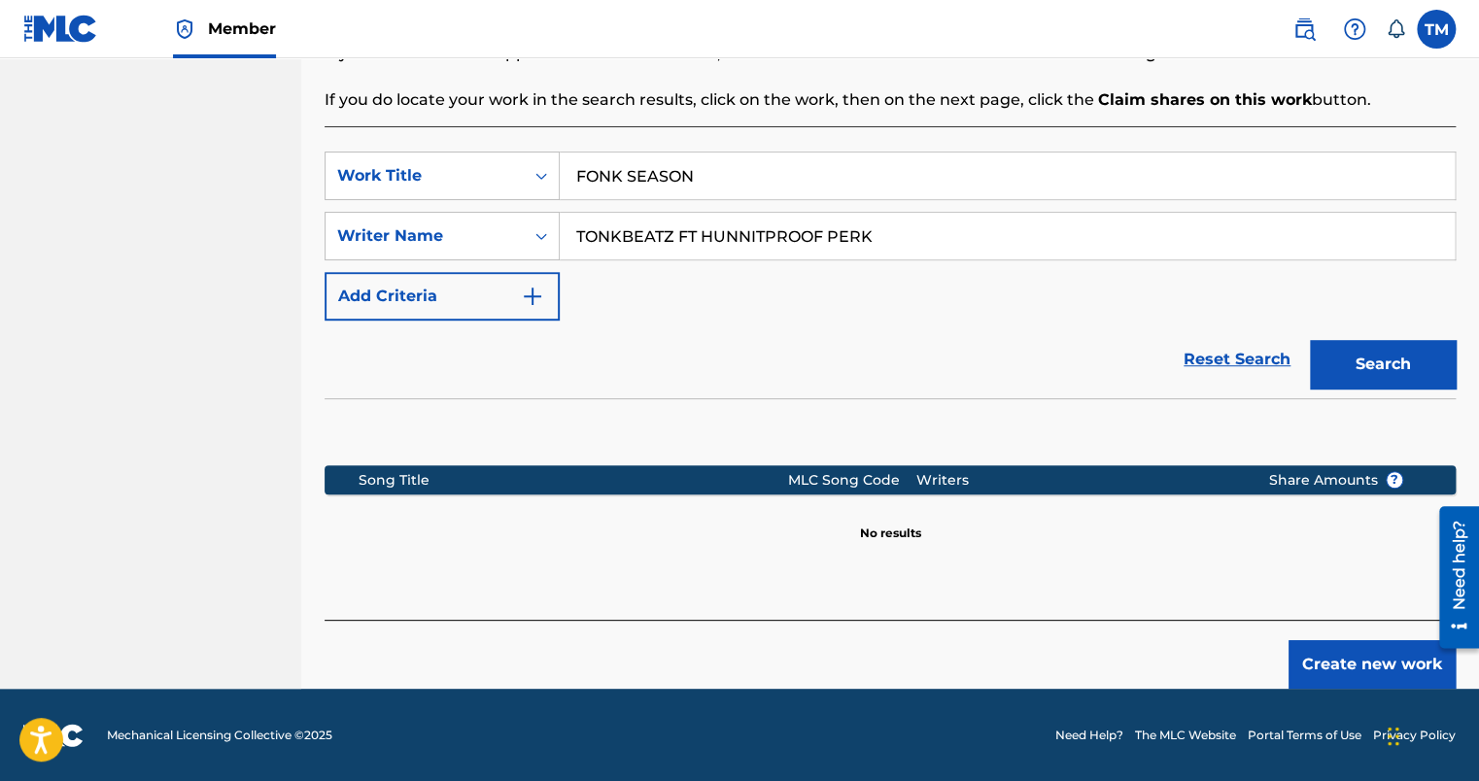
click at [1420, 671] on button "Create new work" at bounding box center [1372, 665] width 167 height 49
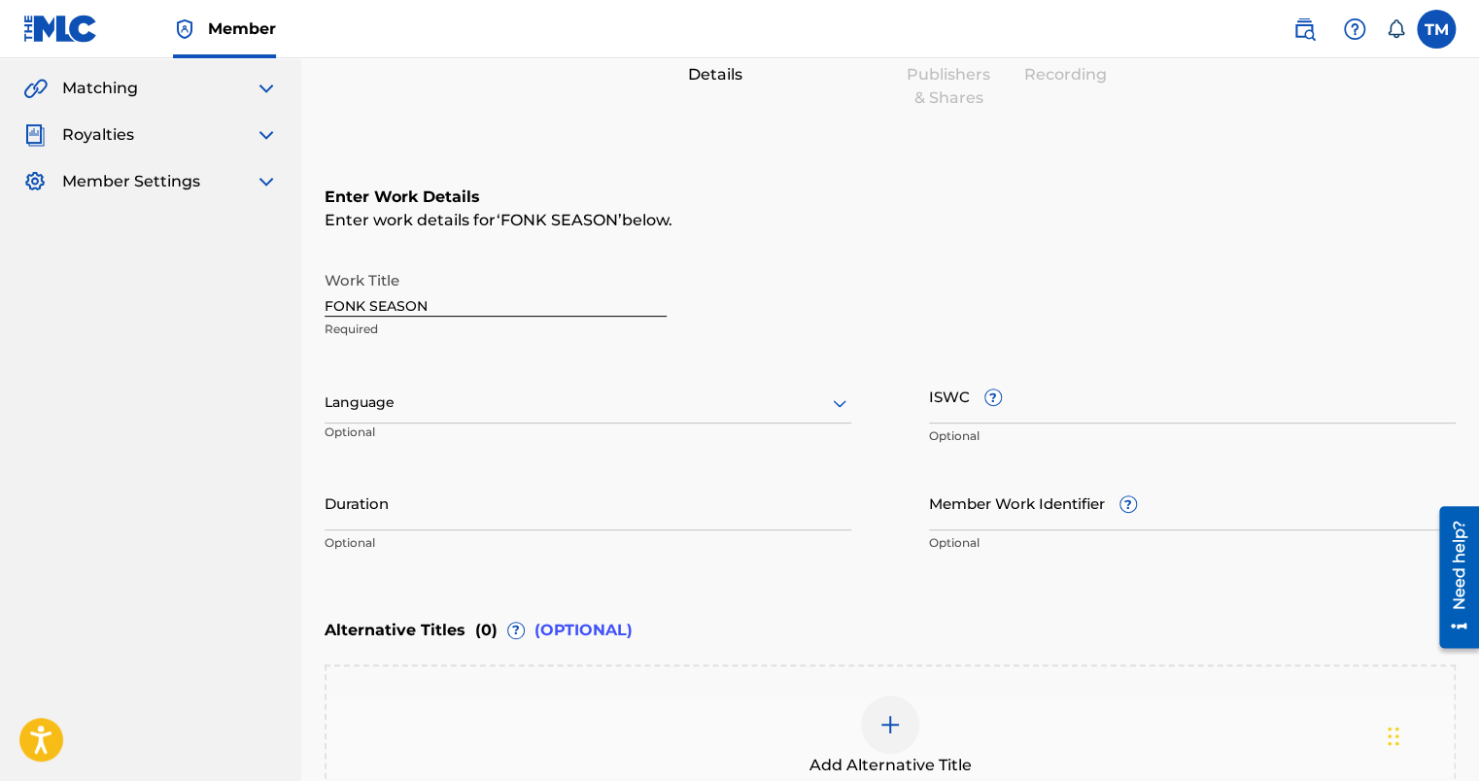
scroll to position [0, 0]
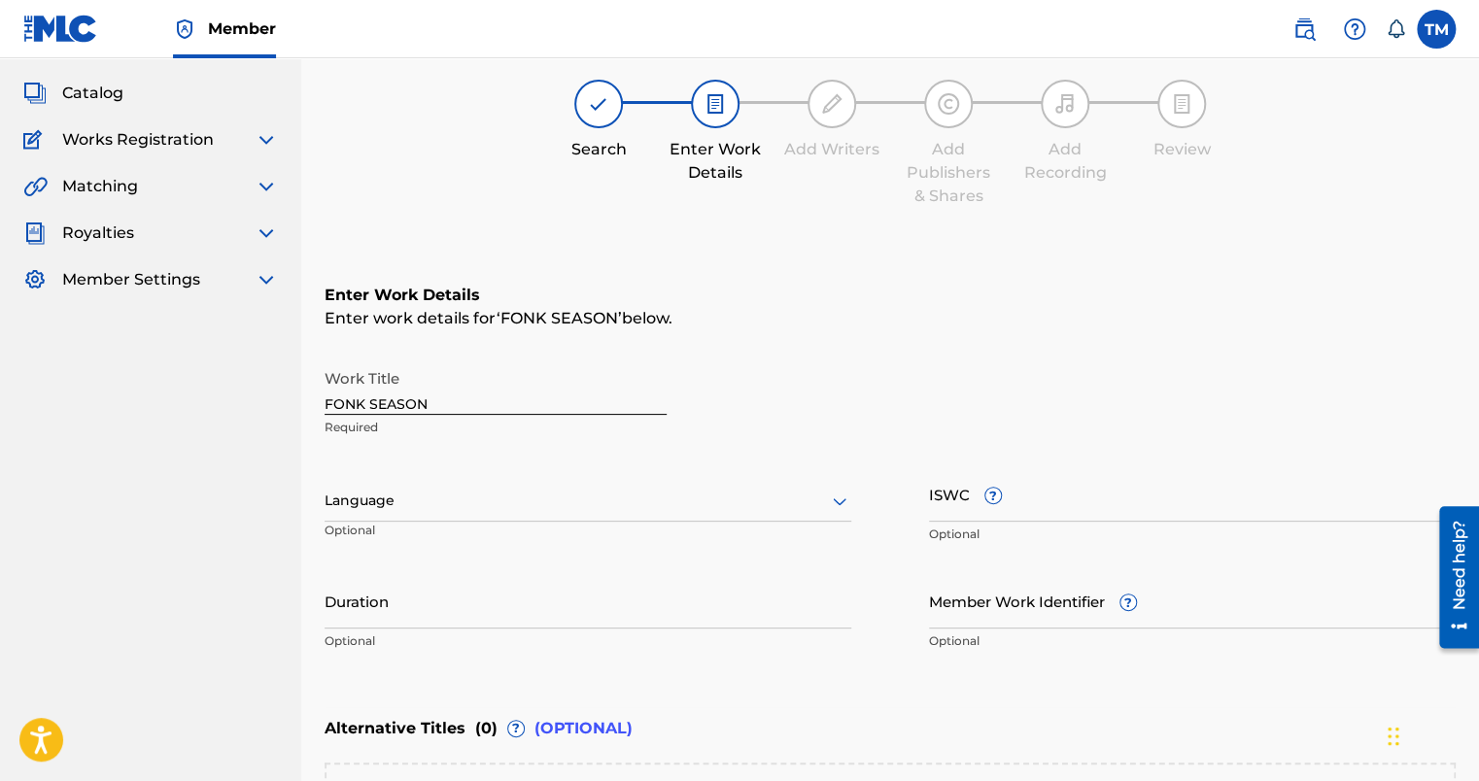
click at [448, 522] on div "Language" at bounding box center [588, 501] width 527 height 41
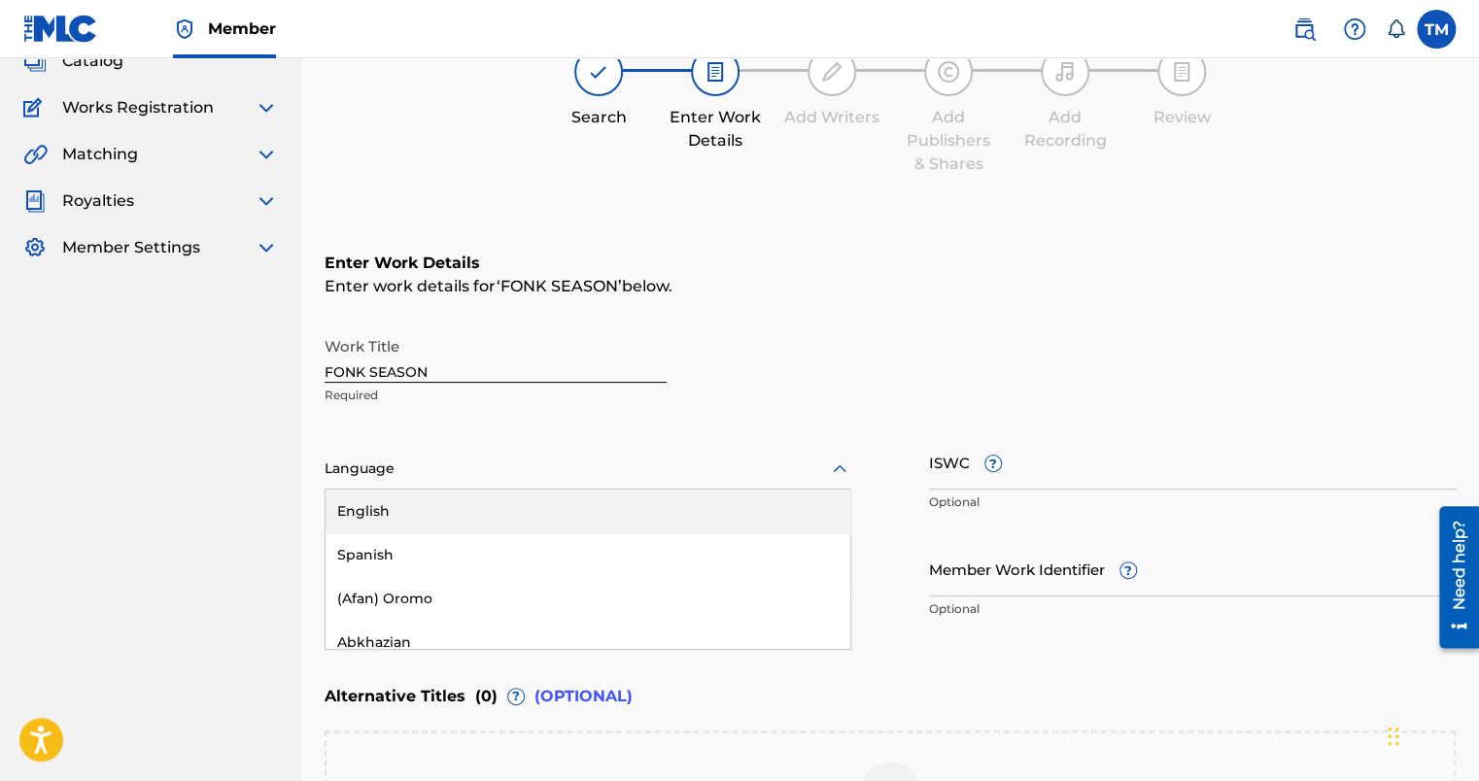
click at [429, 513] on div "English" at bounding box center [588, 512] width 525 height 44
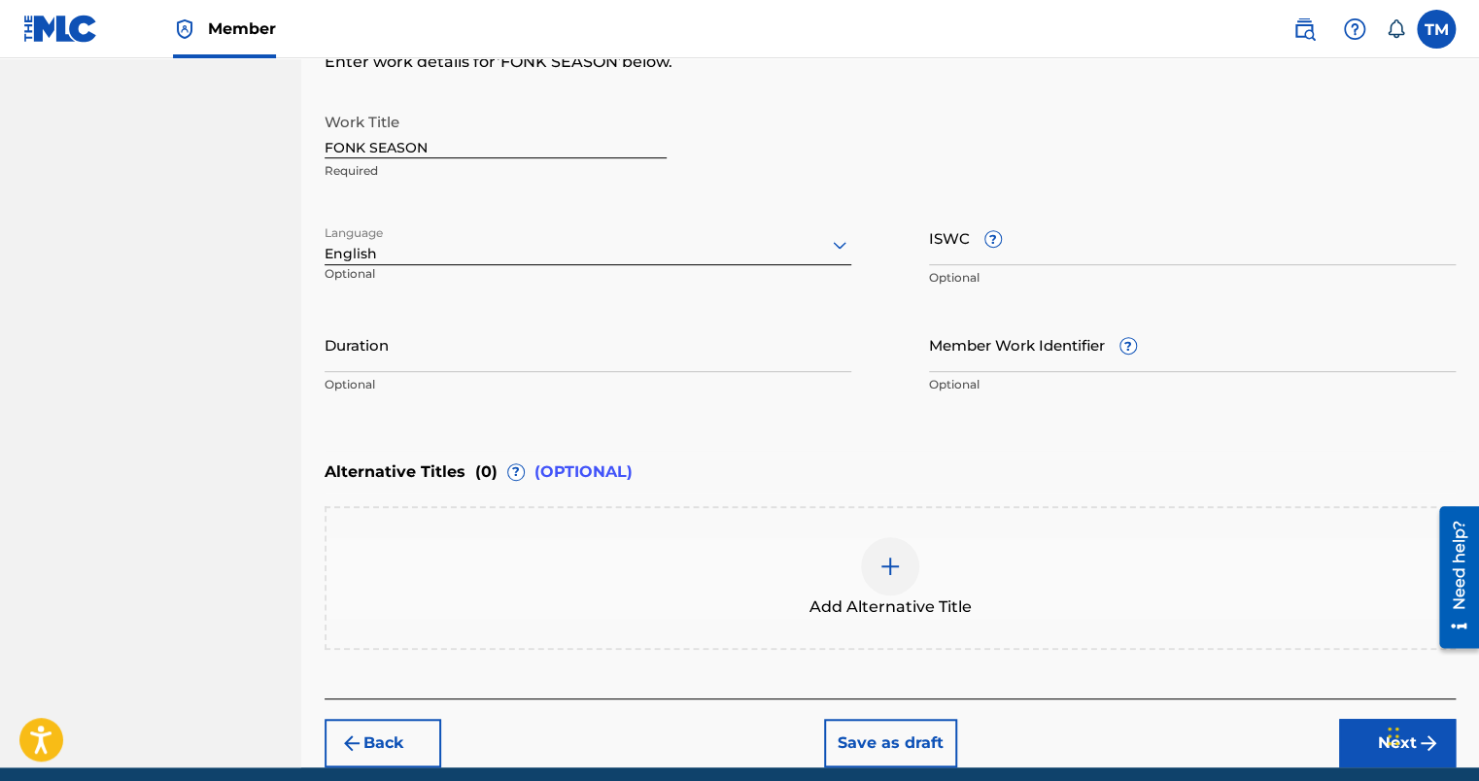
scroll to position [434, 0]
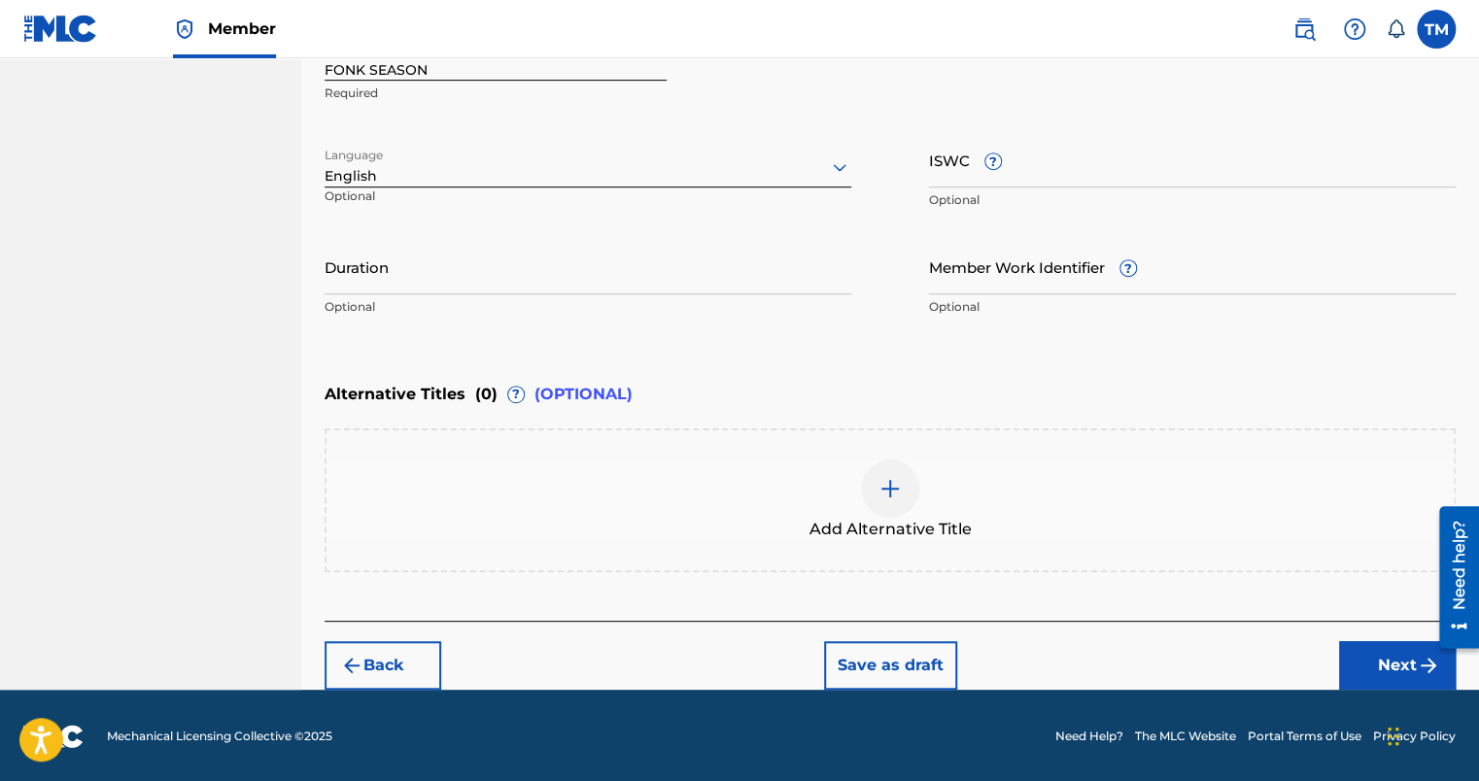
click at [1376, 677] on button "Next" at bounding box center [1397, 666] width 117 height 49
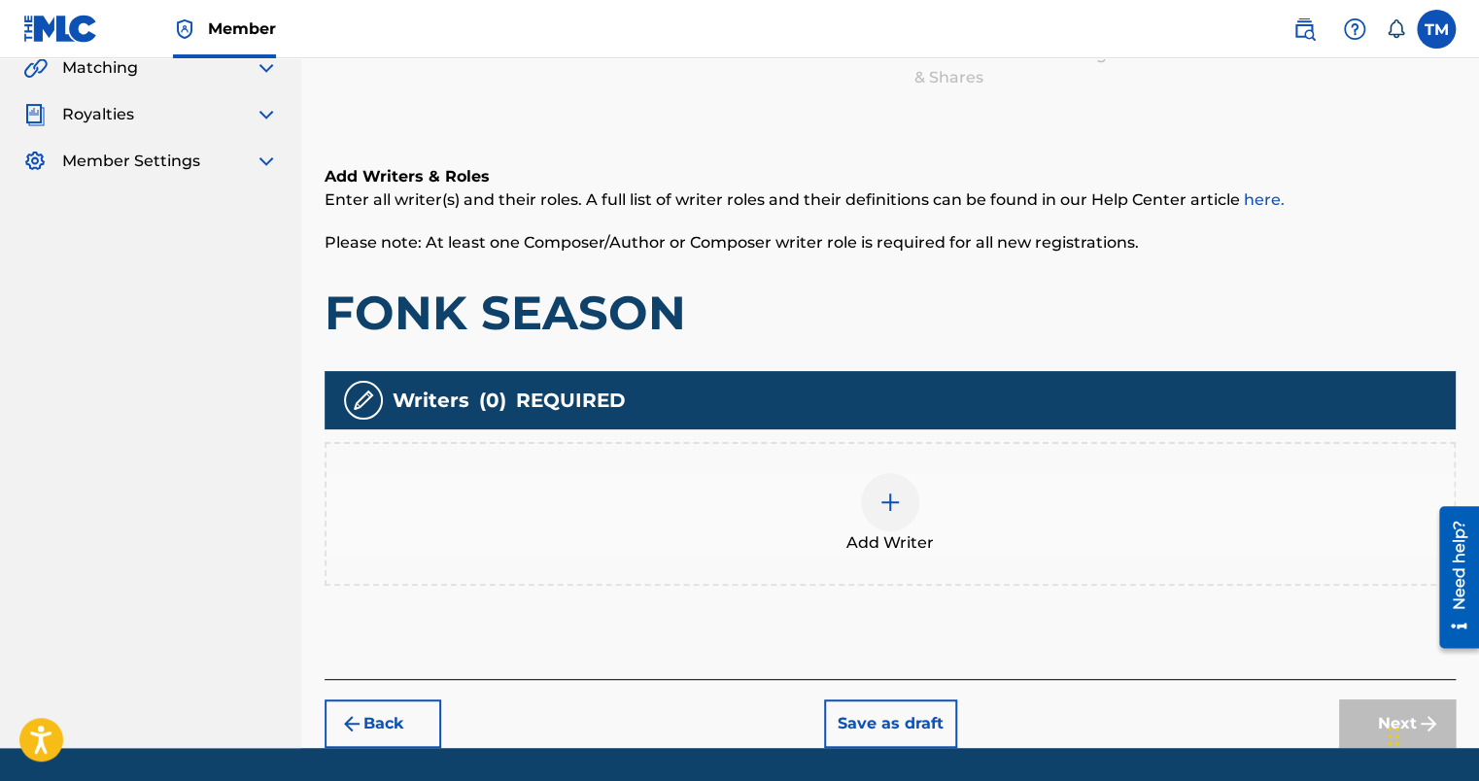
scroll to position [87, 0]
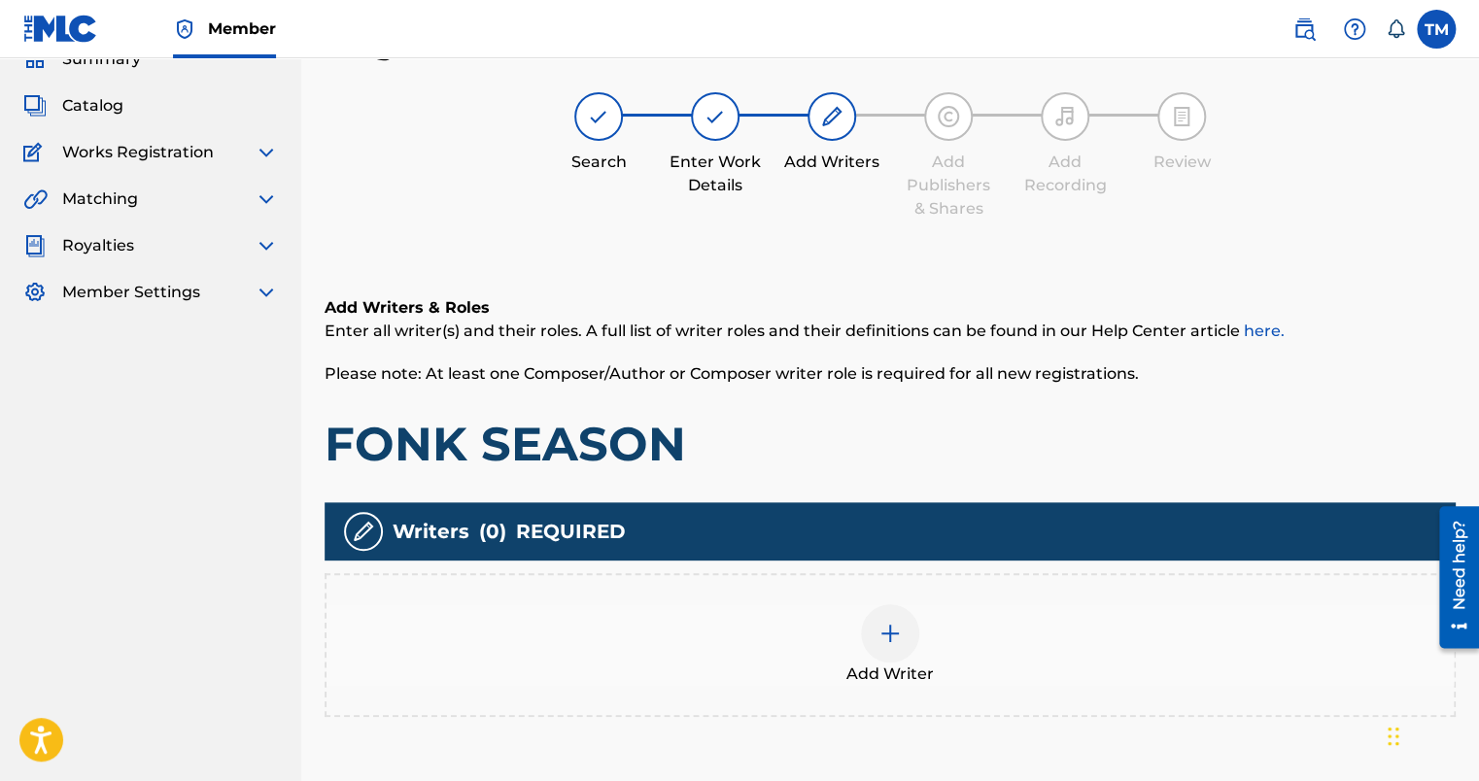
click at [893, 641] on img at bounding box center [890, 633] width 23 height 23
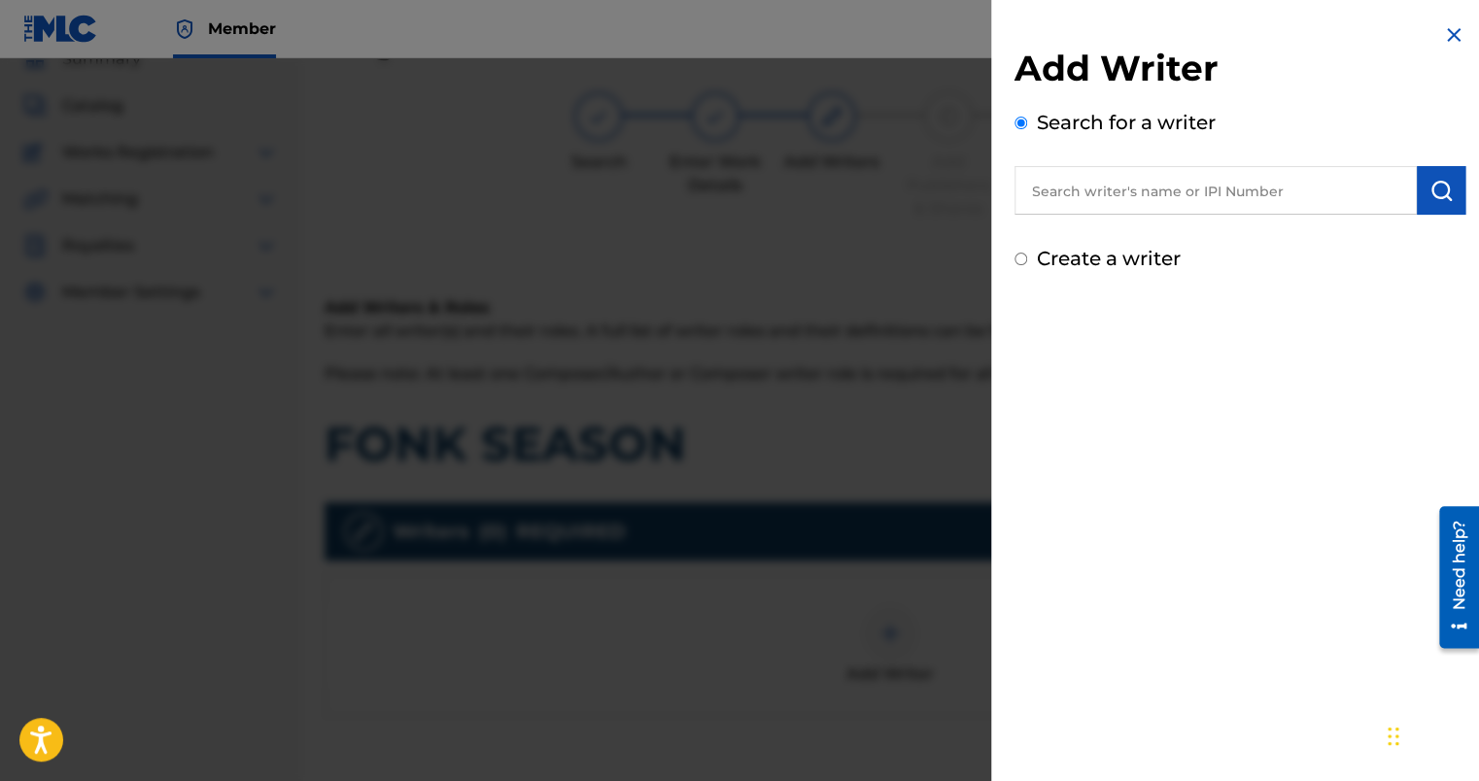
click at [1131, 257] on label "Create a writer" at bounding box center [1109, 258] width 144 height 23
radio input "true"
click at [1027, 257] on input "Create a writer" at bounding box center [1021, 259] width 13 height 13
radio input "false"
radio input "true"
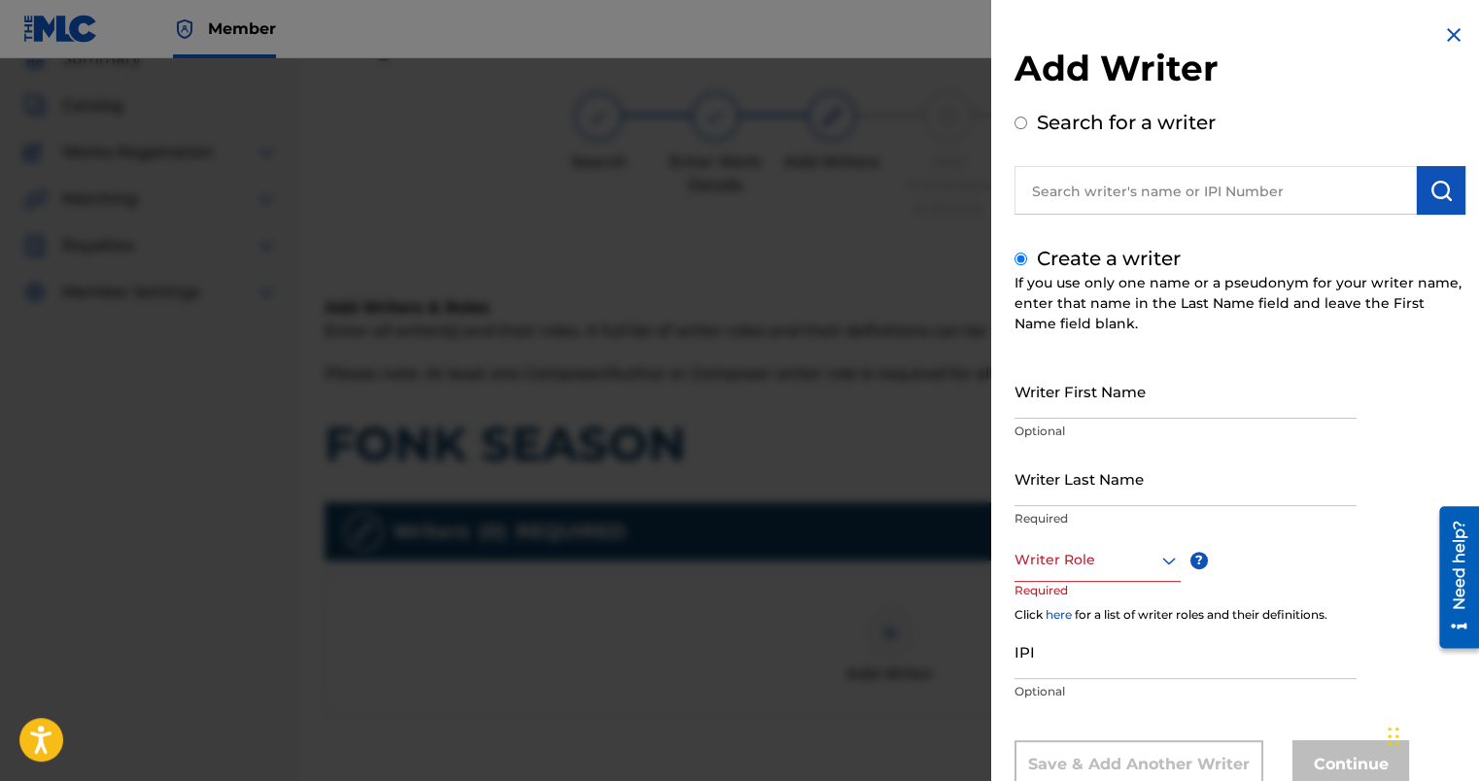
click at [1091, 402] on input "Writer First Name" at bounding box center [1186, 391] width 342 height 55
type input "[GEOGRAPHIC_DATA]"
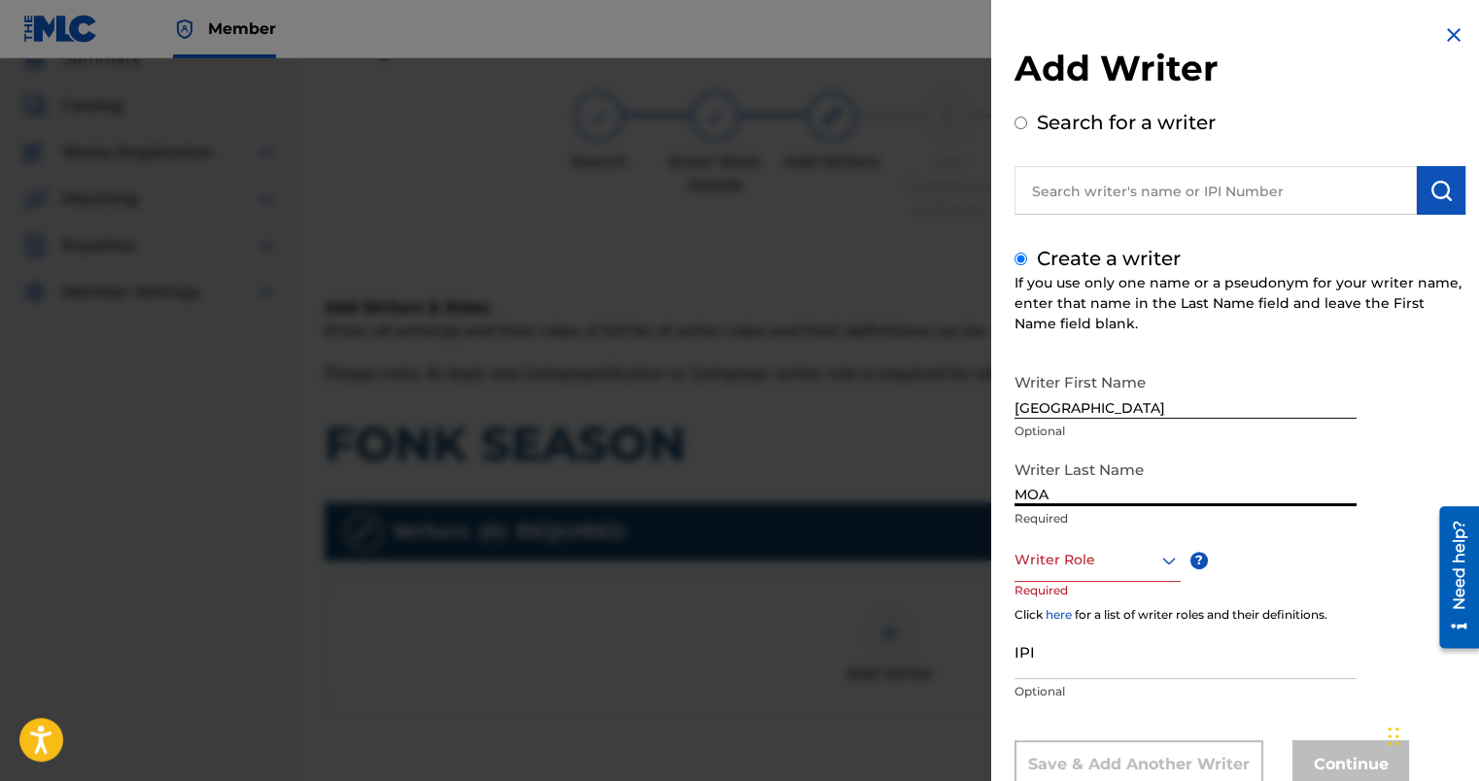
type input "MOA"
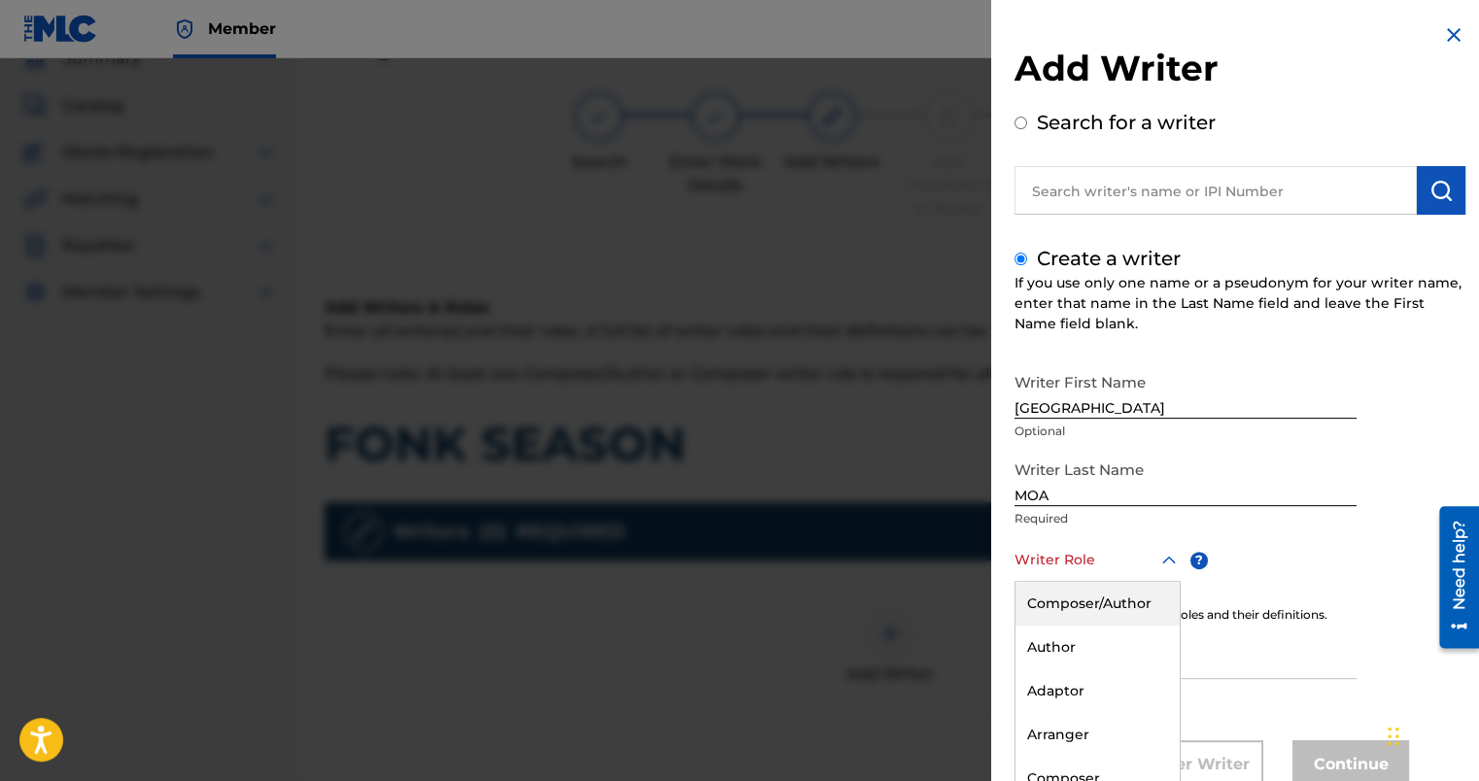
click at [1050, 560] on div "8 results available. Use Up and Down to choose options, press Enter to select t…" at bounding box center [1098, 560] width 166 height 44
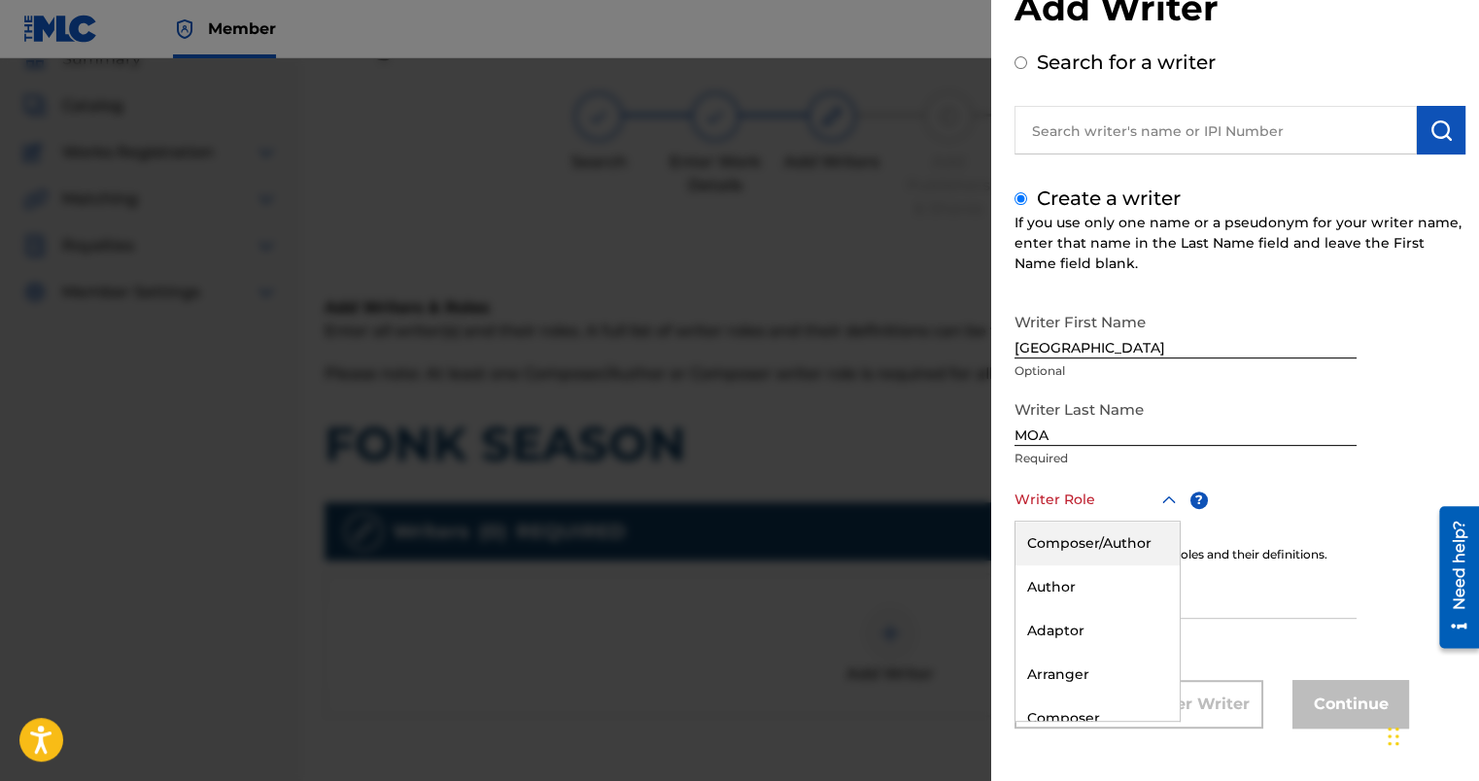
click at [1094, 544] on div "Composer/Author" at bounding box center [1098, 544] width 164 height 44
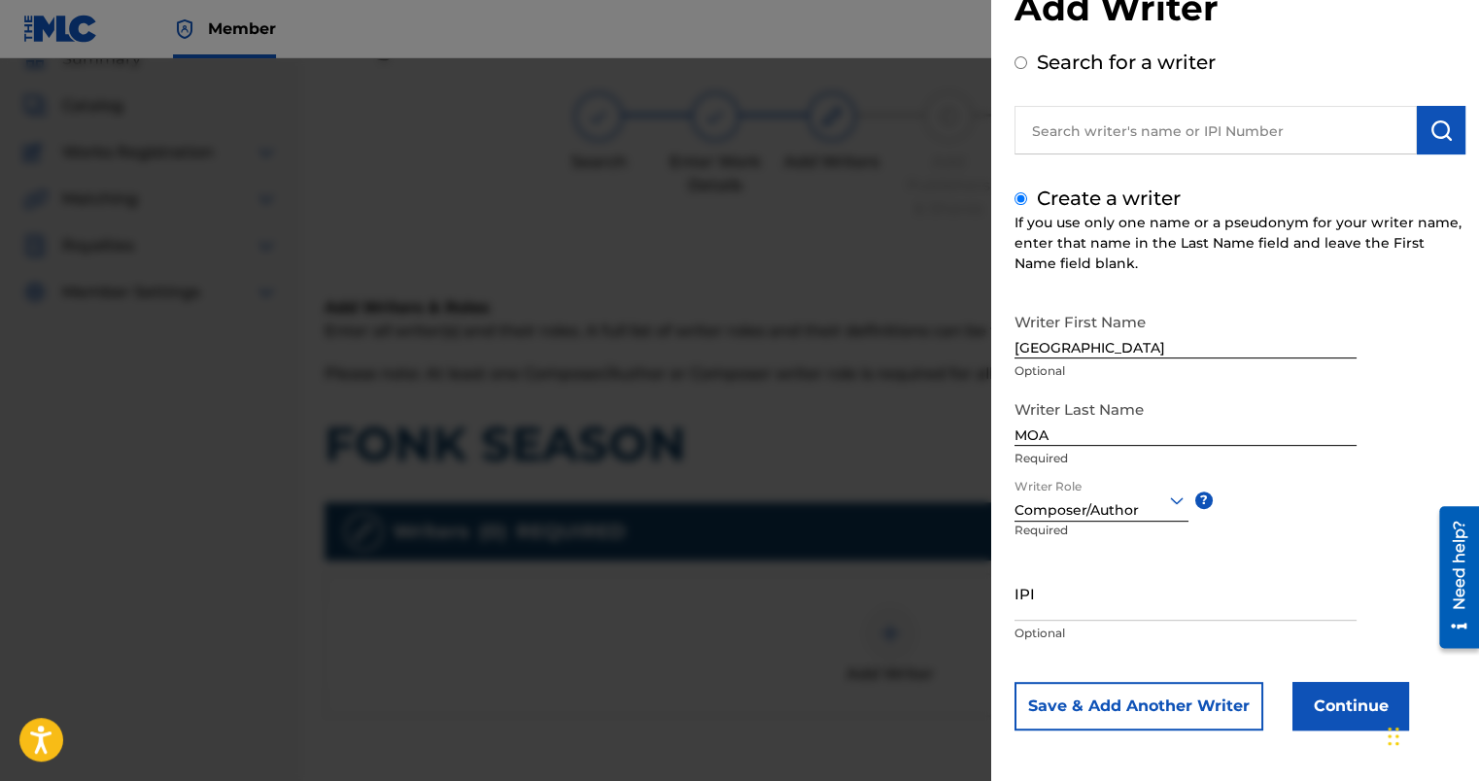
click at [1371, 717] on button "Continue" at bounding box center [1351, 706] width 117 height 49
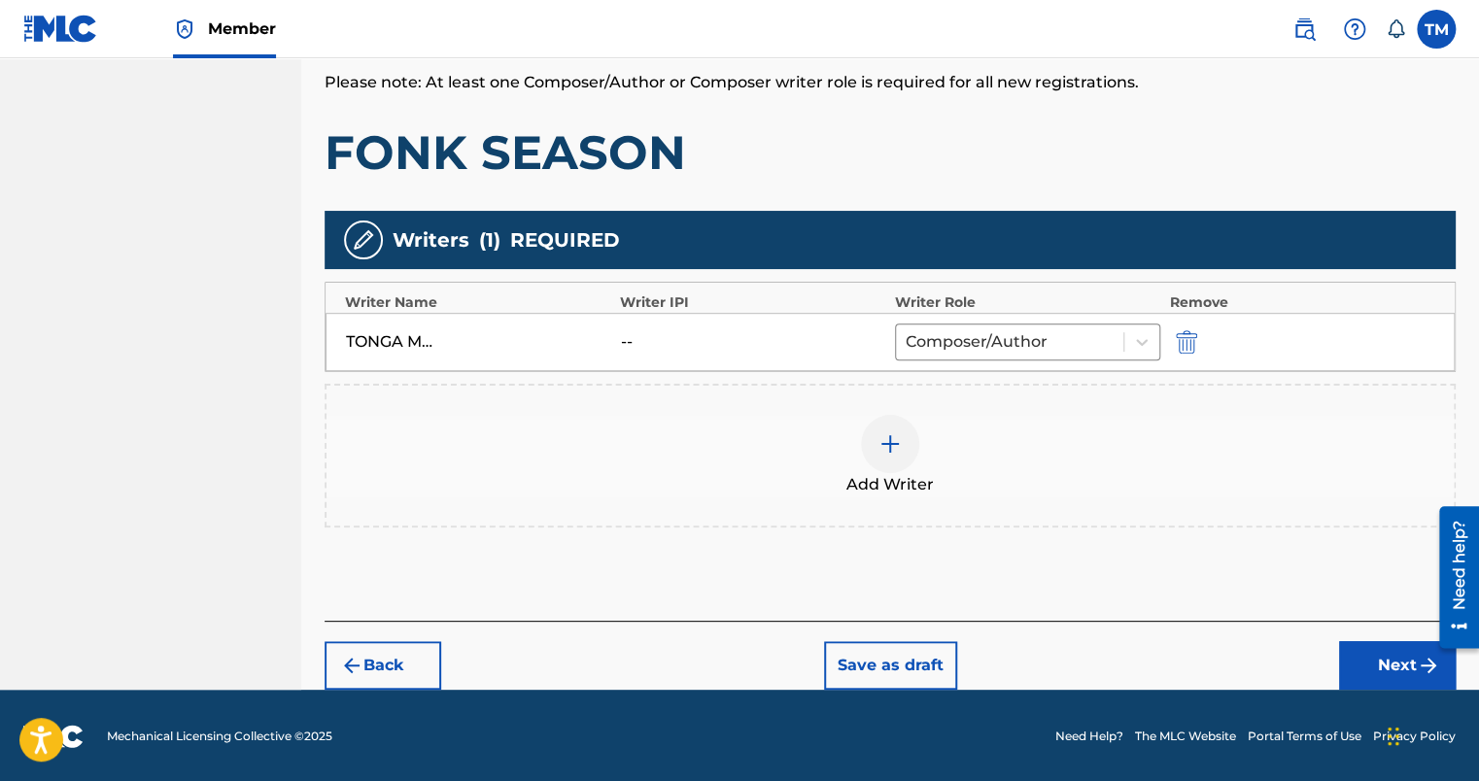
click at [1378, 672] on button "Next" at bounding box center [1397, 666] width 117 height 49
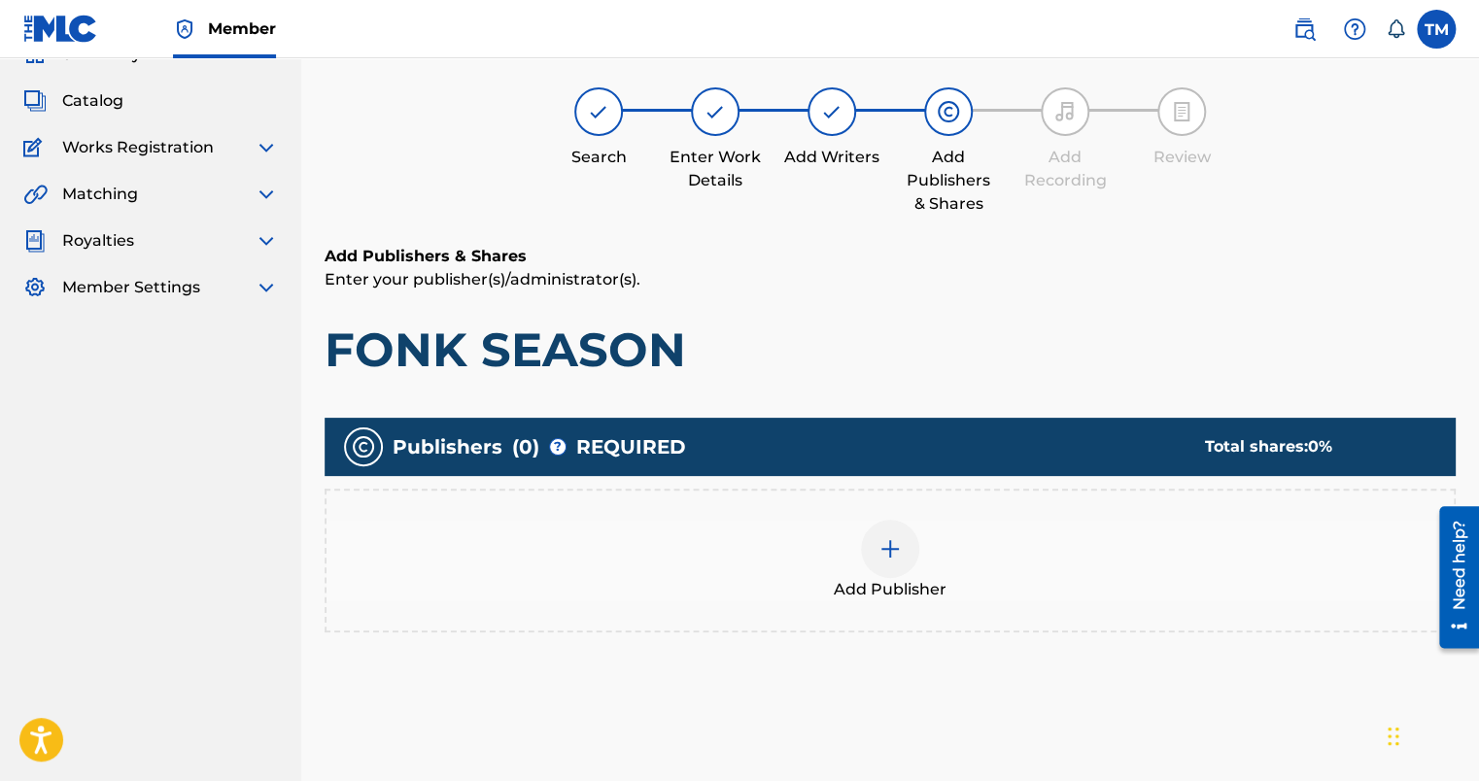
scroll to position [87, 0]
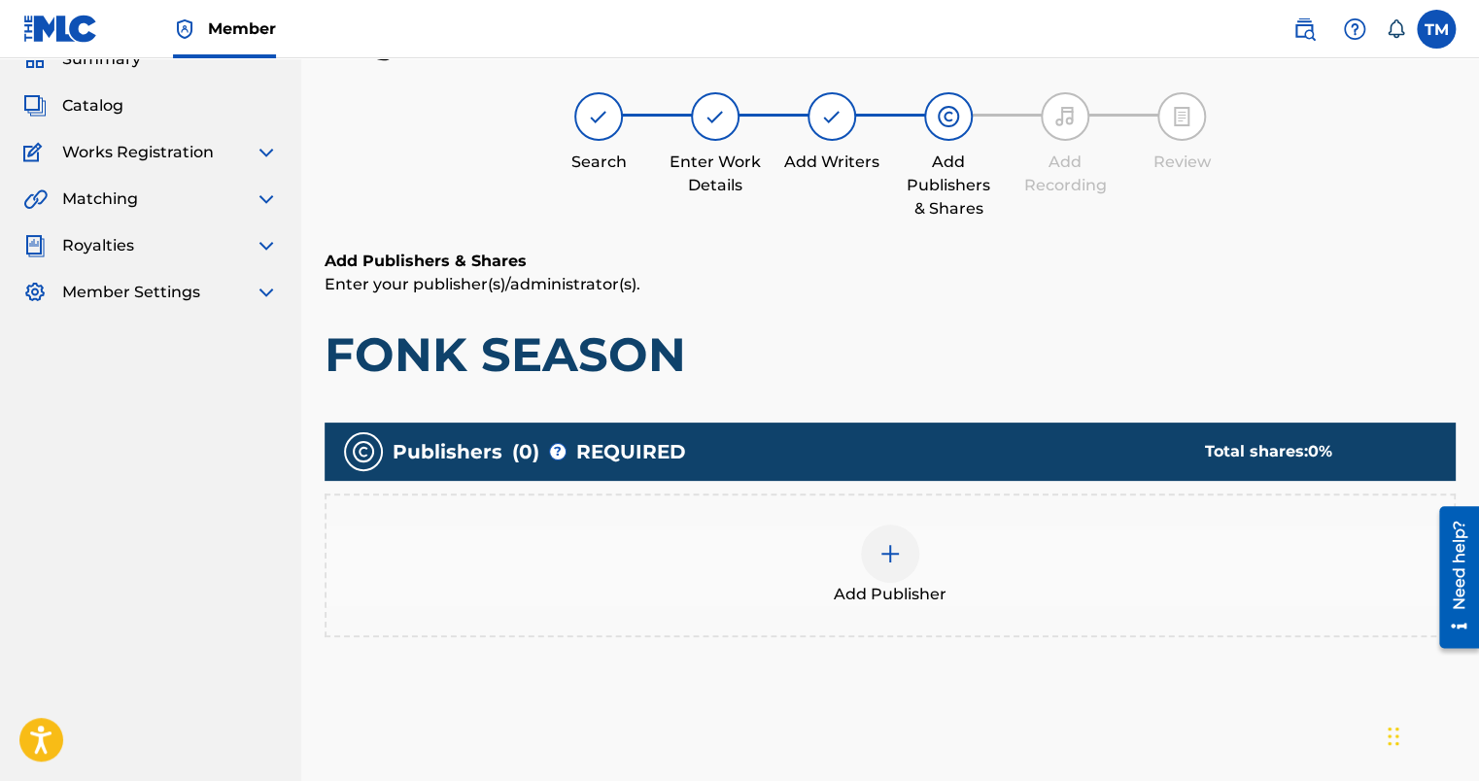
click at [879, 565] on div at bounding box center [890, 554] width 58 height 58
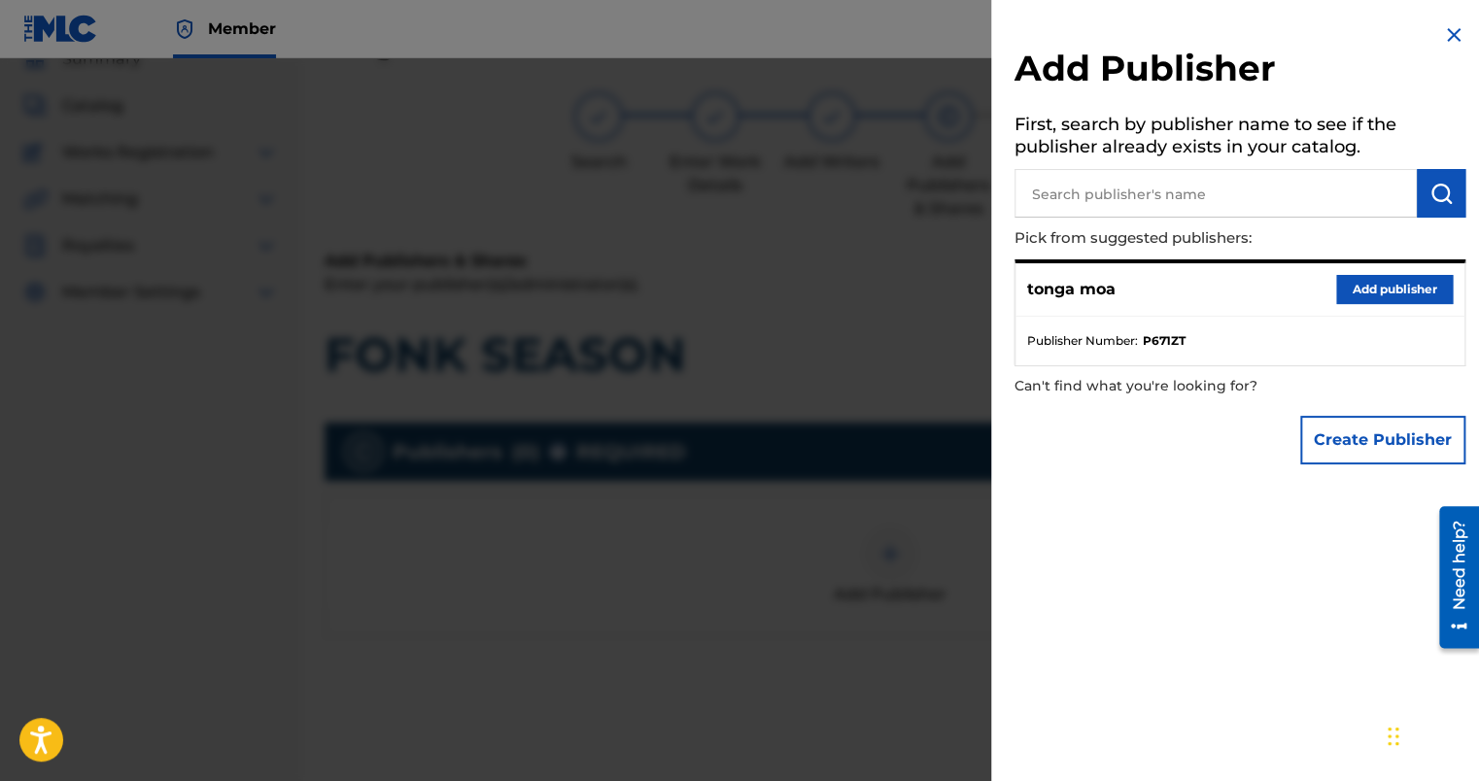
click at [1355, 284] on button "Add publisher" at bounding box center [1395, 289] width 117 height 29
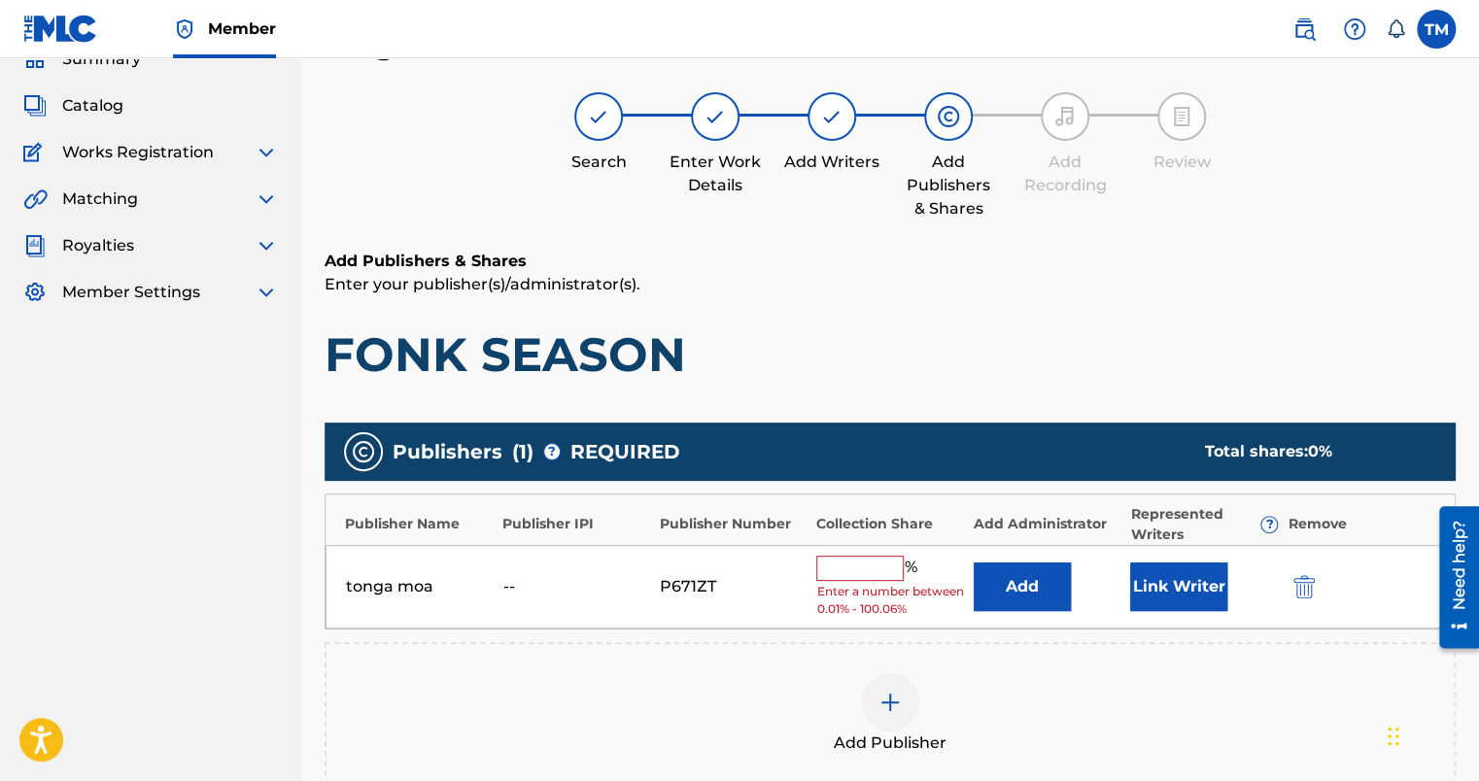
click at [835, 572] on input "text" at bounding box center [859, 568] width 87 height 25
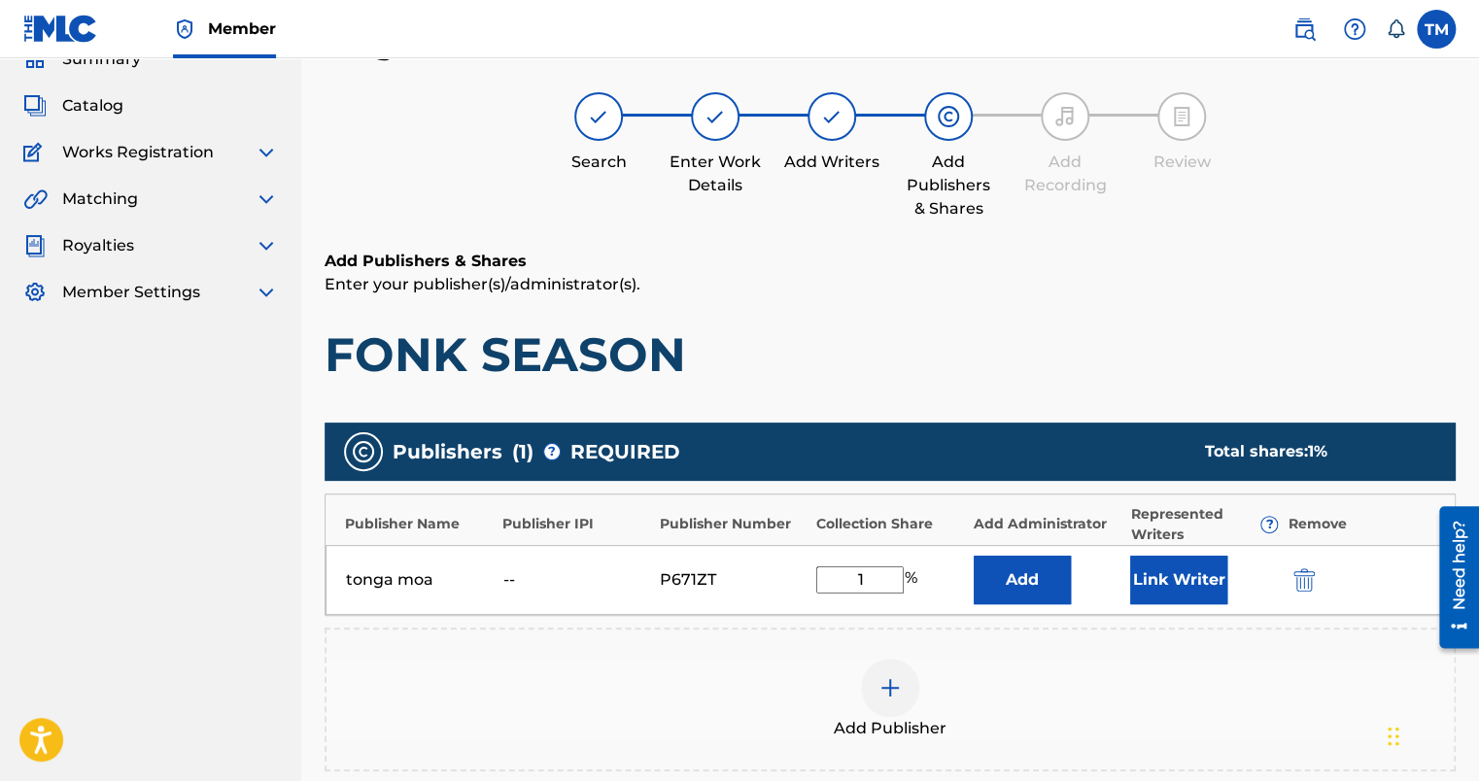
type input "100"
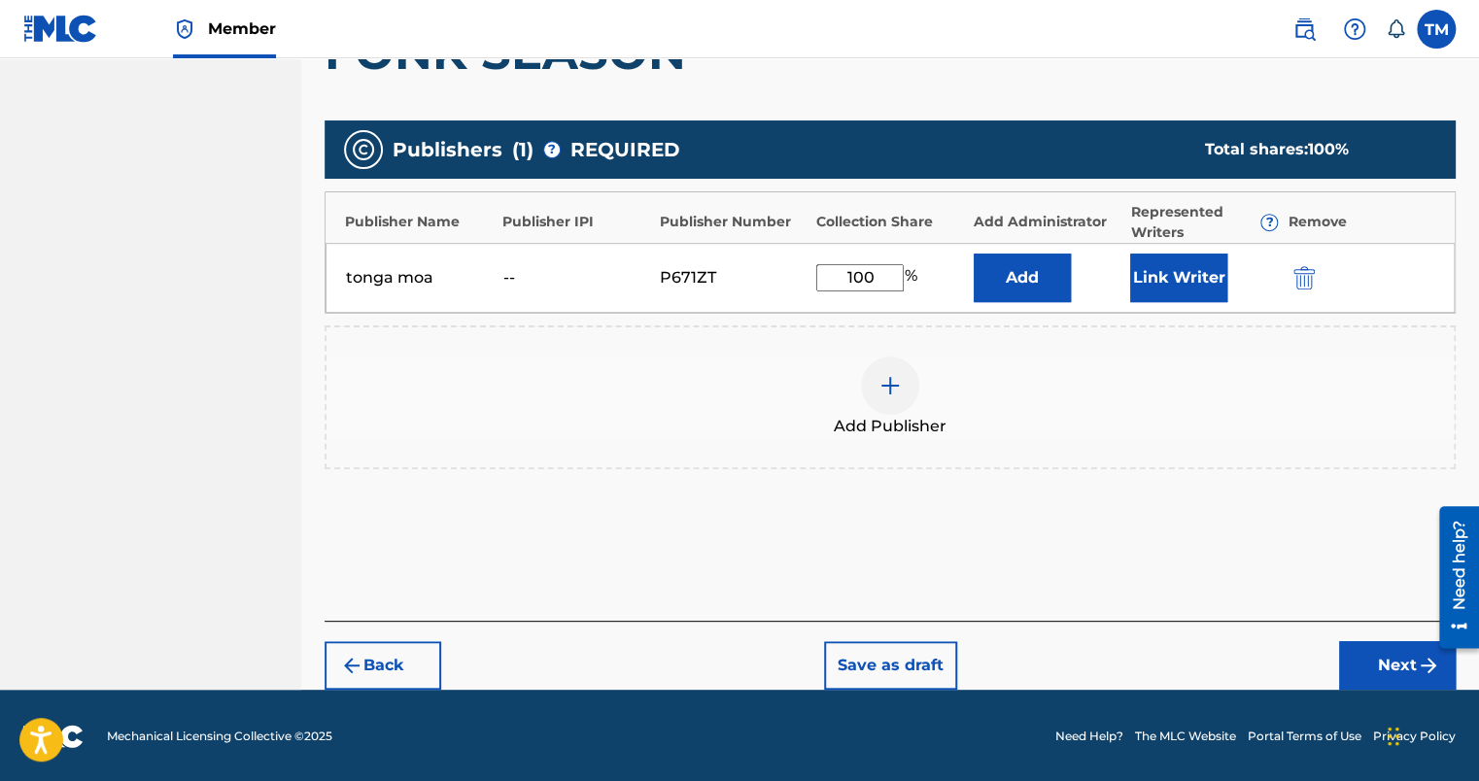
click at [1402, 669] on button "Next" at bounding box center [1397, 666] width 117 height 49
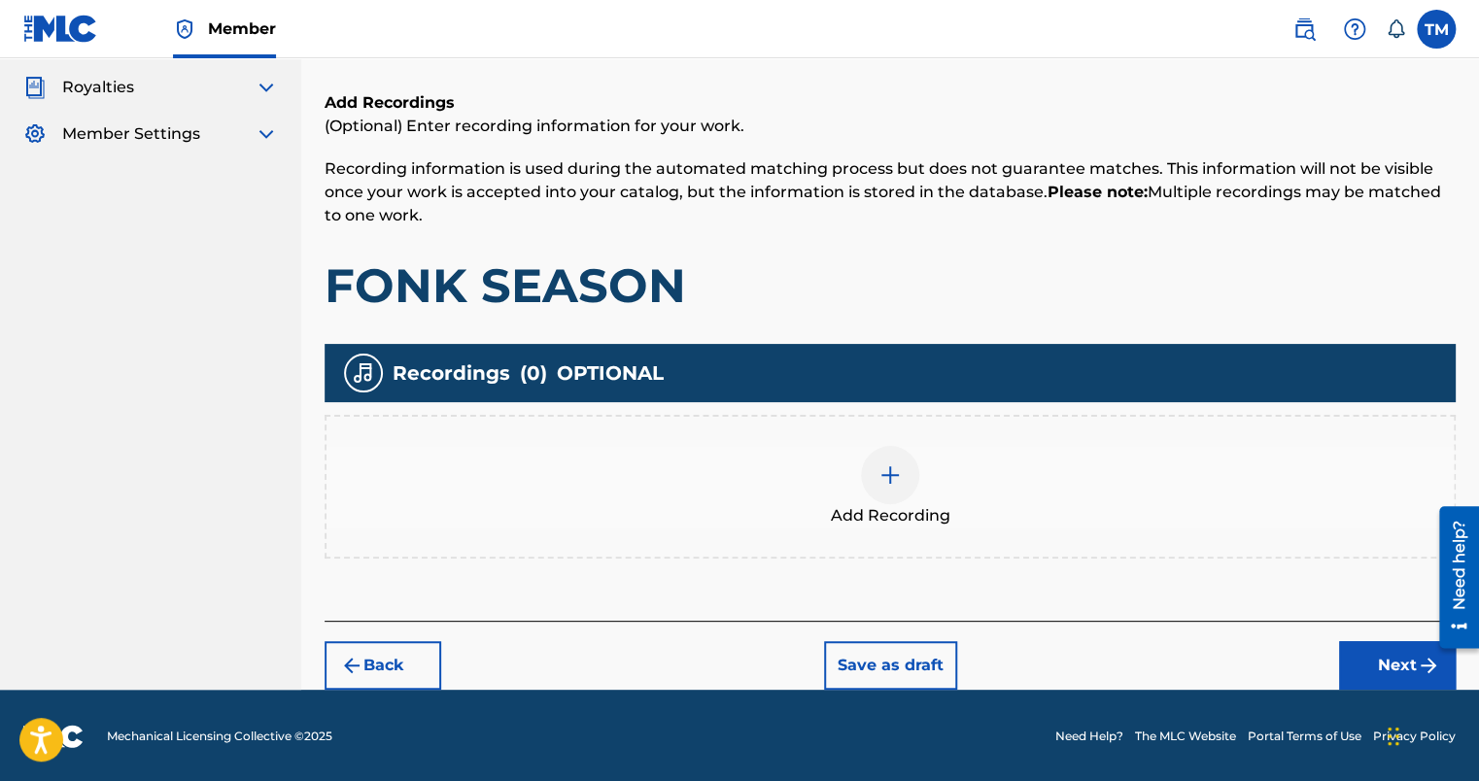
click at [1377, 668] on button "Next" at bounding box center [1397, 666] width 117 height 49
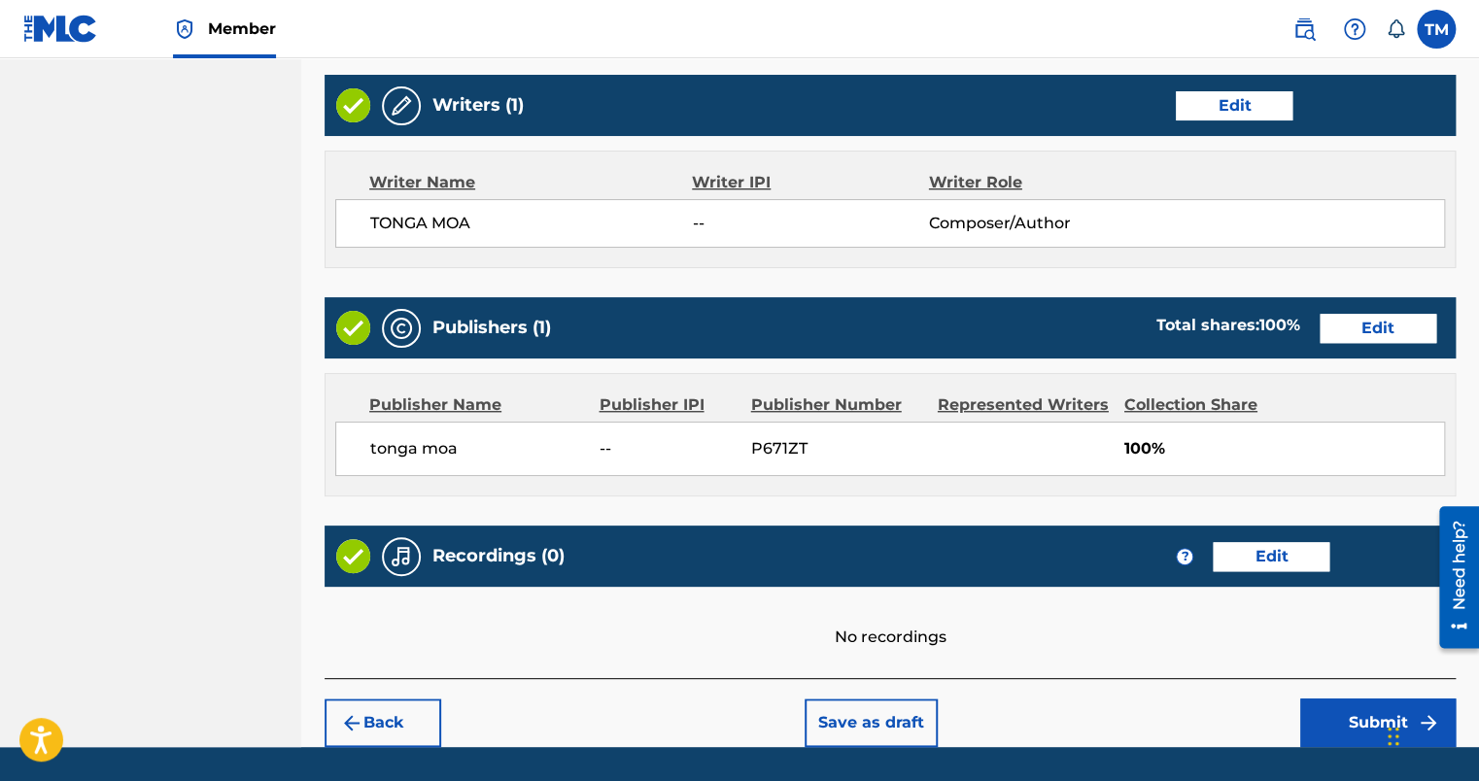
scroll to position [796, 0]
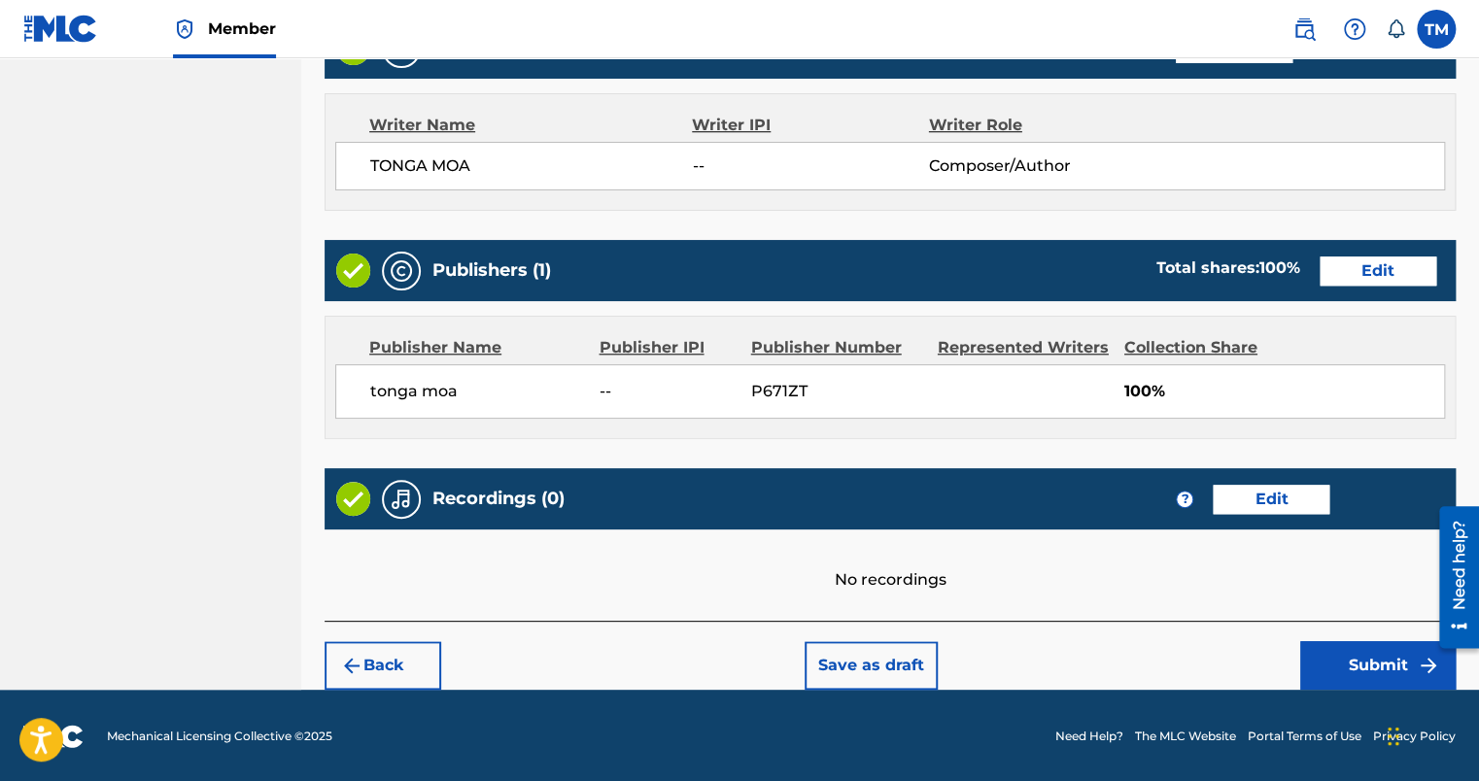
click at [1365, 674] on button "Submit" at bounding box center [1379, 666] width 156 height 49
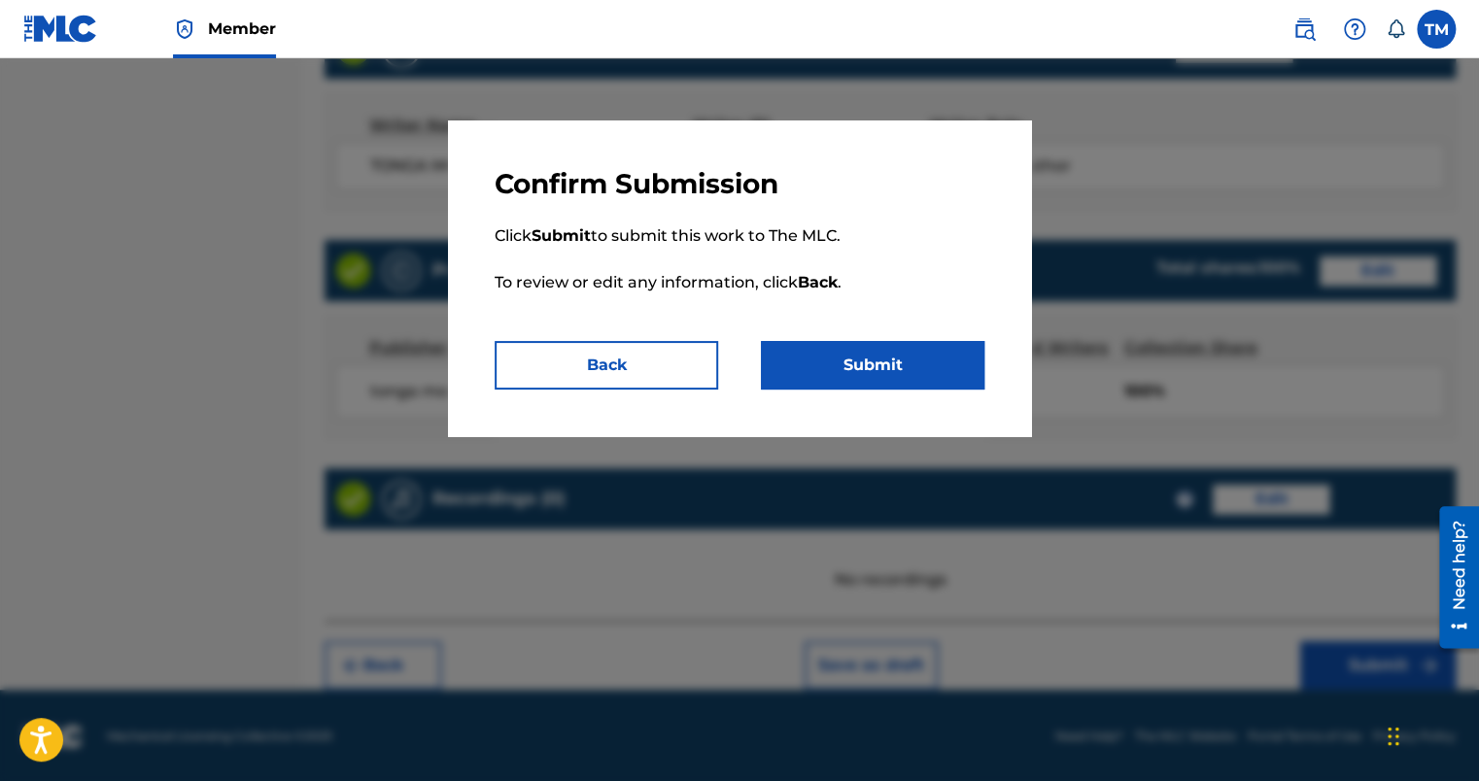
click at [927, 404] on div "Confirm Submission Click Submit to submit this work to The MLC. To review or ed…" at bounding box center [739, 279] width 583 height 316
click at [879, 343] on button "Submit" at bounding box center [873, 365] width 224 height 49
click at [894, 370] on button "Submit" at bounding box center [873, 365] width 224 height 49
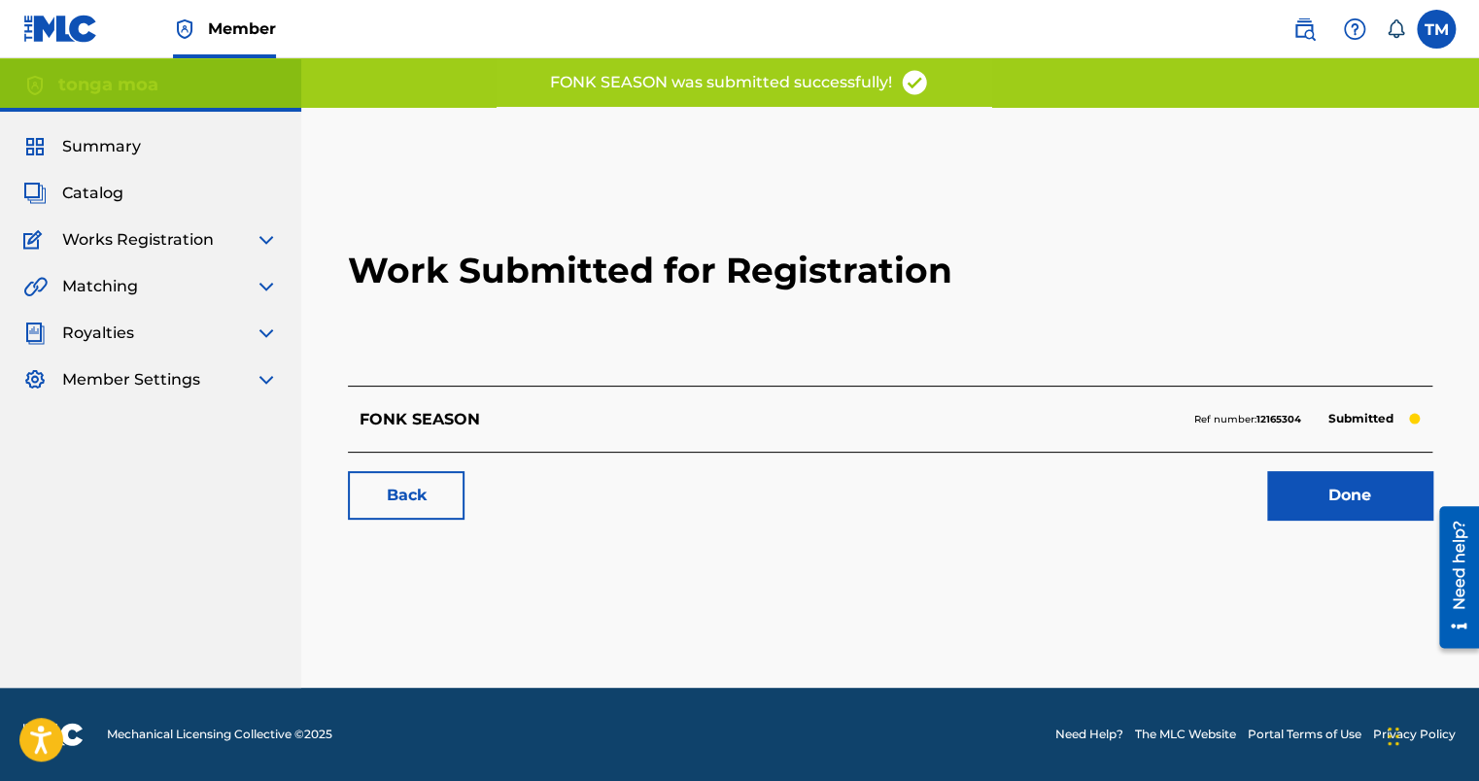
click at [1304, 509] on link "Done" at bounding box center [1349, 495] width 165 height 49
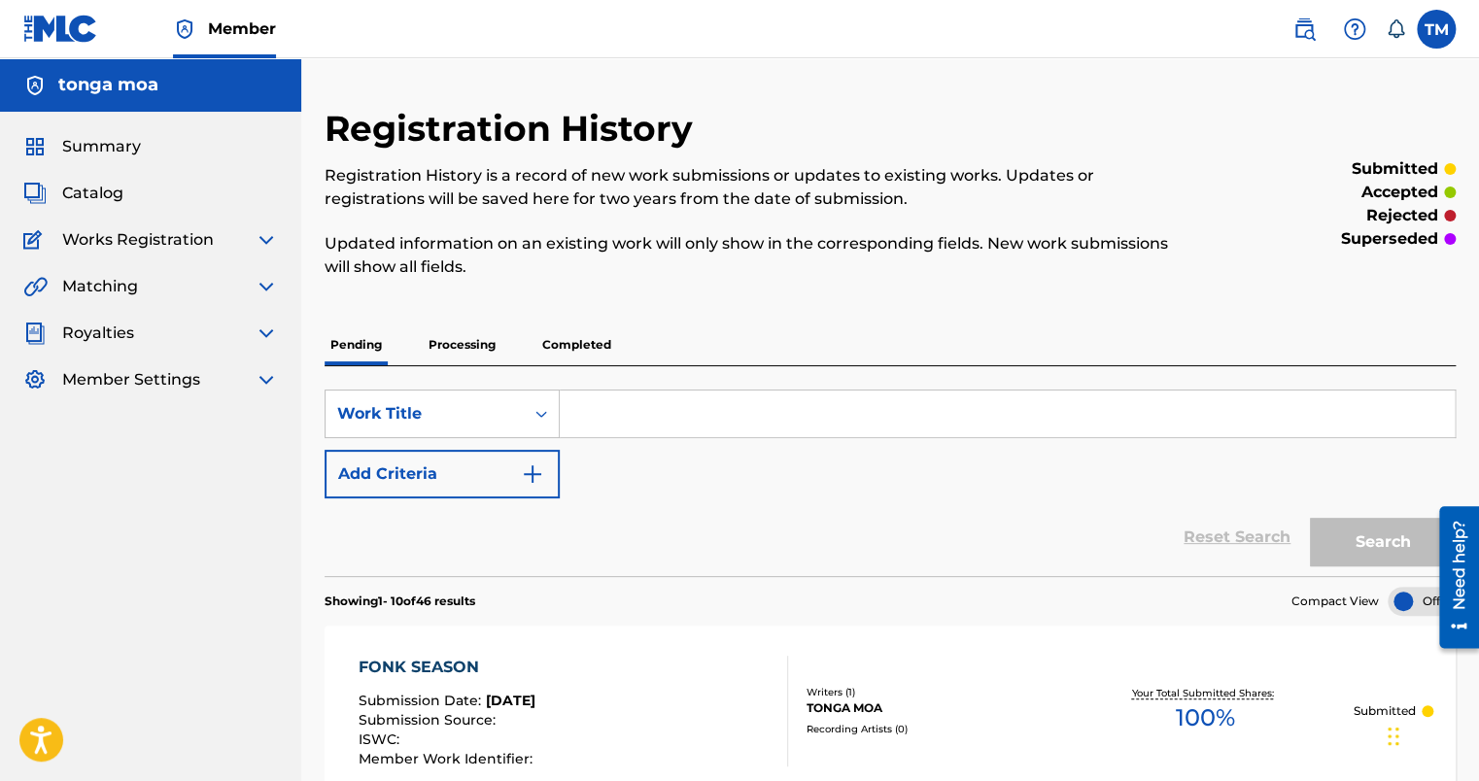
click at [74, 195] on span "Catalog" at bounding box center [92, 193] width 61 height 23
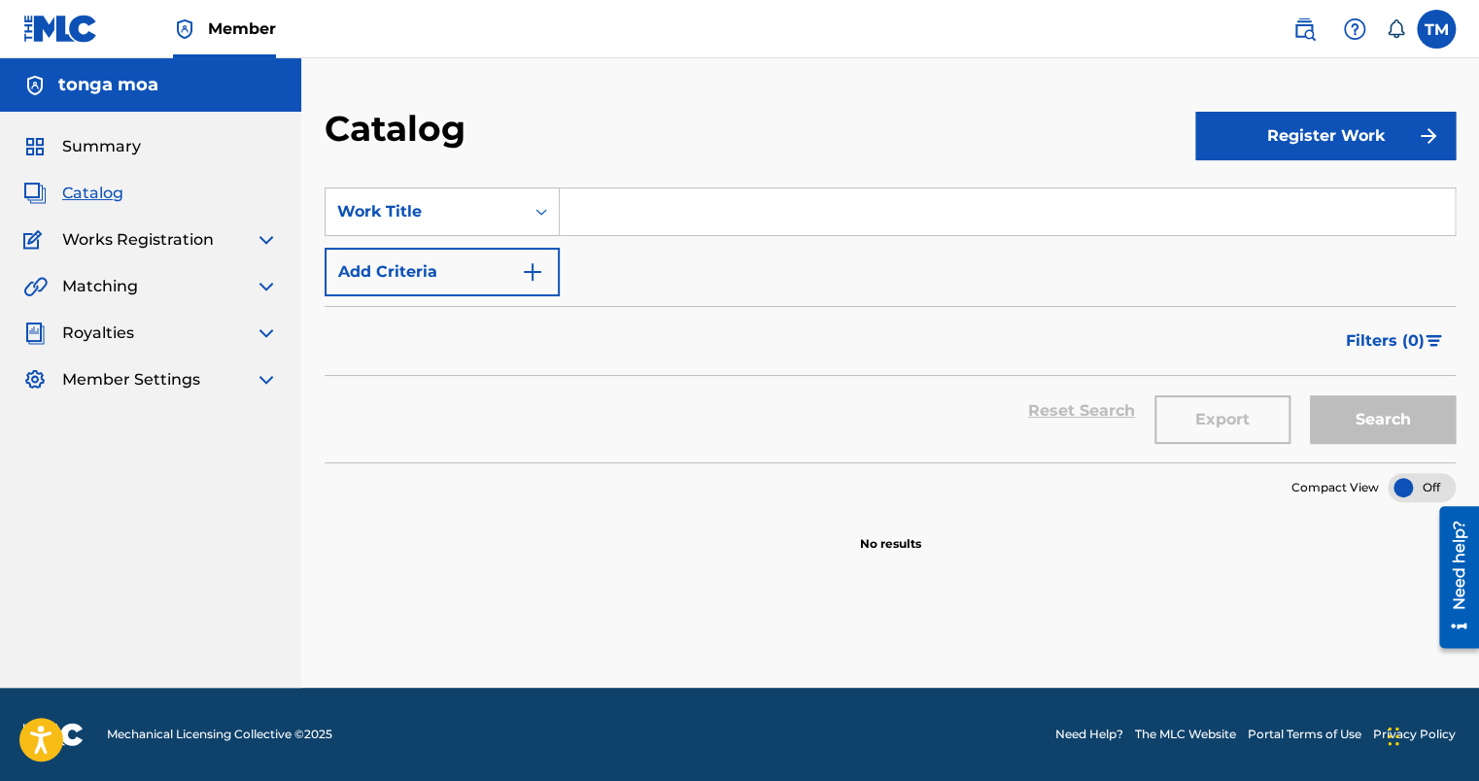
click at [1227, 149] on button "Register Work" at bounding box center [1326, 136] width 260 height 49
click at [1221, 191] on link "Individual" at bounding box center [1326, 199] width 260 height 47
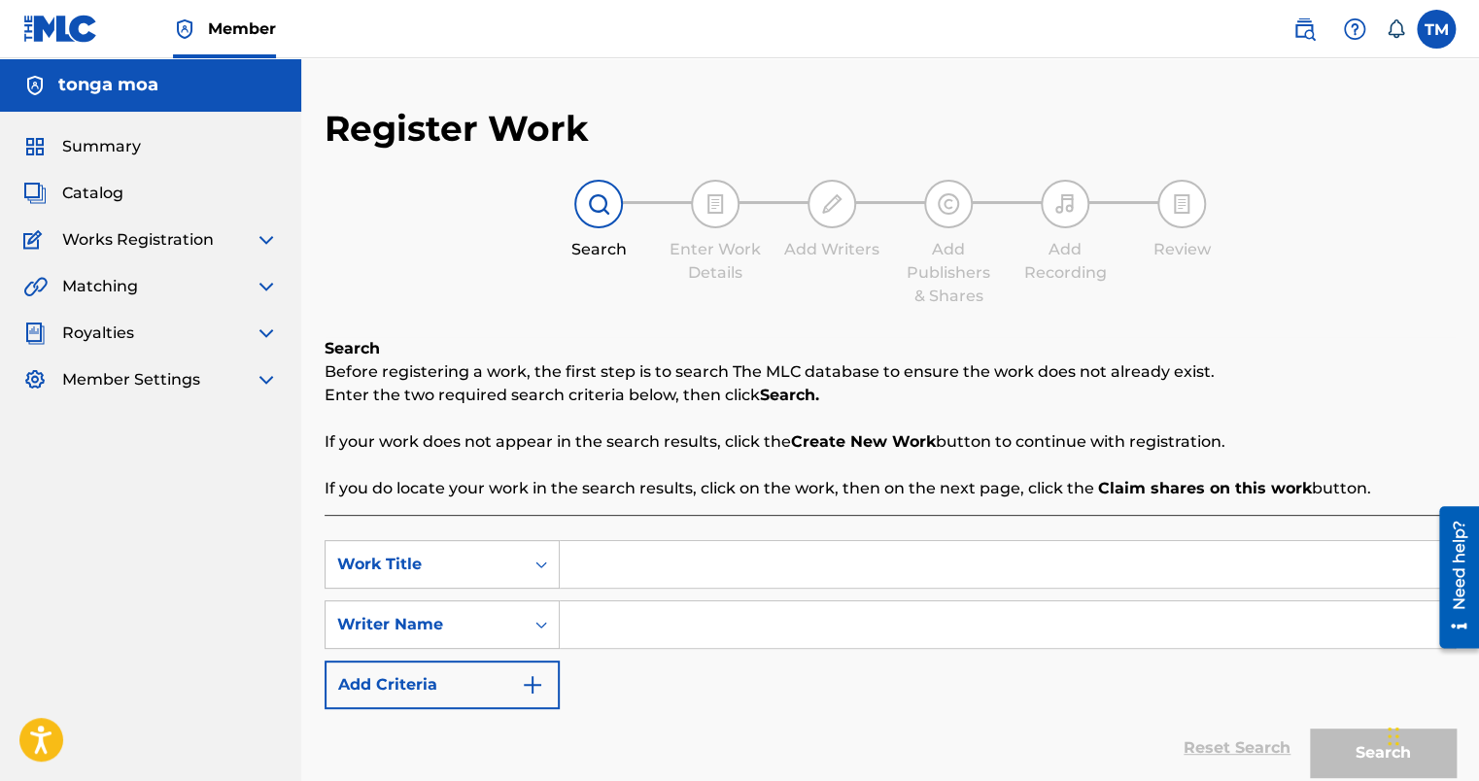
click at [816, 541] on input "Search Form" at bounding box center [1007, 564] width 895 height 47
type input "I SEE YOU"
click at [714, 626] on input "Search Form" at bounding box center [1007, 625] width 895 height 47
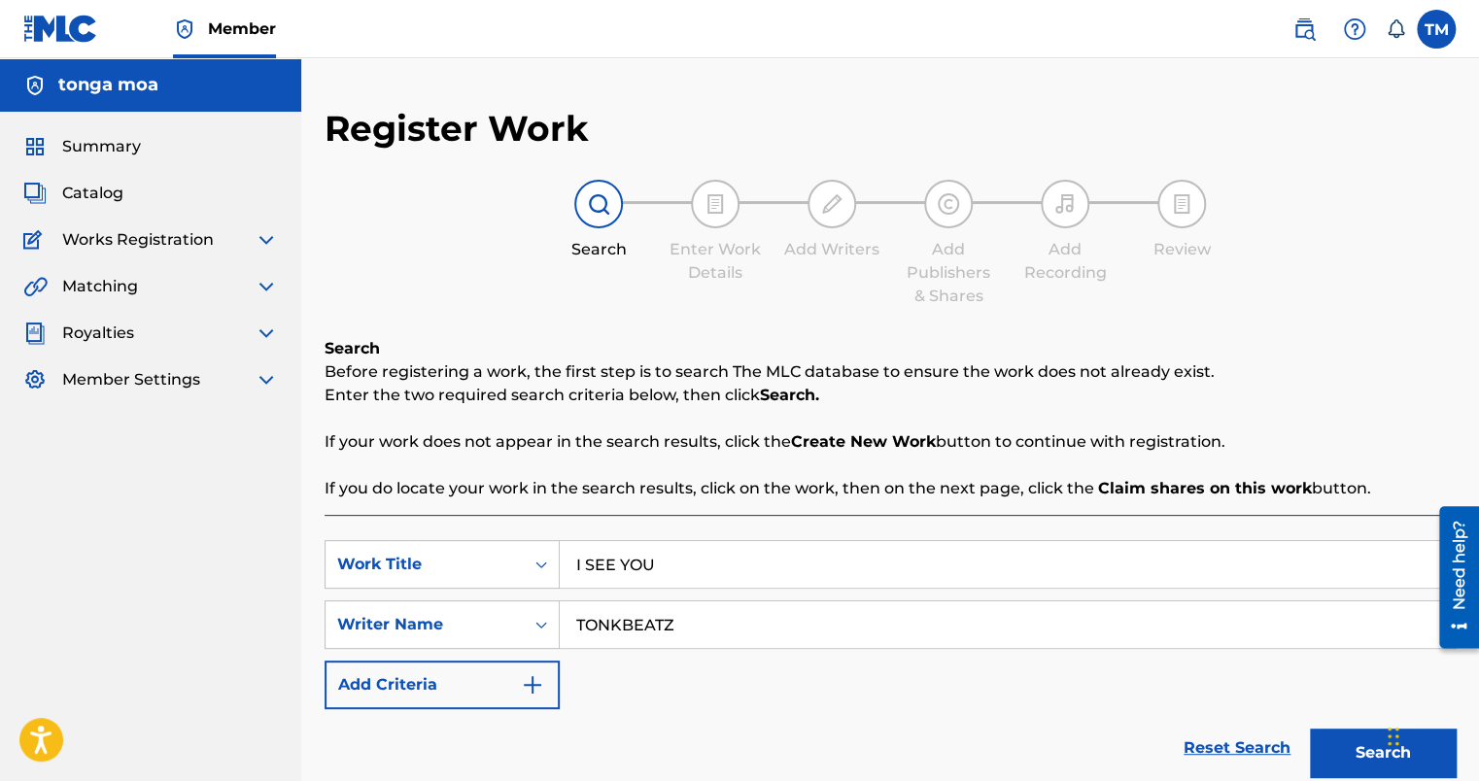
type input "TONKBEATZ"
click at [1352, 752] on button "Search" at bounding box center [1383, 753] width 146 height 49
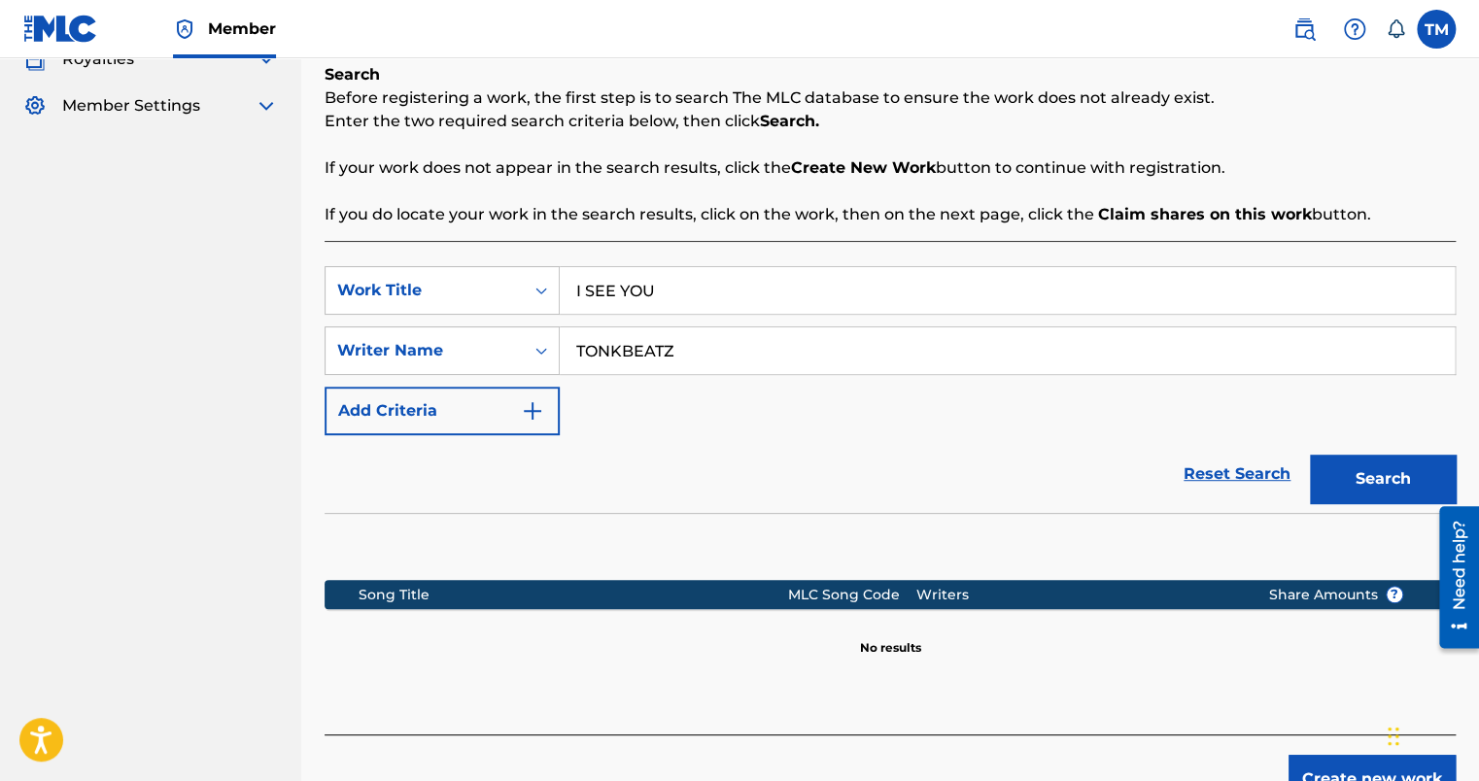
scroll to position [389, 0]
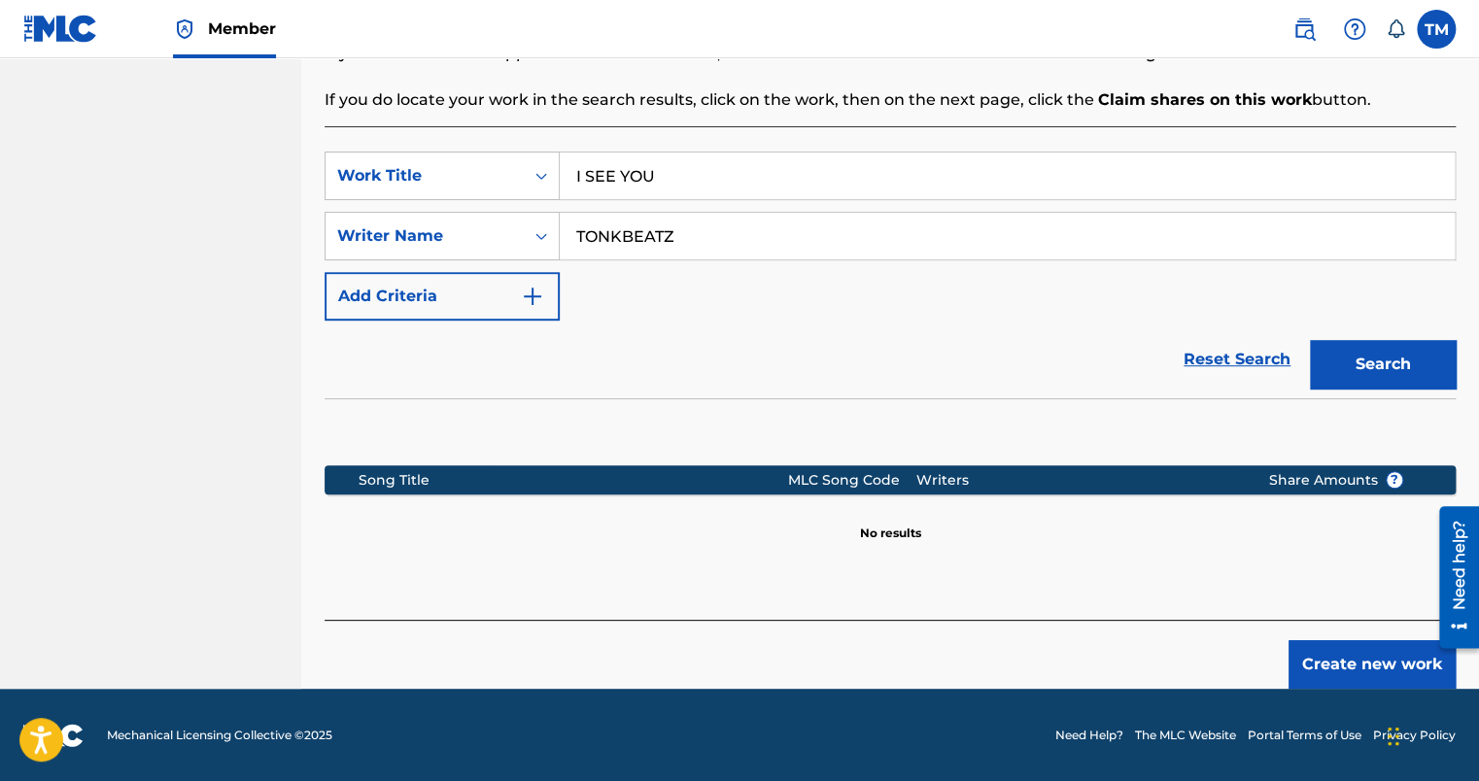
click at [1353, 680] on button "Create new work" at bounding box center [1372, 665] width 167 height 49
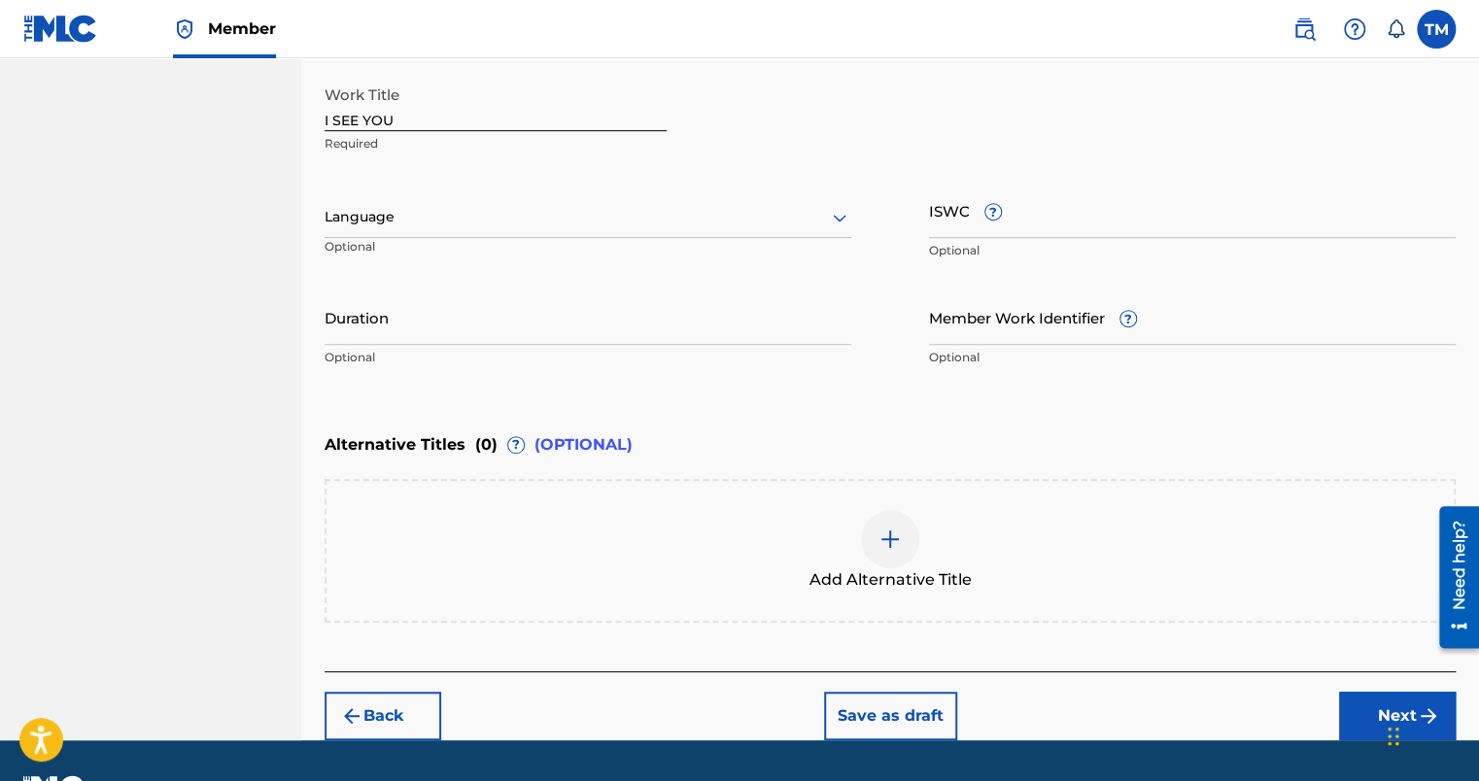
scroll to position [240, 0]
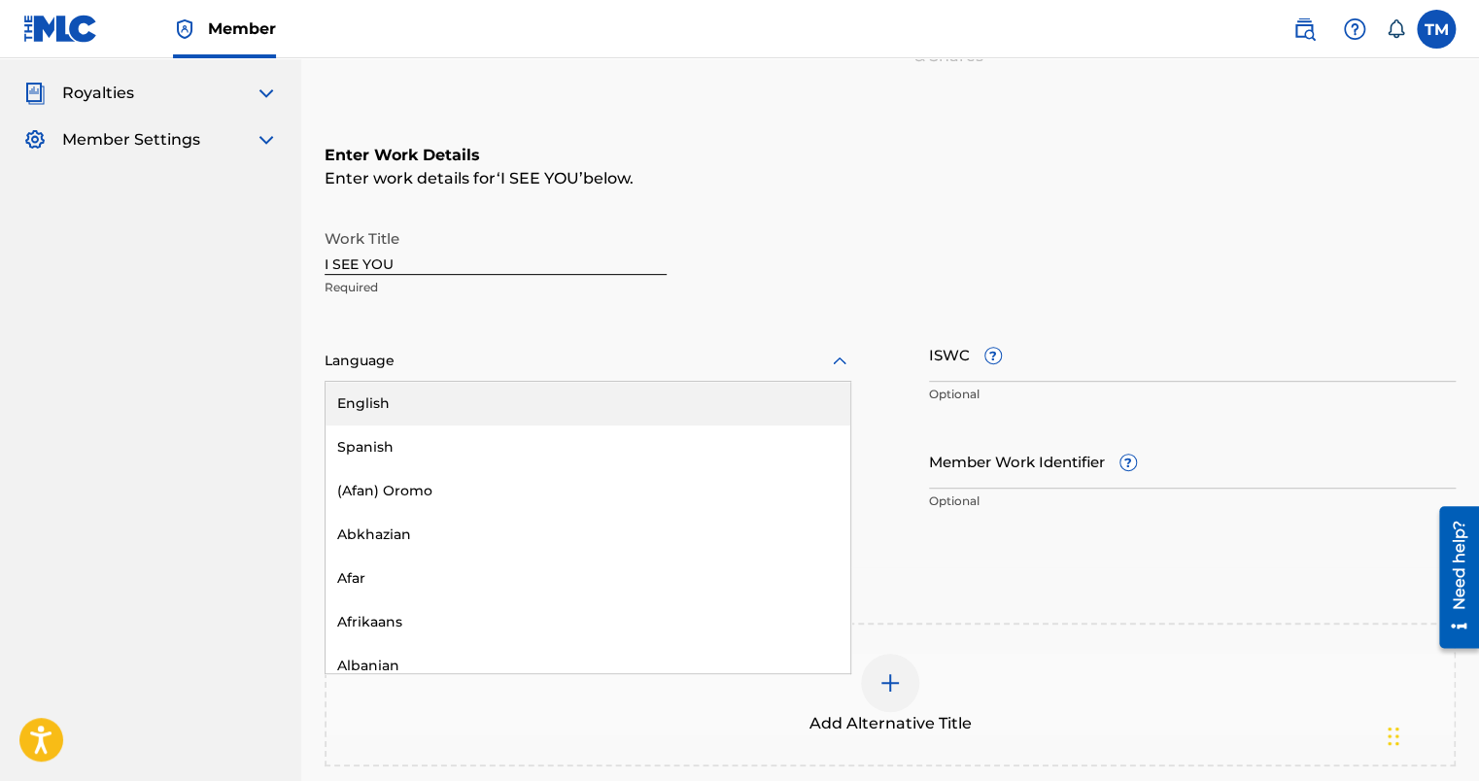
click at [606, 364] on div at bounding box center [588, 361] width 527 height 24
click at [538, 408] on div "English" at bounding box center [588, 404] width 525 height 44
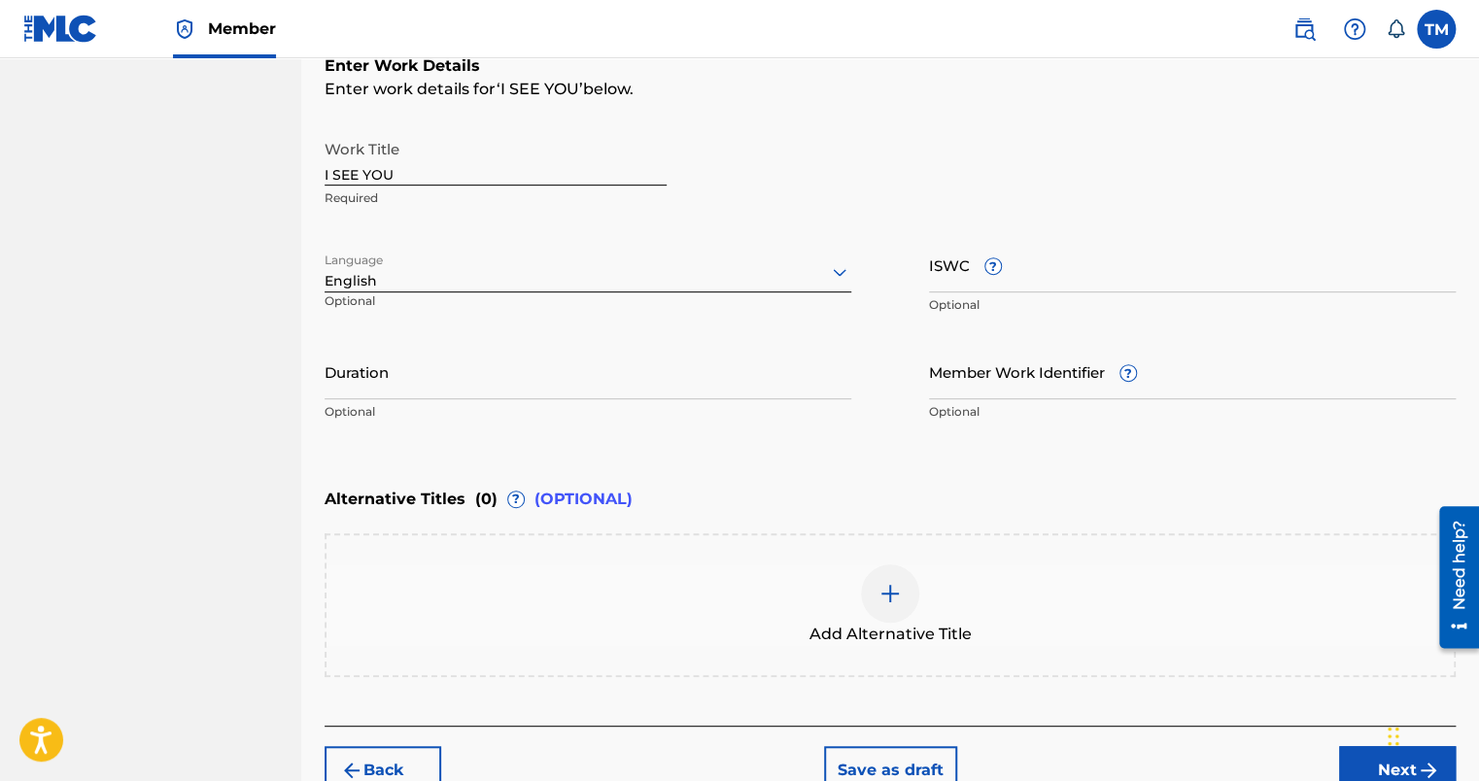
scroll to position [434, 0]
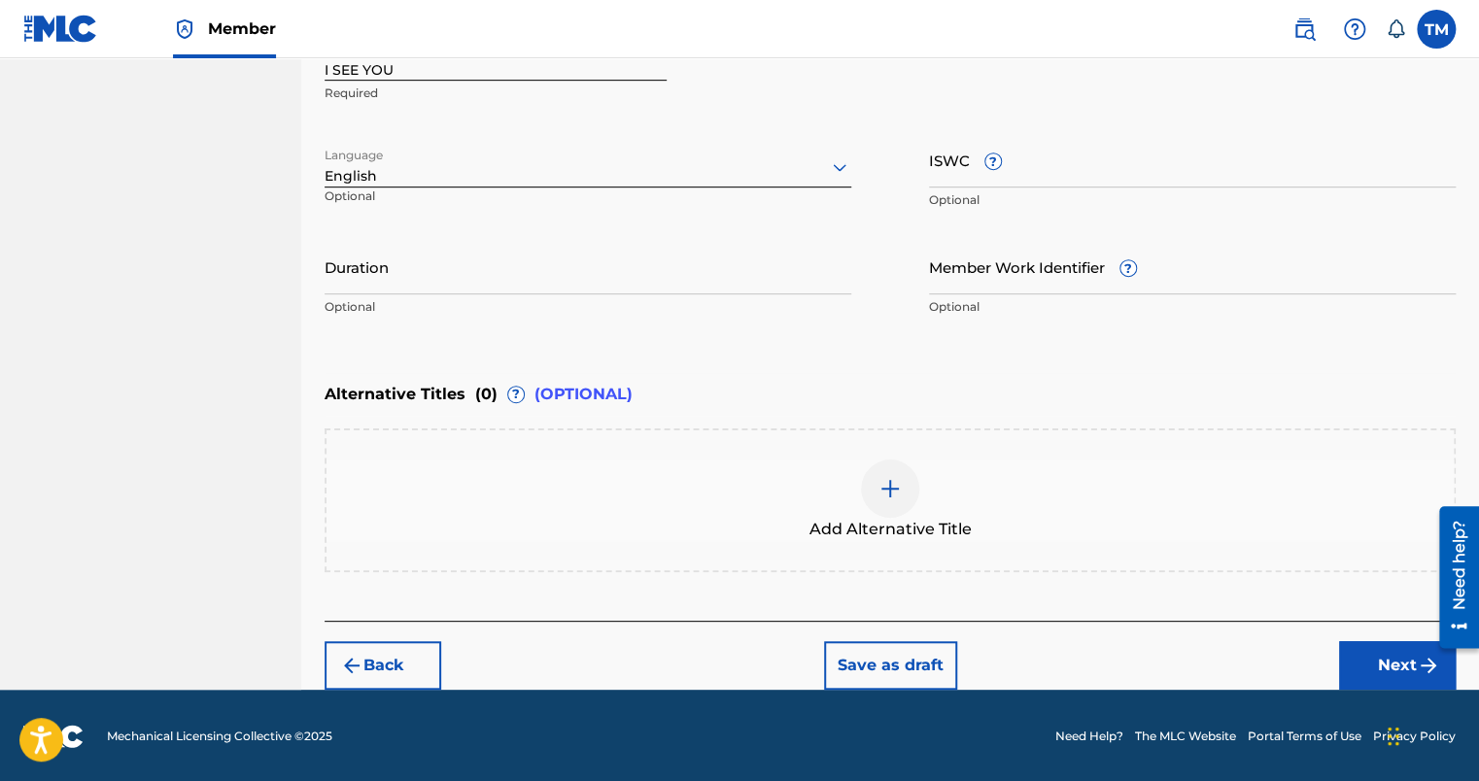
click at [1400, 673] on button "Next" at bounding box center [1397, 666] width 117 height 49
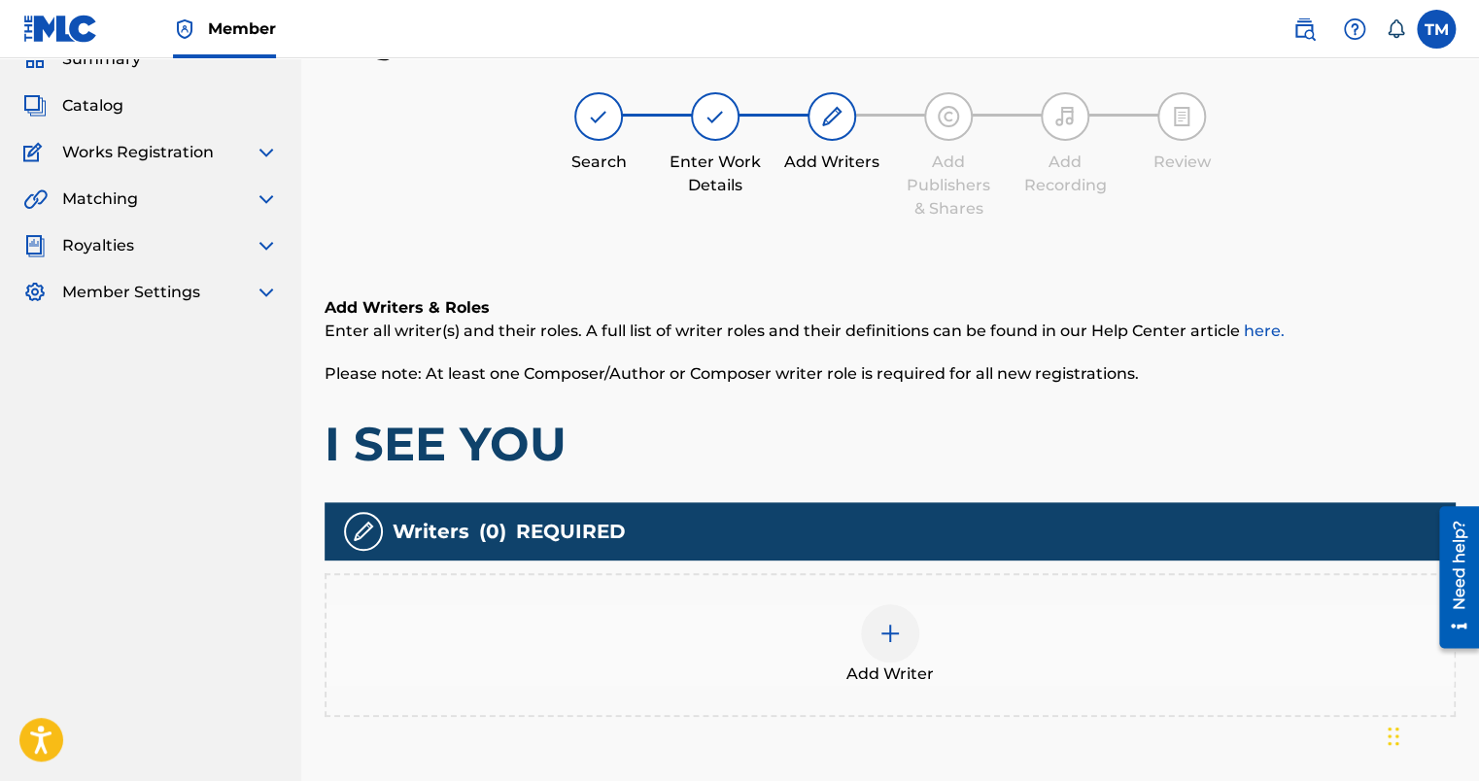
scroll to position [277, 0]
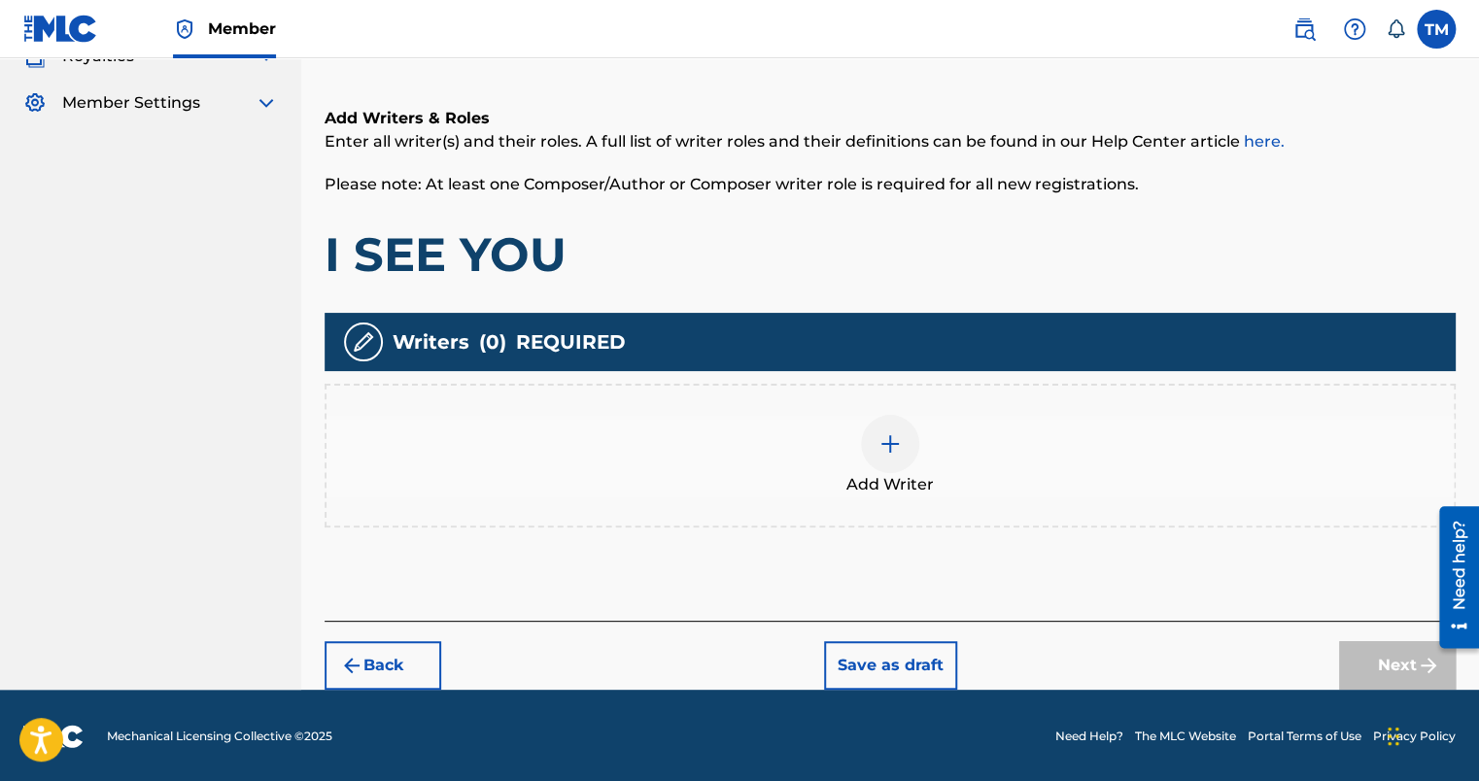
click at [882, 451] on img at bounding box center [890, 444] width 23 height 23
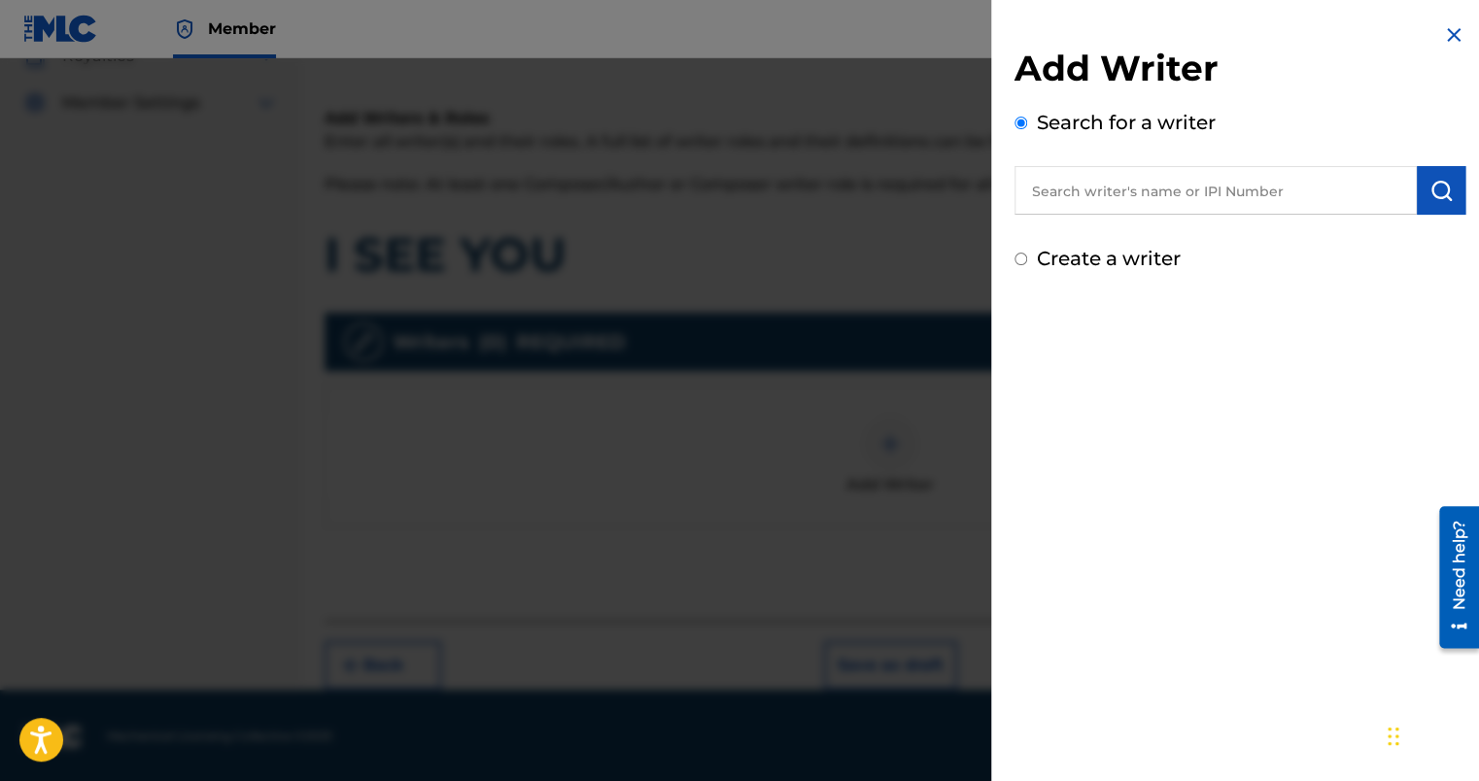
click at [1094, 266] on label "Create a writer" at bounding box center [1109, 258] width 144 height 23
radio input "true"
click at [1027, 265] on input "Create a writer" at bounding box center [1021, 259] width 13 height 13
radio input "false"
radio input "true"
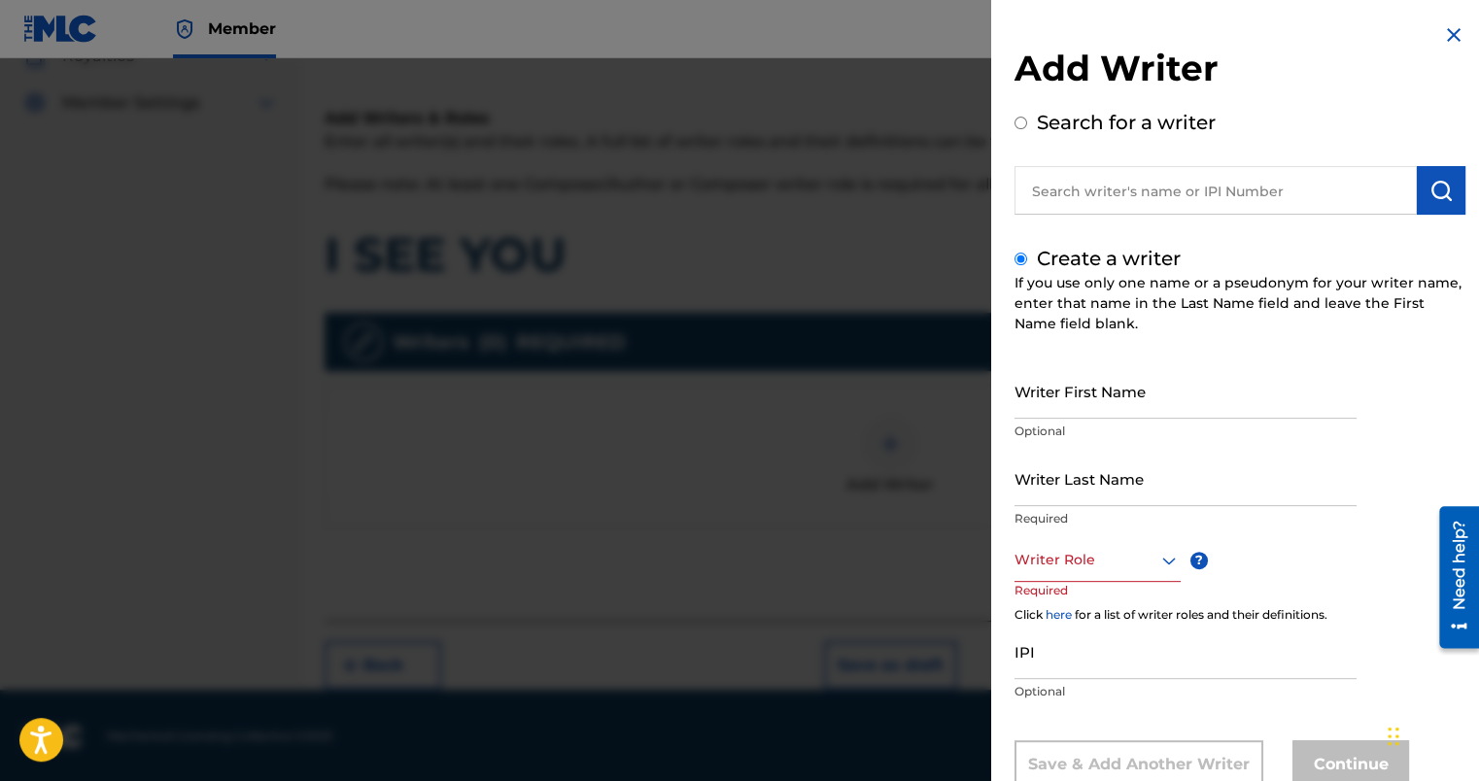
click at [1087, 388] on input "Writer First Name" at bounding box center [1186, 391] width 342 height 55
type input "[GEOGRAPHIC_DATA]"
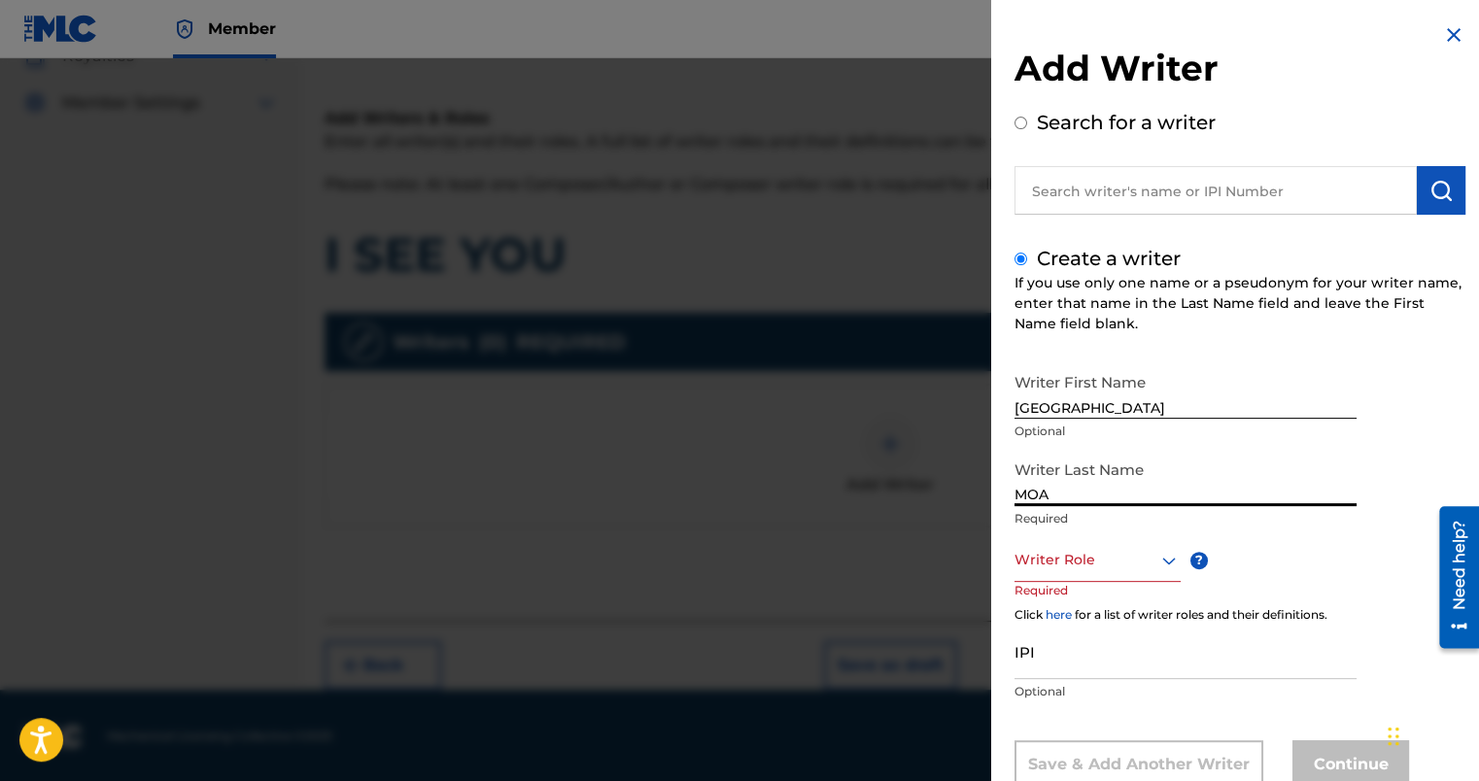
type input "MOA"
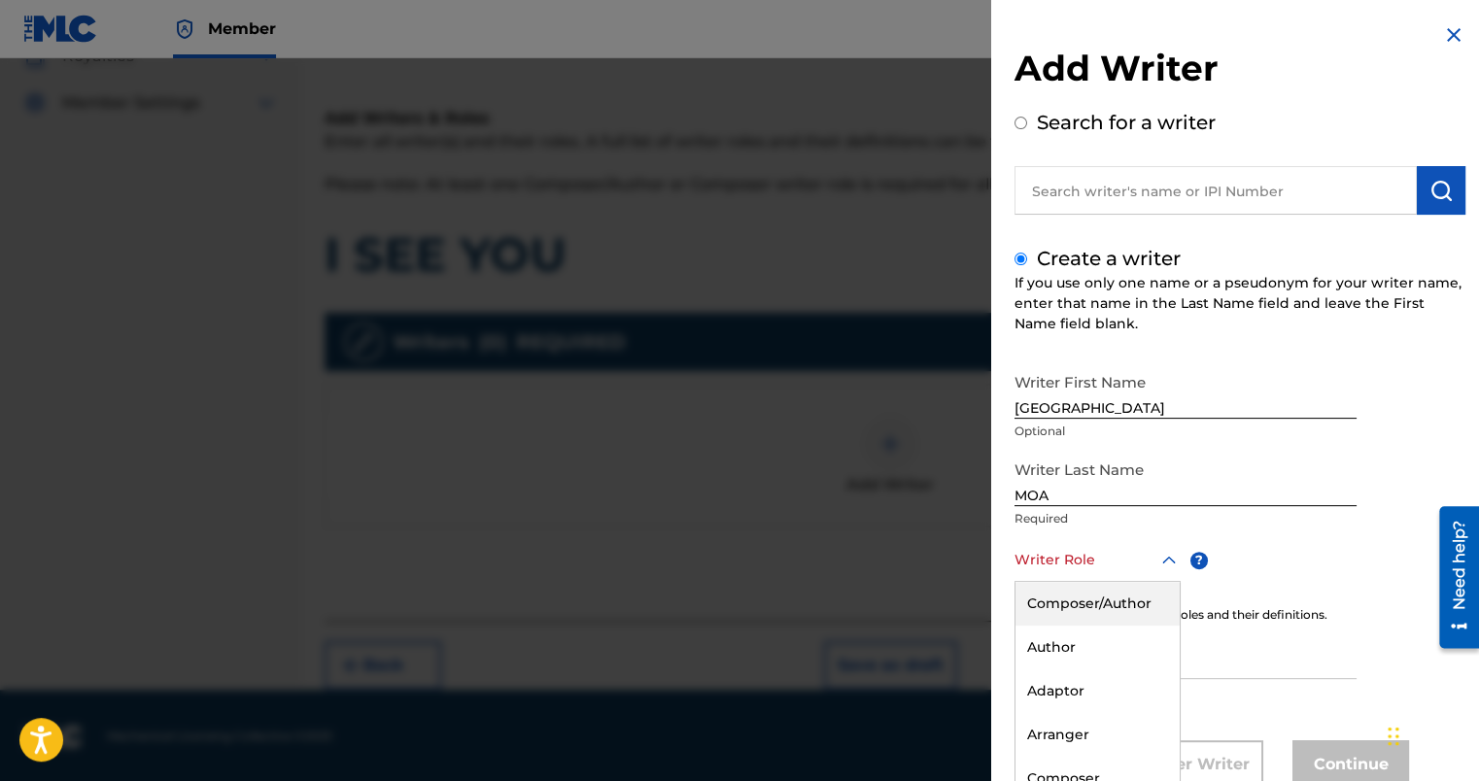
click at [1074, 563] on div "8 results available. Use Up and Down to choose options, press Enter to select t…" at bounding box center [1098, 560] width 166 height 44
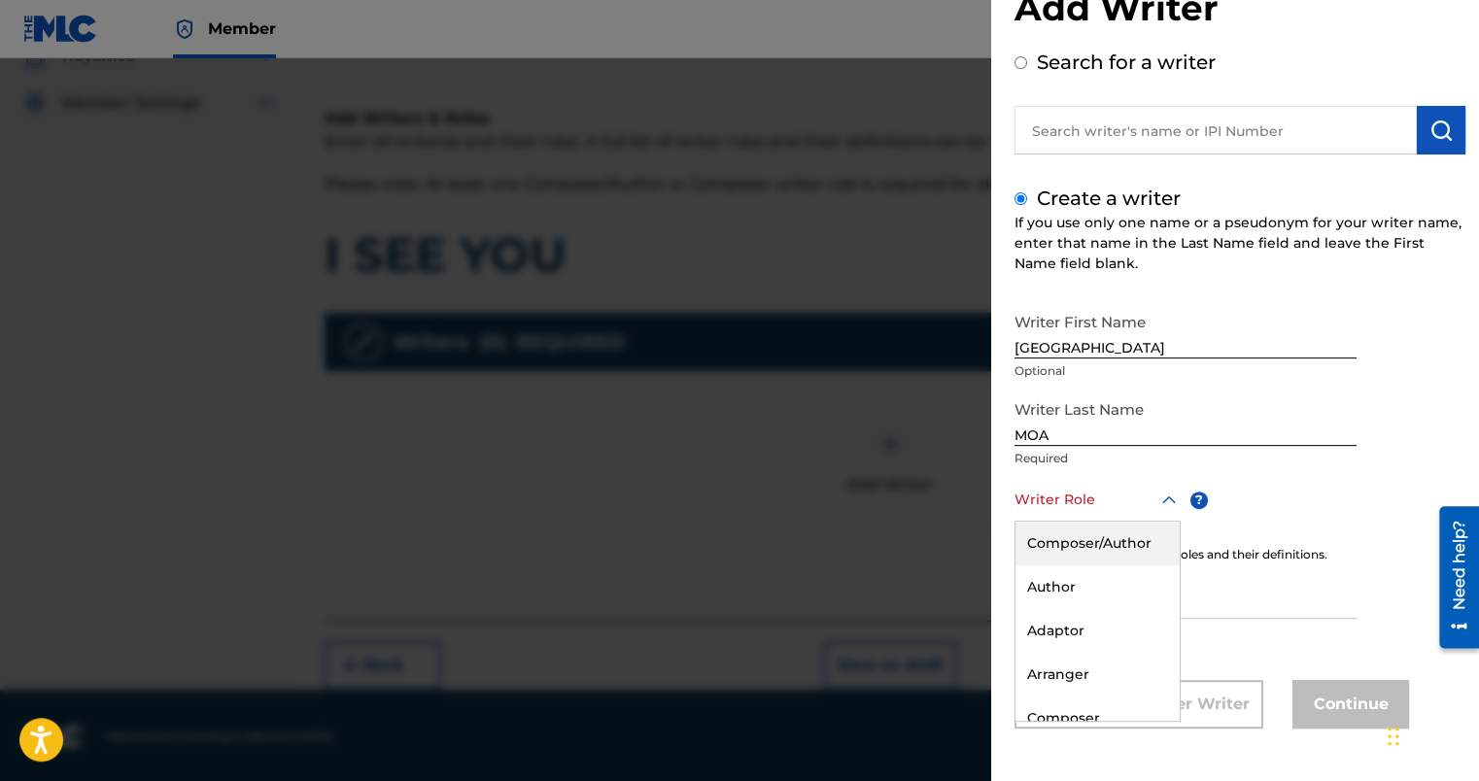
click at [1106, 544] on div "Composer/Author" at bounding box center [1098, 544] width 164 height 44
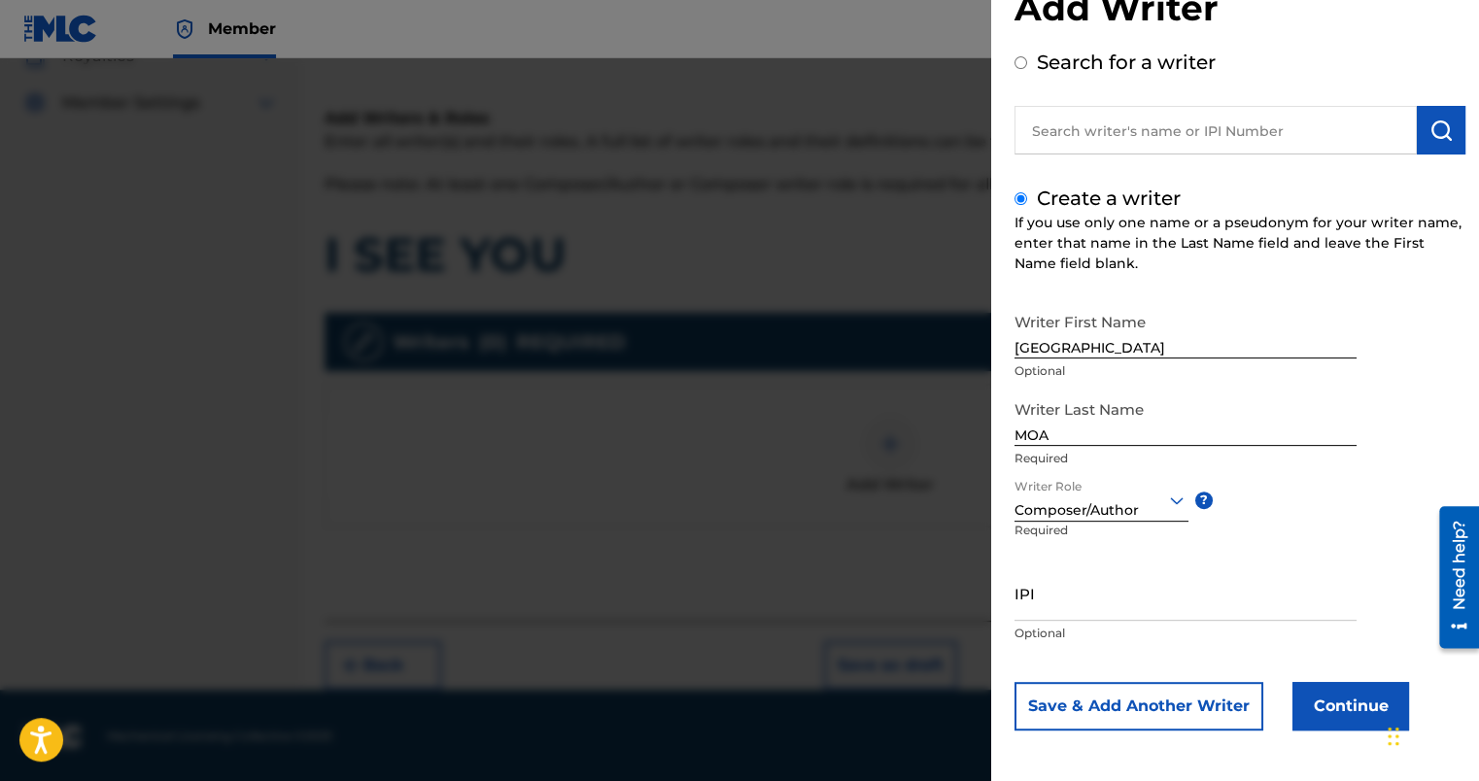
click at [1332, 712] on button "Continue" at bounding box center [1351, 706] width 117 height 49
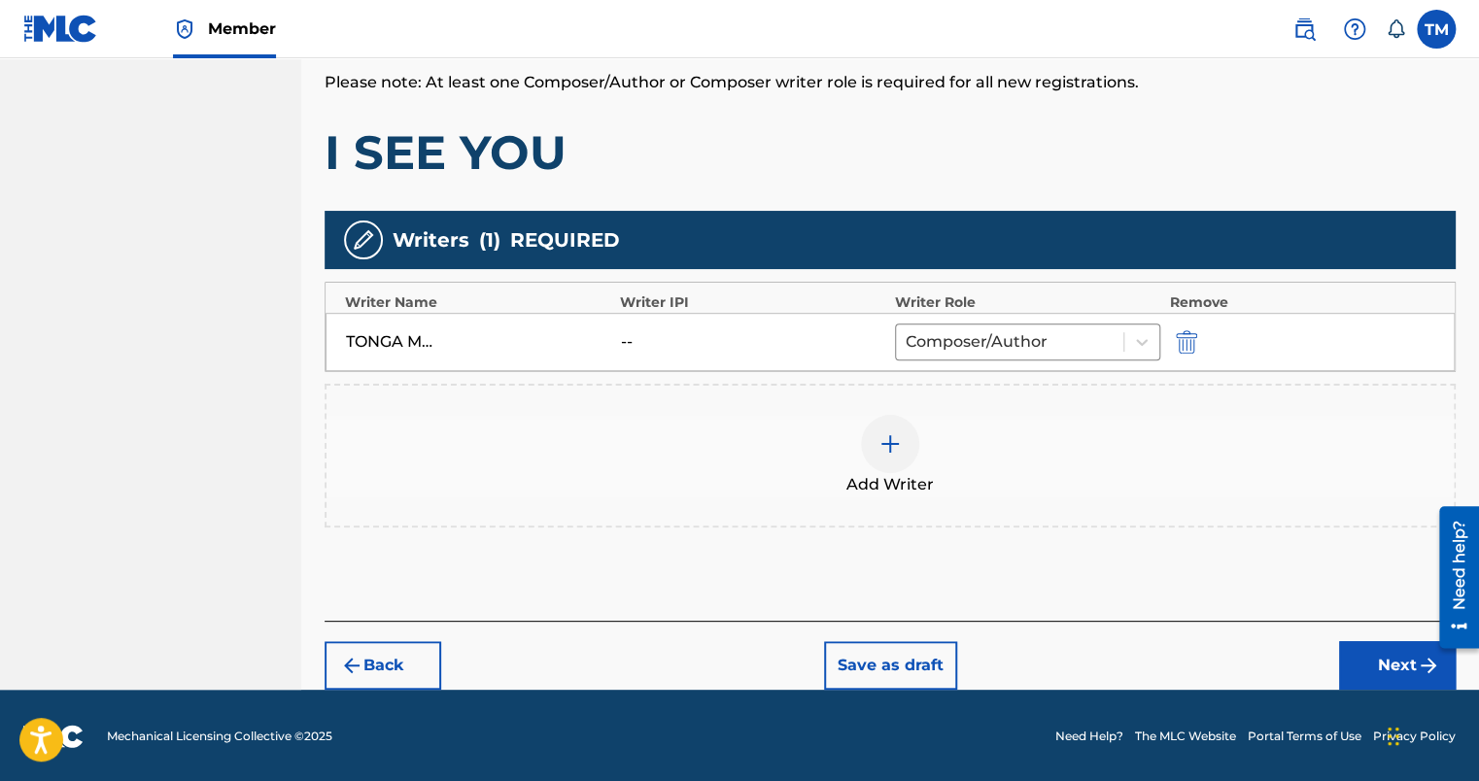
click at [1366, 659] on button "Next" at bounding box center [1397, 666] width 117 height 49
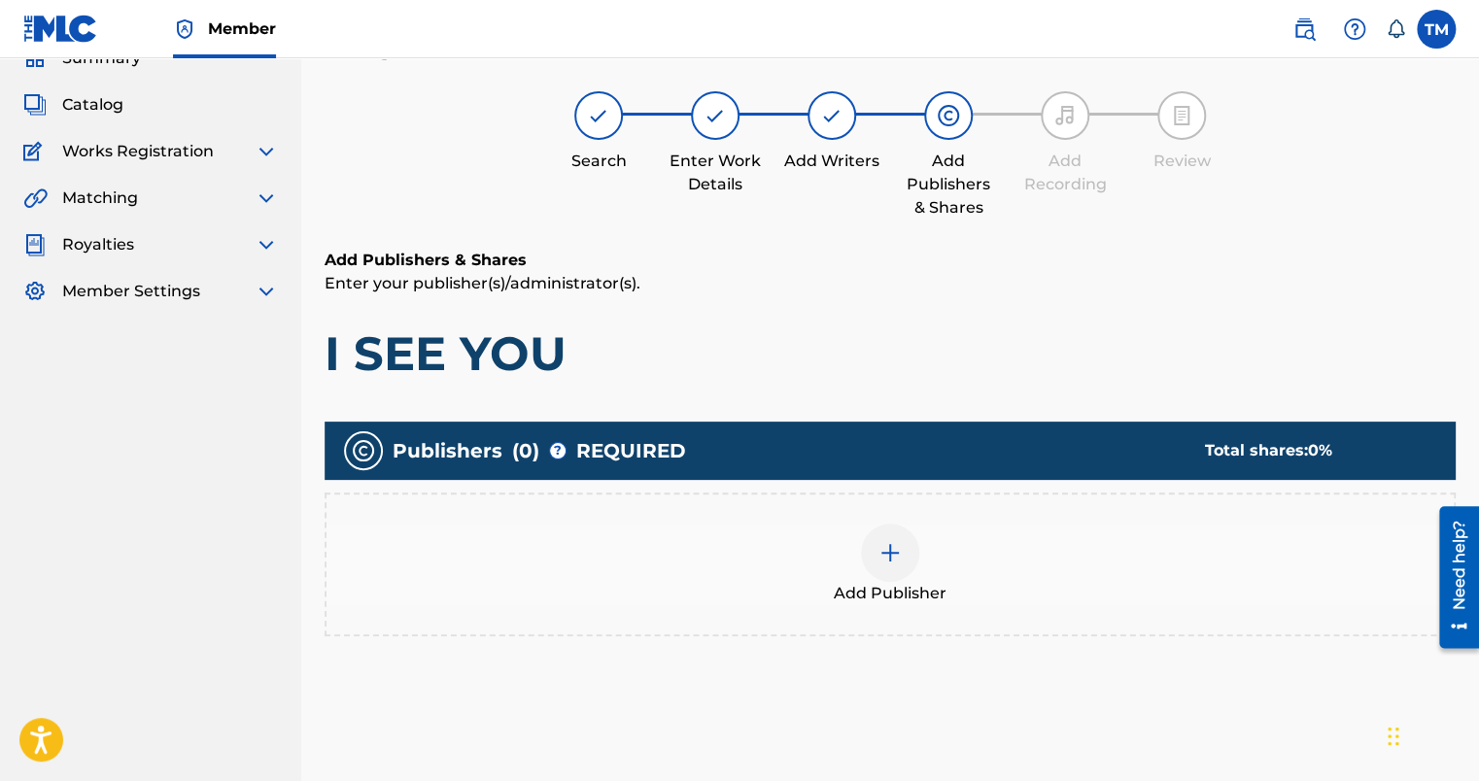
scroll to position [87, 0]
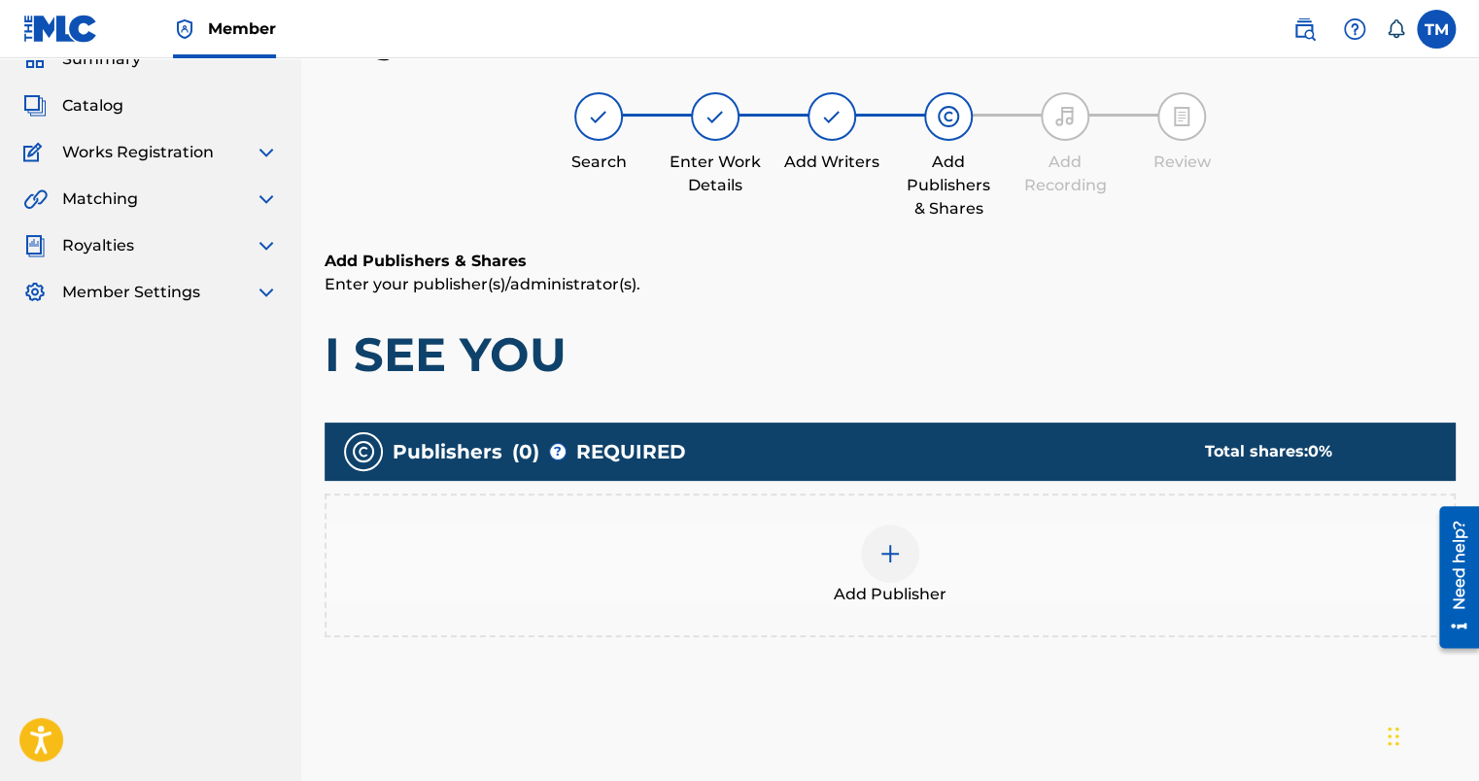
click at [920, 556] on div "Add Publisher" at bounding box center [891, 566] width 1128 height 82
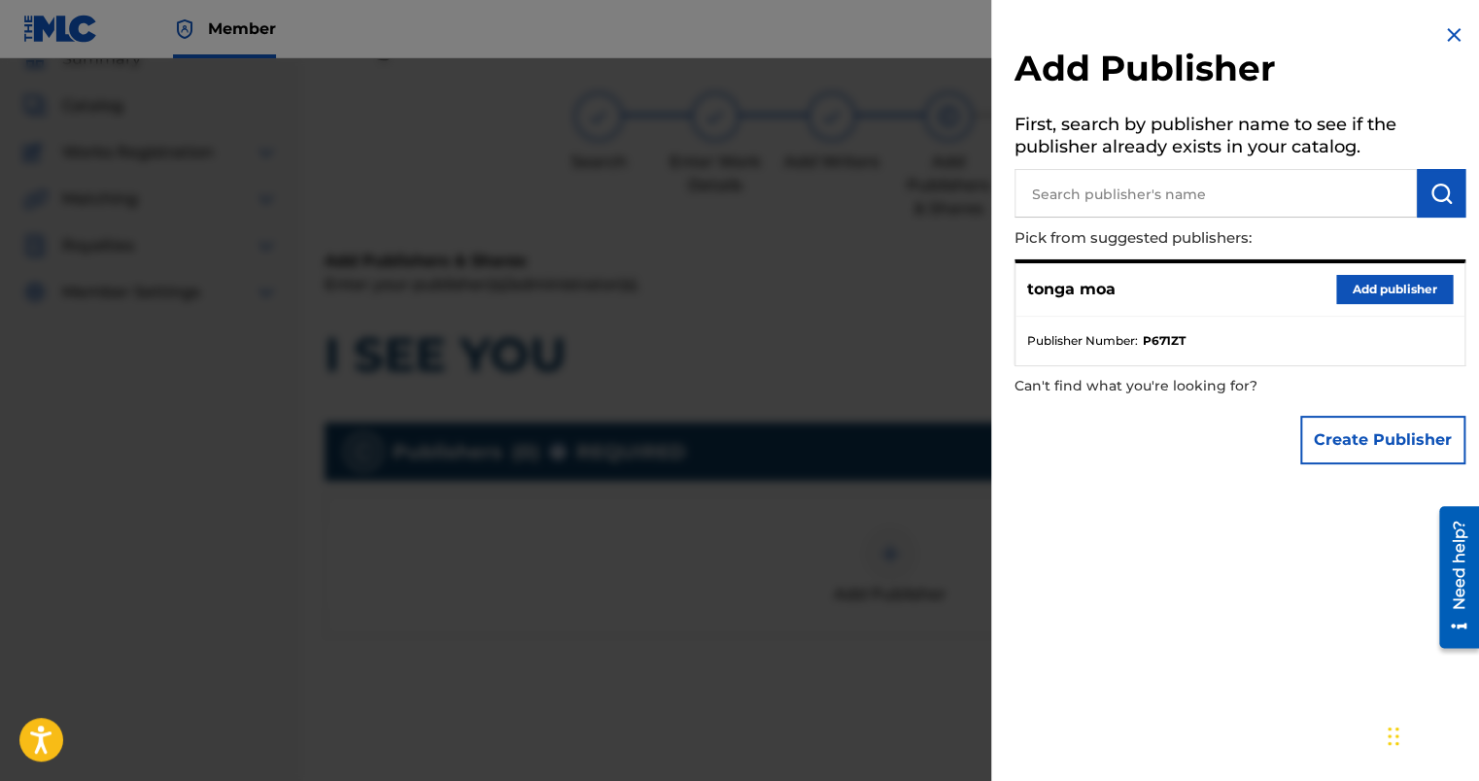
click at [1388, 295] on button "Add publisher" at bounding box center [1395, 289] width 117 height 29
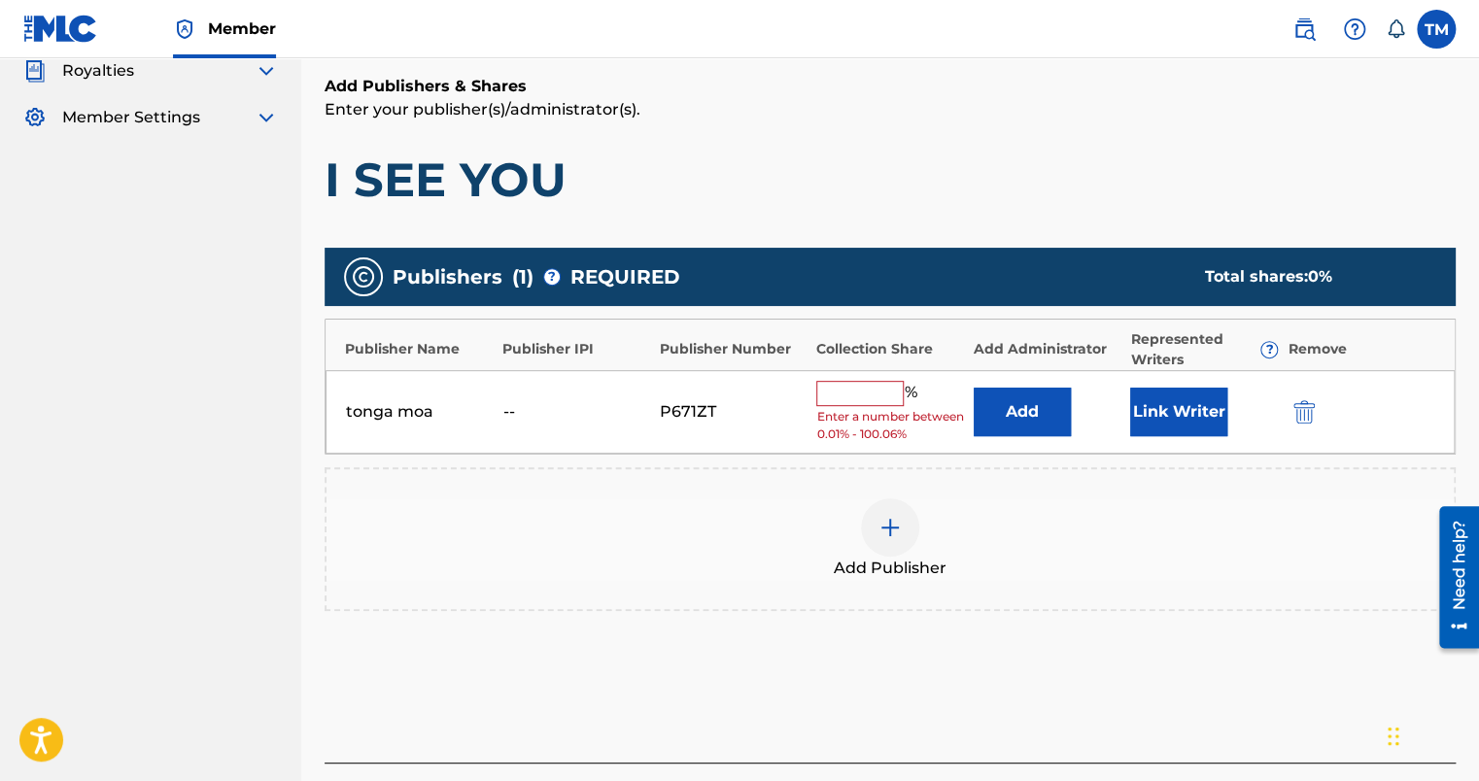
scroll to position [403, 0]
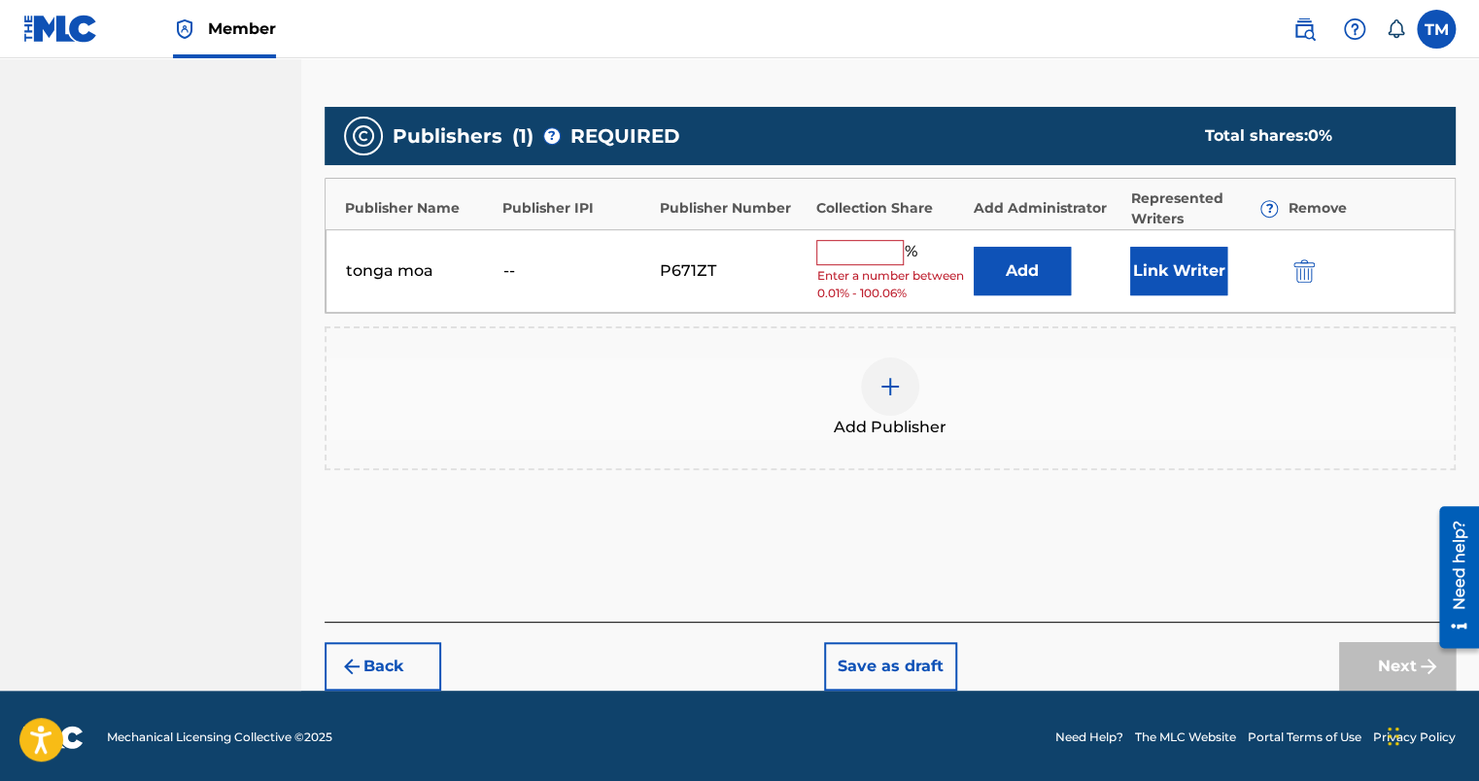
click at [875, 267] on span "Enter a number between 0.01% - 100.06%" at bounding box center [889, 284] width 147 height 35
click at [872, 257] on input "text" at bounding box center [859, 252] width 87 height 25
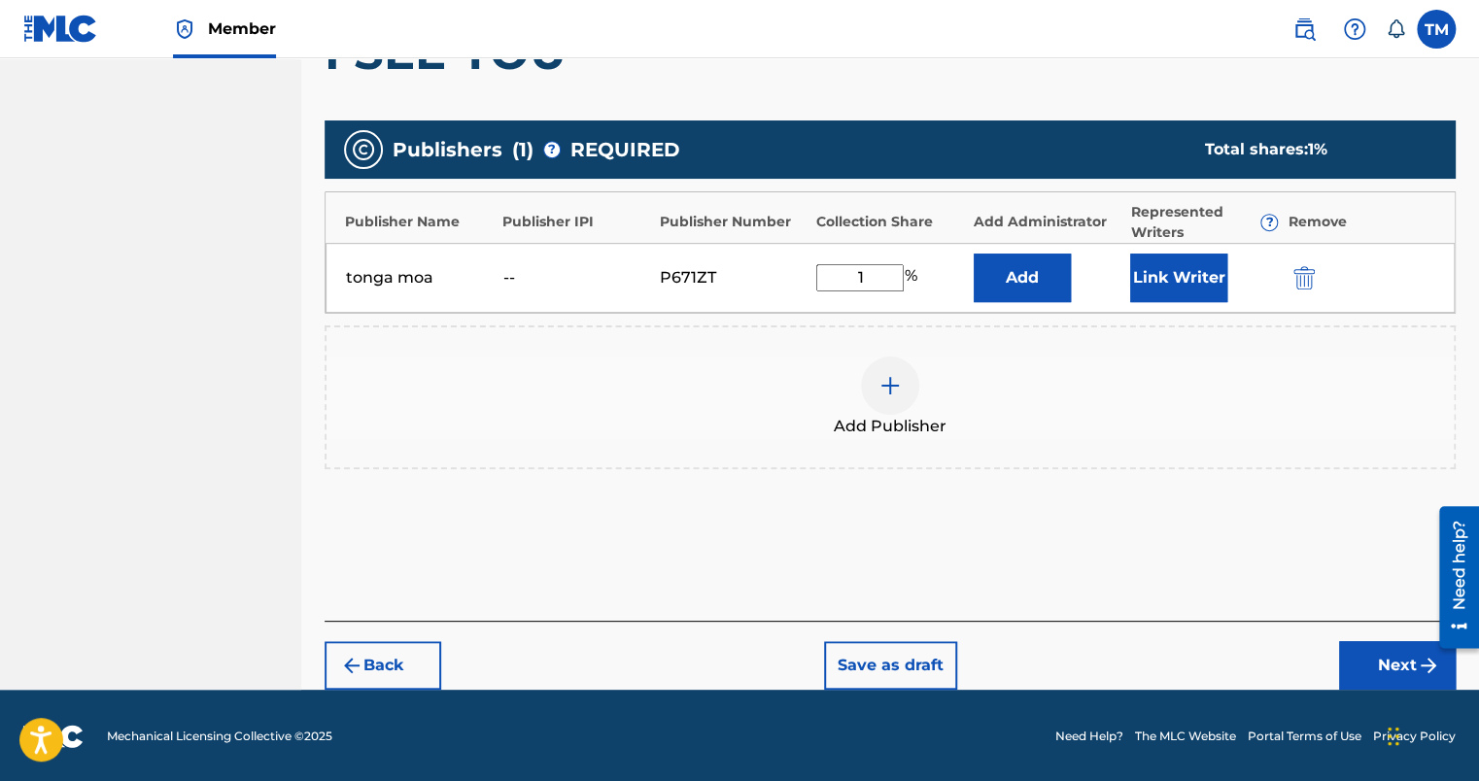
type input "100"
click at [1355, 667] on button "Next" at bounding box center [1397, 666] width 117 height 49
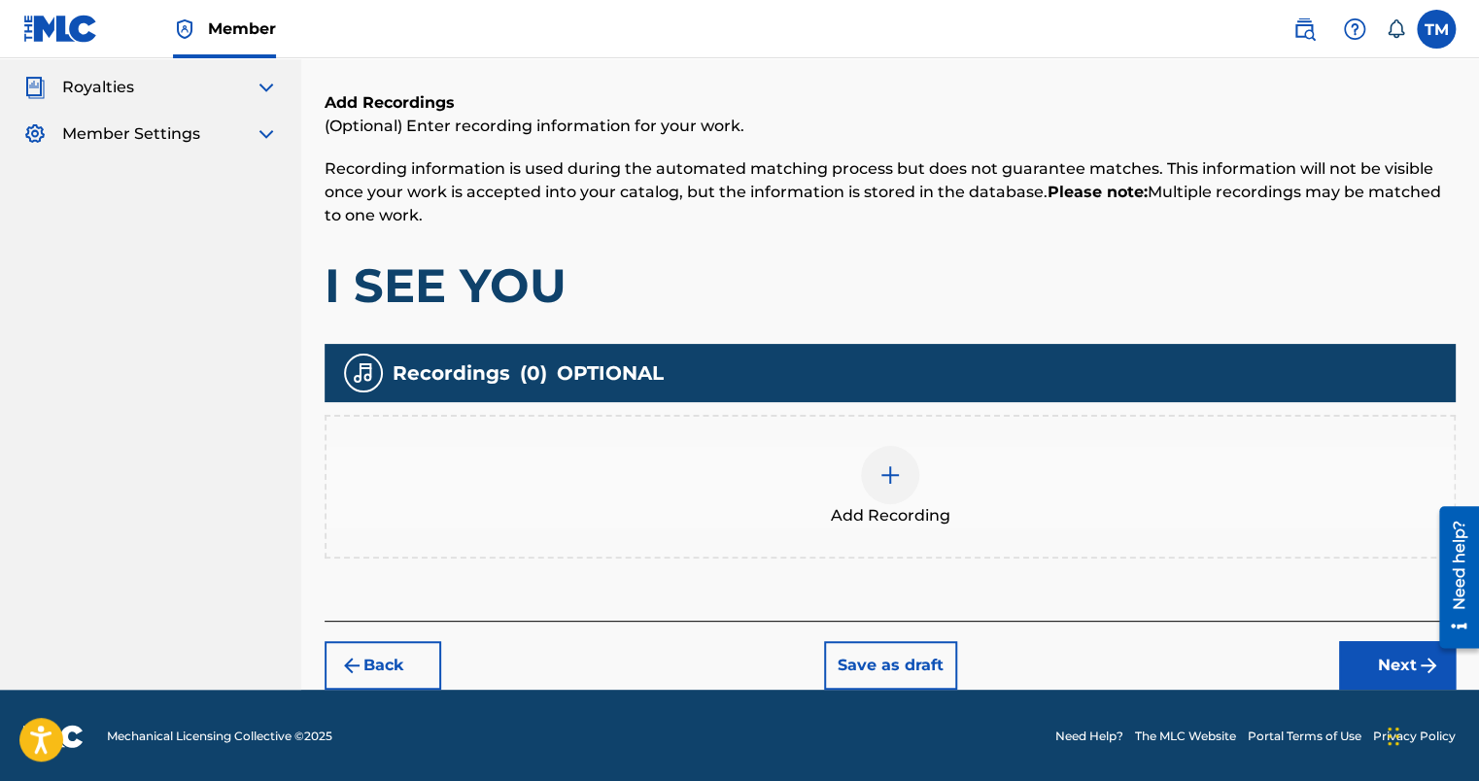
click at [1372, 659] on button "Next" at bounding box center [1397, 666] width 117 height 49
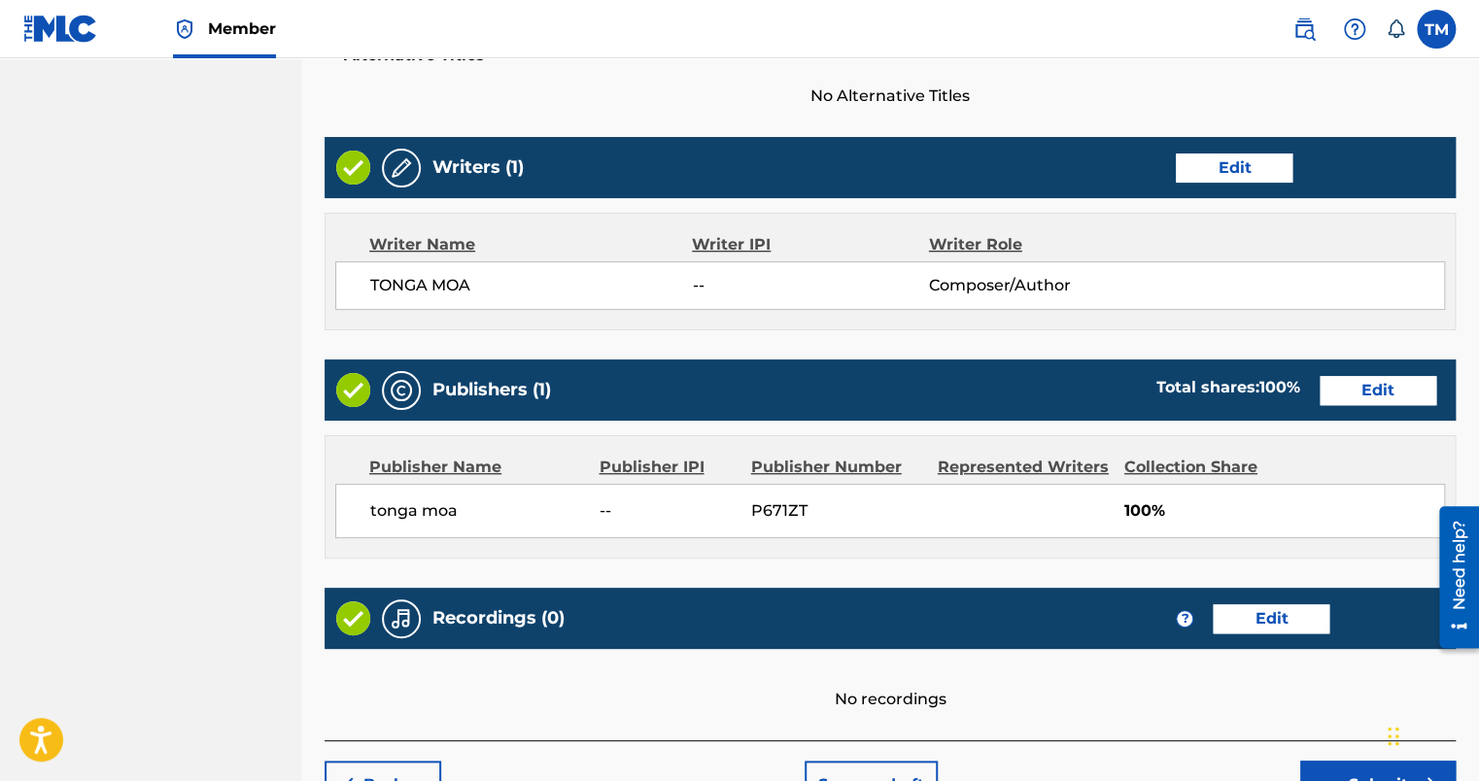
scroll to position [796, 0]
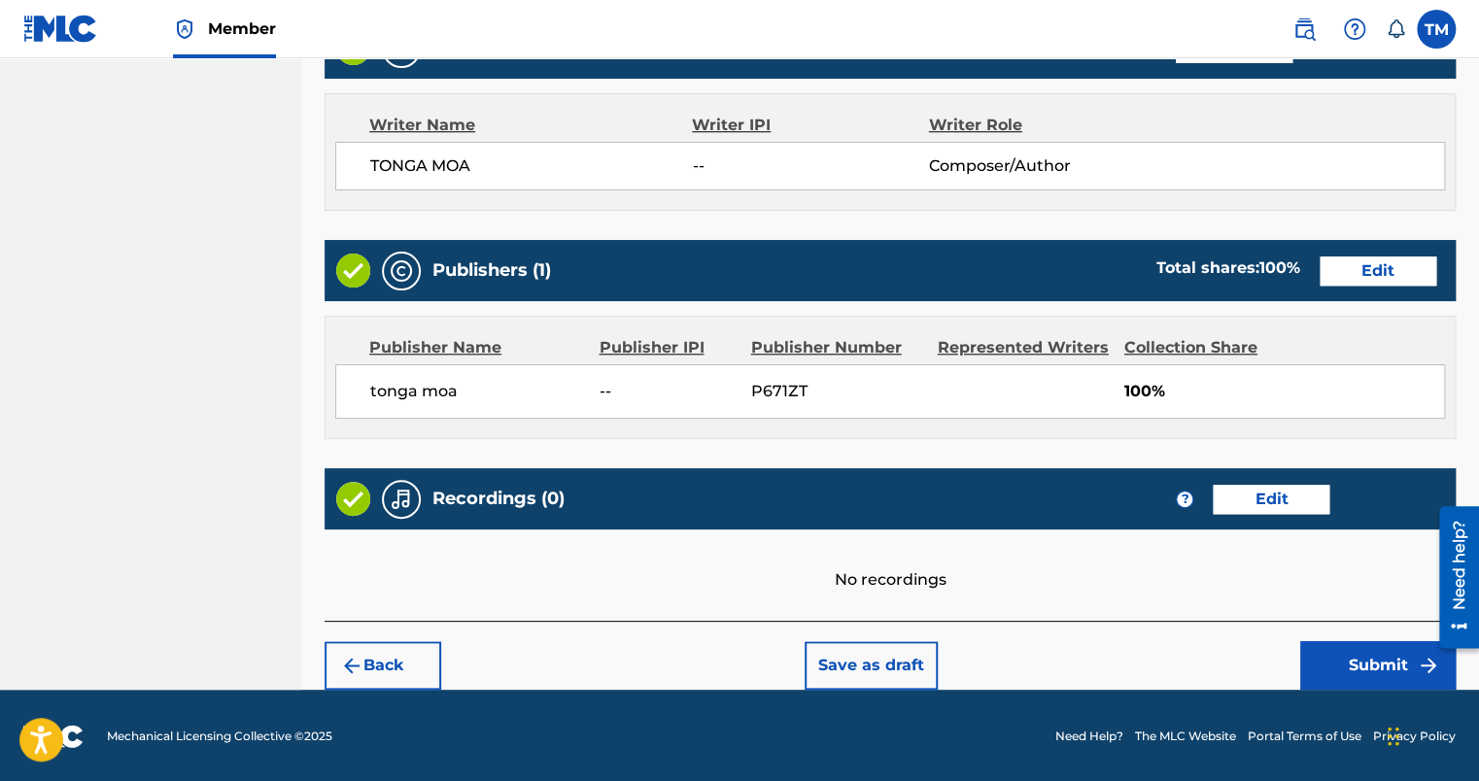
click at [1369, 677] on button "Submit" at bounding box center [1379, 666] width 156 height 49
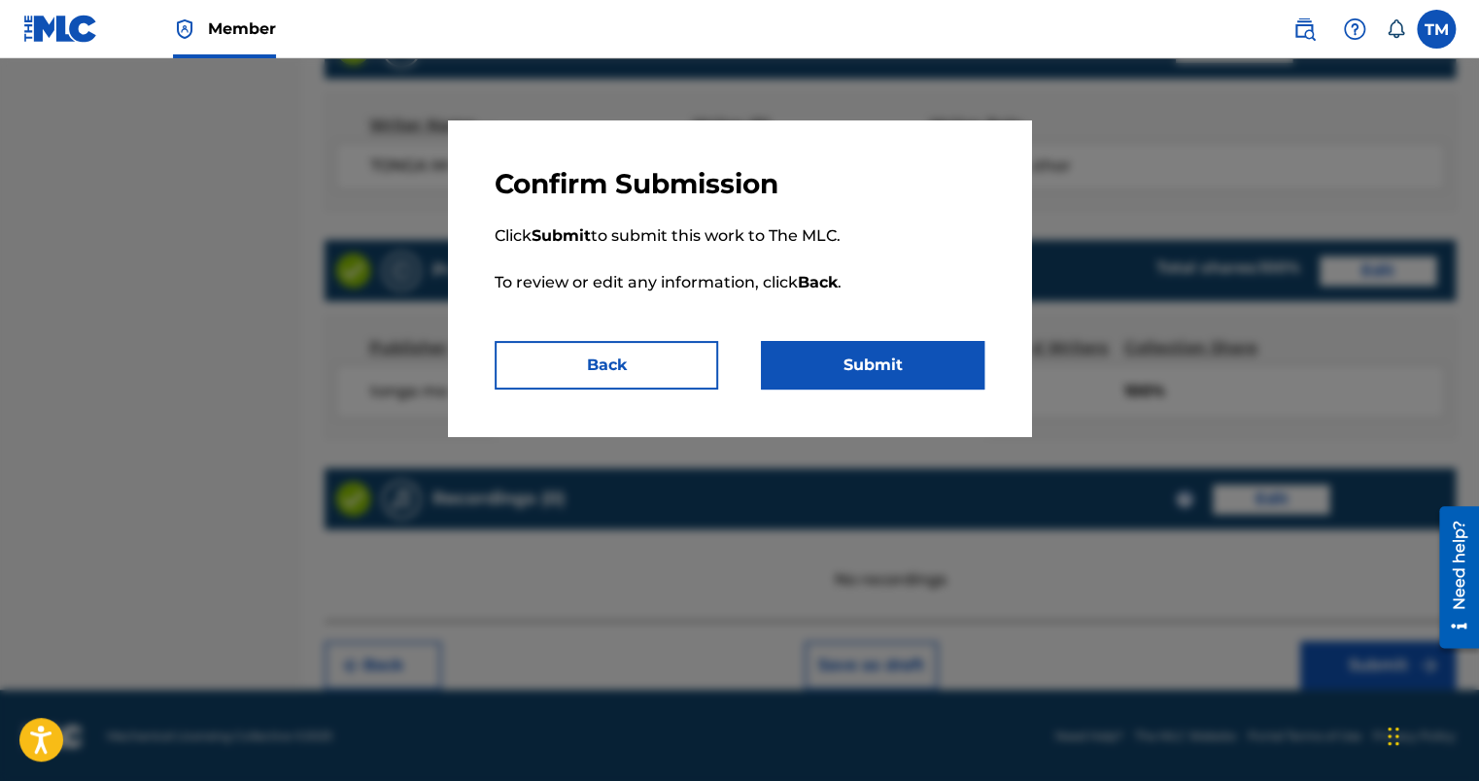
click at [820, 369] on button "Submit" at bounding box center [873, 365] width 224 height 49
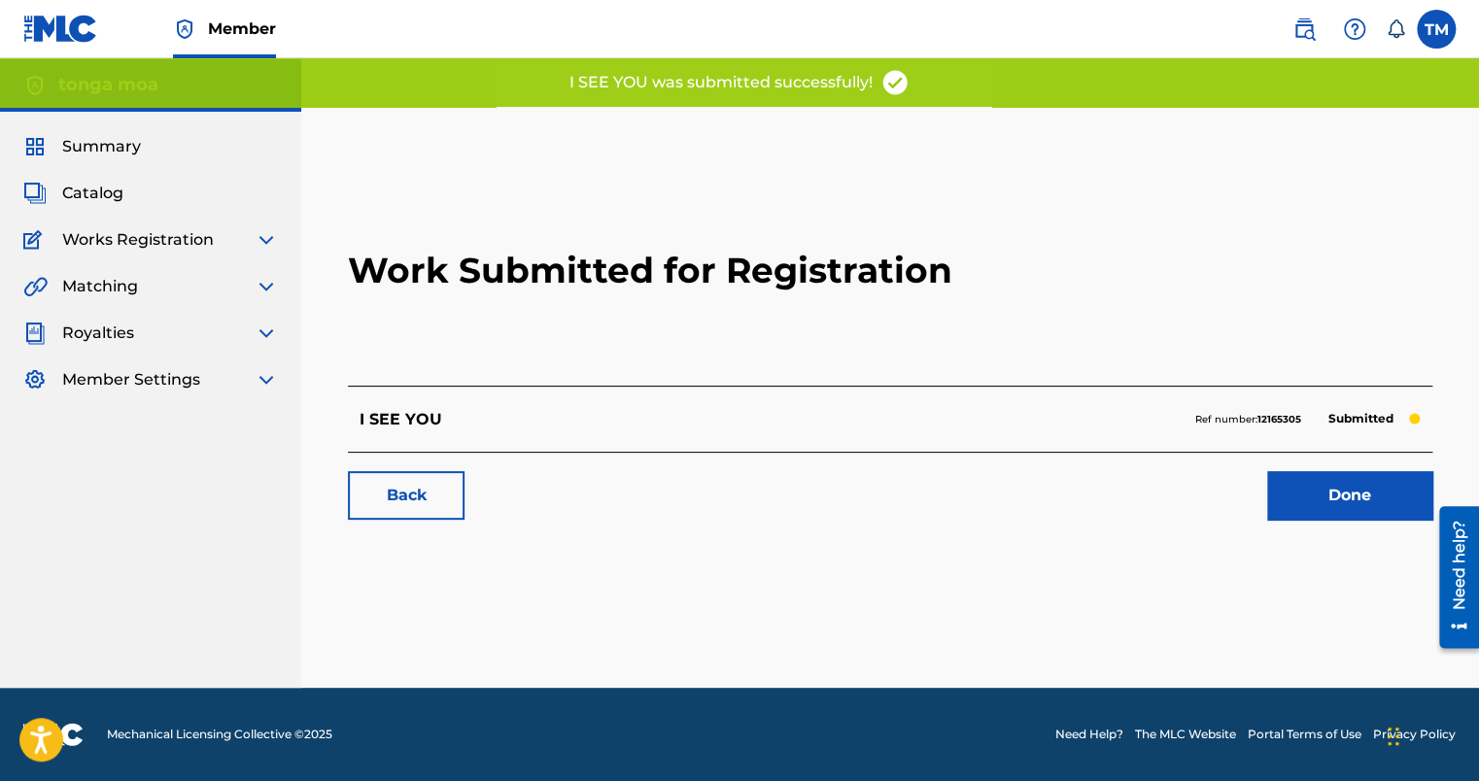
click at [1298, 500] on link "Done" at bounding box center [1349, 495] width 165 height 49
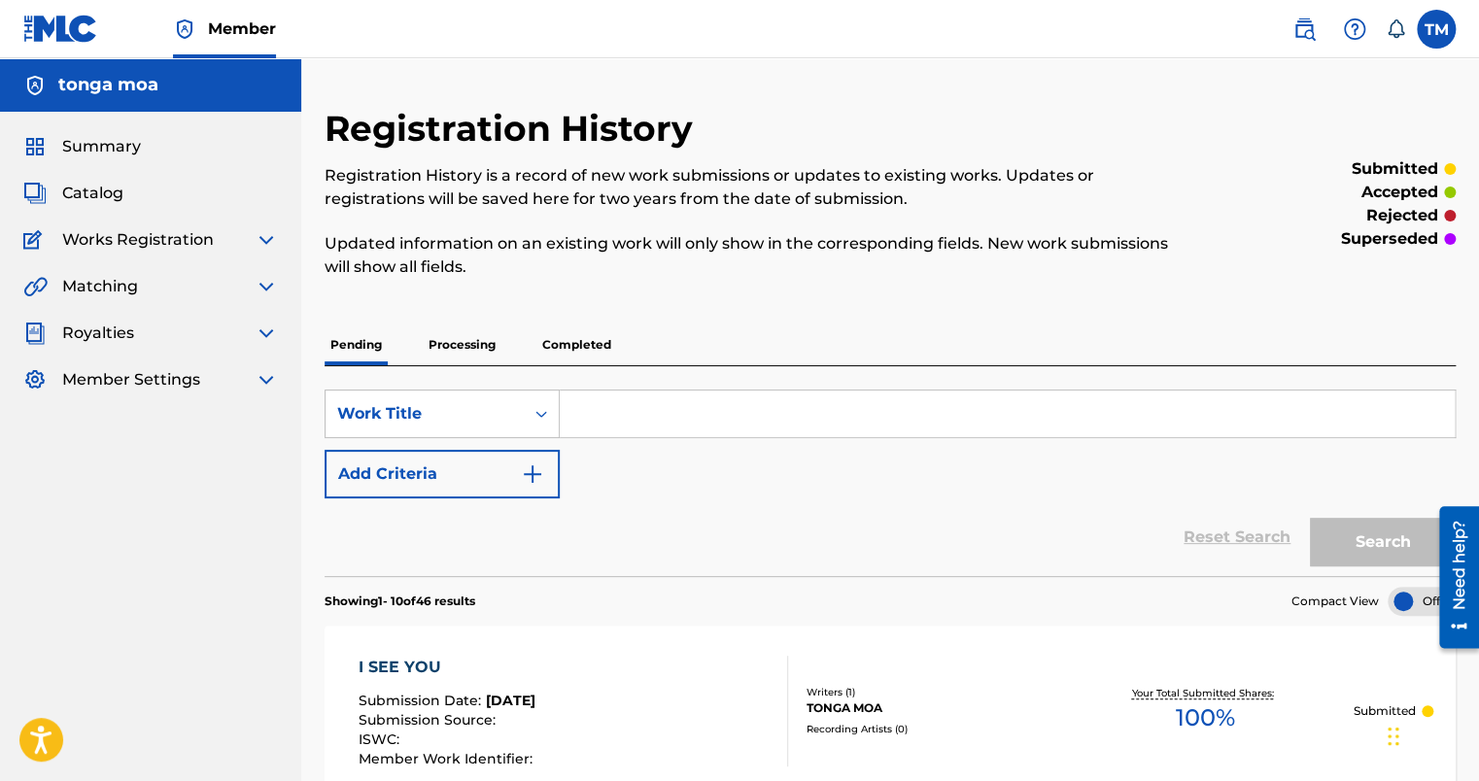
click at [72, 201] on span "Catalog" at bounding box center [92, 193] width 61 height 23
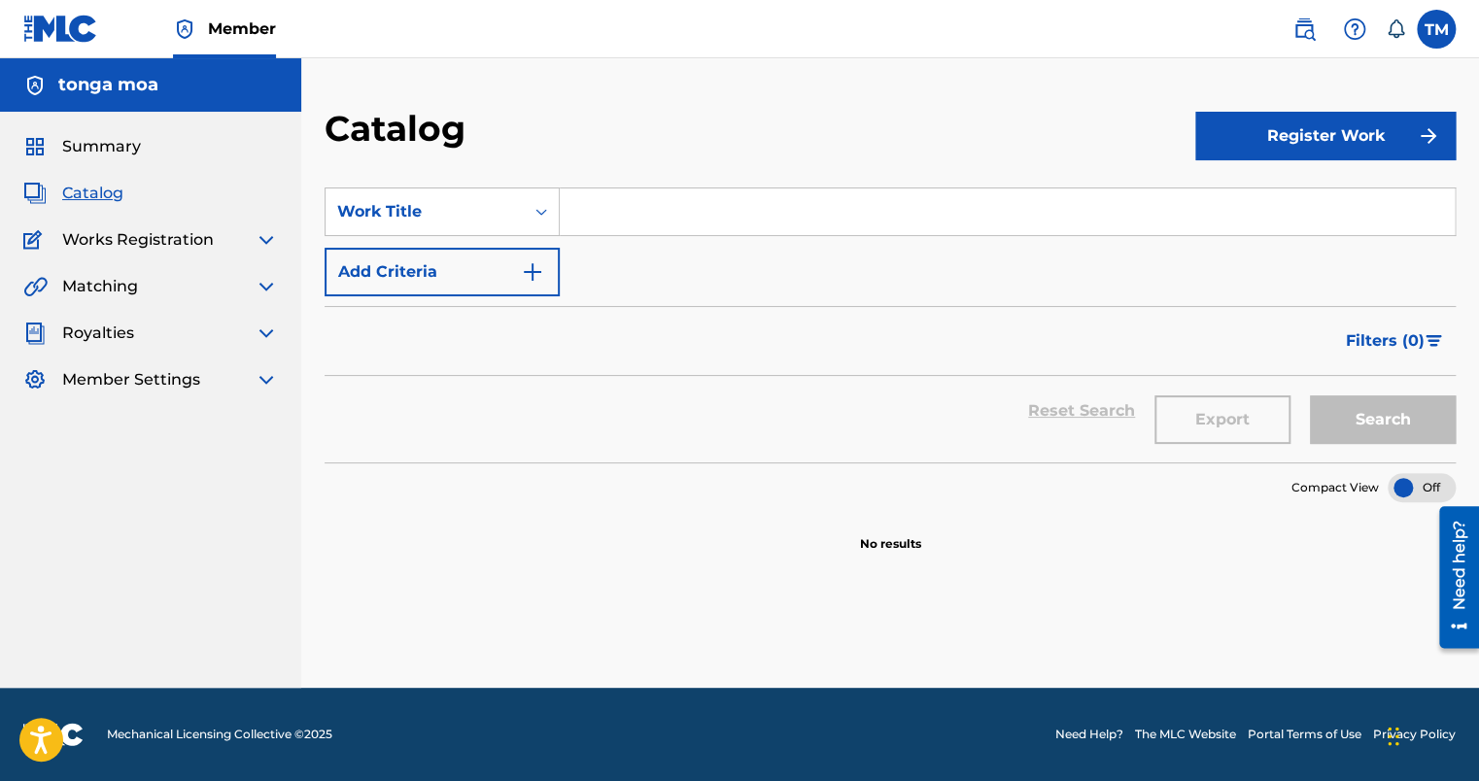
click at [1232, 136] on button "Register Work" at bounding box center [1326, 136] width 260 height 49
drag, startPoint x: 1224, startPoint y: 169, endPoint x: 1220, endPoint y: 187, distance: 17.9
click at [1220, 187] on link "Individual" at bounding box center [1326, 199] width 260 height 47
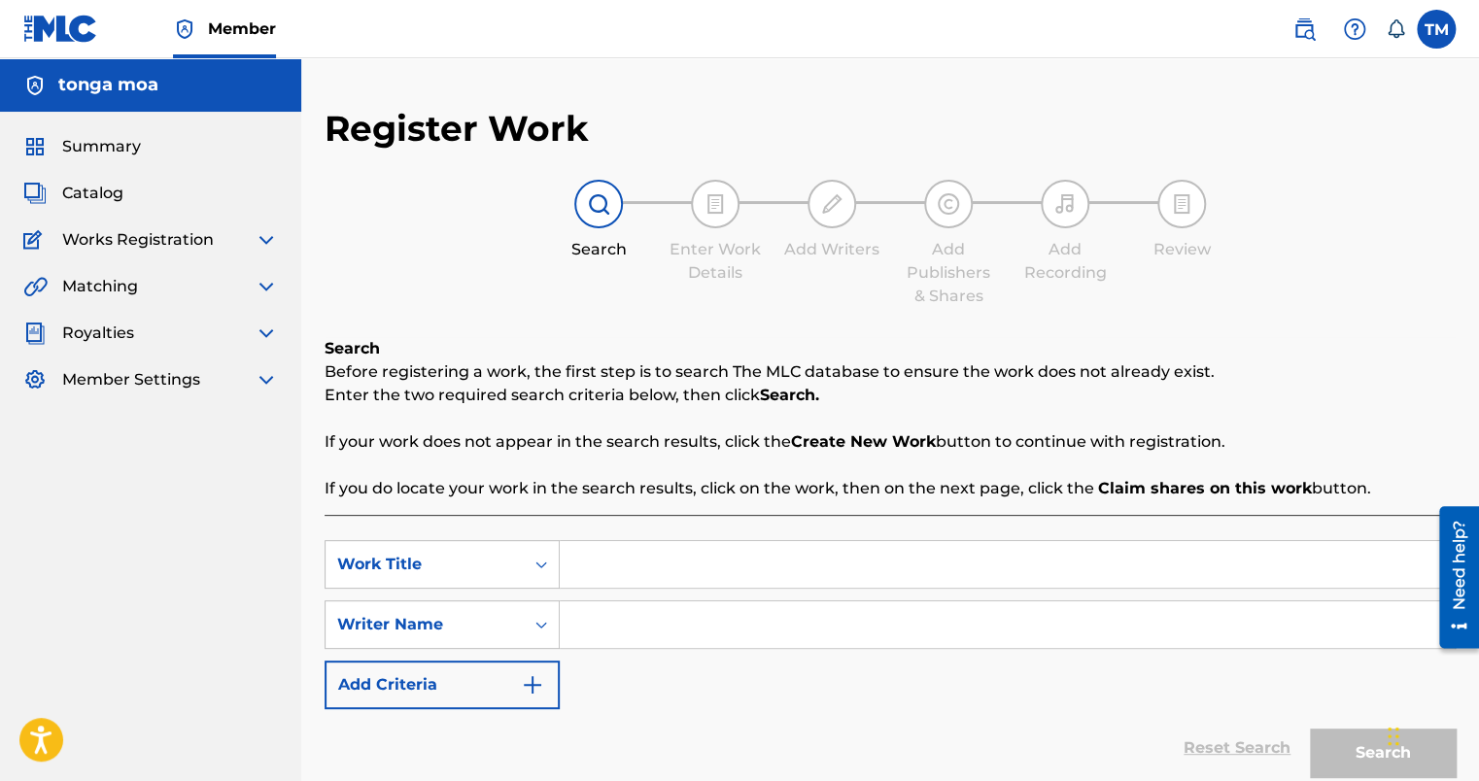
click at [610, 573] on input "Search Form" at bounding box center [1007, 564] width 895 height 47
paste input "Moneymatician"
type input "Moneymatician"
click at [649, 608] on input "Search Form" at bounding box center [1007, 625] width 895 height 47
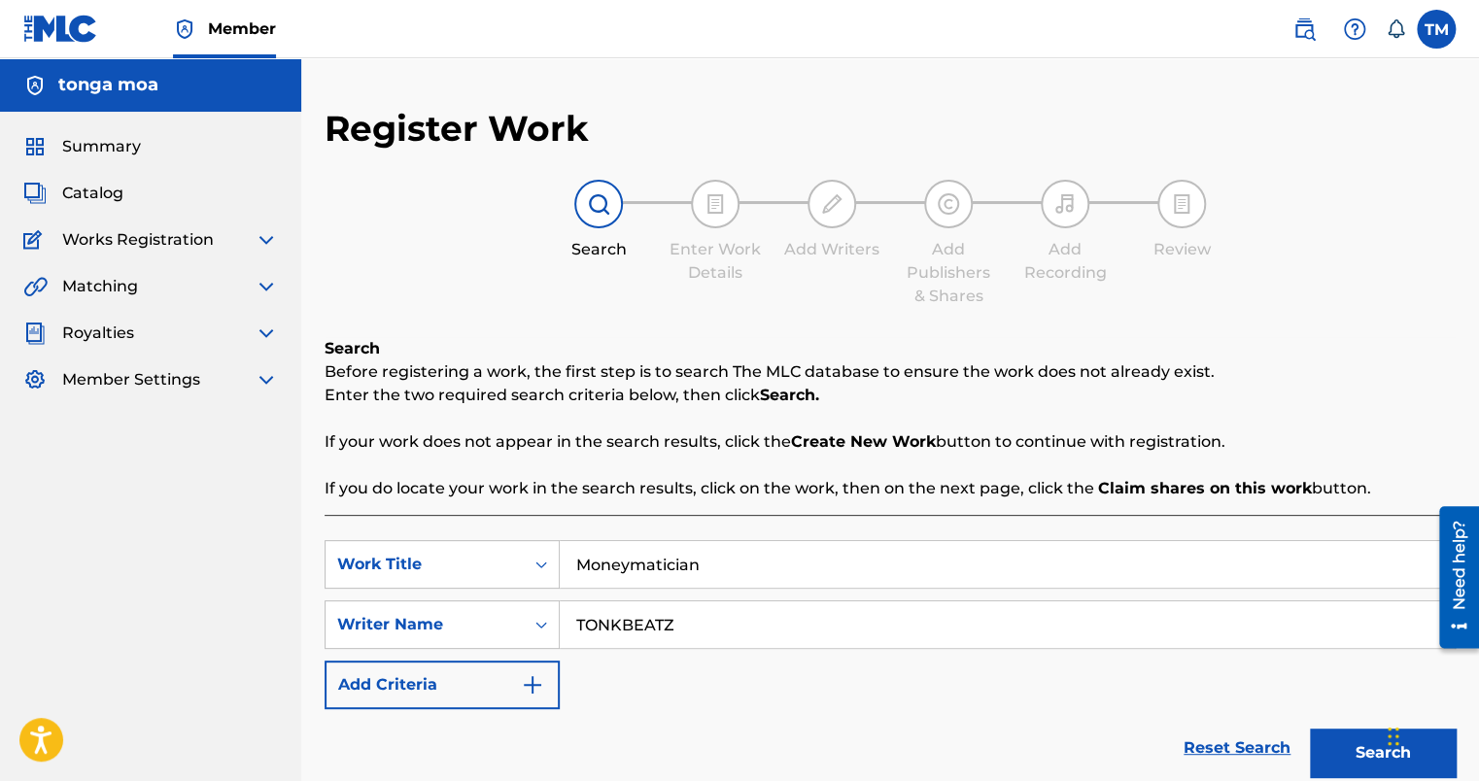
type input "TONKBEATZ"
click at [1342, 750] on button "Search" at bounding box center [1383, 753] width 146 height 49
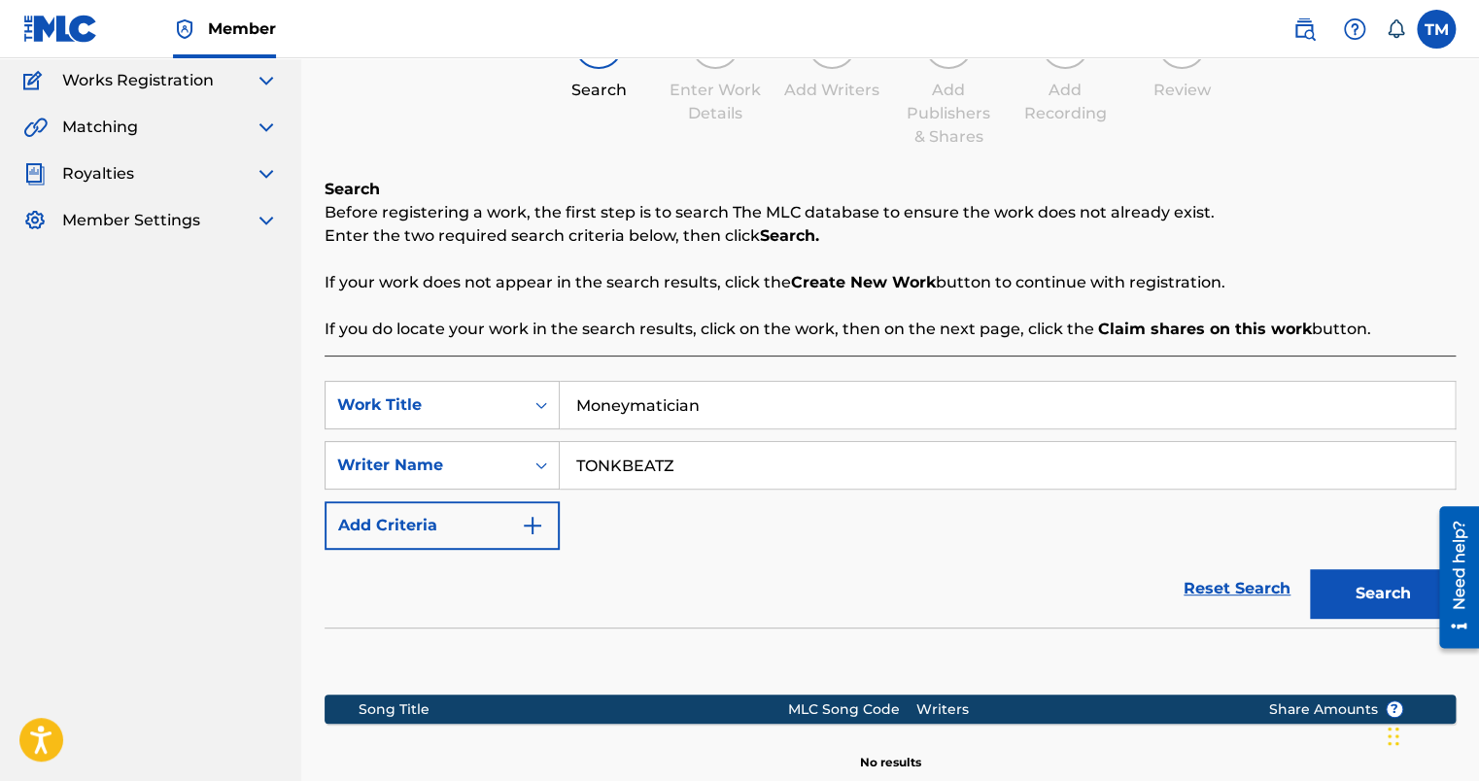
scroll to position [389, 0]
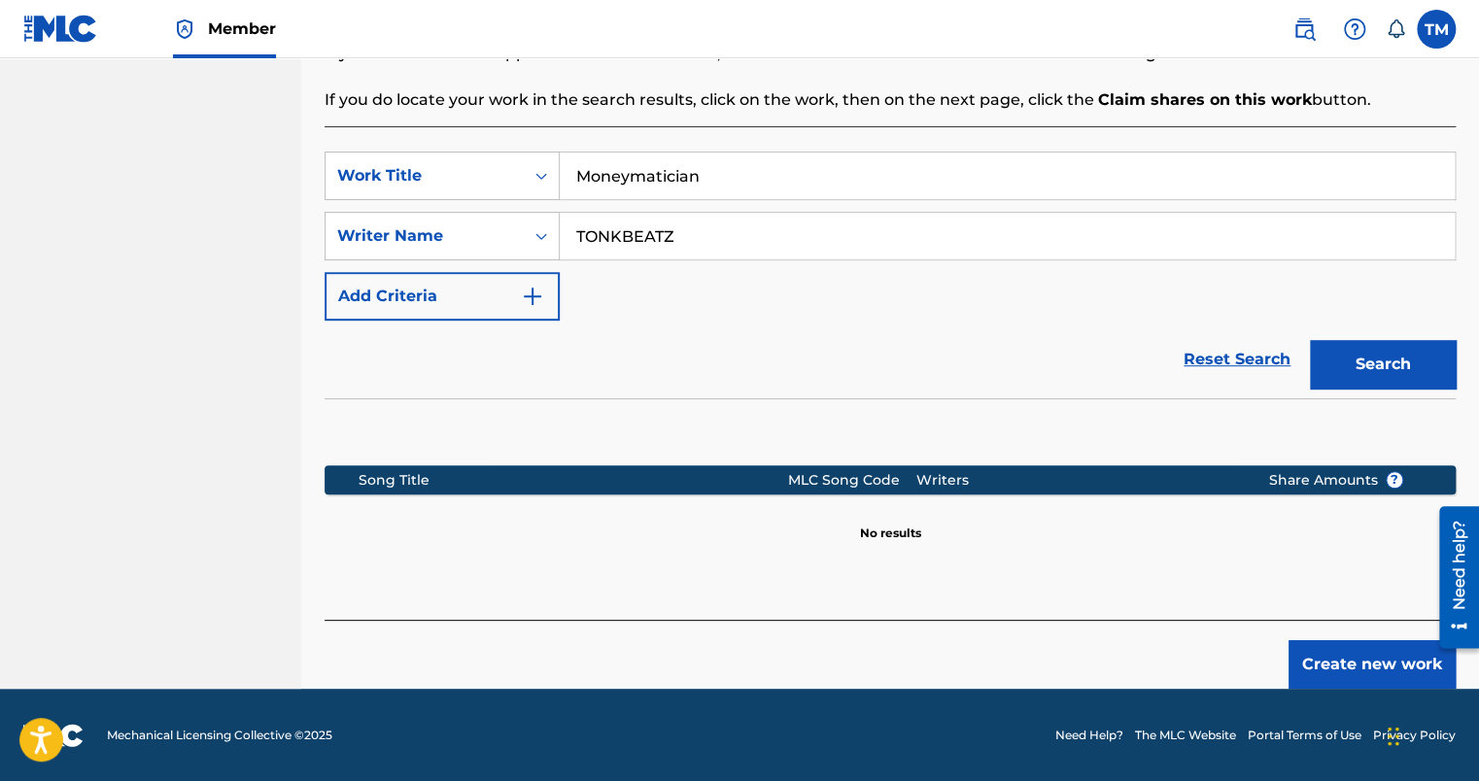
click at [1360, 657] on button "Create new work" at bounding box center [1372, 665] width 167 height 49
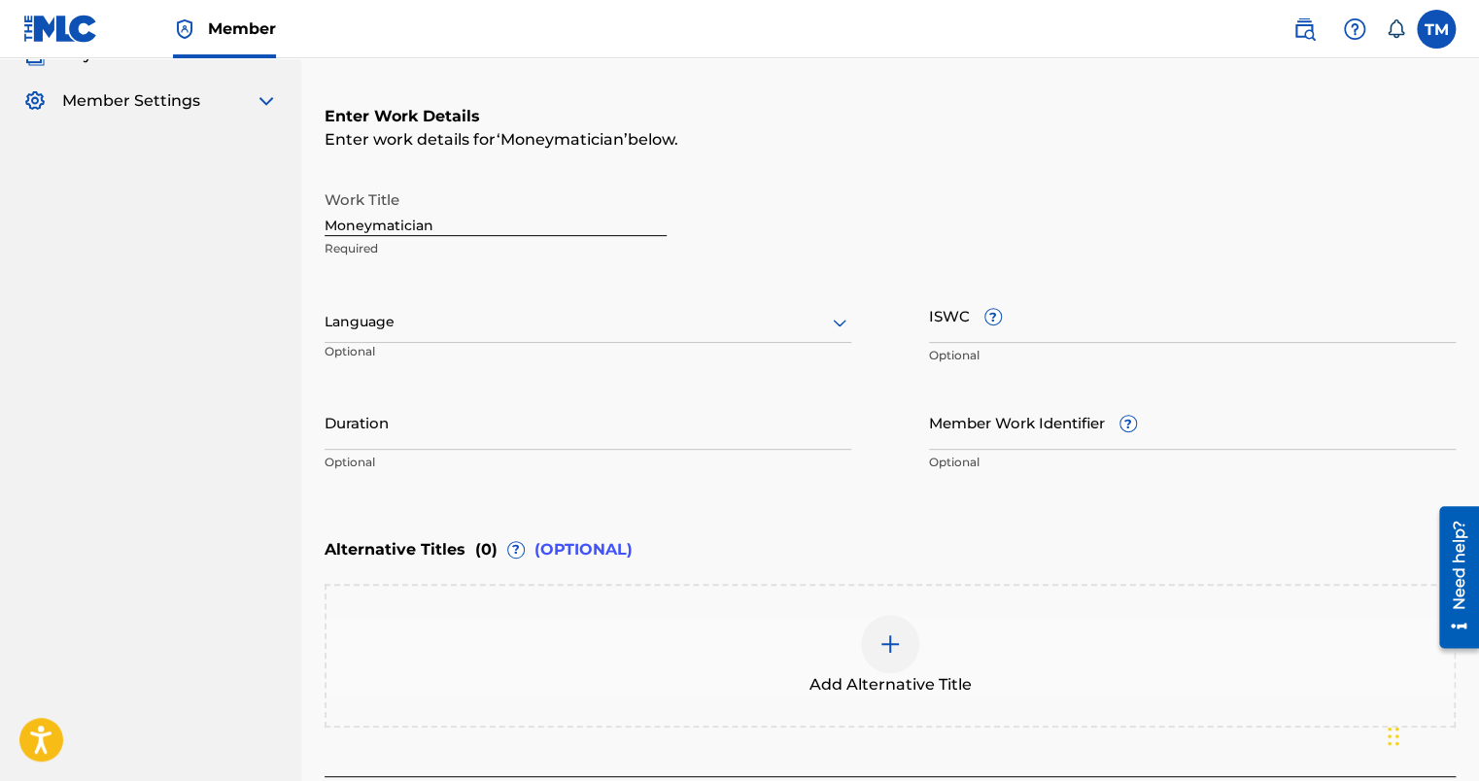
scroll to position [194, 0]
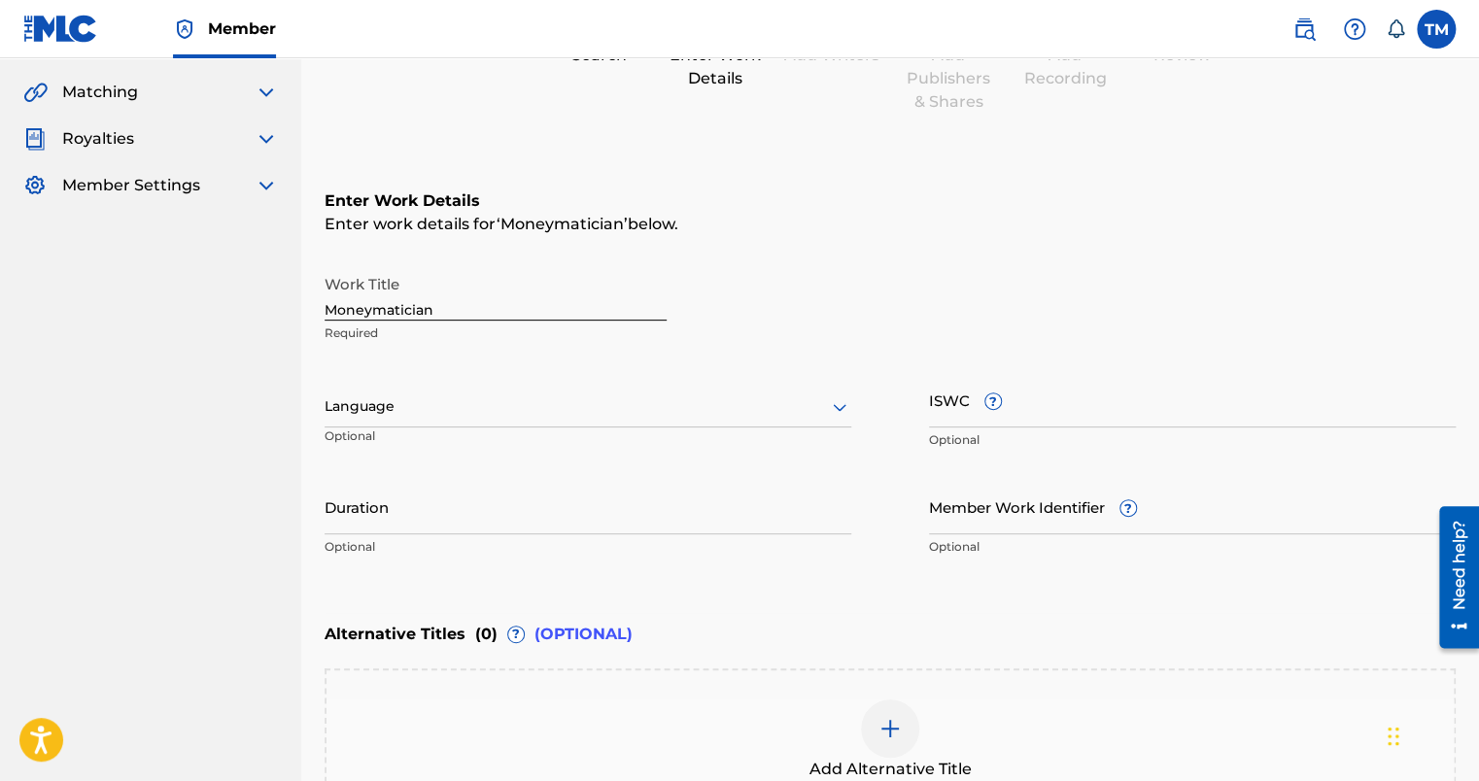
click at [569, 421] on div "Language" at bounding box center [588, 407] width 527 height 41
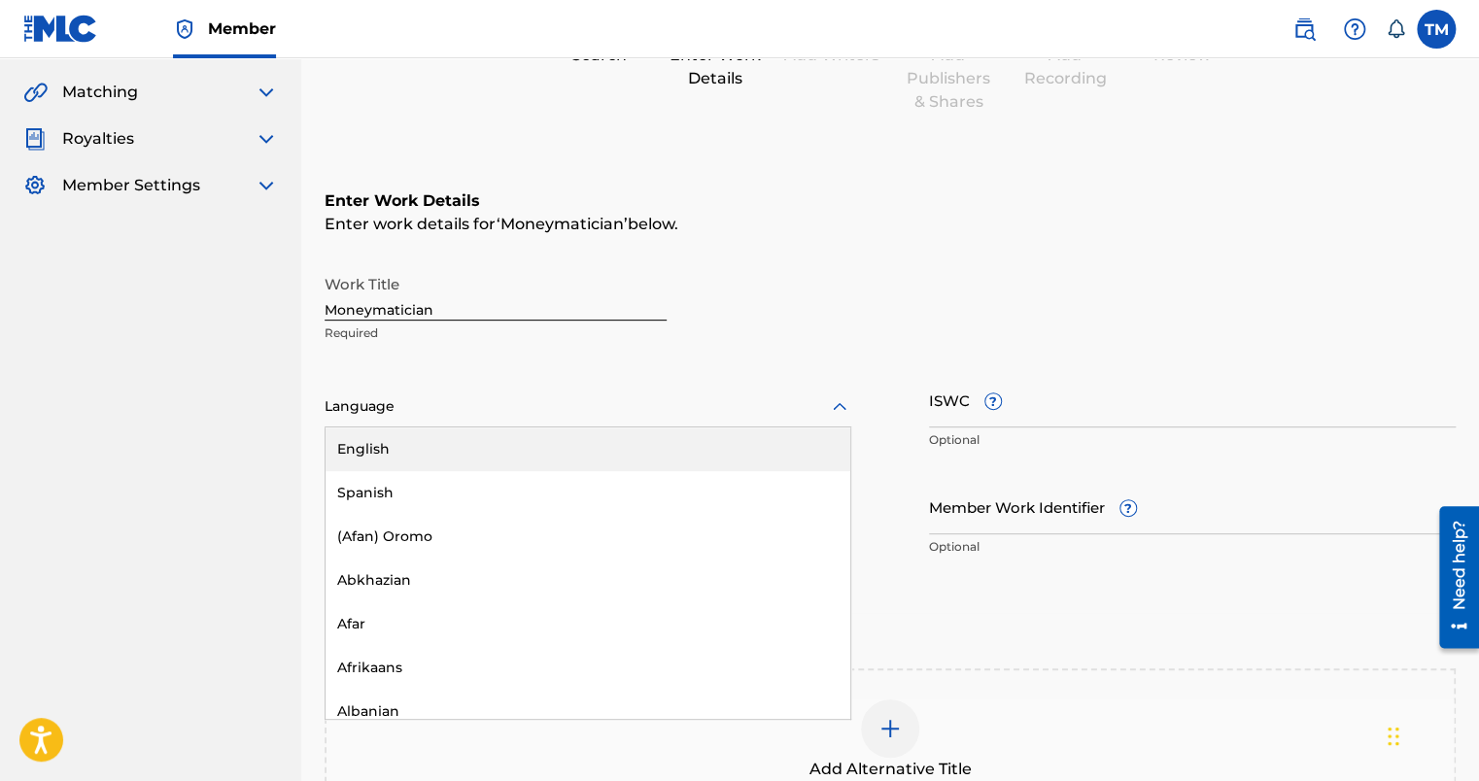
click at [560, 442] on div "English" at bounding box center [588, 450] width 525 height 44
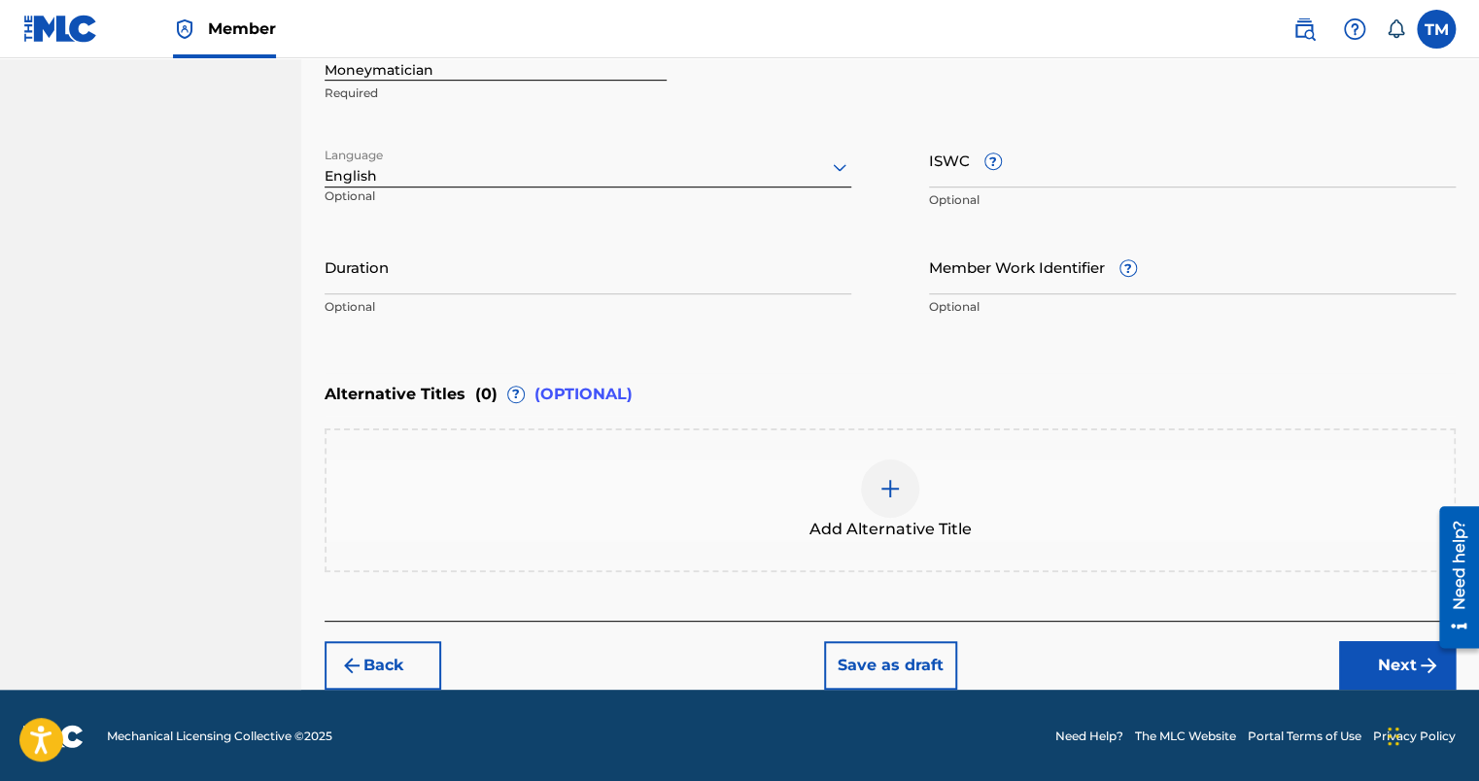
click at [1400, 671] on button "Next" at bounding box center [1397, 666] width 117 height 49
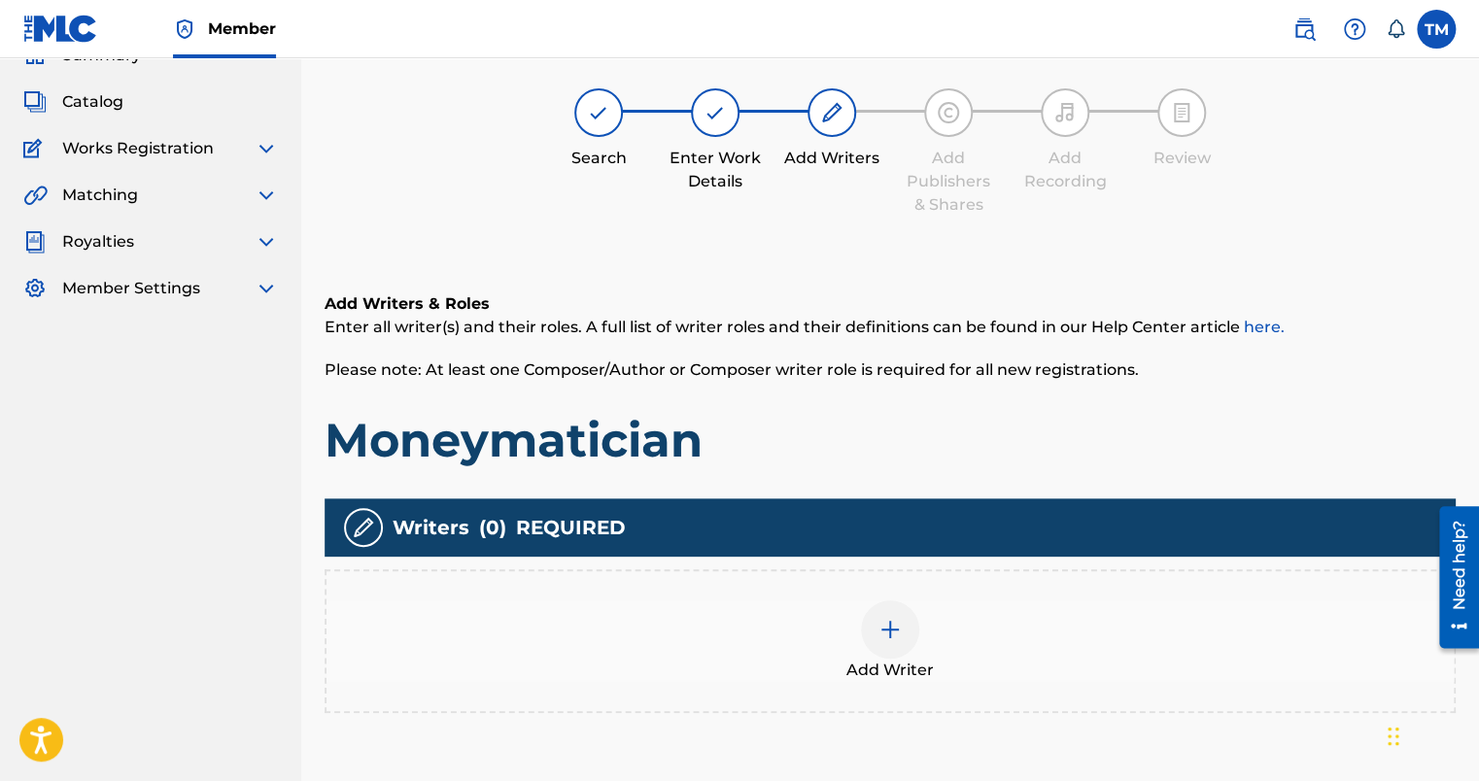
scroll to position [87, 0]
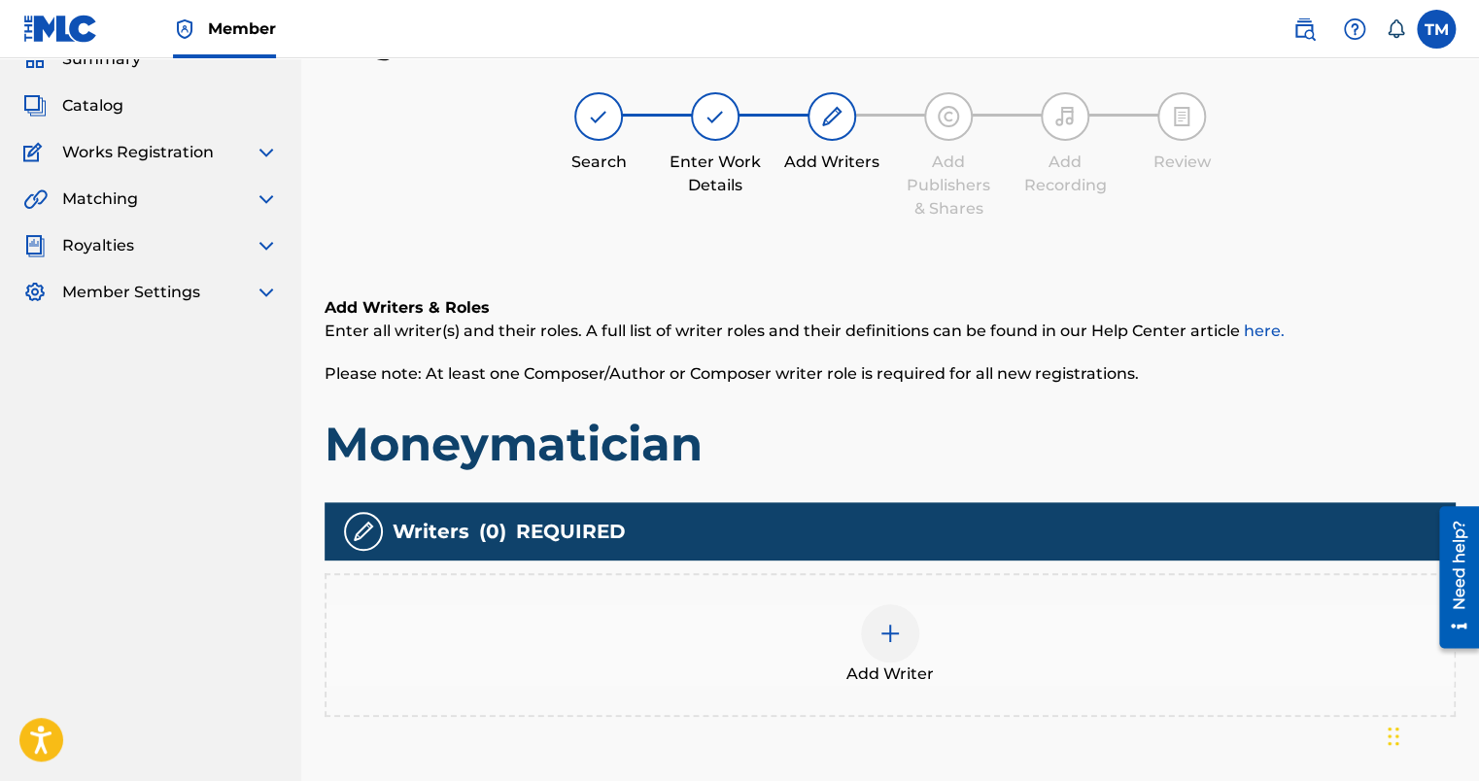
click at [872, 647] on div at bounding box center [890, 634] width 58 height 58
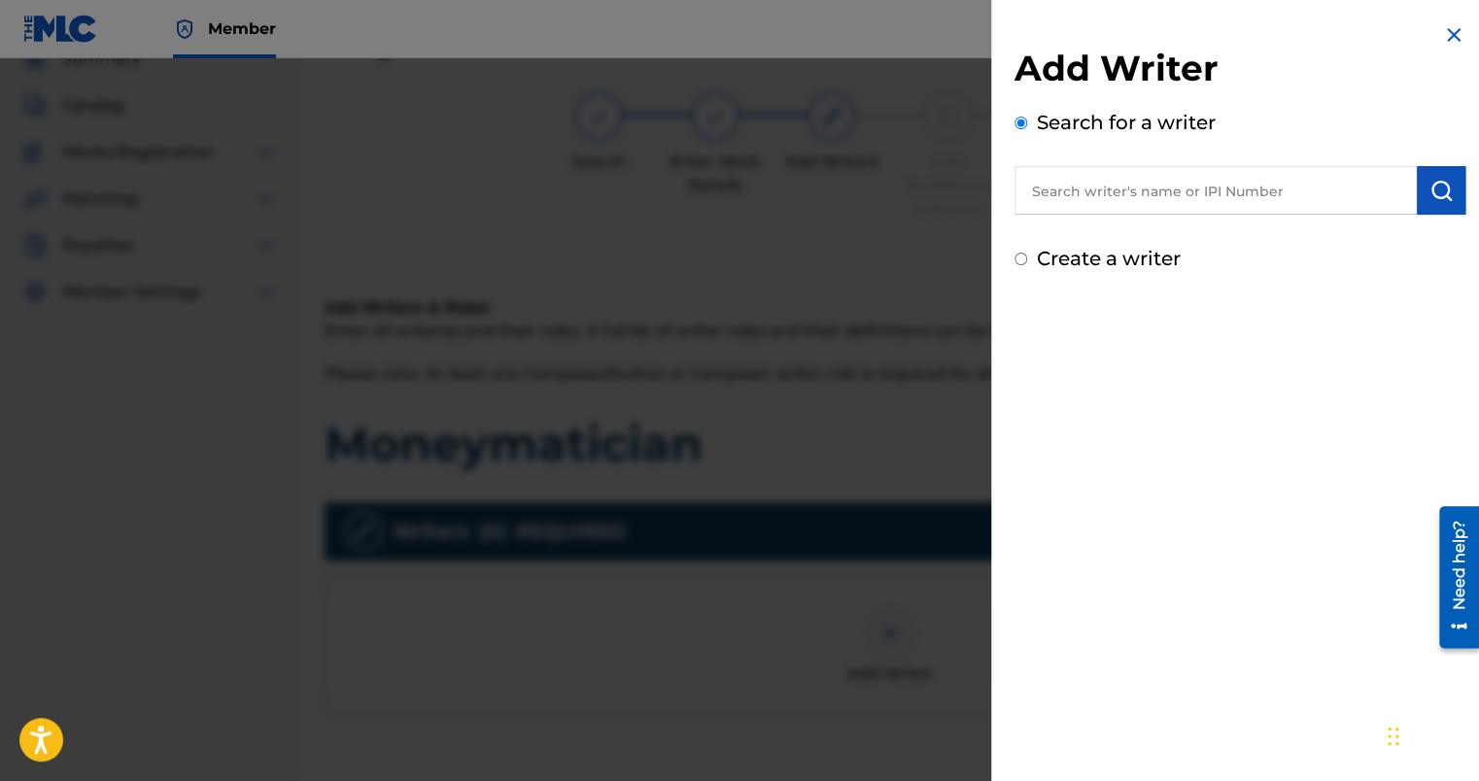
click at [1106, 268] on label "Create a writer" at bounding box center [1109, 258] width 144 height 23
radio input "true"
click at [1027, 265] on input "Create a writer" at bounding box center [1021, 259] width 13 height 13
radio input "false"
radio input "true"
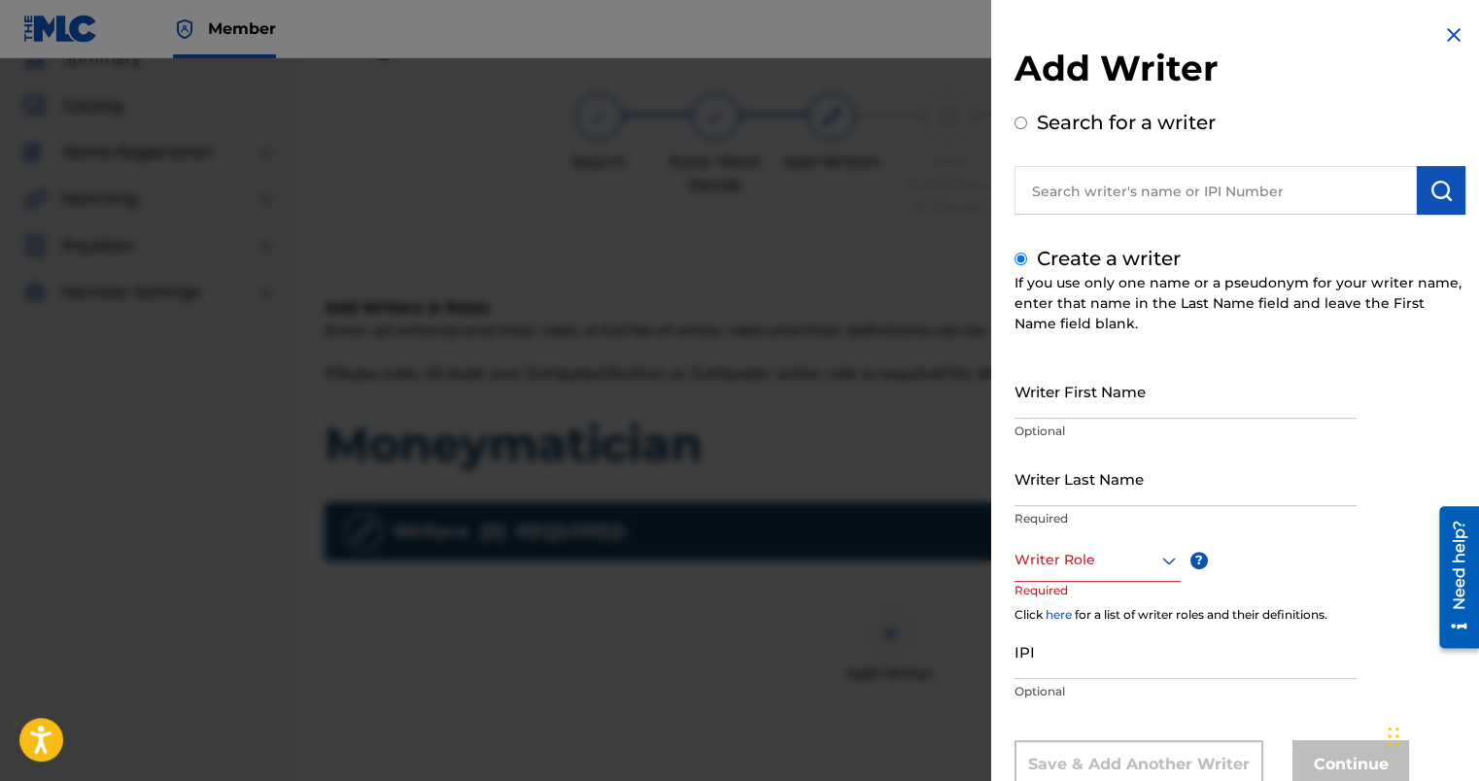
click at [1091, 400] on input "Writer First Name" at bounding box center [1186, 391] width 342 height 55
type input "[GEOGRAPHIC_DATA]"
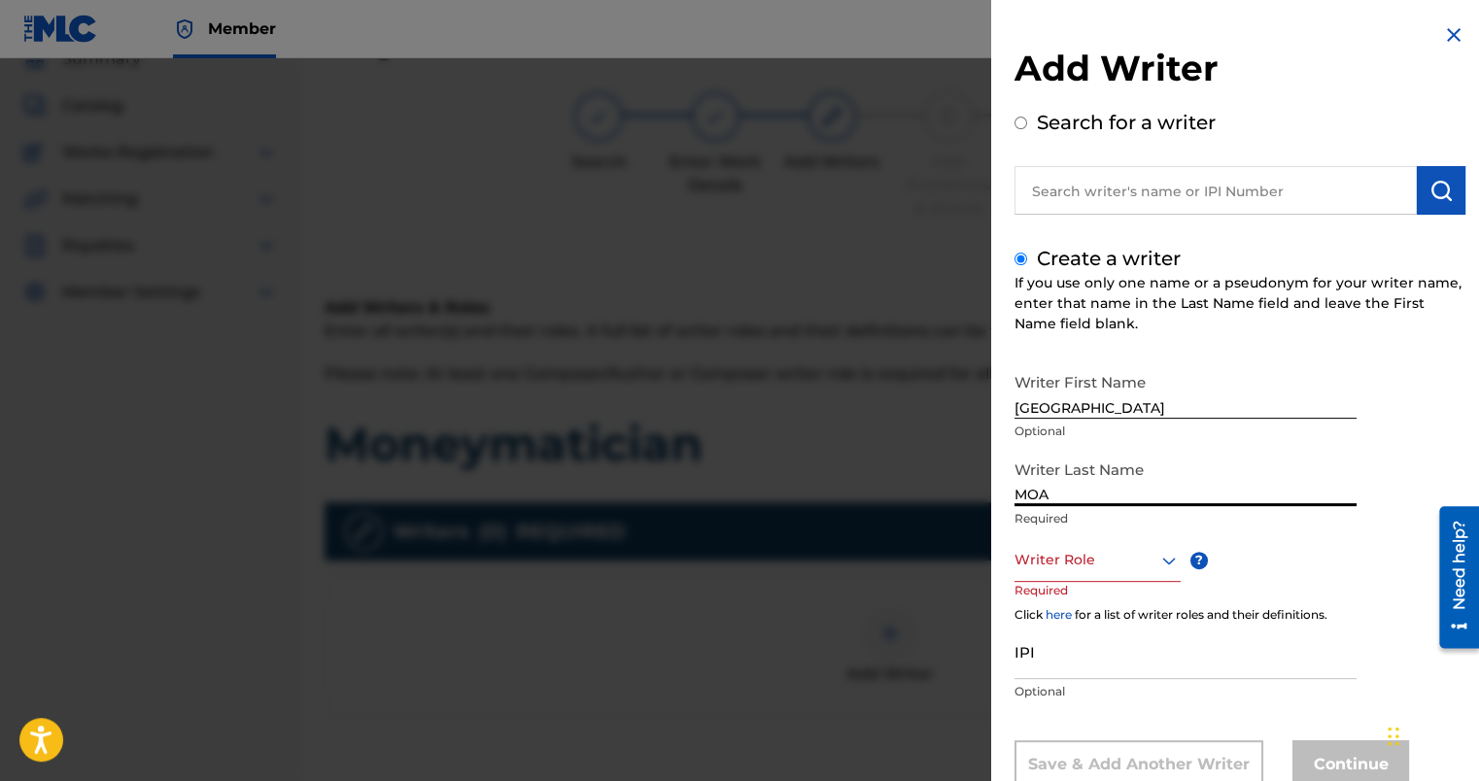
type input "MOA"
click at [1058, 560] on div "Writer Role" at bounding box center [1098, 560] width 166 height 44
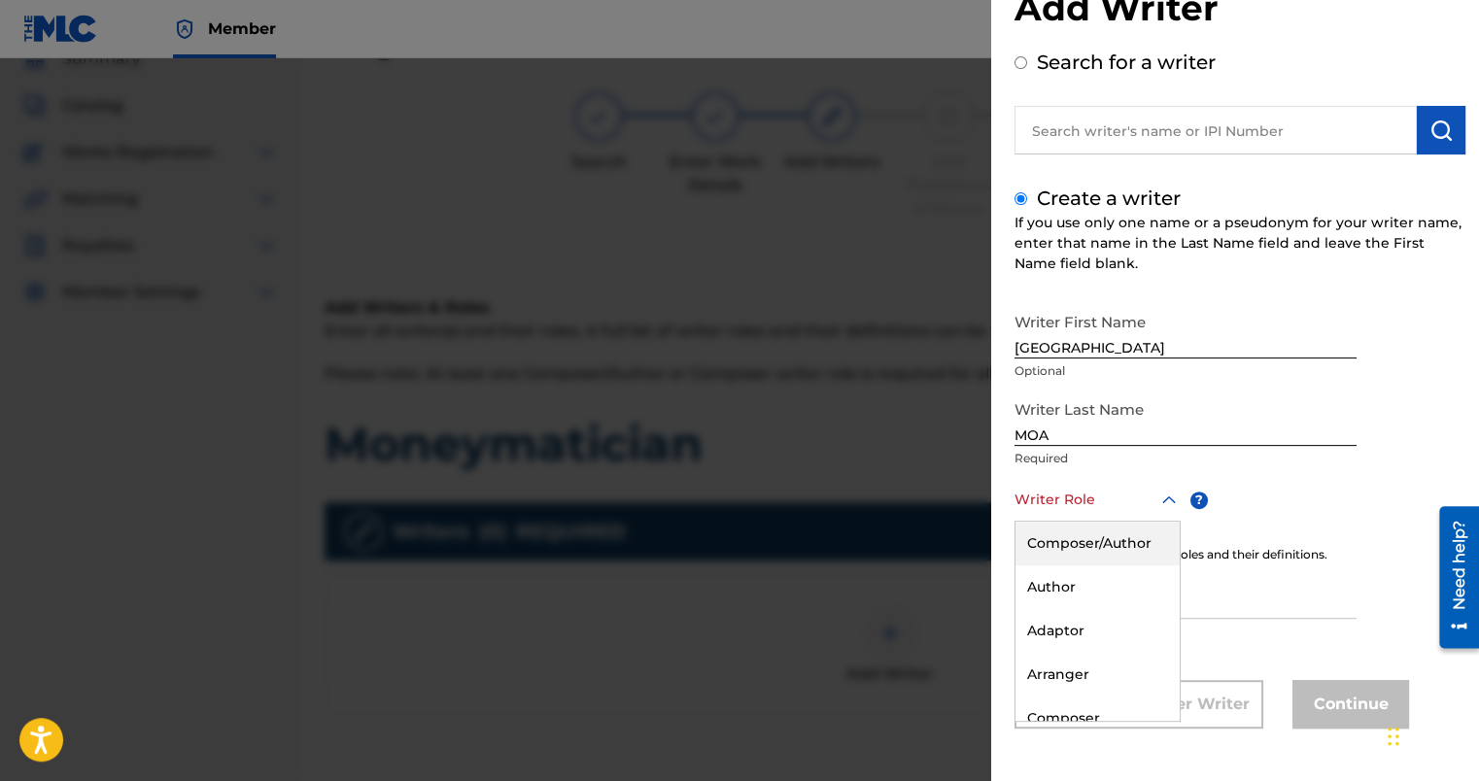
click at [1083, 540] on div "Composer/Author" at bounding box center [1098, 544] width 164 height 44
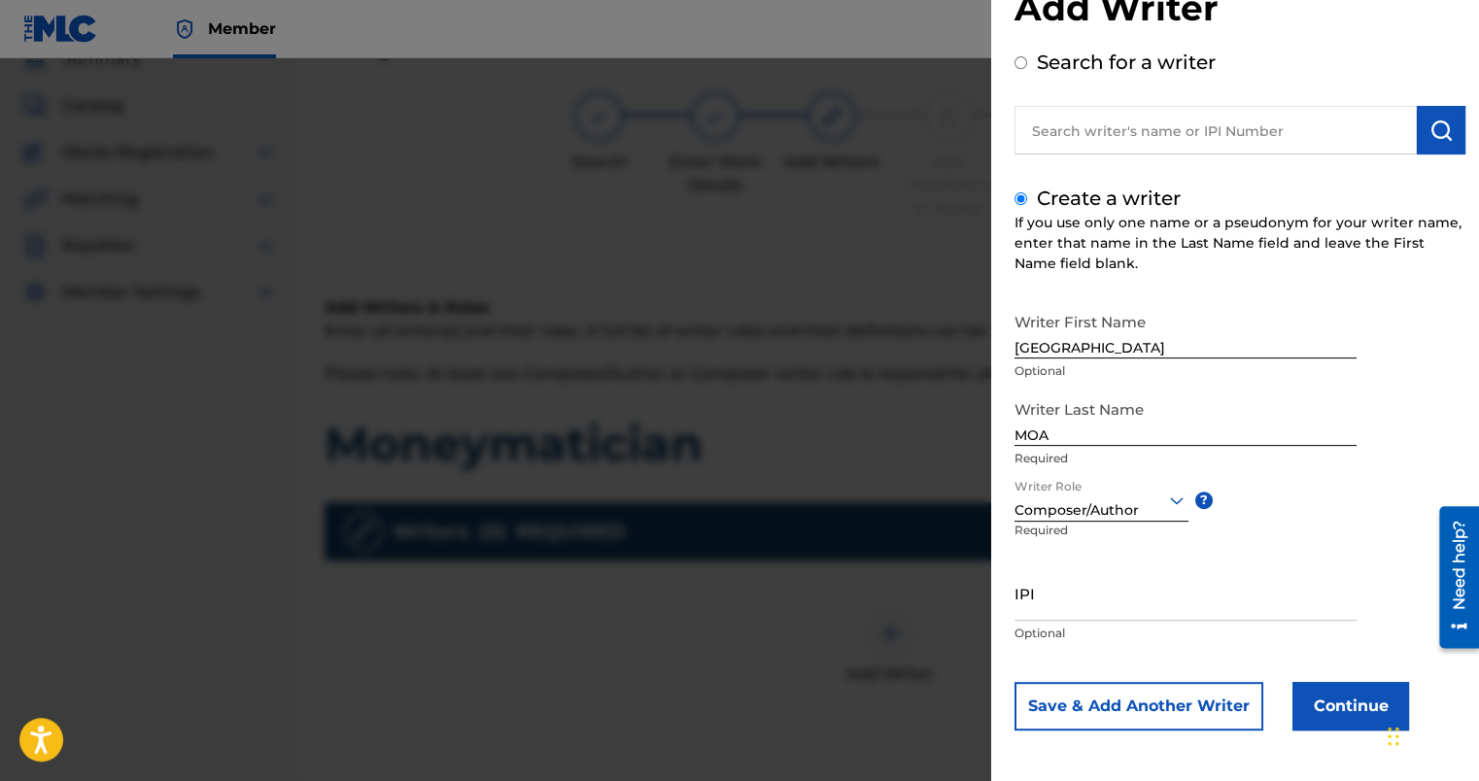
click at [1345, 696] on button "Continue" at bounding box center [1351, 706] width 117 height 49
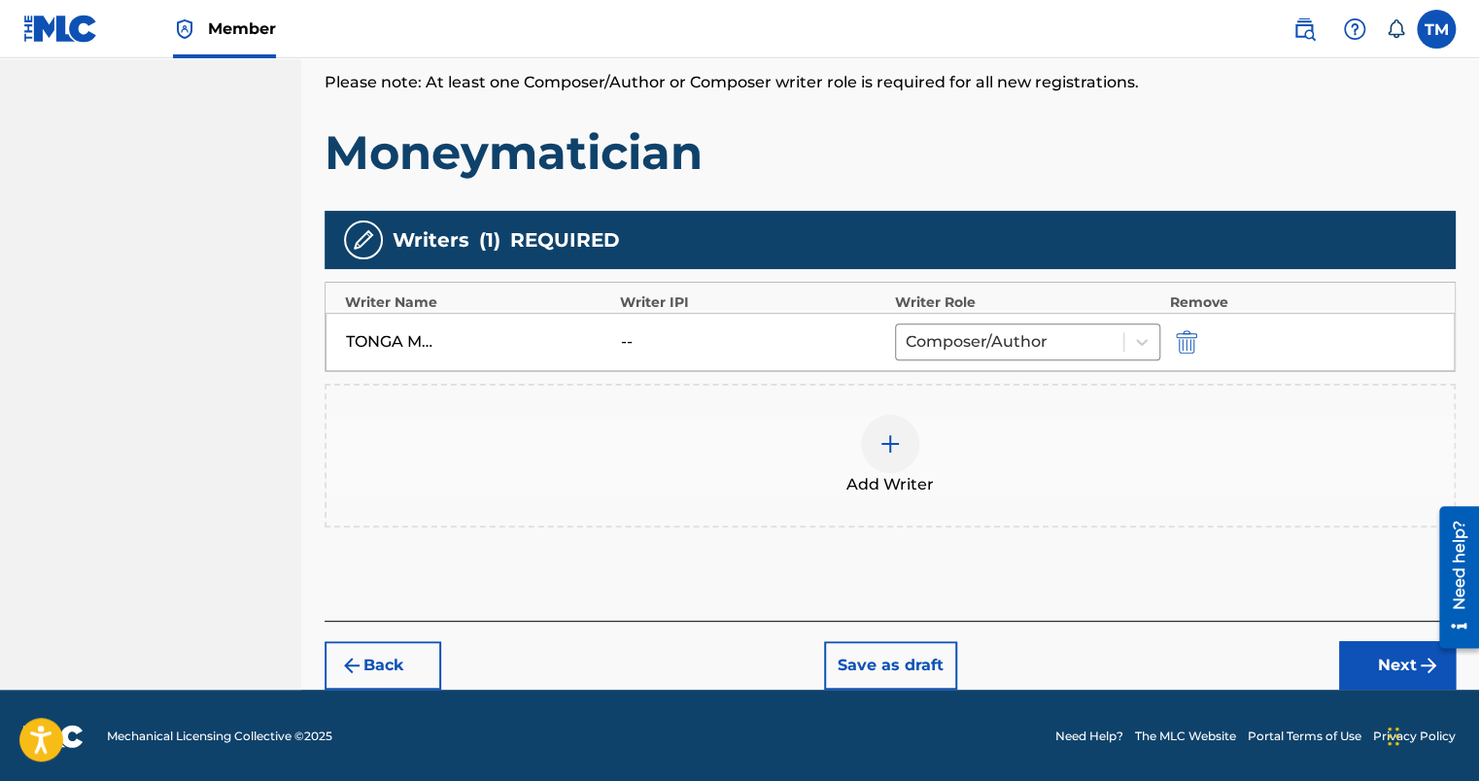
click at [1398, 680] on button "Next" at bounding box center [1397, 666] width 117 height 49
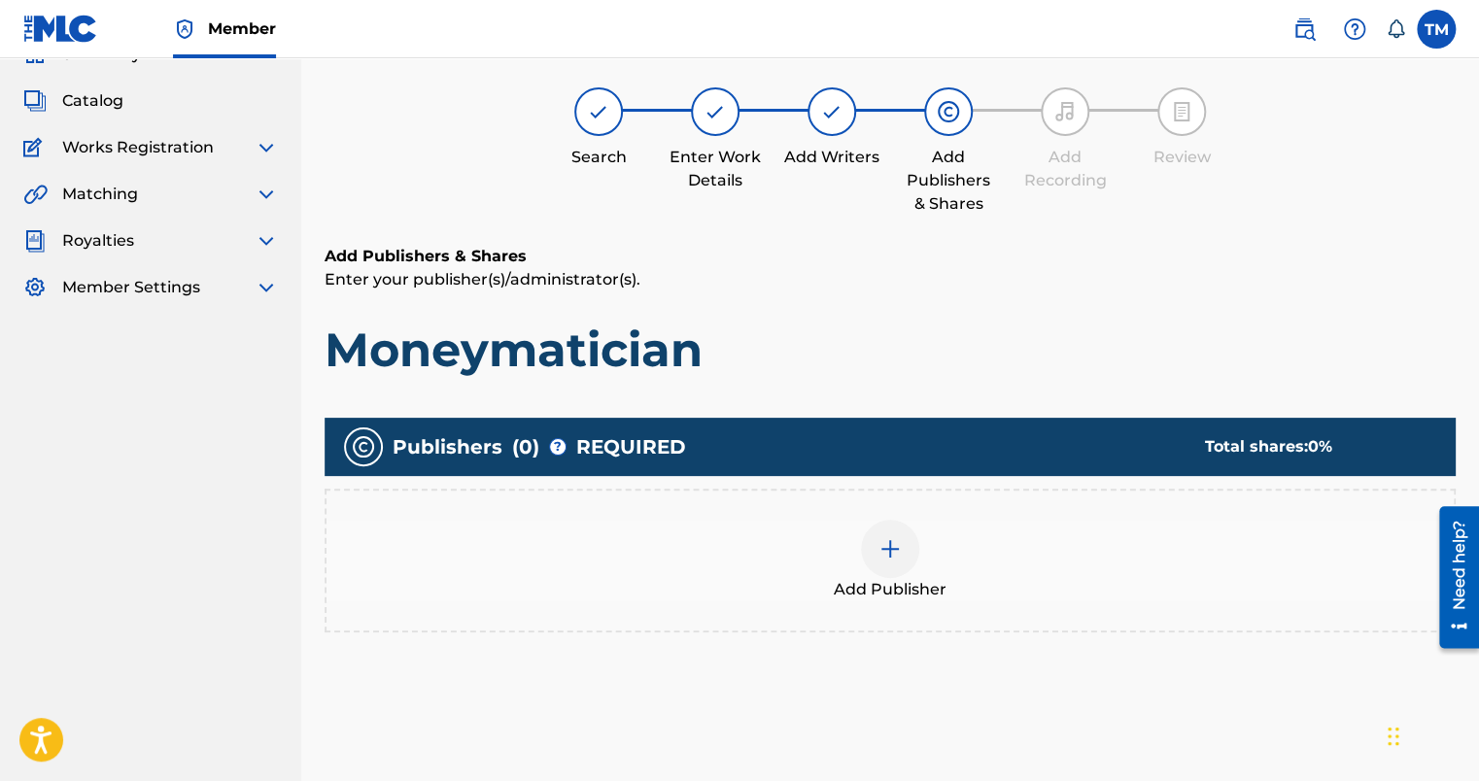
scroll to position [87, 0]
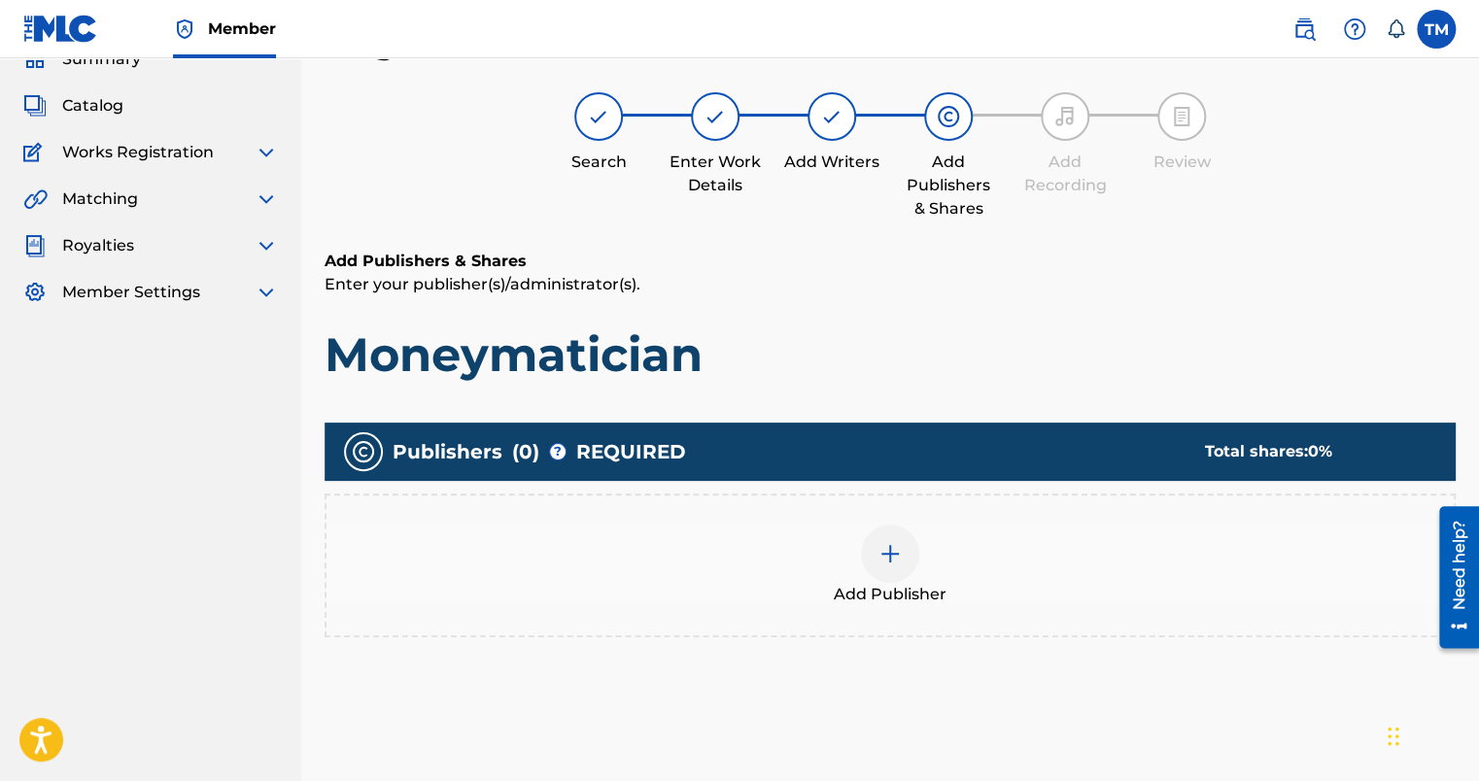
click at [905, 583] on span "Add Publisher" at bounding box center [890, 594] width 113 height 23
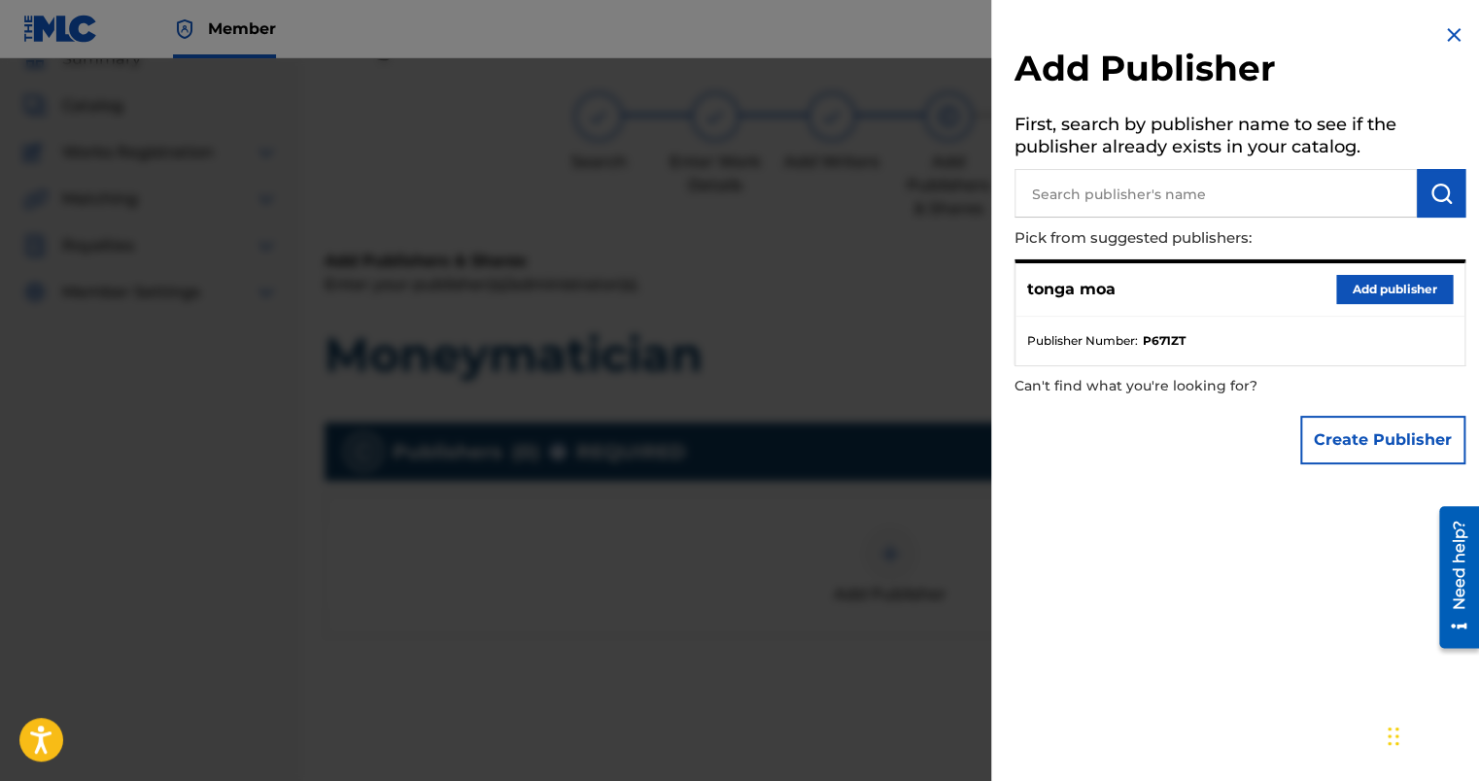
click at [1341, 288] on button "Add publisher" at bounding box center [1395, 289] width 117 height 29
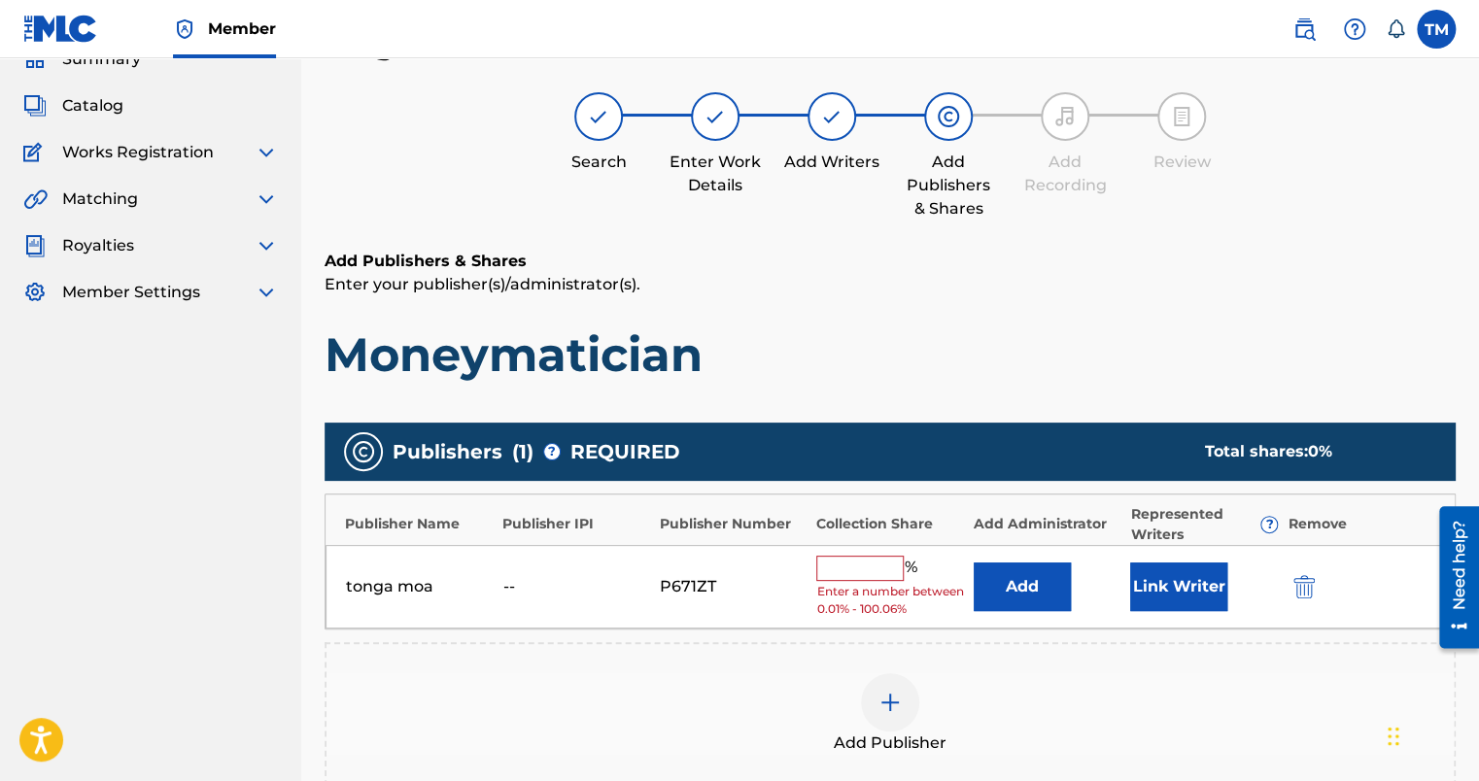
click at [863, 565] on input "text" at bounding box center [859, 568] width 87 height 25
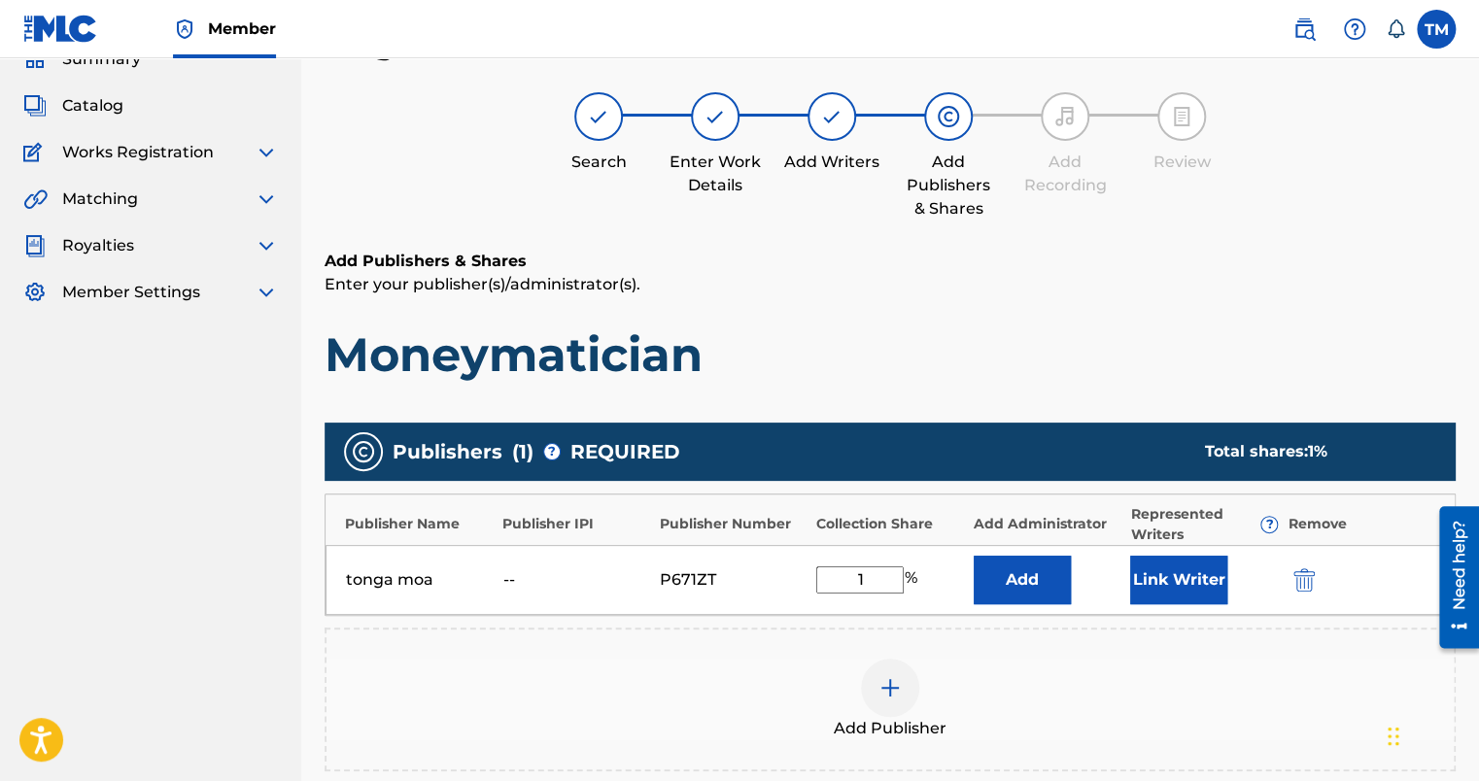
type input "100"
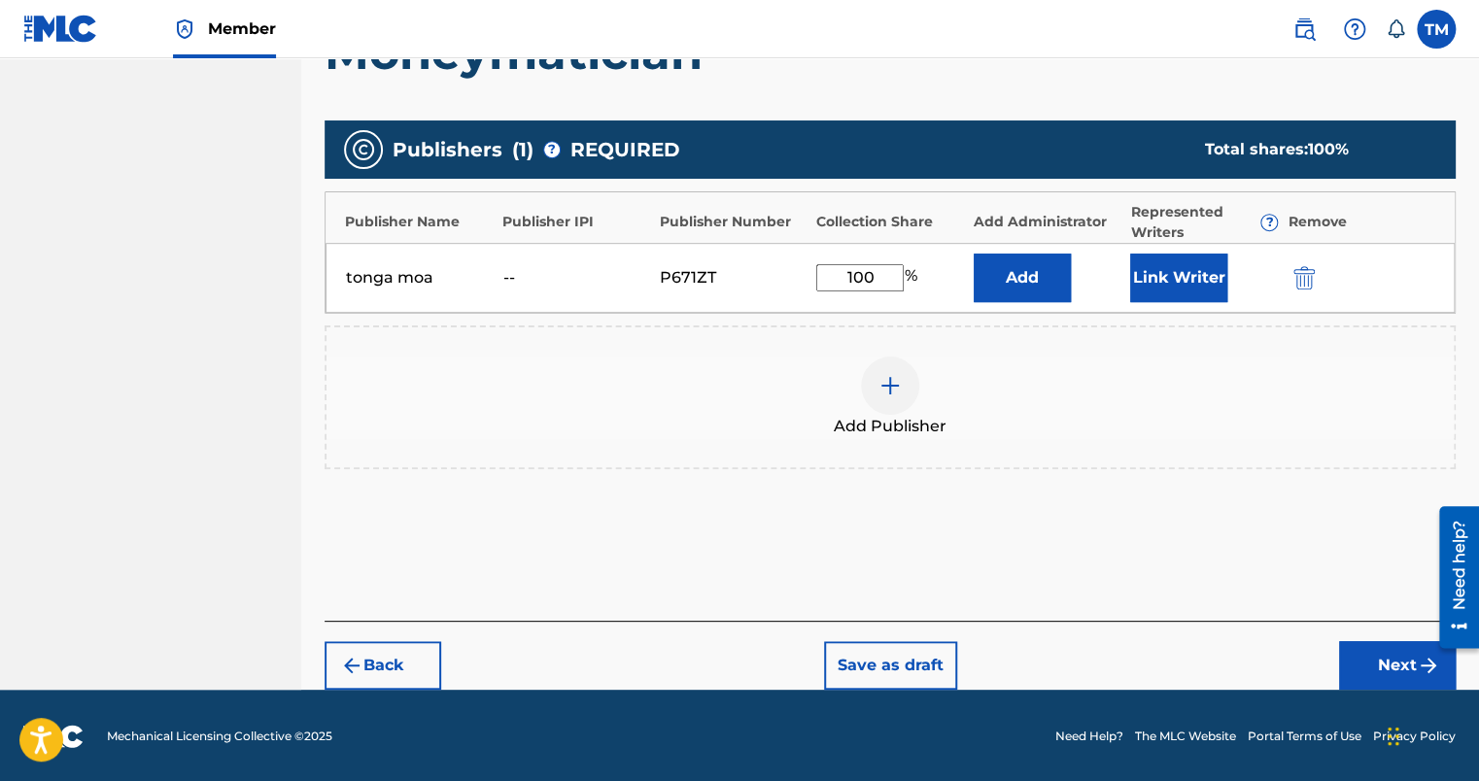
click at [1384, 667] on button "Next" at bounding box center [1397, 666] width 117 height 49
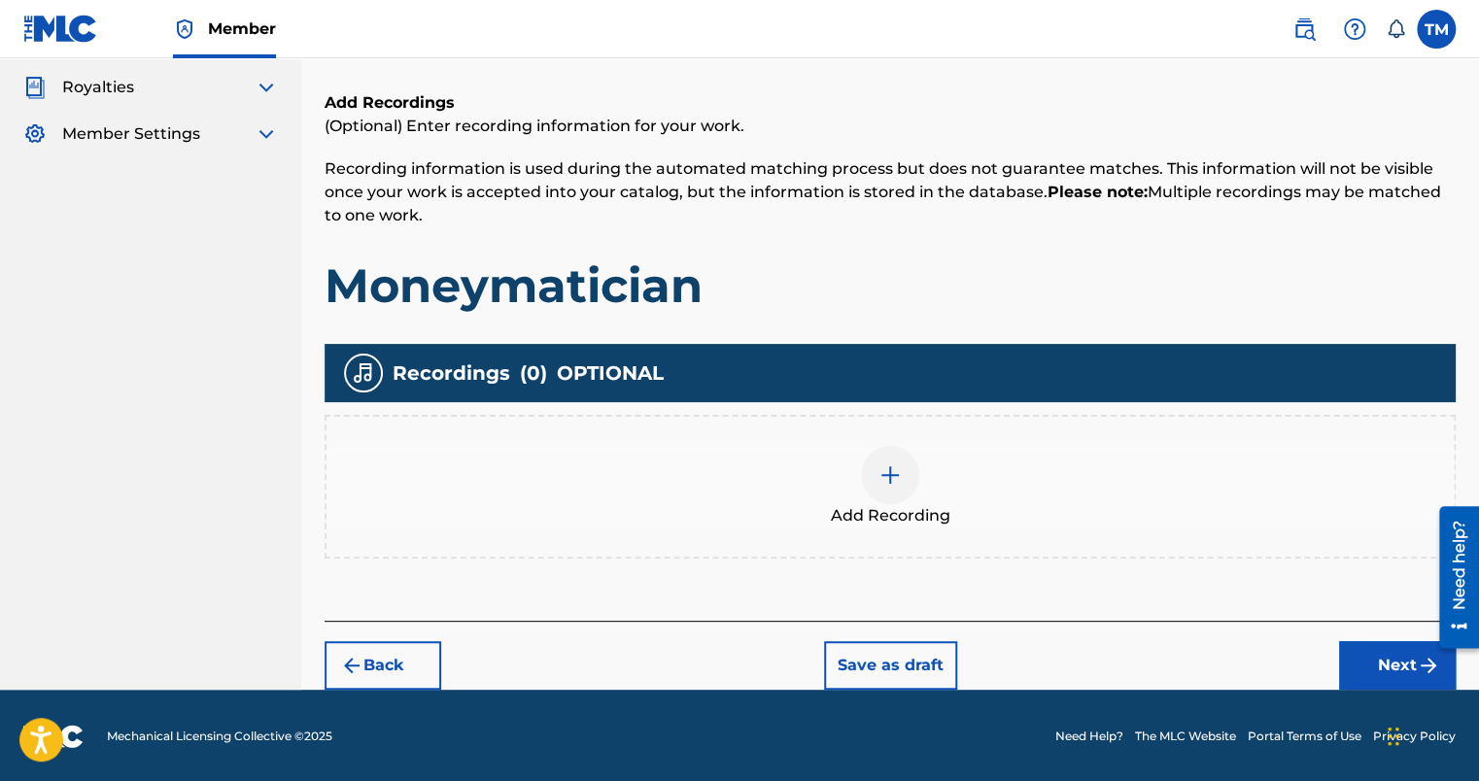
click at [1353, 649] on button "Next" at bounding box center [1397, 666] width 117 height 49
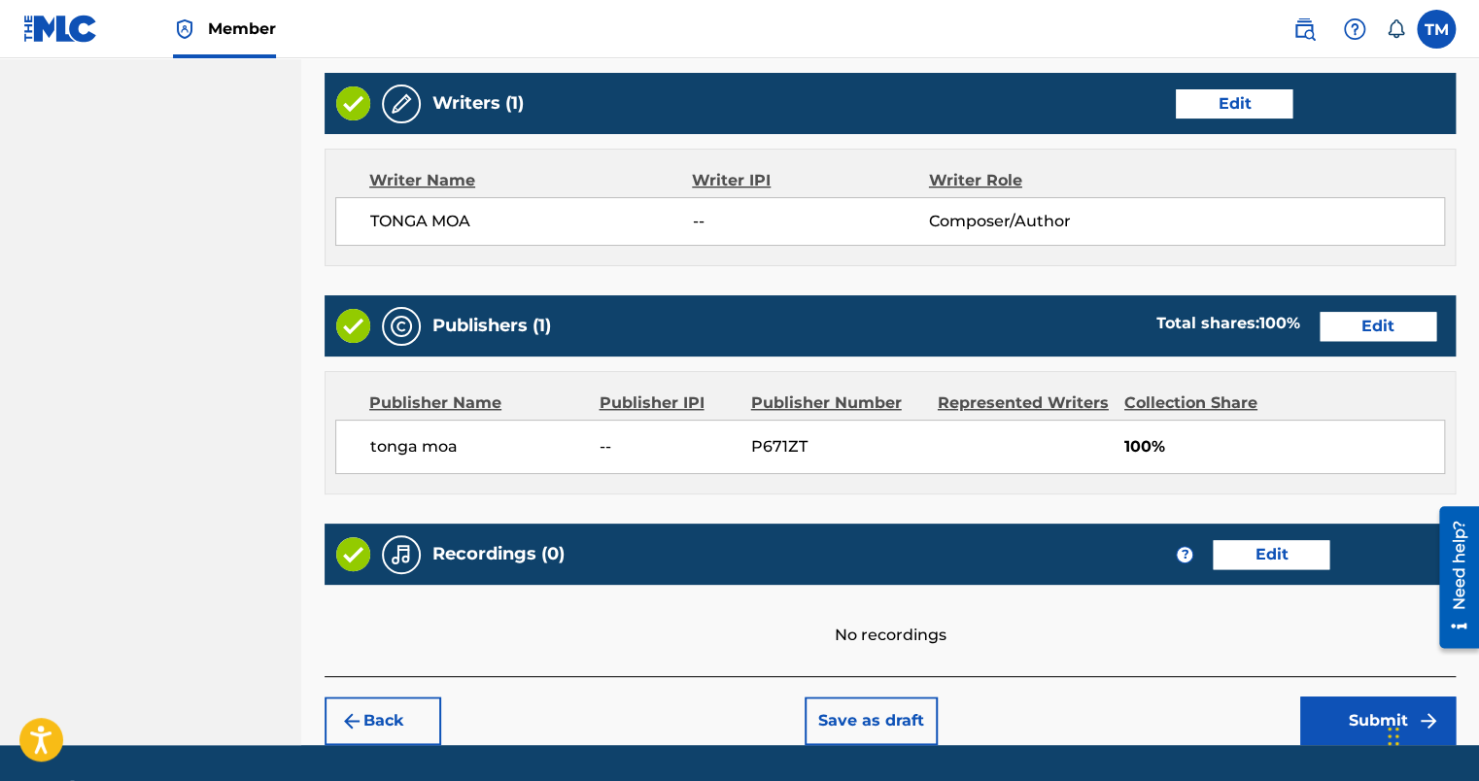
scroll to position [796, 0]
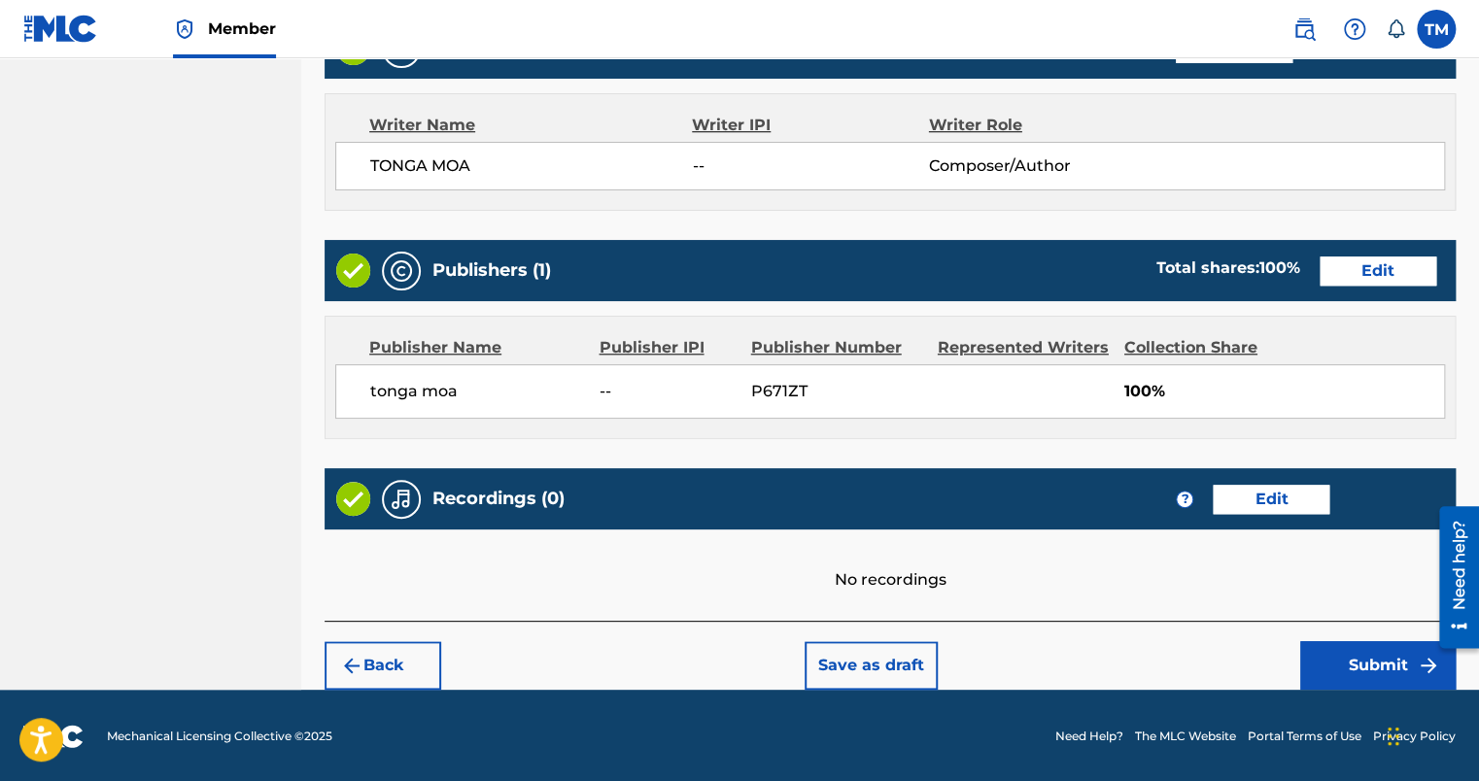
click at [1343, 661] on button "Submit" at bounding box center [1379, 666] width 156 height 49
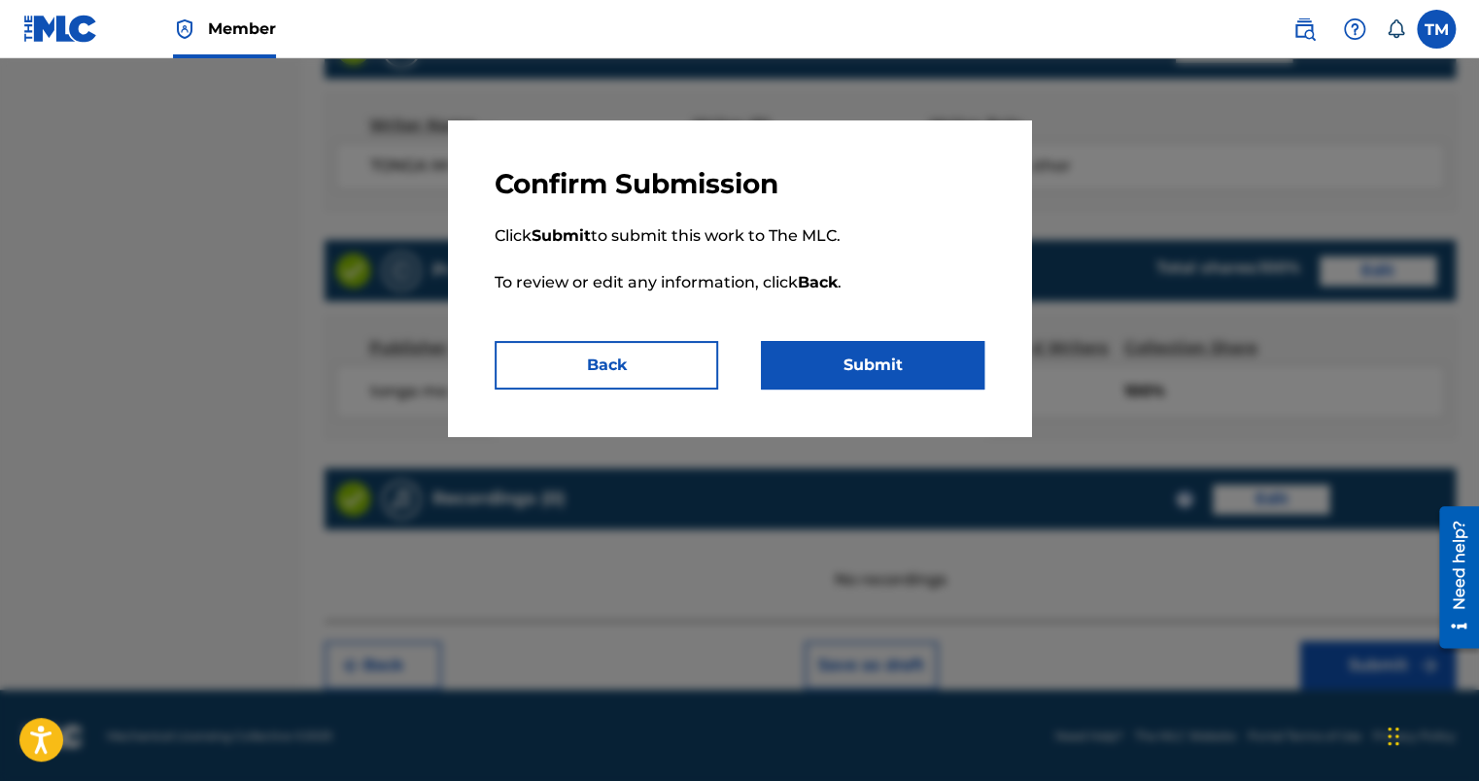
click at [900, 377] on button "Submit" at bounding box center [873, 365] width 224 height 49
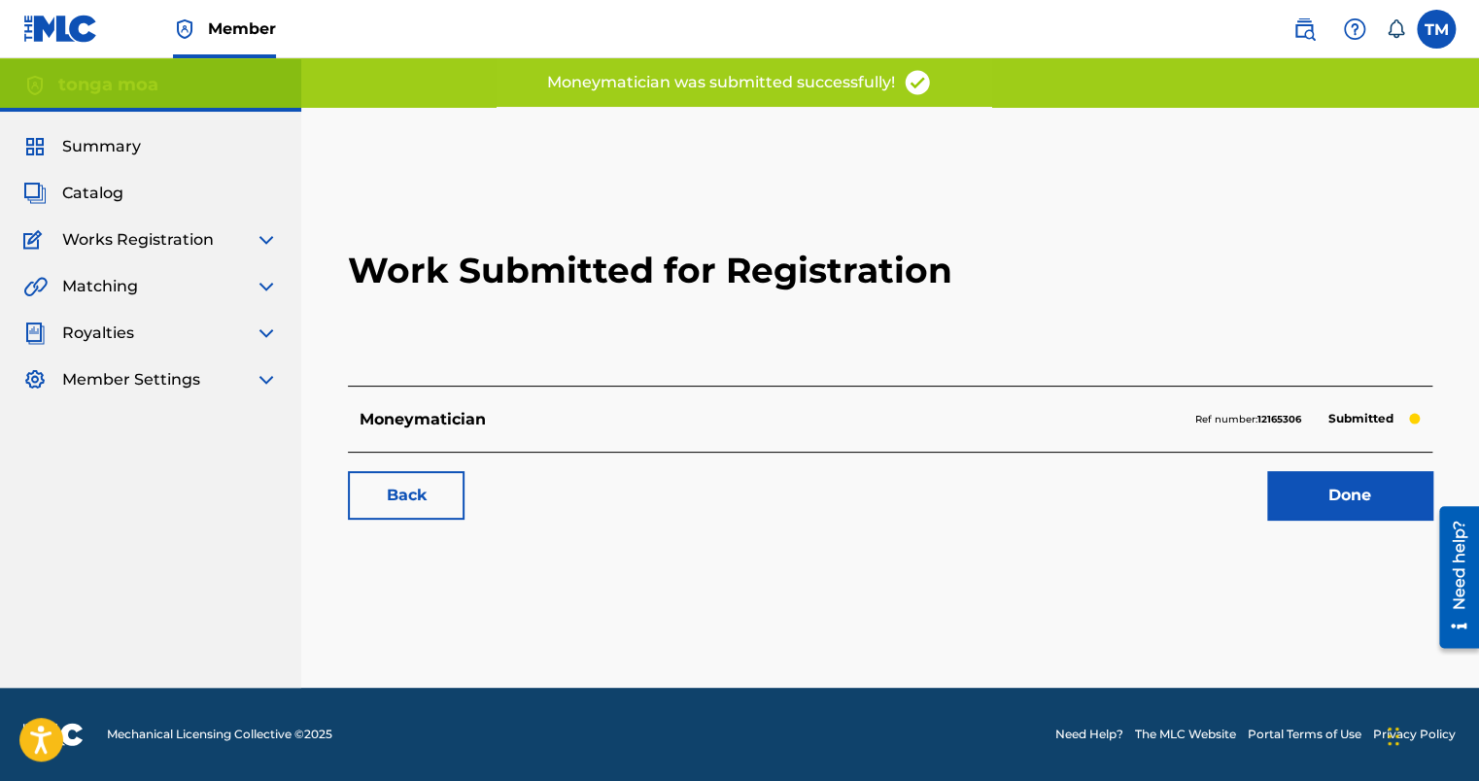
click at [1351, 518] on link "Done" at bounding box center [1349, 495] width 165 height 49
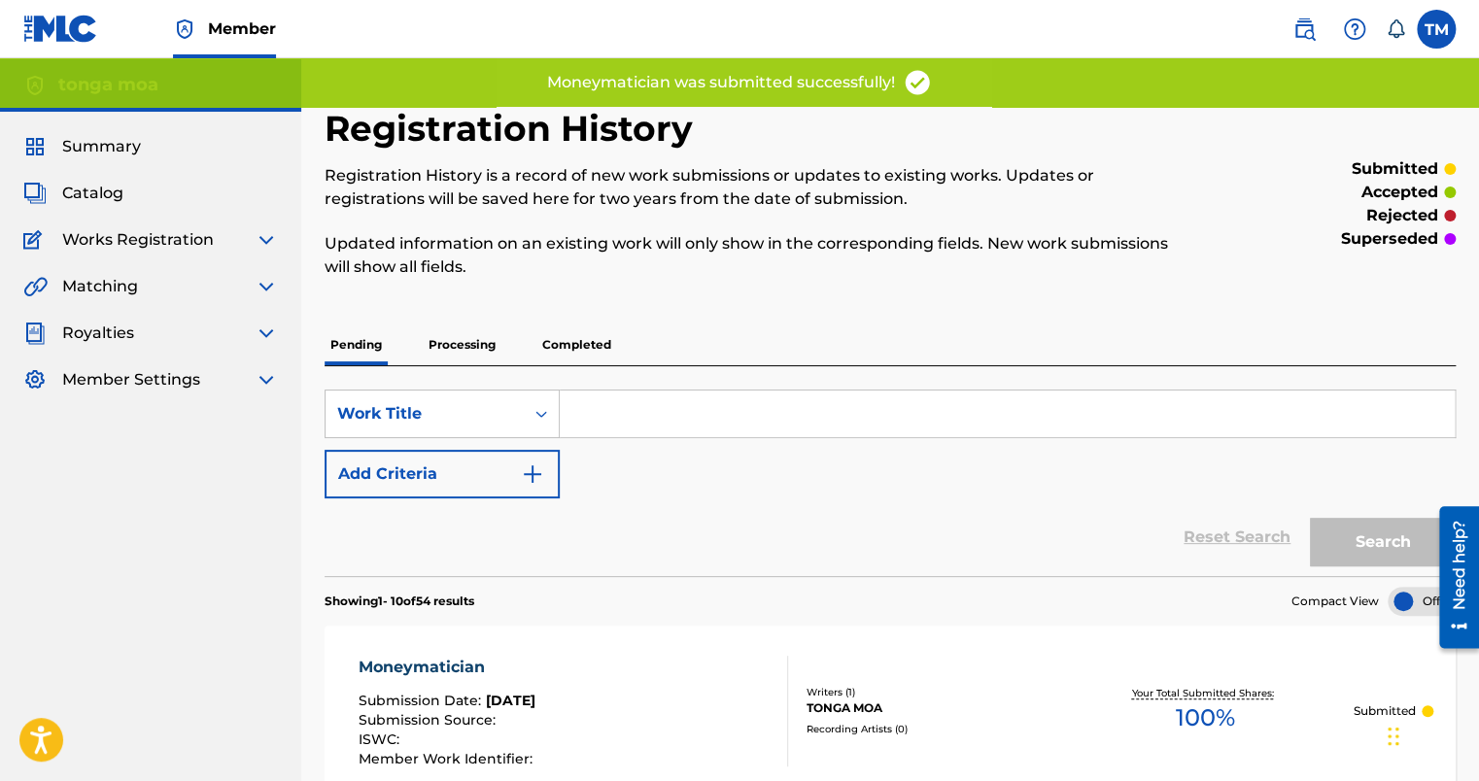
click at [106, 192] on span "Catalog" at bounding box center [92, 193] width 61 height 23
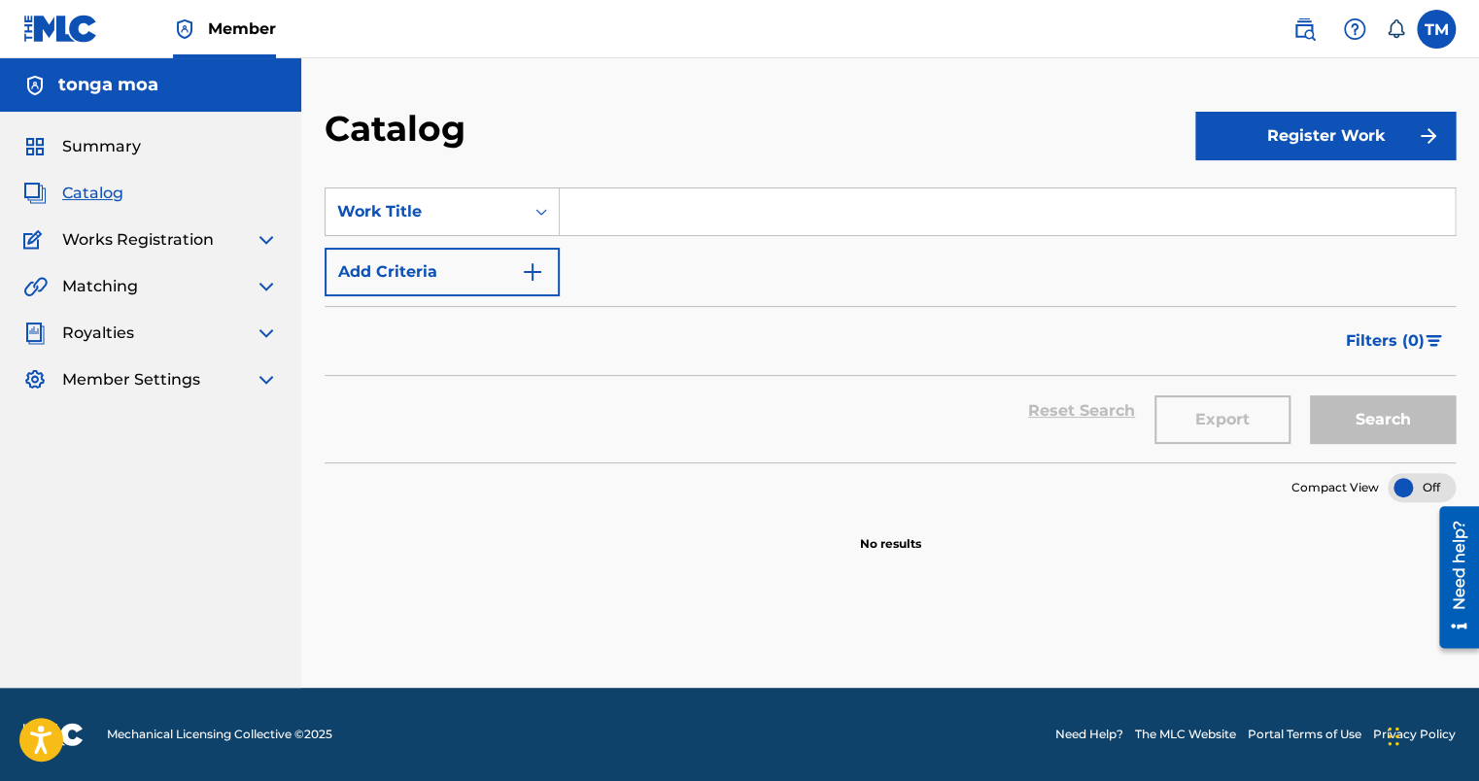
click at [124, 143] on span "Summary" at bounding box center [101, 146] width 79 height 23
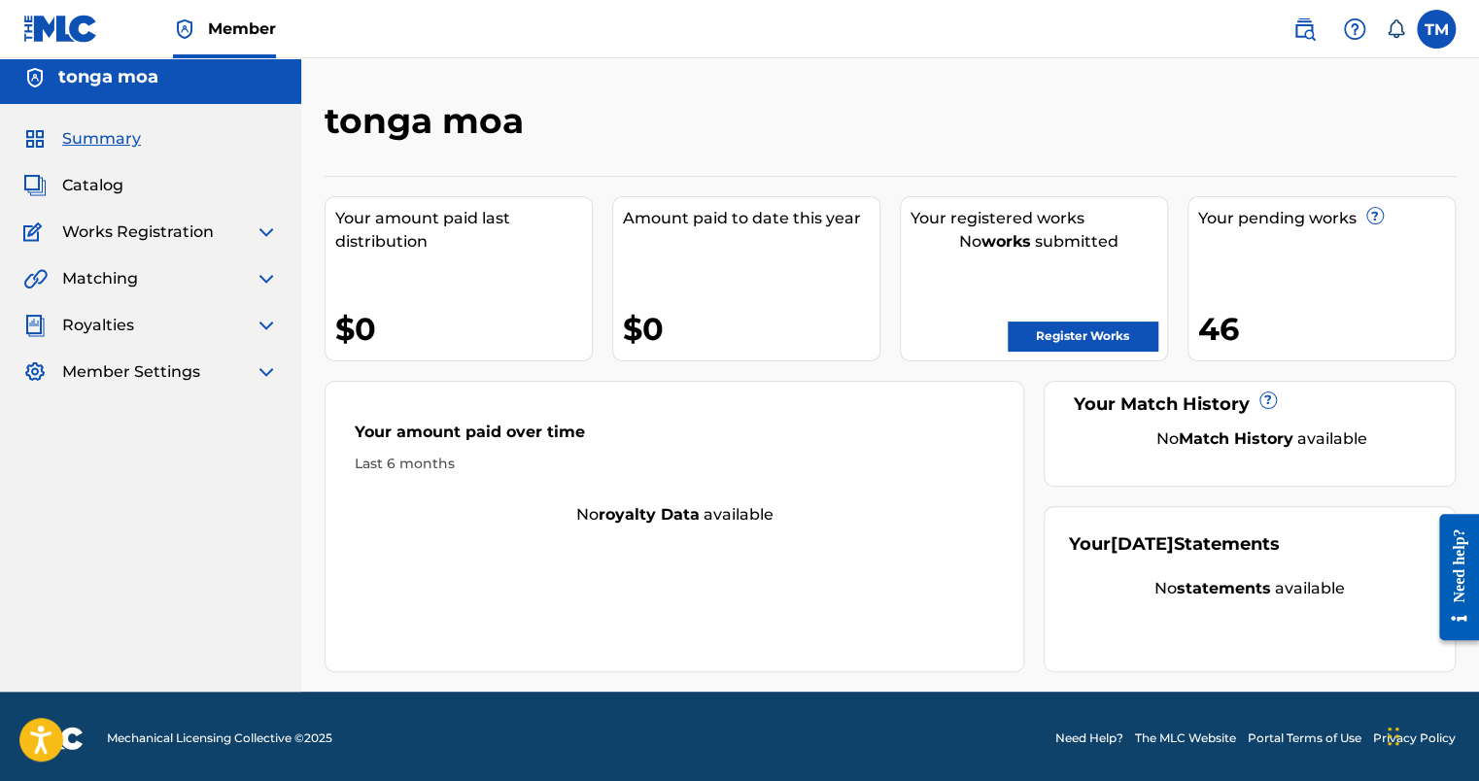
scroll to position [11, 0]
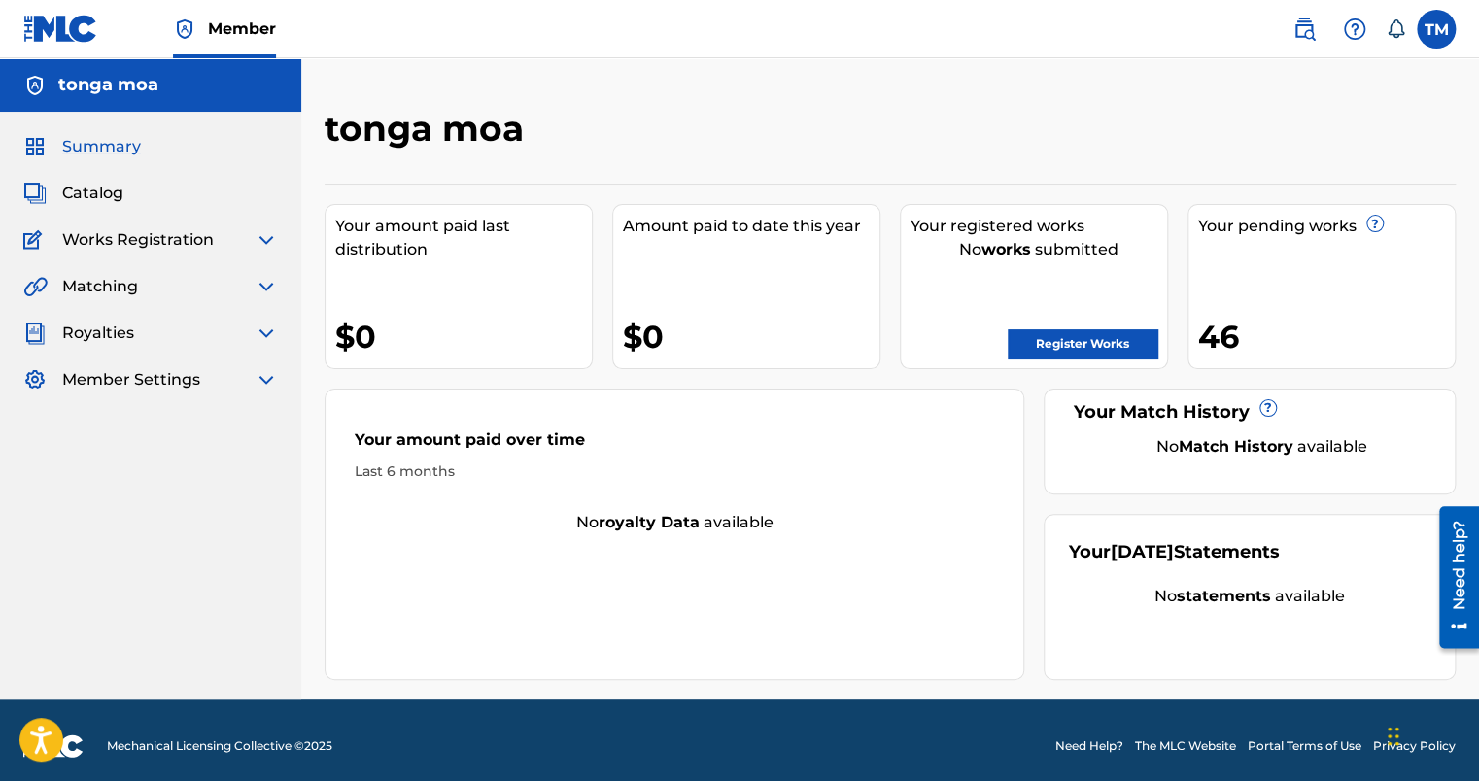
click at [1090, 341] on link "Register Works" at bounding box center [1083, 344] width 150 height 29
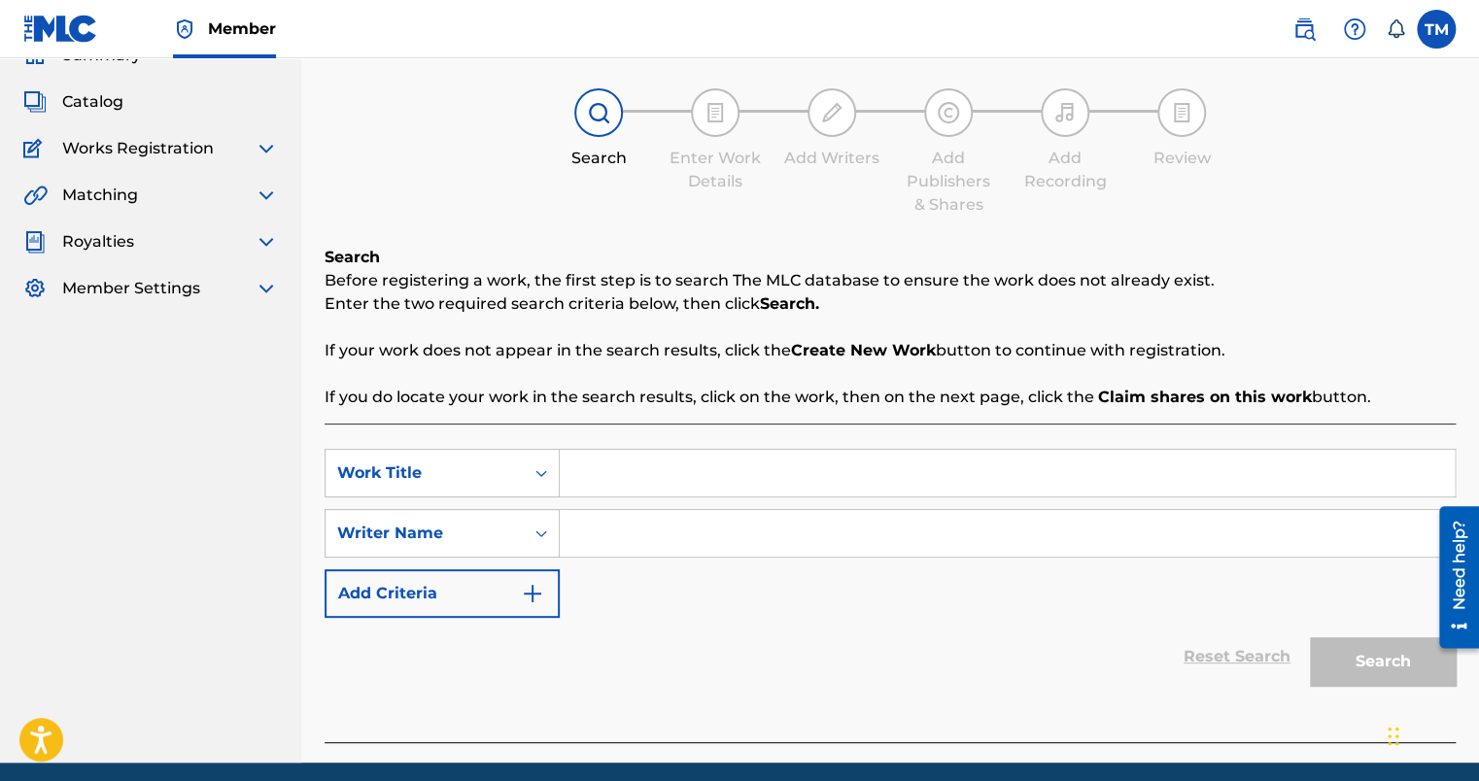
scroll to position [165, 0]
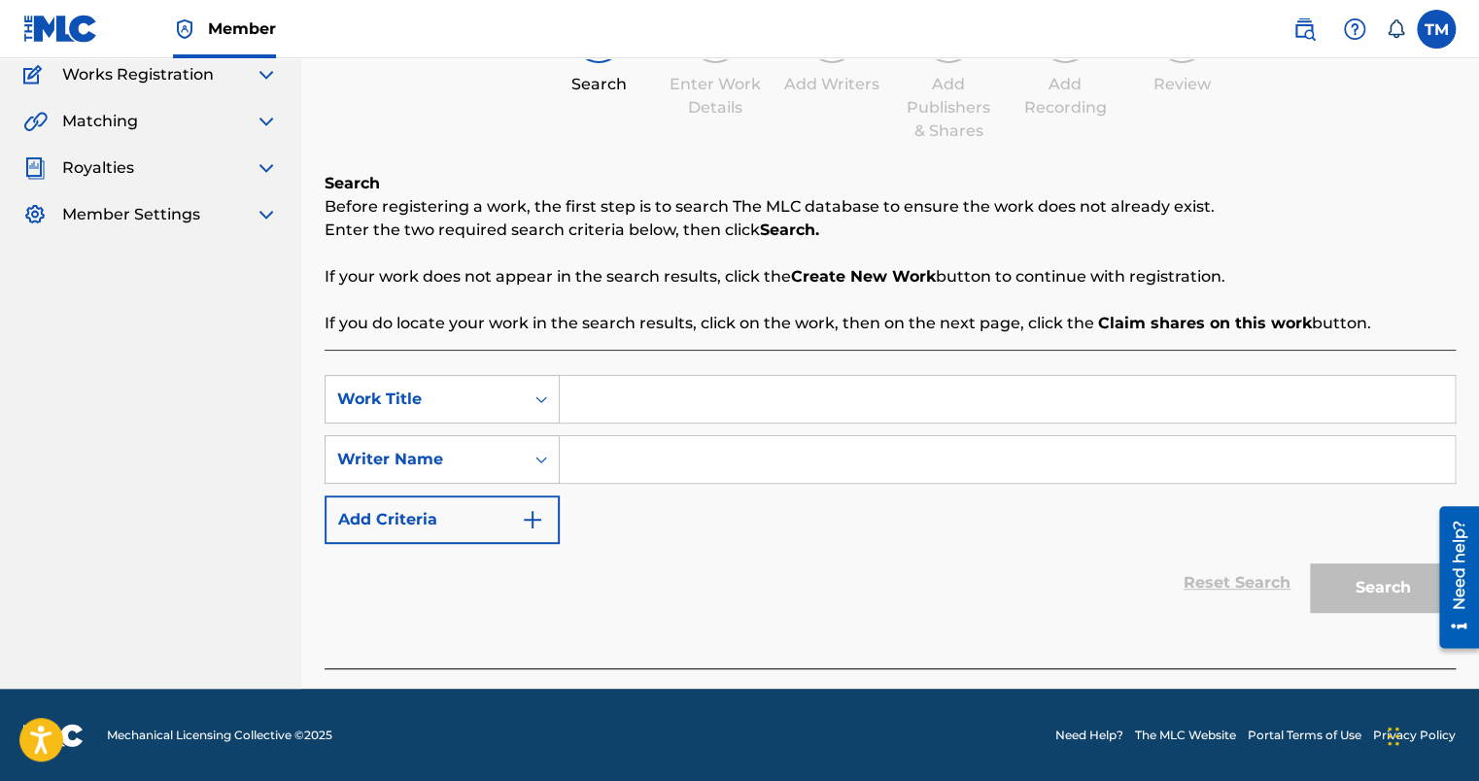
click at [649, 408] on input "Search Form" at bounding box center [1007, 399] width 895 height 47
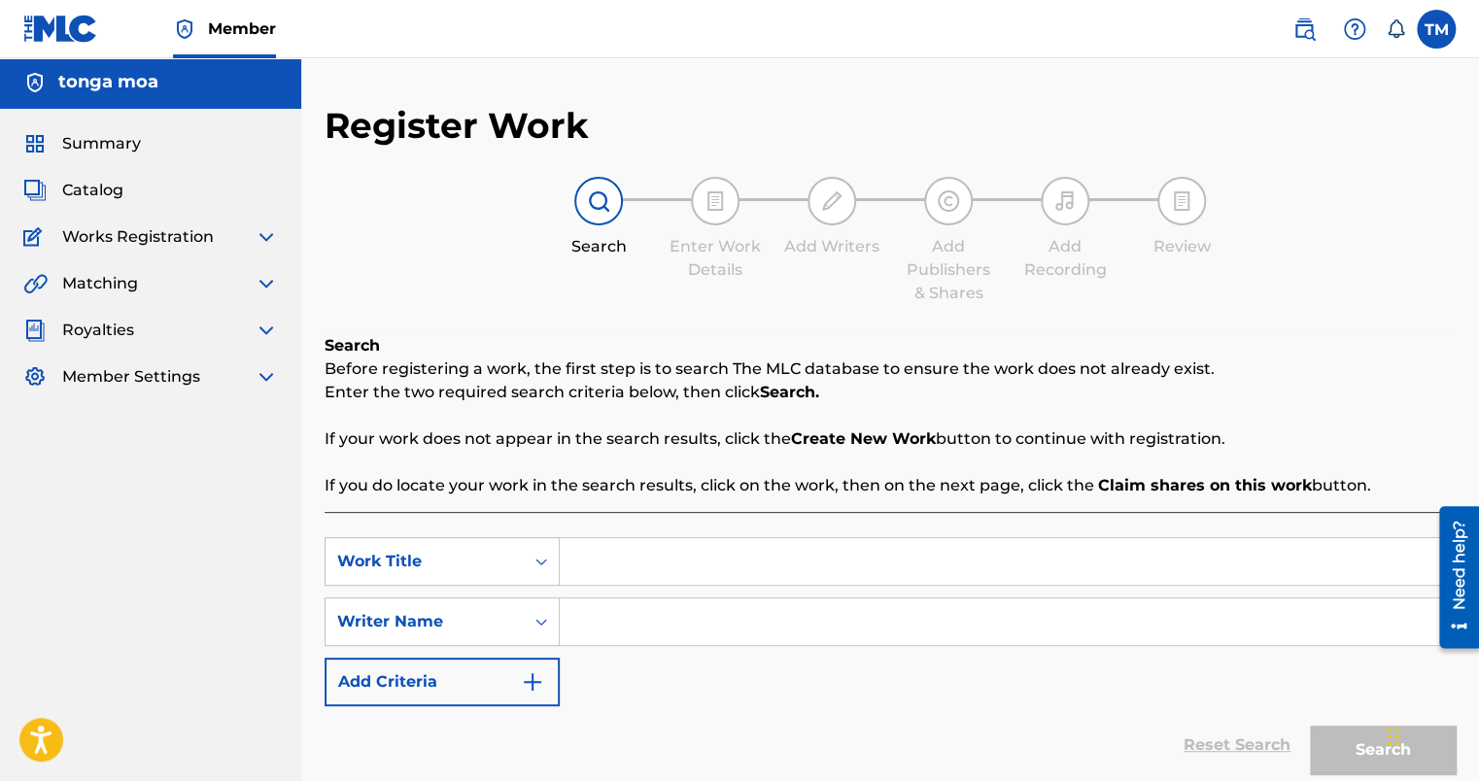
scroll to position [0, 0]
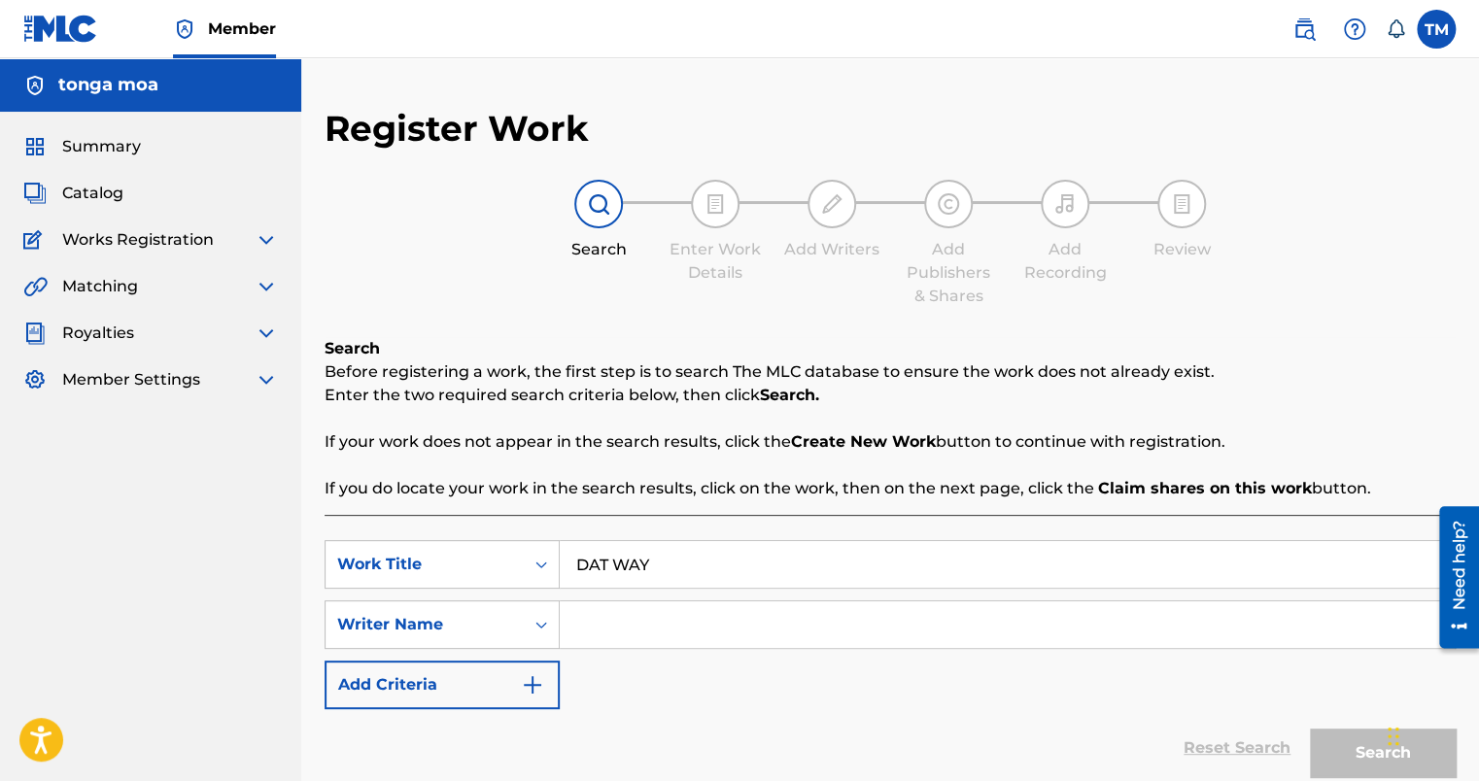
type input "DAT WAY"
click at [665, 640] on input "Search Form" at bounding box center [1007, 625] width 895 height 47
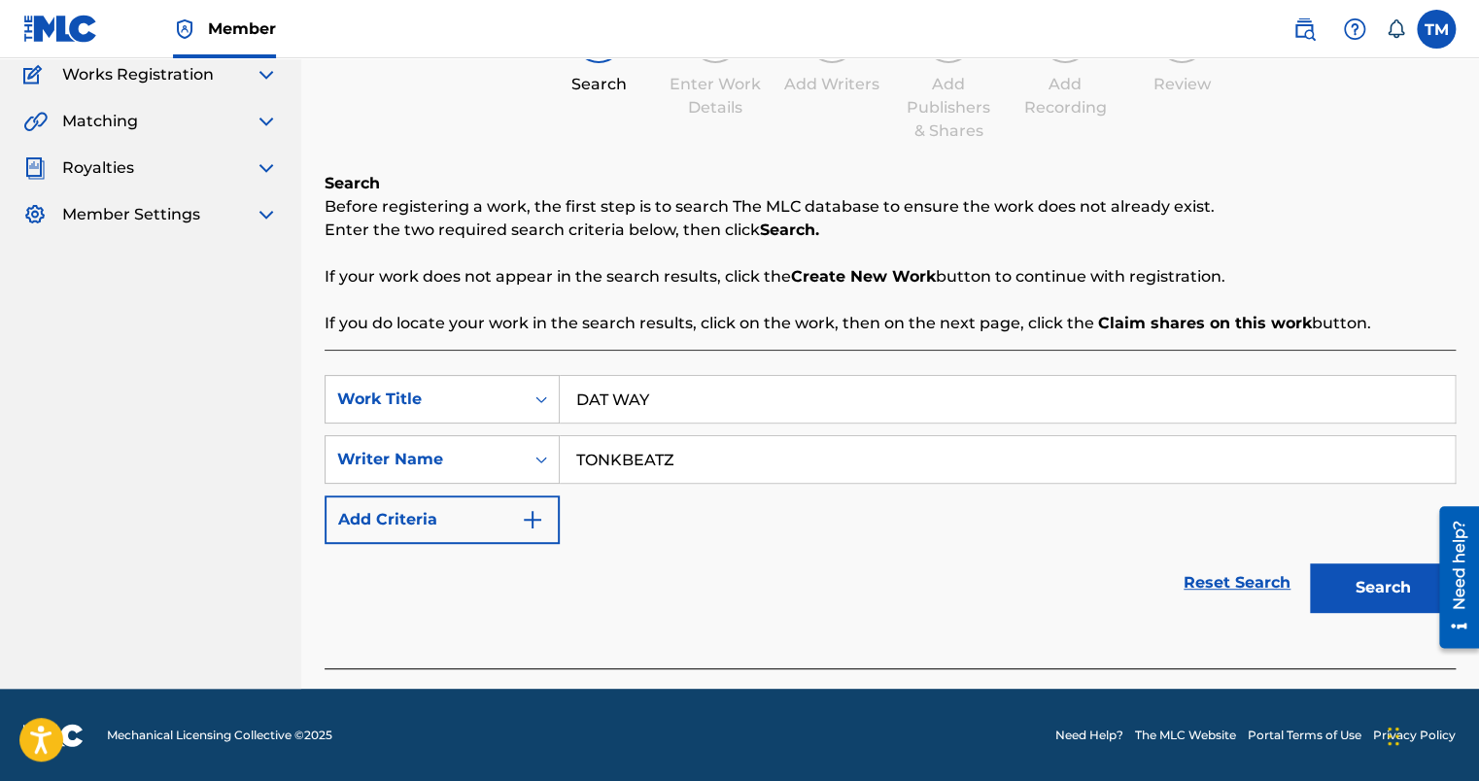
type input "TONKBEATZ"
click at [1407, 582] on button "Search" at bounding box center [1383, 588] width 146 height 49
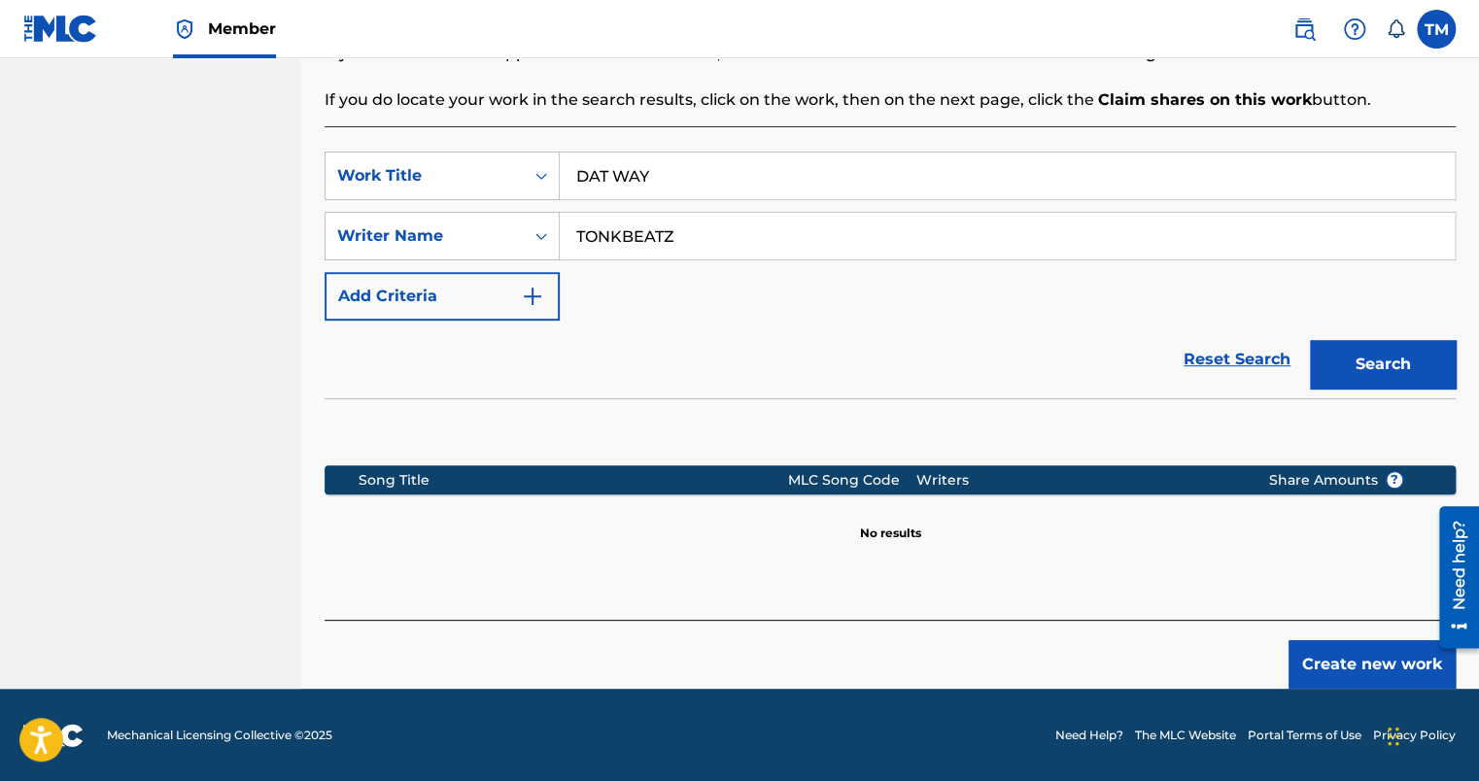
scroll to position [389, 0]
click at [1359, 677] on button "Create new work" at bounding box center [1372, 665] width 167 height 49
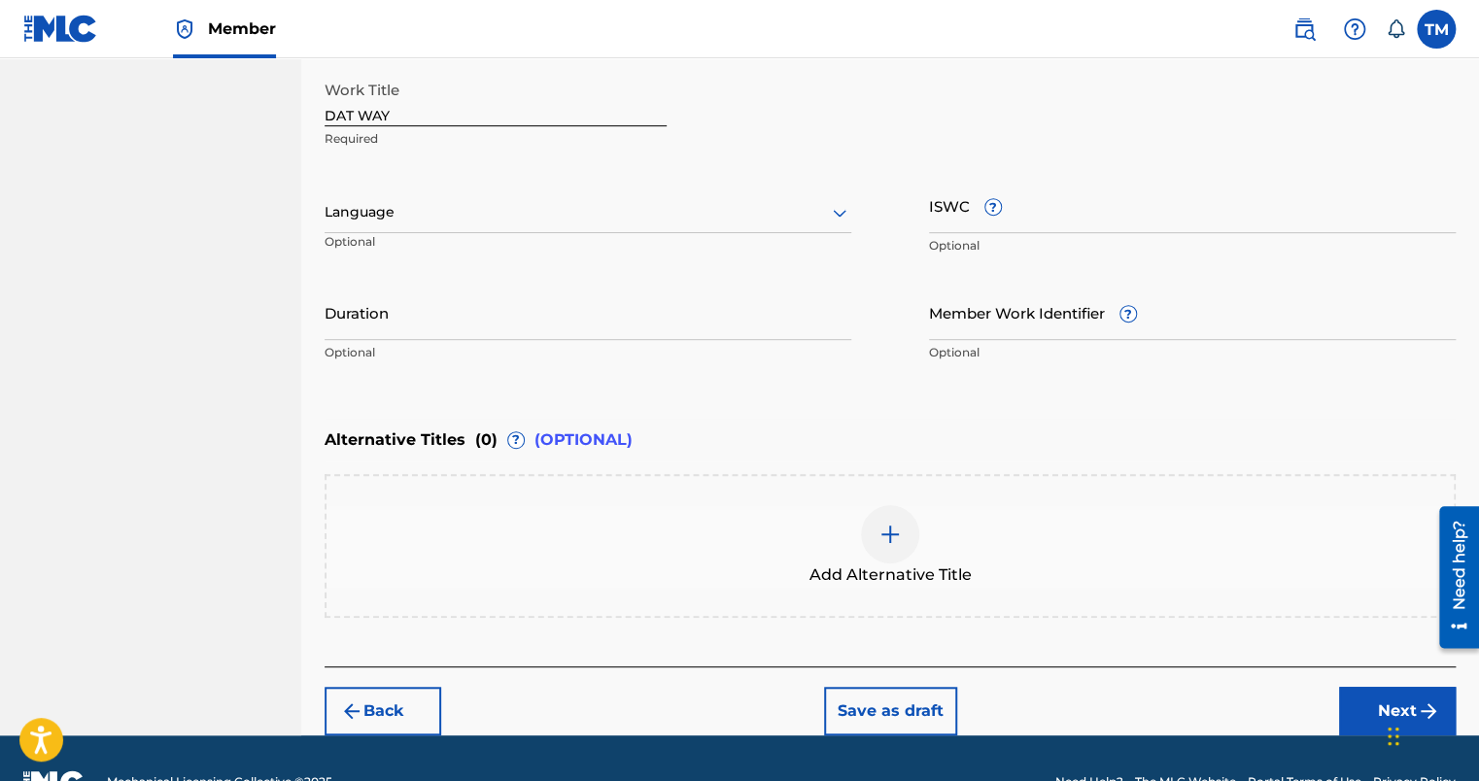
click at [513, 232] on div "Language Optional" at bounding box center [588, 221] width 527 height 87
click at [513, 226] on div "Language" at bounding box center [588, 212] width 527 height 41
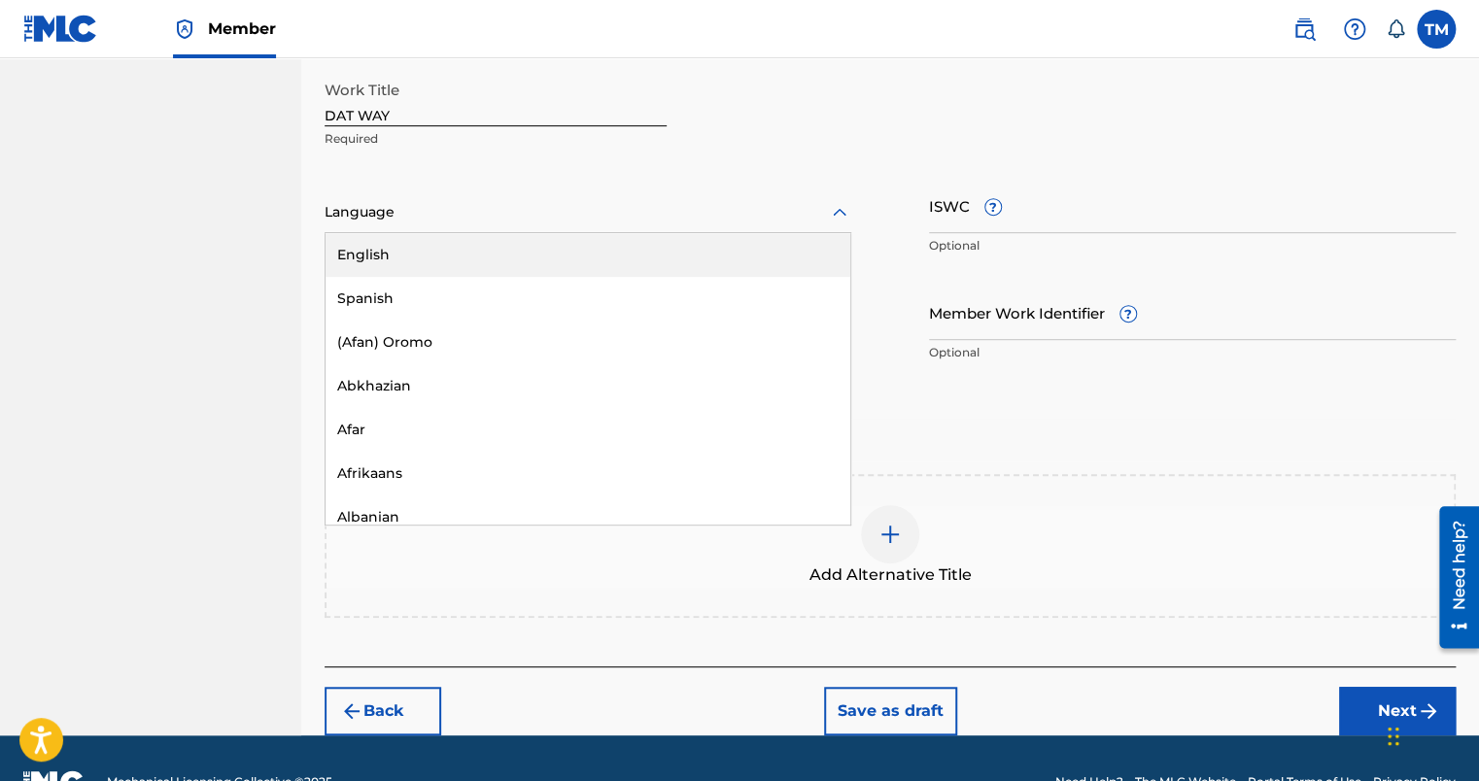
click at [484, 263] on div "English" at bounding box center [588, 255] width 525 height 44
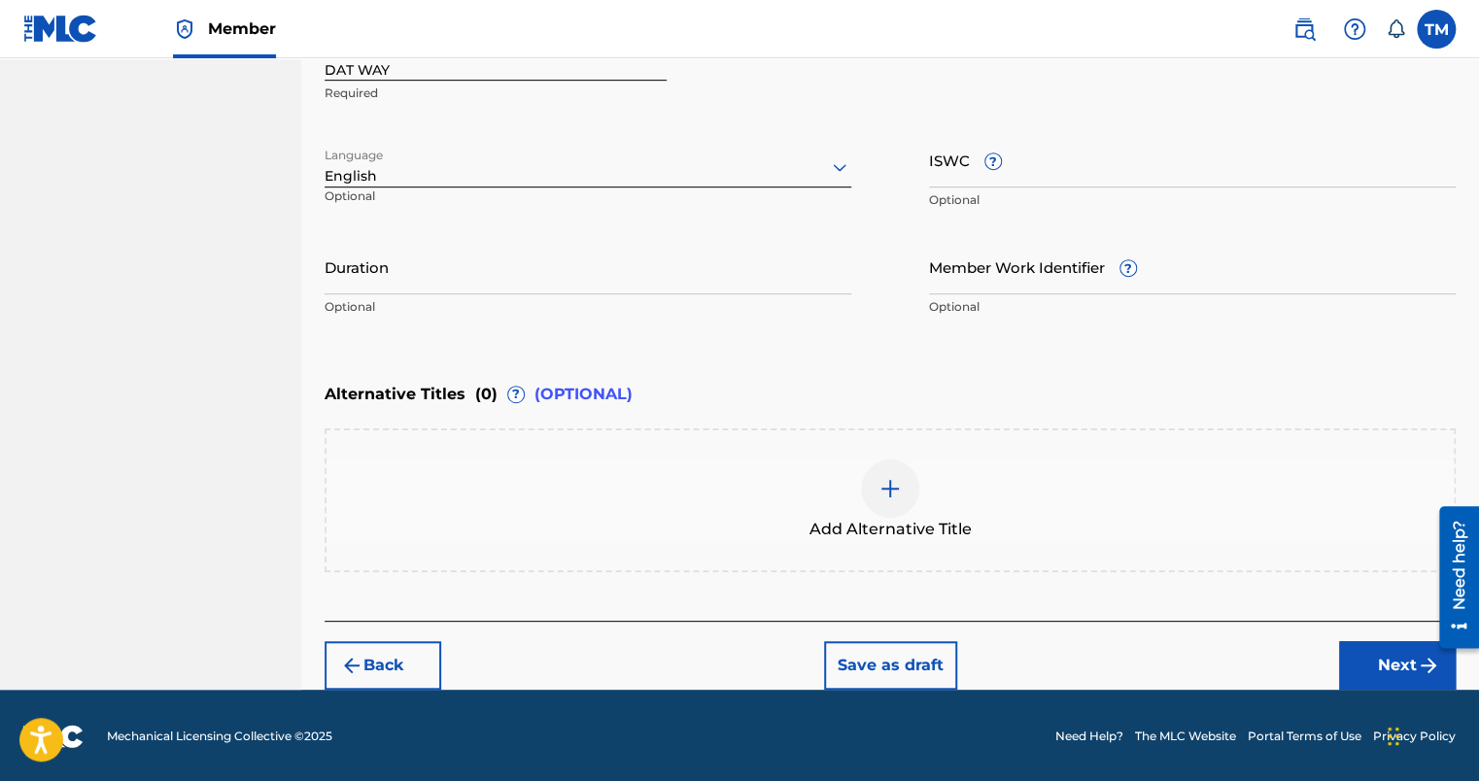
click at [1389, 677] on button "Next" at bounding box center [1397, 666] width 117 height 49
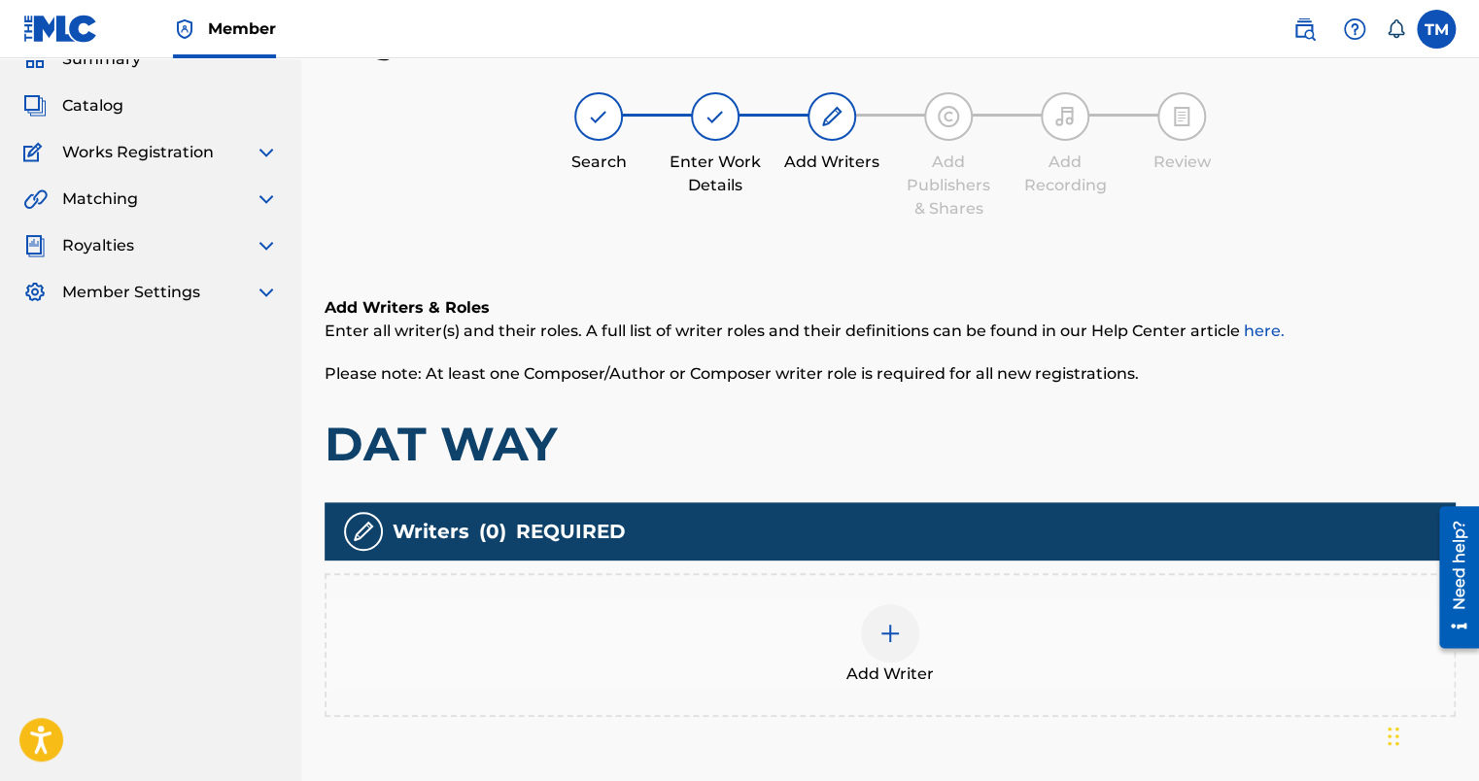
scroll to position [277, 0]
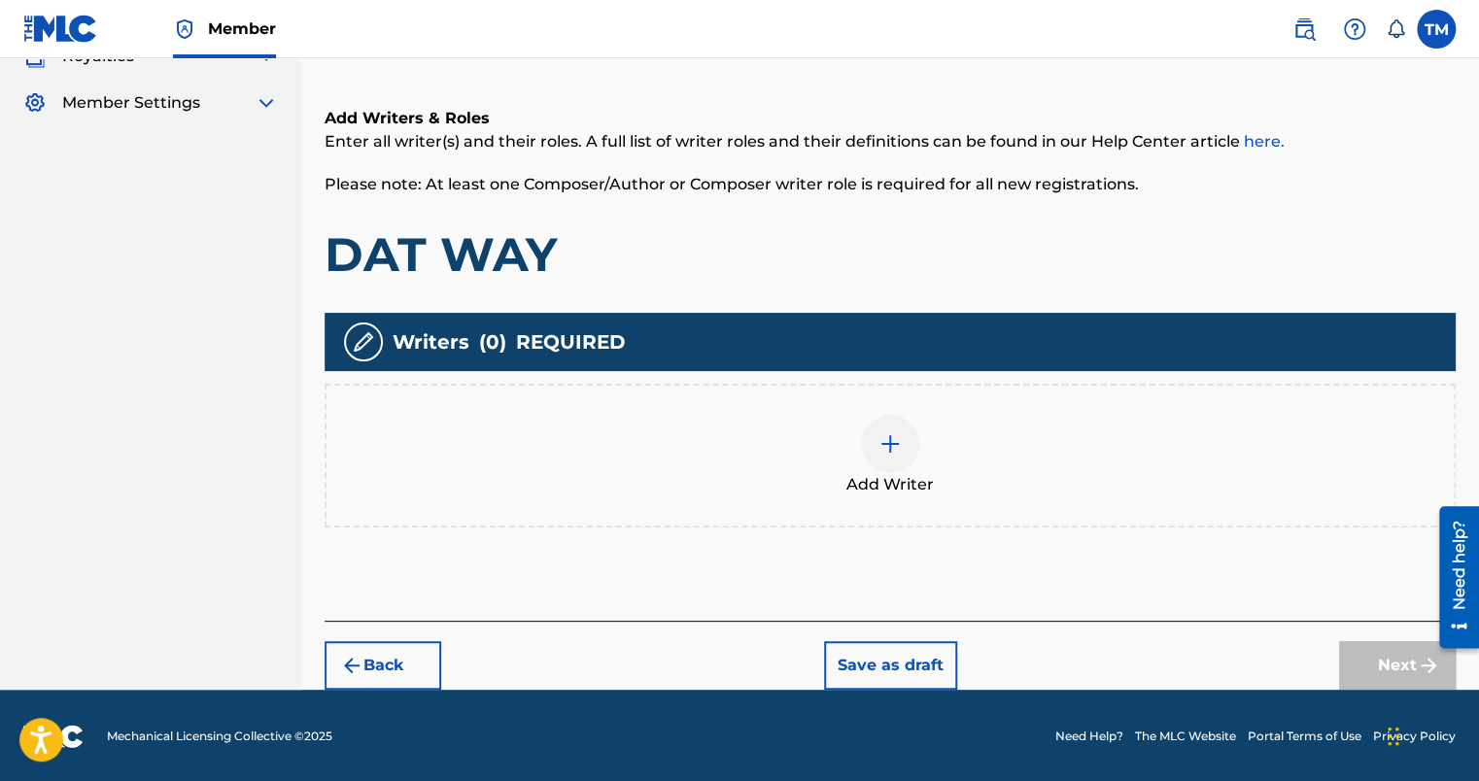
click at [888, 458] on div at bounding box center [890, 444] width 58 height 58
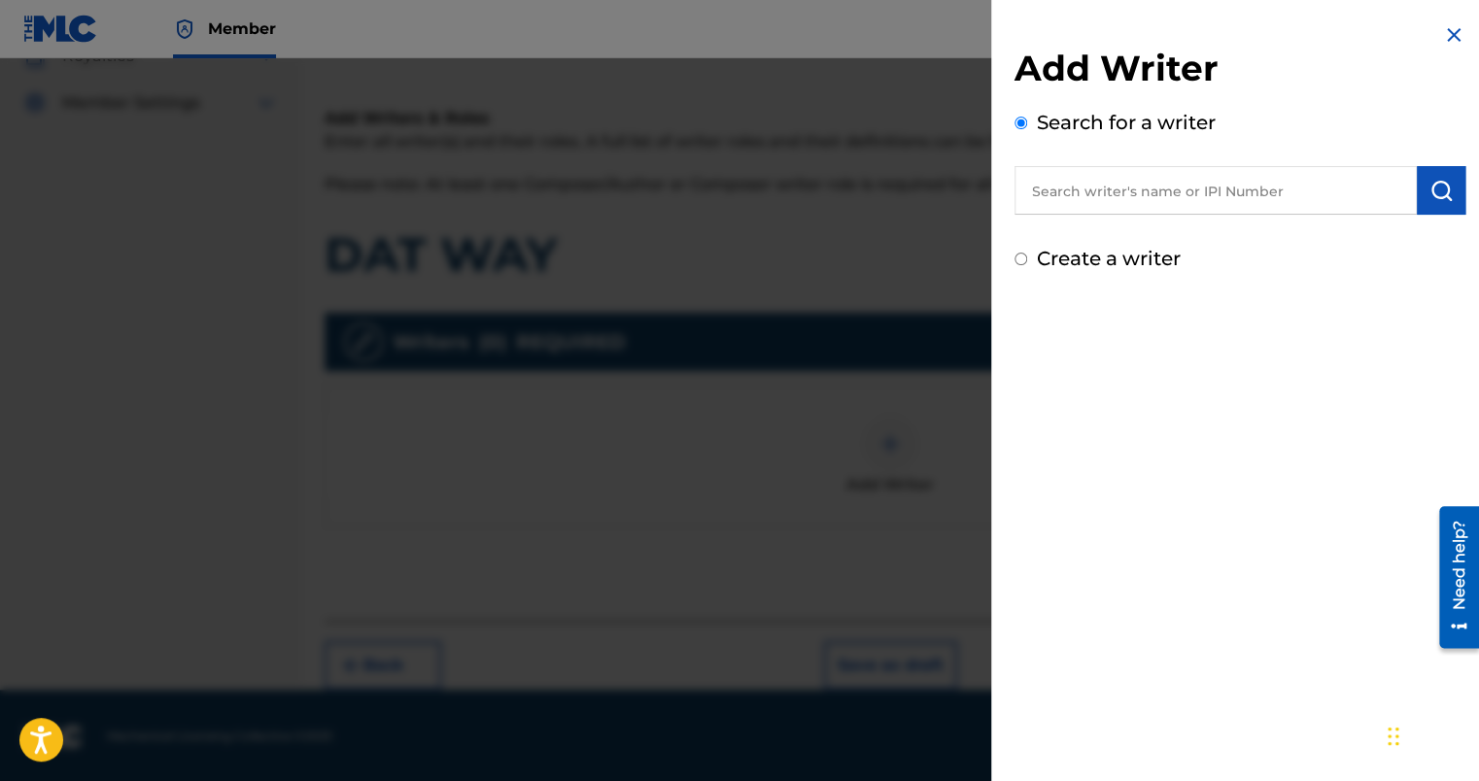
click at [1130, 257] on label "Create a writer" at bounding box center [1109, 258] width 144 height 23
radio input "true"
click at [1027, 257] on input "Create a writer" at bounding box center [1021, 259] width 13 height 13
radio input "false"
radio input "true"
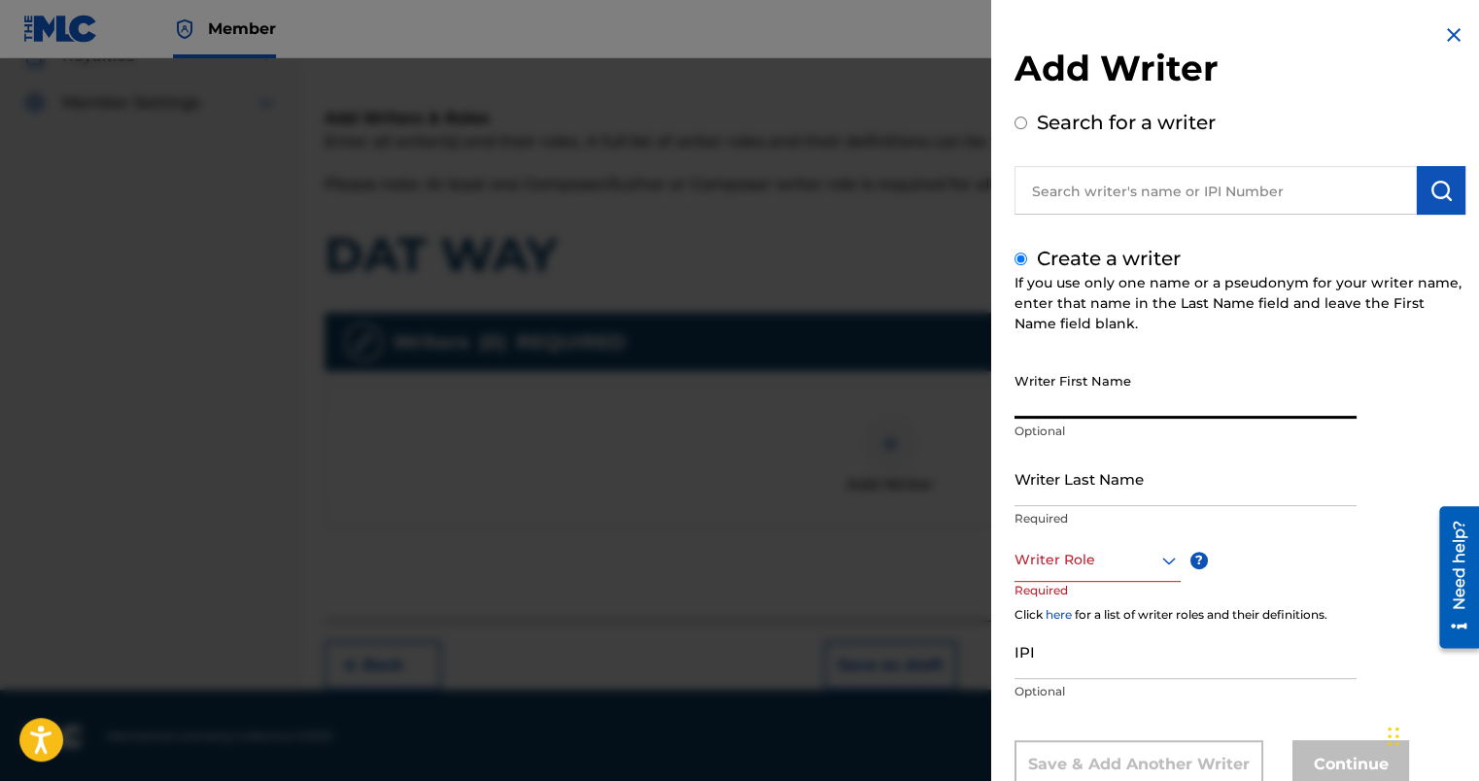
click at [1093, 374] on input "Writer First Name" at bounding box center [1186, 391] width 342 height 55
type input "[GEOGRAPHIC_DATA]"
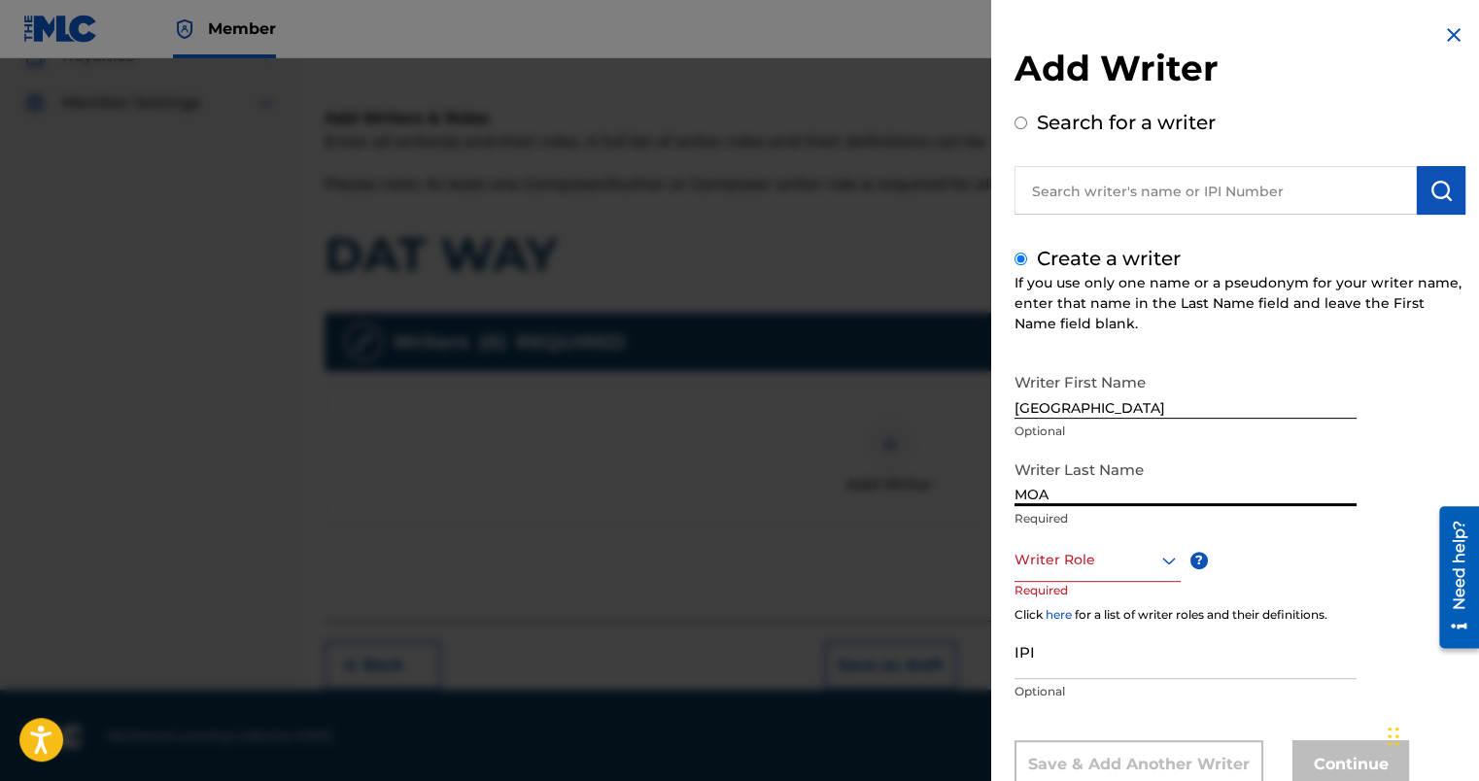
type input "MOA"
click at [1071, 583] on p "Required" at bounding box center [1052, 604] width 74 height 44
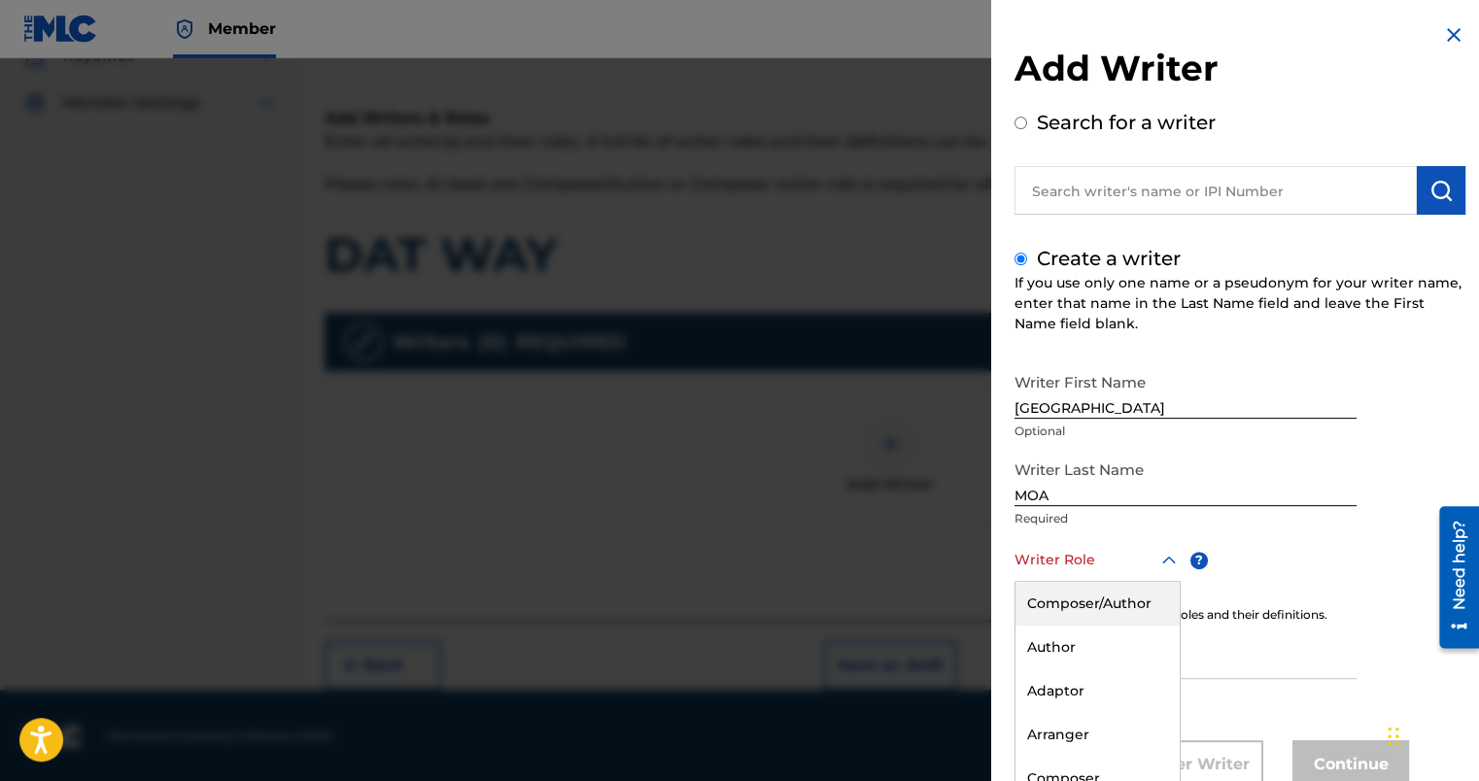
click at [1082, 560] on div "8 results available. Use Up and Down to choose options, press Enter to select t…" at bounding box center [1098, 560] width 166 height 44
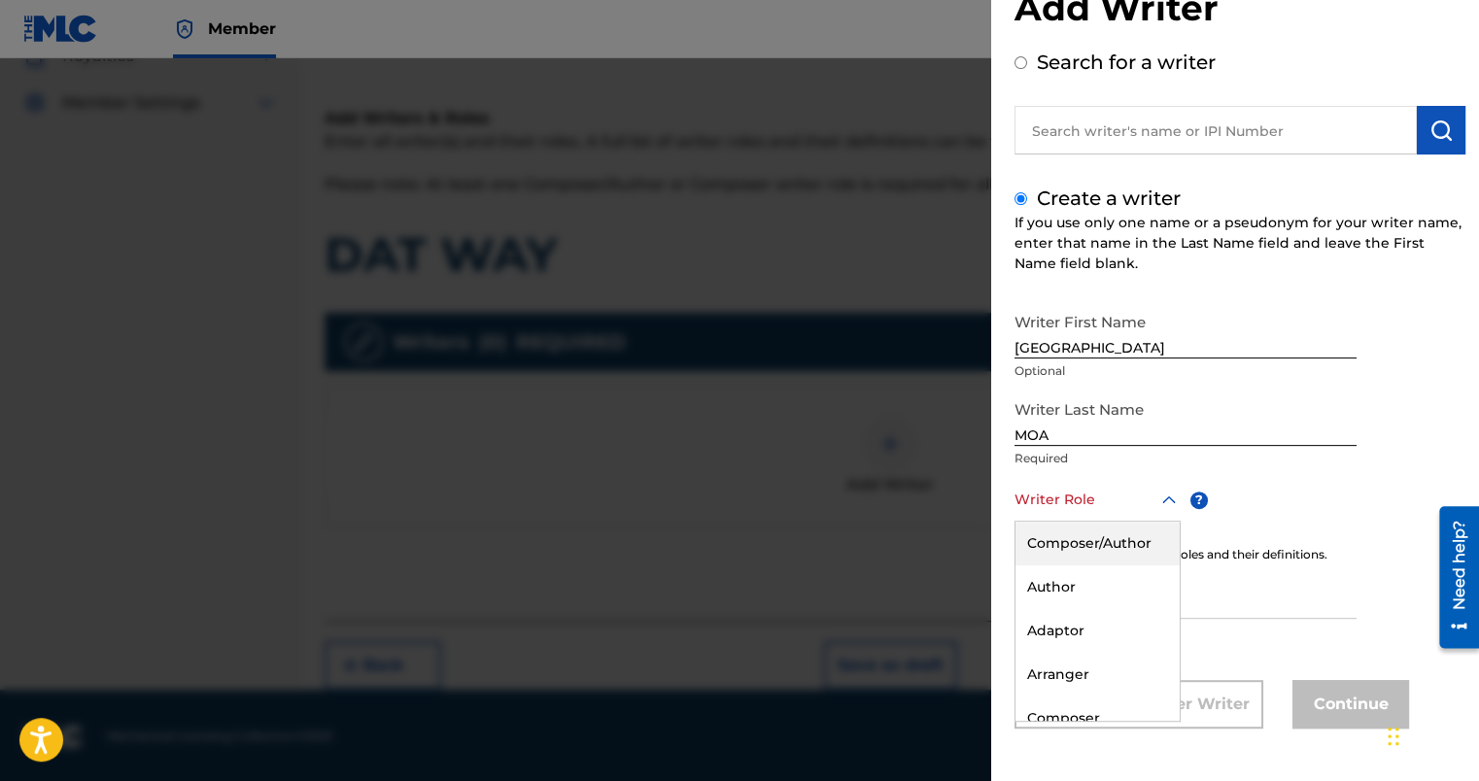
click at [1088, 544] on div "Composer/Author" at bounding box center [1098, 544] width 164 height 44
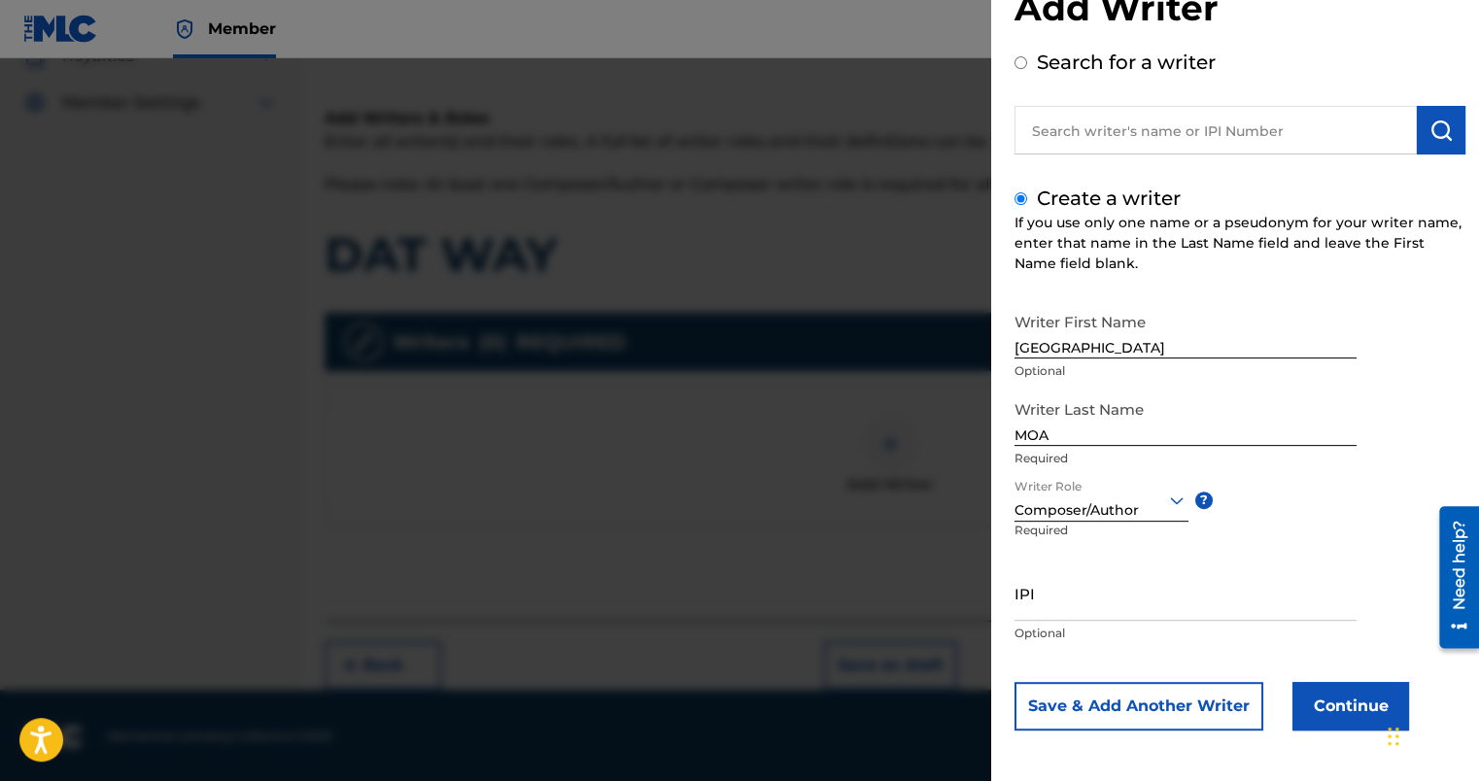
click at [1314, 715] on button "Continue" at bounding box center [1351, 706] width 117 height 49
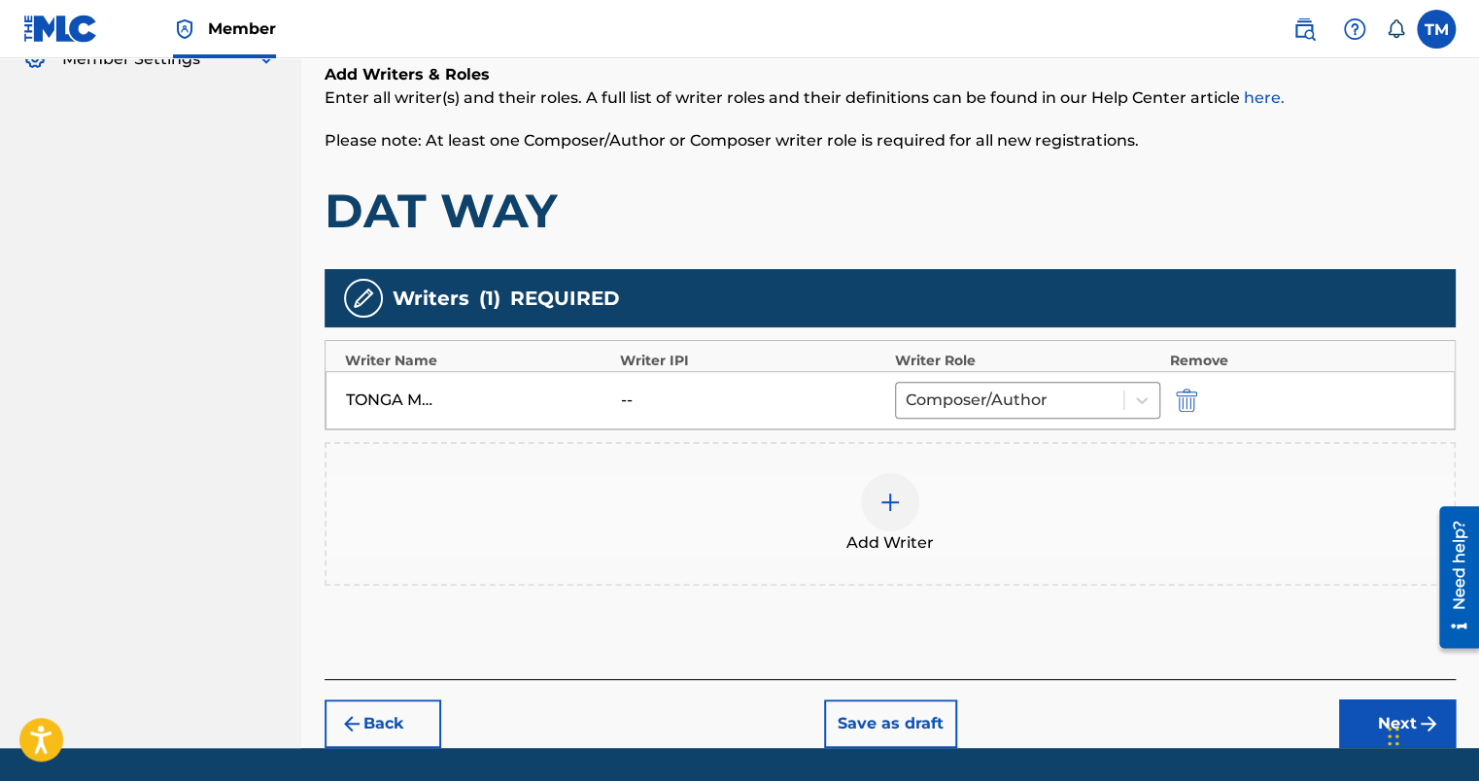
scroll to position [379, 0]
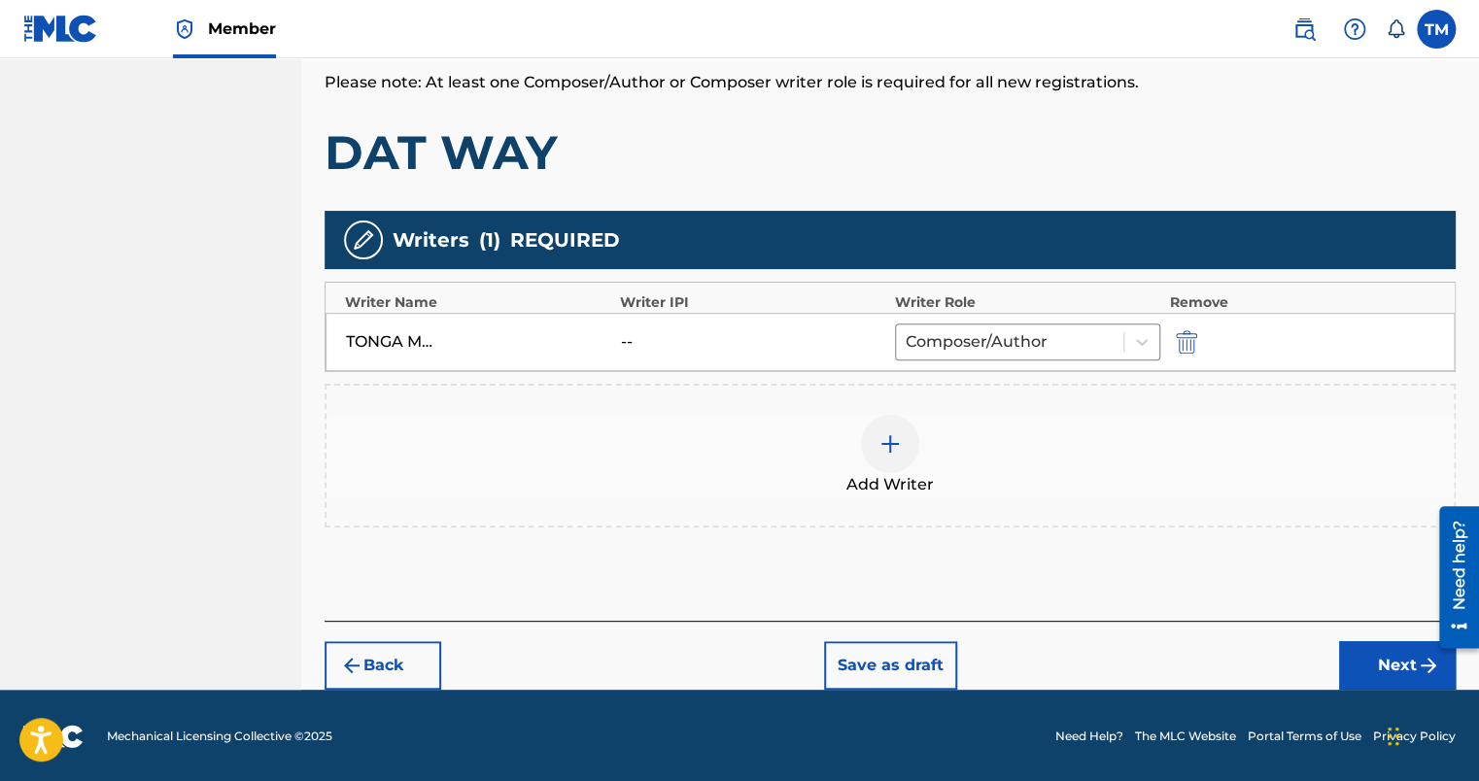
click at [1395, 665] on button "Next" at bounding box center [1397, 666] width 117 height 49
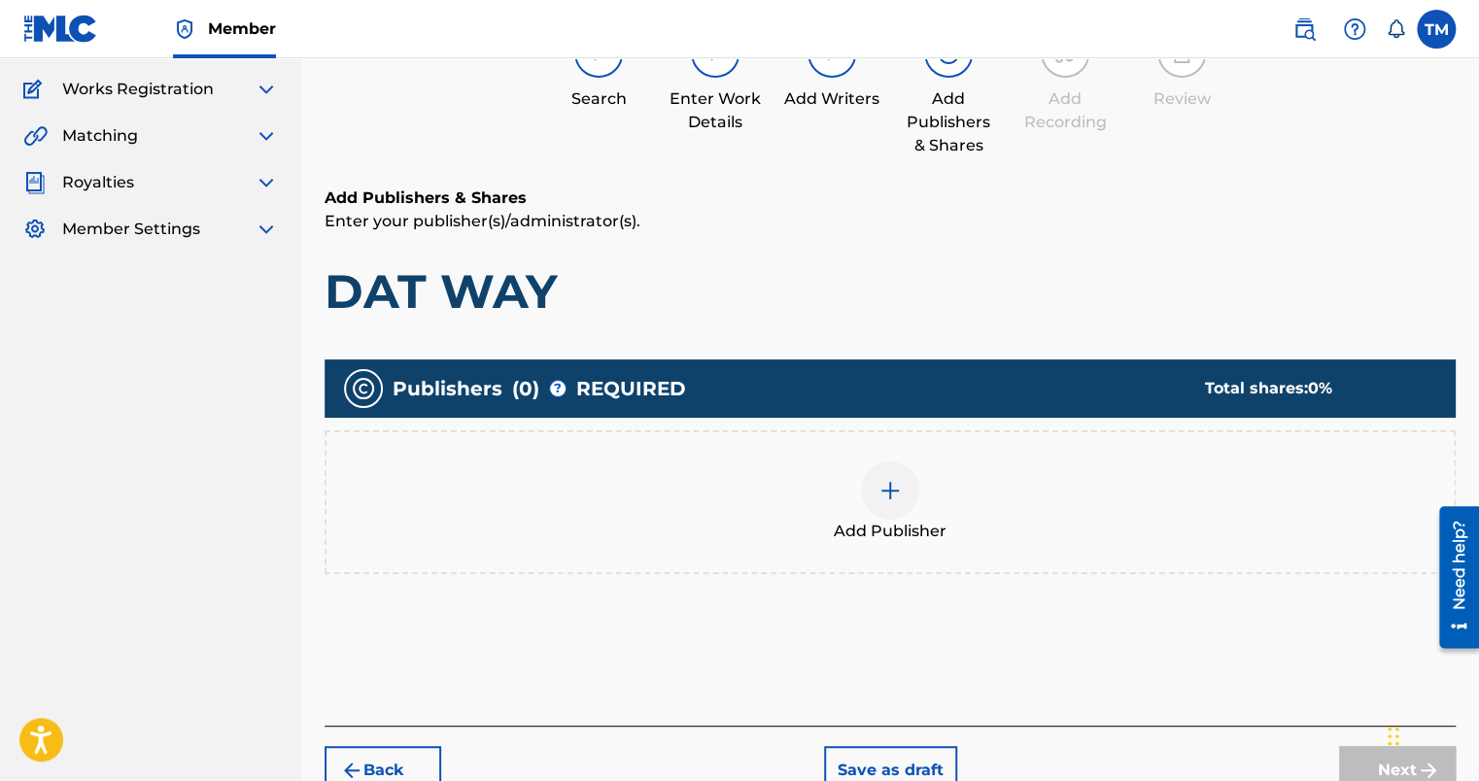
scroll to position [185, 0]
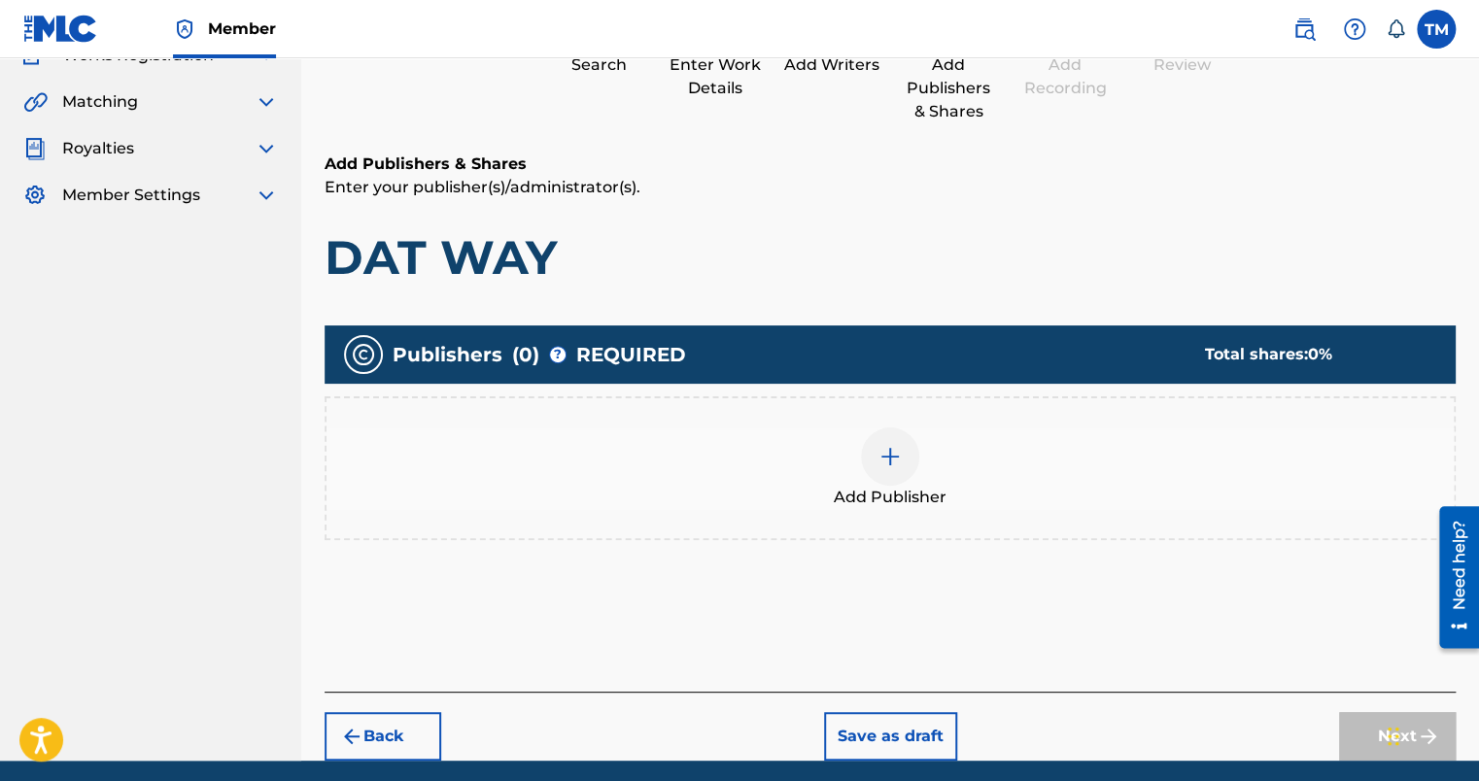
click at [898, 474] on div at bounding box center [890, 457] width 58 height 58
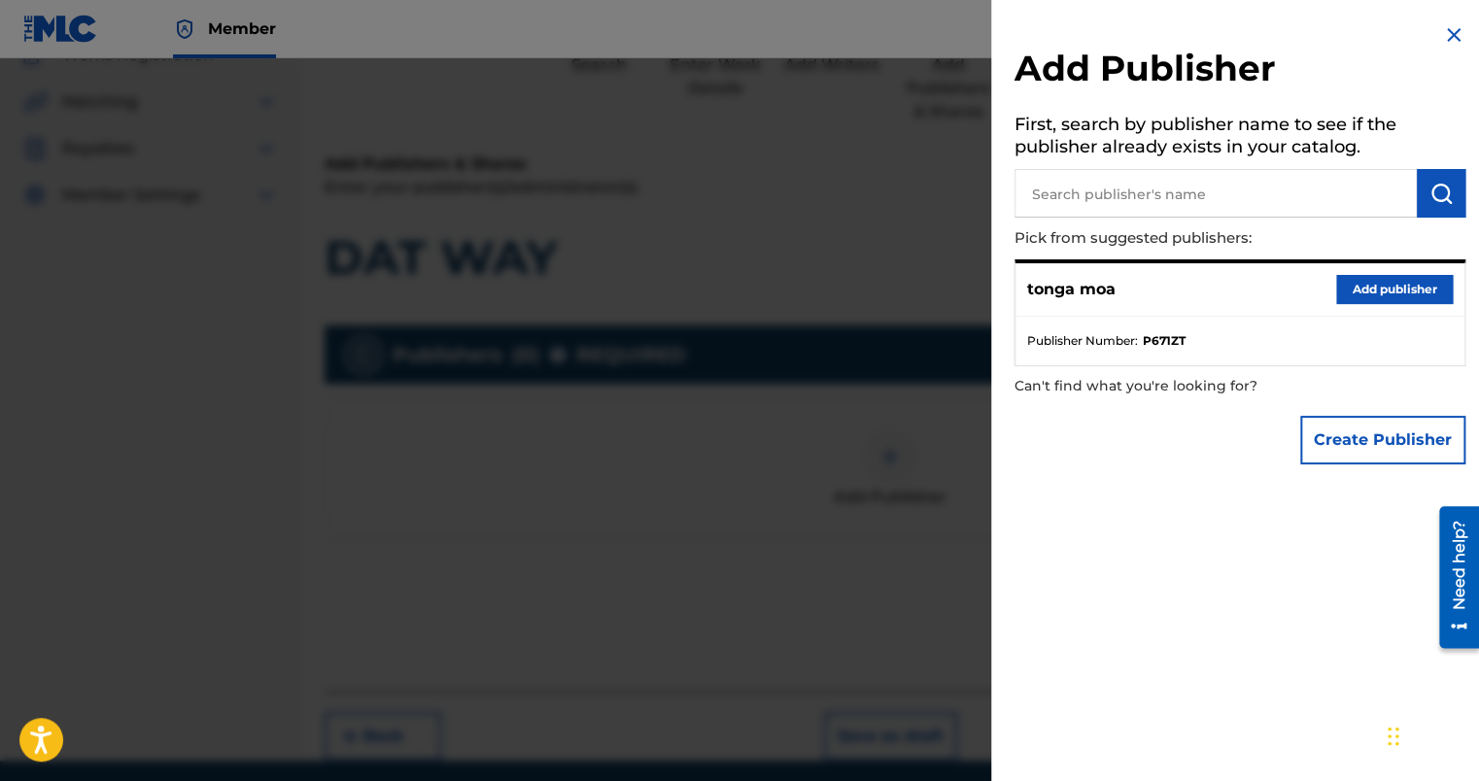
click at [1392, 295] on button "Add publisher" at bounding box center [1395, 289] width 117 height 29
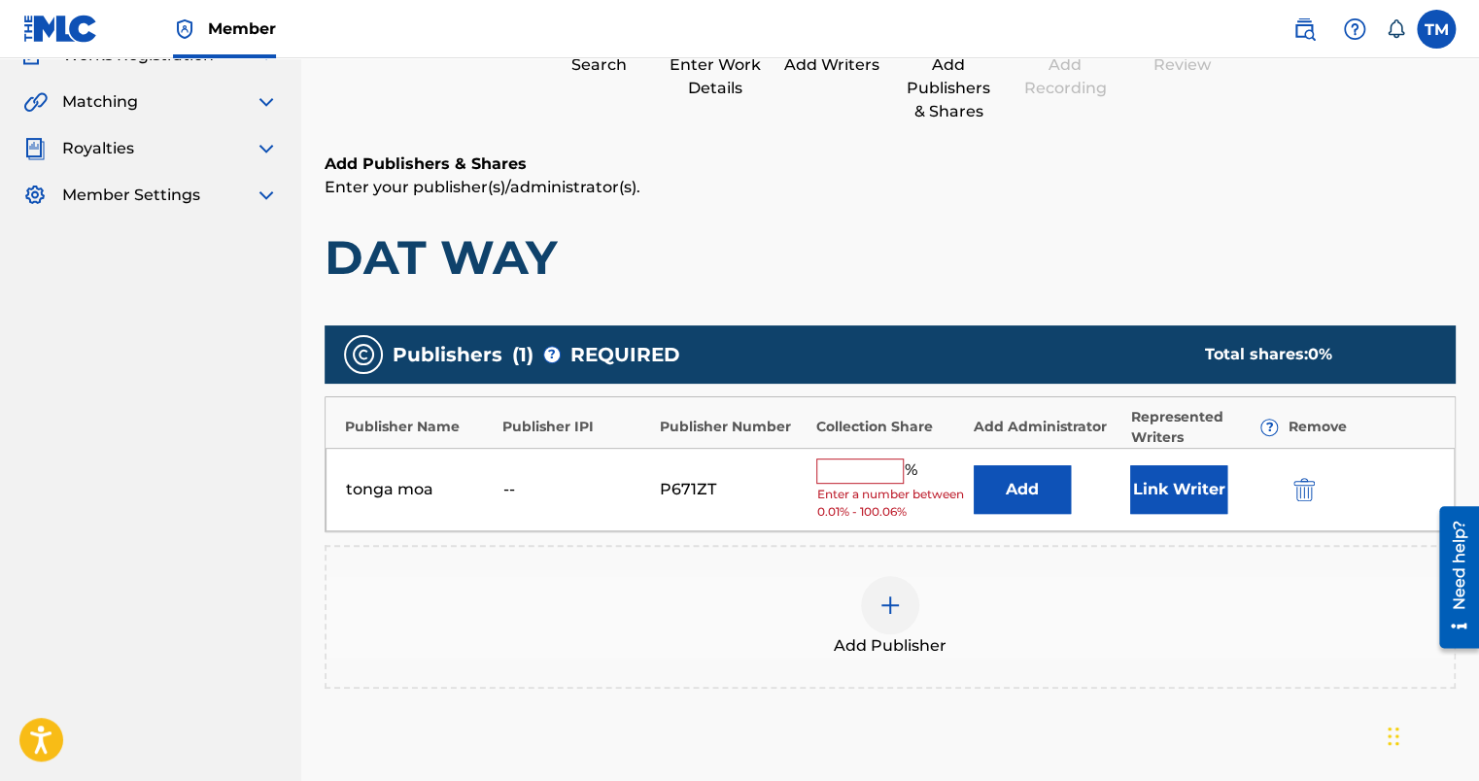
click at [851, 454] on div "tonga moa -- P671ZT % Enter a number between 0.01% - 100.06% Add Link Writer" at bounding box center [890, 490] width 1129 height 85
click at [848, 465] on input "text" at bounding box center [859, 471] width 87 height 25
type input "100"
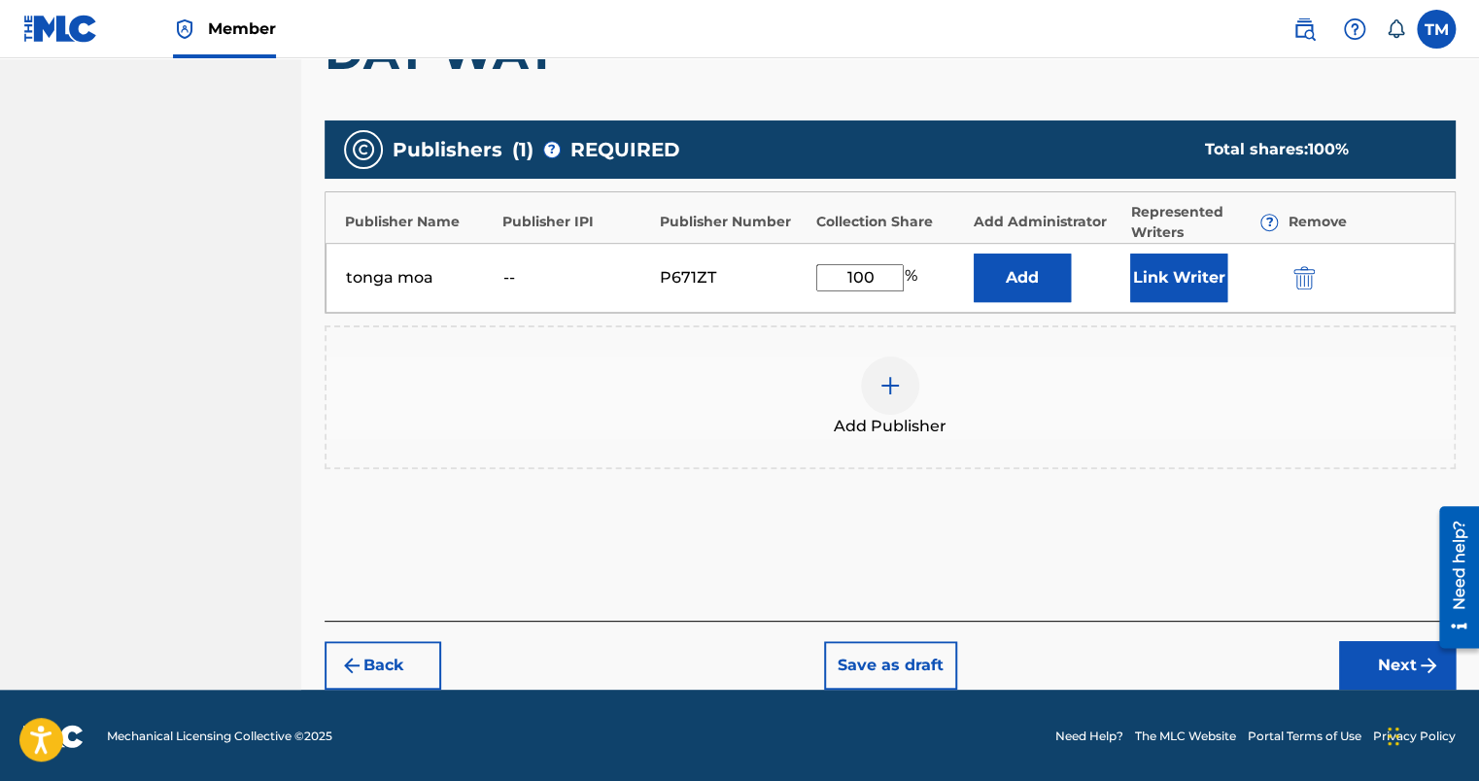
click at [1353, 659] on button "Next" at bounding box center [1397, 666] width 117 height 49
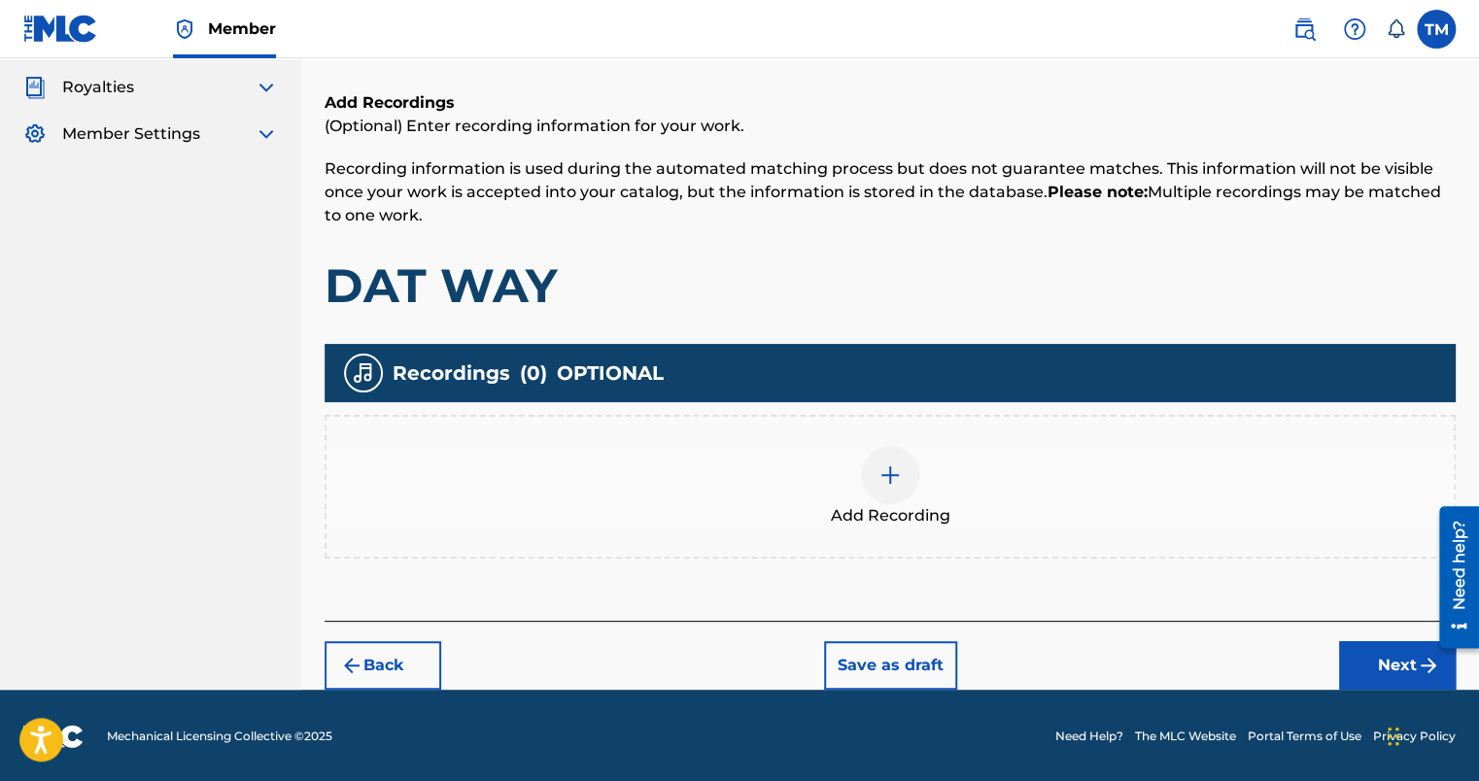
click at [1391, 664] on button "Next" at bounding box center [1397, 666] width 117 height 49
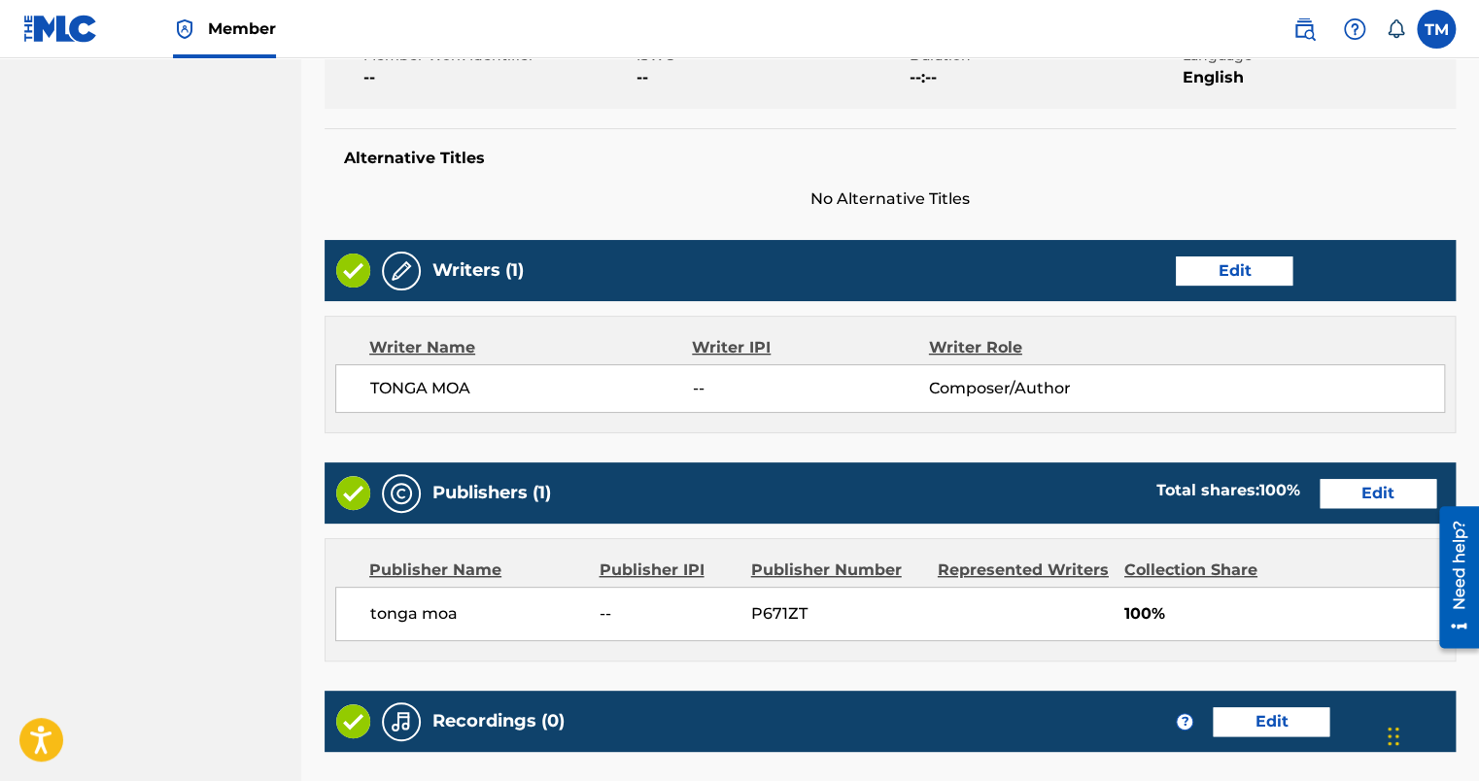
scroll to position [796, 0]
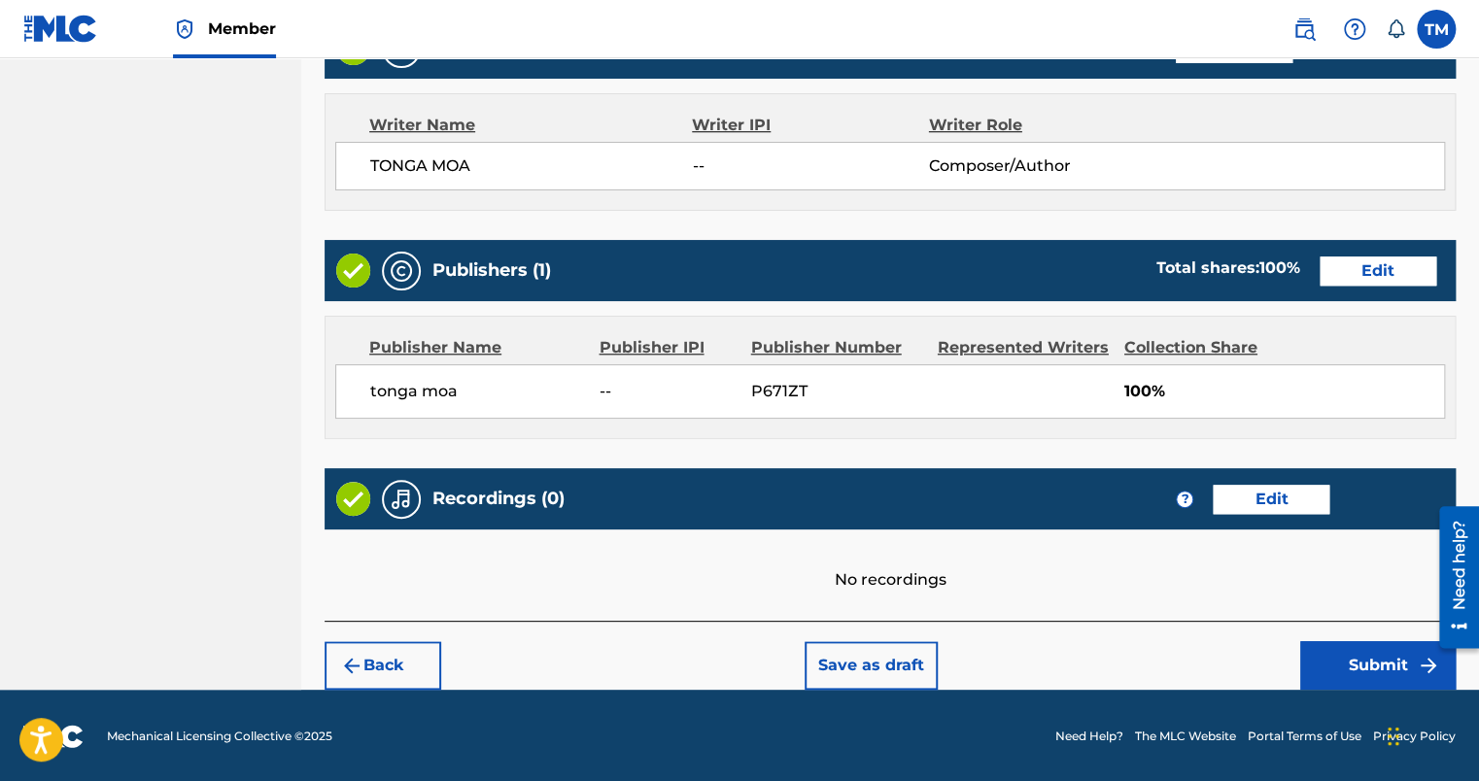
click at [1352, 653] on button "Submit" at bounding box center [1379, 666] width 156 height 49
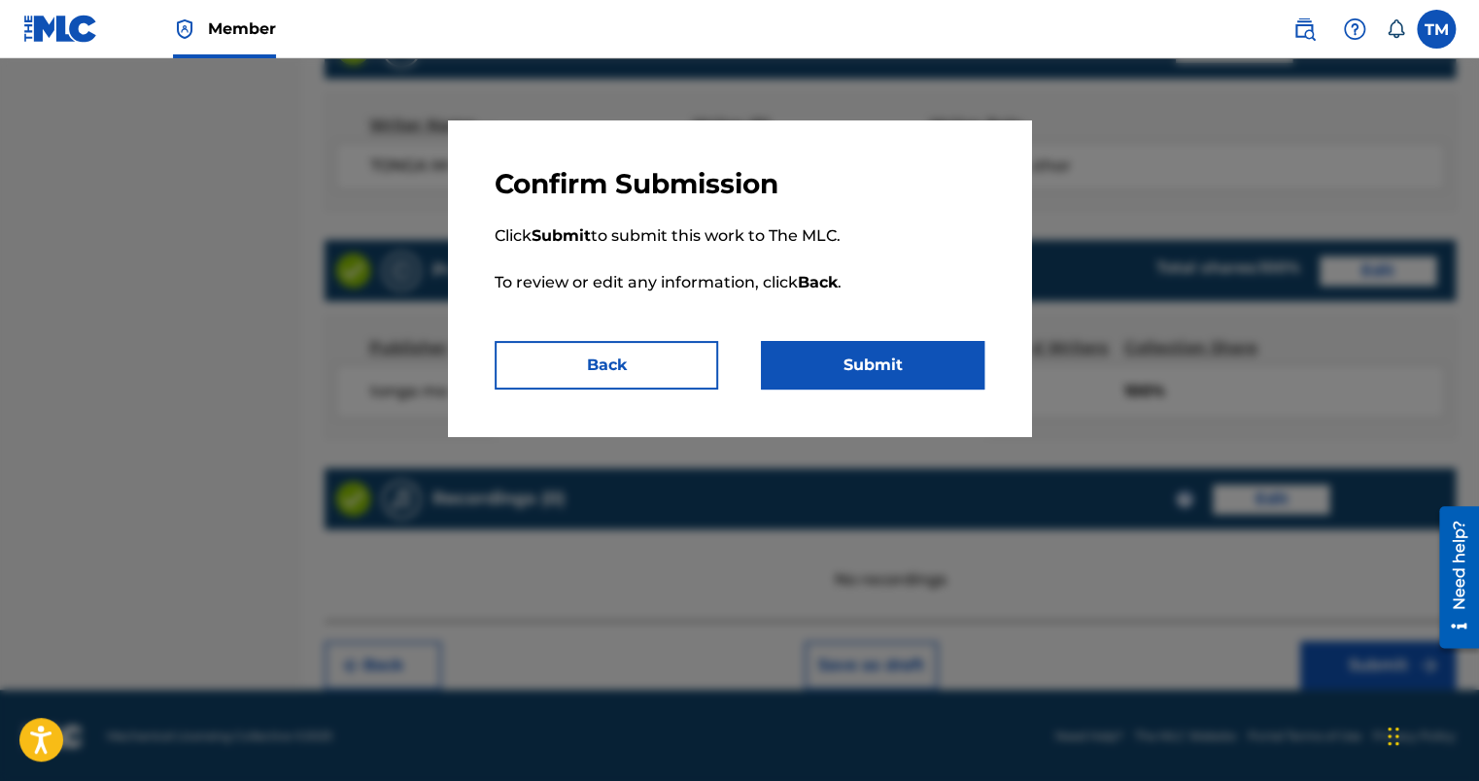
click at [914, 354] on button "Submit" at bounding box center [873, 365] width 224 height 49
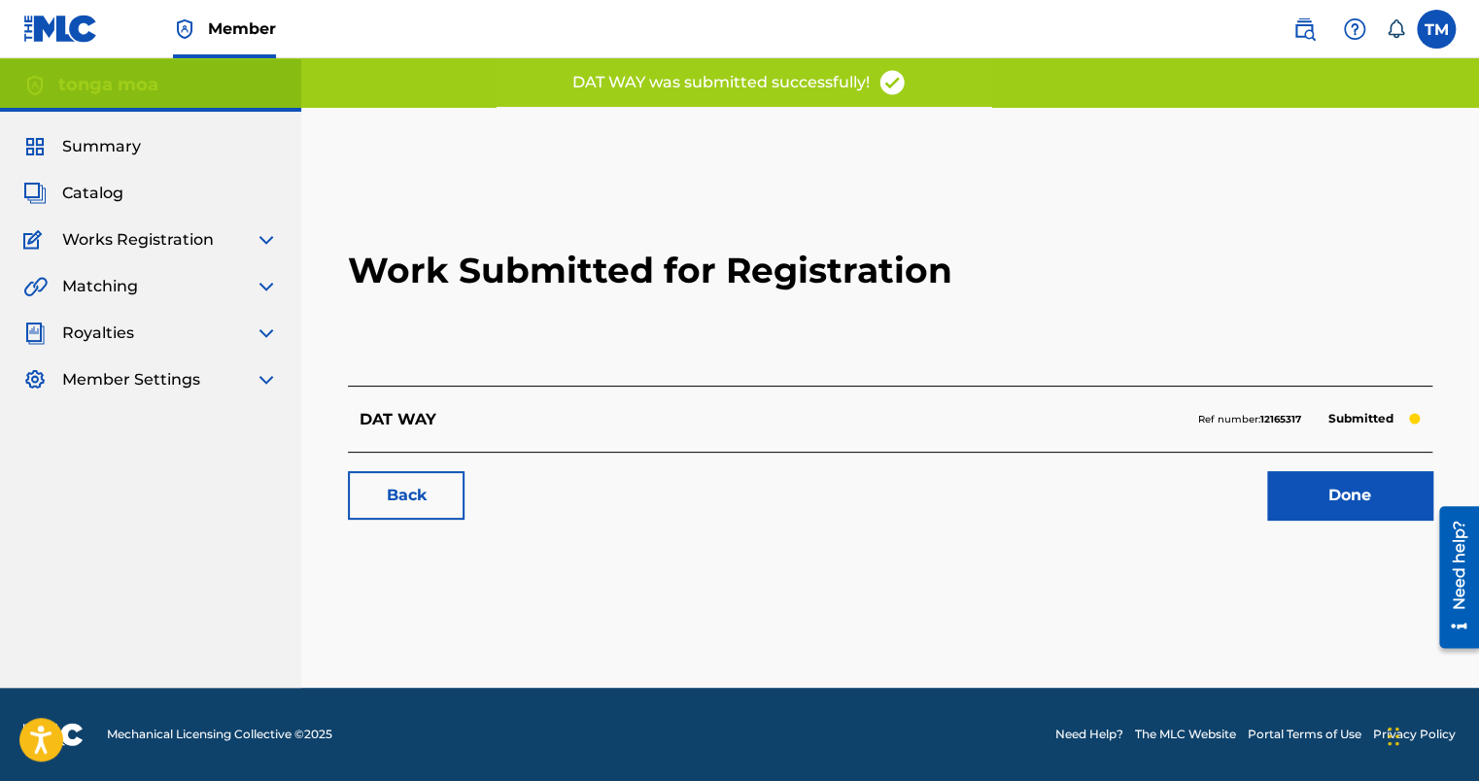
click at [1322, 486] on link "Done" at bounding box center [1349, 495] width 165 height 49
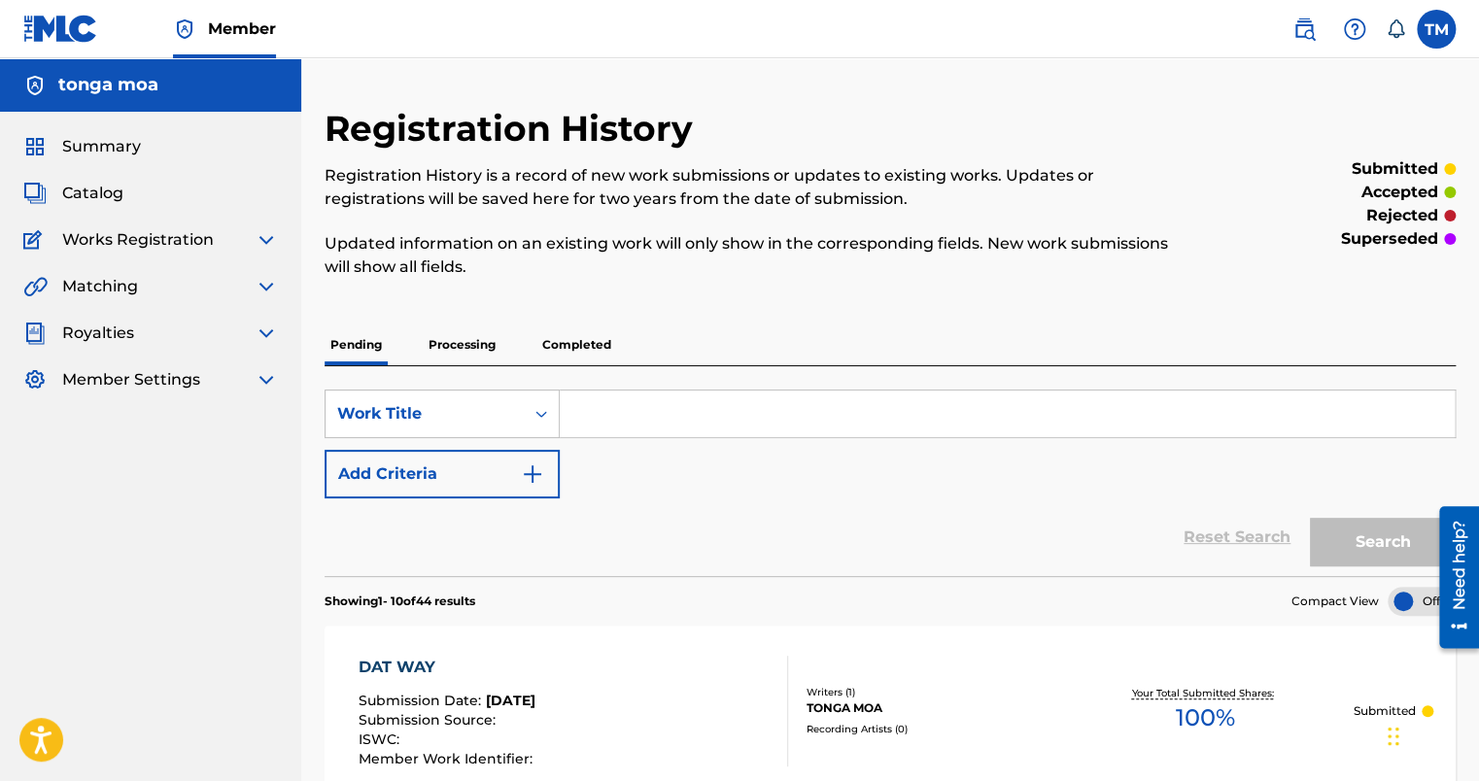
click at [128, 384] on span "Member Settings" at bounding box center [131, 379] width 138 height 23
click at [78, 333] on span "Royalties" at bounding box center [98, 333] width 72 height 23
click at [266, 330] on img at bounding box center [266, 333] width 23 height 23
click at [123, 414] on link "Statements" at bounding box center [180, 419] width 196 height 20
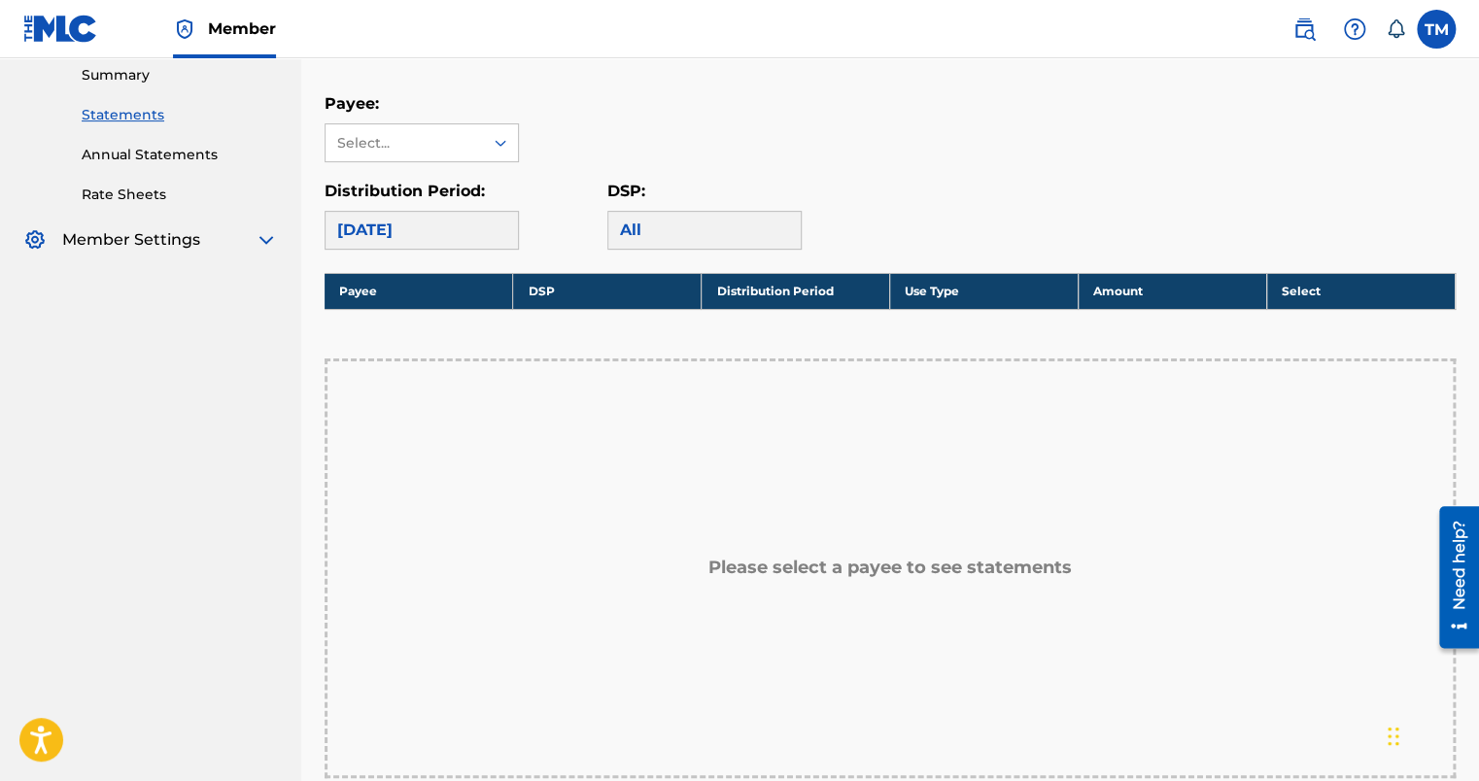
scroll to position [97, 0]
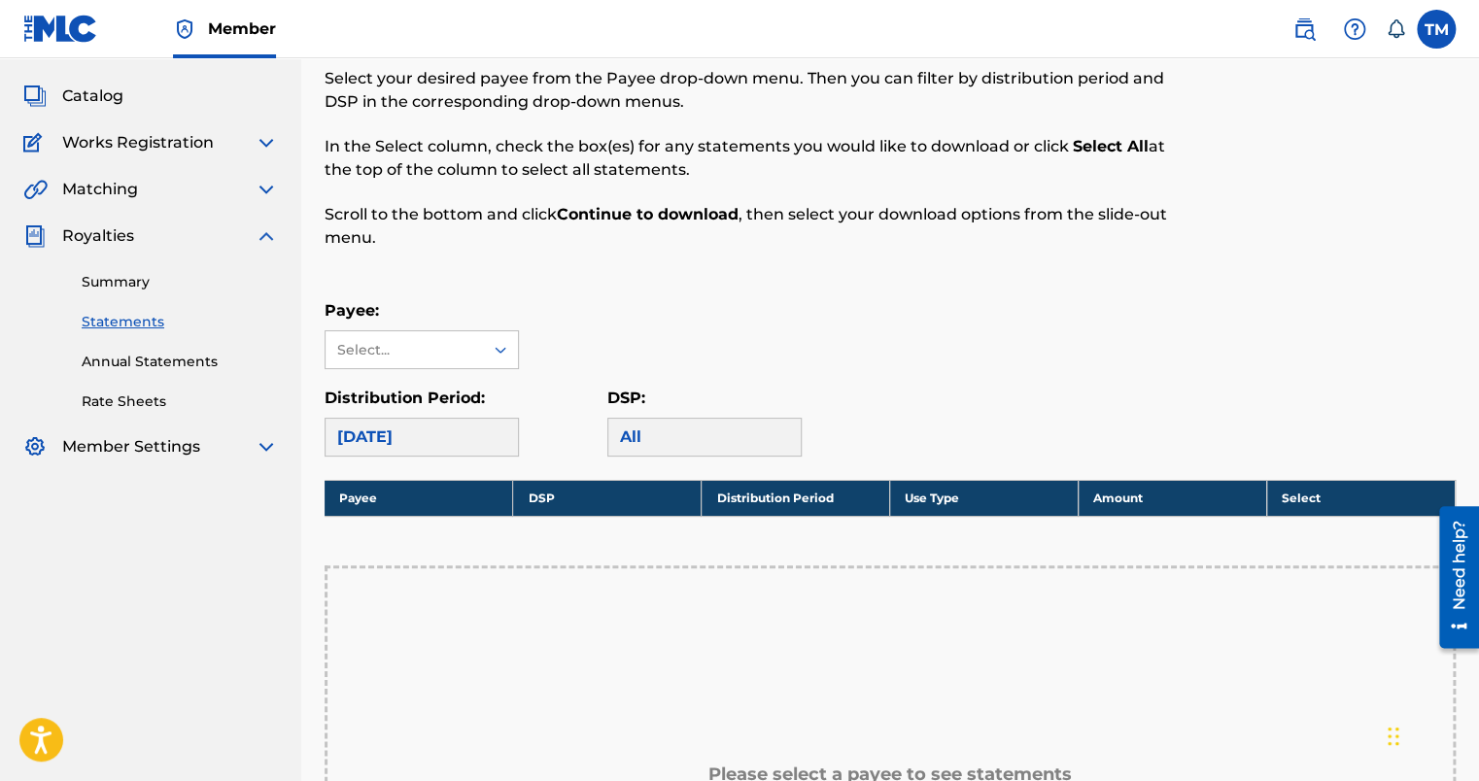
click at [159, 373] on div "Summary Statements Annual Statements Rate Sheets" at bounding box center [150, 330] width 255 height 164
click at [160, 365] on link "Annual Statements" at bounding box center [180, 362] width 196 height 20
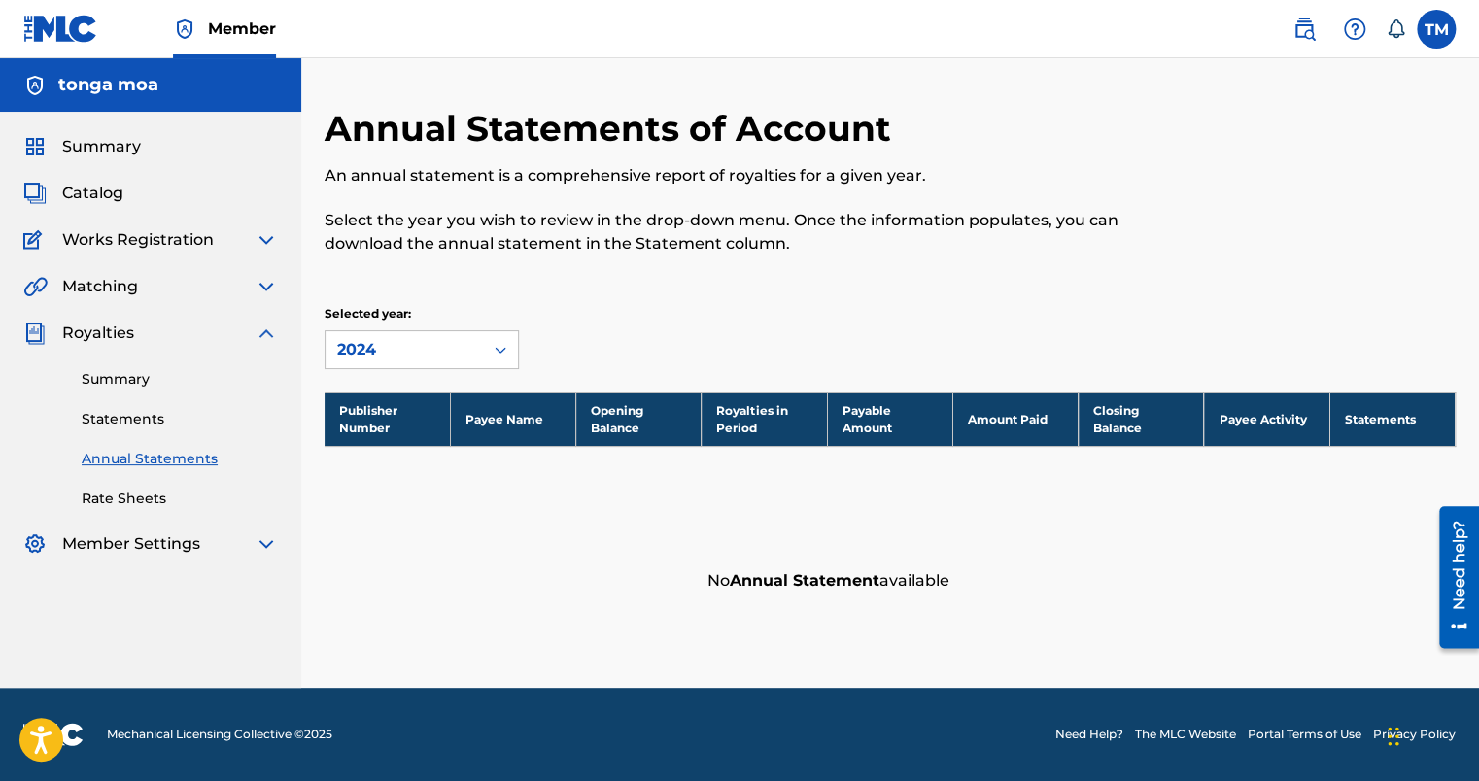
click at [144, 505] on link "Rate Sheets" at bounding box center [180, 499] width 196 height 20
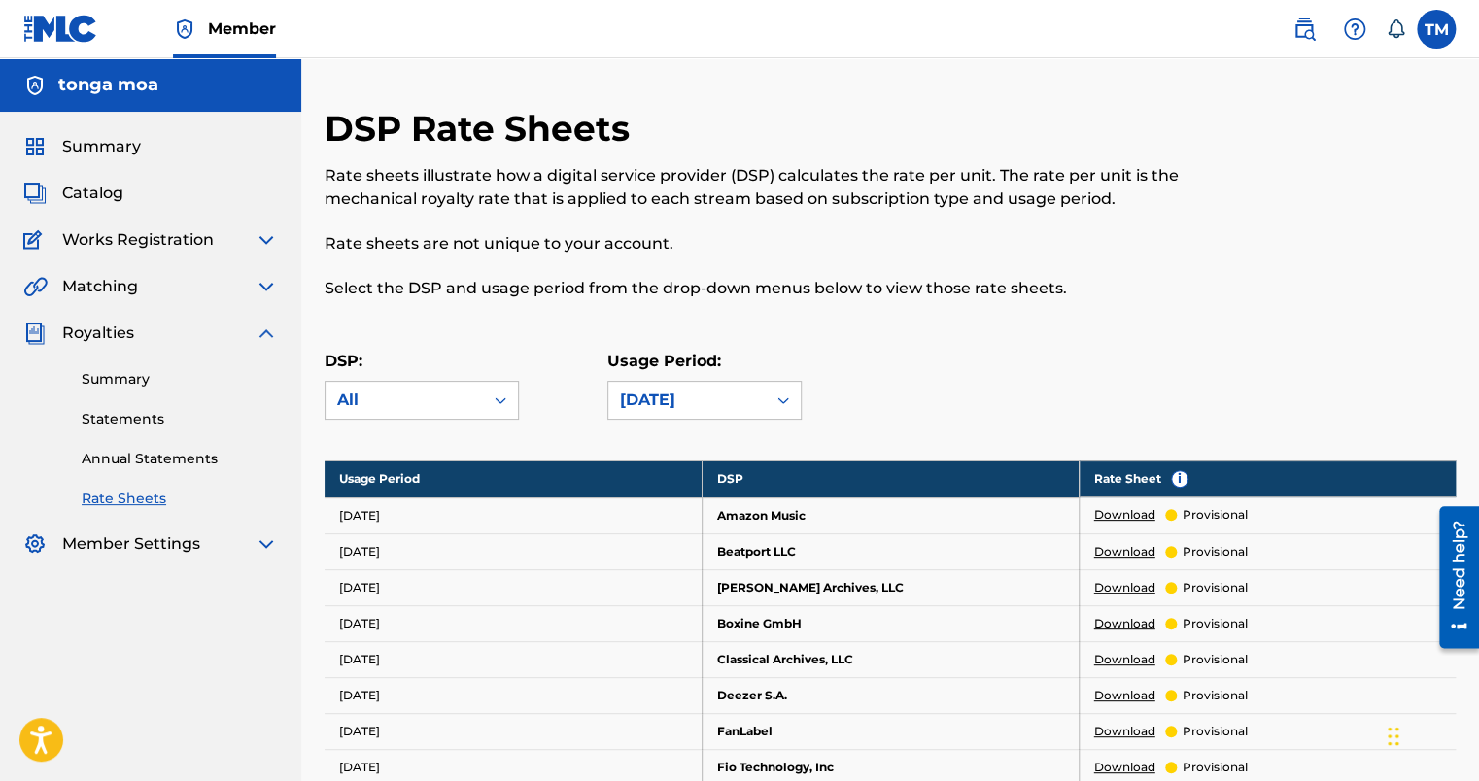
click at [106, 197] on span "Catalog" at bounding box center [92, 193] width 61 height 23
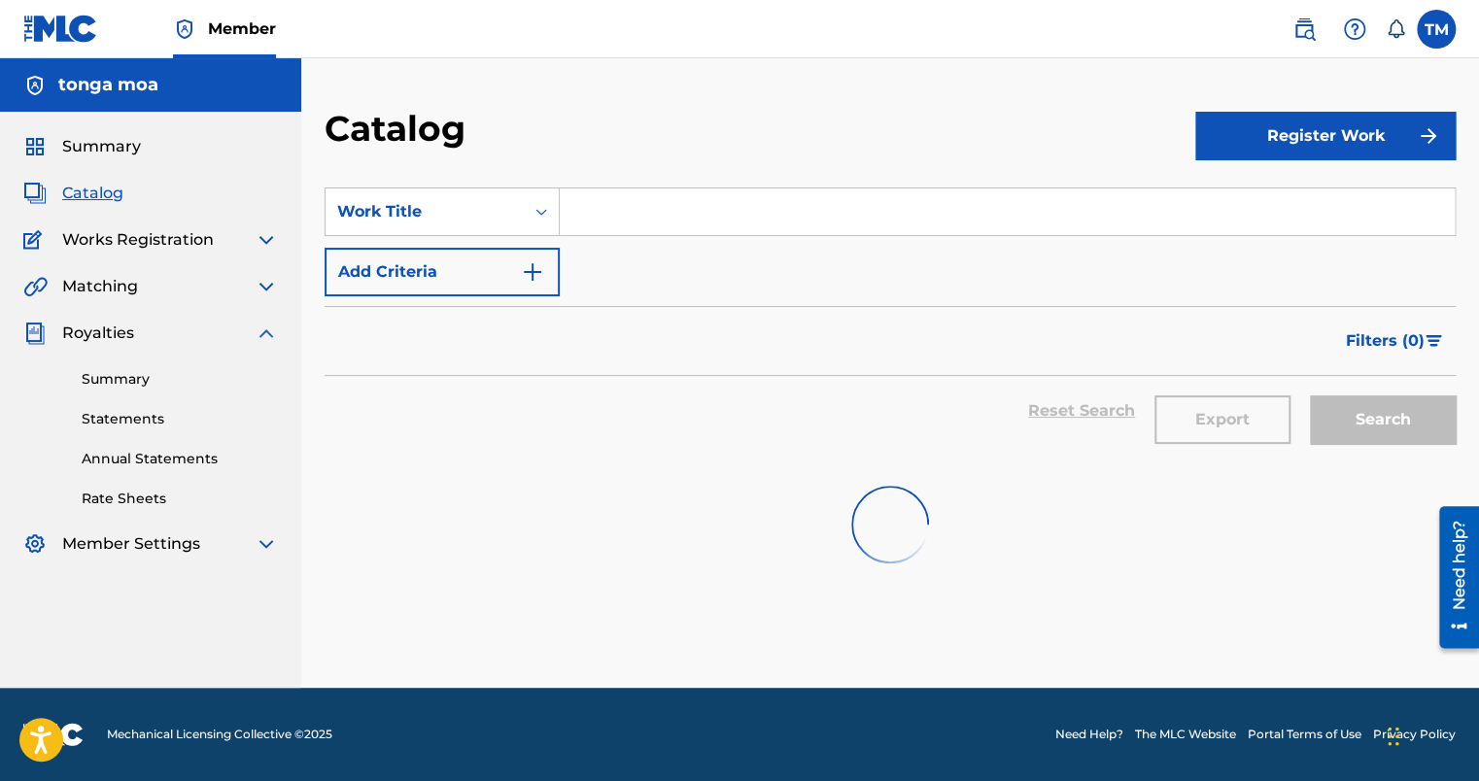
click at [106, 197] on span "Catalog" at bounding box center [92, 193] width 61 height 23
click at [113, 136] on span "Summary" at bounding box center [101, 146] width 79 height 23
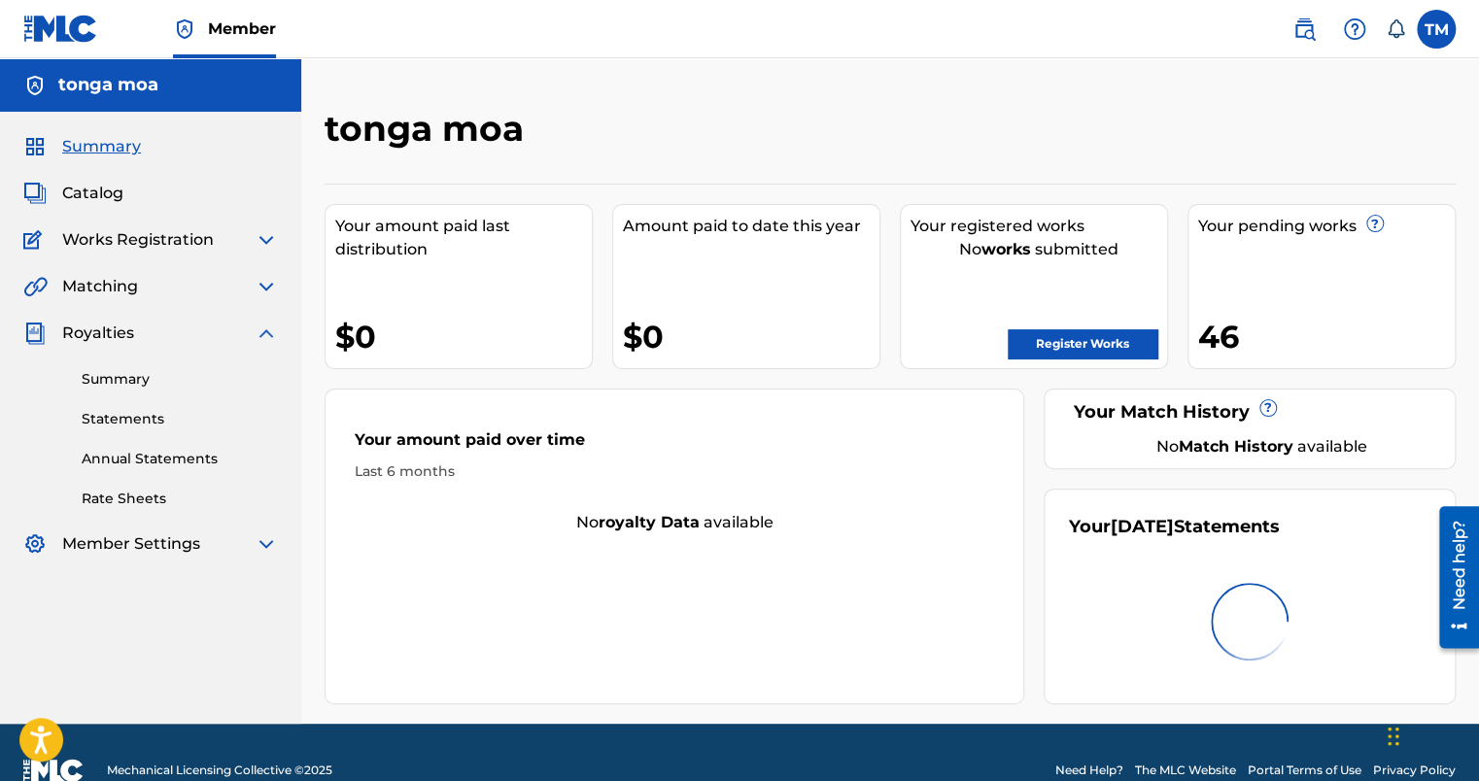
click at [113, 142] on span "Summary" at bounding box center [101, 146] width 79 height 23
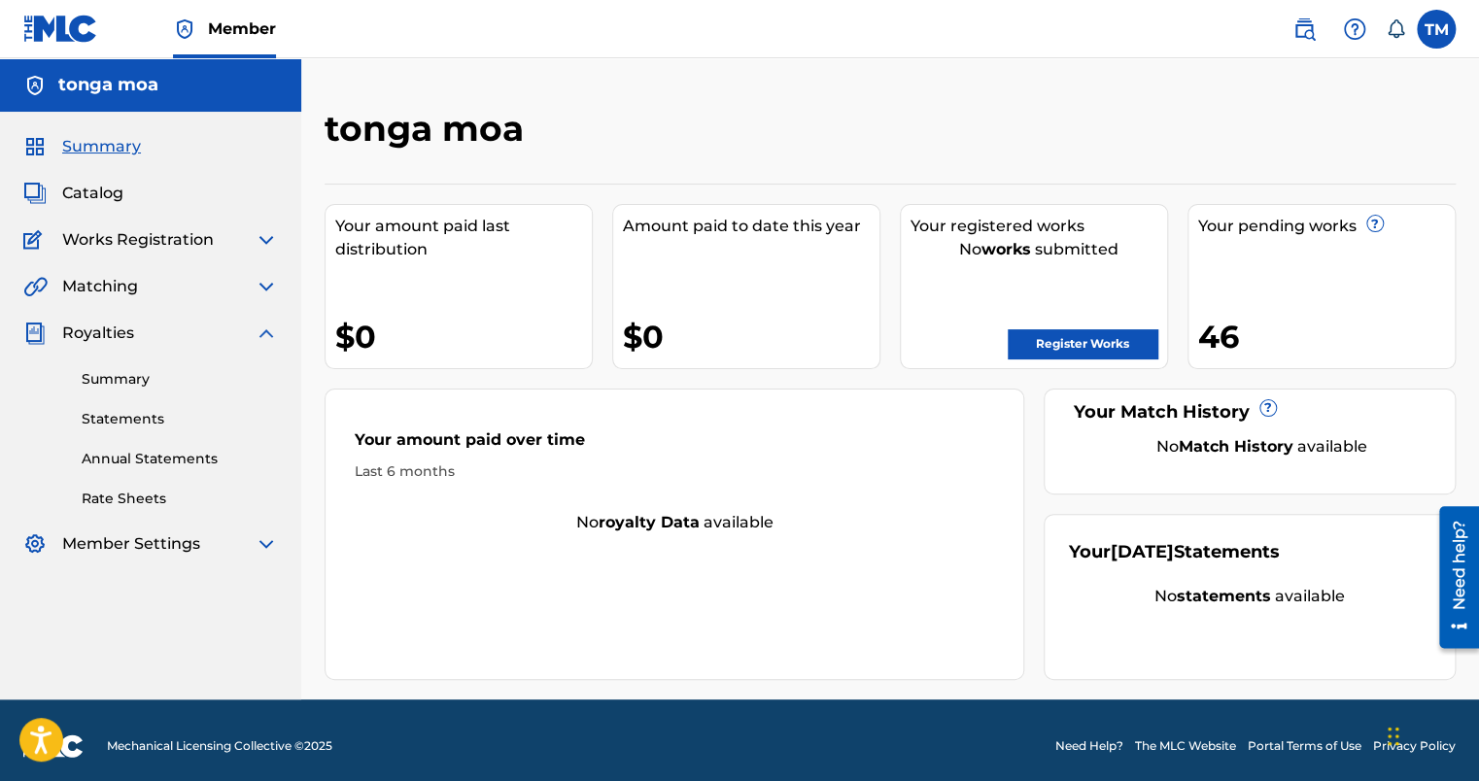
click at [104, 549] on span "Member Settings" at bounding box center [131, 544] width 138 height 23
click at [140, 421] on link "Statements" at bounding box center [180, 419] width 196 height 20
